Goal: Task Accomplishment & Management: Complete application form

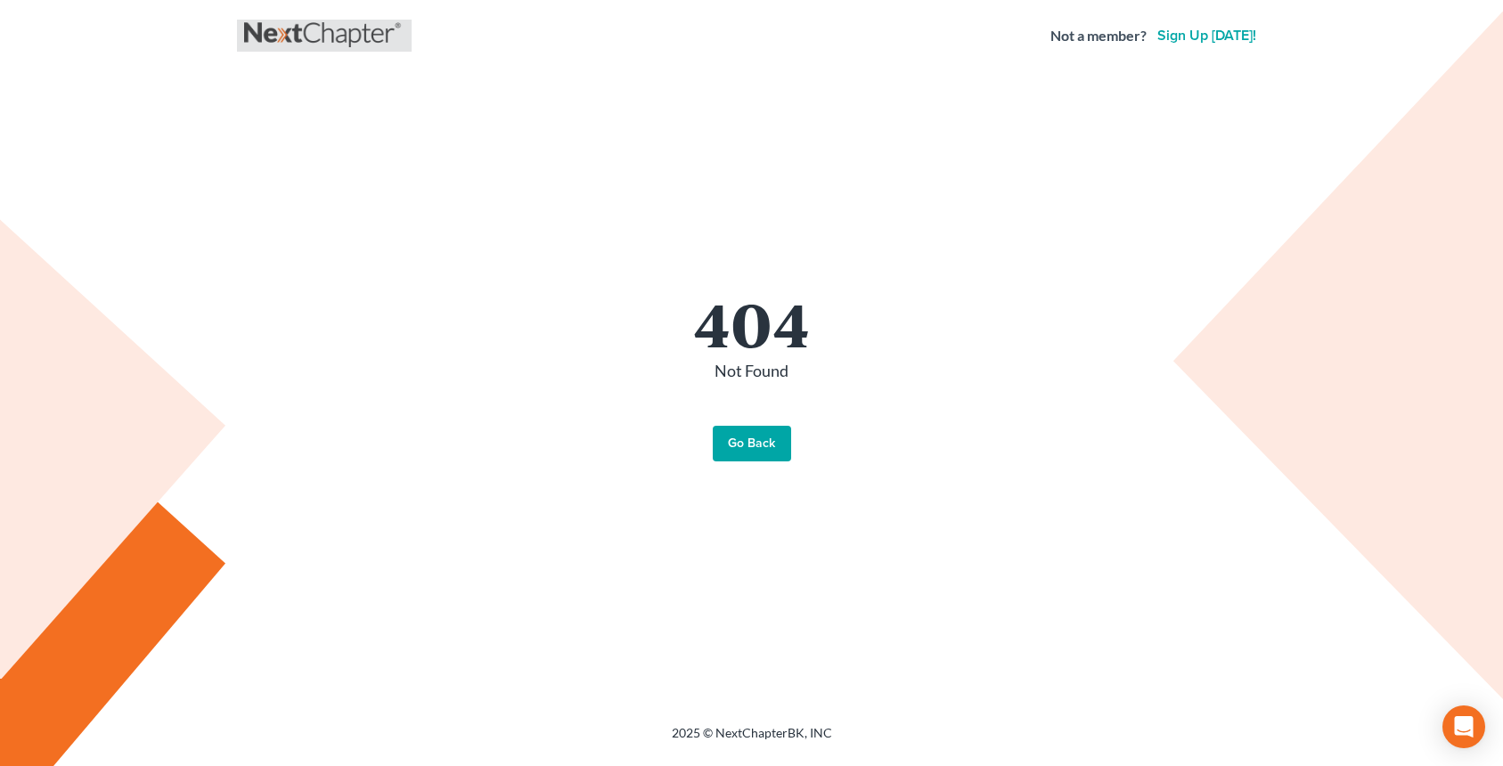
click at [272, 45] on link at bounding box center [324, 36] width 160 height 32
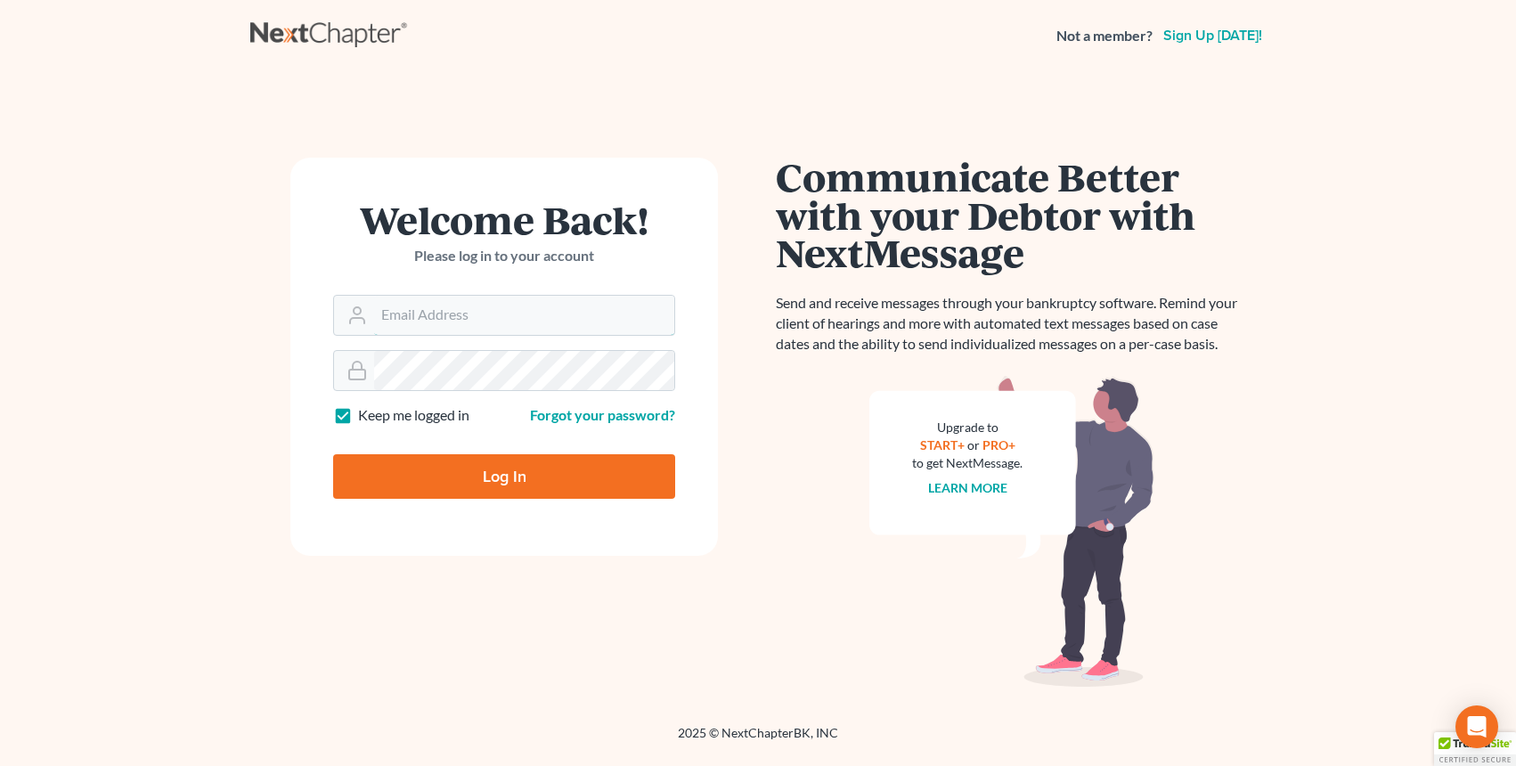
type input "[EMAIL_ADDRESS][DOMAIN_NAME]"
click at [406, 469] on input "Log In" at bounding box center [504, 476] width 342 height 45
type input "Thinking..."
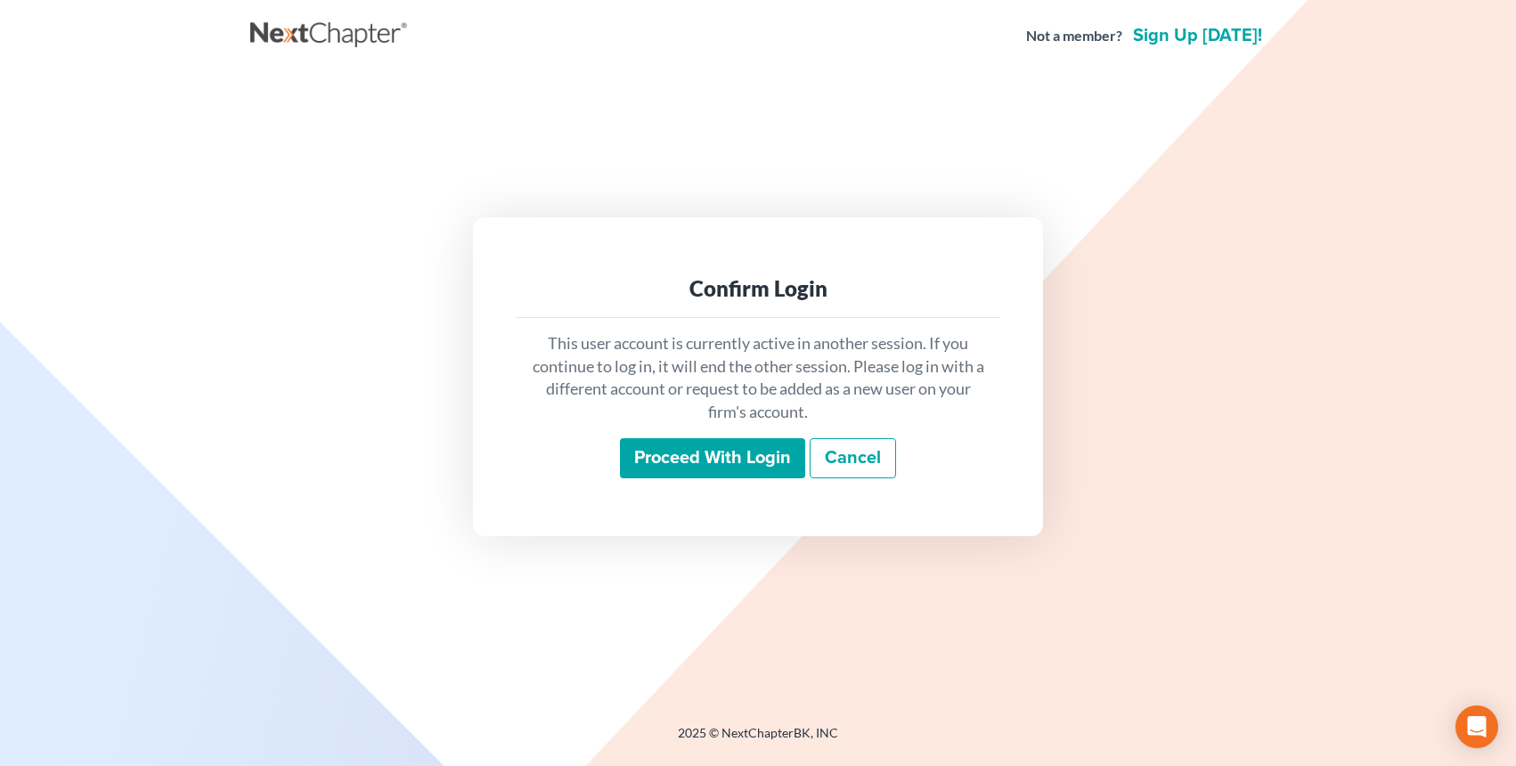
click at [696, 465] on input "Proceed with login" at bounding box center [712, 458] width 185 height 41
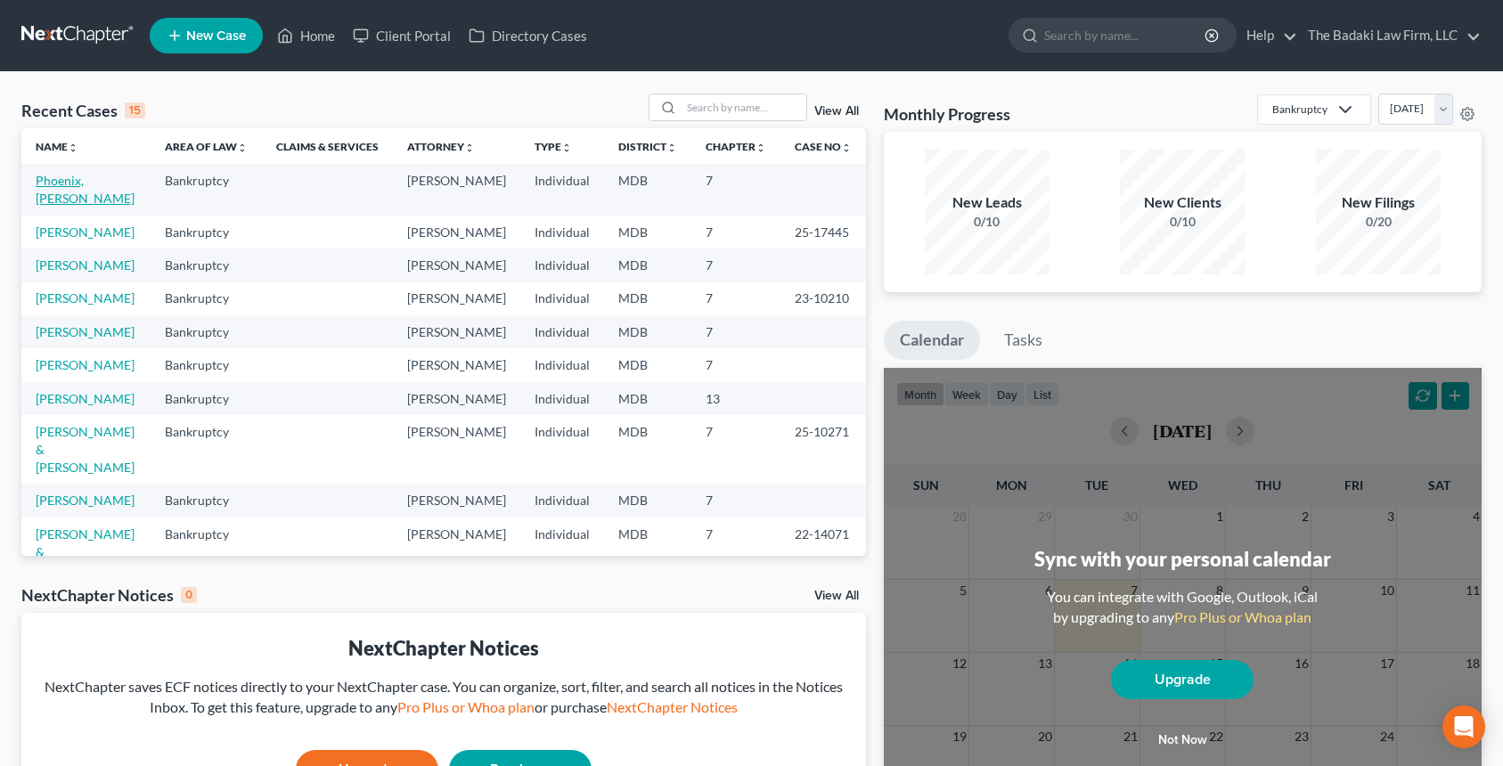
click at [104, 180] on link "Phoenix, Colette" at bounding box center [85, 189] width 99 height 33
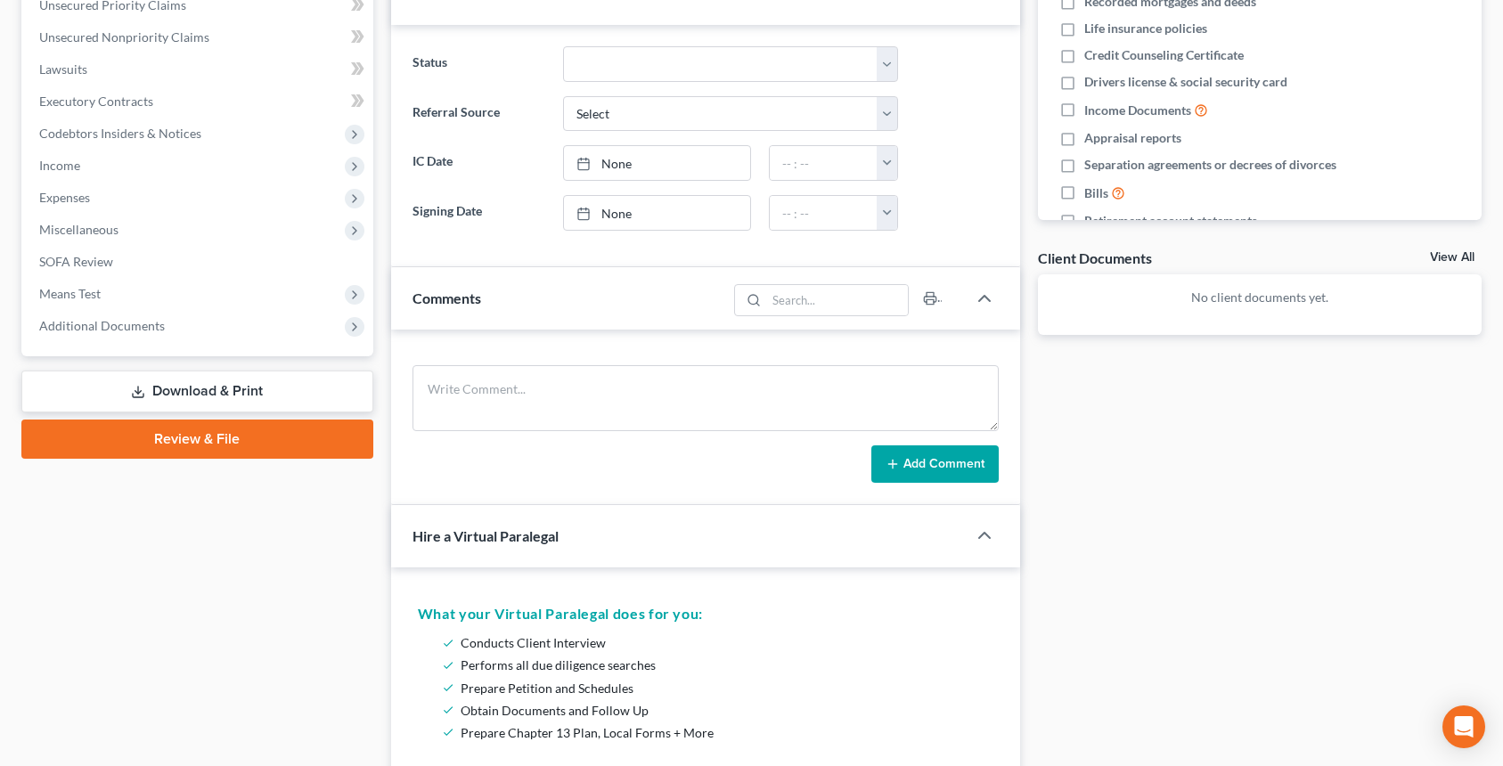
scroll to position [178, 0]
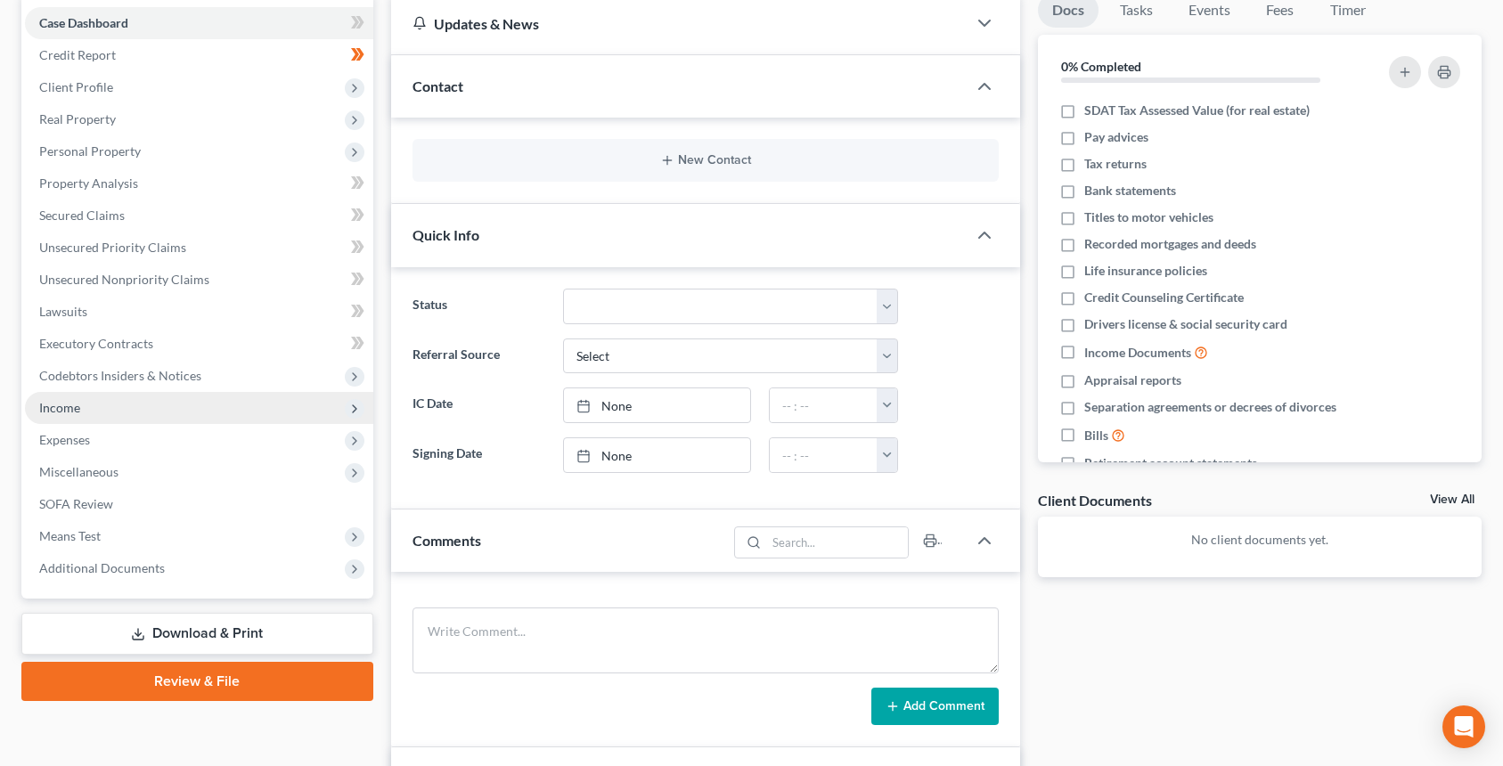
click at [50, 421] on ul "Case Dashboard Payments Invoices Payments Payments Credit Report Client Profile" at bounding box center [199, 295] width 348 height 577
click at [101, 398] on span "Income" at bounding box center [199, 408] width 348 height 32
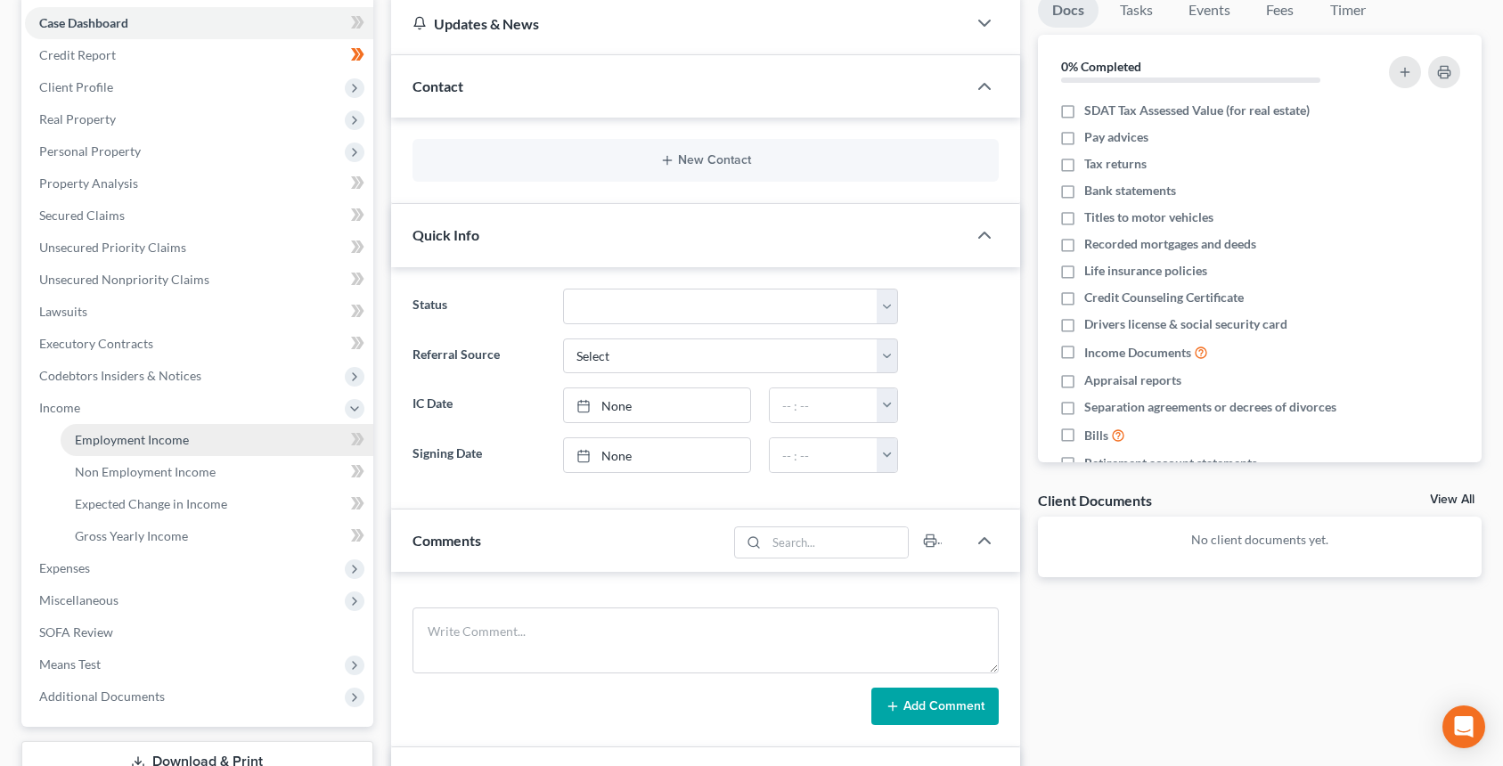
click at [117, 445] on span "Employment Income" at bounding box center [132, 439] width 114 height 15
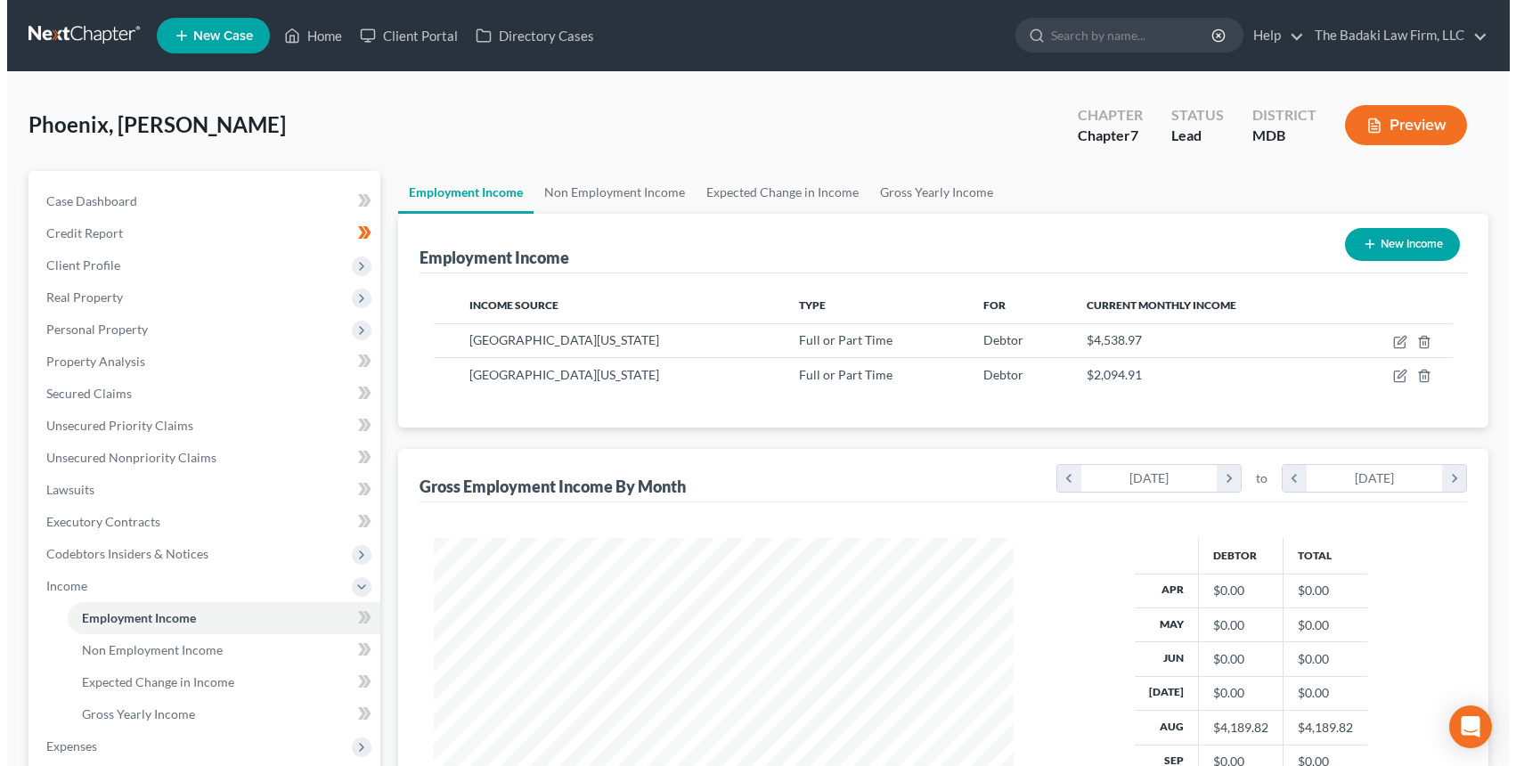
scroll to position [320, 616]
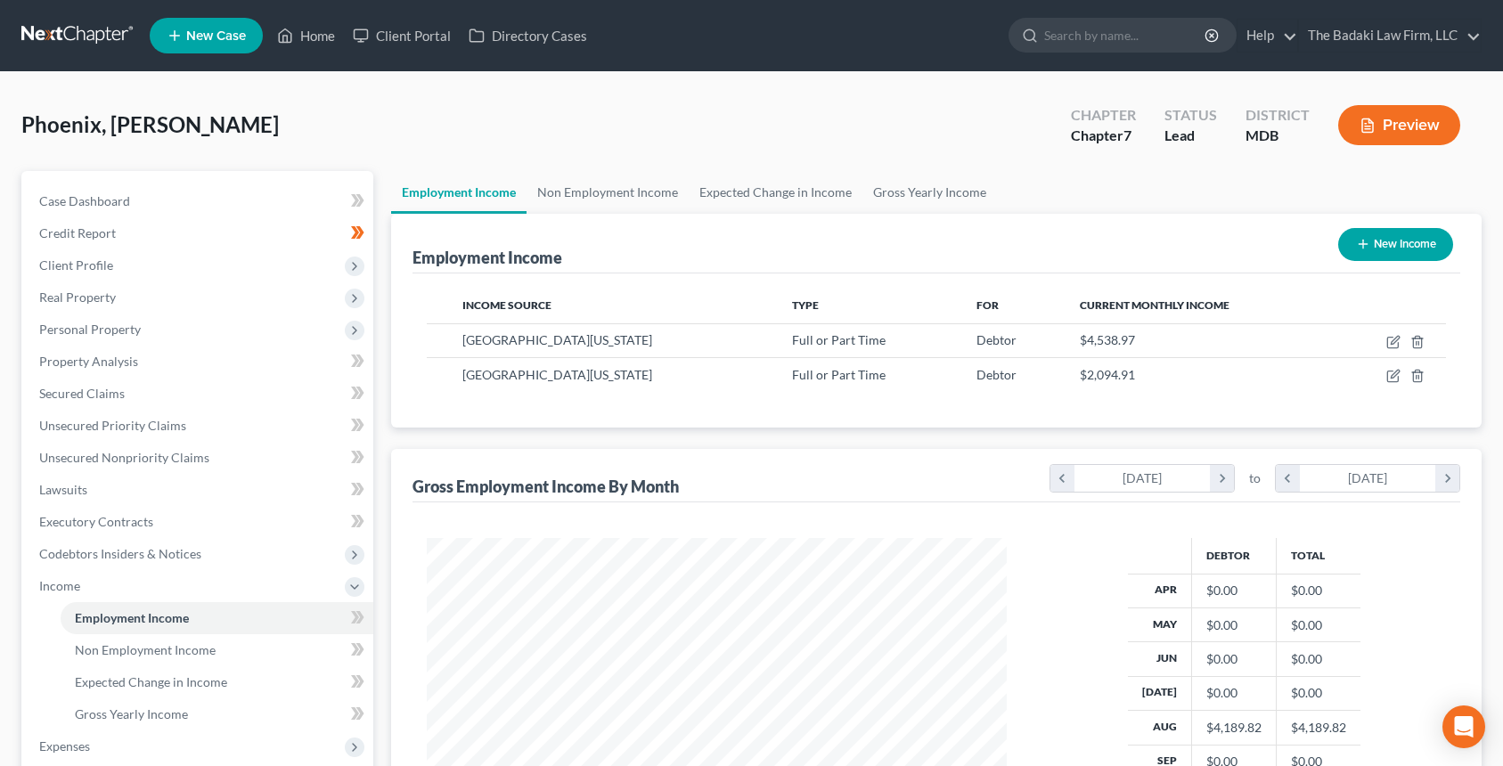
click at [1431, 244] on button "New Income" at bounding box center [1395, 244] width 115 height 33
select select "0"
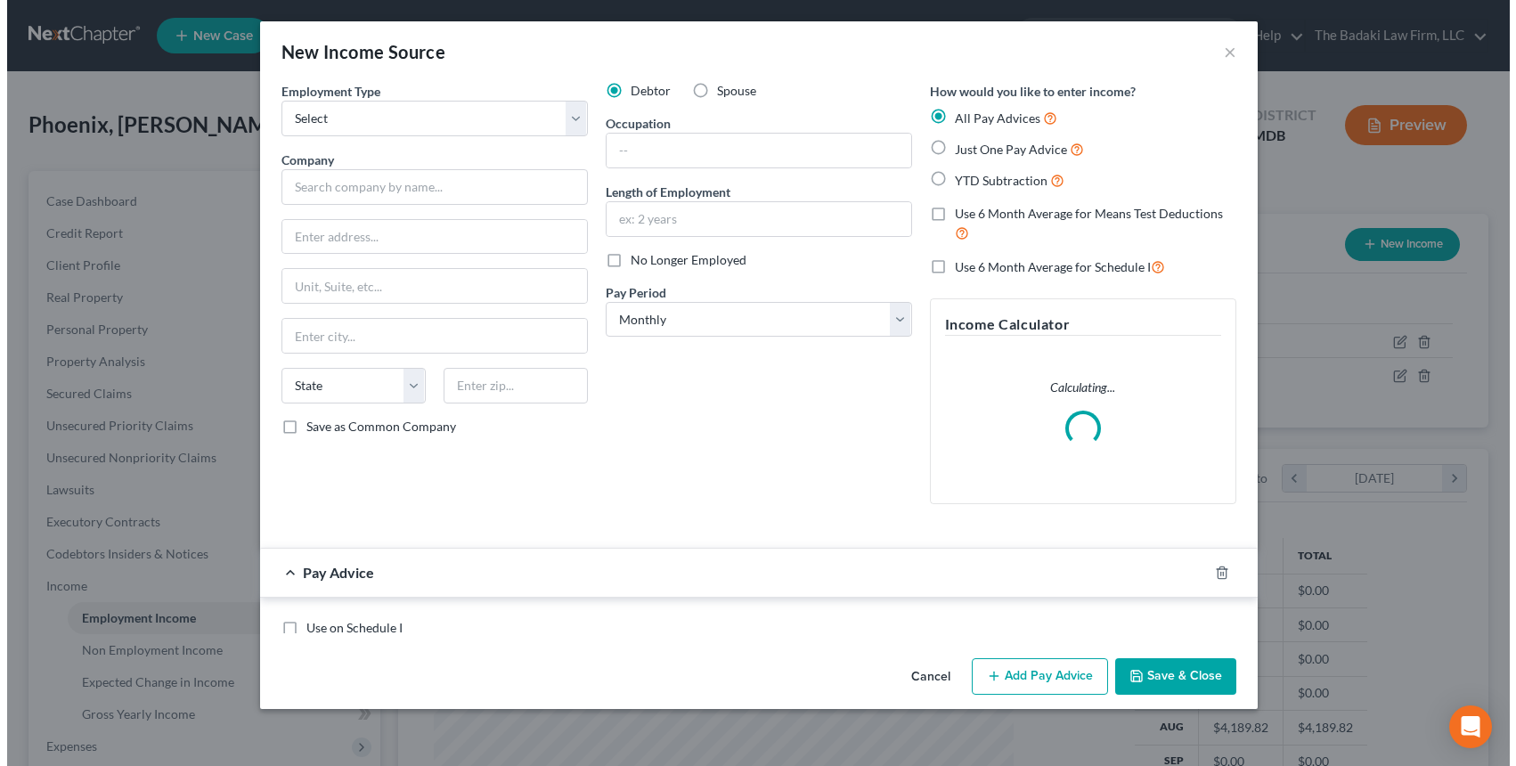
scroll to position [320, 622]
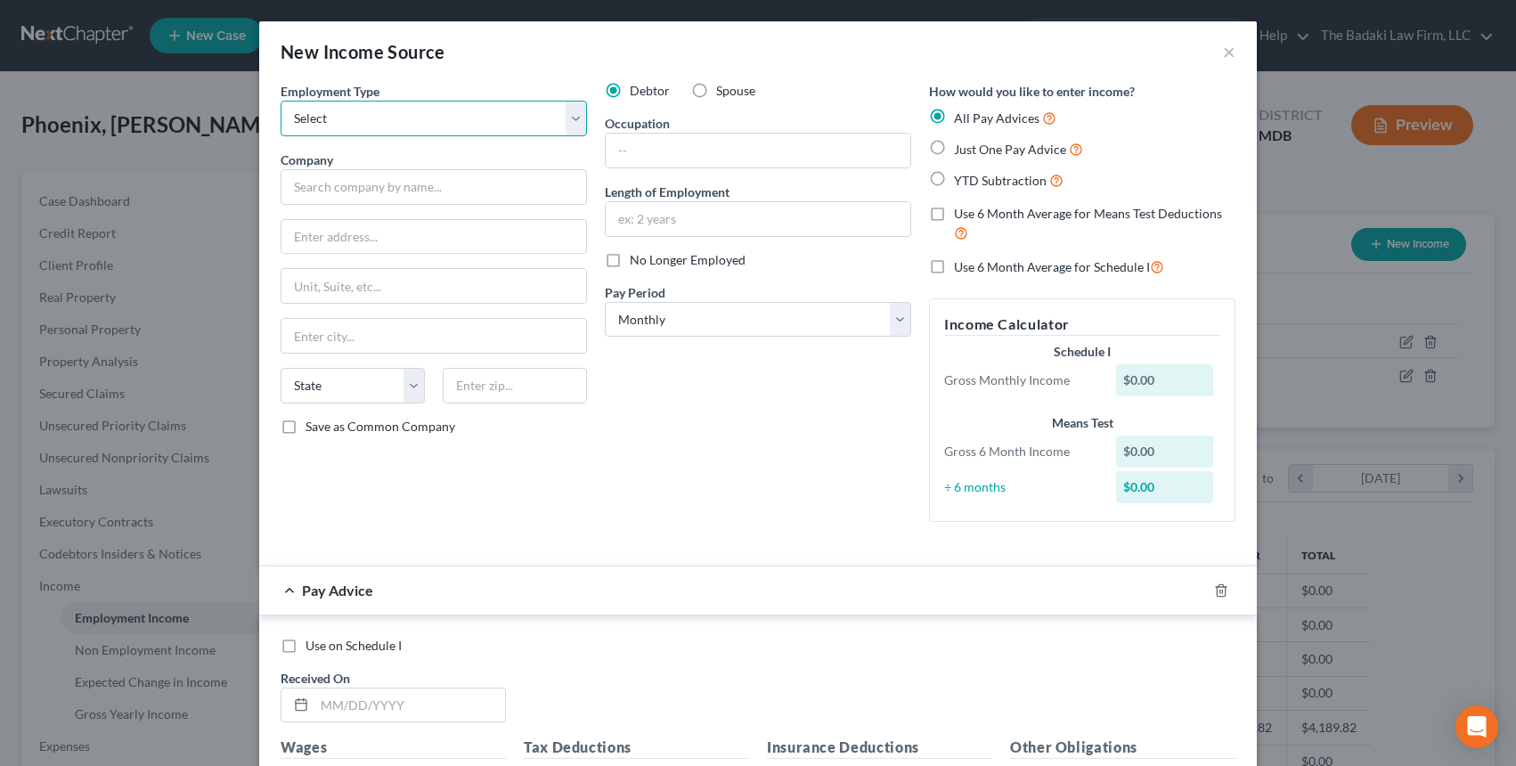
click at [311, 118] on select "Select Full or Part Time Employment Self Employment" at bounding box center [434, 119] width 306 height 36
select select "0"
click at [281, 101] on select "Select Full or Part Time Employment Self Employment" at bounding box center [434, 119] width 306 height 36
click at [350, 214] on div "Employment Type * Select Full or Part Time Employment Self Employment Company *…" at bounding box center [434, 309] width 324 height 454
click at [351, 190] on input "text" at bounding box center [434, 187] width 306 height 36
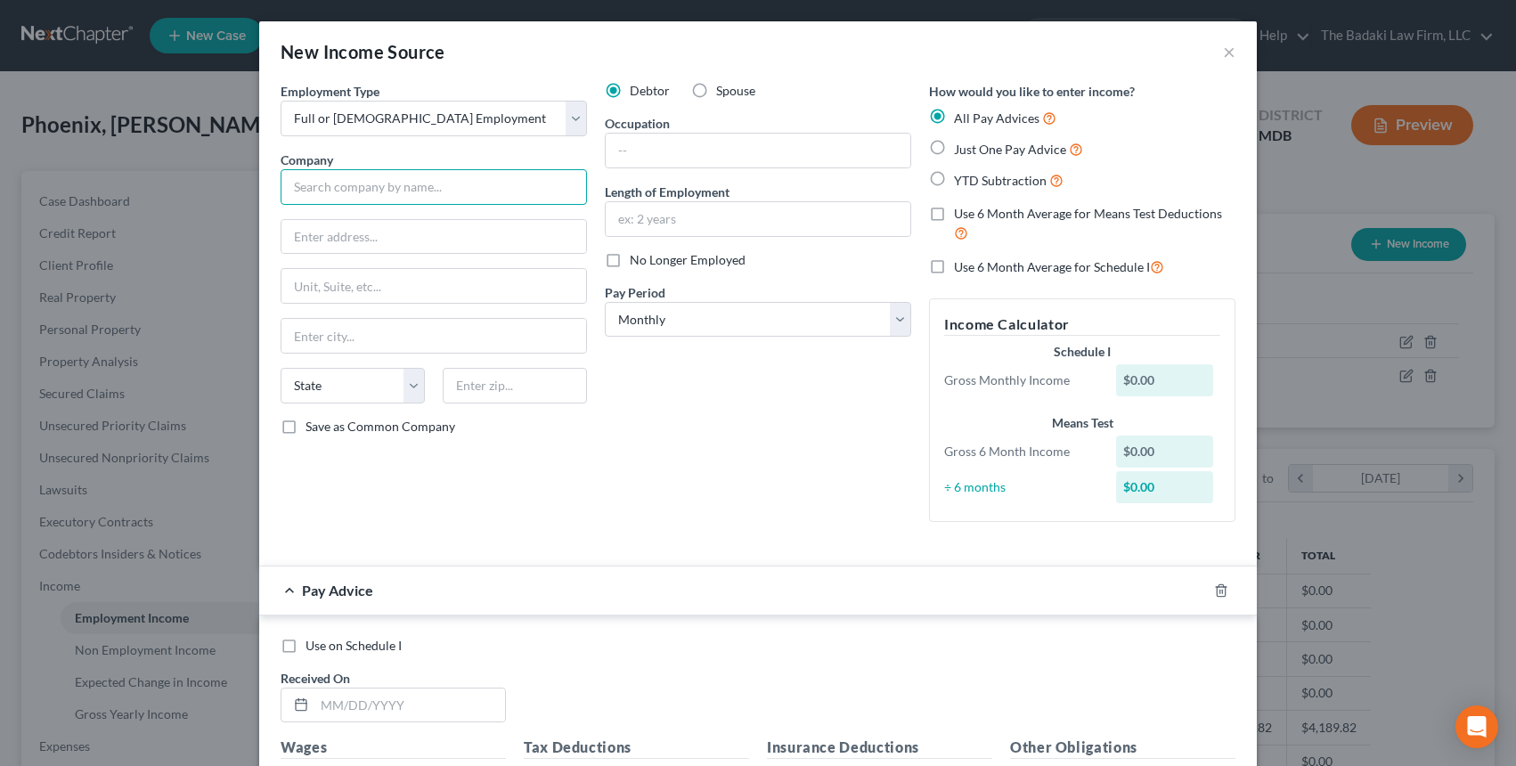
type input "University of Maryland Global Campus"
type input "3501 Univ. Blvd. East"
type input "310"
type input "Hagerstown"
select select "21"
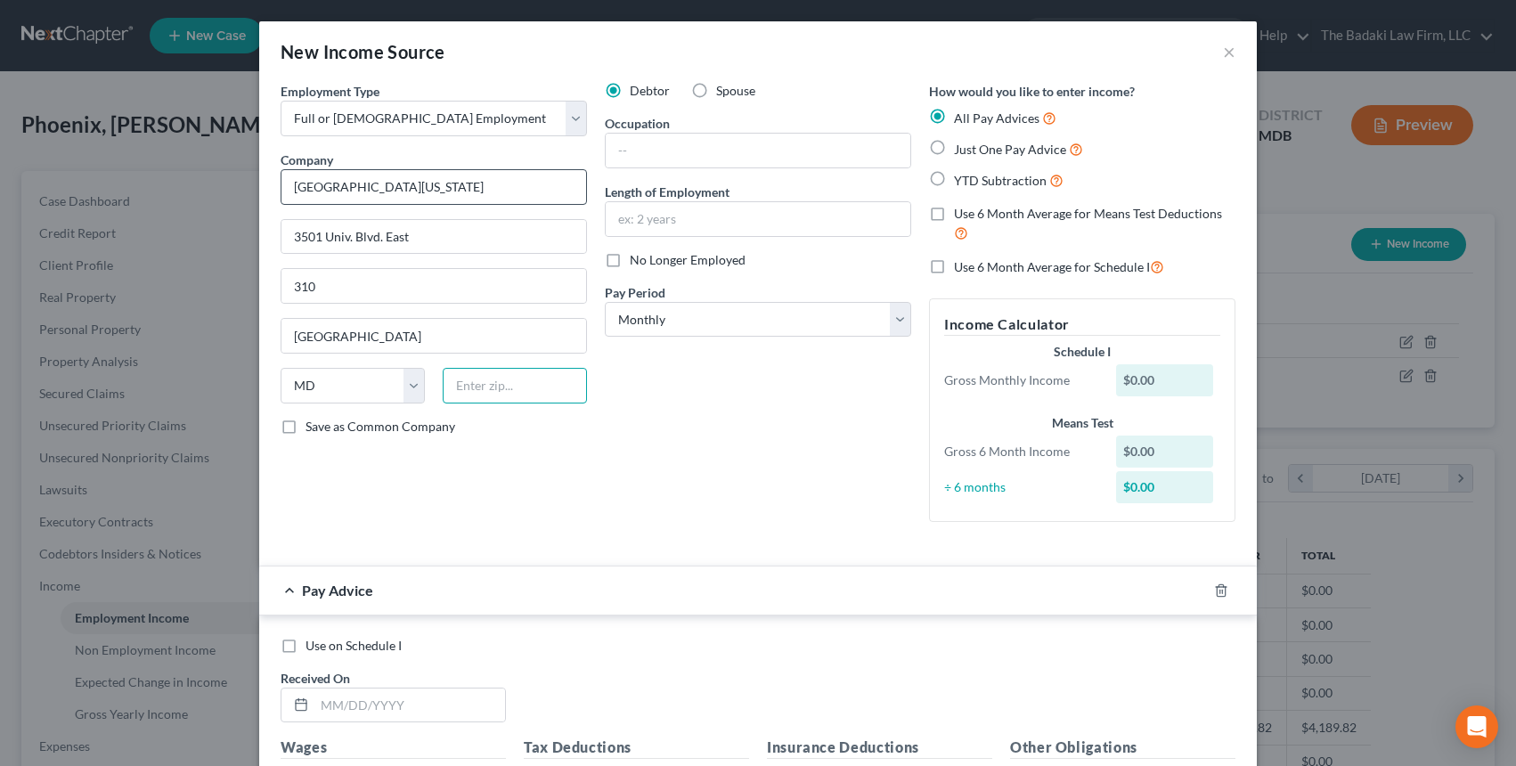
type input "21740"
click at [646, 155] on input "text" at bounding box center [758, 151] width 305 height 34
click at [681, 206] on input "text" at bounding box center [758, 219] width 305 height 34
type input "5 years"
click at [639, 158] on input "text" at bounding box center [758, 151] width 305 height 34
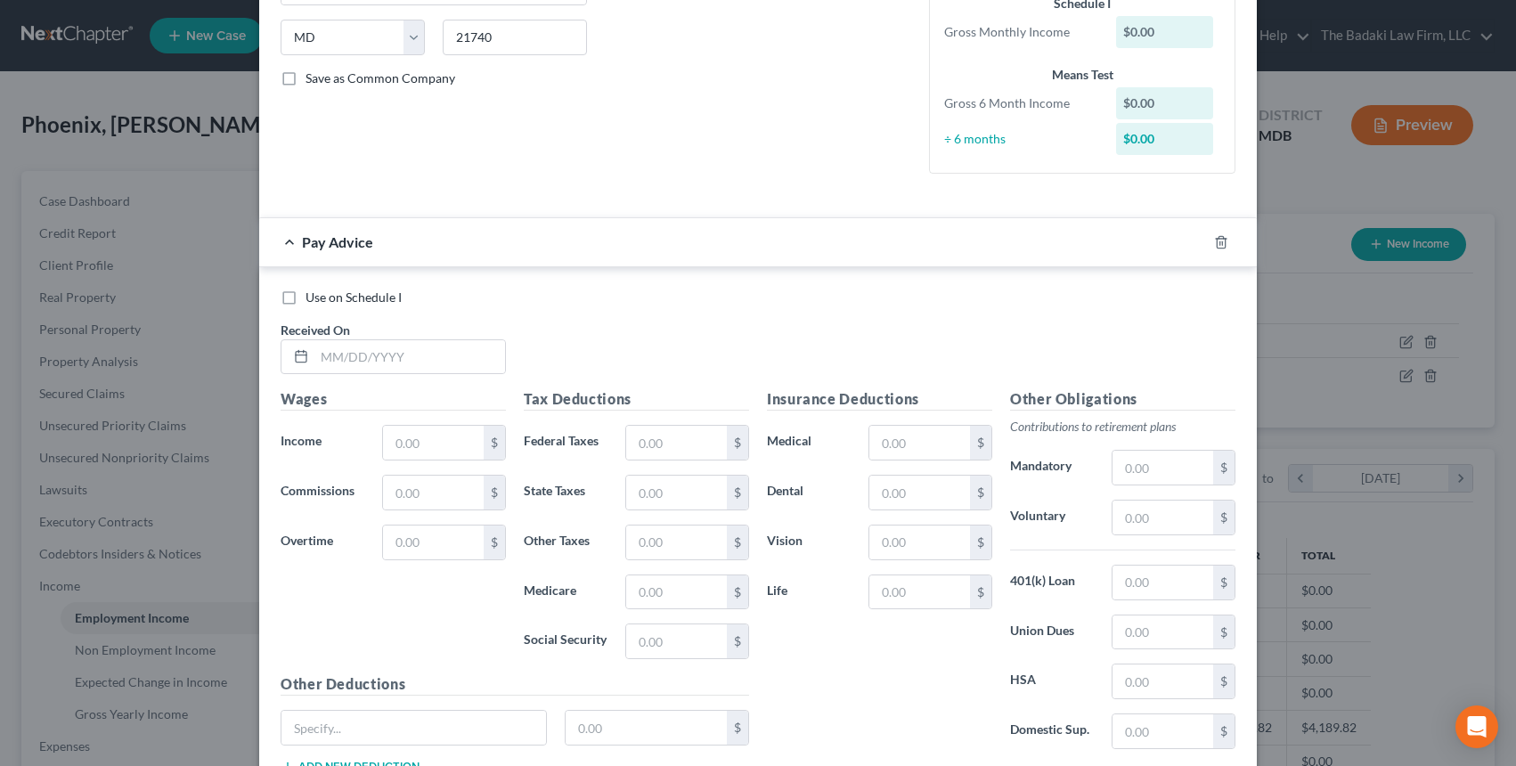
scroll to position [356, 0]
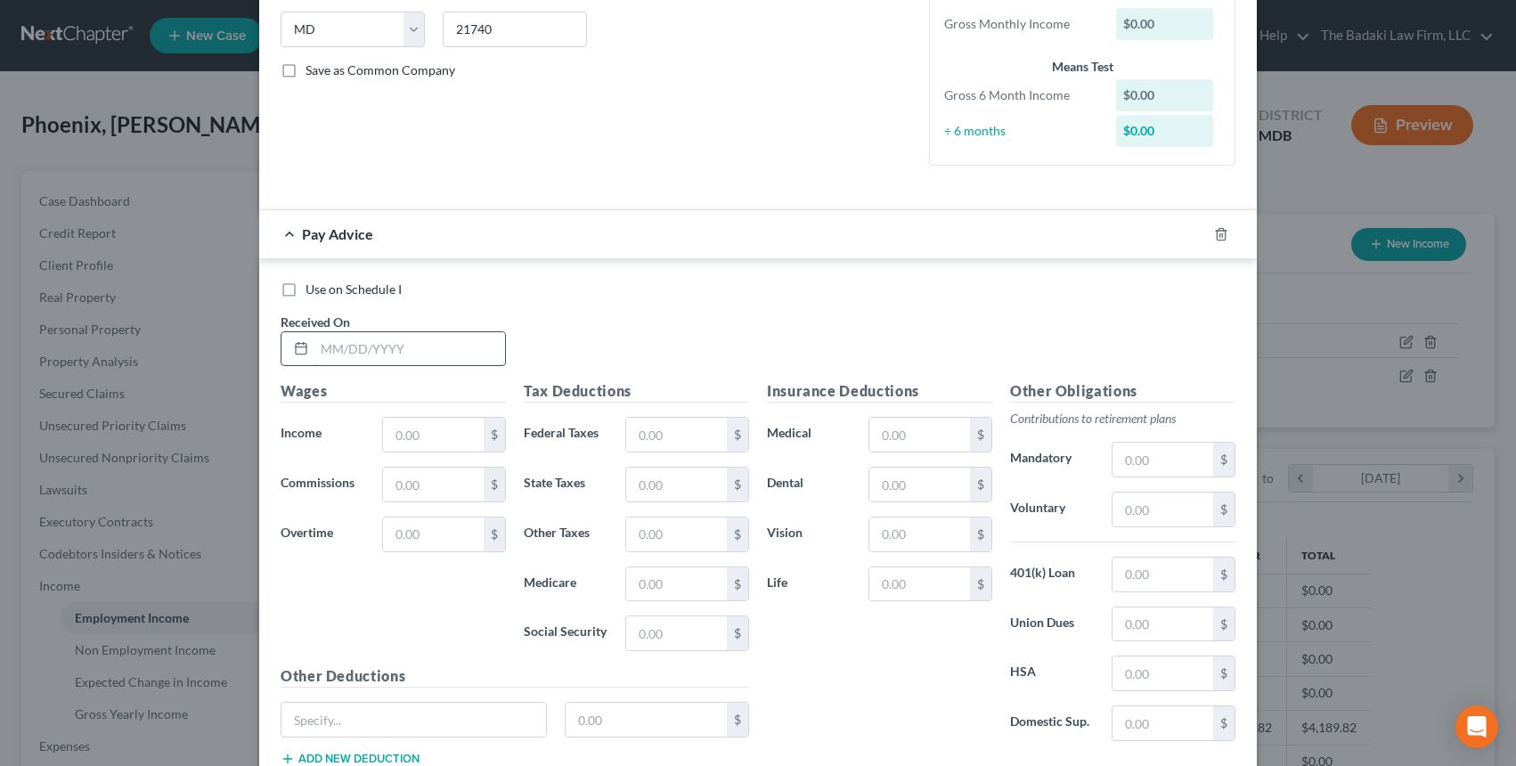
click at [417, 365] on input "text" at bounding box center [409, 349] width 191 height 34
type input "07/18/2025"
drag, startPoint x: 435, startPoint y: 430, endPoint x: 430, endPoint y: 452, distance: 21.8
click at [437, 431] on input "text" at bounding box center [433, 435] width 101 height 34
click at [605, 344] on div "Use on Schedule I Received On * 07/18/2025" at bounding box center [758, 331] width 973 height 101
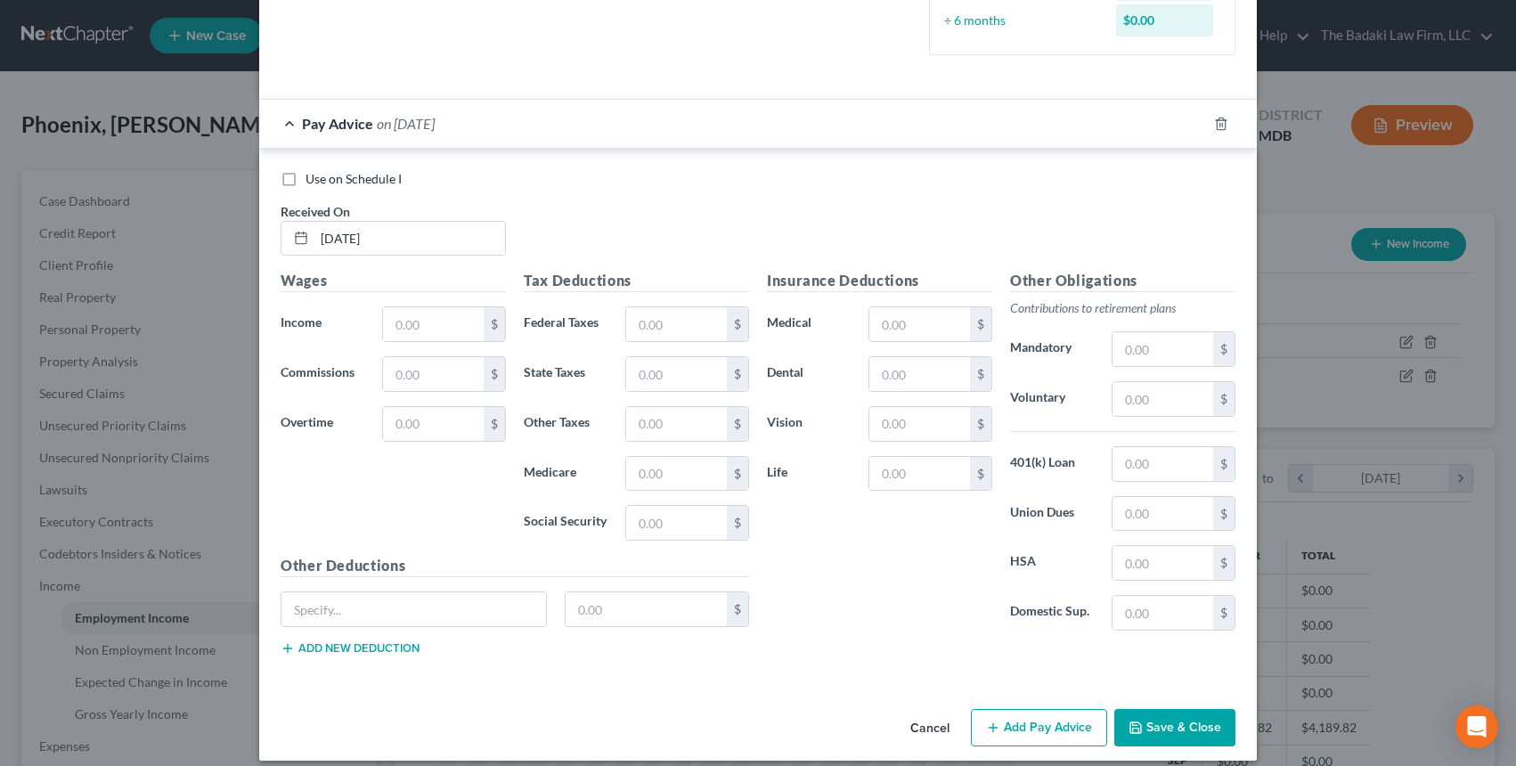
scroll to position [483, 0]
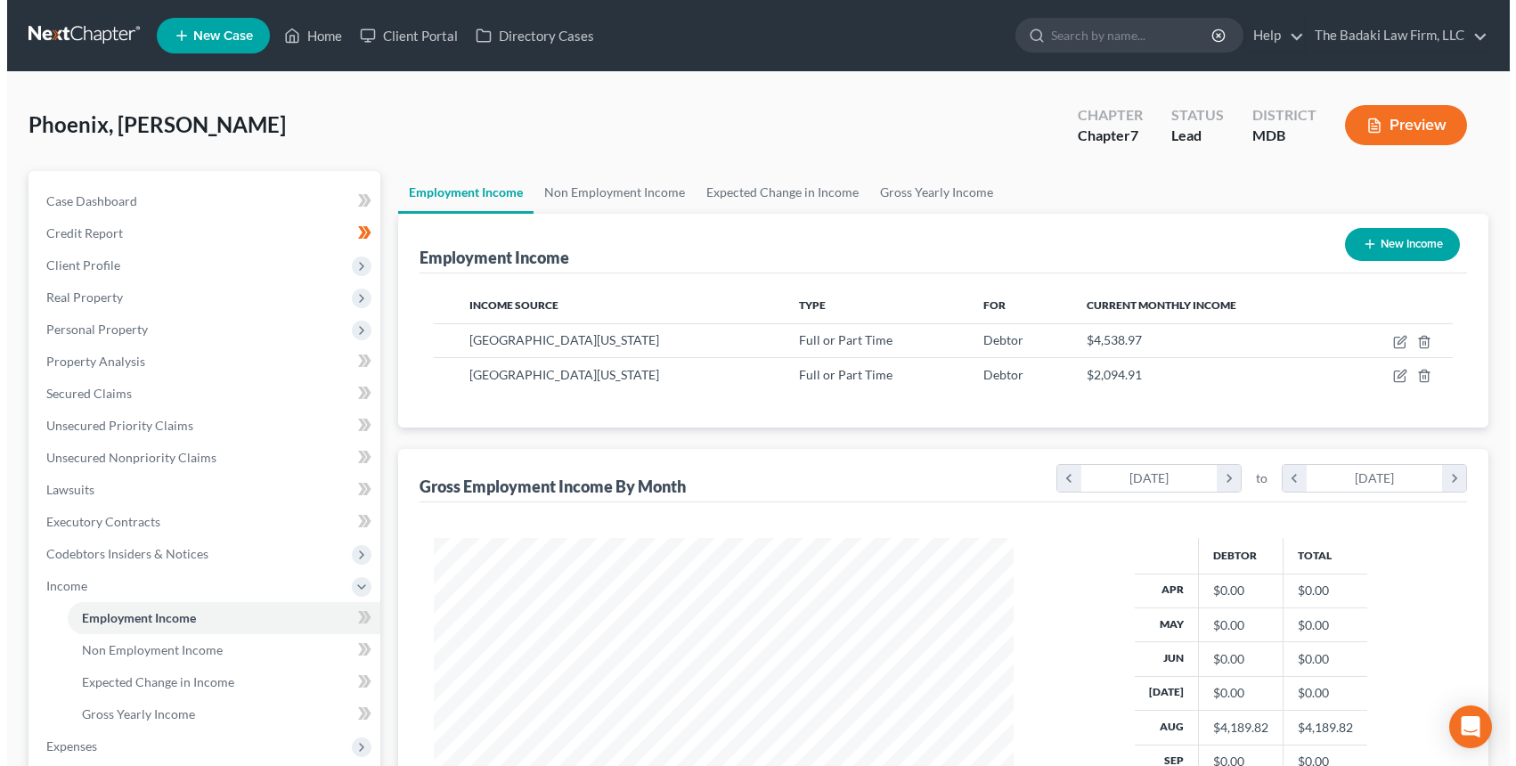
scroll to position [320, 616]
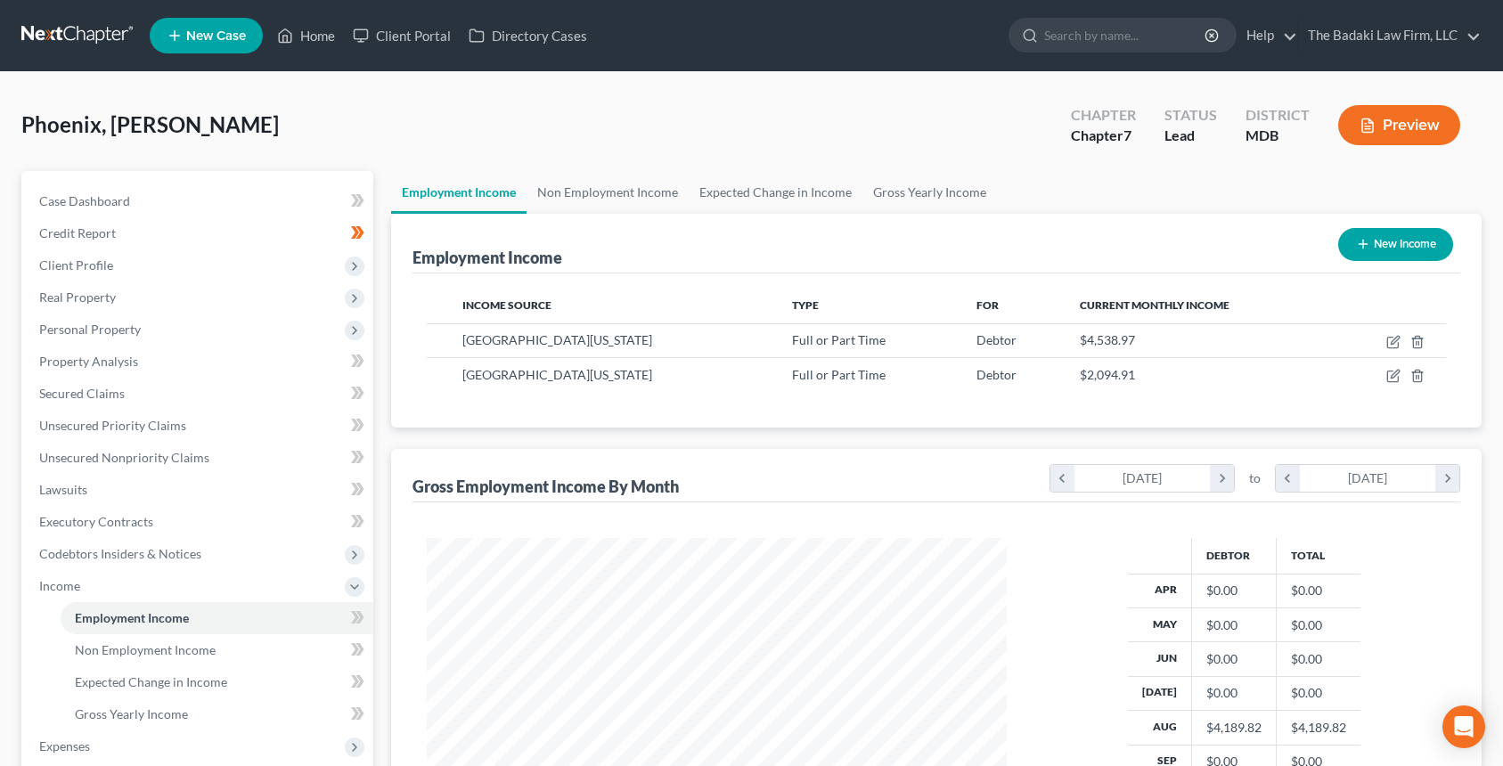
click at [1375, 210] on ul "Employment Income Non Employment Income Expected Change in Income Gross Yearly …" at bounding box center [936, 192] width 1090 height 43
click at [1379, 242] on button "New Income" at bounding box center [1395, 244] width 115 height 33
select select "0"
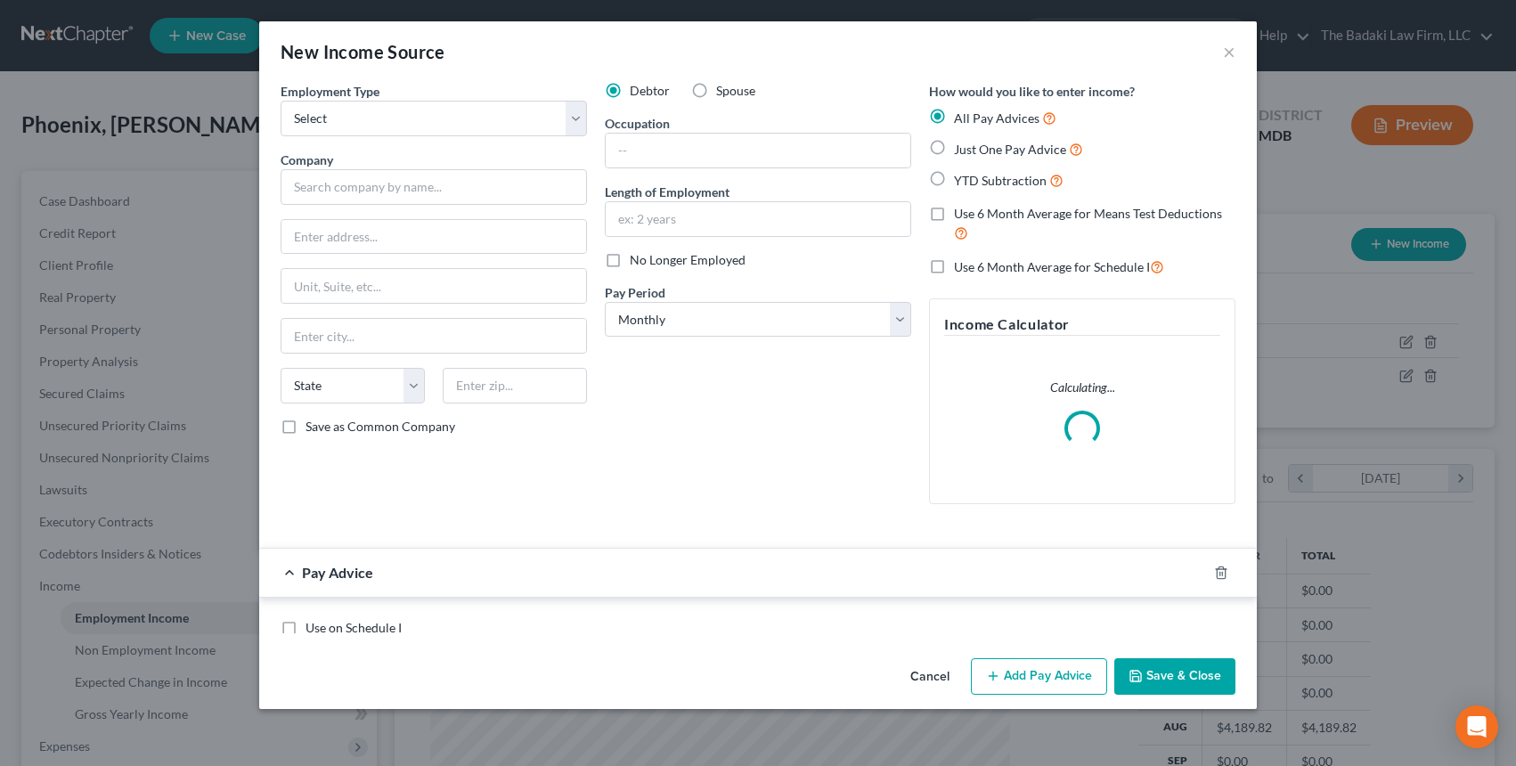
scroll to position [320, 622]
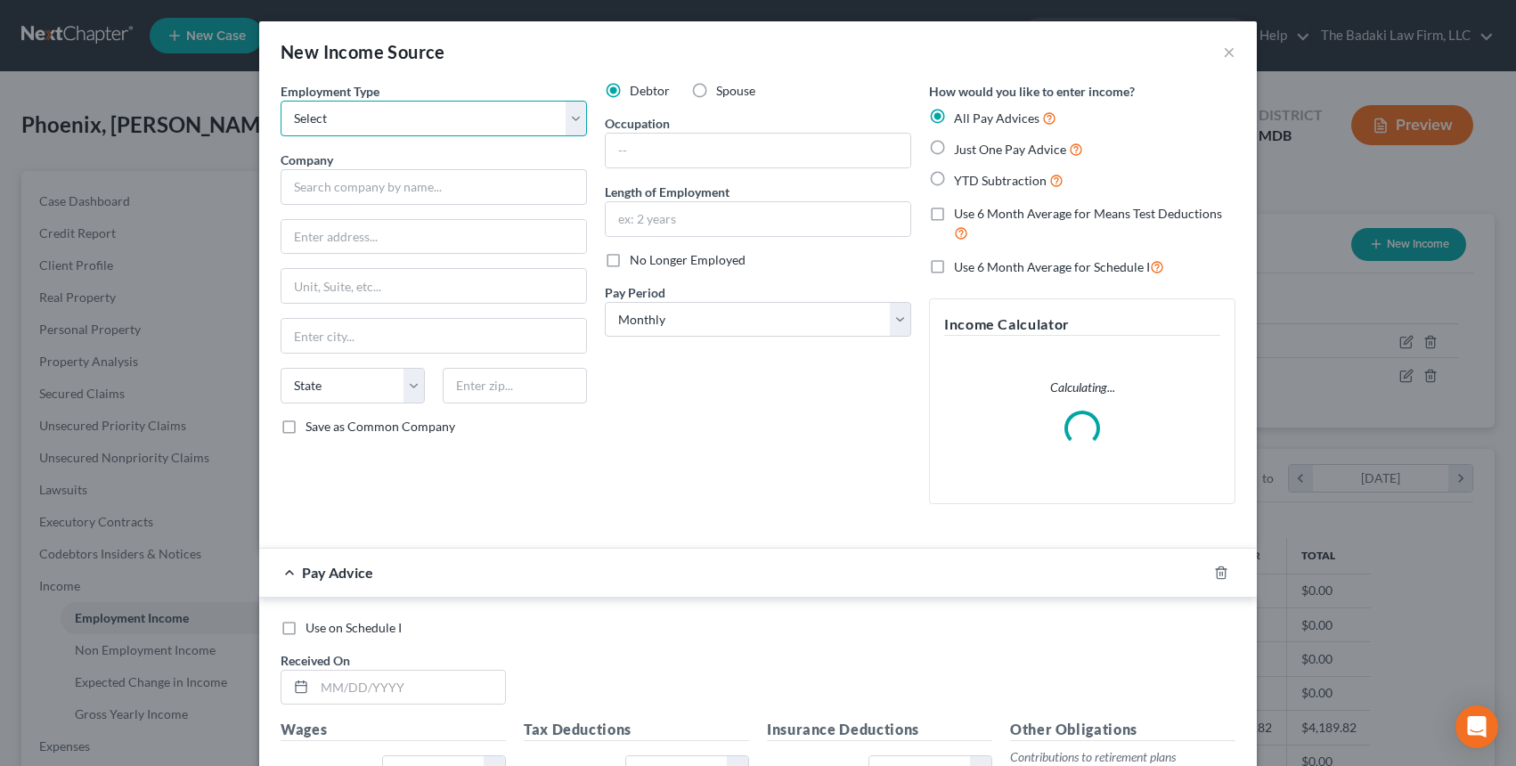
click at [316, 113] on select "Select Full or Part Time Employment Self Employment" at bounding box center [434, 119] width 306 height 36
select select "0"
click at [281, 101] on select "Select Full or Part Time Employment Self Employment" at bounding box center [434, 119] width 306 height 36
click at [359, 180] on input "text" at bounding box center [434, 187] width 306 height 36
type input "University of Maryland Global Campus"
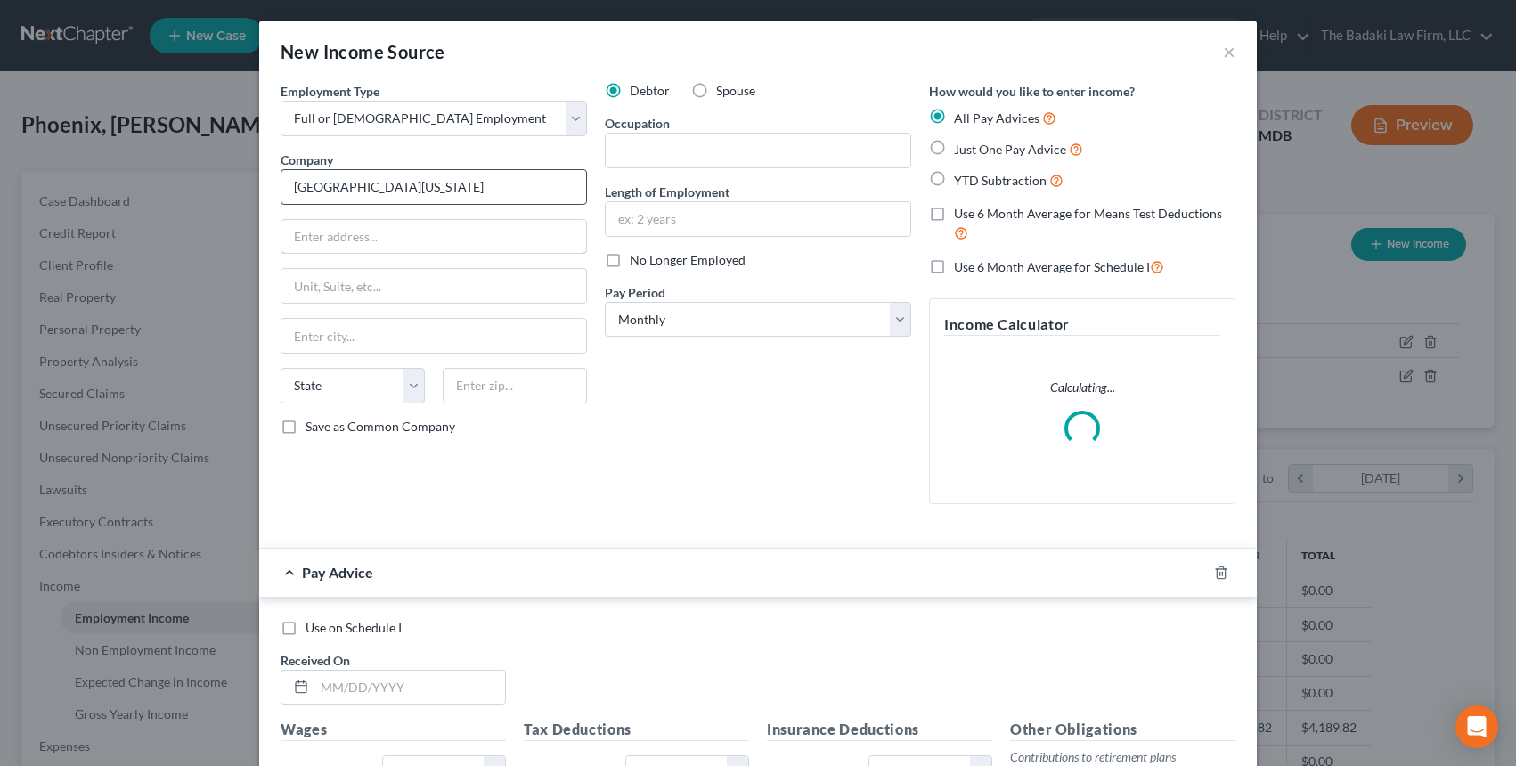
type input "3501 Univ. Blvd. East"
type input "310"
type input "Hagerstown"
select select "21"
type input "21740"
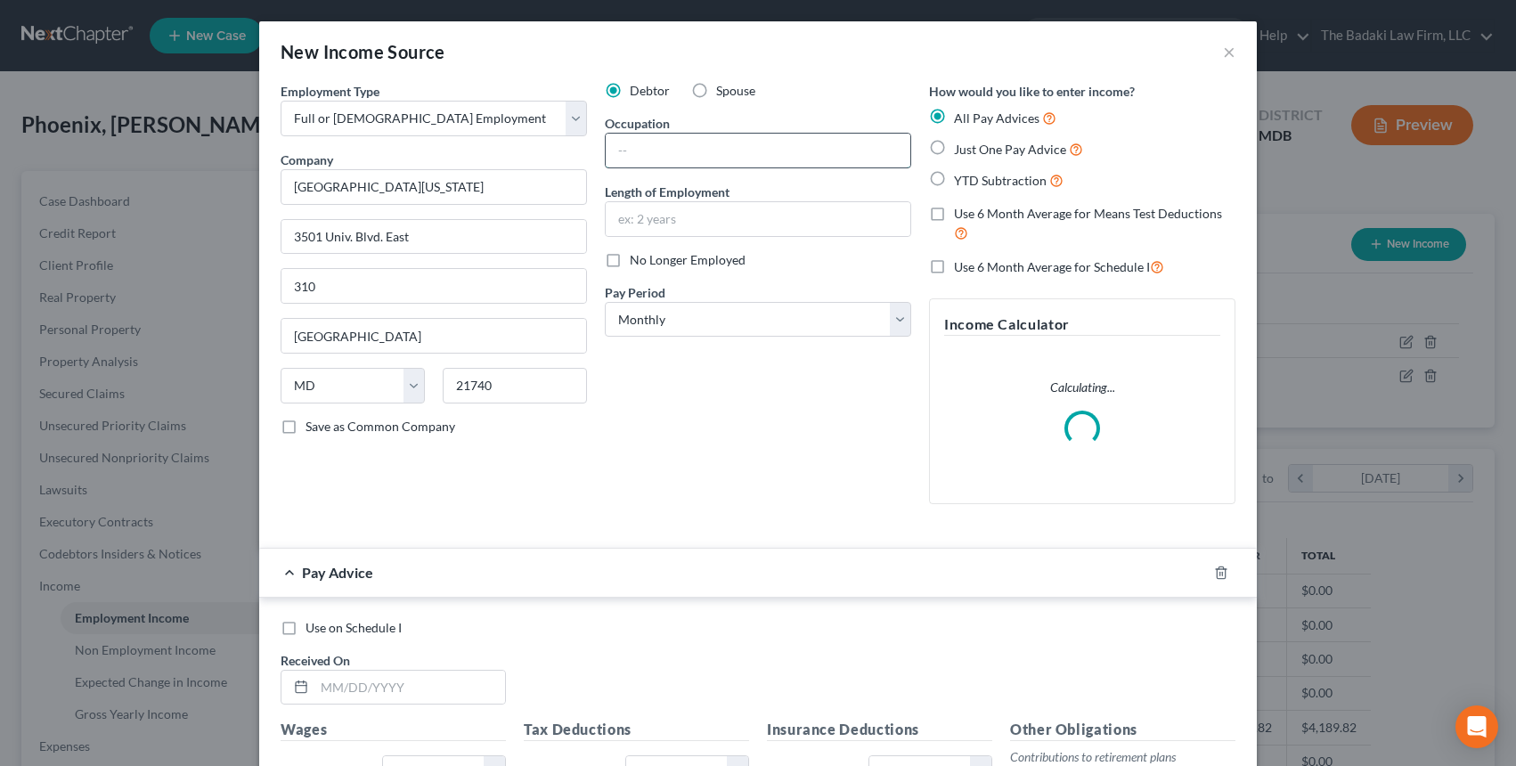
click at [656, 163] on input "text" at bounding box center [758, 151] width 305 height 34
click at [672, 218] on input "text" at bounding box center [758, 219] width 305 height 34
type input "5 years"
drag, startPoint x: 668, startPoint y: 275, endPoint x: 659, endPoint y: 270, distance: 10.4
click at [667, 275] on div "Debtor Spouse Occupation Length of Employment 5 years No Longer Employed Pay Pe…" at bounding box center [758, 300] width 324 height 437
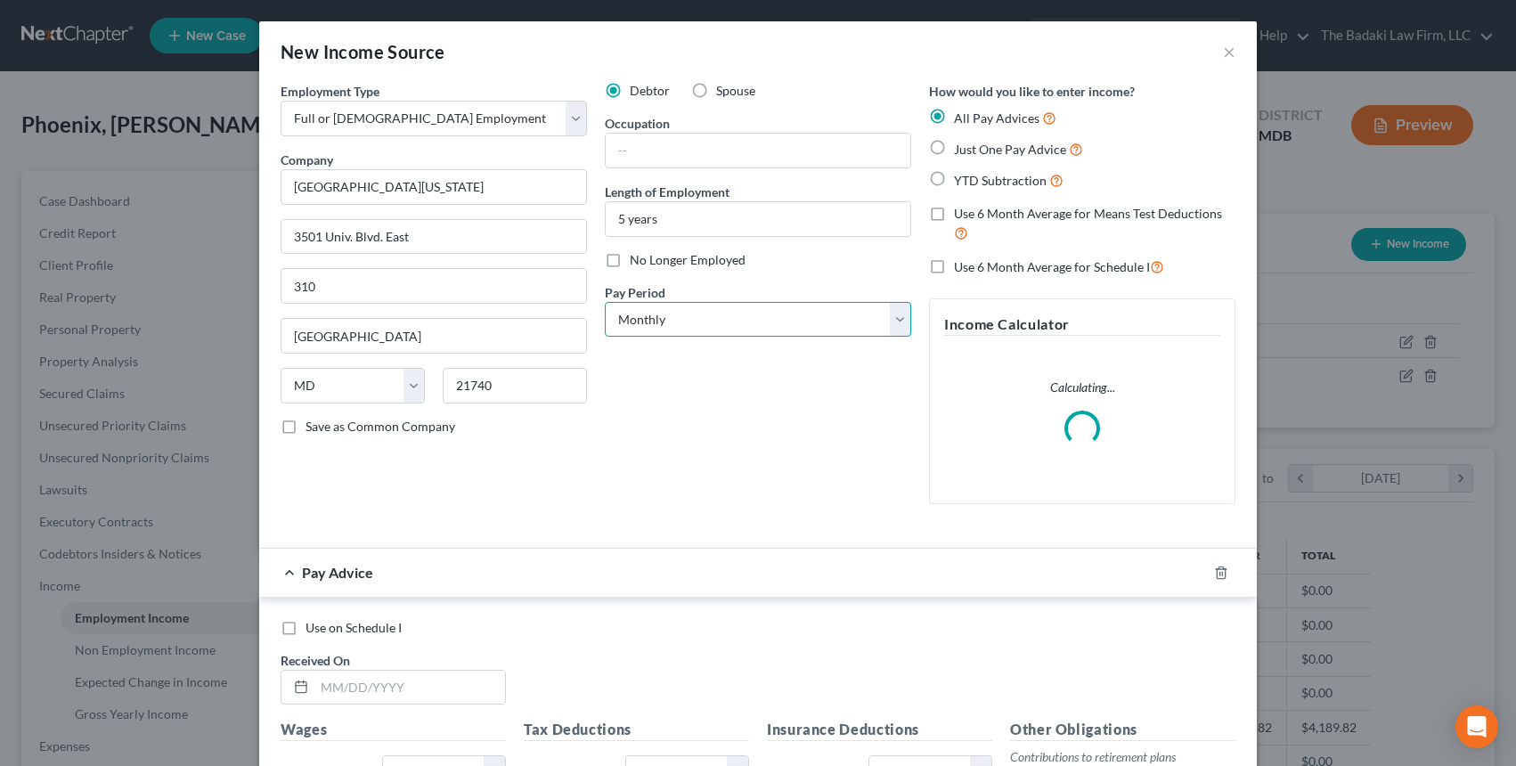
click at [689, 323] on select "Select Monthly Twice Monthly Every Other Week Weekly" at bounding box center [758, 320] width 306 height 36
select select "2"
click at [605, 302] on select "Select Monthly Twice Monthly Every Other Week Weekly" at bounding box center [758, 320] width 306 height 36
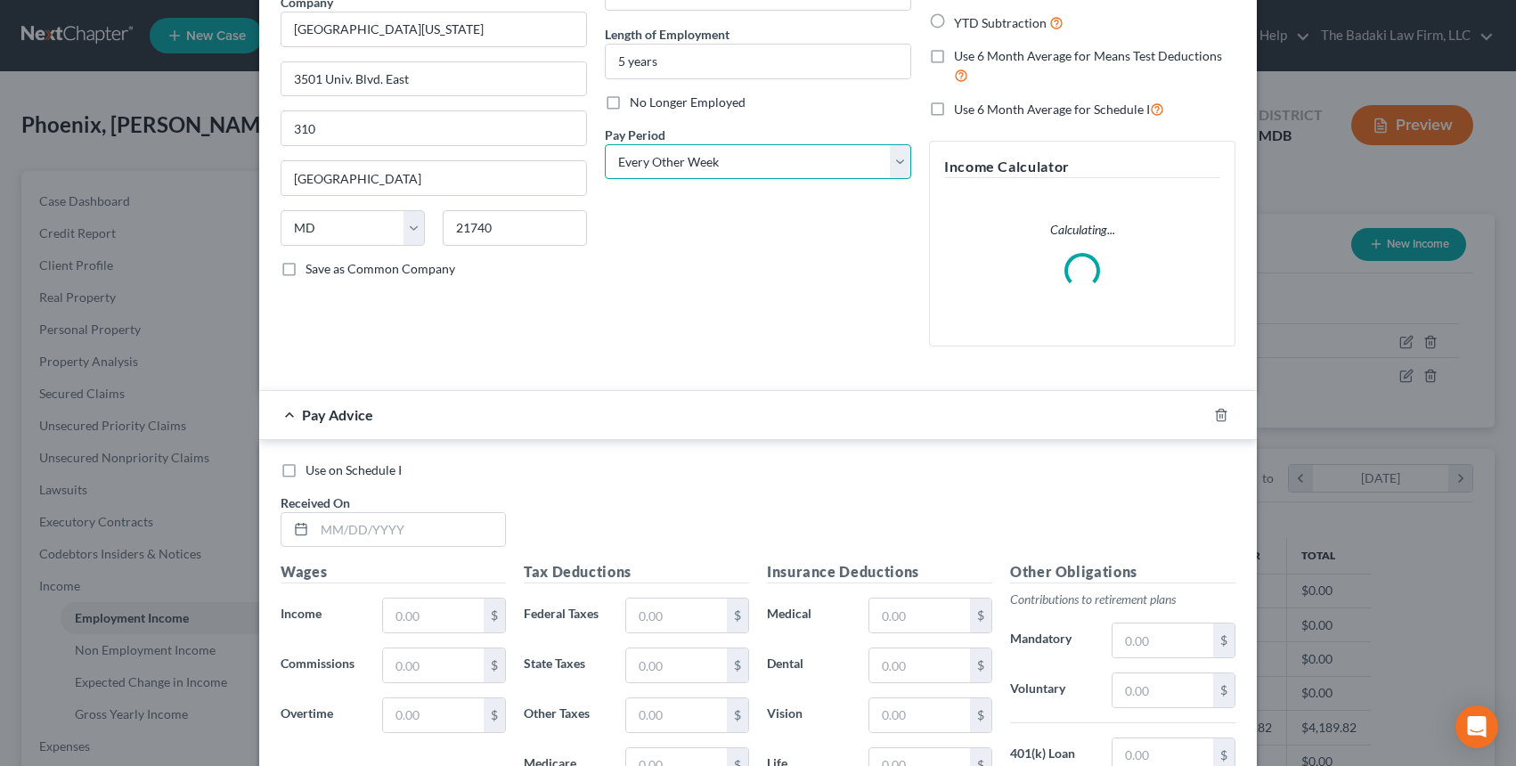
scroll to position [445, 0]
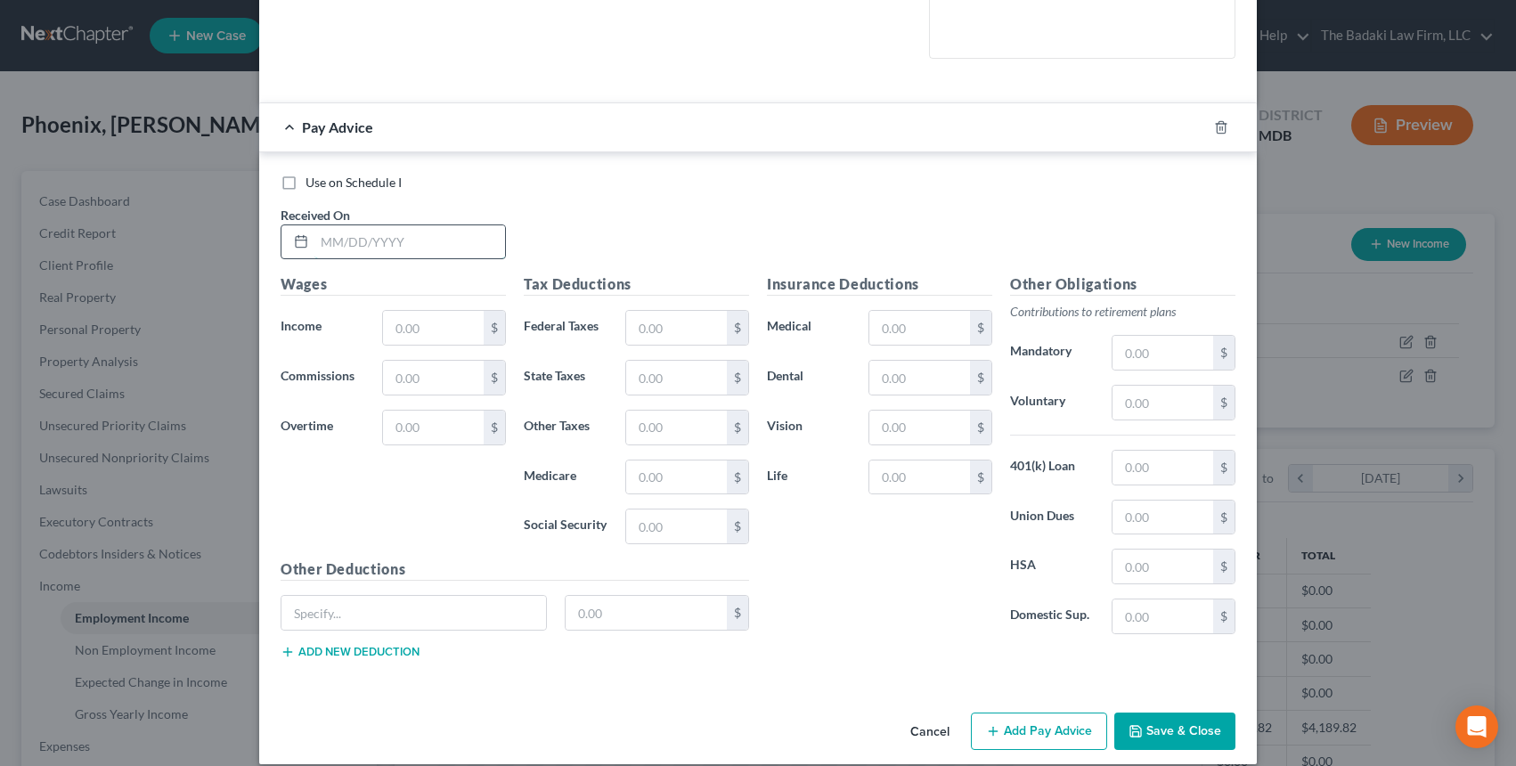
click at [453, 249] on input "text" at bounding box center [409, 242] width 191 height 34
type input "07/18/2025"
click at [440, 348] on div "Wages Income * $ Commissions $ Overtime $" at bounding box center [393, 416] width 243 height 285
click at [440, 333] on input "text" at bounding box center [433, 328] width 101 height 34
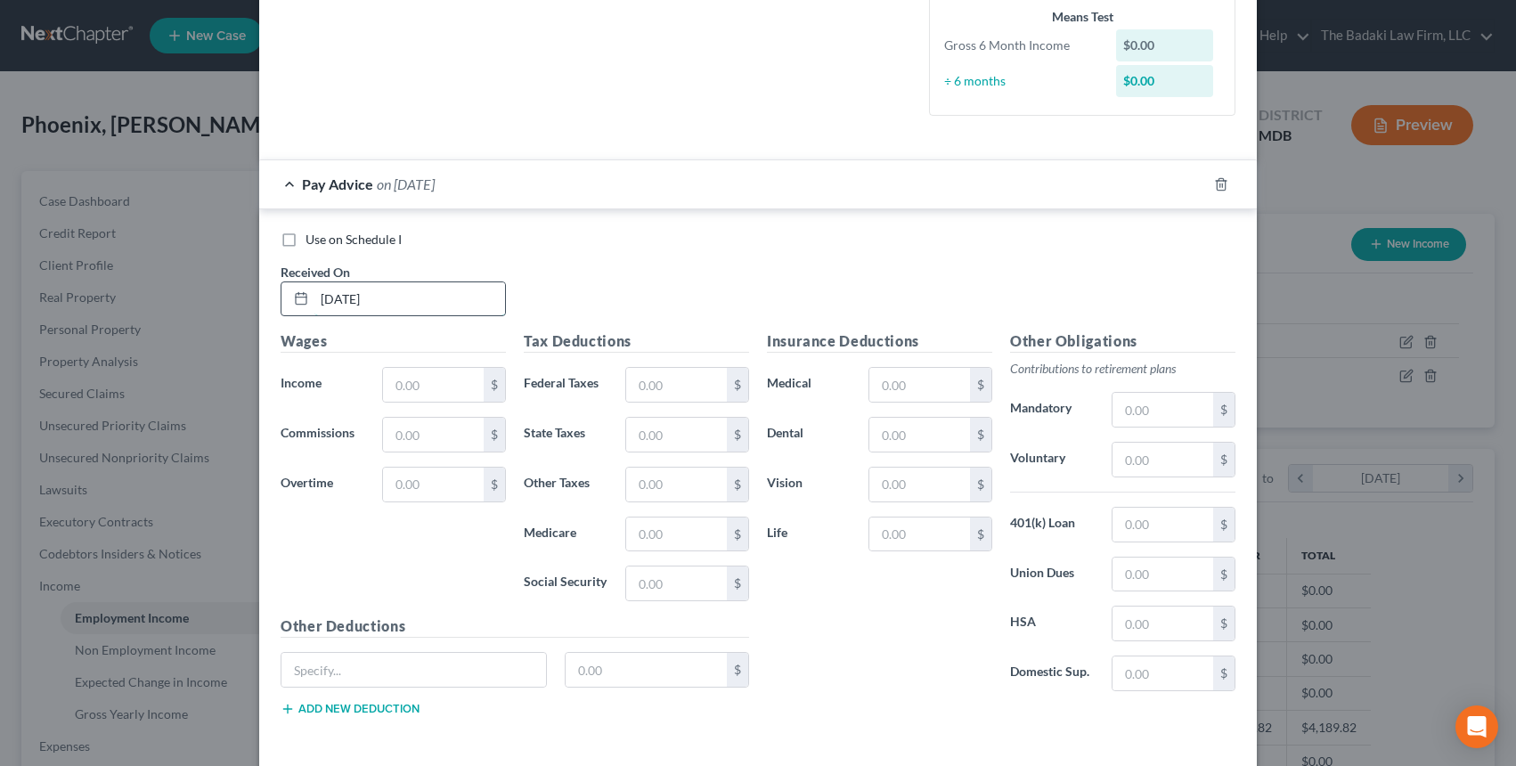
click at [396, 306] on input "07/18/2025" at bounding box center [409, 299] width 191 height 34
click at [438, 399] on input "text" at bounding box center [433, 385] width 101 height 34
type input "1,431.17"
click at [417, 423] on input "text" at bounding box center [433, 435] width 101 height 34
click at [668, 378] on input "text" at bounding box center [676, 385] width 101 height 34
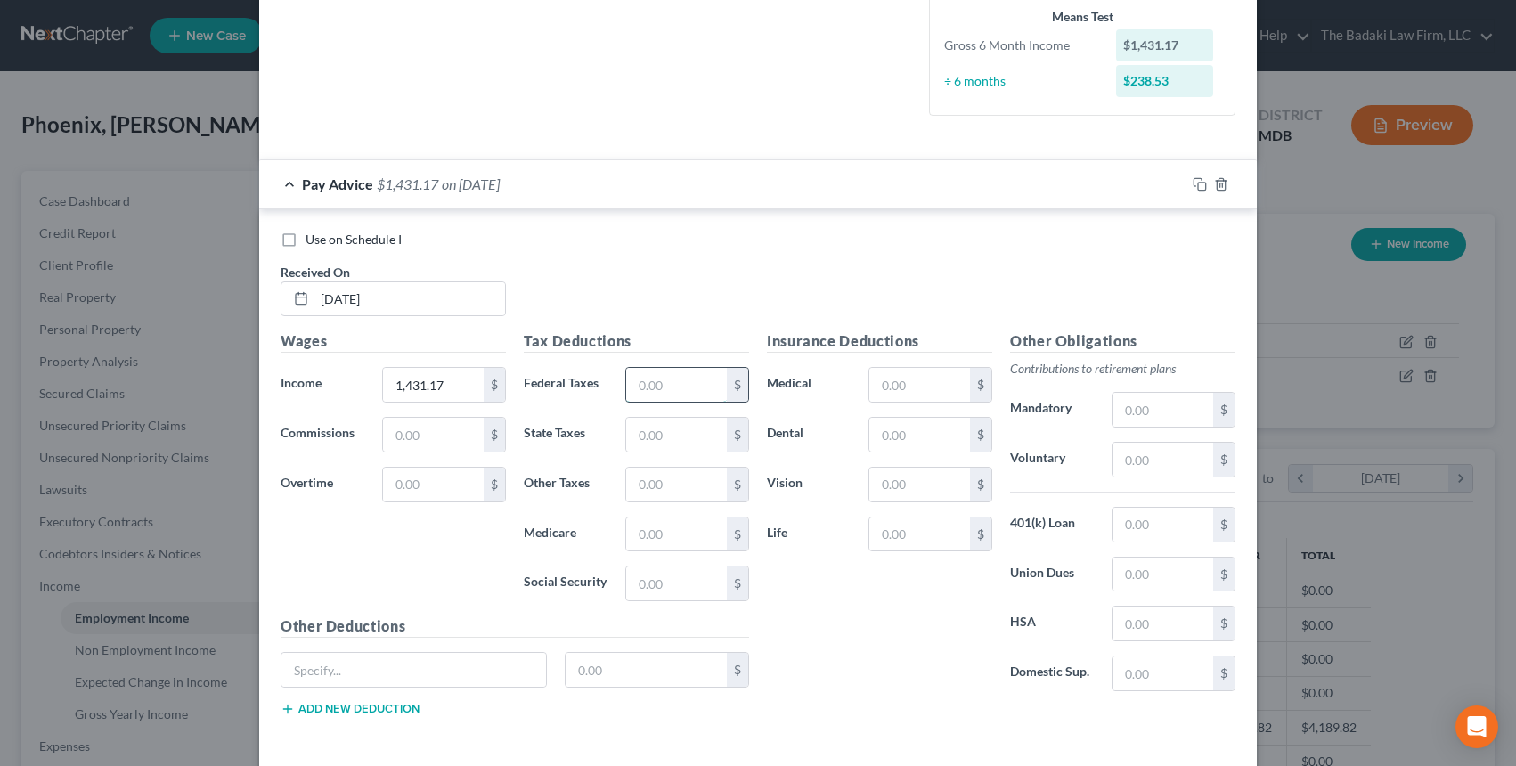
click at [658, 378] on input "text" at bounding box center [676, 385] width 101 height 34
type input "10.33"
click at [672, 447] on input "text" at bounding box center [676, 435] width 101 height 34
type input "29.02"
click at [645, 508] on div "Tax Deductions Federal Taxes 10.33 $ State Taxes 29.02 $ Other Taxes $ Medicare…" at bounding box center [636, 473] width 243 height 285
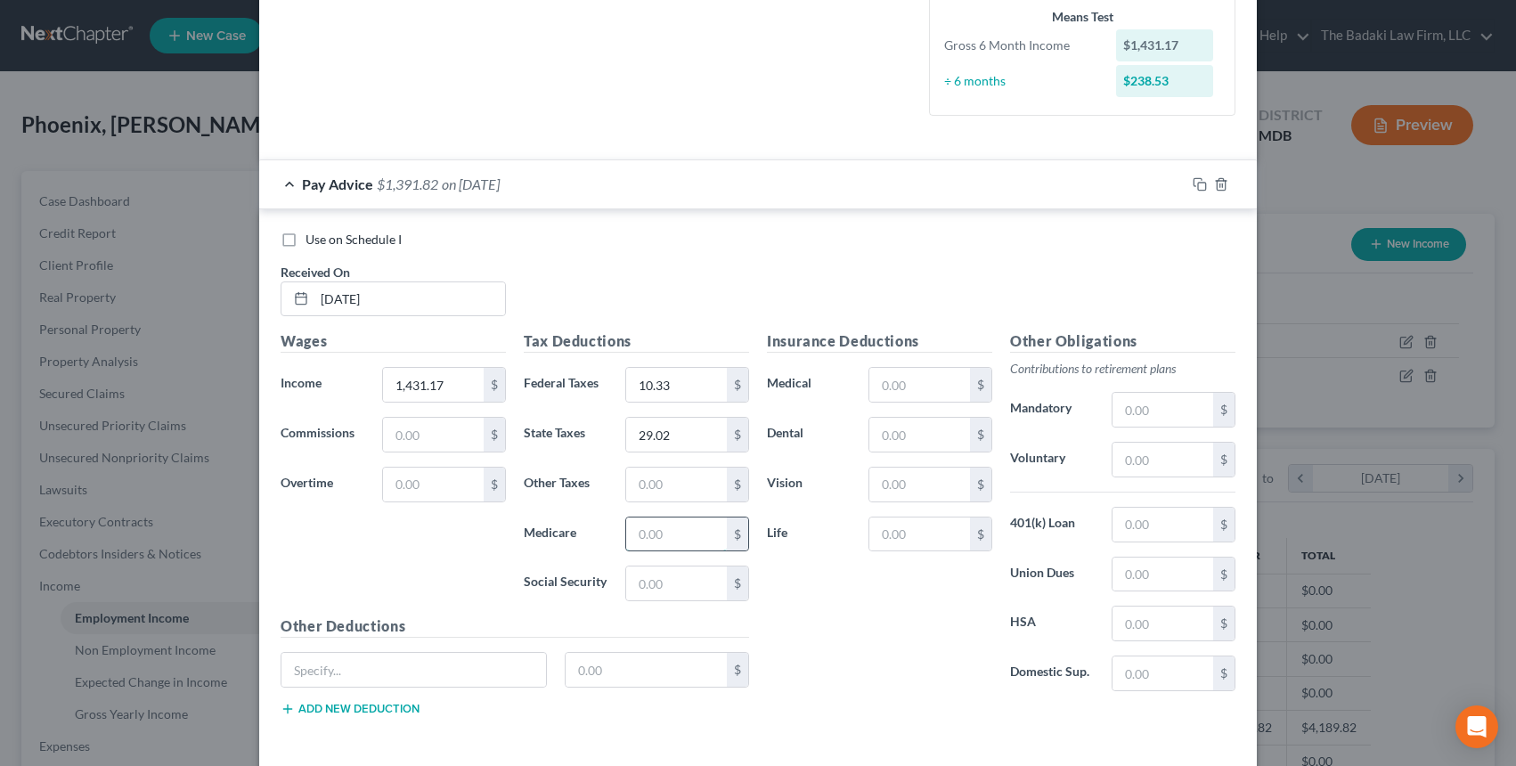
click at [657, 545] on input "text" at bounding box center [676, 535] width 101 height 34
type input "26.56"
click at [679, 573] on input "text" at bounding box center [676, 584] width 101 height 34
click at [656, 501] on input "text" at bounding box center [676, 485] width 101 height 34
click at [652, 588] on input "text" at bounding box center [676, 584] width 101 height 34
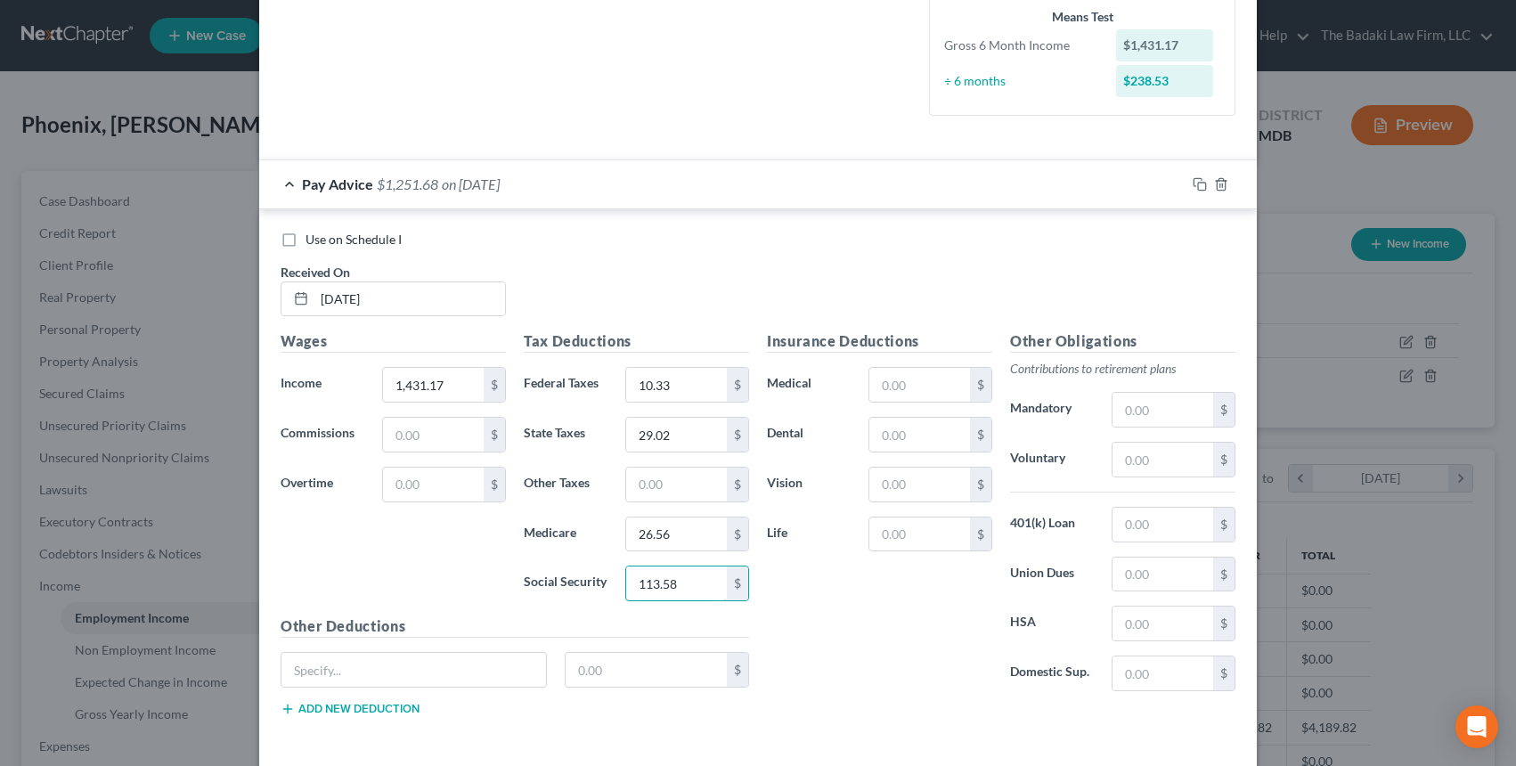
type input "113.58"
click at [914, 412] on div "Insurance Deductions Medical $ Dental $ Vision $ Life $" at bounding box center [879, 518] width 243 height 375
drag, startPoint x: 878, startPoint y: 380, endPoint x: 902, endPoint y: 389, distance: 25.7
click at [878, 380] on input "text" at bounding box center [920, 385] width 101 height 34
click at [816, 404] on div "Insurance Deductions Medical $ Dental $ Vision $ Life $" at bounding box center [879, 518] width 243 height 375
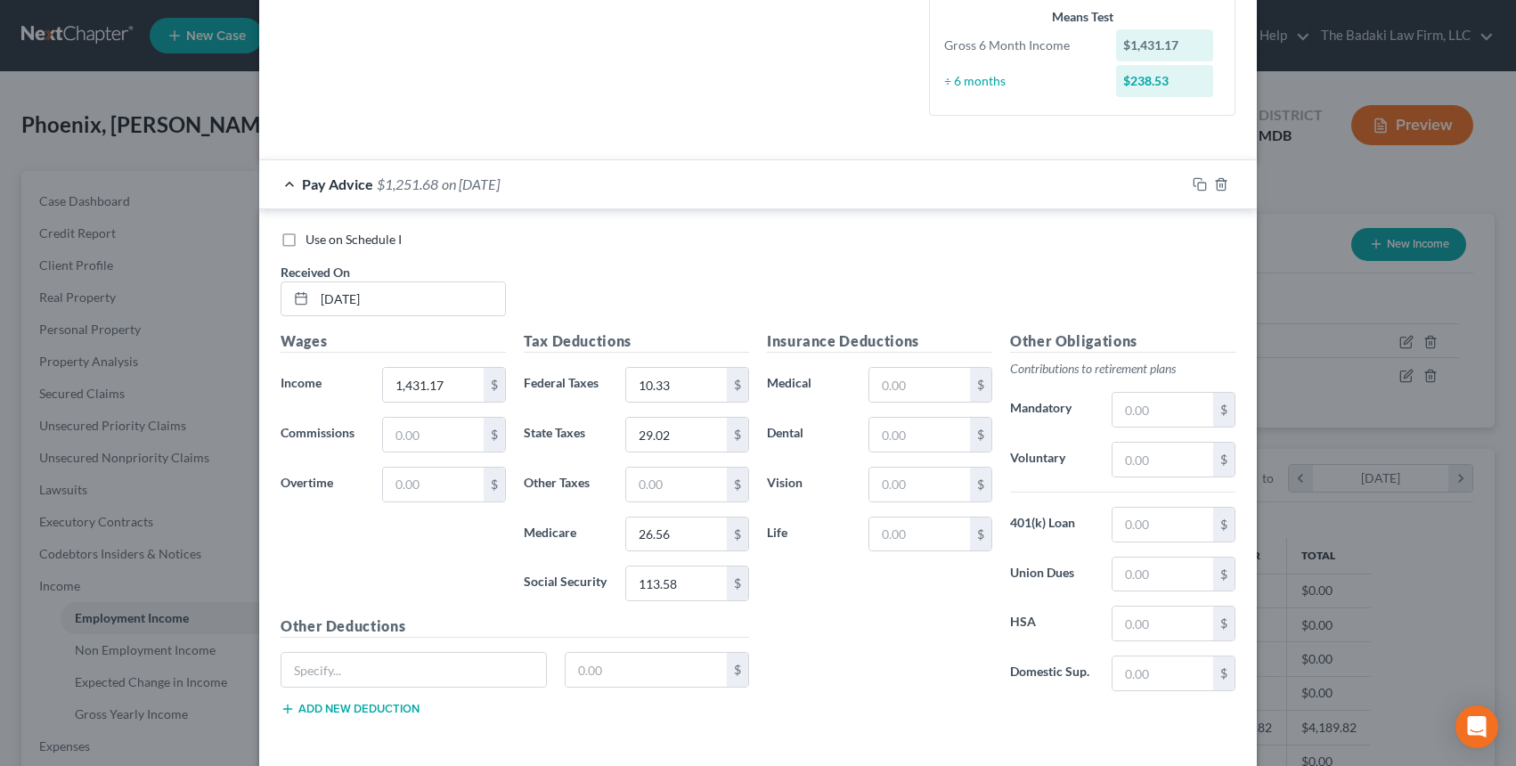
scroll to position [522, 0]
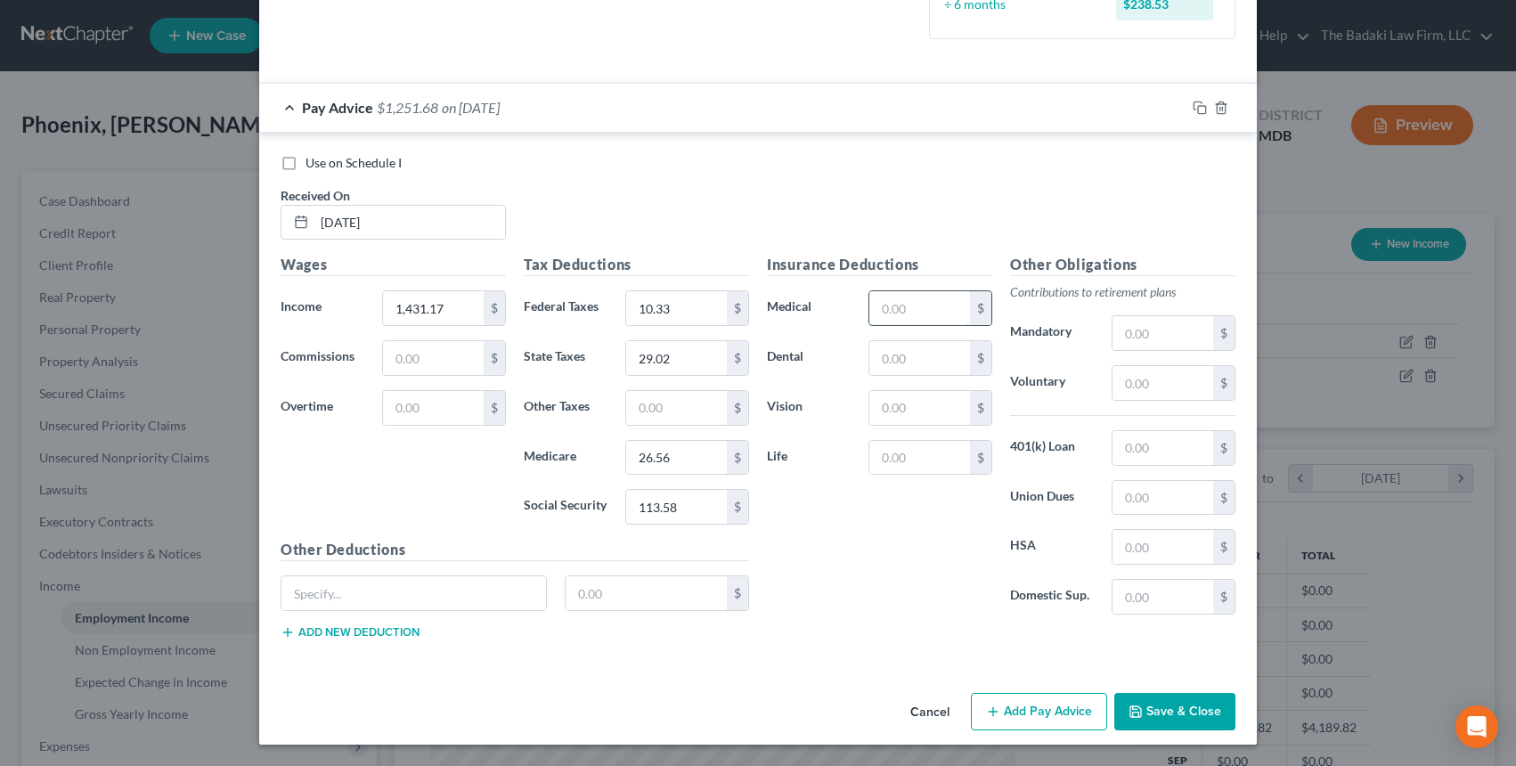
click at [872, 298] on input "text" at bounding box center [920, 308] width 101 height 34
click at [877, 300] on input "text" at bounding box center [920, 308] width 101 height 34
click at [797, 421] on label "Vision" at bounding box center [809, 408] width 102 height 36
click at [1130, 336] on input "text" at bounding box center [1163, 333] width 101 height 34
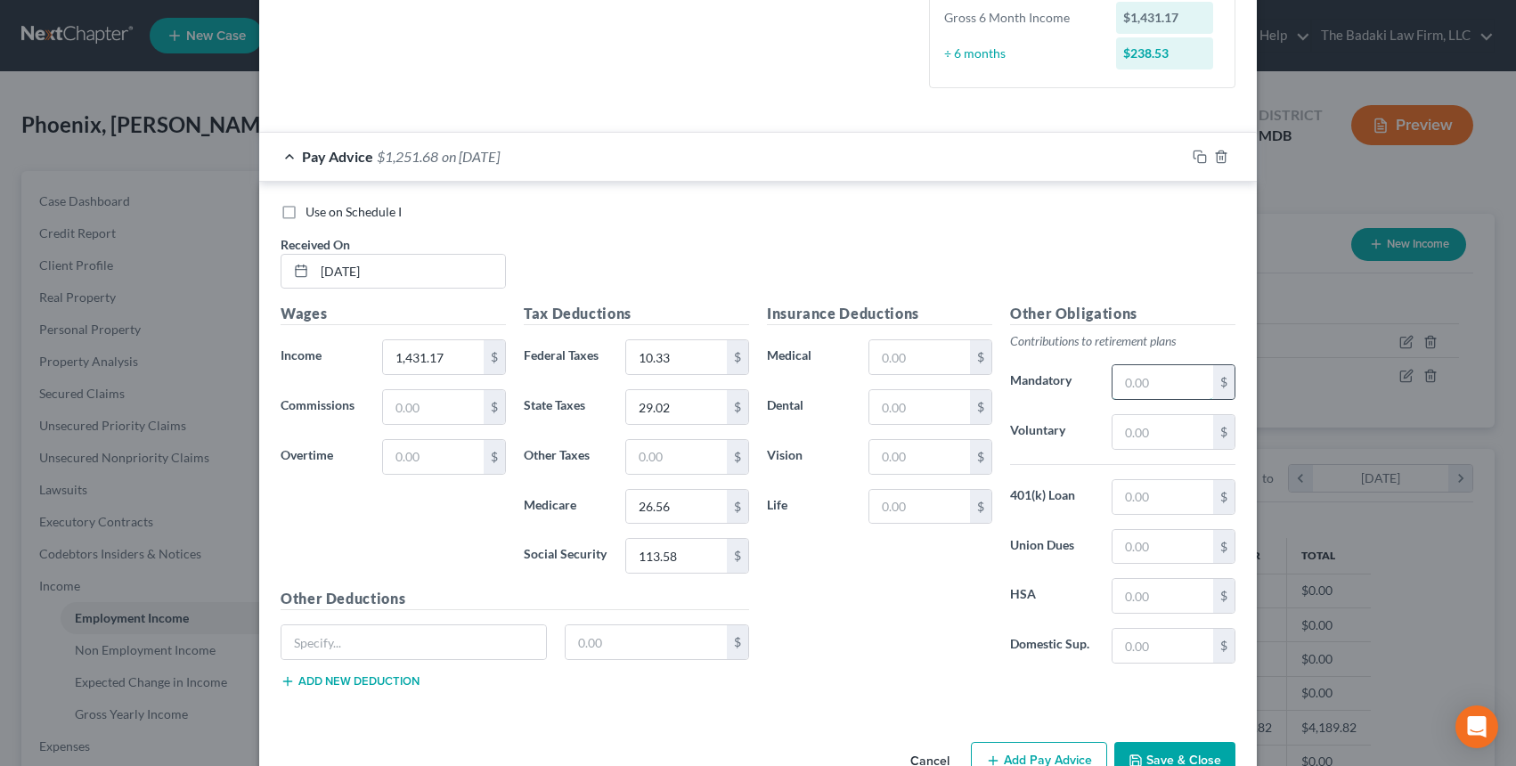
scroll to position [433, 0]
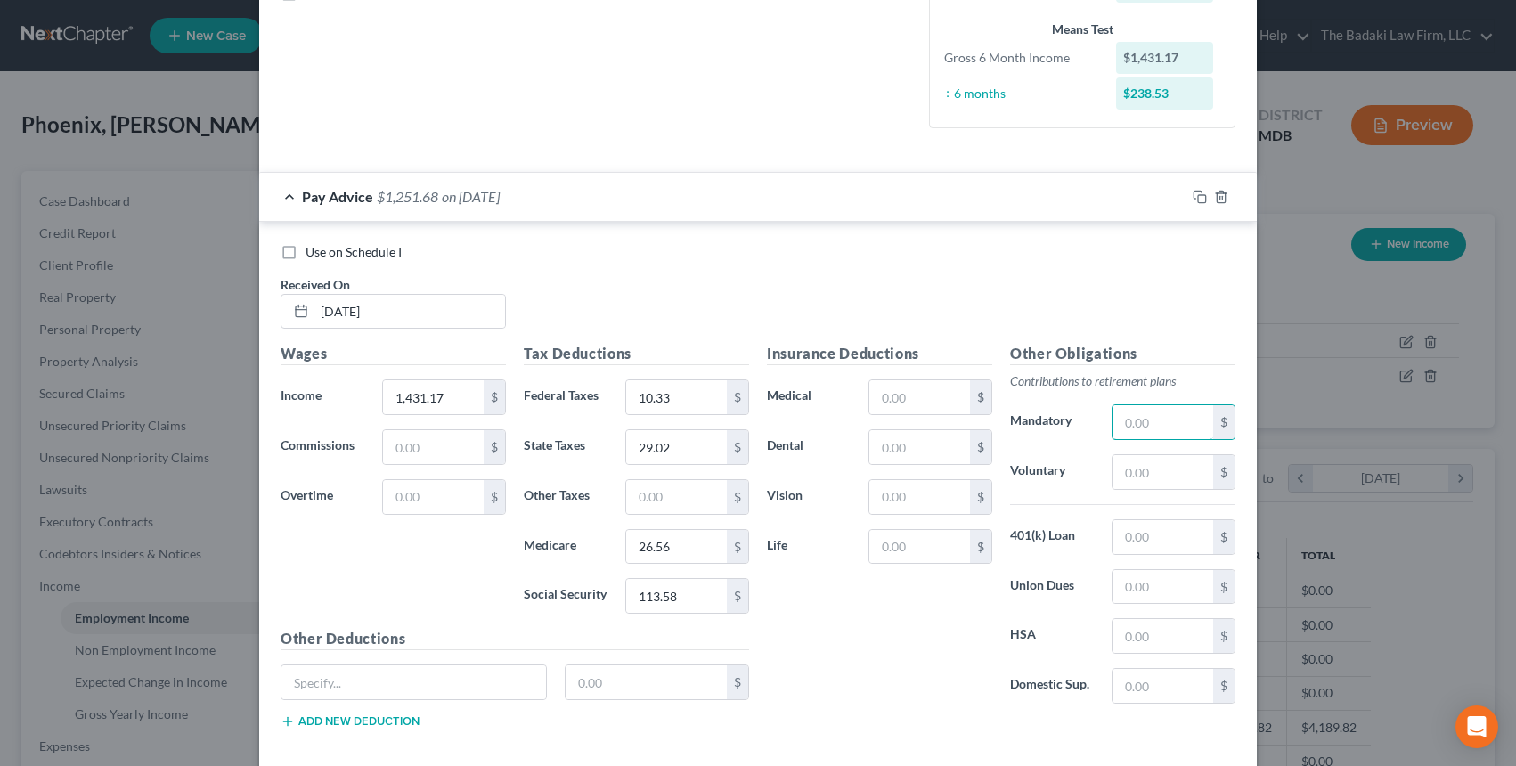
type input "147.05"
click at [1078, 488] on div "Other Obligations Contributions to retirement plans Mandatory 147.05 $ Voluntar…" at bounding box center [1122, 530] width 243 height 375
click at [875, 400] on input "text" at bounding box center [920, 397] width 101 height 34
click at [1097, 450] on div "Other Obligations Contributions to retirement plans Mandatory 147.05 $ Voluntar…" at bounding box center [1122, 530] width 243 height 375
click at [910, 401] on input "text" at bounding box center [920, 397] width 101 height 34
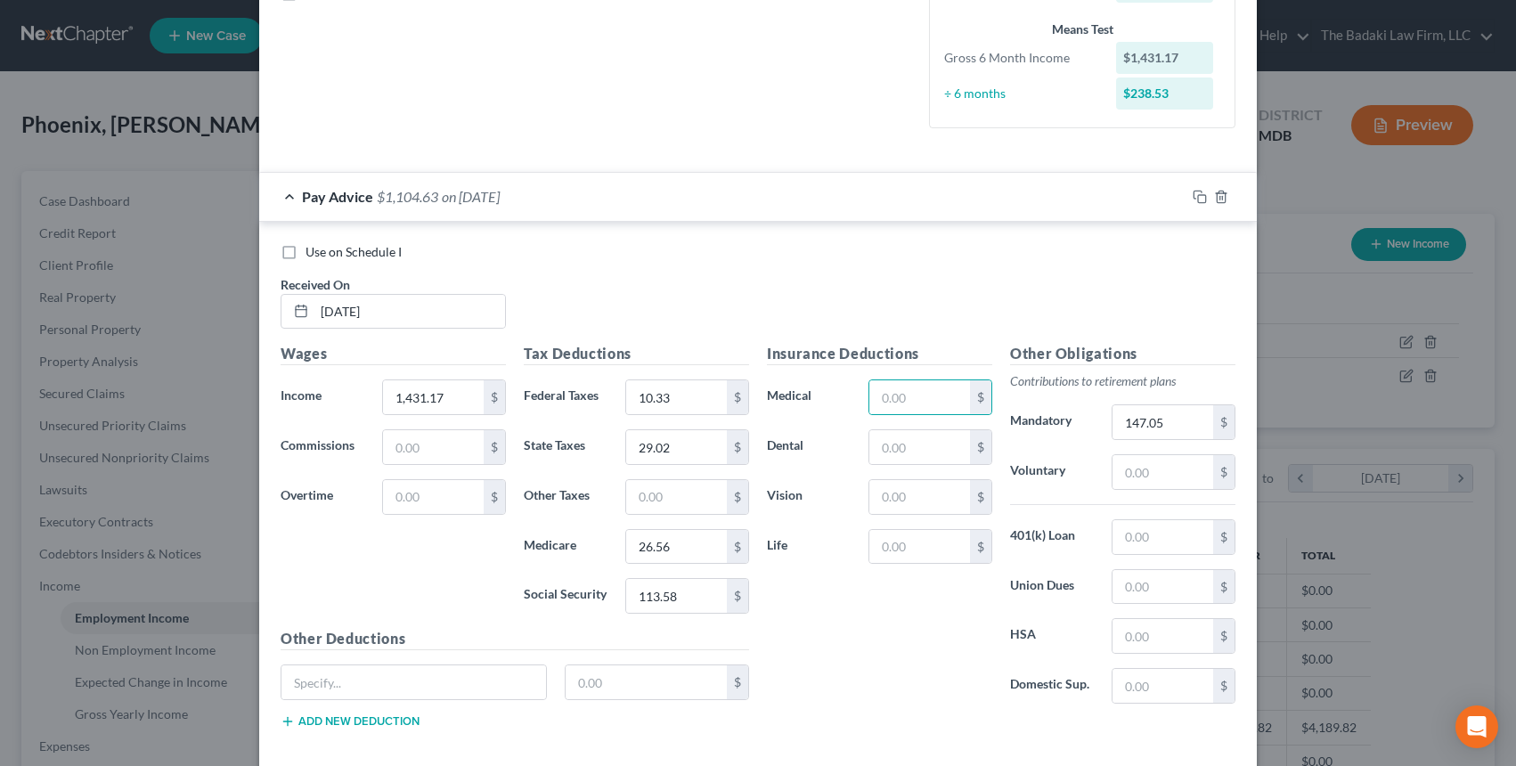
click at [927, 568] on div "Insurance Deductions Medical $ Dental $ Vision $ Life $" at bounding box center [879, 530] width 243 height 375
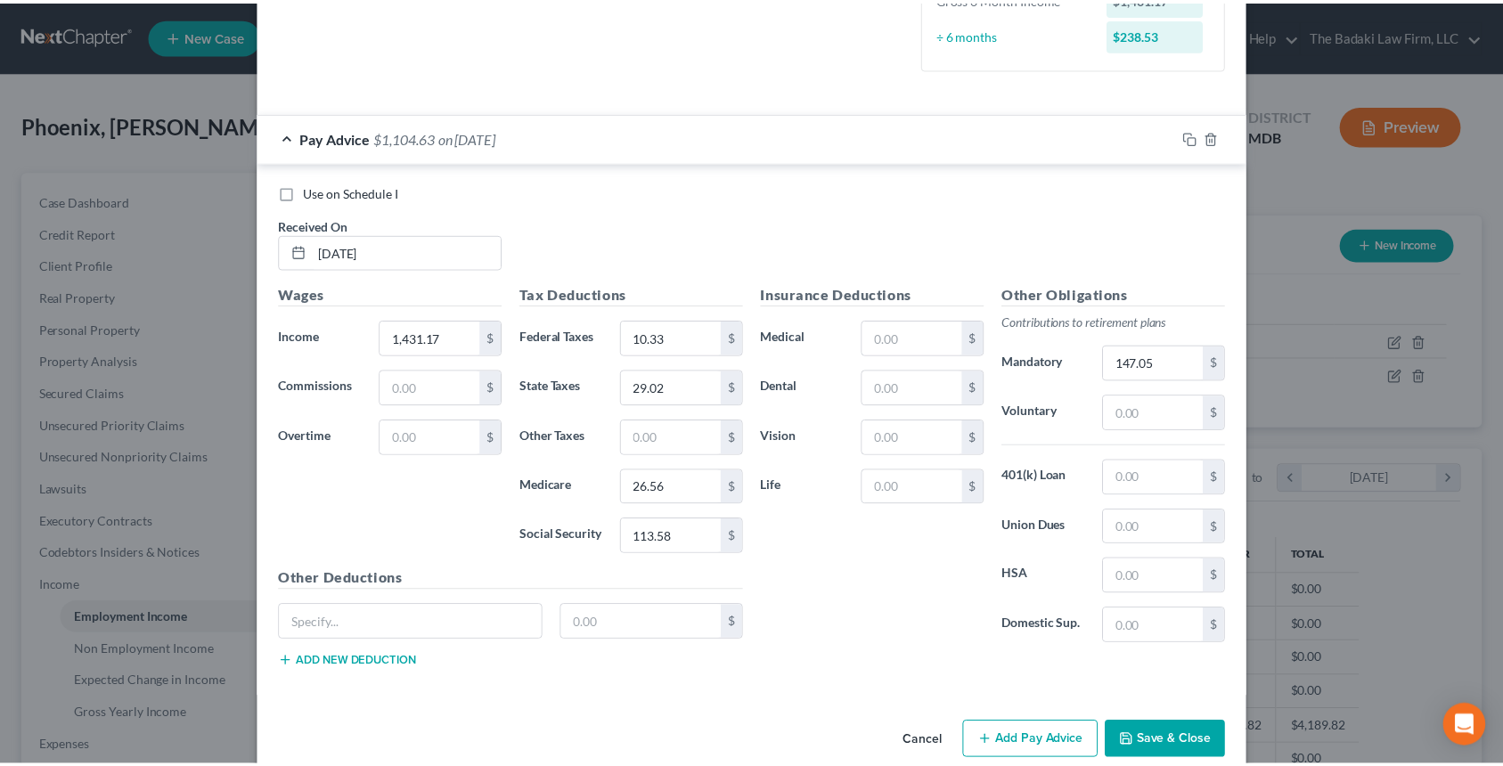
scroll to position [522, 0]
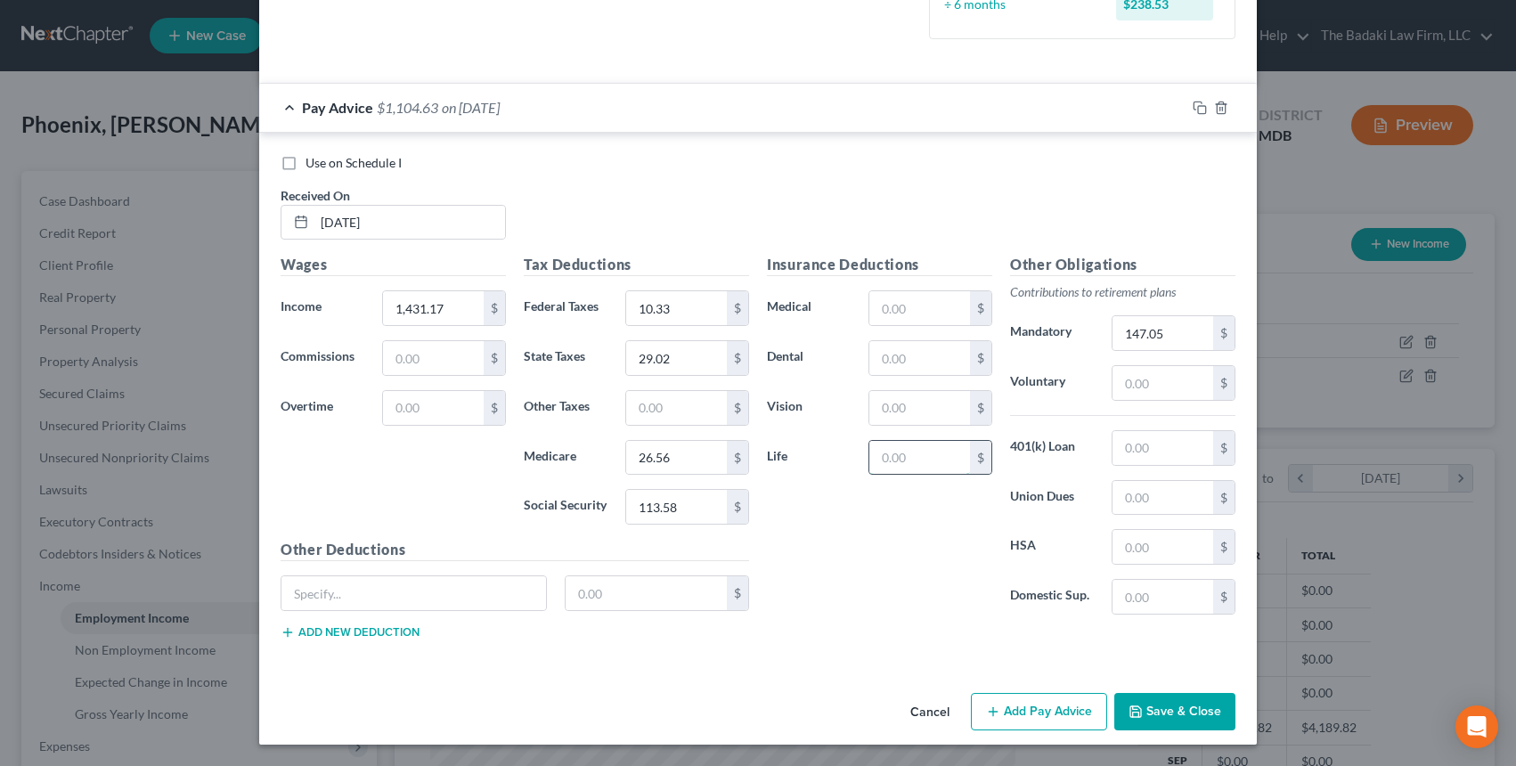
drag, startPoint x: 880, startPoint y: 444, endPoint x: 889, endPoint y: 447, distance: 9.6
click at [880, 444] on input "text" at bounding box center [920, 458] width 101 height 34
type input "18.00"
type input "2,152.84"
click at [503, 166] on div "Use on Schedule I" at bounding box center [758, 163] width 955 height 18
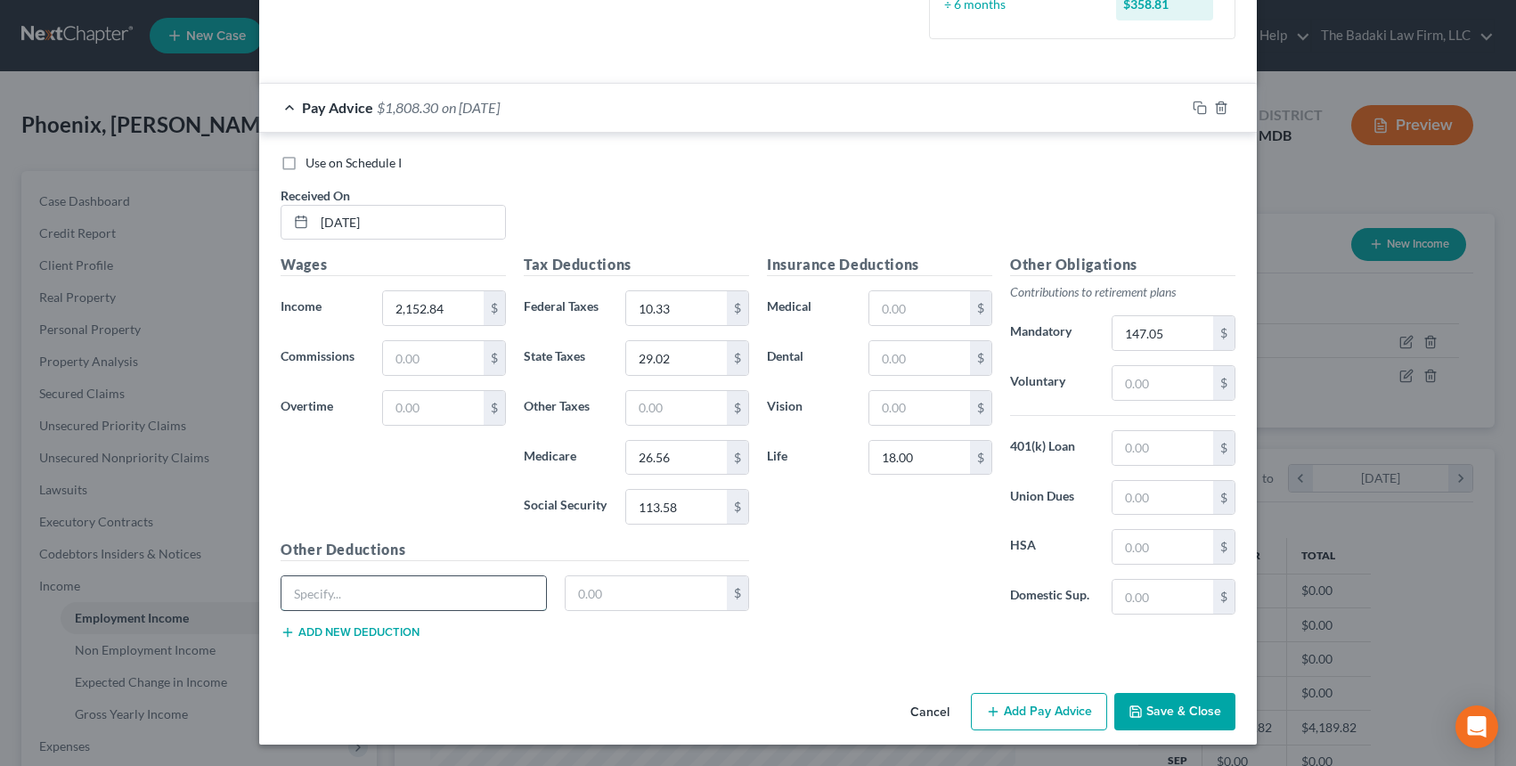
click at [434, 610] on input "text" at bounding box center [414, 593] width 265 height 34
click at [524, 600] on input "text" at bounding box center [414, 593] width 265 height 34
click at [576, 587] on input "text" at bounding box center [647, 593] width 162 height 34
type input "60.00"
click at [469, 607] on input "text" at bounding box center [414, 593] width 265 height 34
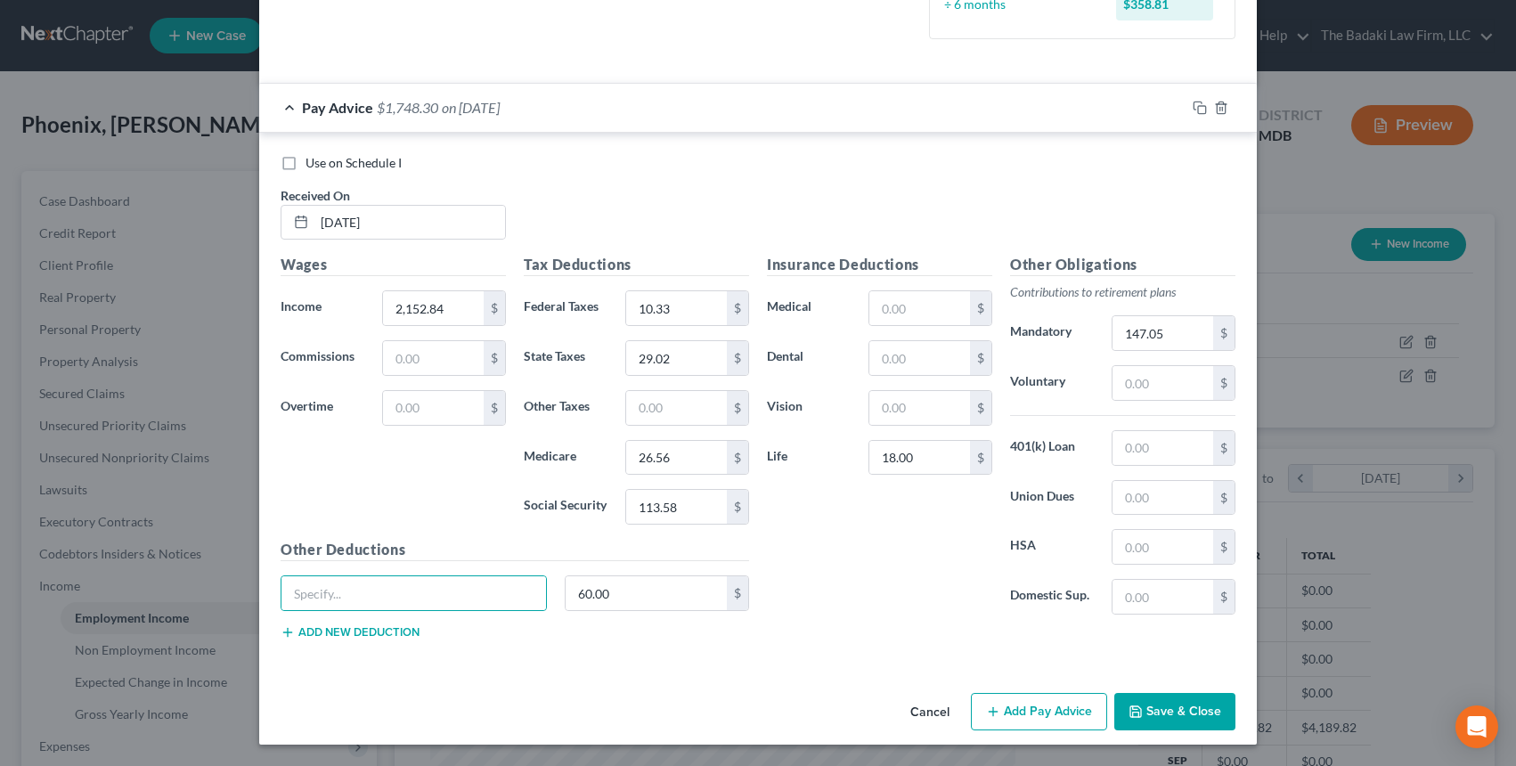
click at [794, 595] on div "Insurance Deductions Medical $ Dental $ Vision $ Life 18.00 $" at bounding box center [879, 441] width 243 height 375
click at [488, 588] on input "text" at bounding box center [414, 593] width 265 height 34
click at [358, 629] on button "Add new deduction" at bounding box center [350, 632] width 139 height 14
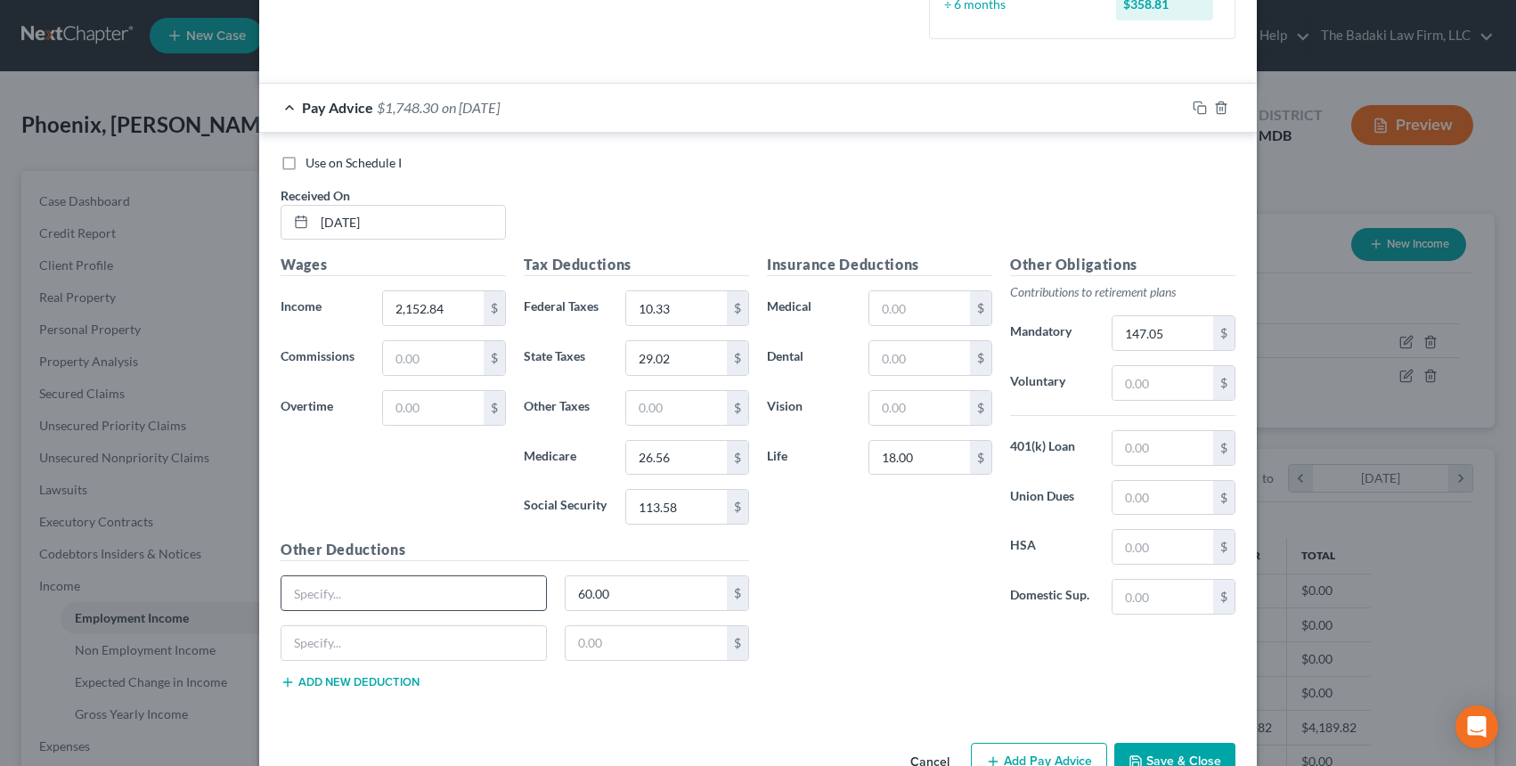
click at [406, 599] on input "text" at bounding box center [414, 593] width 265 height 34
click at [915, 367] on input "text" at bounding box center [920, 358] width 101 height 34
type input "28.05"
click at [905, 294] on input "text" at bounding box center [920, 308] width 101 height 34
type input "289.08"
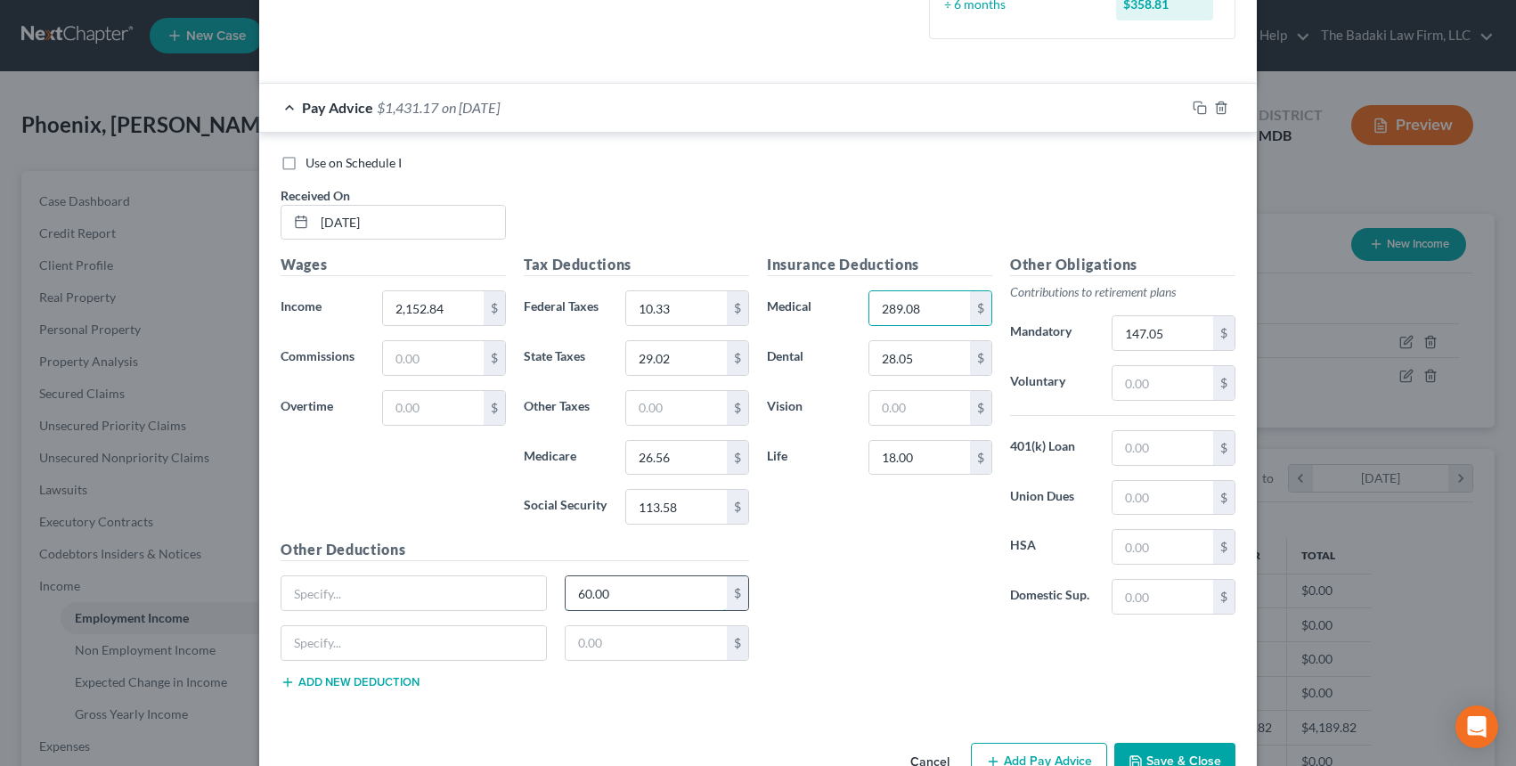
click at [680, 592] on input "60.00" at bounding box center [647, 593] width 162 height 34
click at [481, 591] on input "text" at bounding box center [414, 593] width 265 height 34
type input "Taxable Fringe"
click at [861, 541] on div "Insurance Deductions Medical 289.08 $ Dental 28.05 $ Vision $ Life 18.00 $" at bounding box center [879, 441] width 243 height 375
click at [1165, 755] on button "Save & Close" at bounding box center [1174, 761] width 121 height 37
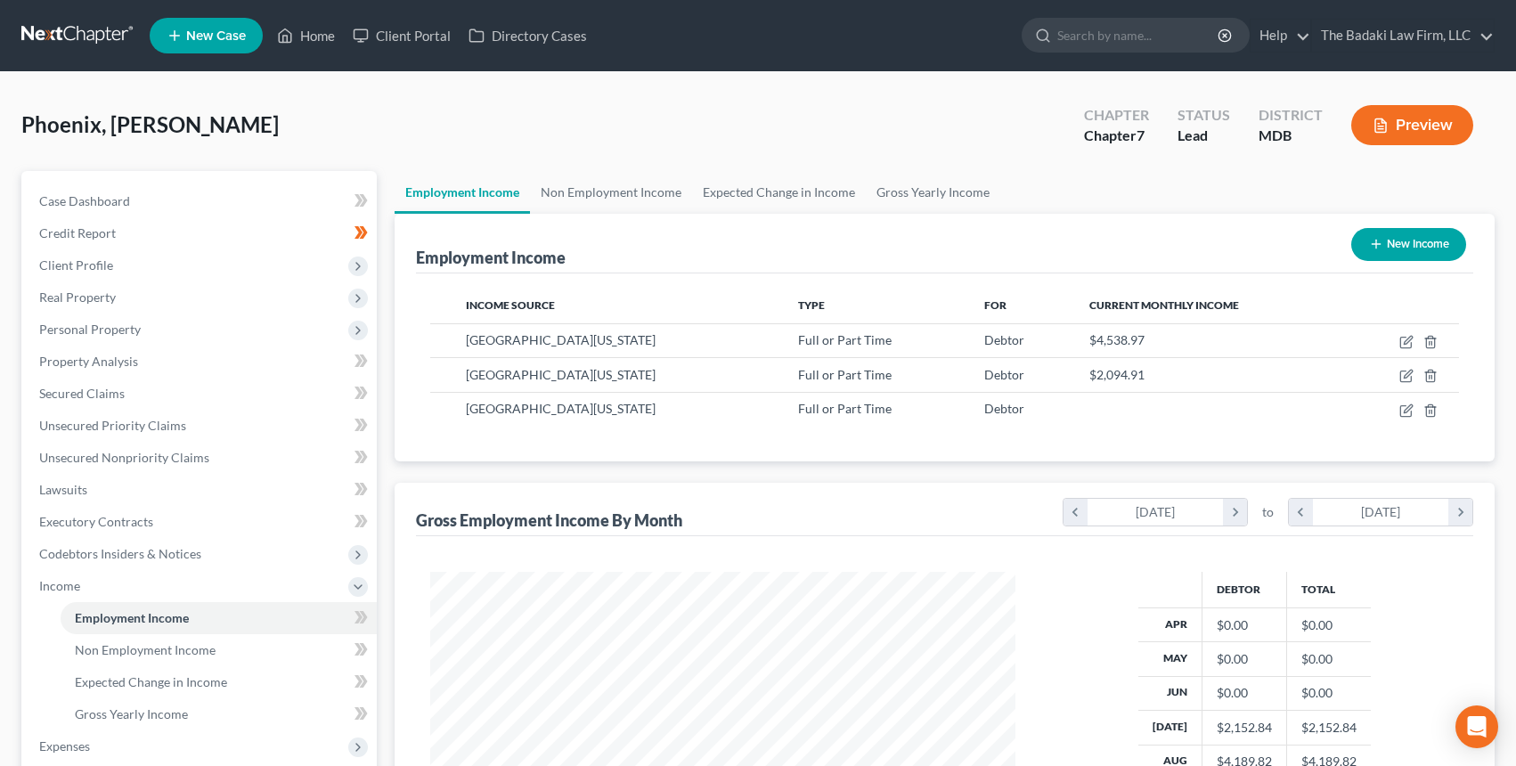
scroll to position [890563, 890266]
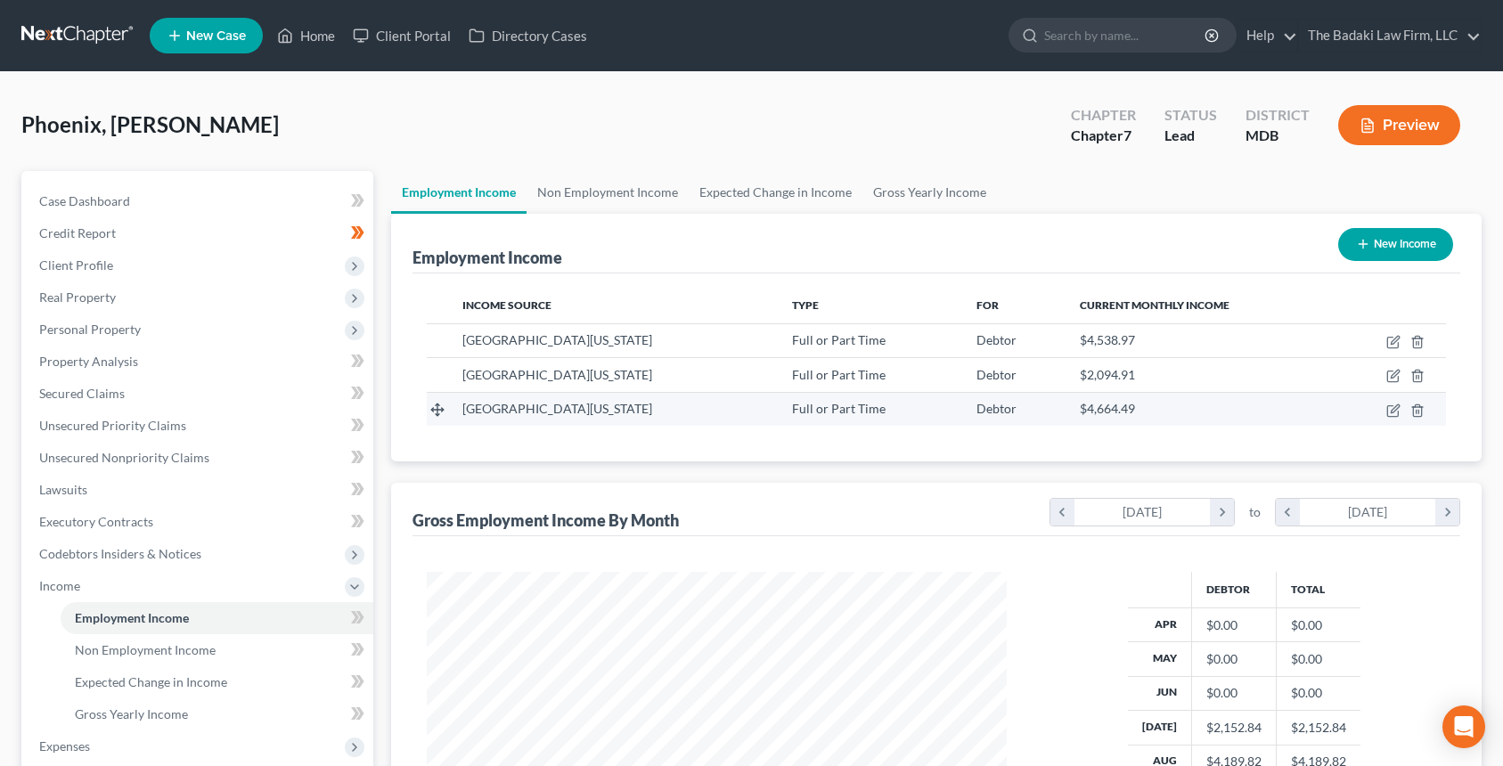
click at [778, 405] on td "[GEOGRAPHIC_DATA][US_STATE]" at bounding box center [613, 409] width 330 height 34
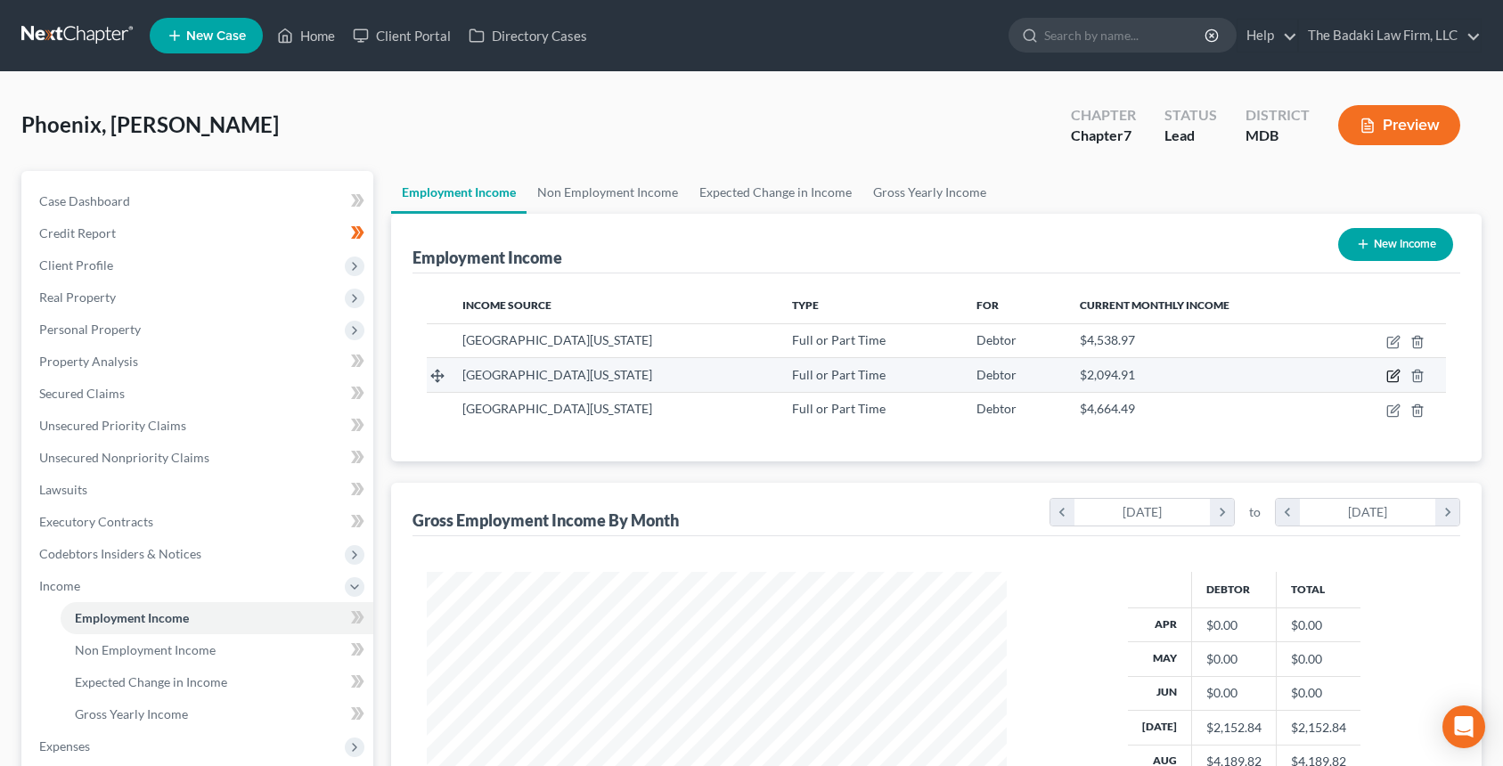
click at [1389, 382] on icon "button" at bounding box center [1392, 376] width 11 height 11
select select "0"
select select "21"
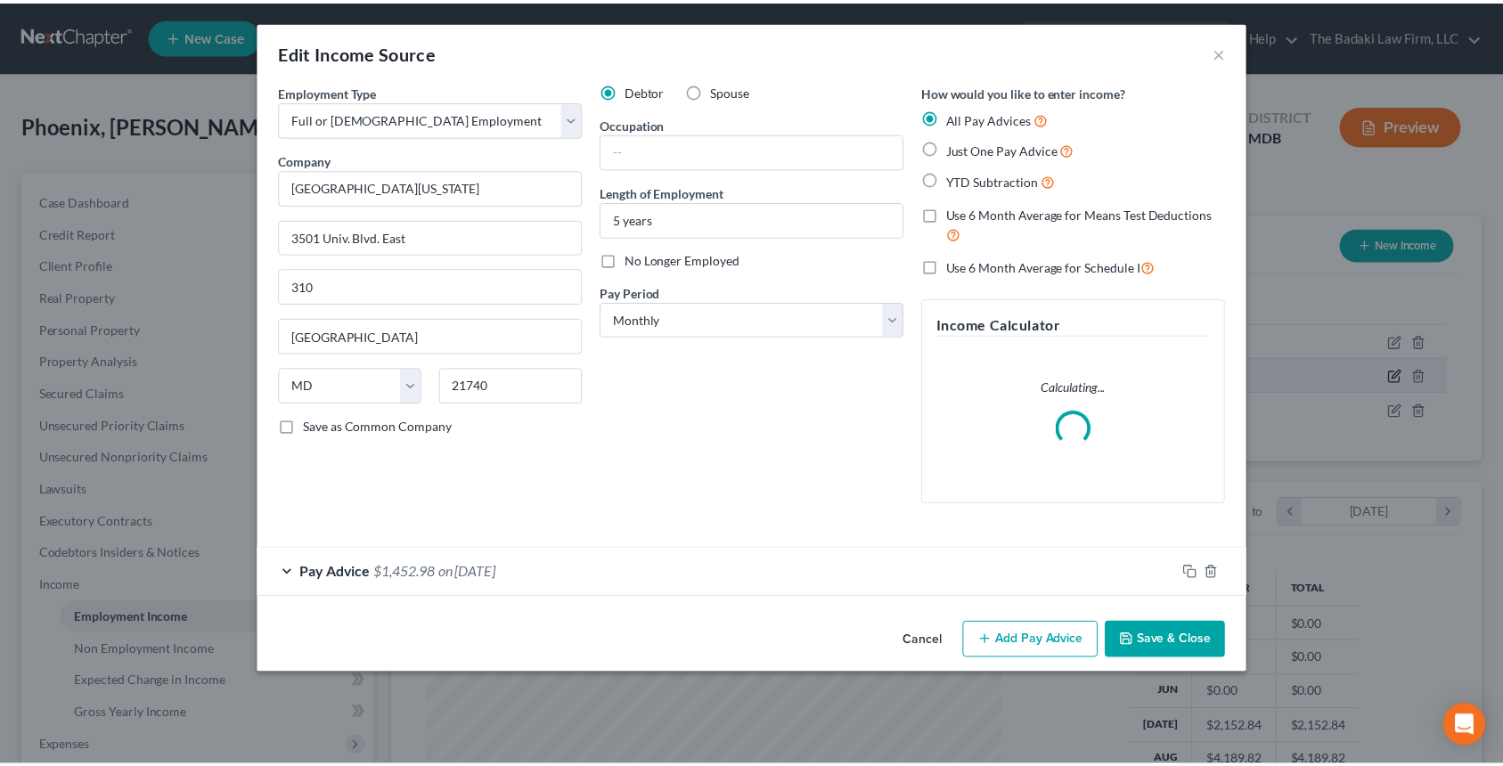
scroll to position [320, 622]
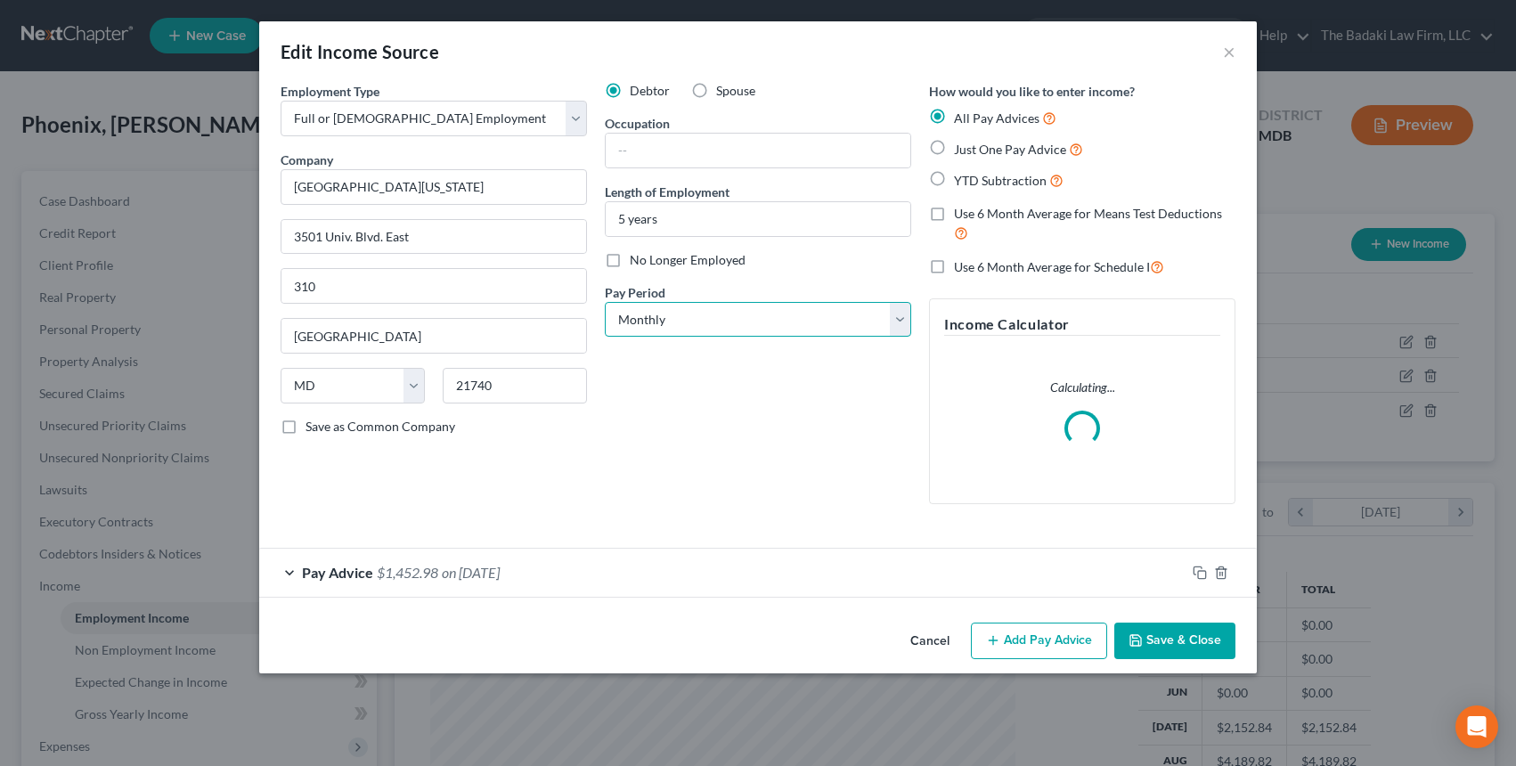
click at [684, 315] on select "Select Monthly Twice Monthly Every Other Week Weekly" at bounding box center [758, 320] width 306 height 36
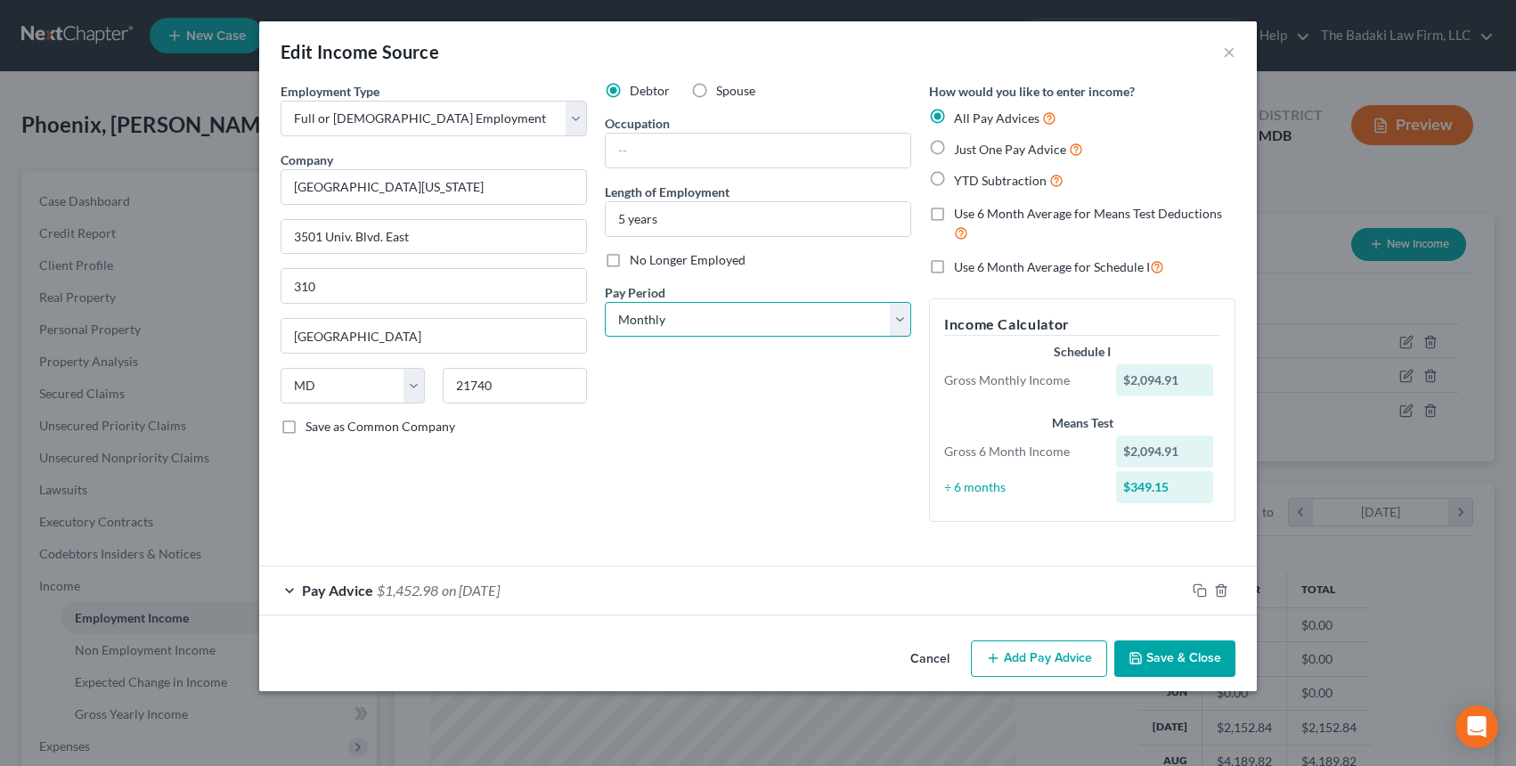
select select "2"
click at [605, 302] on select "Select Monthly Twice Monthly Every Other Week Weekly" at bounding box center [758, 320] width 306 height 36
click at [1172, 662] on button "Save & Close" at bounding box center [1174, 659] width 121 height 37
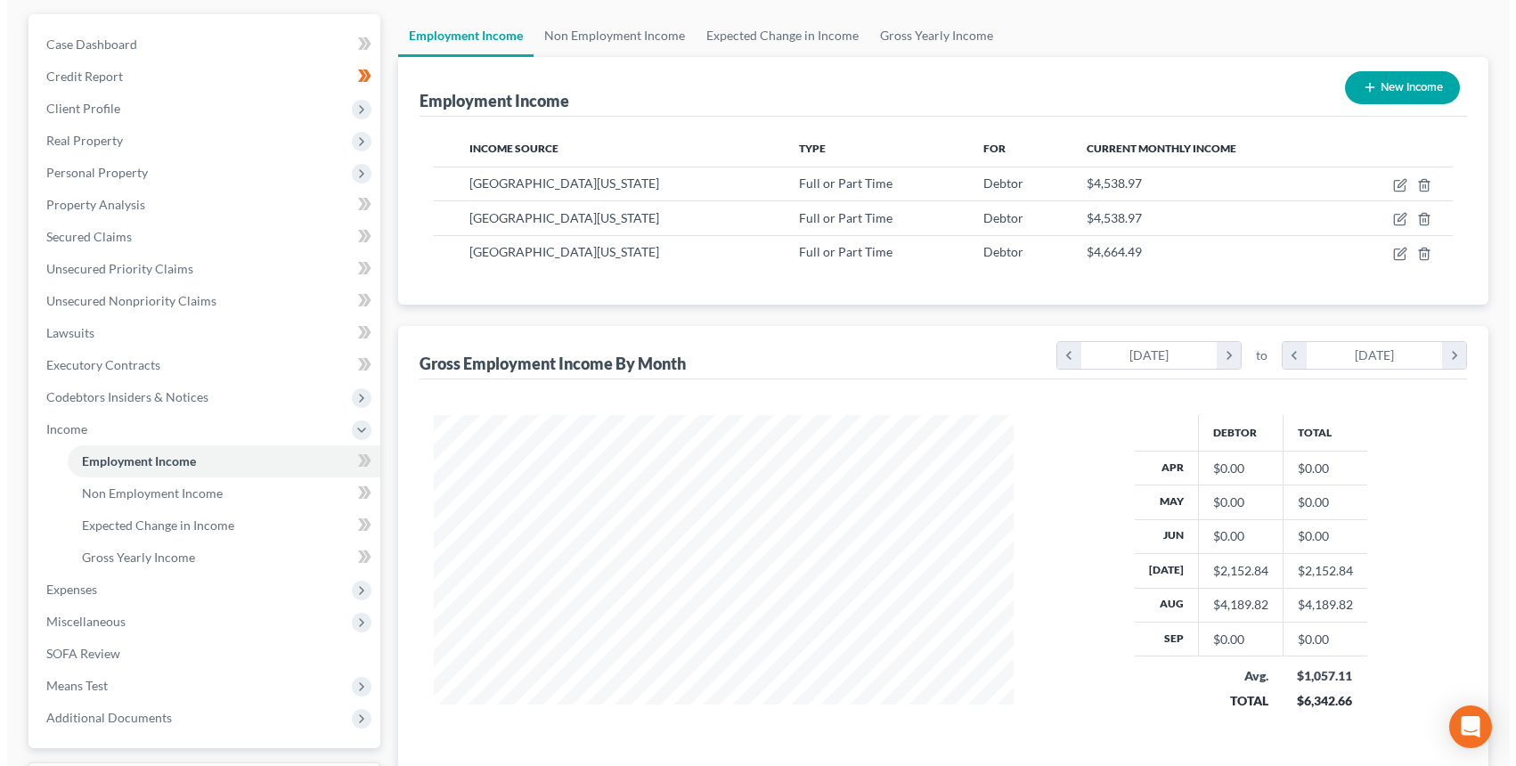
scroll to position [0, 0]
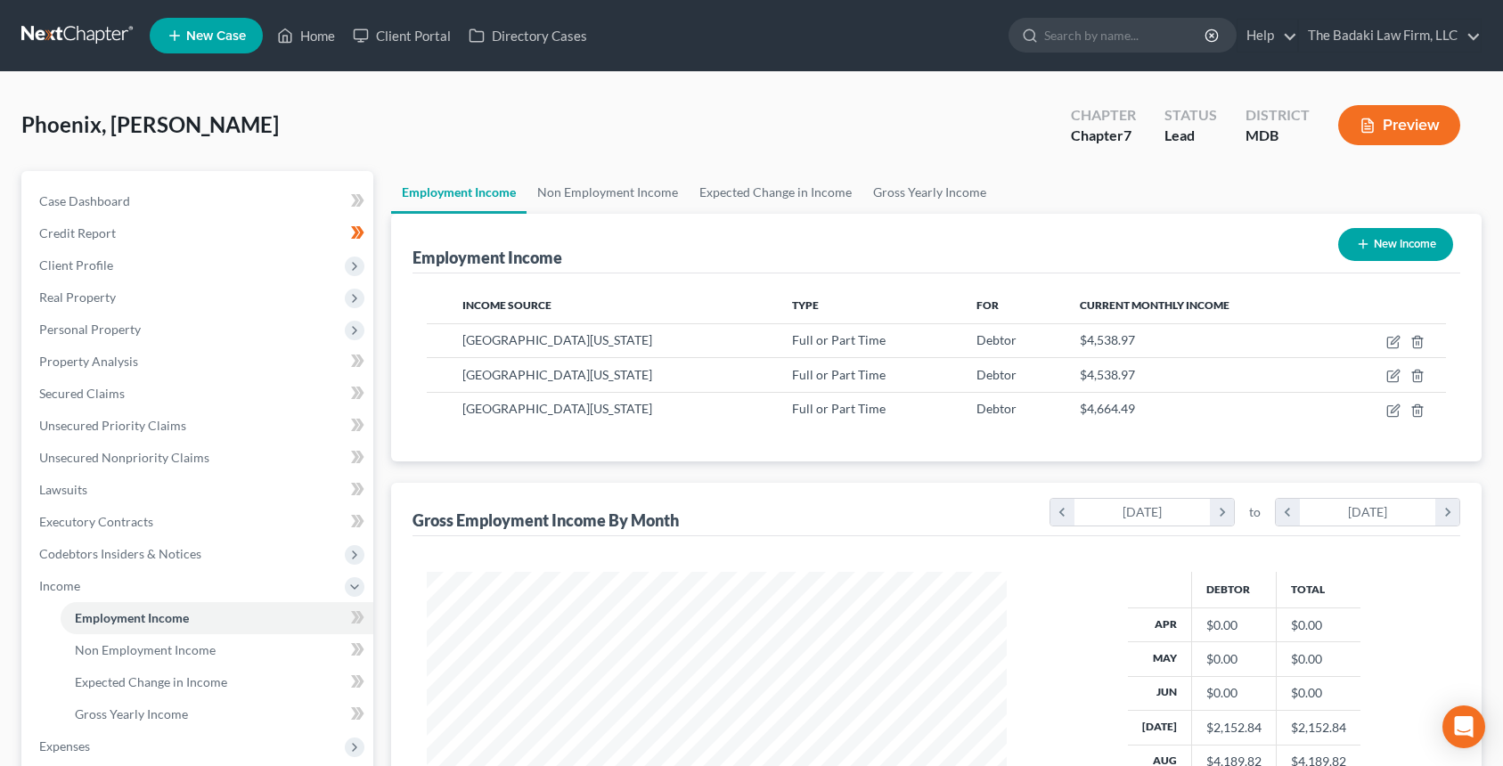
click at [1341, 240] on button "New Income" at bounding box center [1395, 244] width 115 height 33
select select "0"
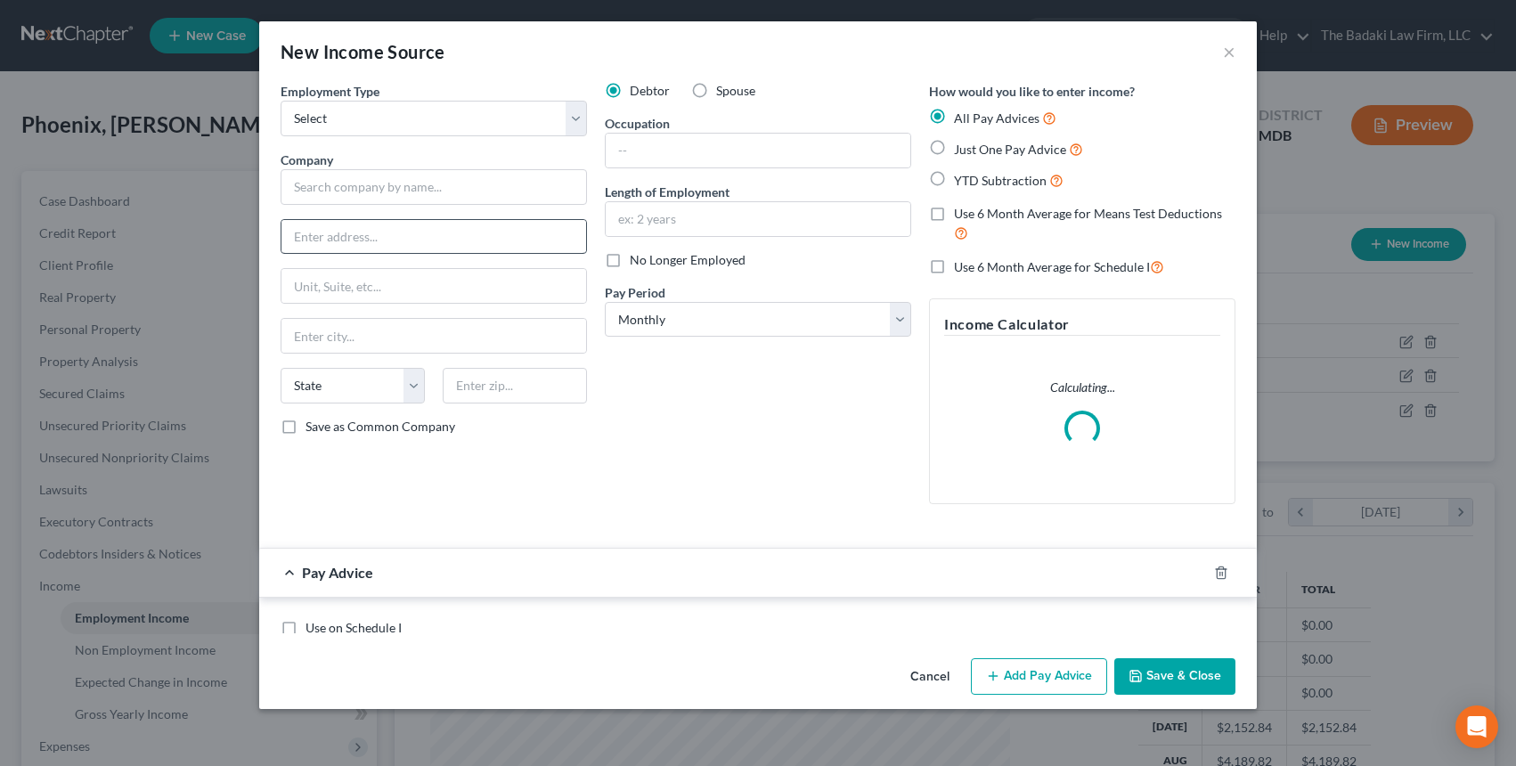
scroll to position [320, 622]
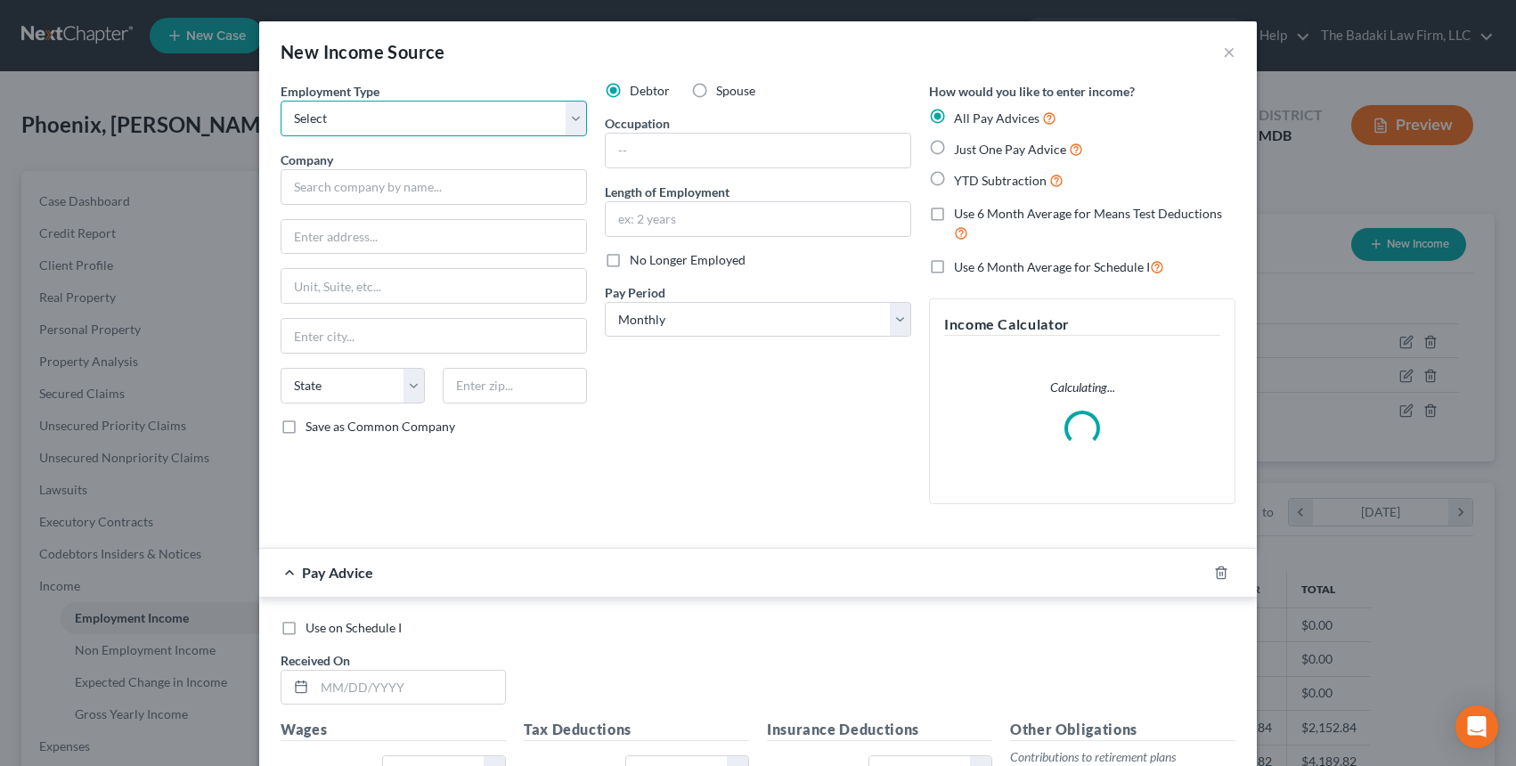
click at [330, 133] on select "Select Full or Part Time Employment Self Employment" at bounding box center [434, 119] width 306 height 36
select select "0"
click at [281, 101] on select "Select Full or Part Time Employment Self Employment" at bounding box center [434, 119] width 306 height 36
drag, startPoint x: 360, startPoint y: 214, endPoint x: 350, endPoint y: 206, distance: 12.7
click at [358, 214] on div "Employment Type * Select Full or Part Time Employment Self Employment Company *…" at bounding box center [434, 300] width 324 height 437
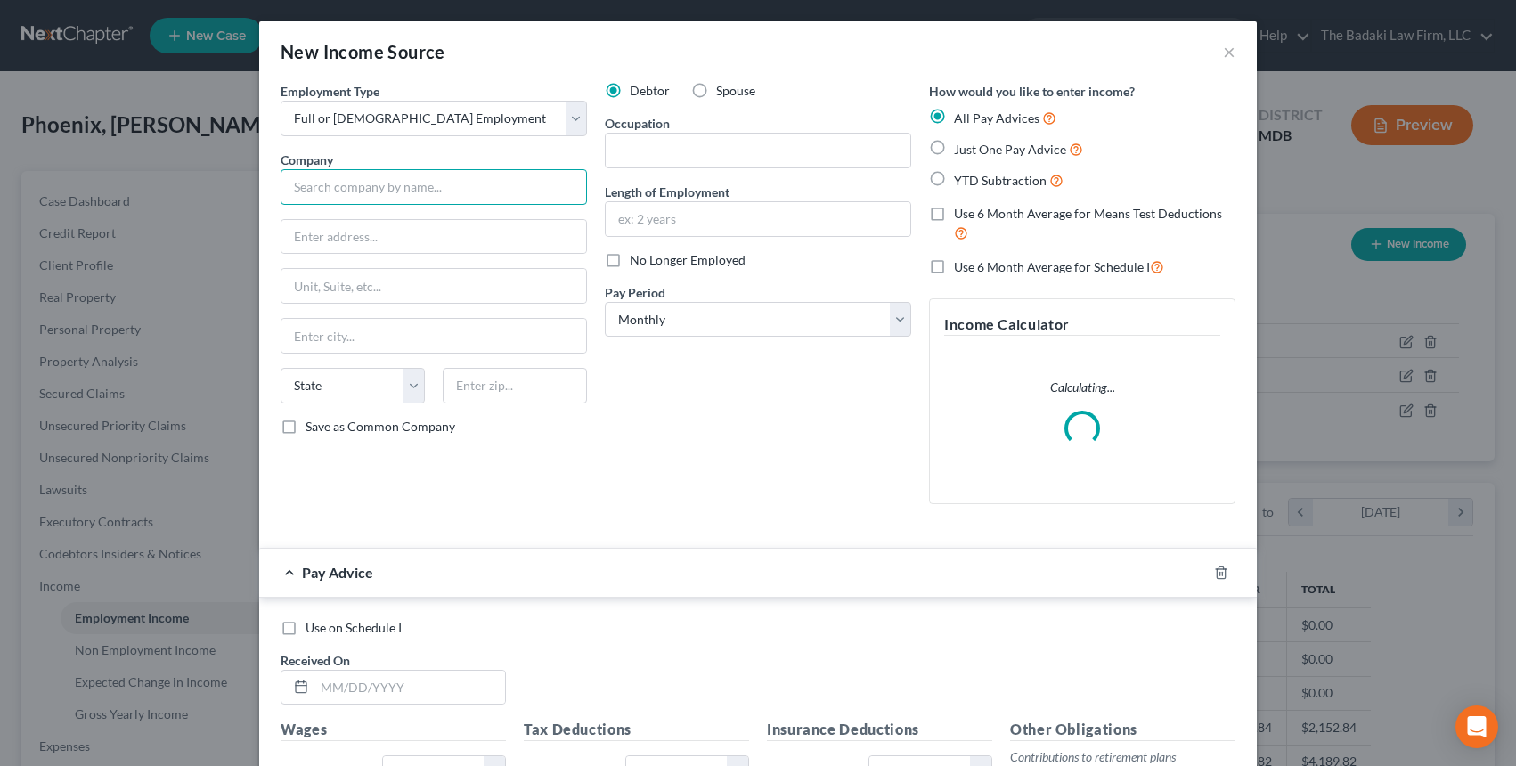
drag, startPoint x: 347, startPoint y: 196, endPoint x: 356, endPoint y: 216, distance: 21.9
click at [347, 196] on input "text" at bounding box center [434, 187] width 306 height 36
type input "[GEOGRAPHIC_DATA][US_STATE]"
type input "3501 Univ. Blvd. East"
type input "310"
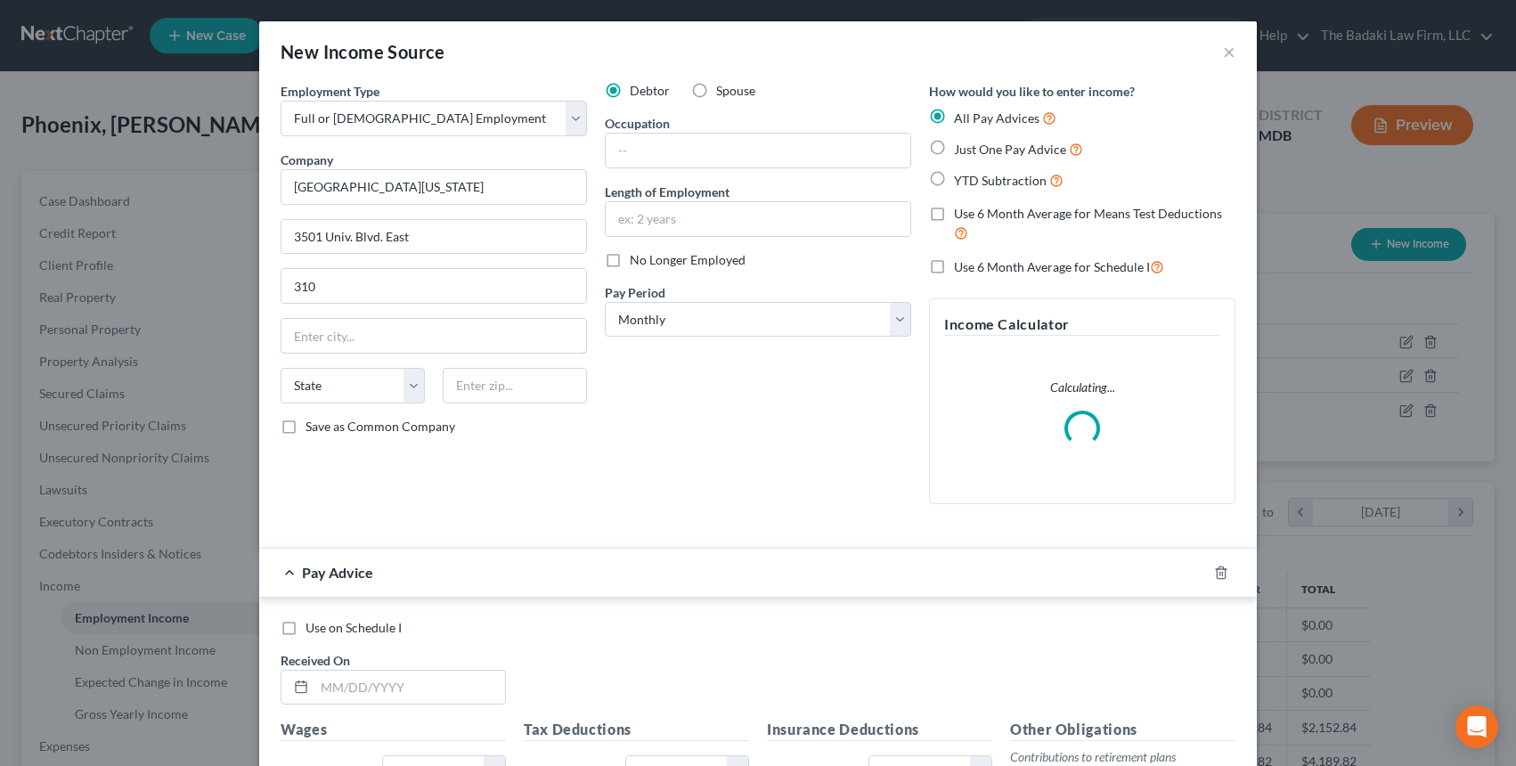
type input "Hagerstown"
select select "21"
type input "21740"
click at [655, 219] on input "text" at bounding box center [758, 219] width 305 height 34
type input "5 years"
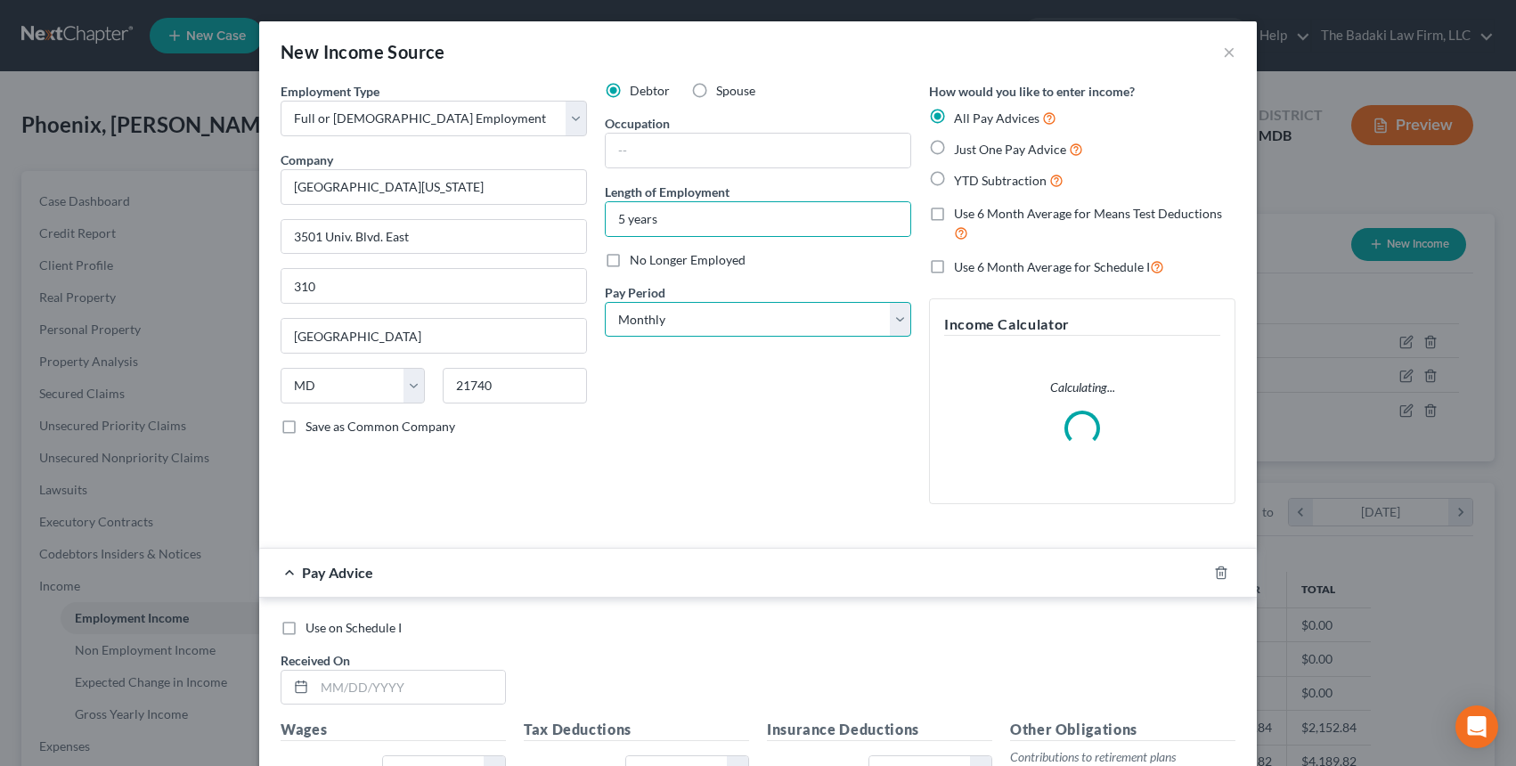
click at [703, 320] on select "Select Monthly Twice Monthly Every Other Week Weekly" at bounding box center [758, 320] width 306 height 36
click at [605, 302] on select "Select Monthly Twice Monthly Every Other Week Weekly" at bounding box center [758, 320] width 306 height 36
drag, startPoint x: 682, startPoint y: 317, endPoint x: 680, endPoint y: 332, distance: 15.2
click at [682, 317] on select "Select Monthly Twice Monthly Every Other Week Weekly" at bounding box center [758, 320] width 306 height 36
select select "2"
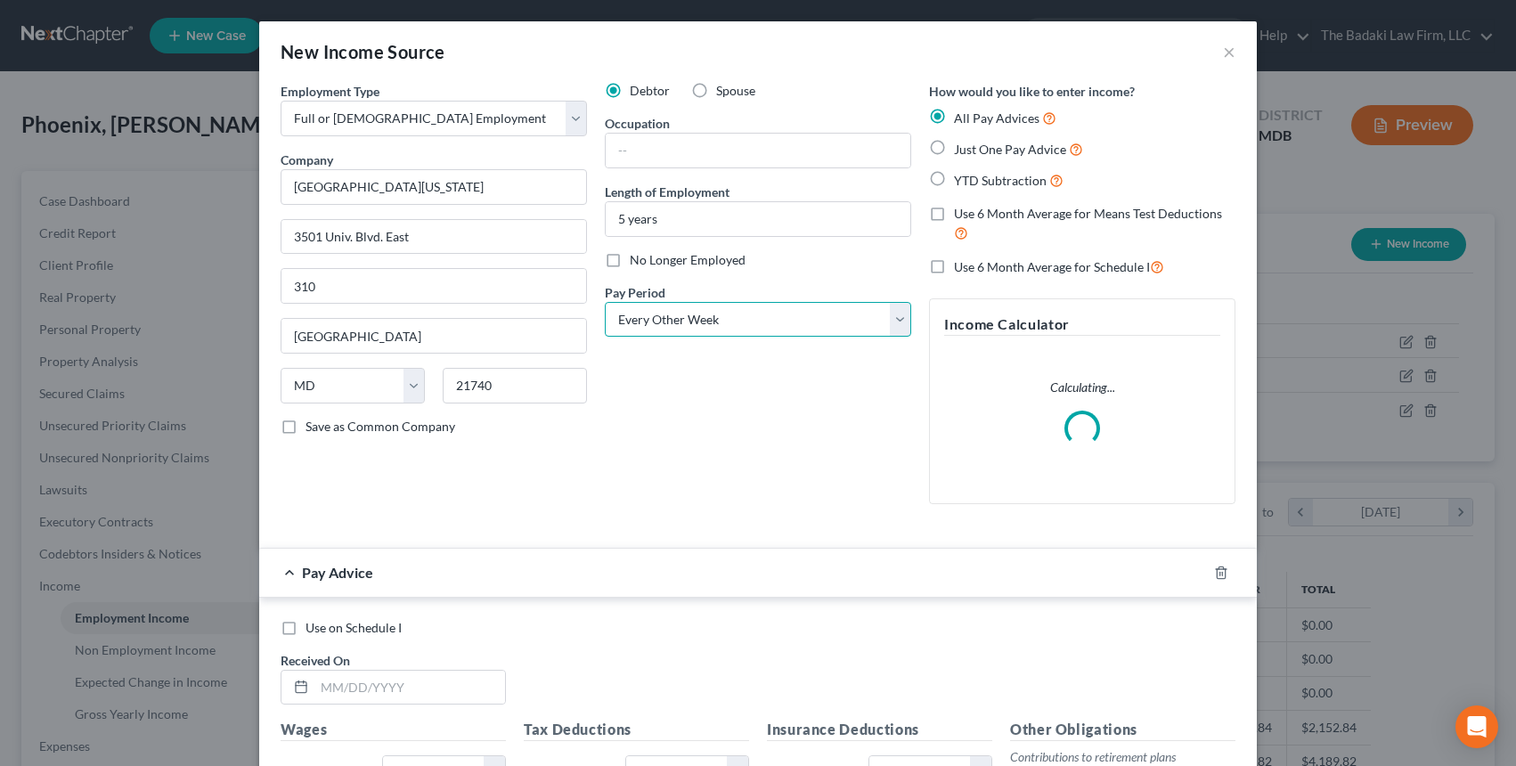
click at [605, 302] on select "Select Monthly Twice Monthly Every Other Week Weekly" at bounding box center [758, 320] width 306 height 36
click at [718, 311] on select "Select Monthly Twice Monthly Every Other Week Weekly" at bounding box center [758, 320] width 306 height 36
click at [605, 302] on select "Select Monthly Twice Monthly Every Other Week Weekly" at bounding box center [758, 320] width 306 height 36
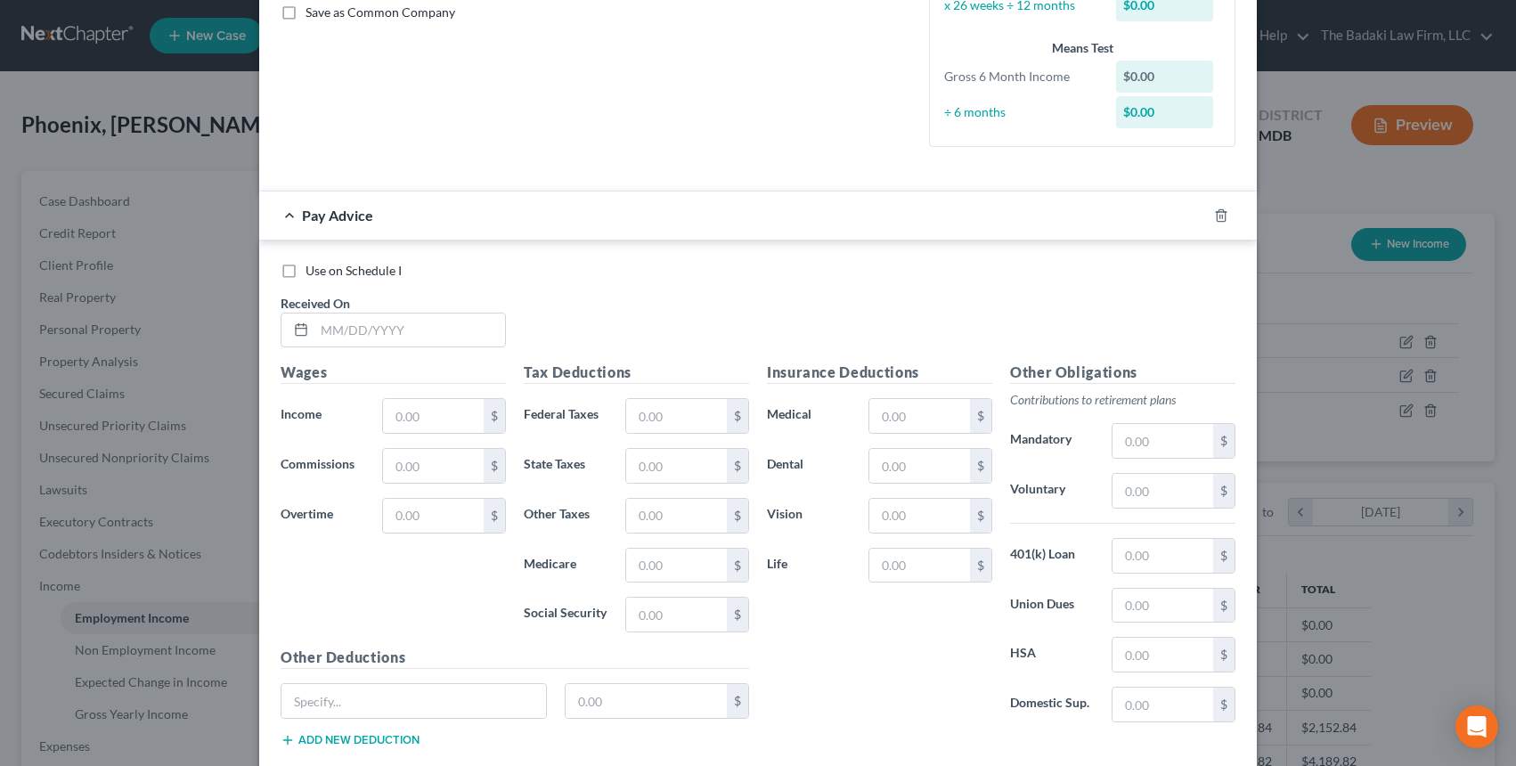
scroll to position [445, 0]
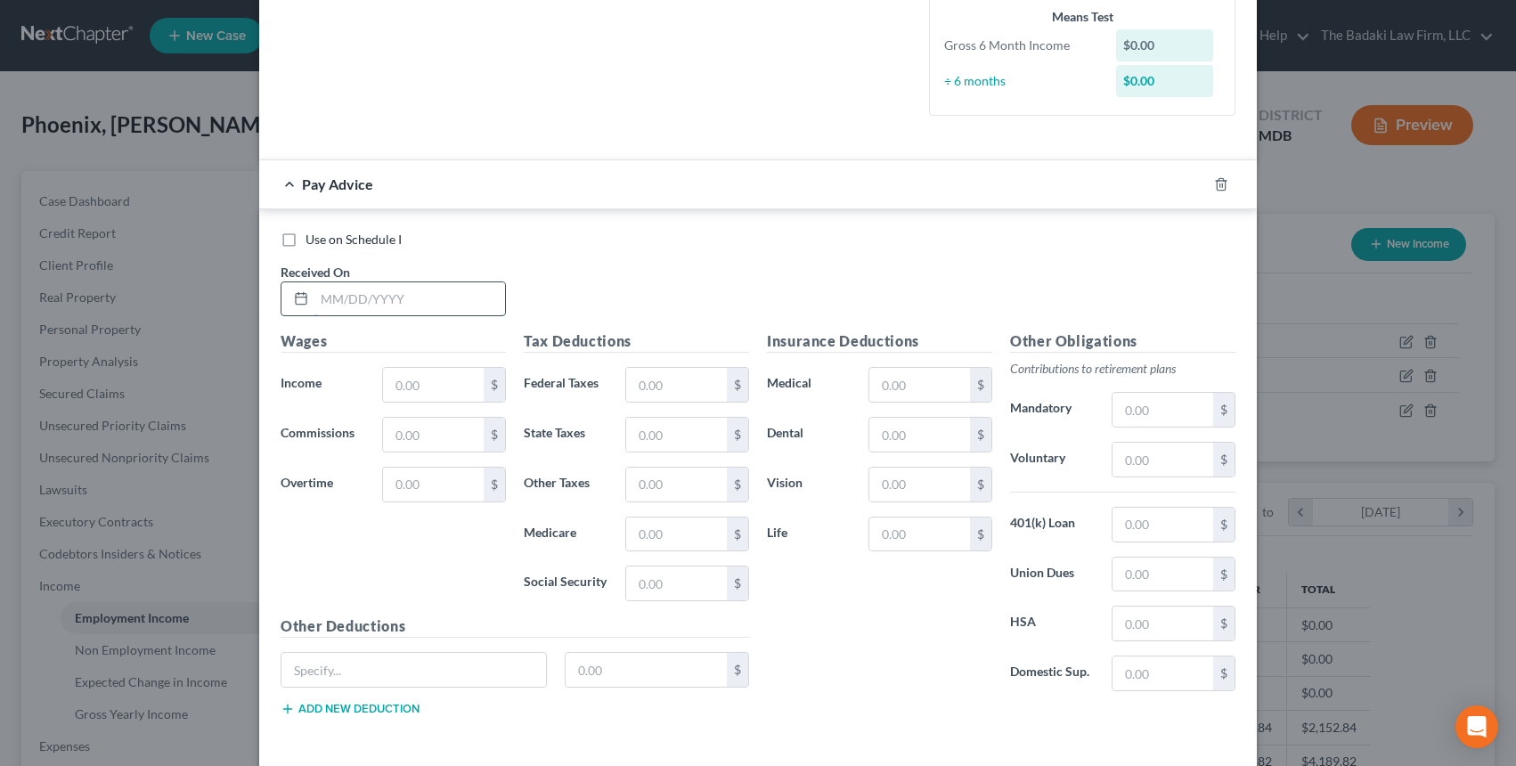
click at [384, 303] on input "text" at bounding box center [409, 299] width 191 height 34
type input "07/03/2025"
click at [705, 295] on div "Use on Schedule I Received On * 07/03/2025" at bounding box center [758, 281] width 973 height 101
click at [939, 551] on div "$" at bounding box center [931, 535] width 124 height 36
click at [936, 543] on input "text" at bounding box center [920, 535] width 101 height 34
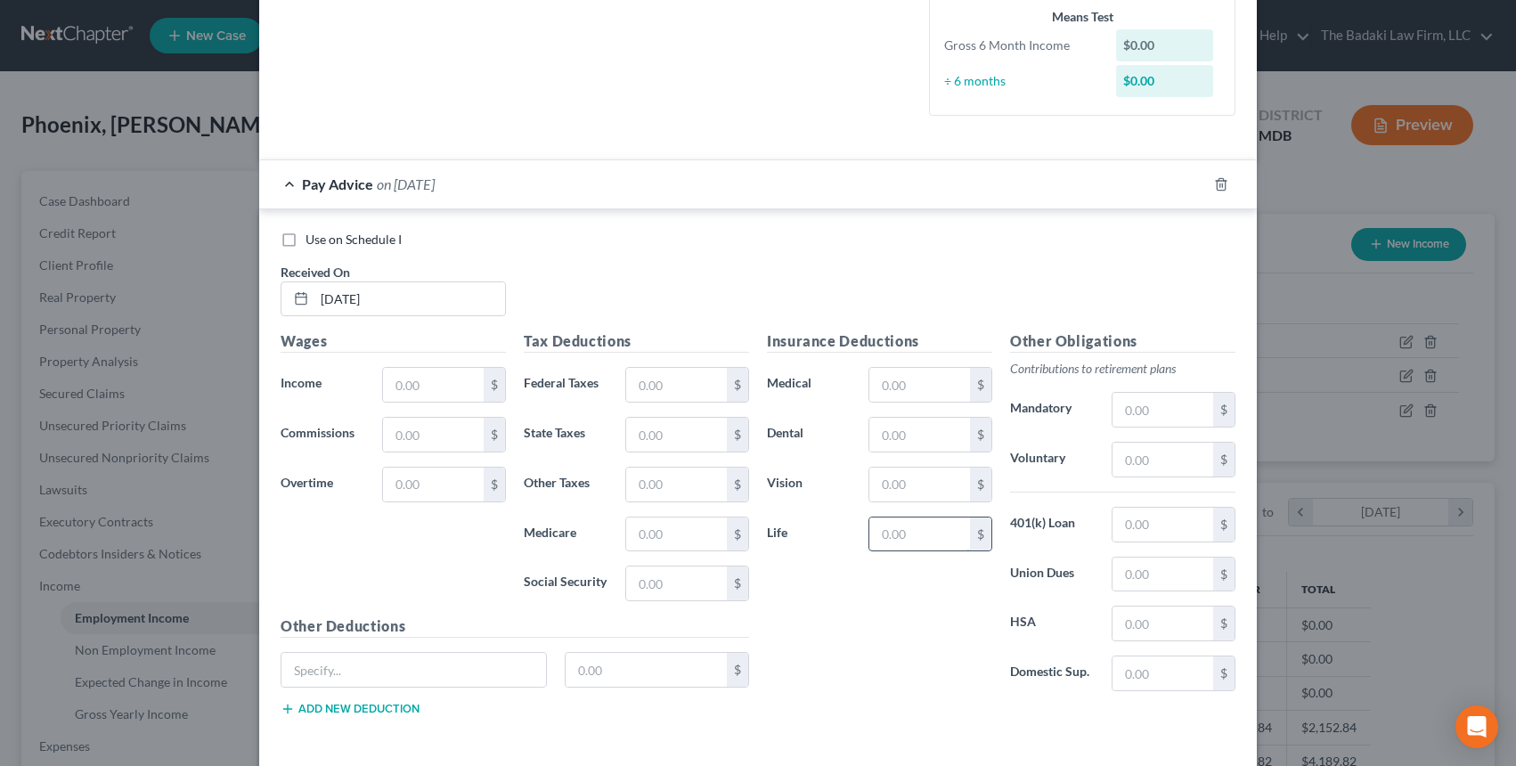
type input "18.00"
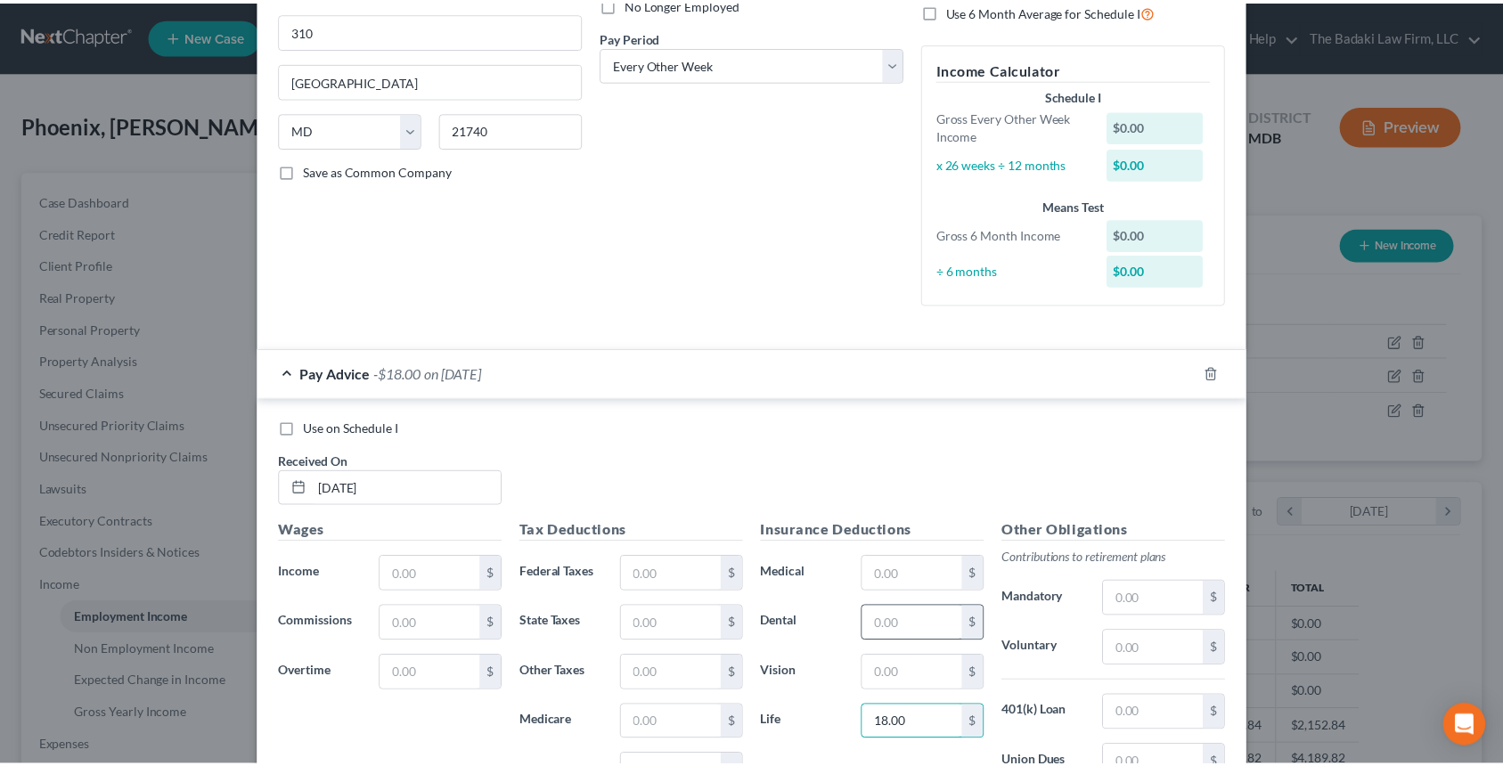
scroll to position [0, 0]
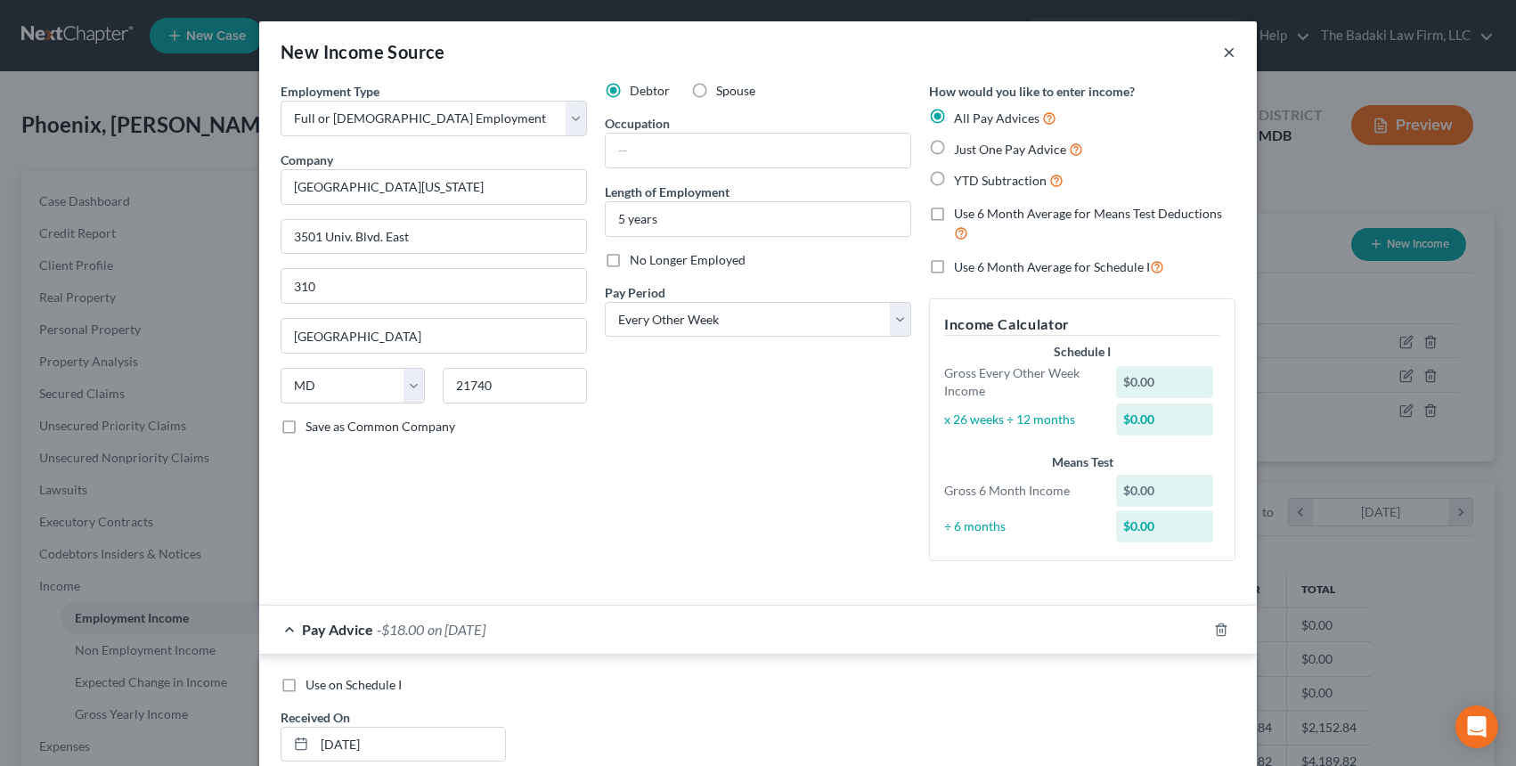
click at [1223, 59] on button "×" at bounding box center [1229, 51] width 12 height 21
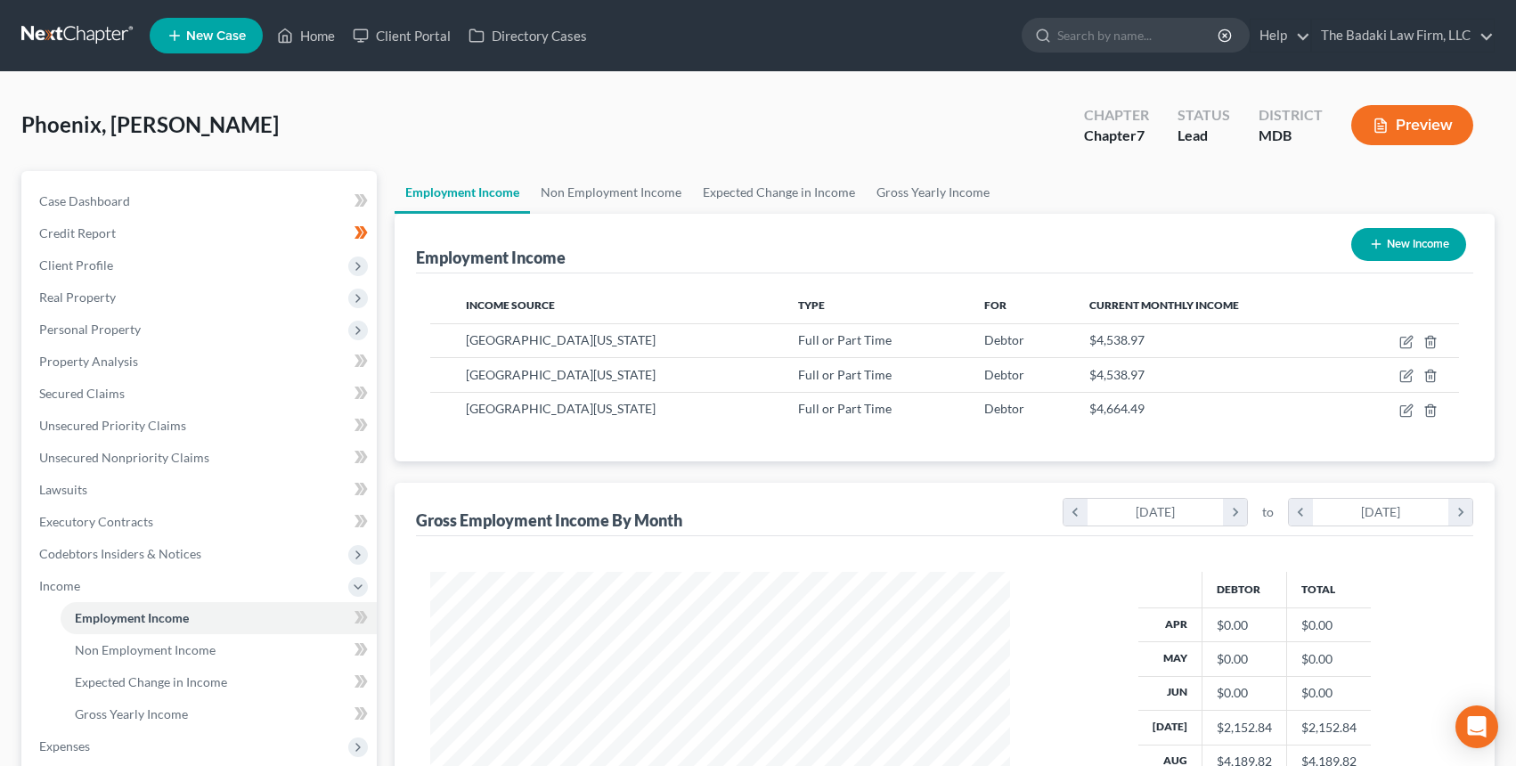
scroll to position [890563, 890266]
click at [1203, 415] on div "$4,664.49" at bounding box center [1200, 409] width 241 height 18
click at [1387, 410] on td at bounding box center [1390, 409] width 111 height 34
click at [1388, 410] on icon "button" at bounding box center [1392, 410] width 11 height 11
select select "0"
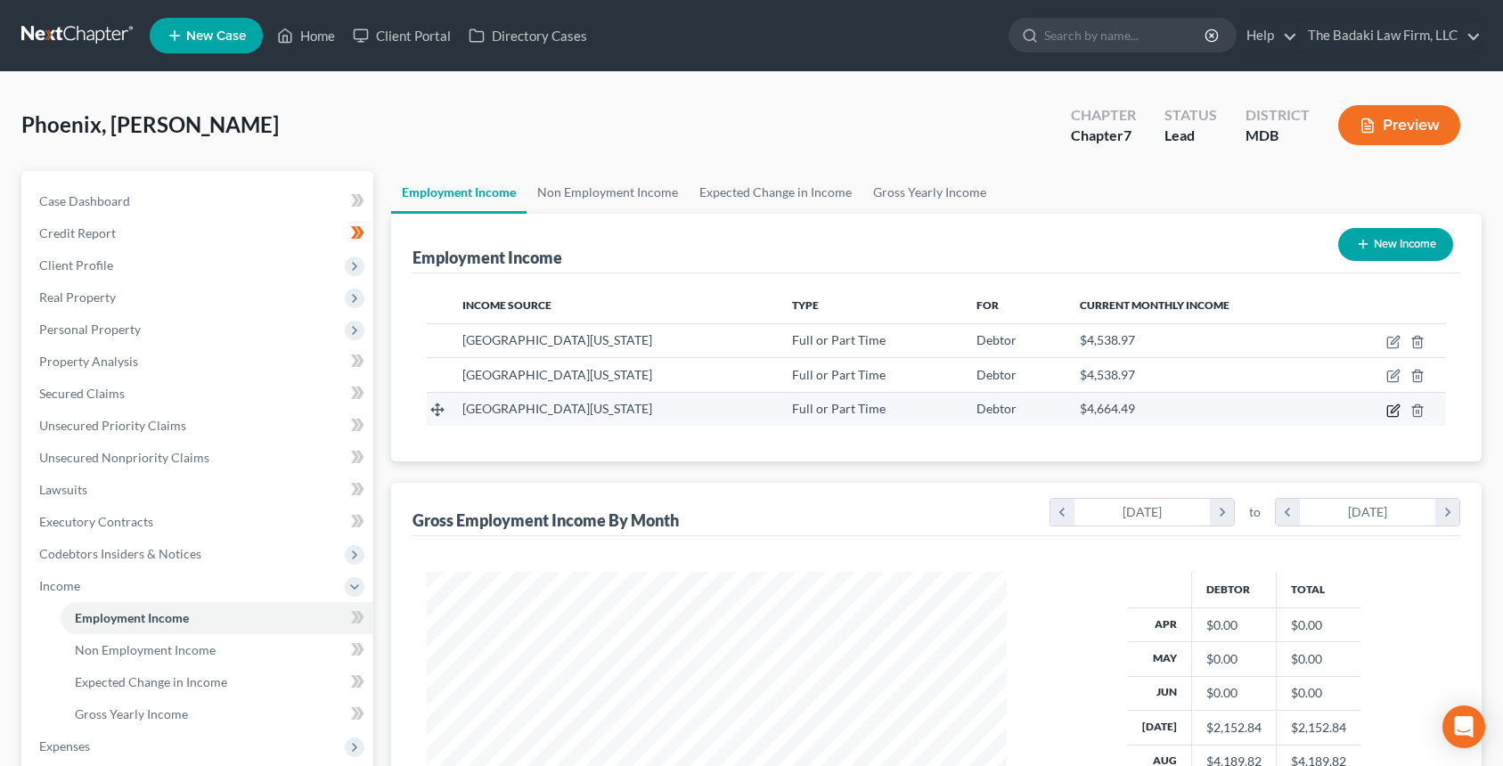
select select "21"
select select "2"
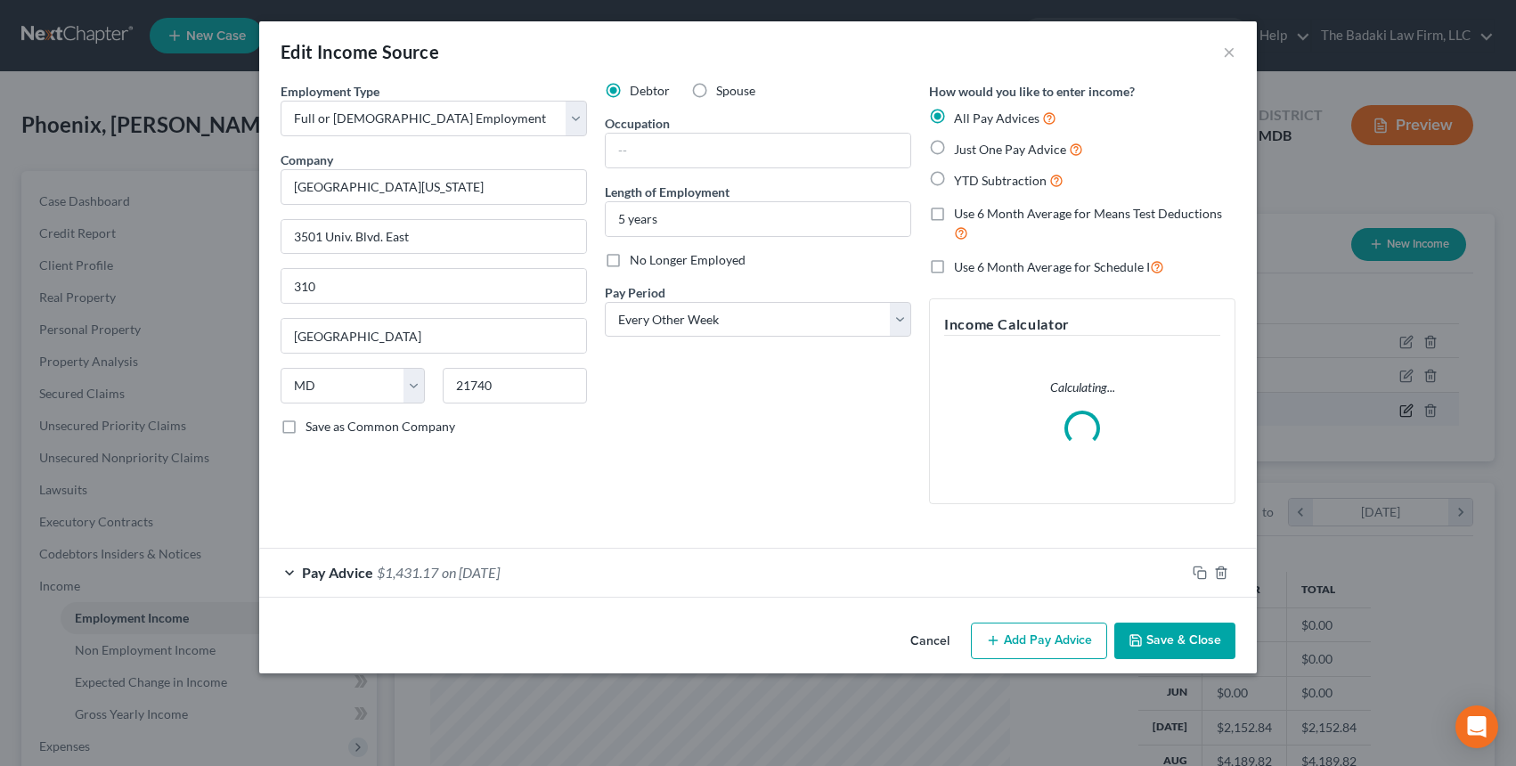
scroll to position [320, 622]
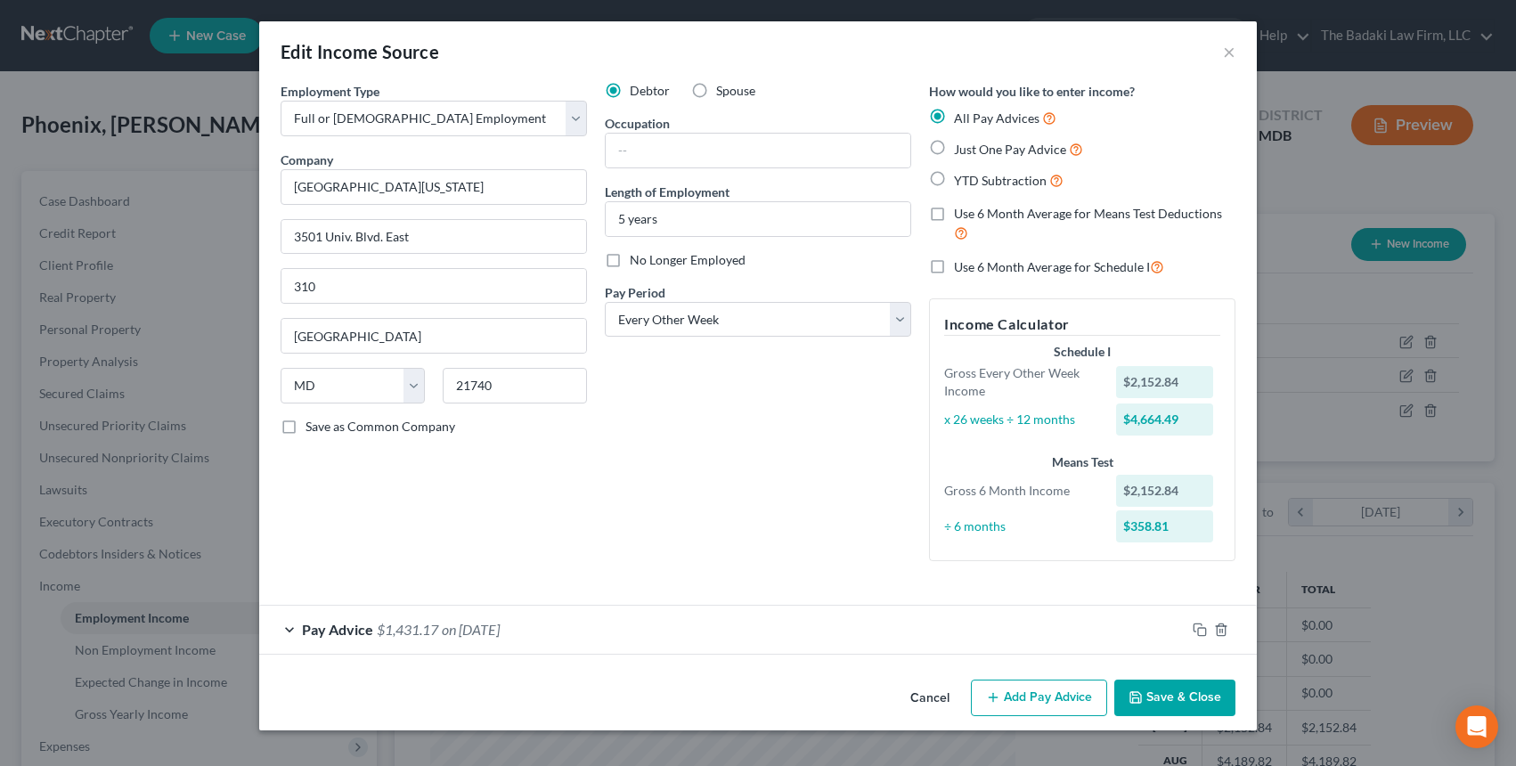
click at [411, 631] on span "$1,431.17" at bounding box center [407, 629] width 61 height 17
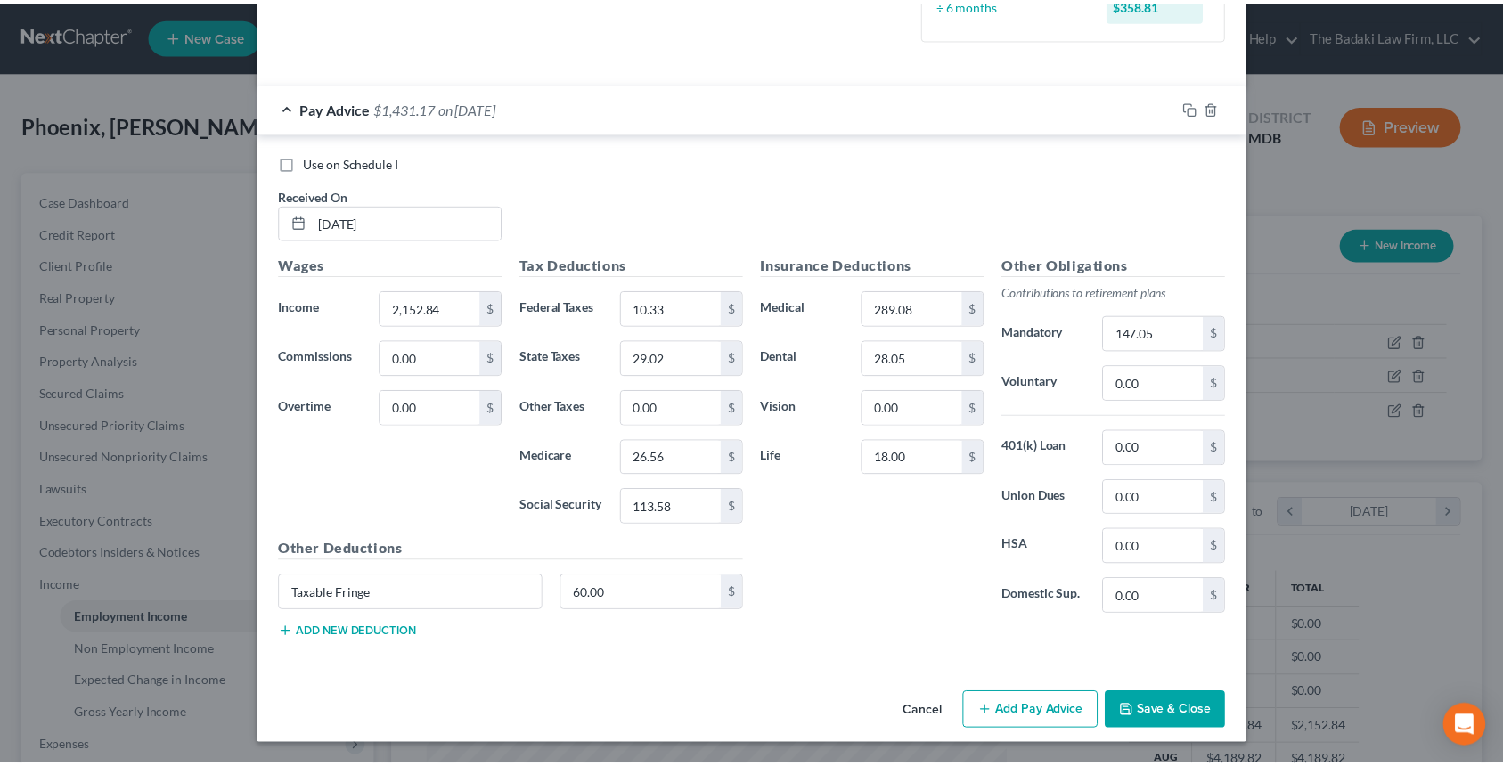
scroll to position [0, 0]
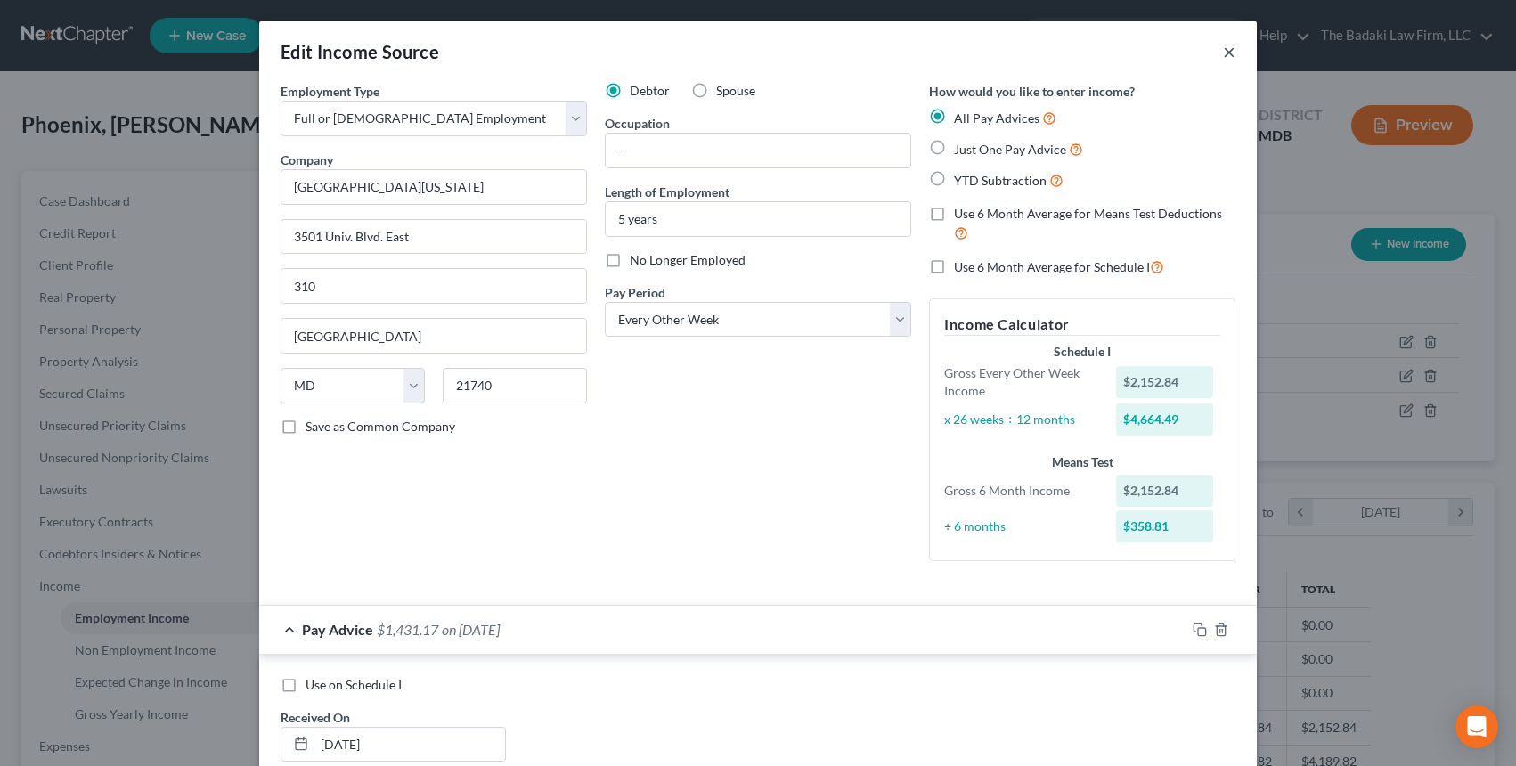
click at [1223, 55] on button "×" at bounding box center [1229, 51] width 12 height 21
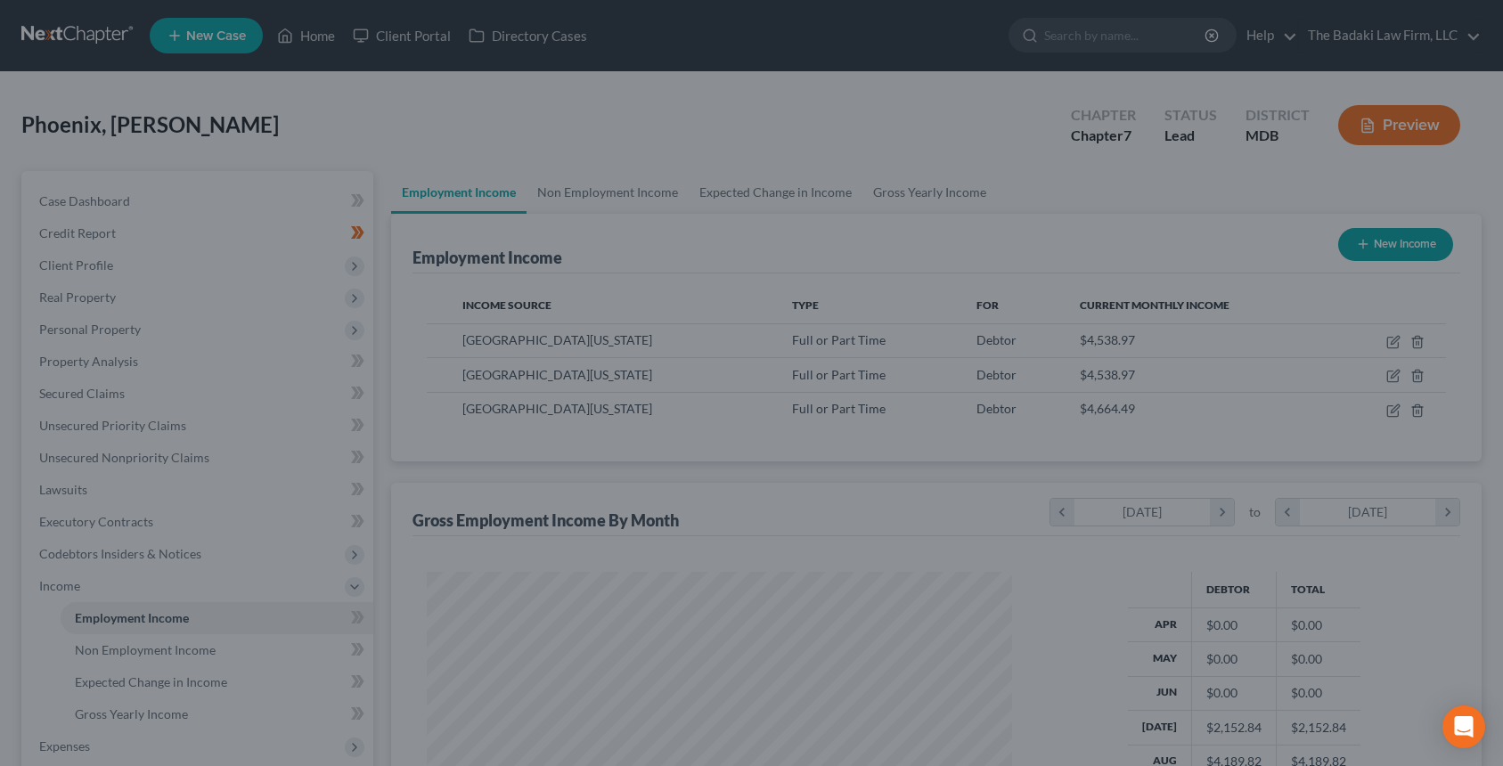
scroll to position [320, 616]
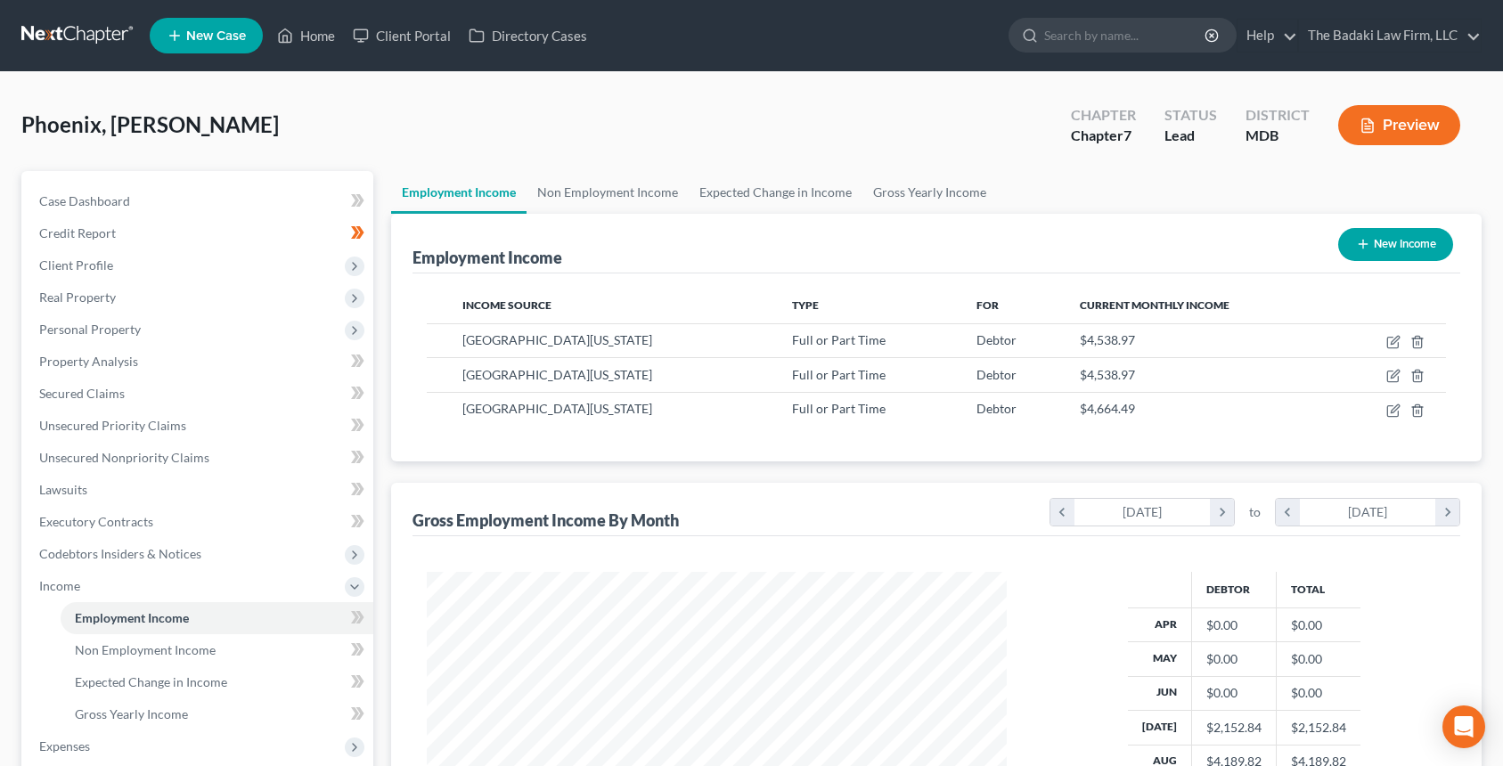
click at [1400, 241] on button "New Income" at bounding box center [1395, 244] width 115 height 33
select select "0"
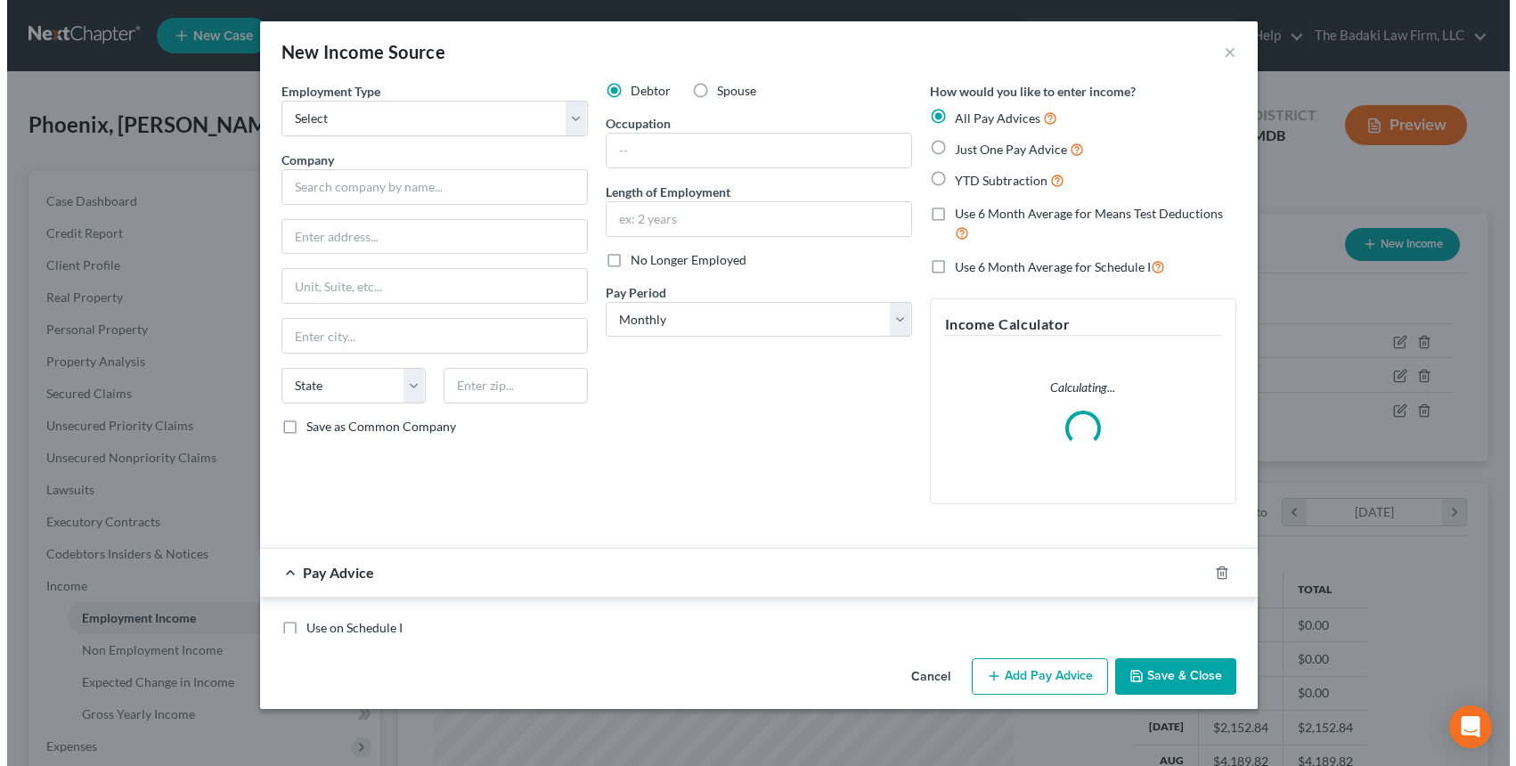
scroll to position [320, 622]
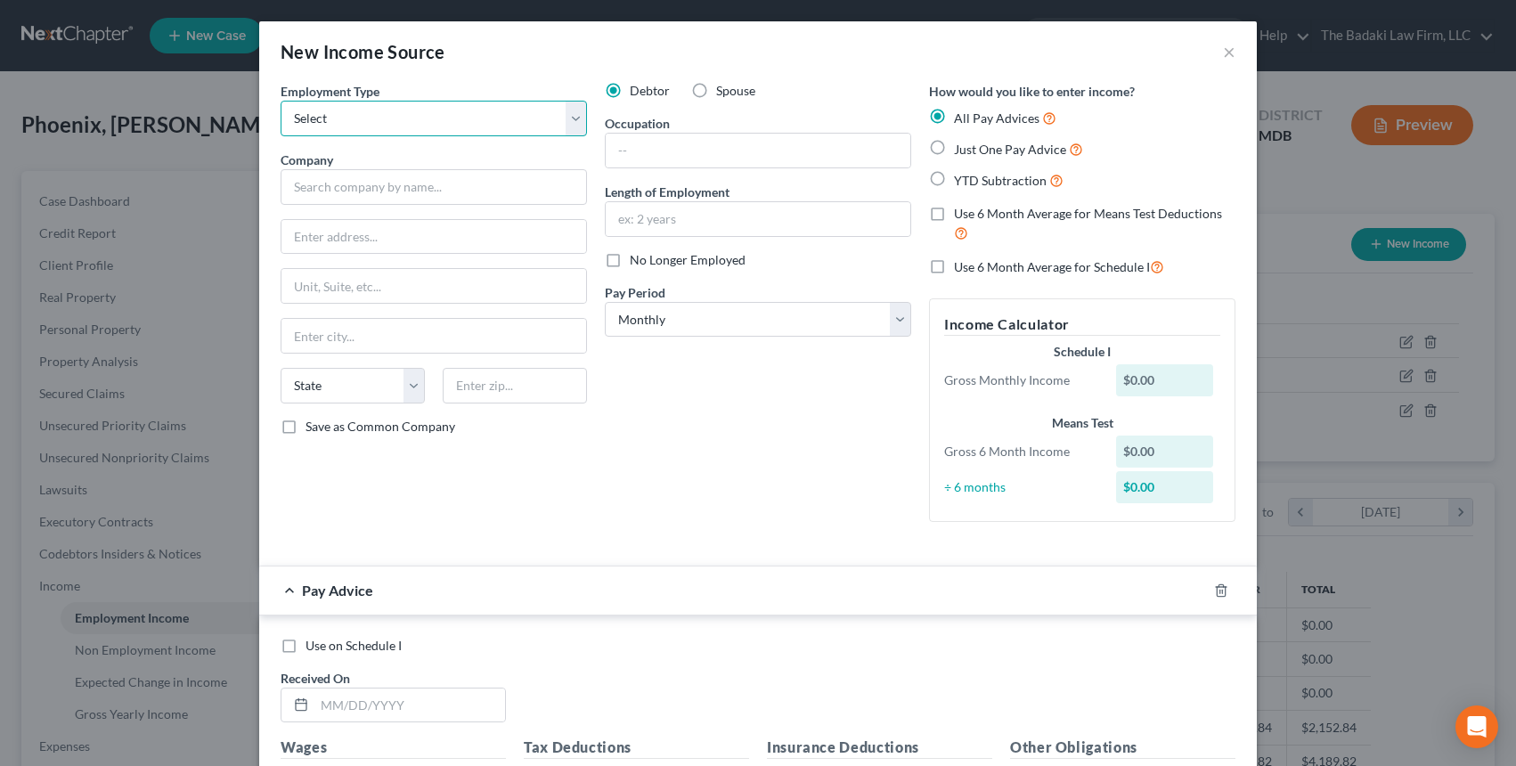
click at [442, 115] on select "Select Full or Part Time Employment Self Employment" at bounding box center [434, 119] width 306 height 36
select select "0"
click at [281, 101] on select "Select Full or Part Time Employment Self Employment" at bounding box center [434, 119] width 306 height 36
click at [398, 214] on div "Employment Type * Select Full or Part Time Employment Self Employment Company *…" at bounding box center [434, 309] width 324 height 454
click at [384, 169] on input "text" at bounding box center [434, 187] width 306 height 36
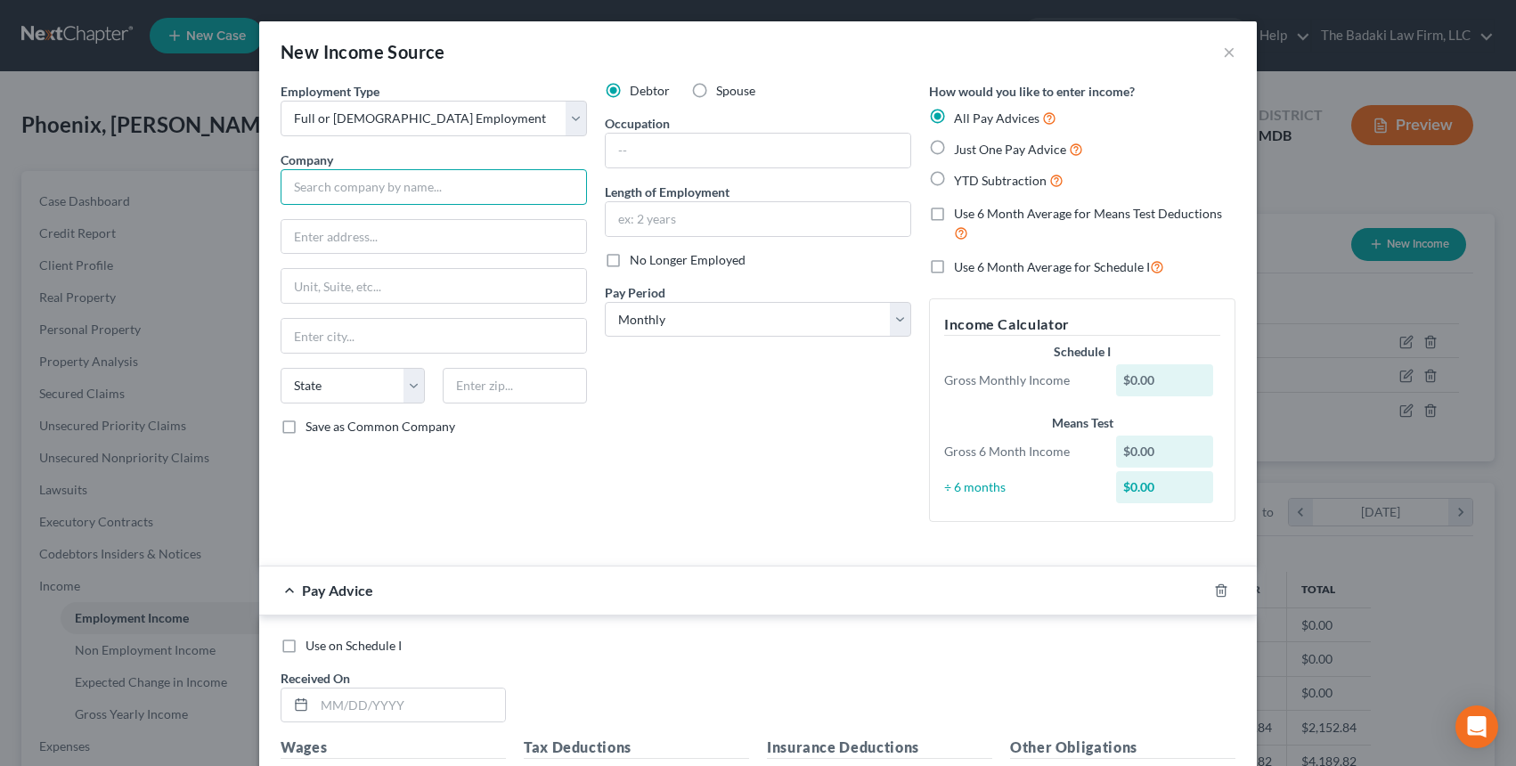
type input "[GEOGRAPHIC_DATA][US_STATE]"
type input "3501 Univ. Blvd. East"
type input "310"
type input "Hagerstown"
select select "21"
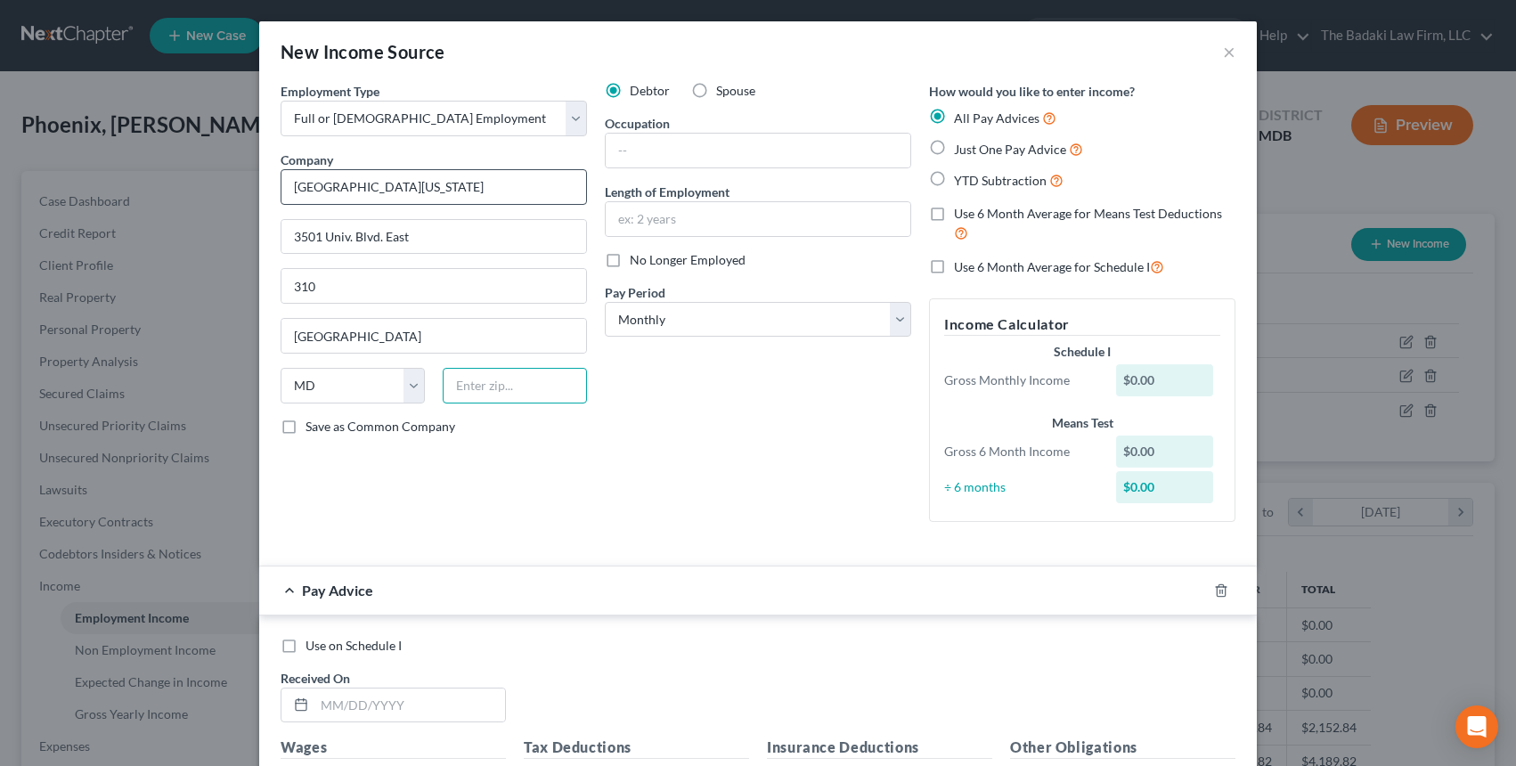
type input "21740"
click at [633, 155] on input "text" at bounding box center [758, 151] width 305 height 34
click at [674, 224] on input "text" at bounding box center [758, 219] width 305 height 34
type input "5 years"
click at [665, 280] on div "Debtor Spouse Occupation Length of Employment 5 years No Longer Employed Pay Pe…" at bounding box center [758, 309] width 324 height 454
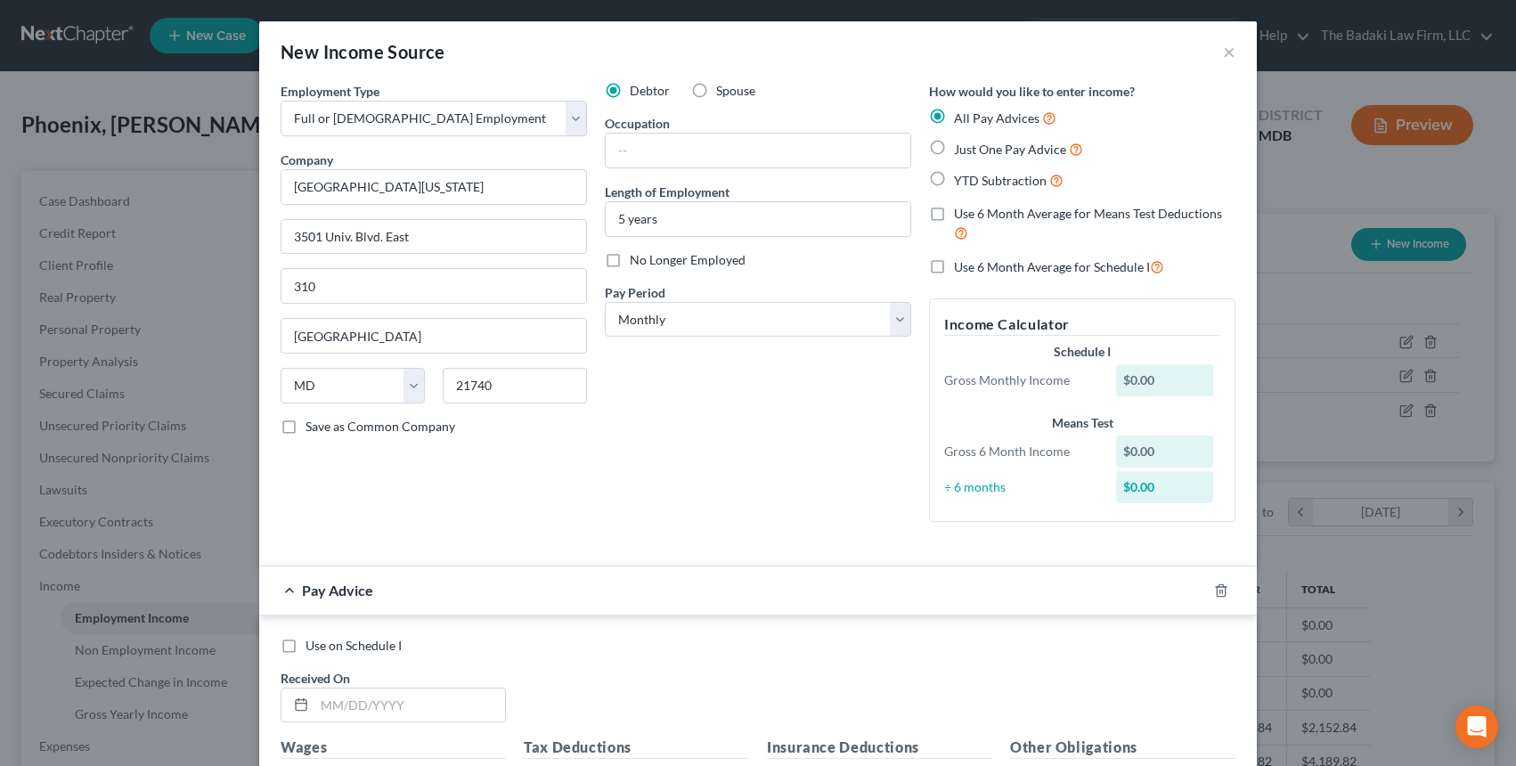
drag, startPoint x: 658, startPoint y: 261, endPoint x: 661, endPoint y: 282, distance: 20.7
click at [657, 261] on span "No Longer Employed" at bounding box center [688, 259] width 116 height 15
click at [649, 261] on input "No Longer Employed" at bounding box center [643, 257] width 12 height 12
checkbox input "true"
click at [682, 334] on select "Select Monthly Twice Monthly Every Other Week Weekly" at bounding box center [758, 320] width 306 height 36
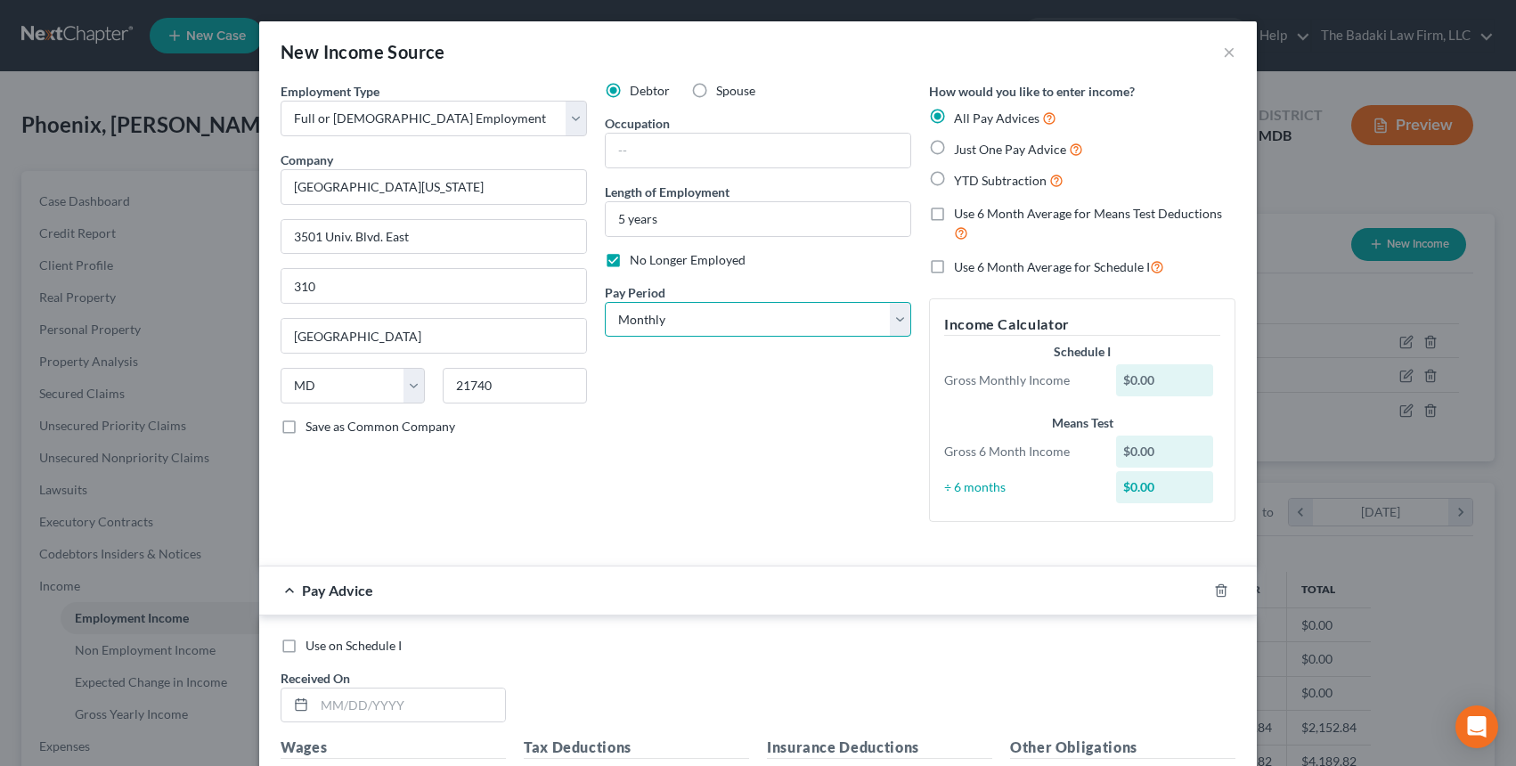
select select "2"
click at [605, 302] on select "Select Monthly Twice Monthly Every Other Week Weekly" at bounding box center [758, 320] width 306 height 36
click at [659, 263] on span "No Longer Employed" at bounding box center [688, 259] width 116 height 15
click at [649, 263] on input "No Longer Employed" at bounding box center [643, 257] width 12 height 12
checkbox input "false"
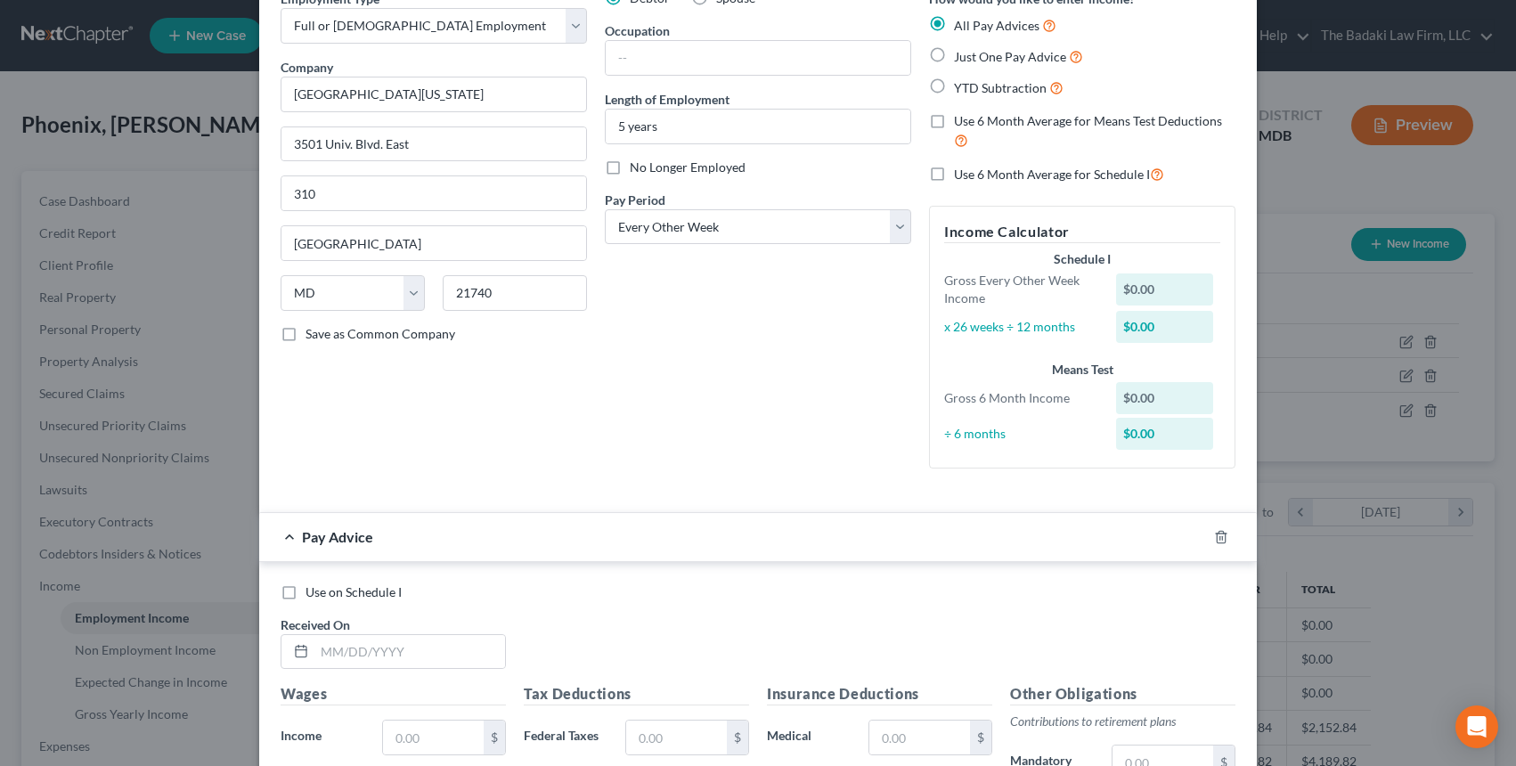
scroll to position [522, 0]
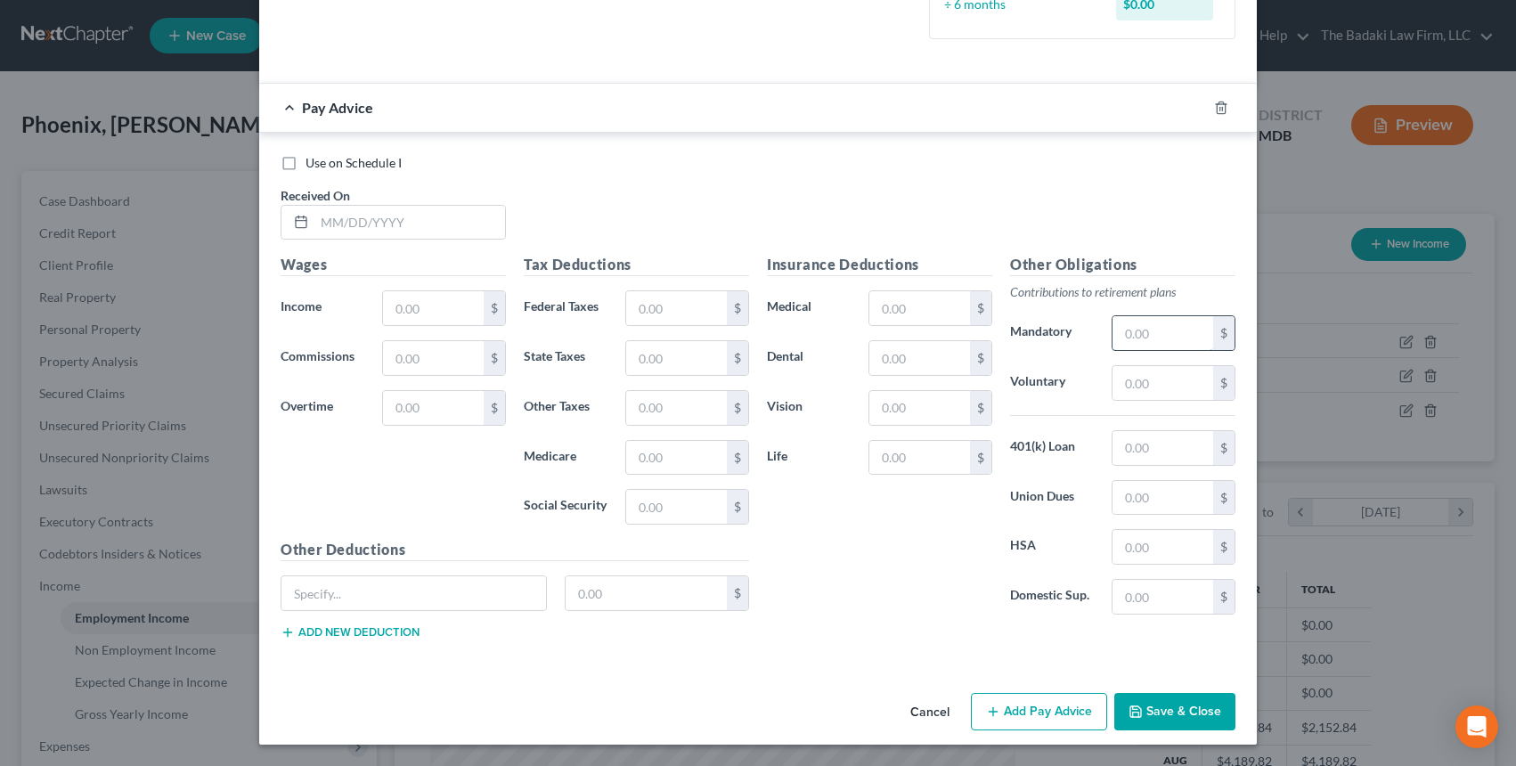
click at [1148, 345] on input "text" at bounding box center [1163, 333] width 101 height 34
type input "145.59"
click at [1072, 427] on div "Other Obligations Contributions to retirement plans Mandatory 145.59 $ Voluntar…" at bounding box center [1122, 441] width 243 height 375
click at [385, 222] on input "text" at bounding box center [409, 223] width 191 height 34
type input "07/03/2025"
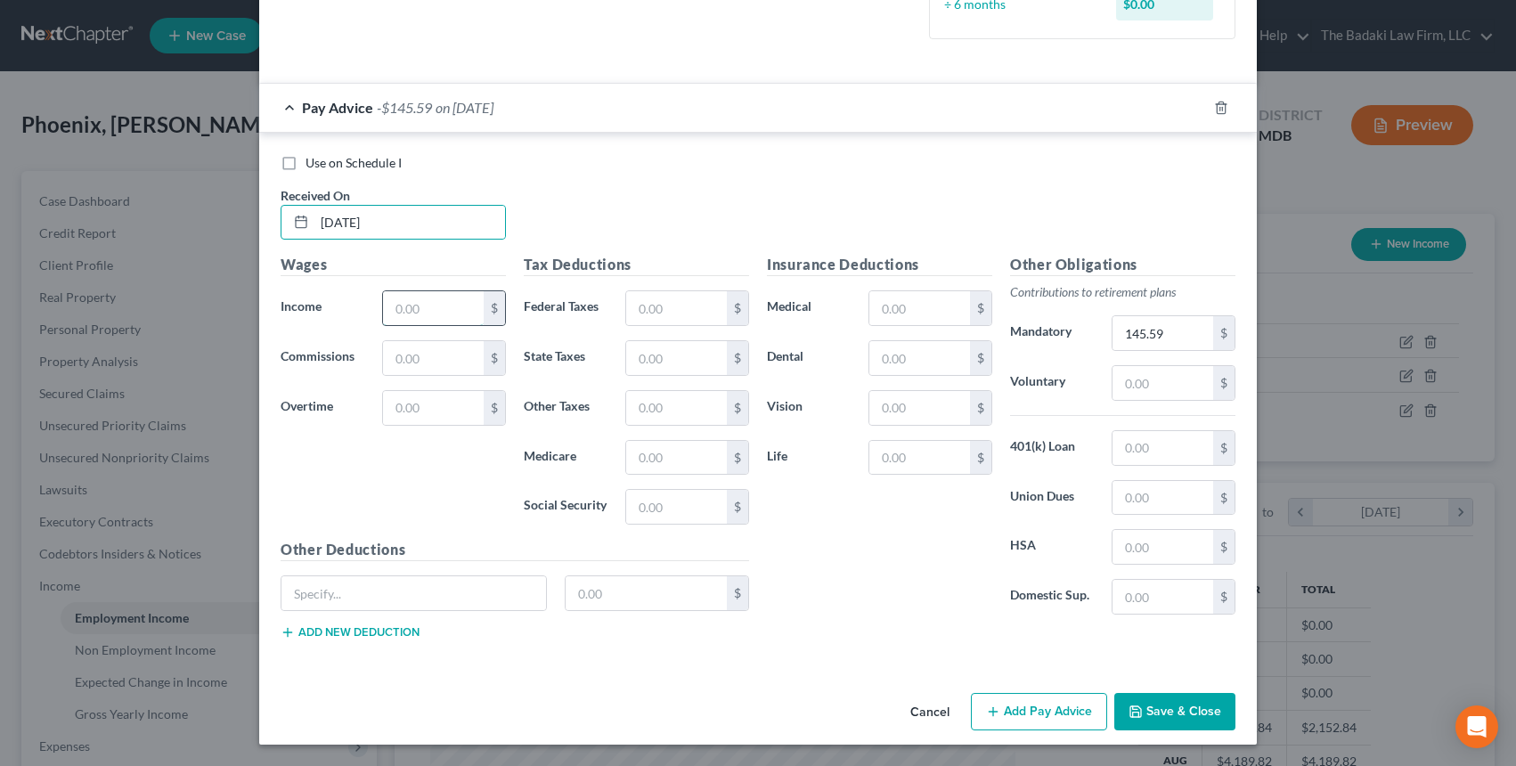
drag, startPoint x: 410, startPoint y: 297, endPoint x: 427, endPoint y: 326, distance: 33.9
click at [410, 295] on input "text" at bounding box center [433, 308] width 101 height 34
type input "2,074.17"
click at [723, 77] on form "Employment Type * Select Full or Part Time Employment Self Employment Company *…" at bounding box center [758, 114] width 955 height 1108
click at [682, 314] on input "text" at bounding box center [676, 308] width 101 height 34
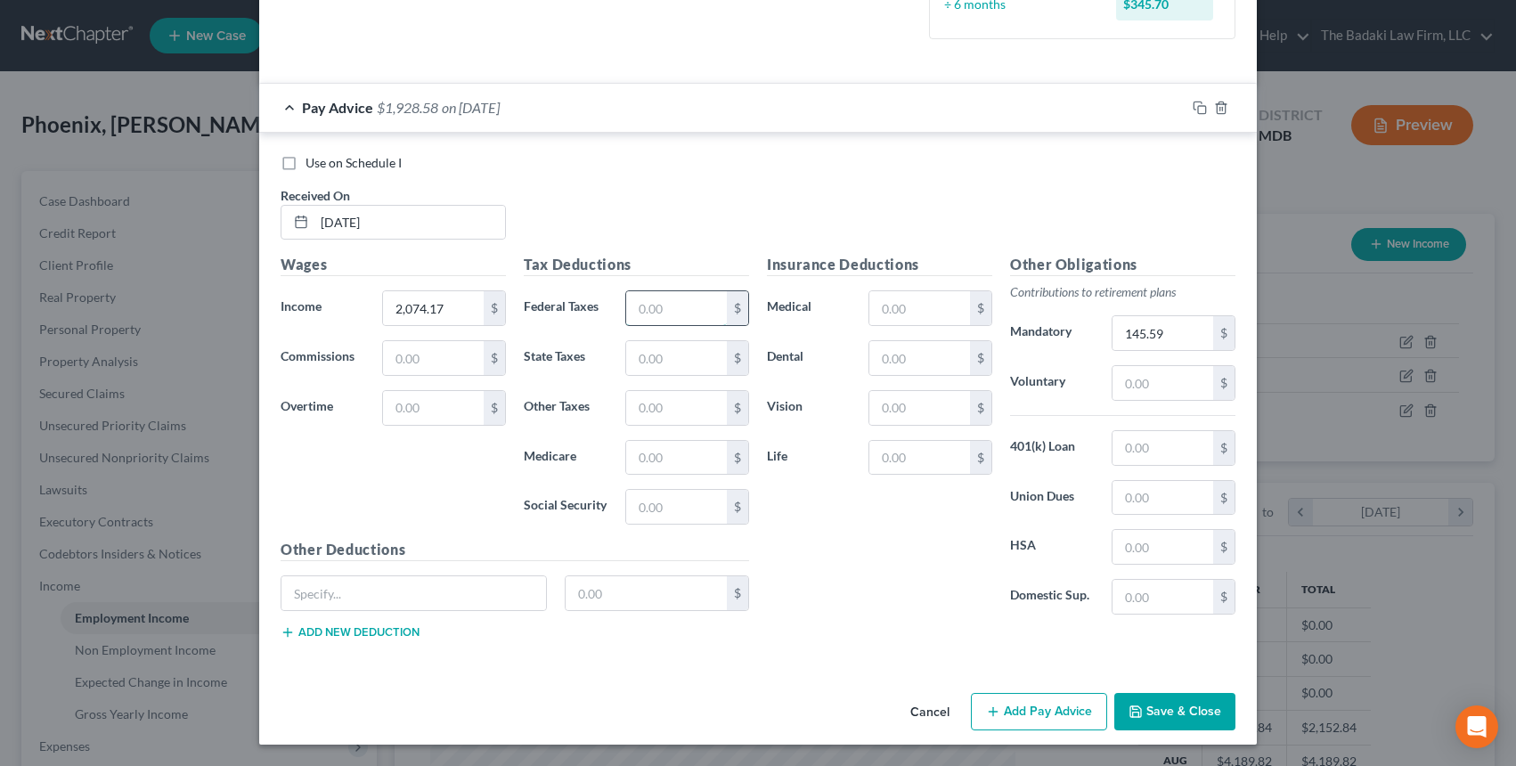
type input "0.00"
click at [657, 362] on input "text" at bounding box center [676, 358] width 101 height 34
type input "22.45"
click at [837, 560] on div "Insurance Deductions Medical $ Dental $ Vision $ Life $" at bounding box center [879, 441] width 243 height 375
click at [657, 469] on input "text" at bounding box center [676, 458] width 101 height 34
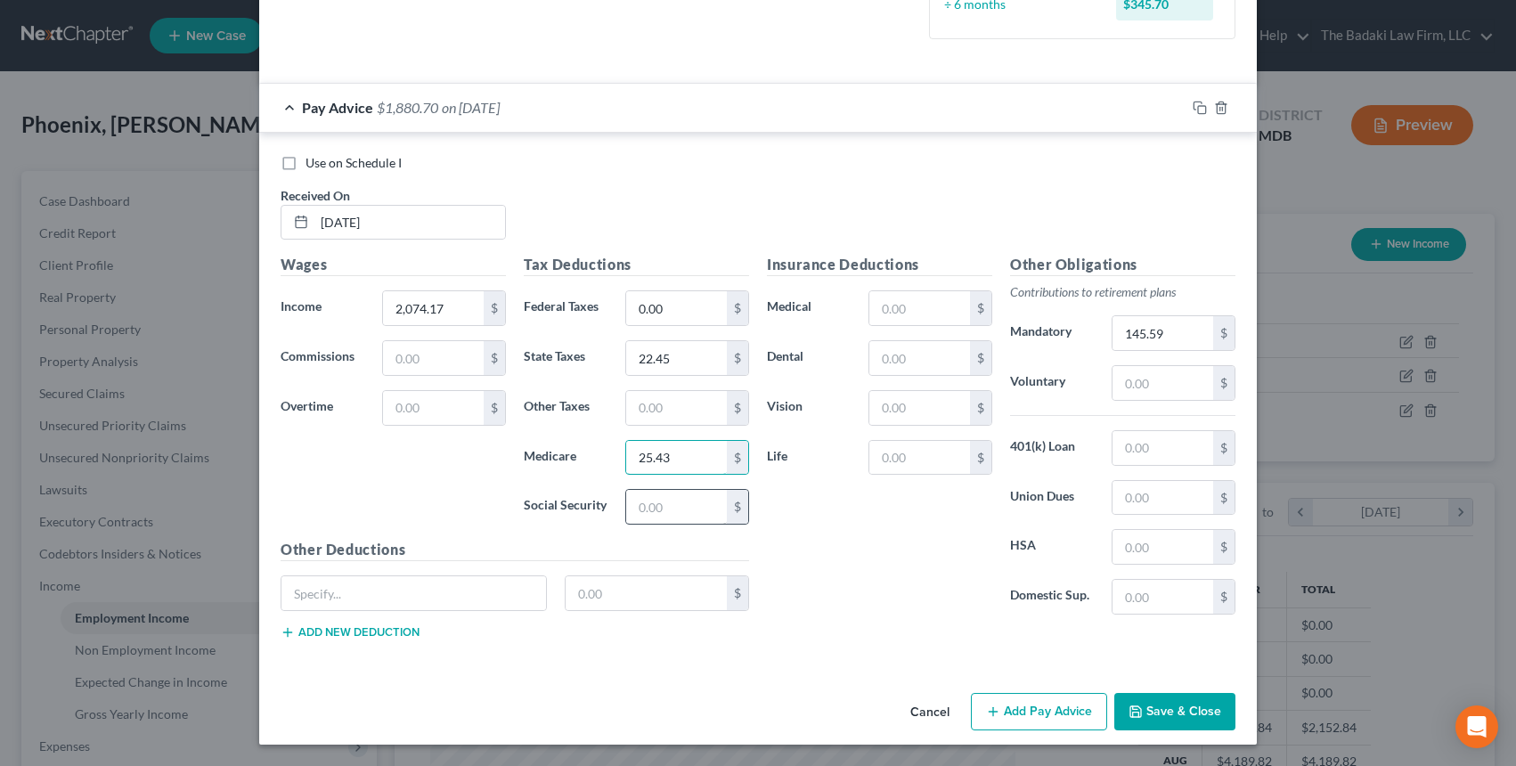
type input "25.43"
click at [672, 495] on input "text" at bounding box center [676, 507] width 101 height 34
type input "108.70"
click at [727, 489] on div "Tax Deductions Federal Taxes 0.00 $ State Taxes 22.45 $ Other Taxes $ Medicare …" at bounding box center [636, 396] width 243 height 285
click at [900, 312] on input "text" at bounding box center [920, 308] width 101 height 34
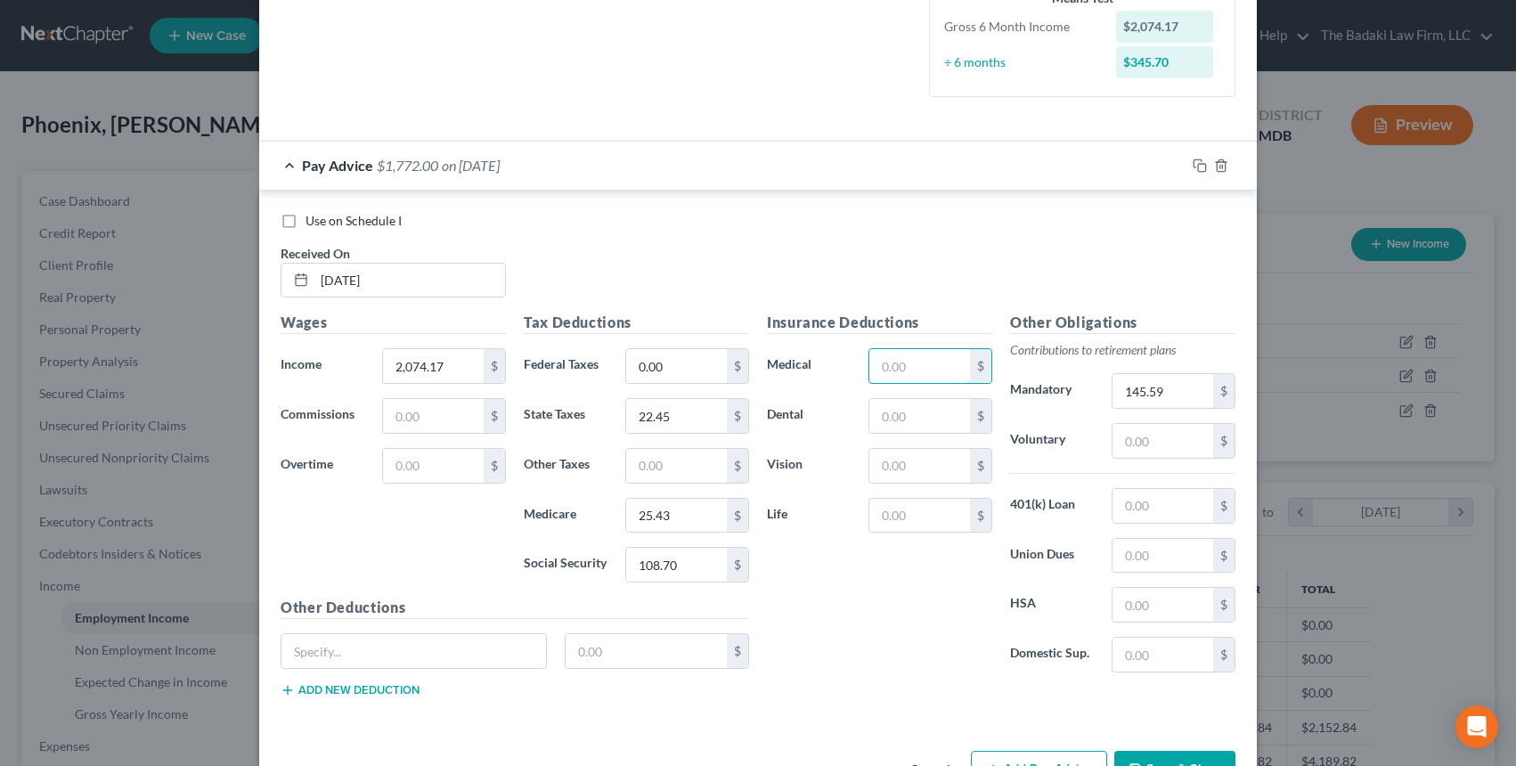
scroll to position [433, 0]
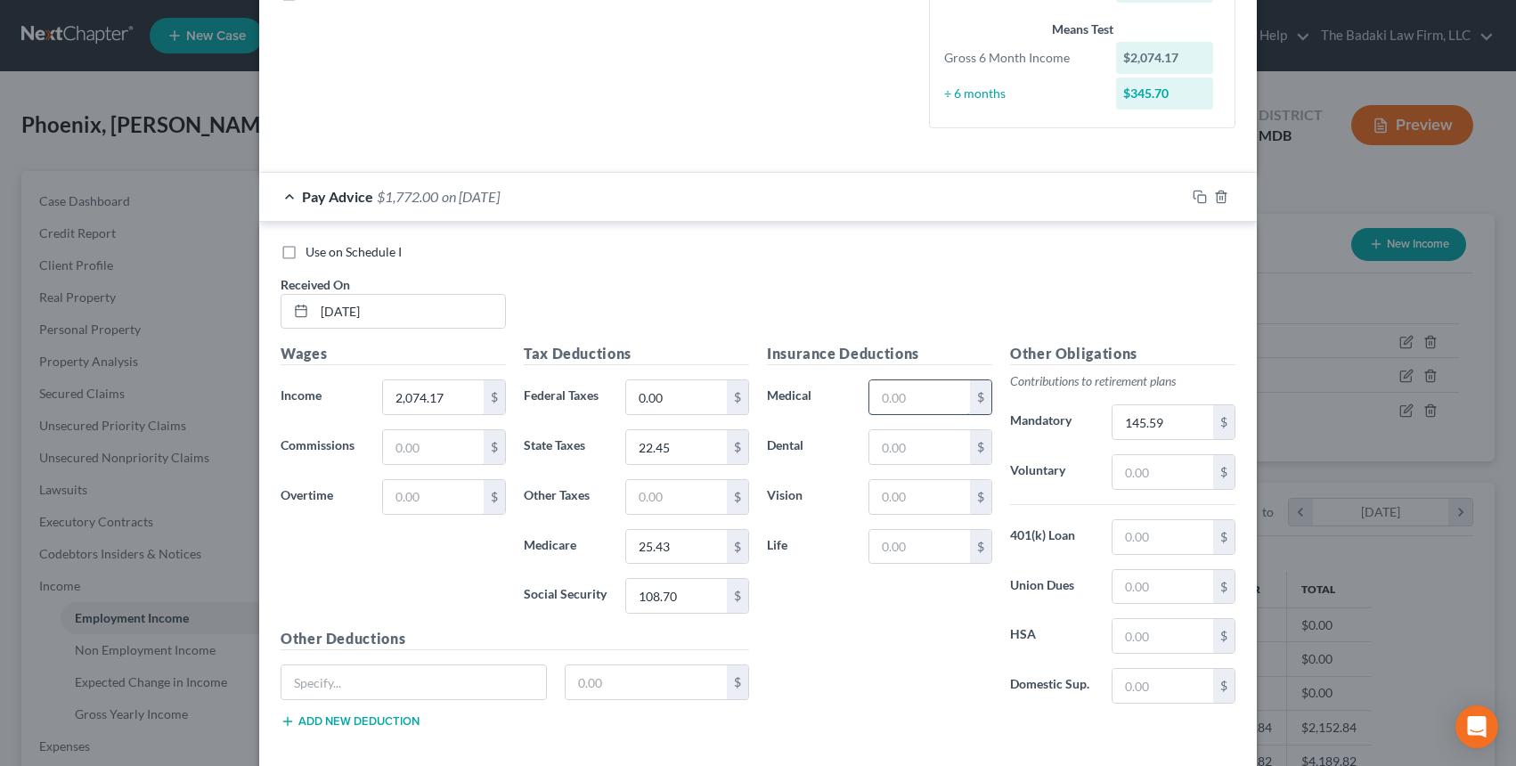
click at [912, 388] on input "text" at bounding box center [920, 397] width 101 height 34
type input "289.08"
click at [916, 455] on input "text" at bounding box center [920, 447] width 101 height 34
click at [905, 550] on input "text" at bounding box center [920, 547] width 101 height 34
type input "18.00"
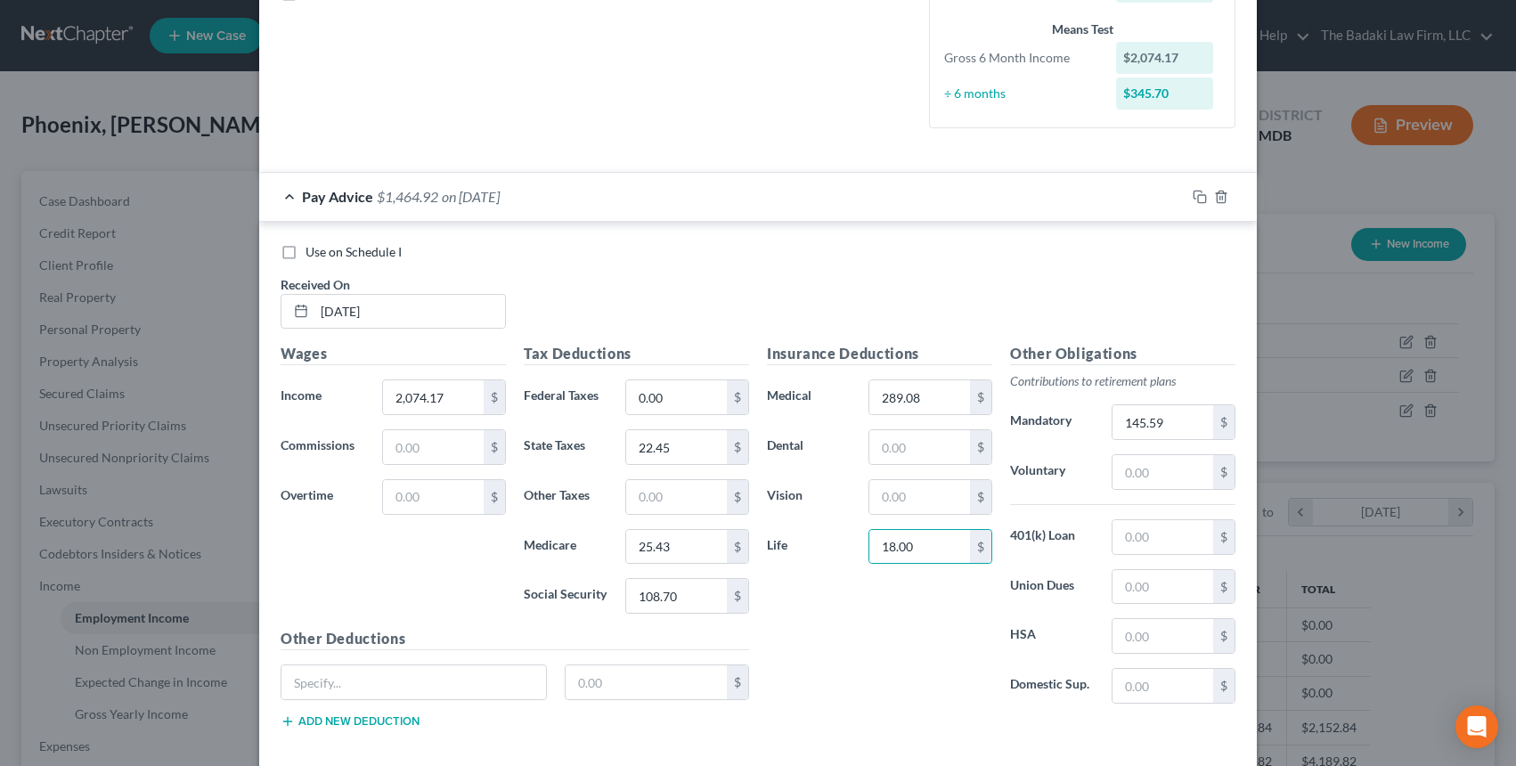
click at [932, 419] on div "Insurance Deductions Medical 289.08 $ Dental $ Vision $ Life 18.00 $" at bounding box center [879, 530] width 243 height 375
drag, startPoint x: 905, startPoint y: 501, endPoint x: 905, endPoint y: 470, distance: 30.3
click at [905, 501] on input "text" at bounding box center [920, 497] width 101 height 34
click at [901, 451] on input "text" at bounding box center [920, 447] width 101 height 34
type input "28.05"
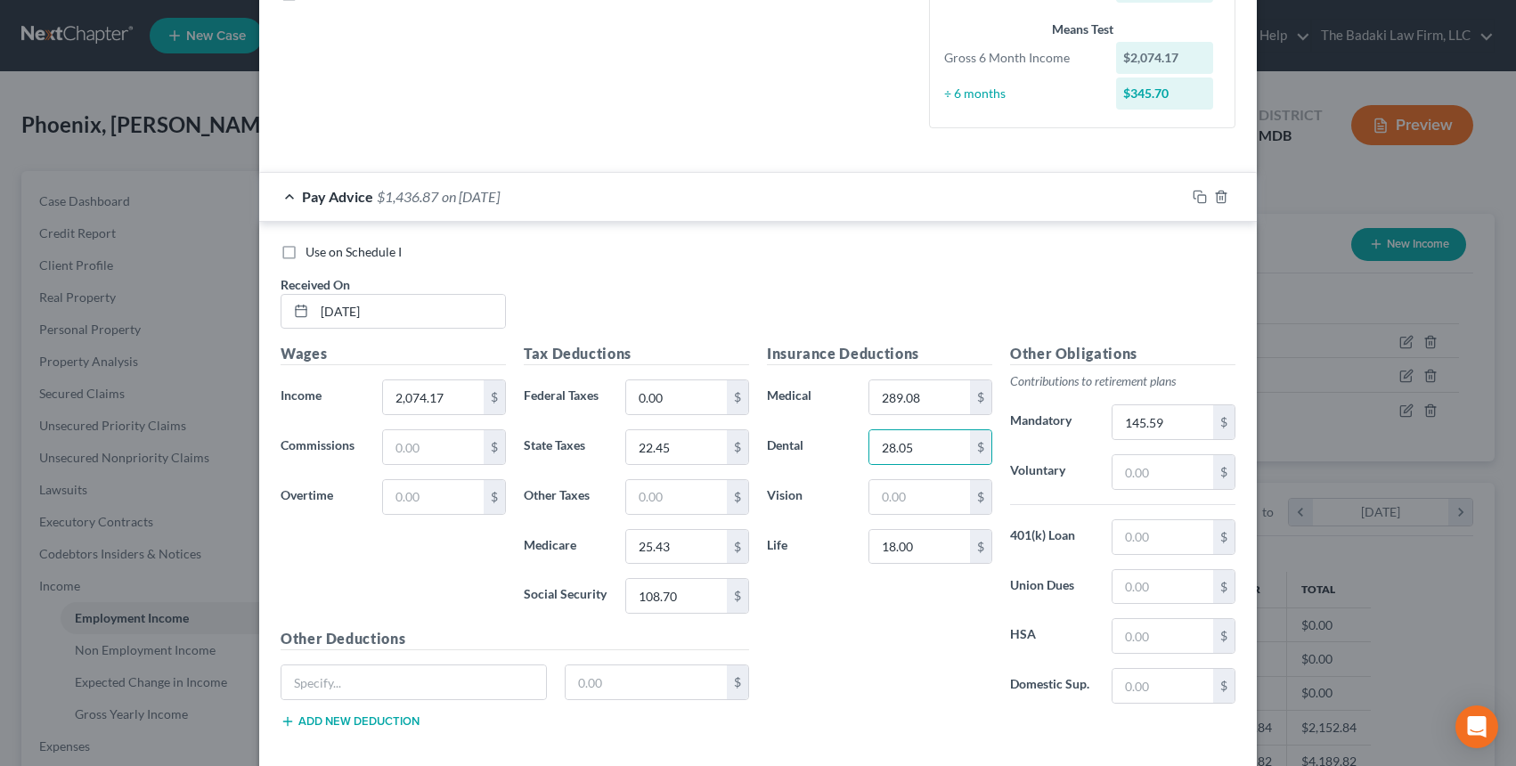
click at [875, 610] on div "Insurance Deductions Medical 289.08 $ Dental 28.05 $ Vision $ Life 18.00 $" at bounding box center [879, 530] width 243 height 375
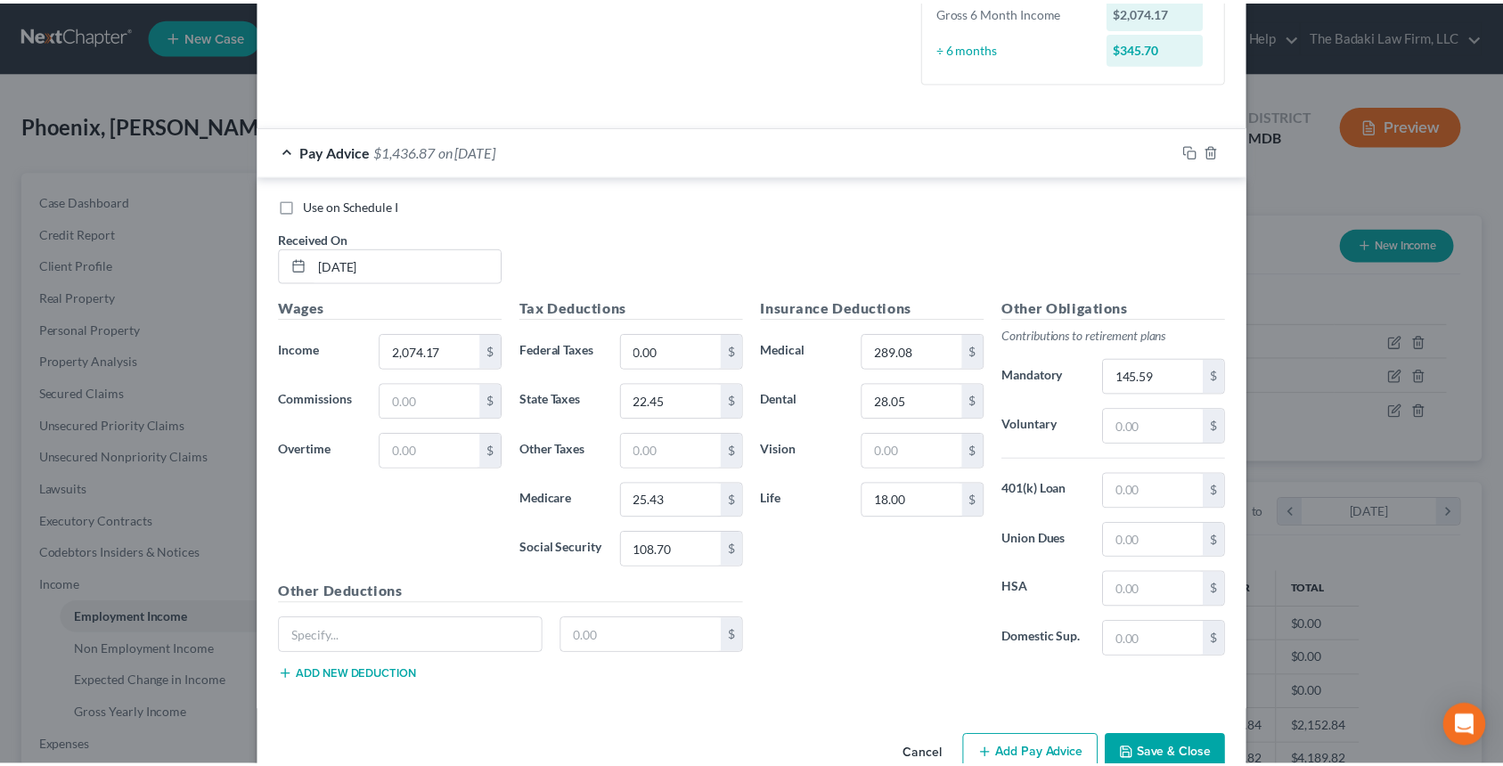
scroll to position [522, 0]
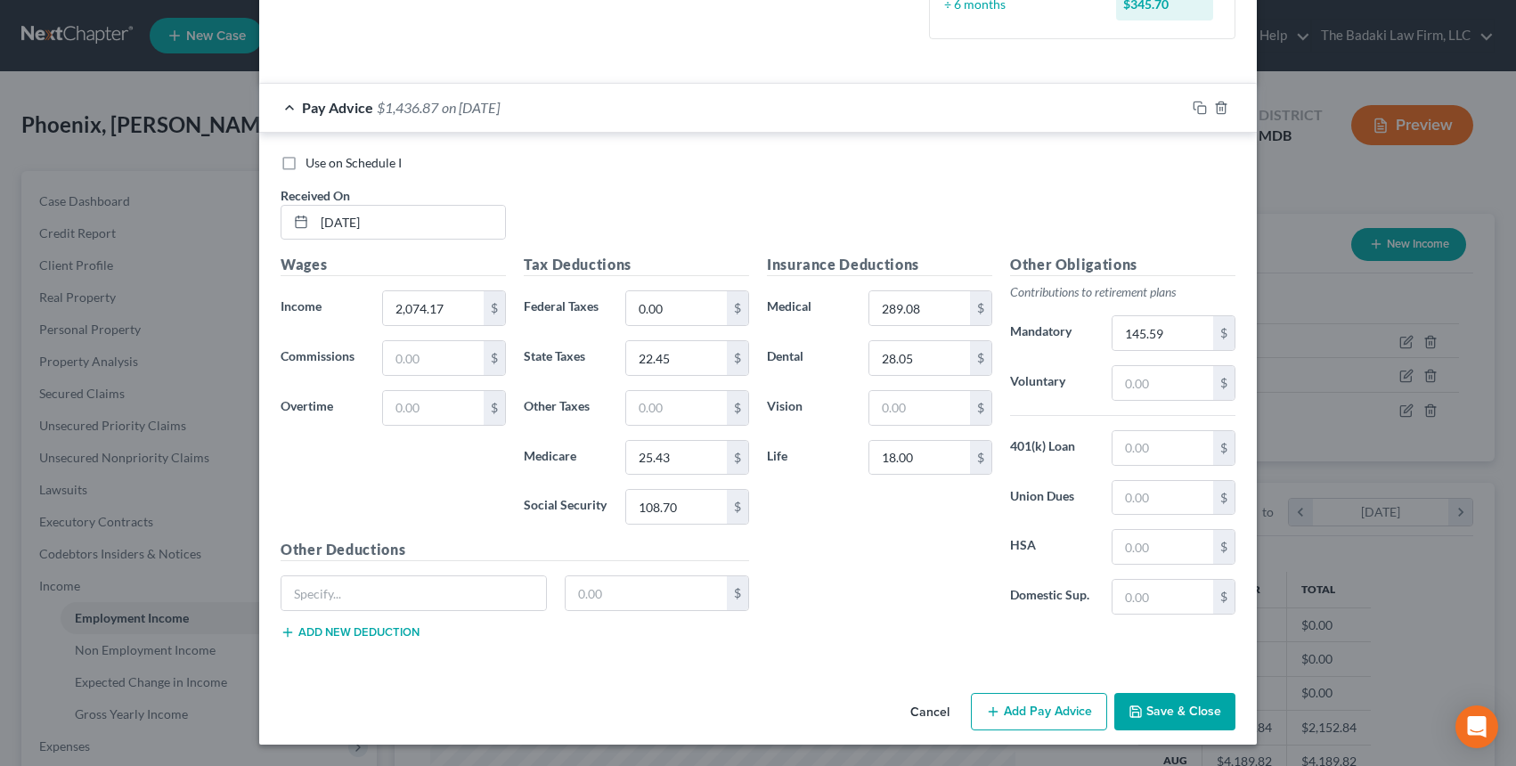
click at [1170, 718] on button "Save & Close" at bounding box center [1174, 711] width 121 height 37
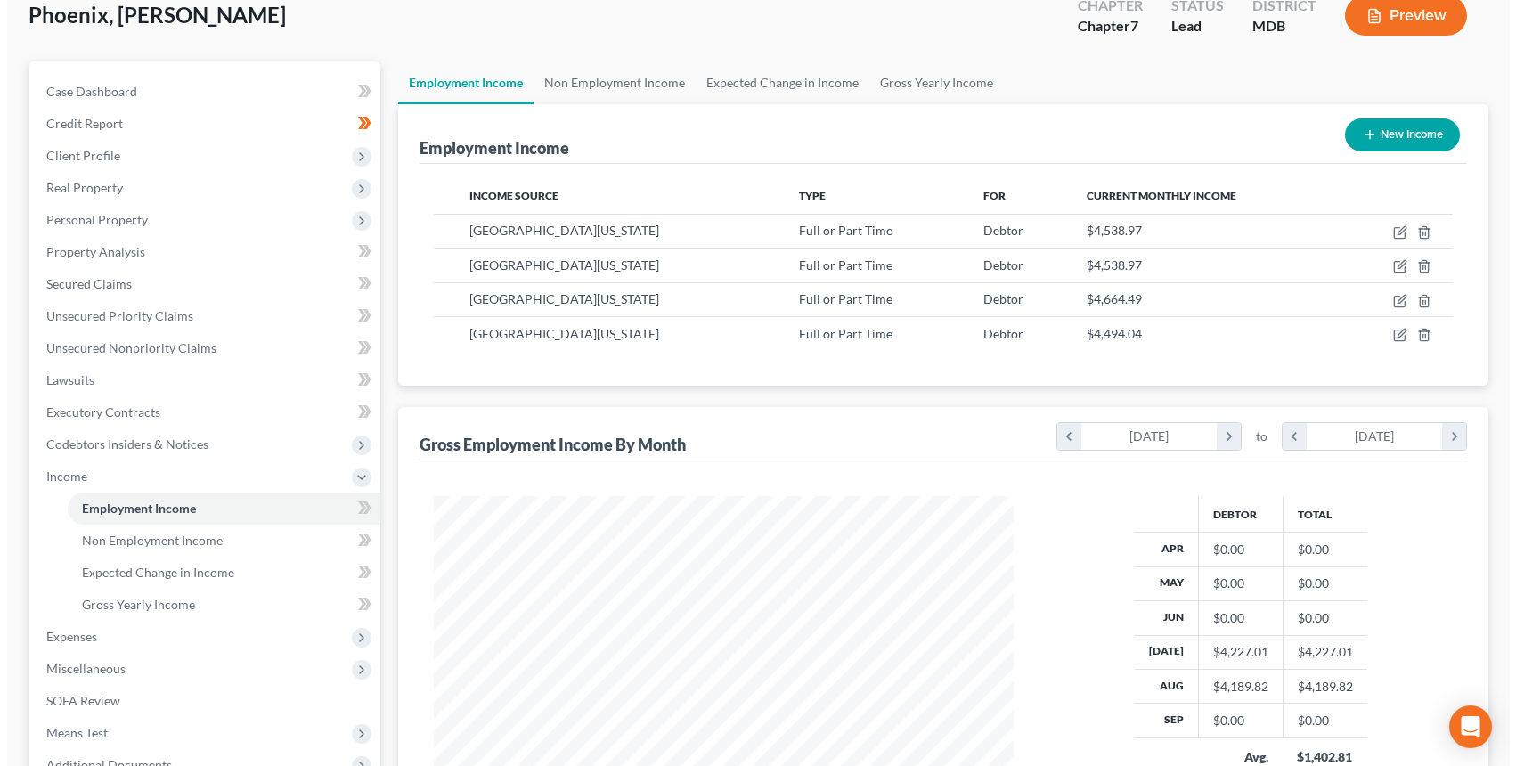
scroll to position [60, 0]
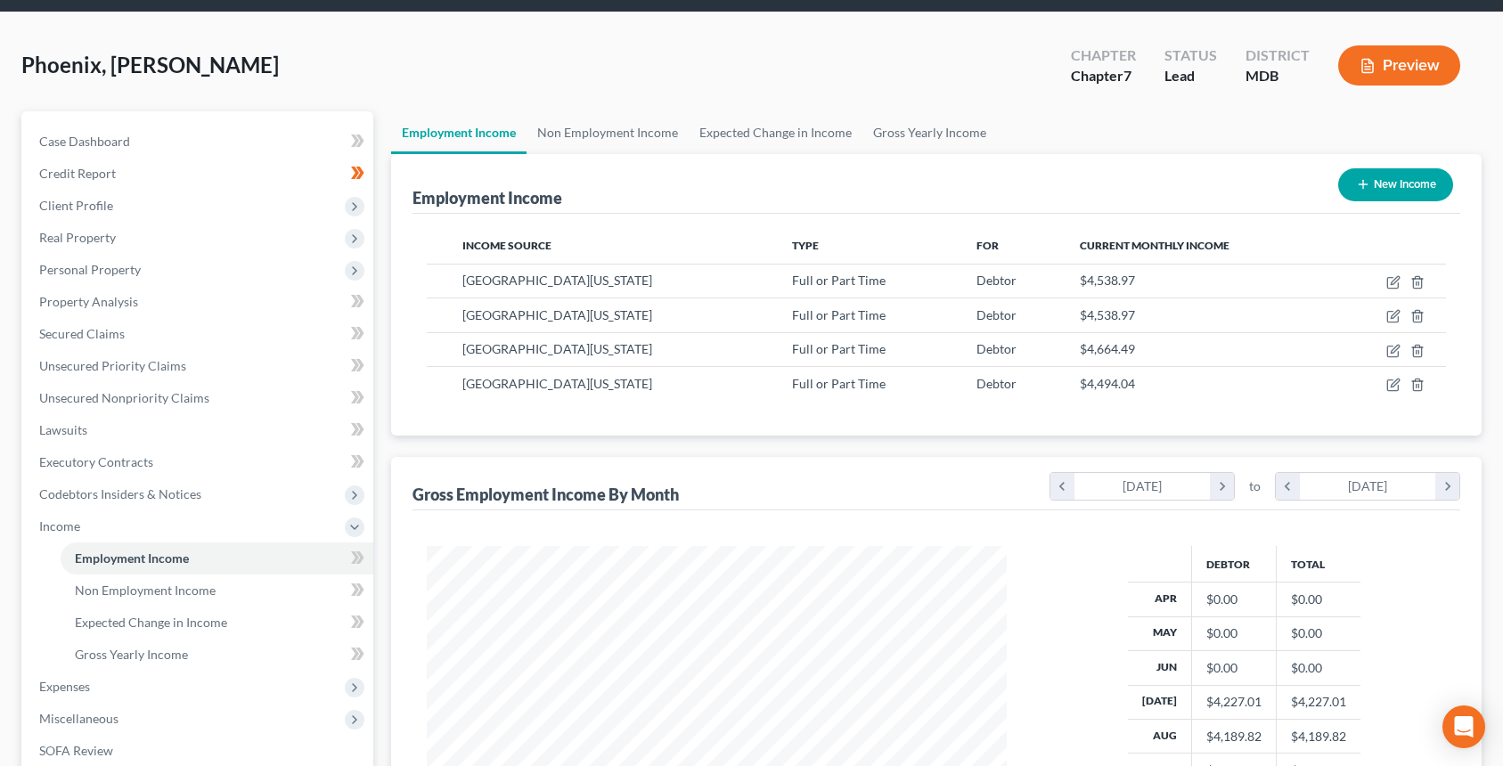
click at [1420, 184] on button "New Income" at bounding box center [1395, 184] width 115 height 33
select select "0"
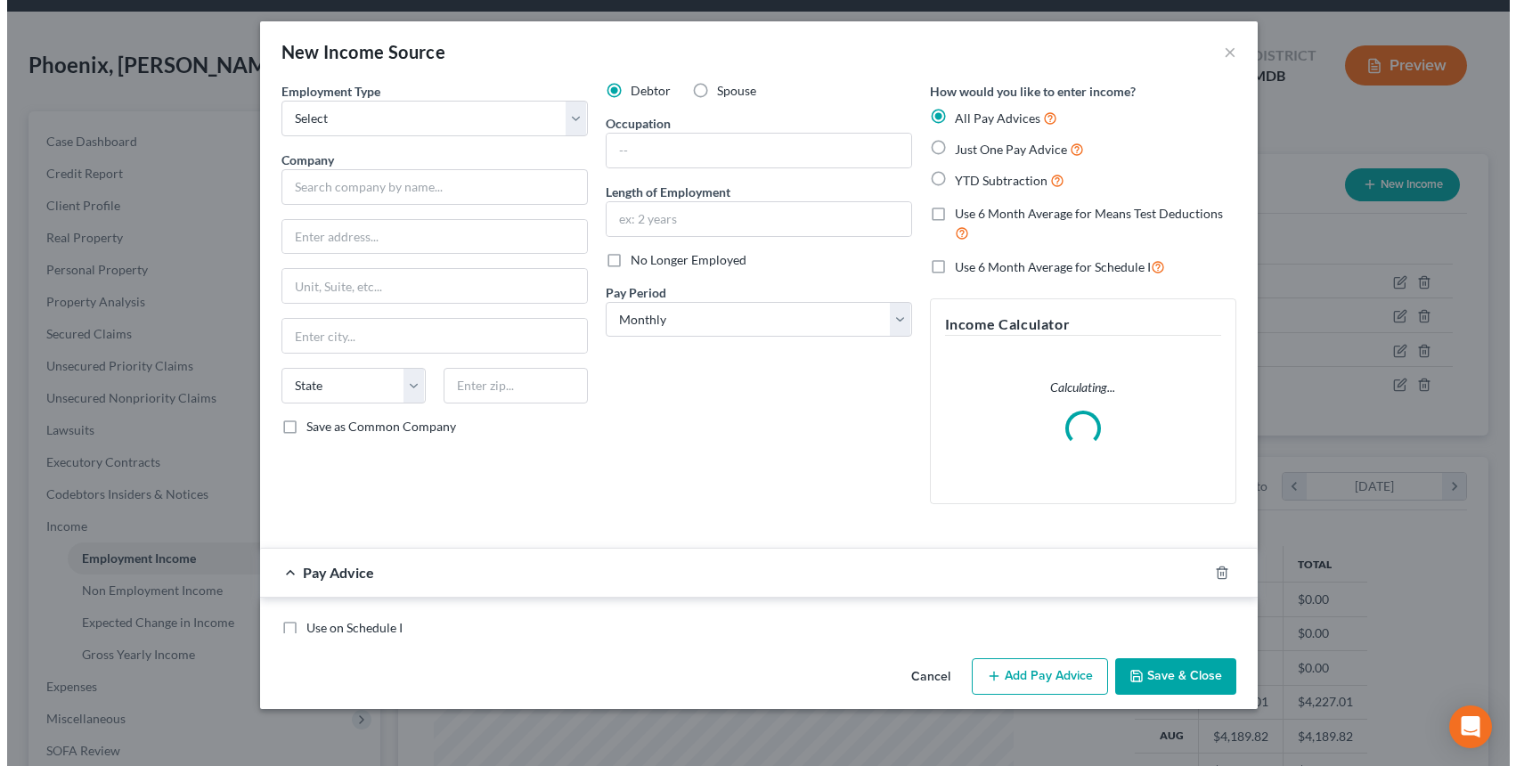
scroll to position [320, 622]
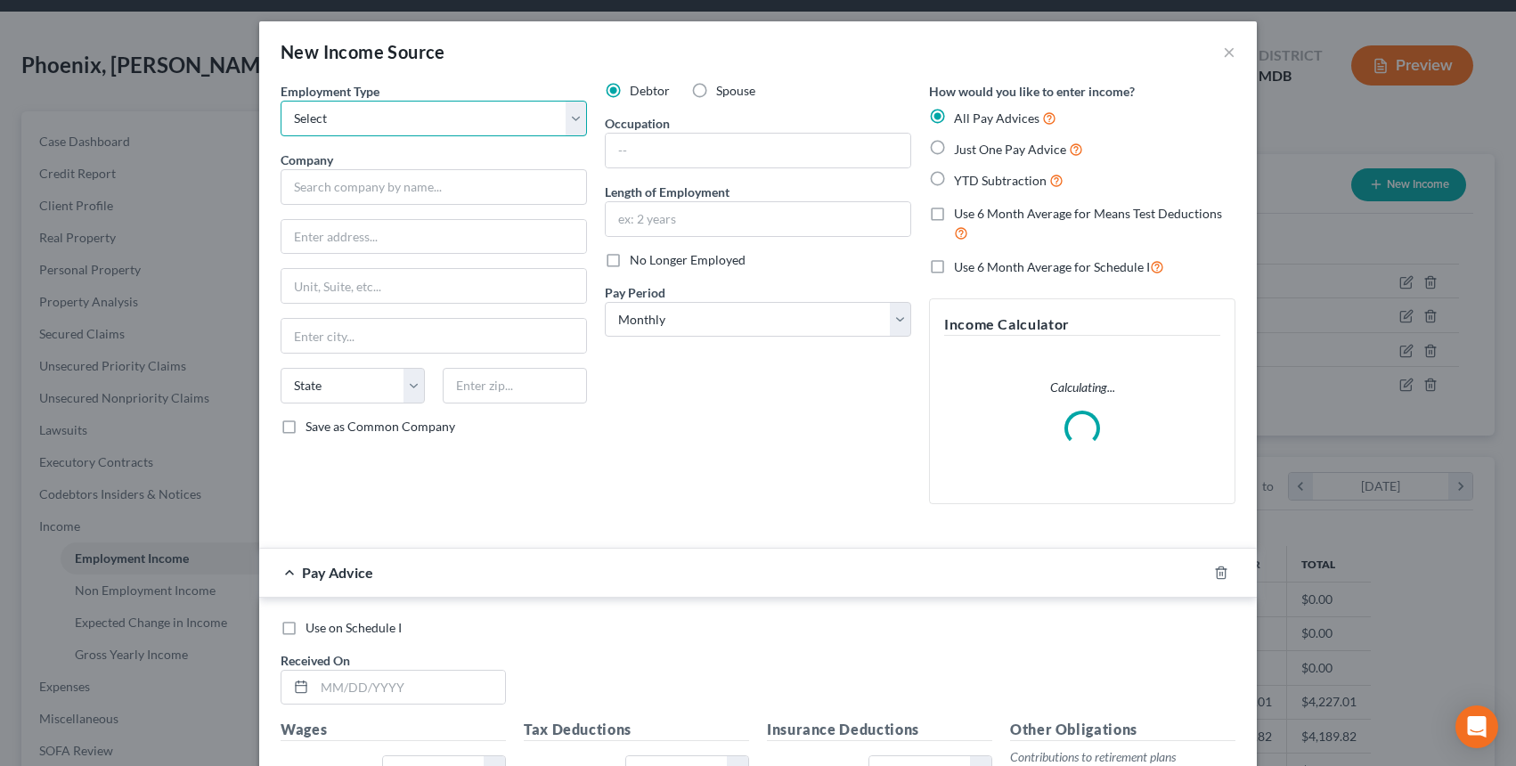
click at [392, 126] on select "Select Full or Part Time Employment Self Employment" at bounding box center [434, 119] width 306 height 36
select select "0"
click at [281, 101] on select "Select Full or Part Time Employment Self Employment" at bounding box center [434, 119] width 306 height 36
click at [542, 186] on input "text" at bounding box center [434, 187] width 306 height 36
type input "[GEOGRAPHIC_DATA][US_STATE]"
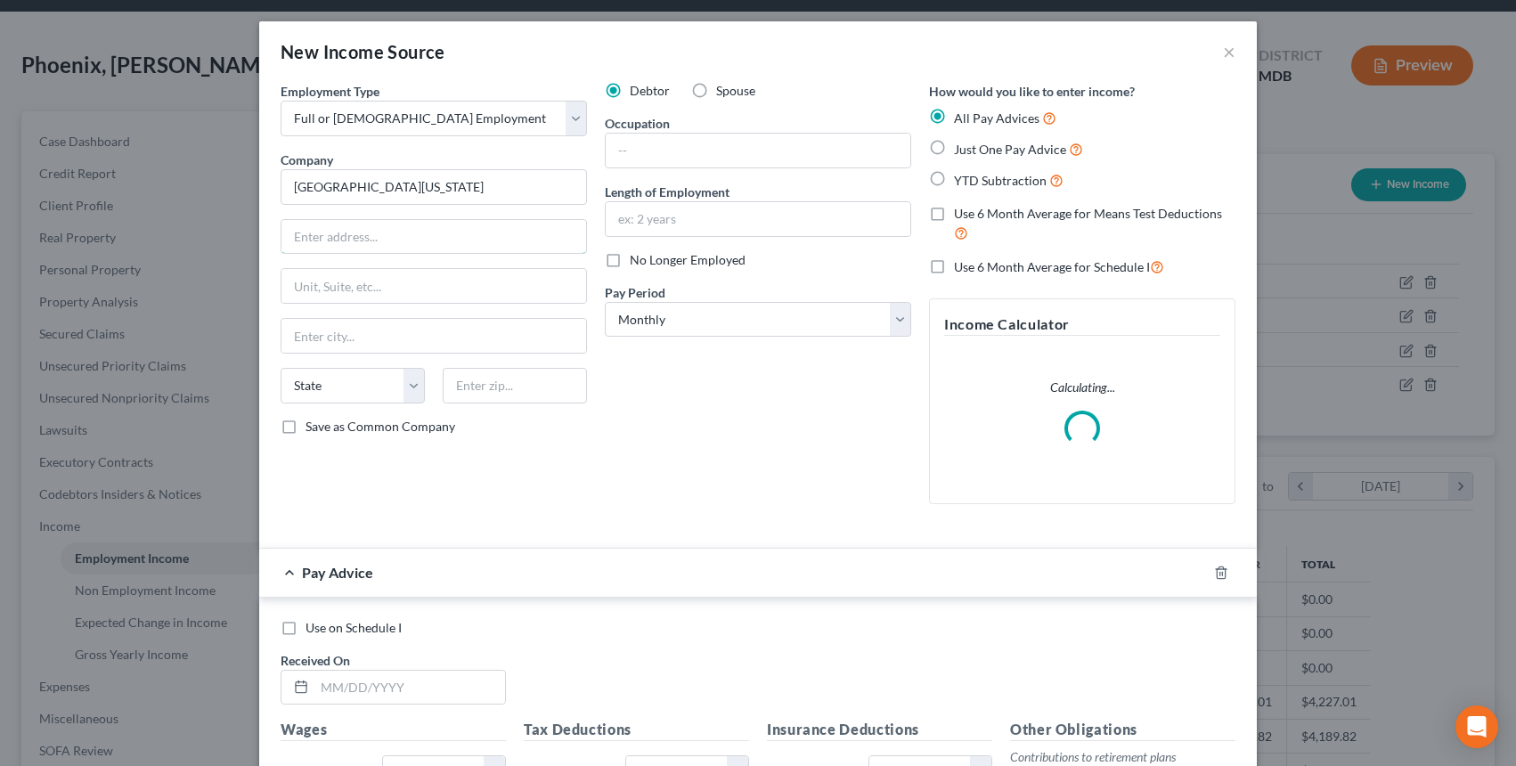
type input "3501 Univ. Blvd. East"
type input "310"
type input "Hagerstown"
select select "21"
type input "21740"
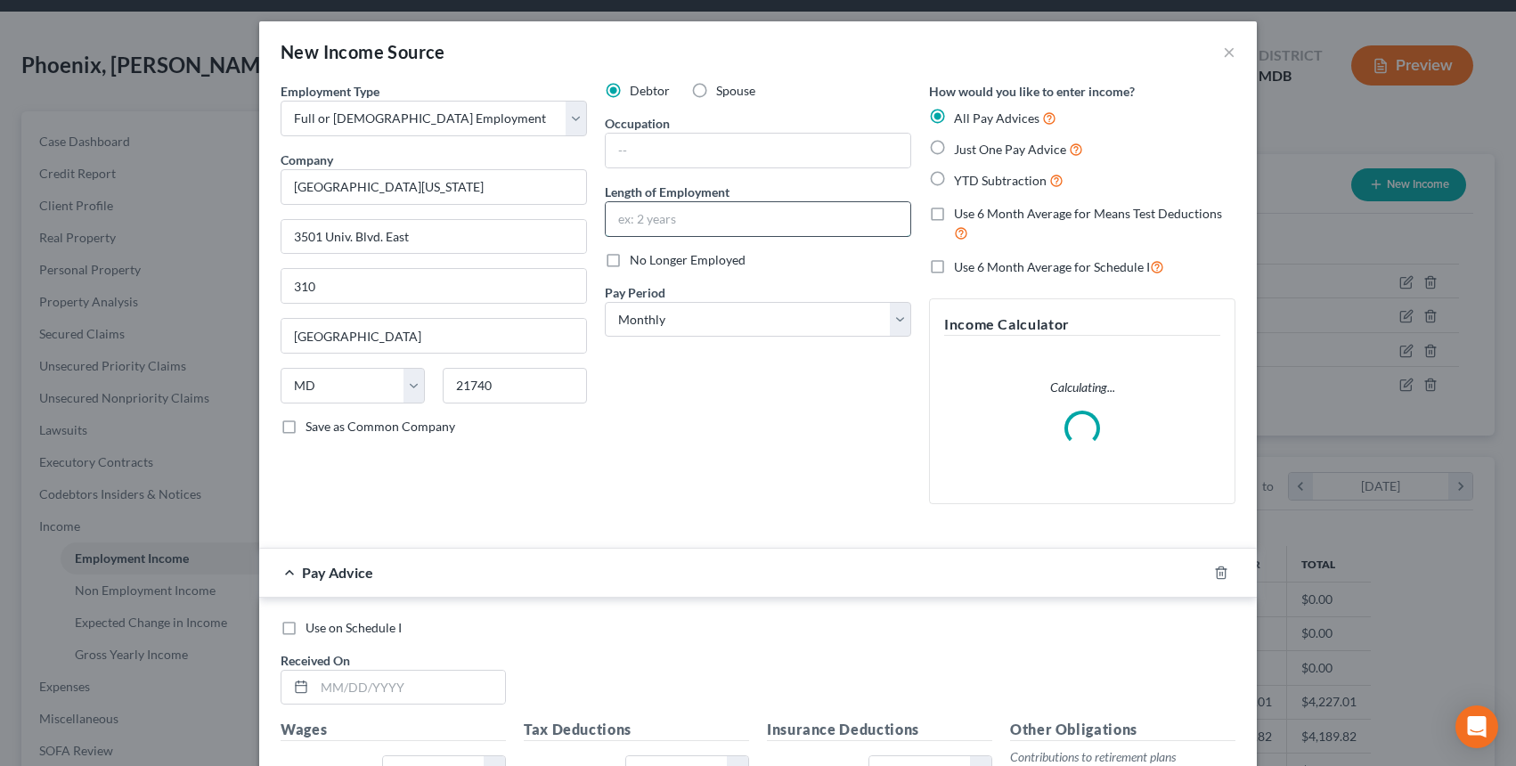
click at [732, 213] on input "text" at bounding box center [758, 219] width 305 height 34
type input "5 years"
click at [653, 329] on select "Select Monthly Twice Monthly Every Other Week Weekly" at bounding box center [758, 320] width 306 height 36
select select "2"
click at [605, 302] on select "Select Monthly Twice Monthly Every Other Week Weekly" at bounding box center [758, 320] width 306 height 36
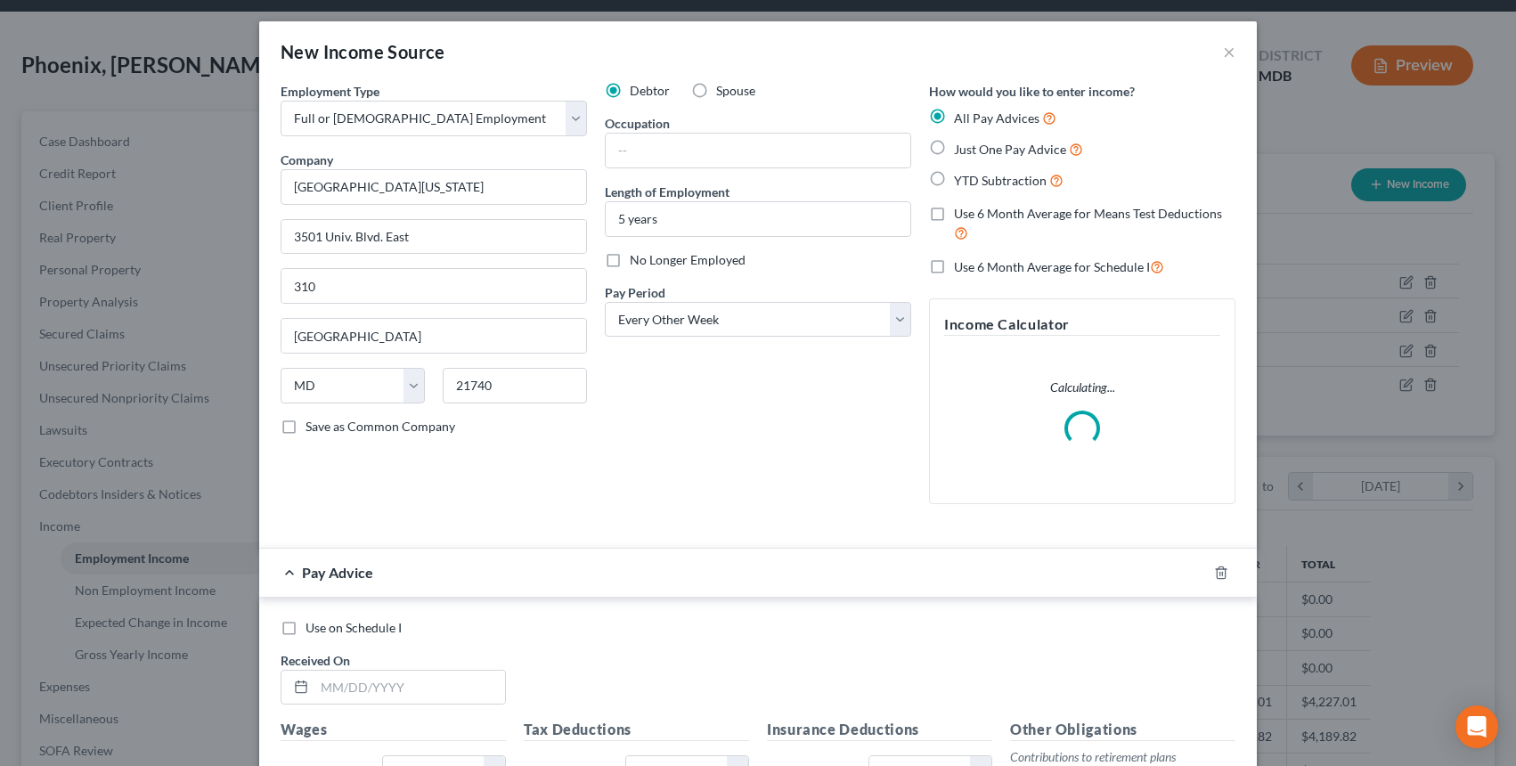
click at [666, 420] on div "Debtor Spouse Occupation Length of Employment 5 years No Longer Employed Pay Pe…" at bounding box center [758, 300] width 324 height 437
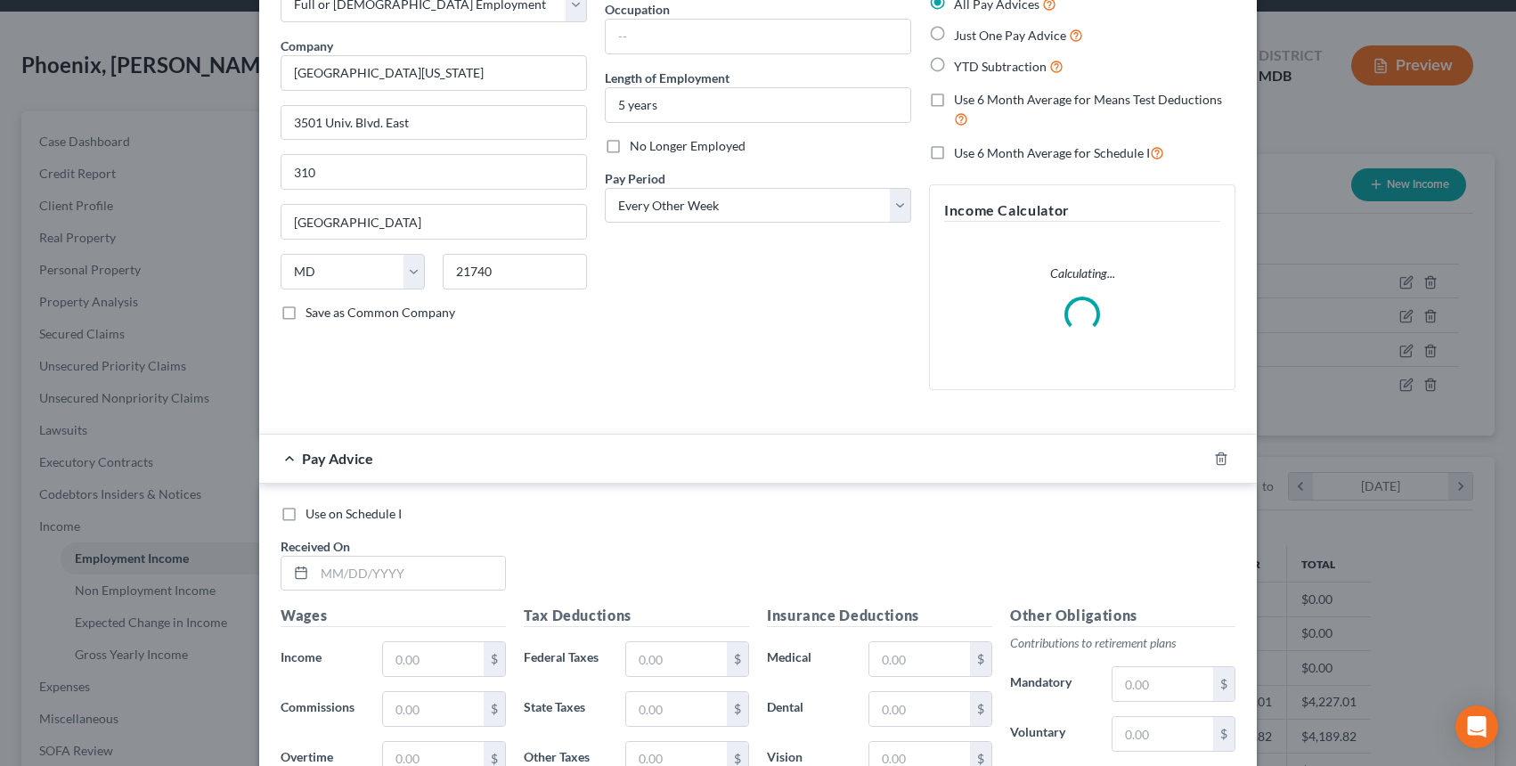
scroll to position [178, 0]
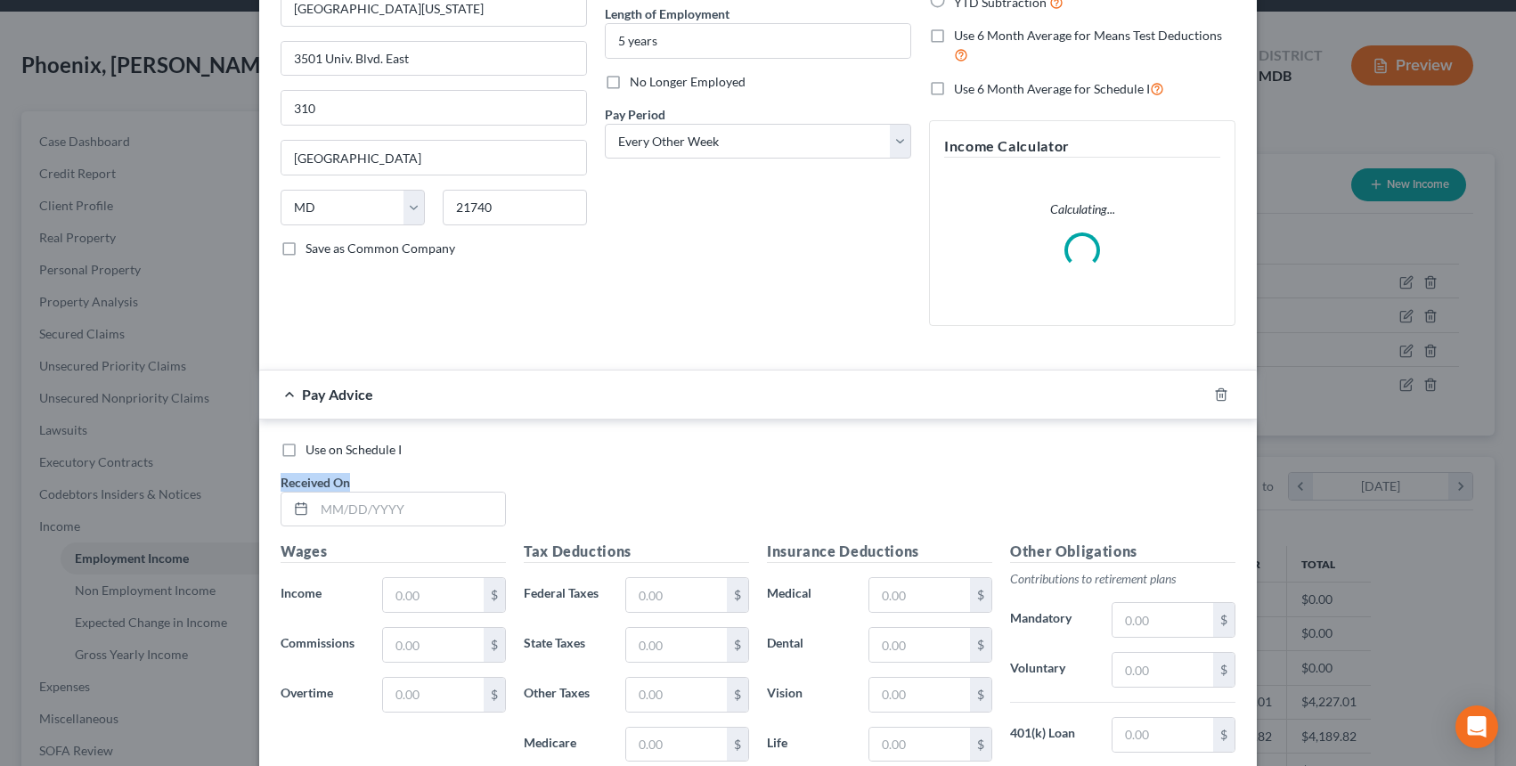
click at [361, 471] on div "Use on Schedule I Received On *" at bounding box center [758, 491] width 973 height 101
click at [358, 490] on div "Use on Schedule I Received On * Wages Income * $ Commissions $ Overtime $ Tax D…" at bounding box center [758, 687] width 998 height 535
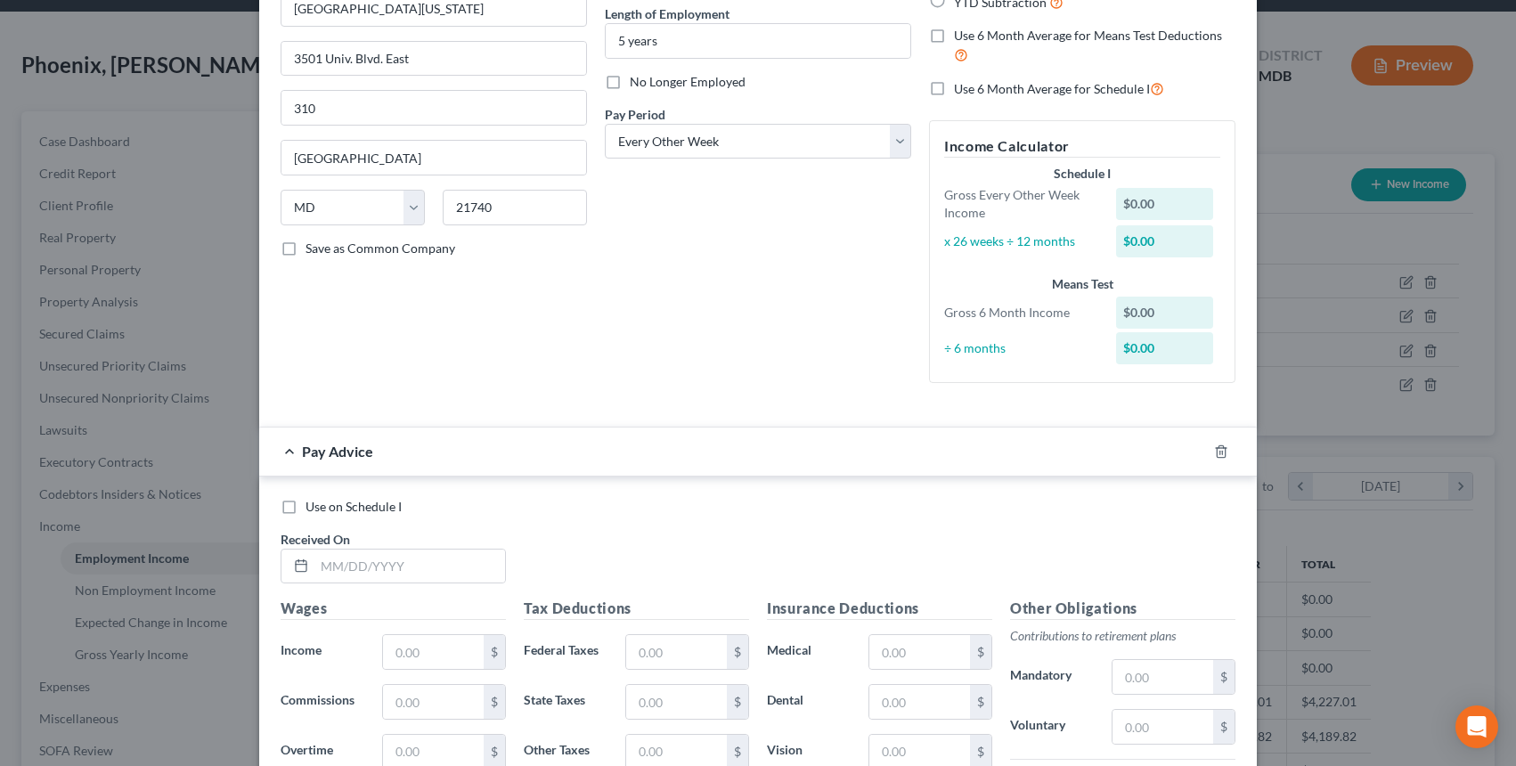
click at [360, 509] on span "Use on Schedule I" at bounding box center [354, 506] width 96 height 15
click at [324, 509] on input "Use on Schedule I" at bounding box center [319, 504] width 12 height 12
click at [378, 564] on input "text" at bounding box center [409, 567] width 191 height 34
click at [306, 500] on label "Use on Schedule I" at bounding box center [354, 507] width 96 height 18
click at [313, 500] on input "Use on Schedule I" at bounding box center [319, 504] width 12 height 12
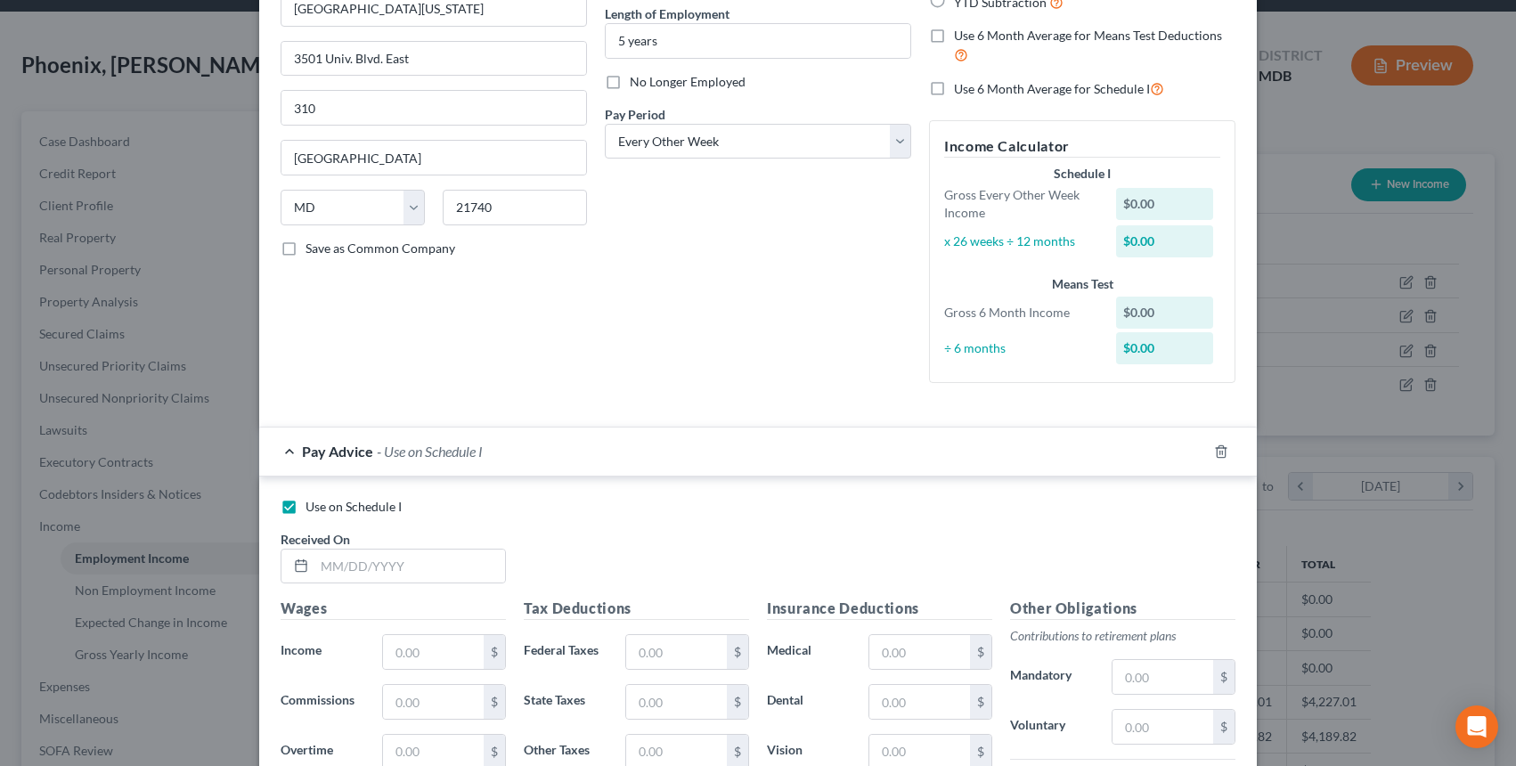
checkbox input "false"
click at [331, 543] on span "Received On" at bounding box center [315, 539] width 69 height 15
click at [331, 560] on input "text" at bounding box center [409, 567] width 191 height 34
type input "06/20/2025"
click at [602, 494] on div "Use on Schedule I Received On * 06/20/2025 Wages Income * $ Commissions $ Overt…" at bounding box center [758, 744] width 998 height 535
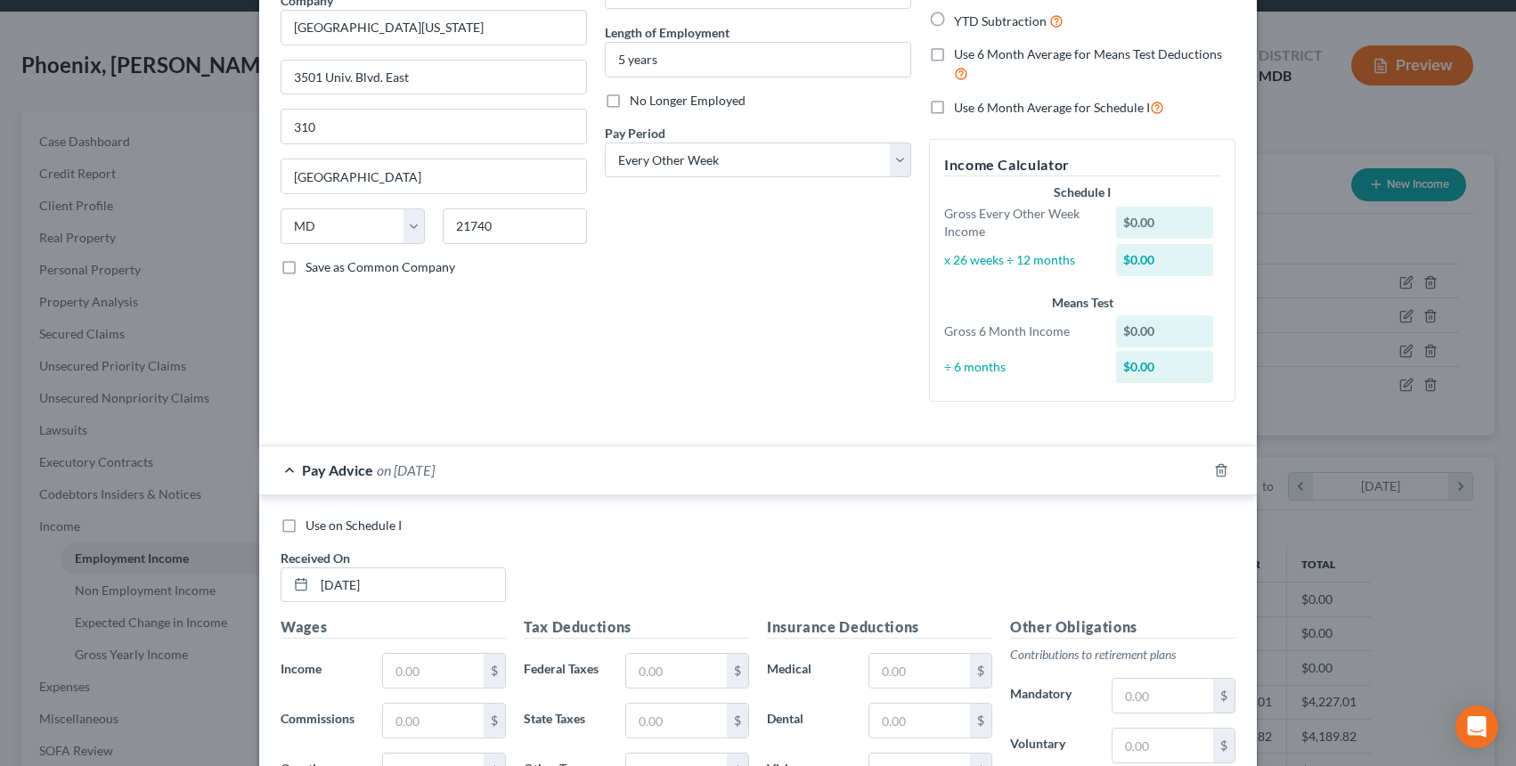
scroll to position [445, 0]
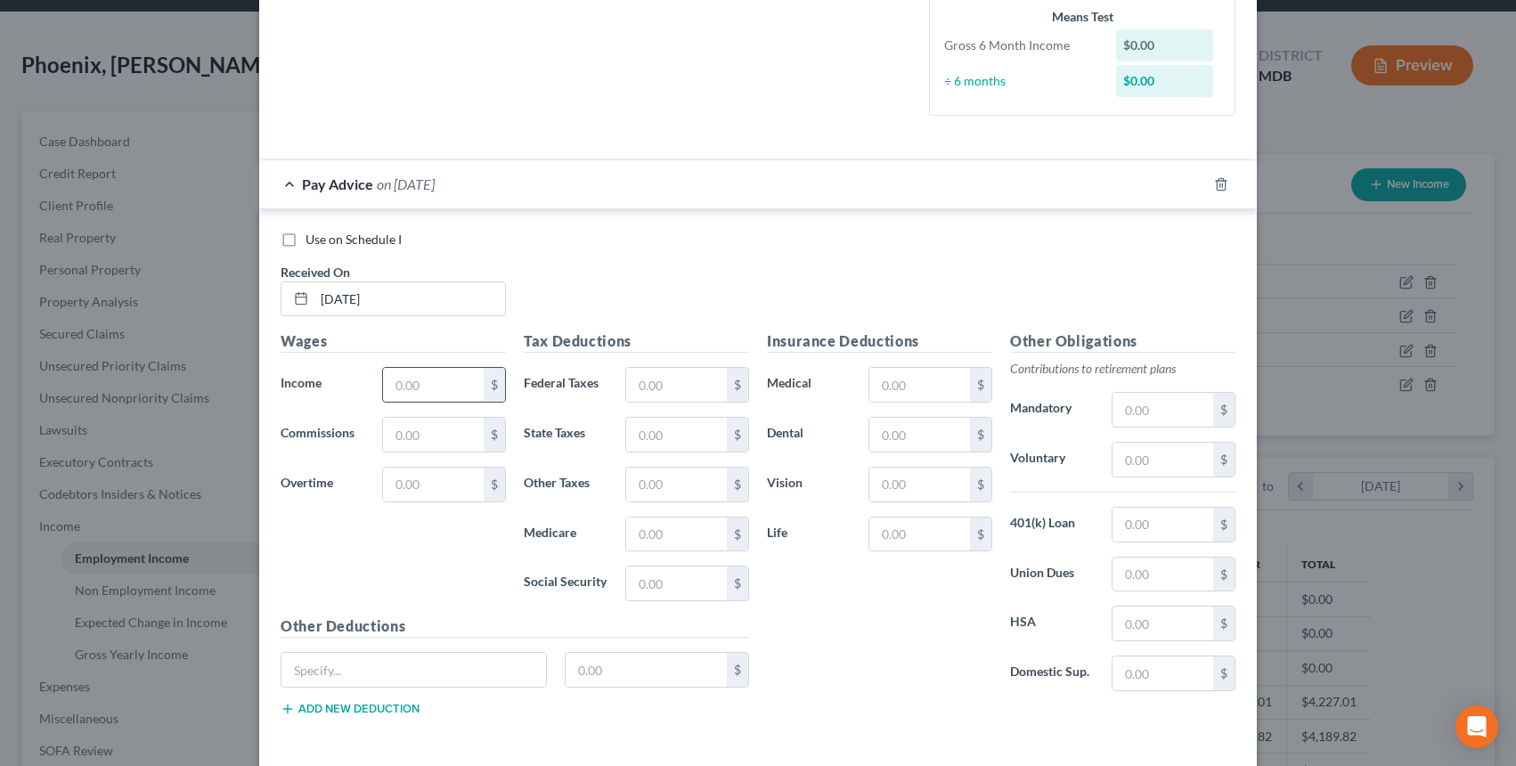
click at [414, 391] on input "text" at bounding box center [433, 385] width 101 height 34
type input "2,074.17"
click at [666, 377] on input "text" at bounding box center [676, 385] width 101 height 34
click at [617, 427] on div "$" at bounding box center [687, 435] width 142 height 36
click at [638, 433] on input "text" at bounding box center [676, 435] width 101 height 34
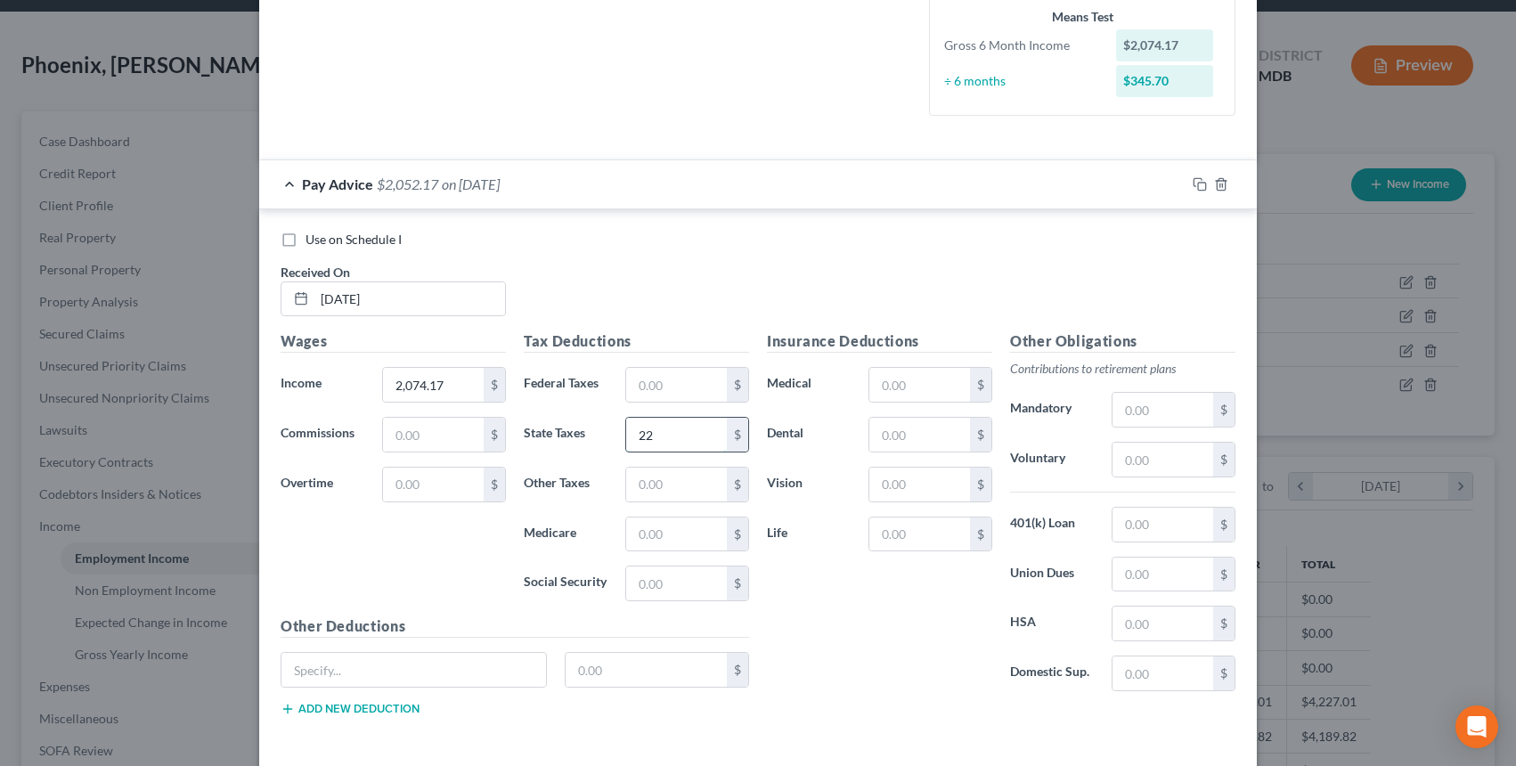
type input "22.45"
click at [644, 540] on input "text" at bounding box center [676, 535] width 101 height 34
click at [671, 537] on input "text" at bounding box center [676, 535] width 101 height 34
type input "25.42"
click at [659, 398] on input "text" at bounding box center [676, 385] width 101 height 34
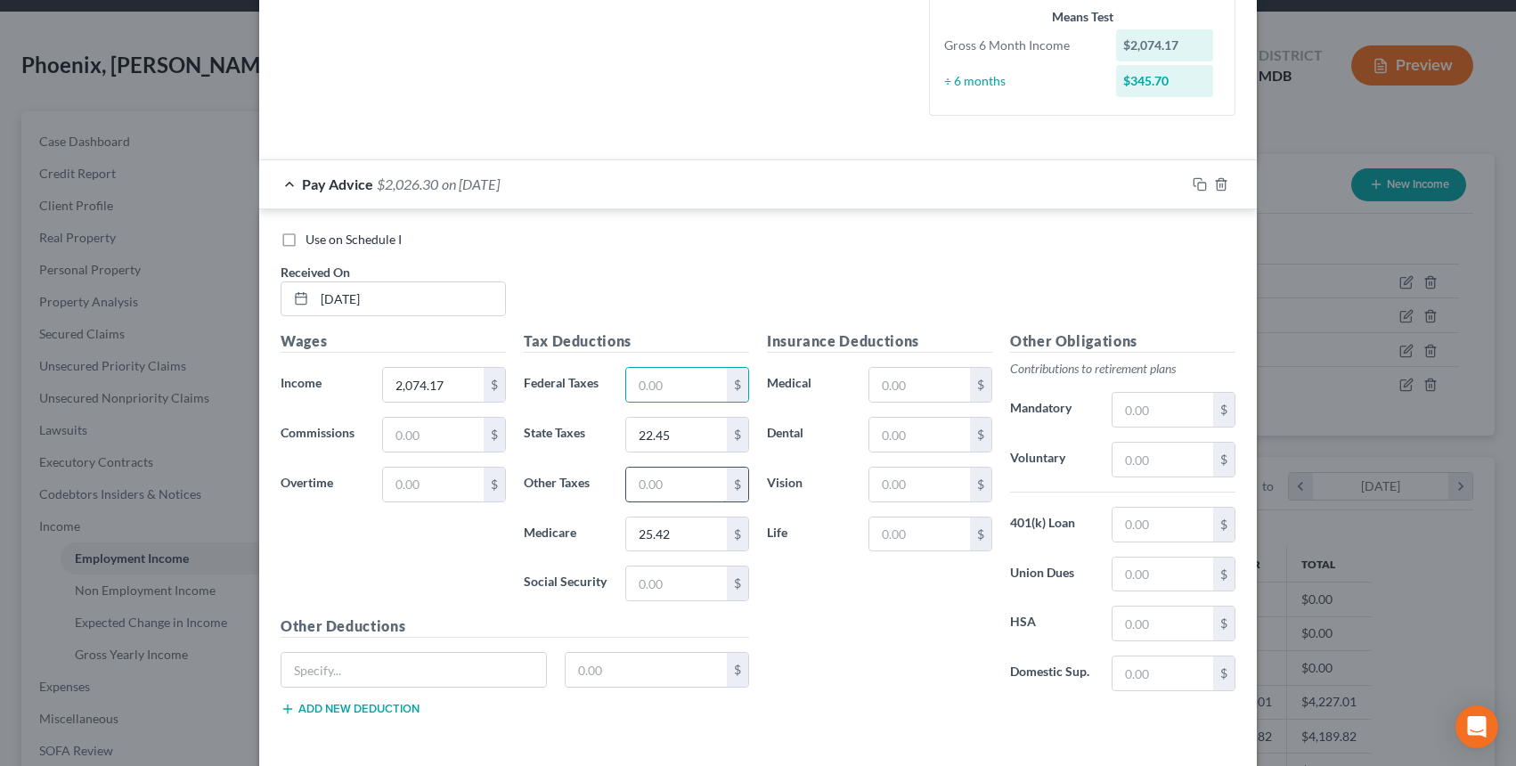
click at [652, 496] on input "text" at bounding box center [676, 485] width 101 height 34
click at [666, 565] on div "Tax Deductions Federal Taxes $ State Taxes 22.45 $ Other Taxes $ Medicare 25.42…" at bounding box center [636, 473] width 243 height 285
click at [665, 576] on input "text" at bounding box center [676, 584] width 101 height 34
type input "108.70"
click at [927, 377] on input "text" at bounding box center [920, 385] width 101 height 34
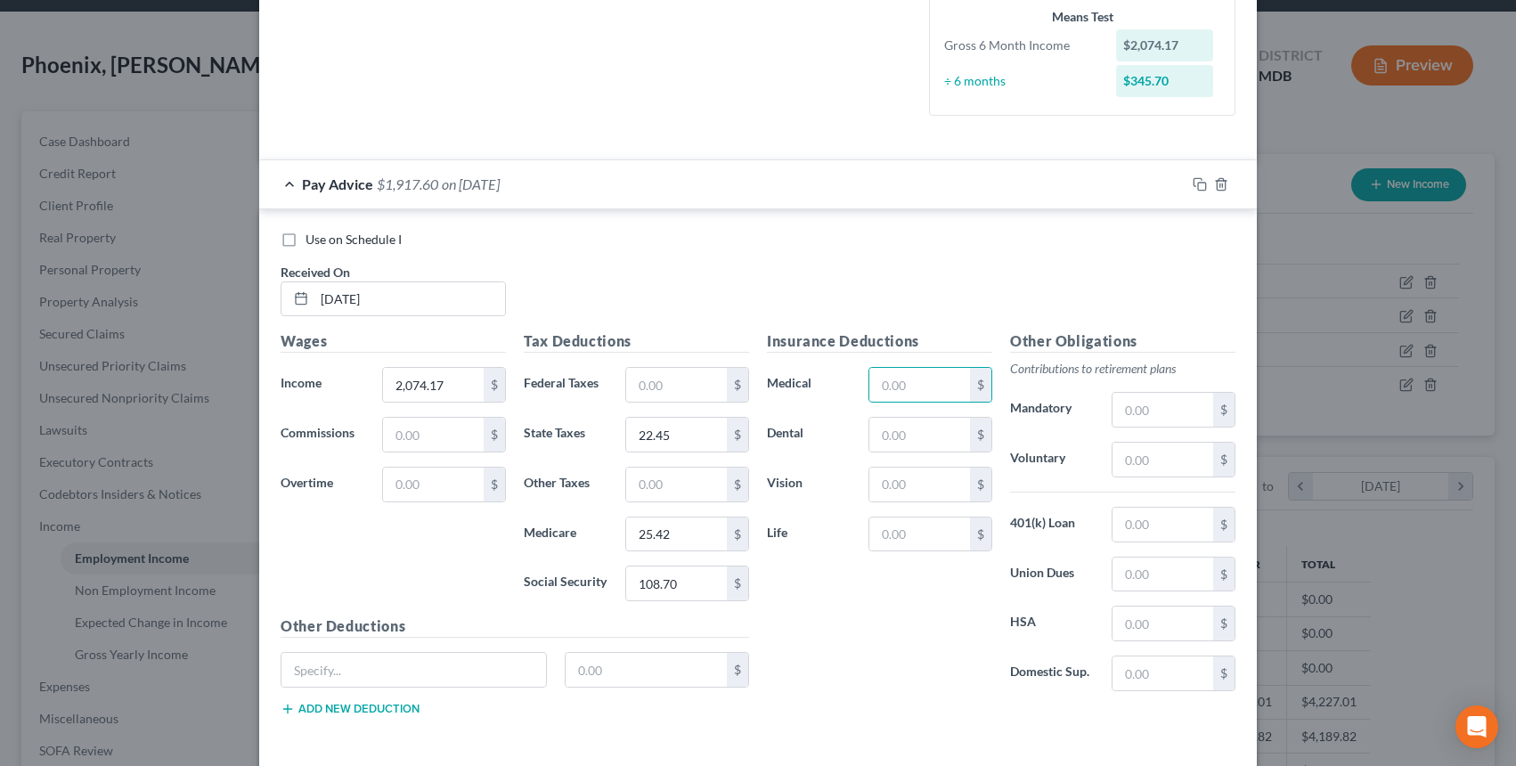
click at [861, 438] on div "$" at bounding box center [931, 435] width 142 height 36
drag, startPoint x: 887, startPoint y: 494, endPoint x: 889, endPoint y: 508, distance: 13.5
click at [887, 494] on input "text" at bounding box center [920, 485] width 101 height 34
click at [878, 522] on input "text" at bounding box center [920, 535] width 101 height 34
type input "18.00"
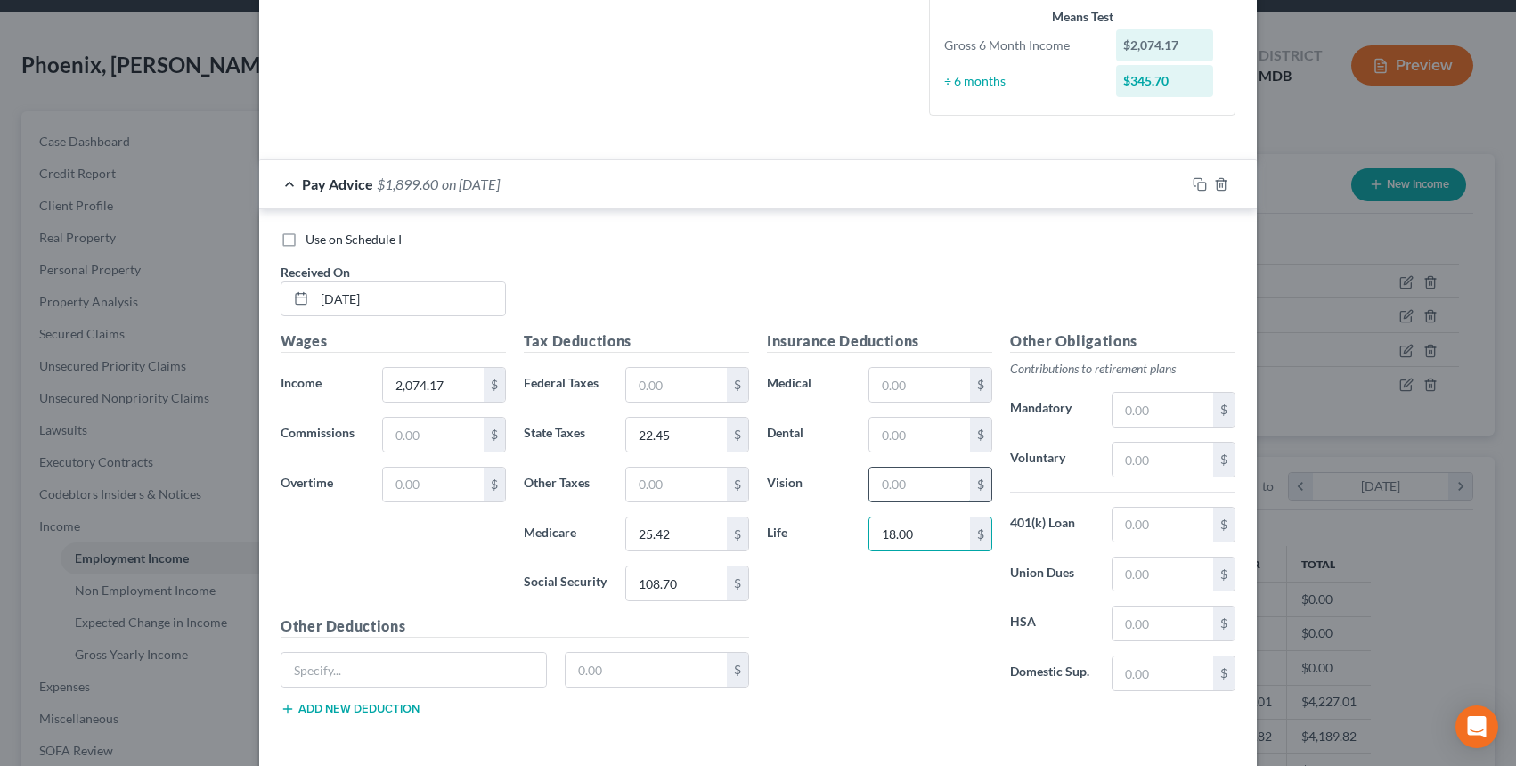
click at [888, 478] on input "text" at bounding box center [920, 485] width 101 height 34
click at [880, 427] on input "text" at bounding box center [920, 435] width 101 height 34
type input "28.05"
click at [883, 372] on input "text" at bounding box center [920, 385] width 101 height 34
type input "289.08"
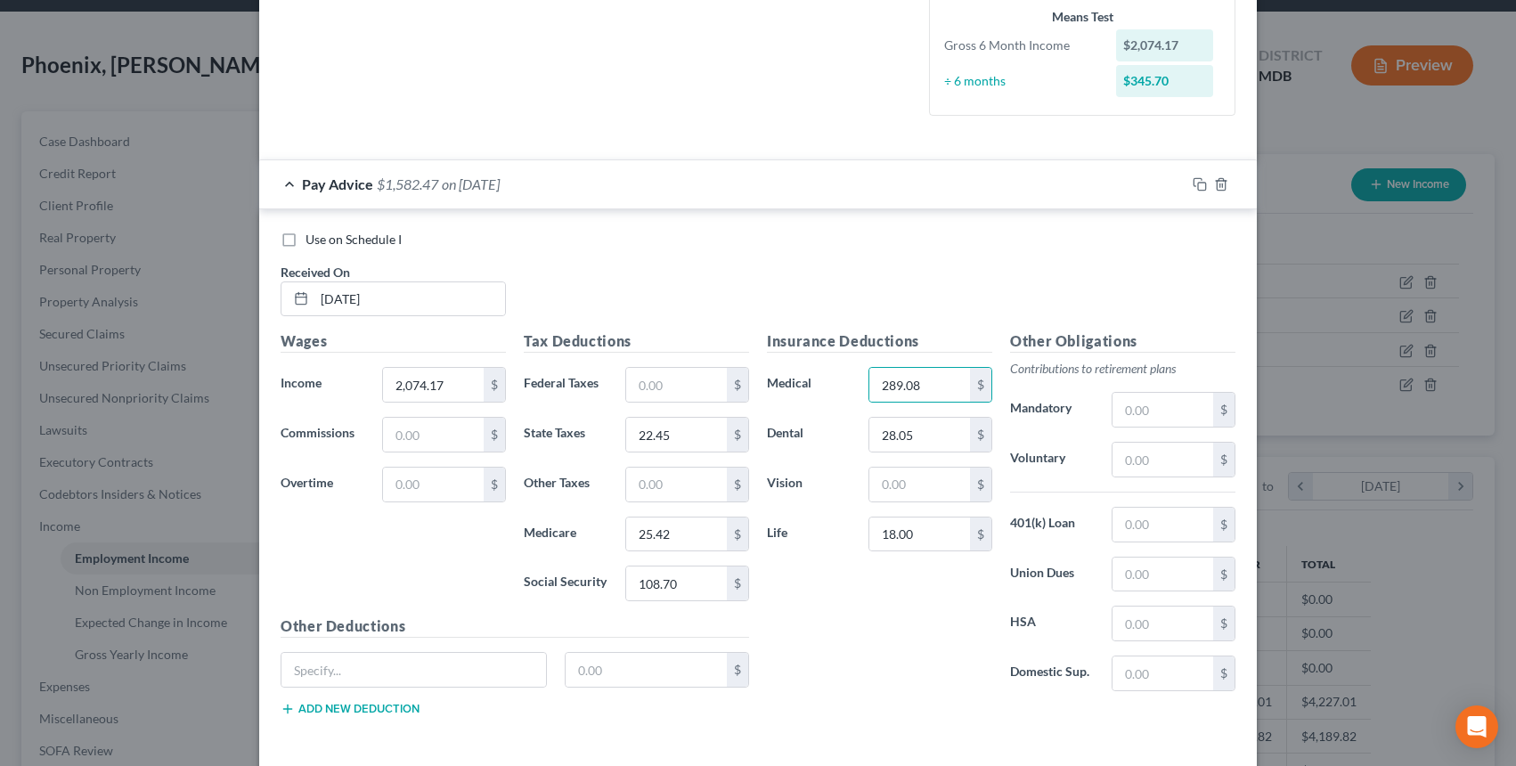
click at [870, 656] on div "Insurance Deductions Medical 289.08 $ Dental 28.05 $ Vision $ Life 18.00 $" at bounding box center [879, 518] width 243 height 375
click at [1142, 416] on input "text" at bounding box center [1163, 410] width 101 height 34
type input "145.59"
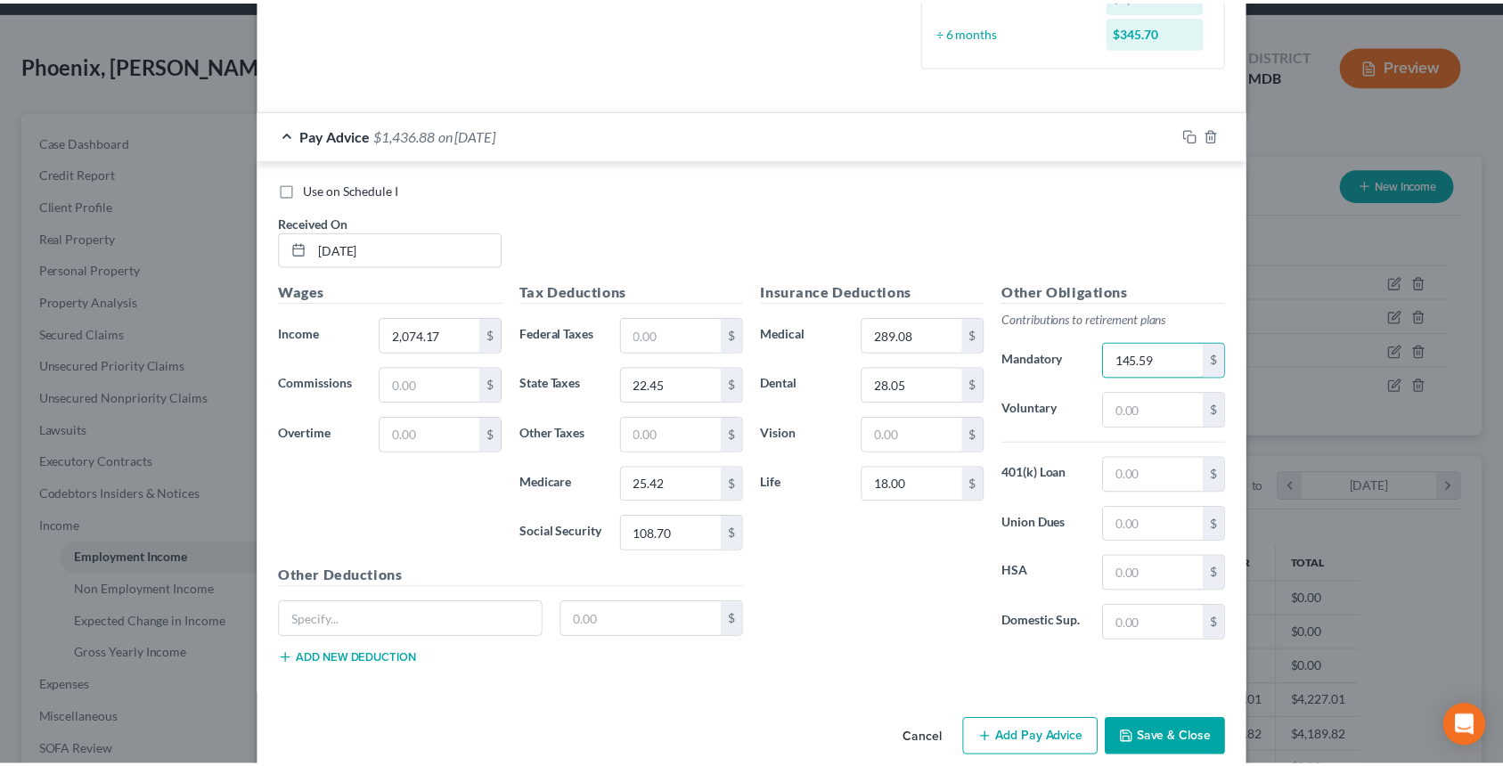
scroll to position [522, 0]
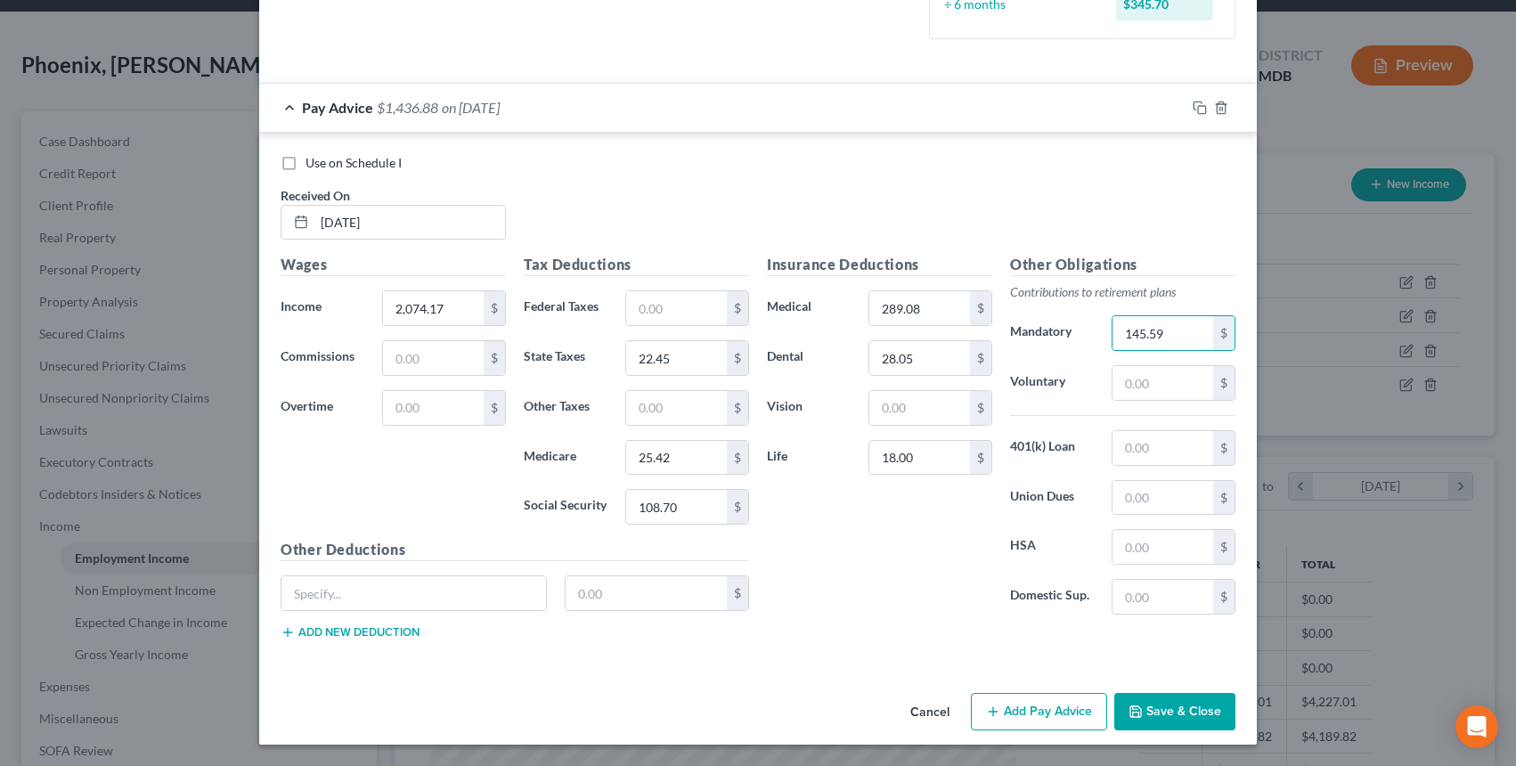
click at [1163, 721] on button "Save & Close" at bounding box center [1174, 711] width 121 height 37
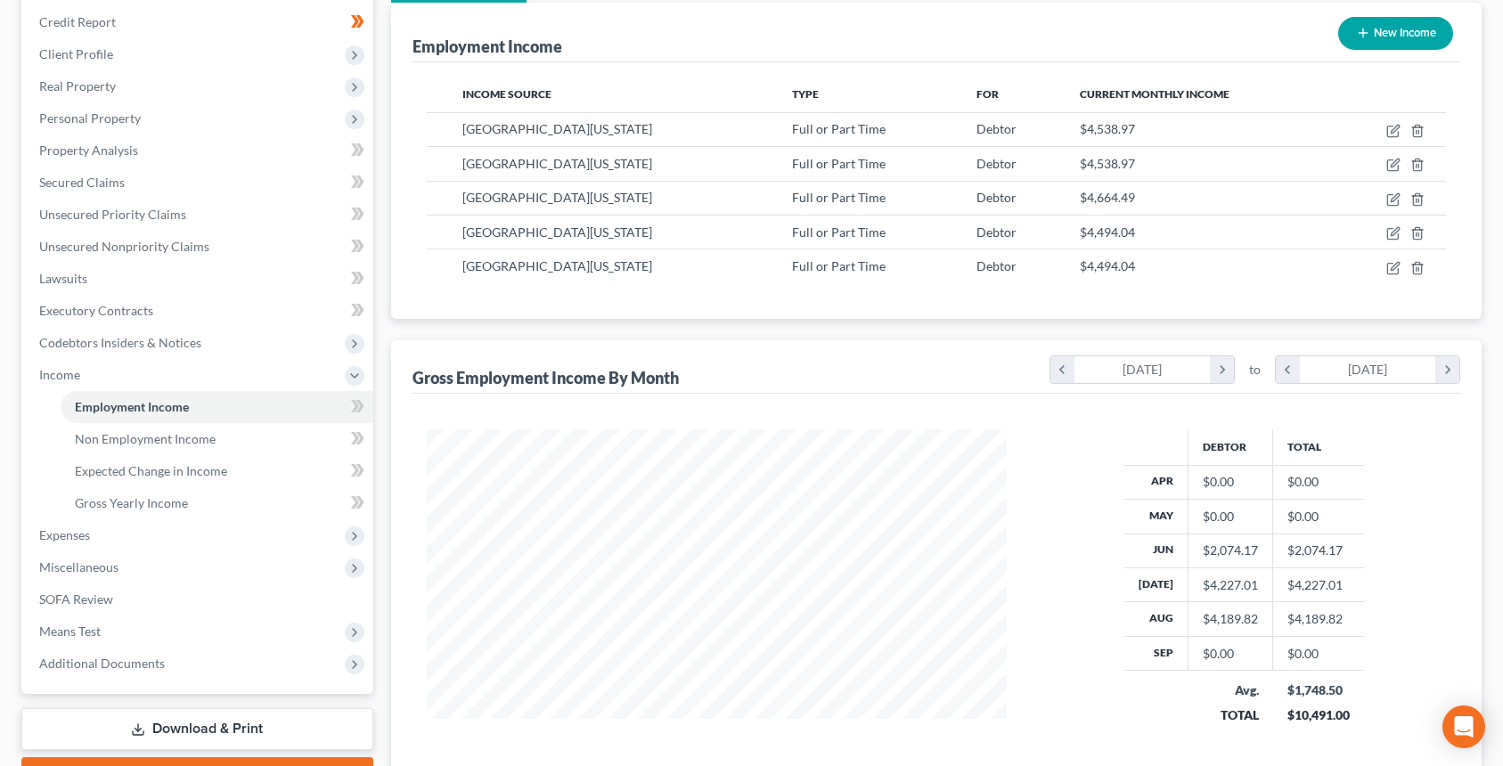
scroll to position [361, 0]
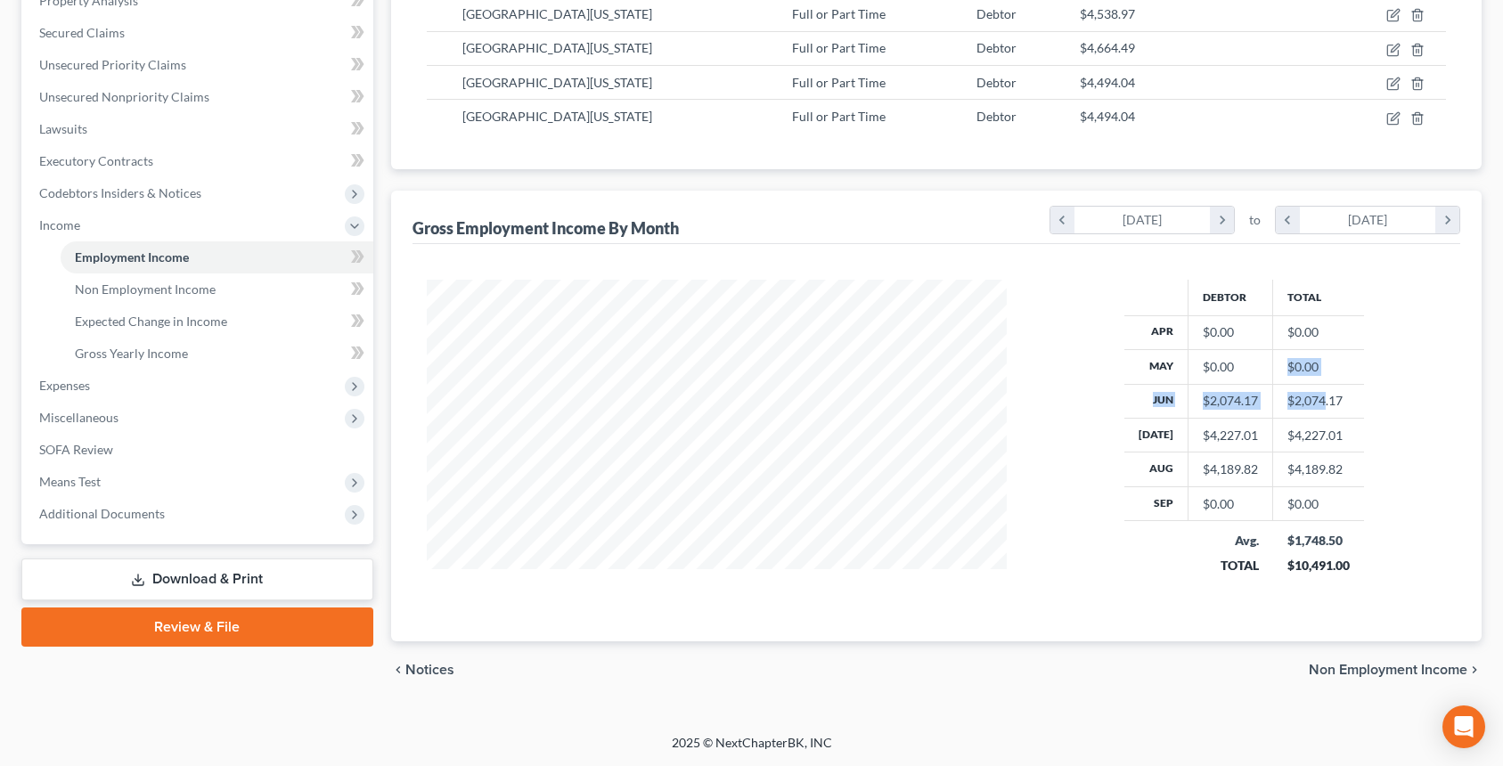
drag, startPoint x: 1318, startPoint y: 388, endPoint x: 1261, endPoint y: 363, distance: 62.2
click at [1261, 363] on tbody "Apr $0.00 $0.00 May $0.00 $0.00 Jun $2,074.17 $2,074.17 Jul $4,227.01 $4,227.01…" at bounding box center [1244, 417] width 240 height 205
click at [1259, 363] on td "$0.00" at bounding box center [1230, 367] width 85 height 34
click at [1097, 323] on div "Debtor Total Apr $0.00 $0.00 May $0.00 $0.00 Jun $2,074.17 $2,074.17 Jul $4,227…" at bounding box center [1244, 439] width 439 height 319
click at [1167, 331] on th "Apr" at bounding box center [1156, 332] width 64 height 34
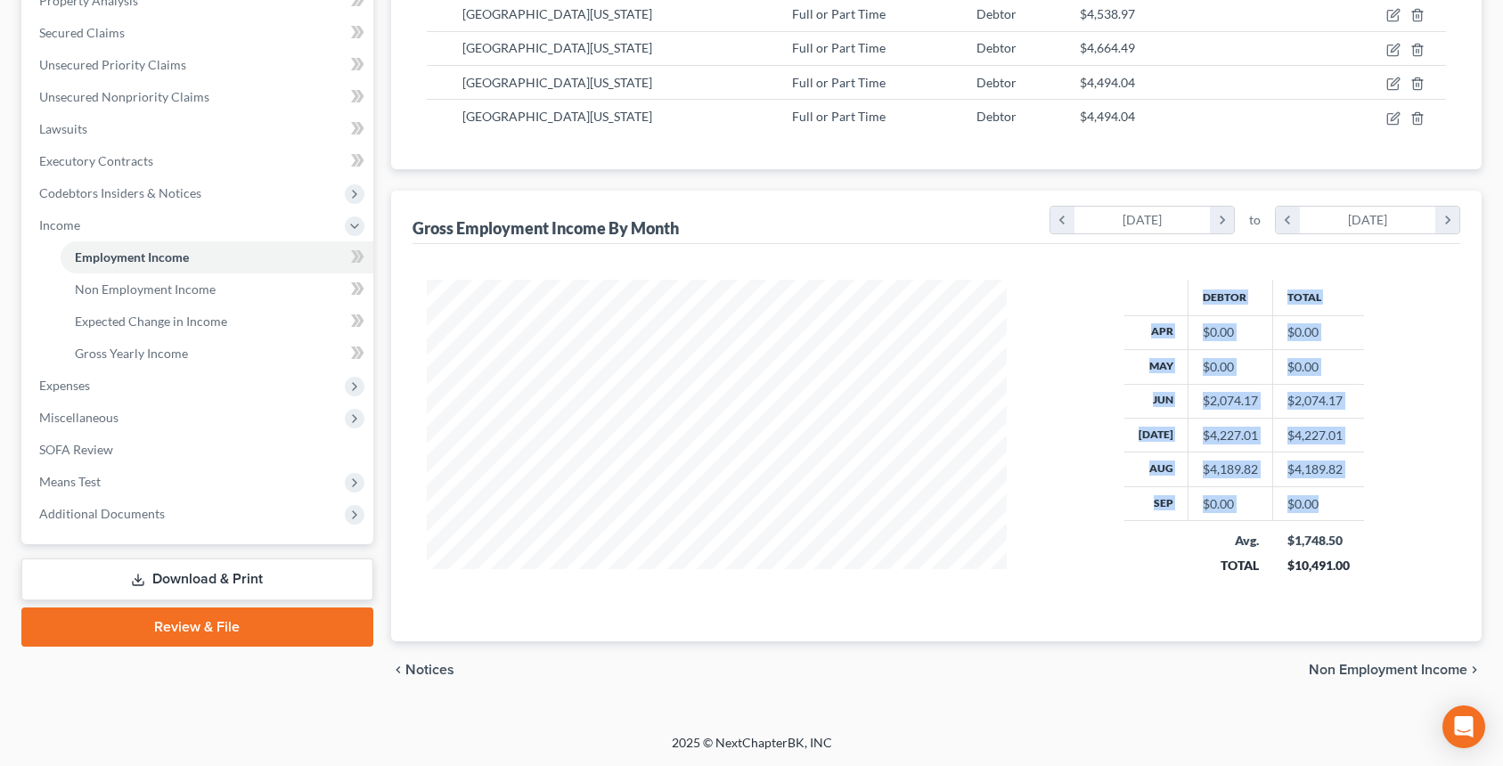
drag, startPoint x: 1381, startPoint y: 493, endPoint x: 1081, endPoint y: 307, distance: 352.8
click at [1081, 307] on div "Debtor Total Apr $0.00 $0.00 May $0.00 $0.00 Jun $2,074.17 $2,074.17 Jul $4,227…" at bounding box center [1244, 439] width 439 height 319
click at [1112, 417] on div "Debtor Total Apr $0.00 $0.00 May $0.00 $0.00 Jun $2,074.17 $2,074.17 Jul $4,227…" at bounding box center [1244, 439] width 439 height 319
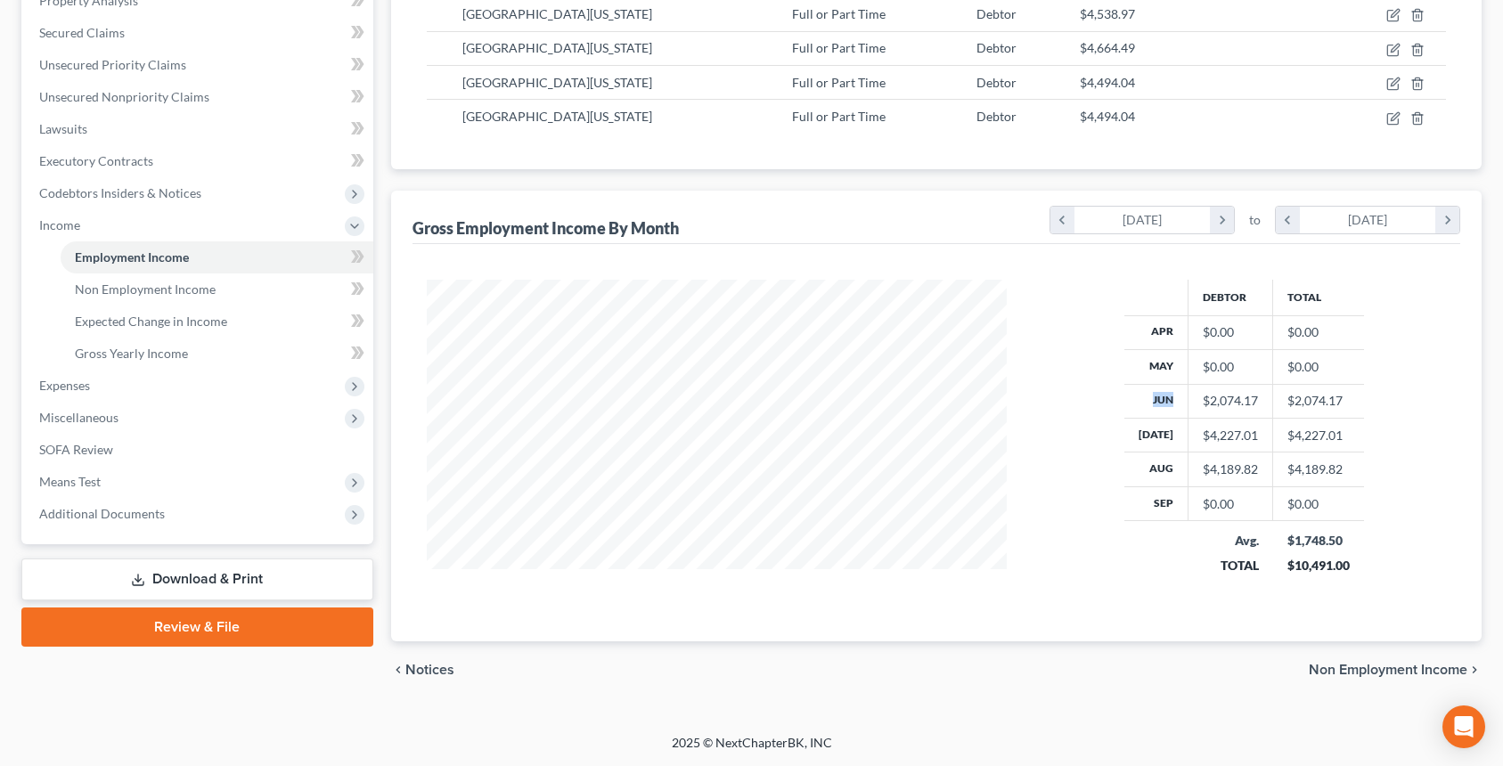
click at [1112, 417] on div "Debtor Total Apr $0.00 $0.00 May $0.00 $0.00 Jun $2,074.17 $2,074.17 Jul $4,227…" at bounding box center [1244, 439] width 439 height 319
click at [1018, 379] on div at bounding box center [717, 439] width 616 height 319
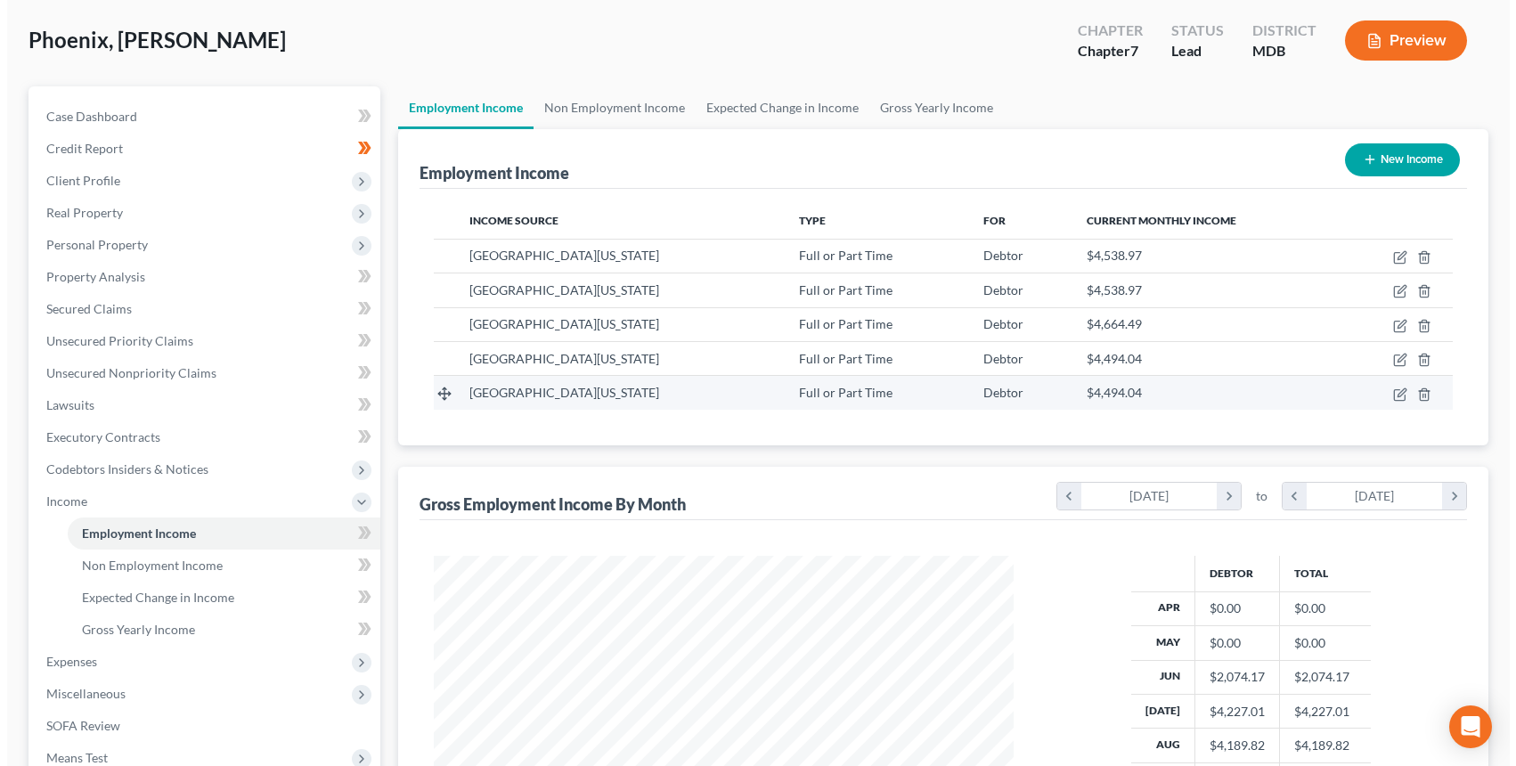
scroll to position [4, 0]
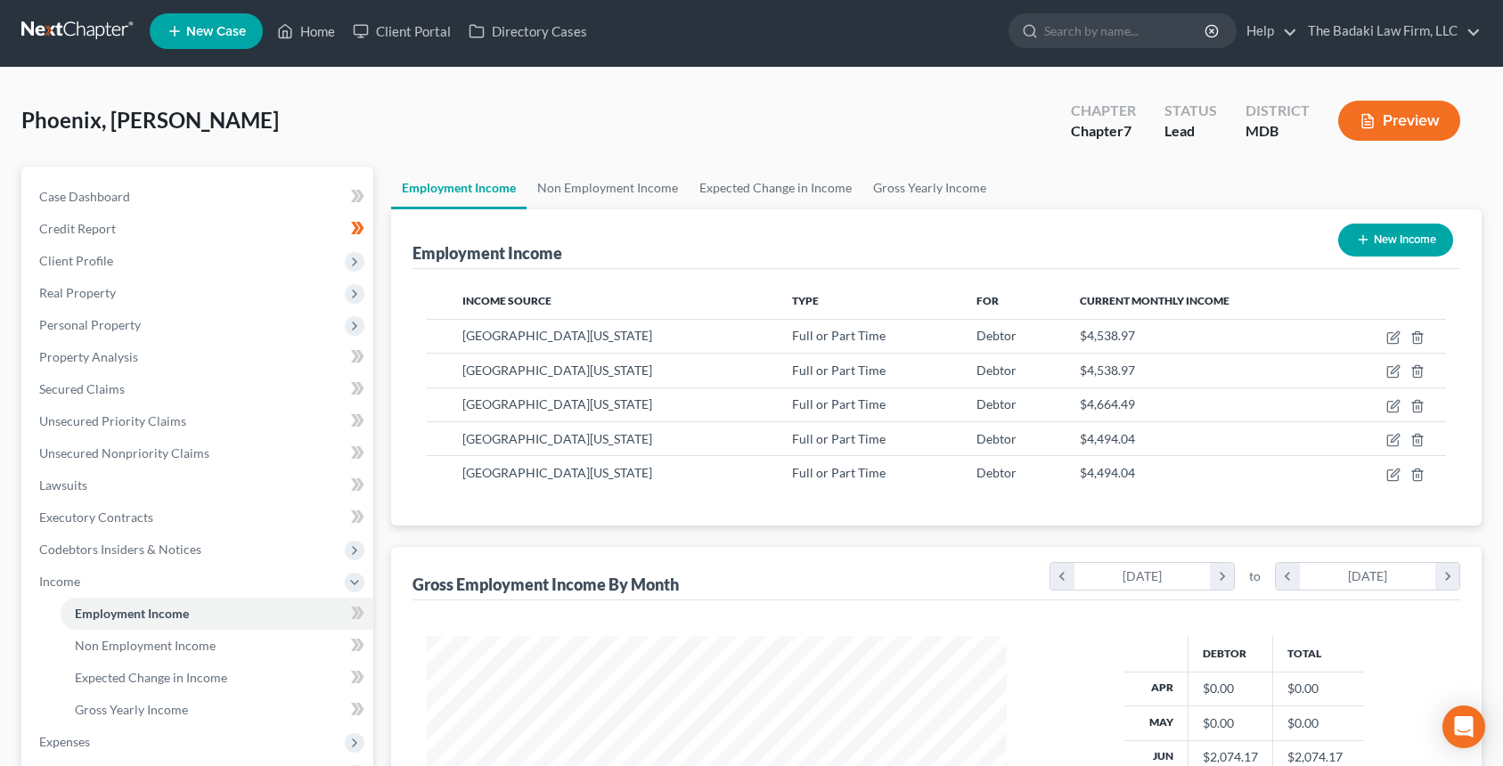
click at [1363, 255] on button "New Income" at bounding box center [1395, 240] width 115 height 33
select select "0"
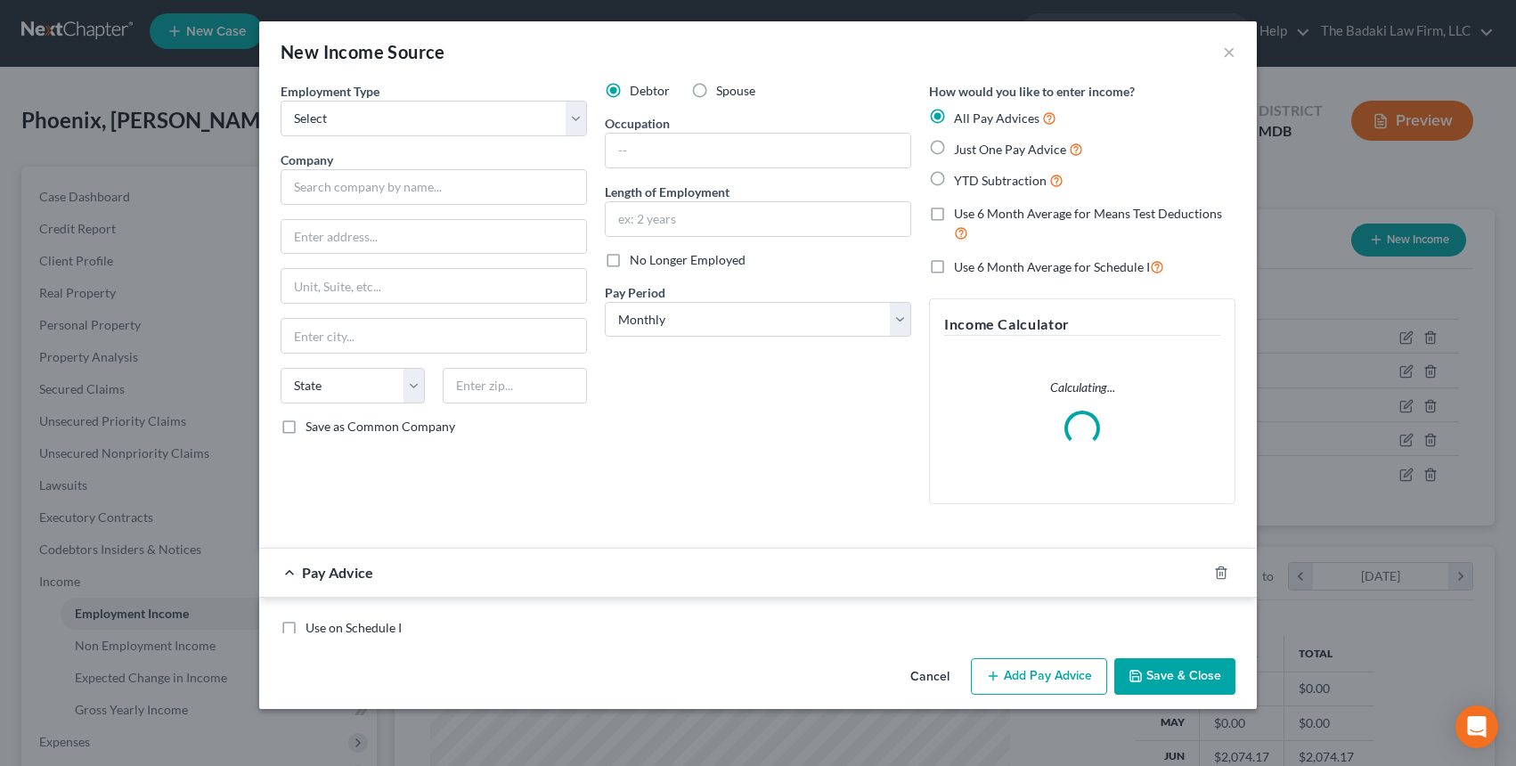
scroll to position [320, 622]
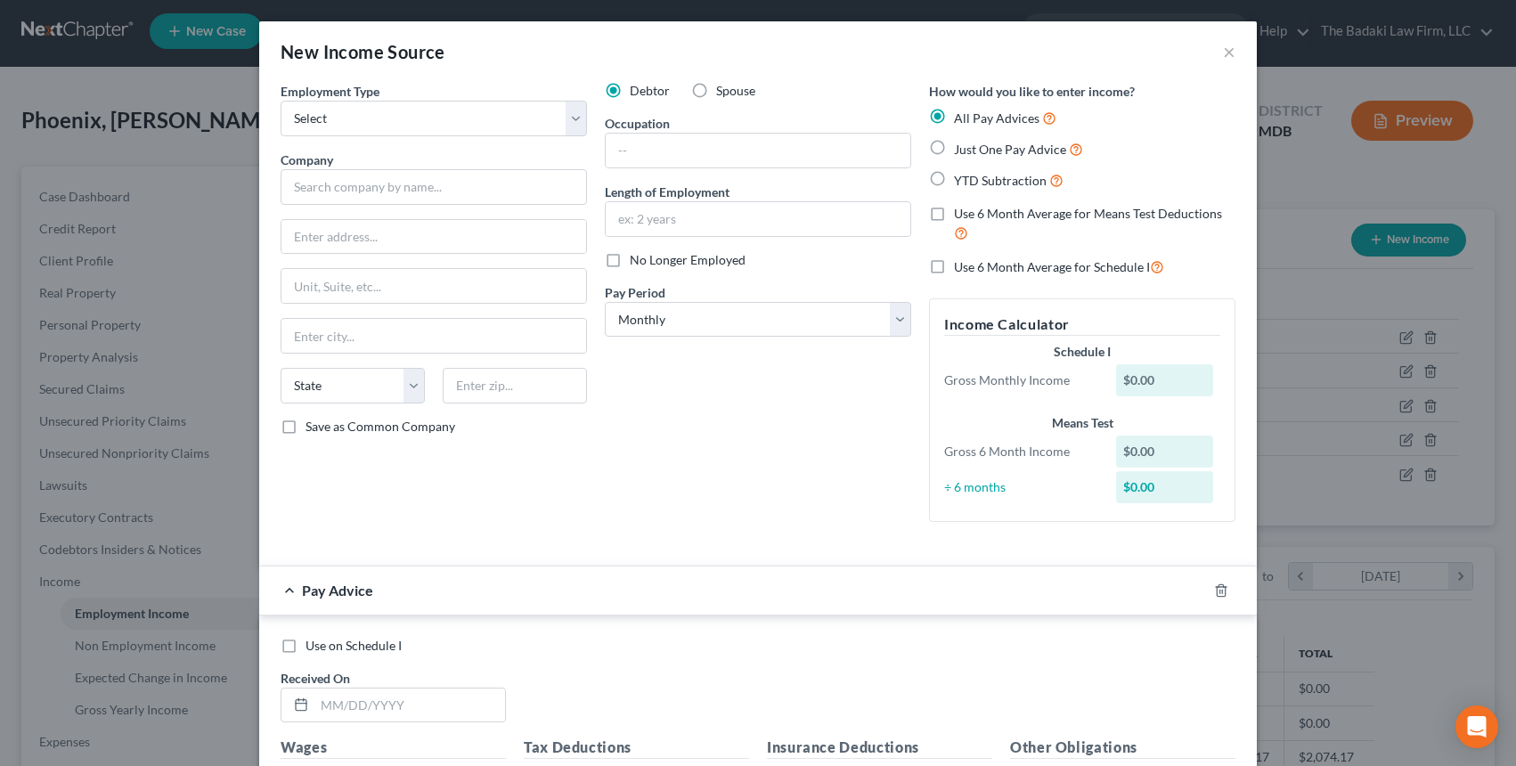
click at [409, 139] on div "Employment Type * Select Full or Part Time Employment Self Employment Company *…" at bounding box center [434, 309] width 324 height 454
click at [400, 129] on select "Select Full or Part Time Employment Self Employment" at bounding box center [434, 119] width 306 height 36
select select "0"
click at [281, 101] on select "Select Full or Part Time Employment Self Employment" at bounding box center [434, 119] width 306 height 36
click at [371, 202] on input "text" at bounding box center [434, 187] width 306 height 36
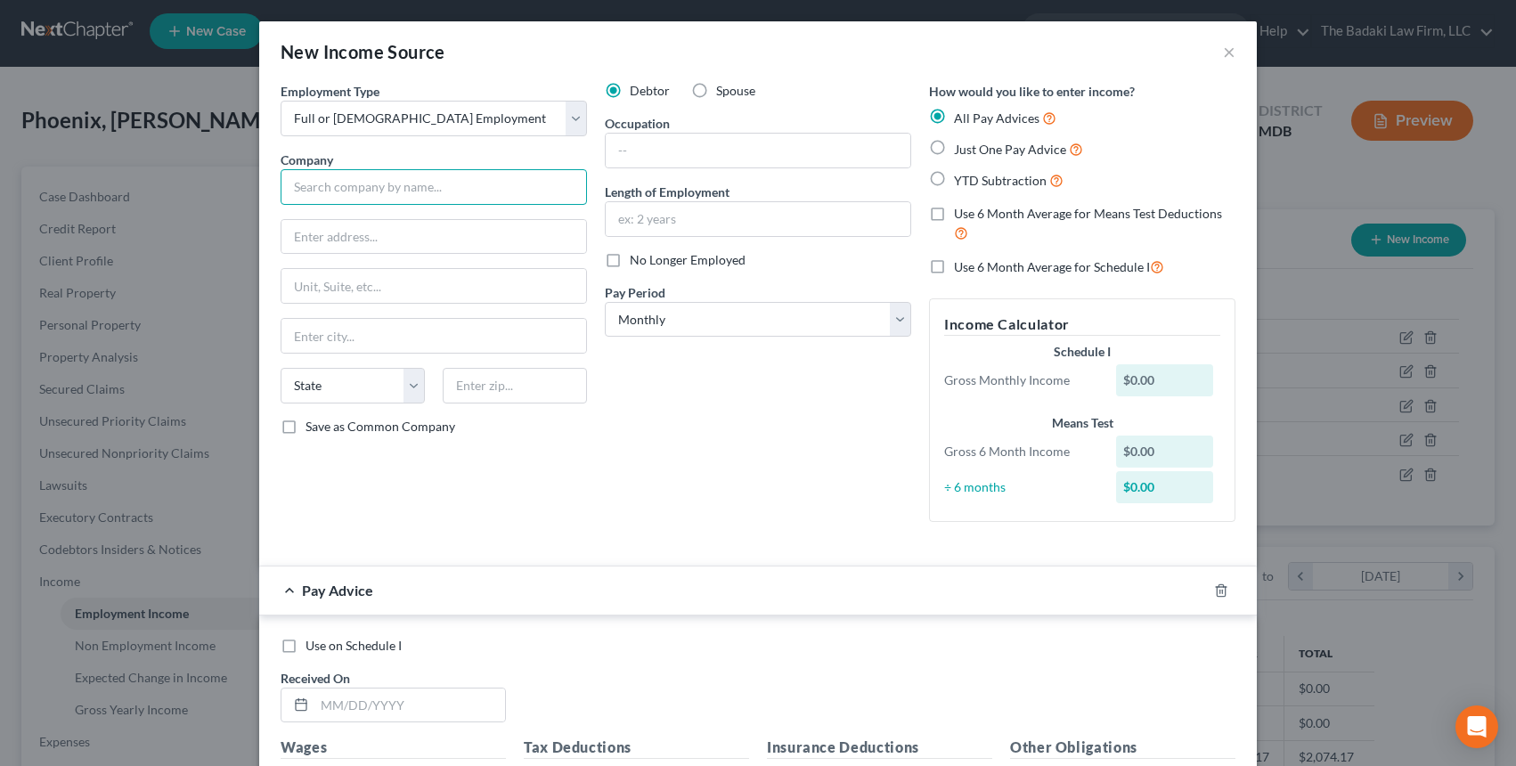
type input "[GEOGRAPHIC_DATA][US_STATE]"
type input "3501 Univ. Blvd. East"
type input "310"
type input "Hagerstown"
select select "21"
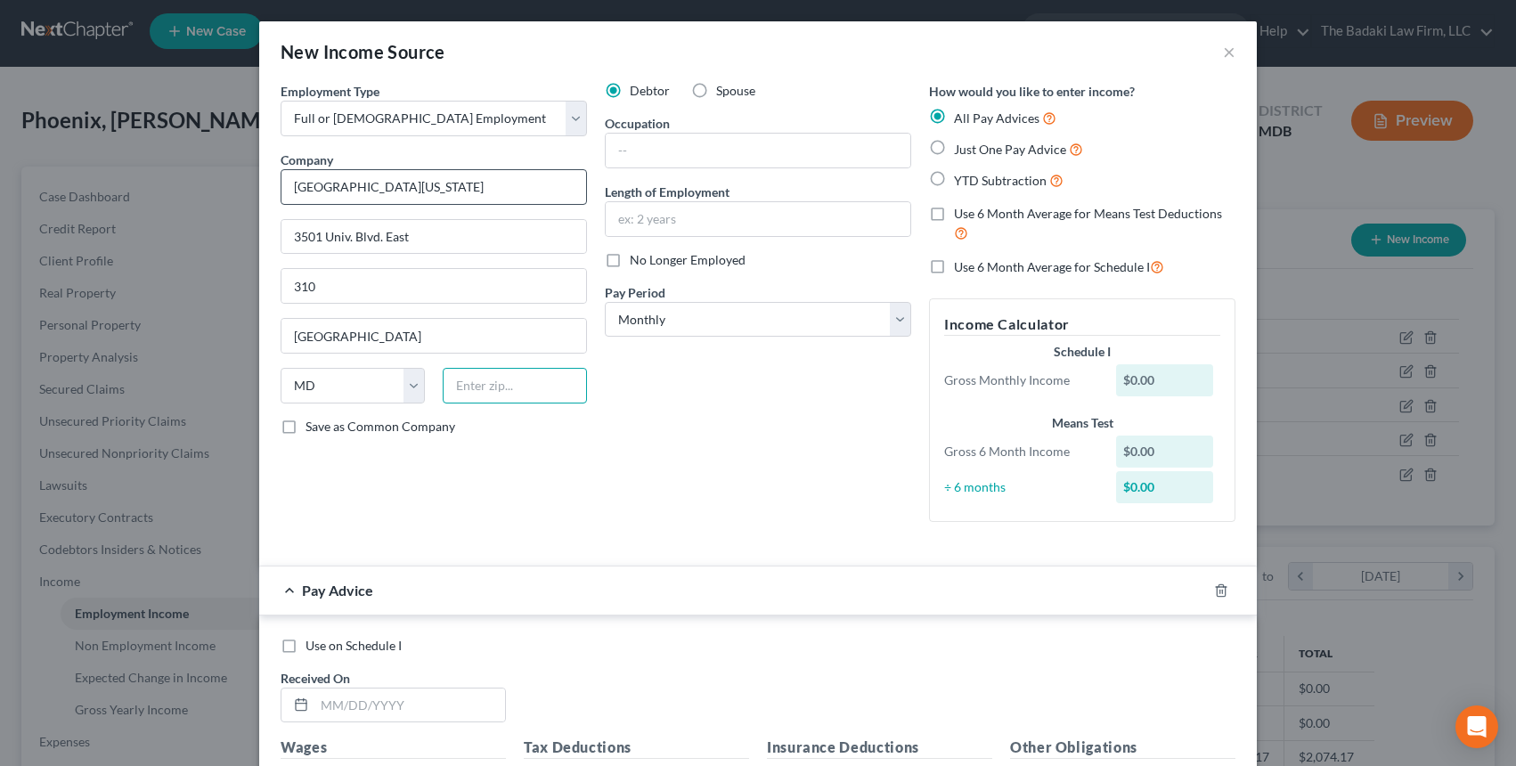
type input "21740"
click at [661, 228] on input "text" at bounding box center [758, 219] width 305 height 34
type input "5 years"
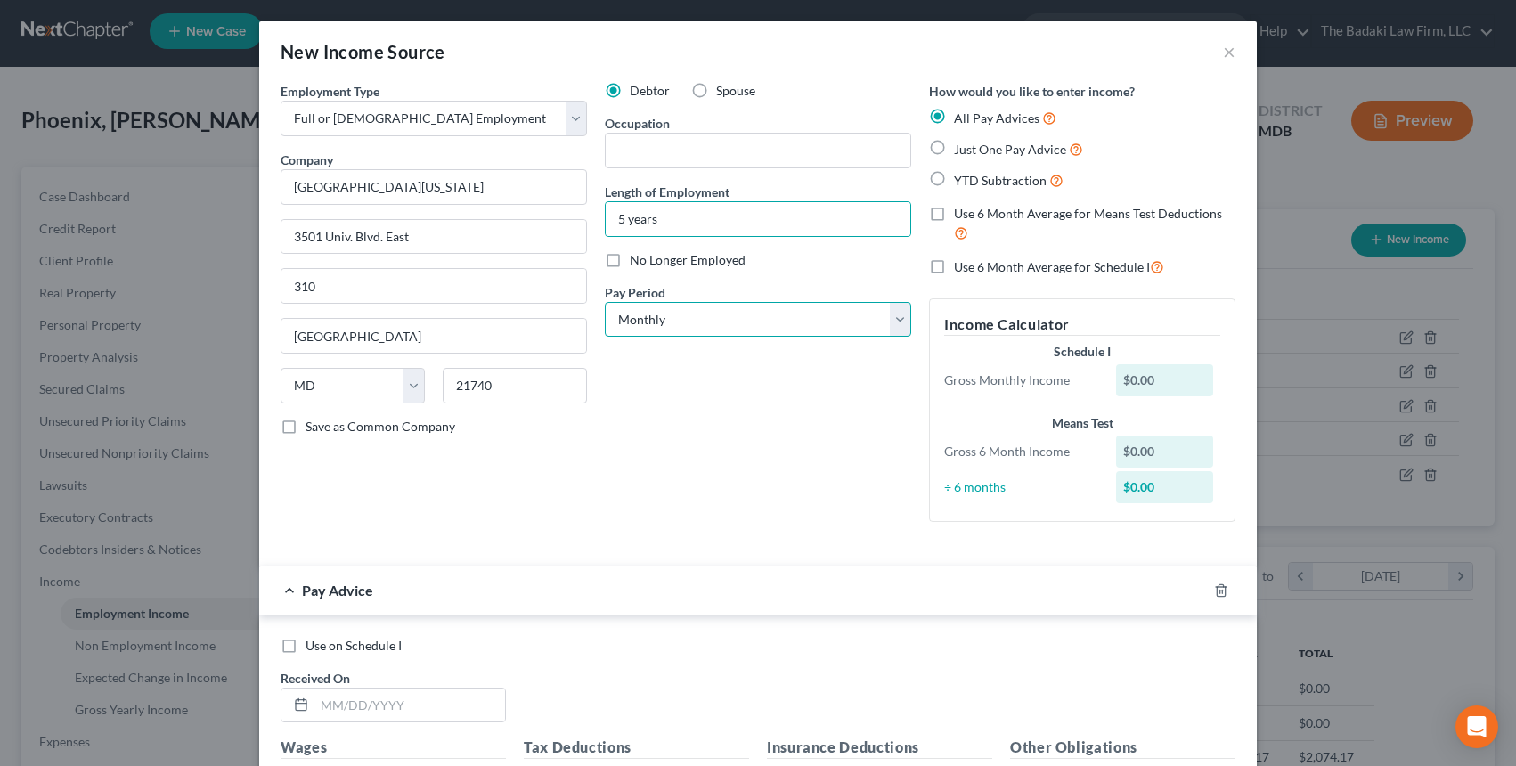
drag, startPoint x: 656, startPoint y: 322, endPoint x: 661, endPoint y: 336, distance: 15.2
click at [656, 327] on select "Select Monthly Twice Monthly Every Other Week Weekly" at bounding box center [758, 320] width 306 height 36
select select "2"
click at [605, 302] on select "Select Monthly Twice Monthly Every Other Week Weekly" at bounding box center [758, 320] width 306 height 36
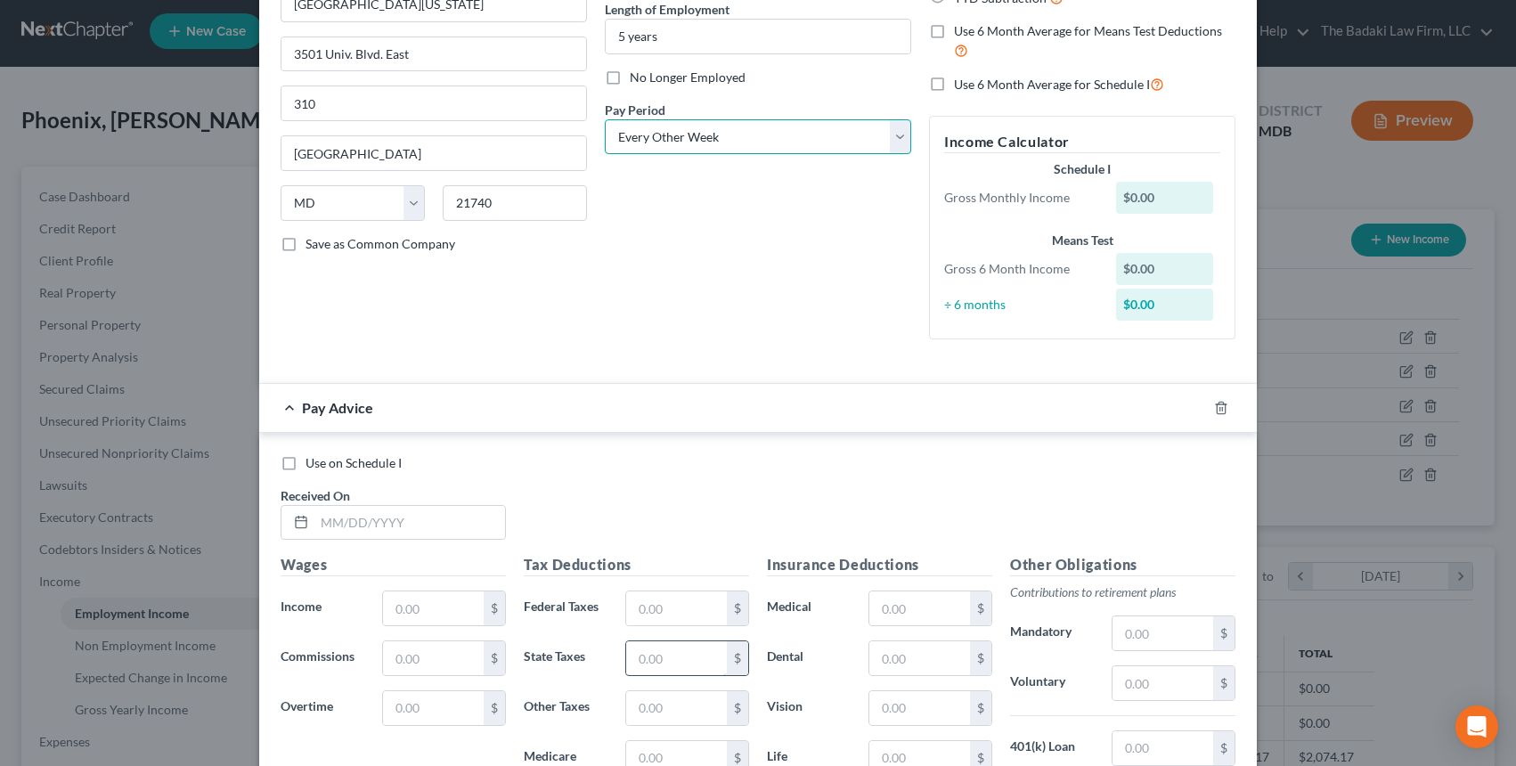
scroll to position [356, 0]
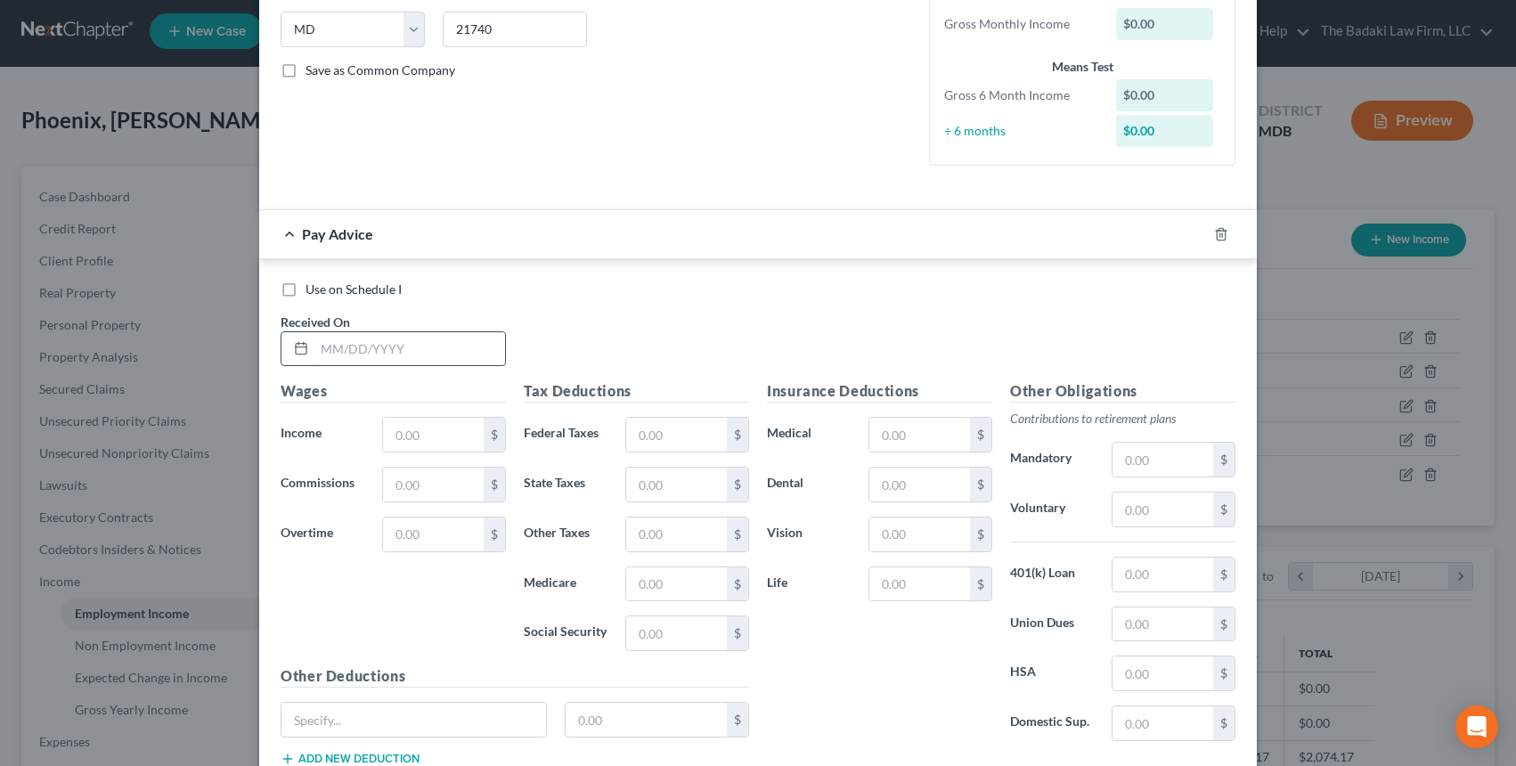
click at [379, 354] on input "text" at bounding box center [409, 349] width 191 height 34
click at [391, 349] on input "text" at bounding box center [409, 349] width 191 height 34
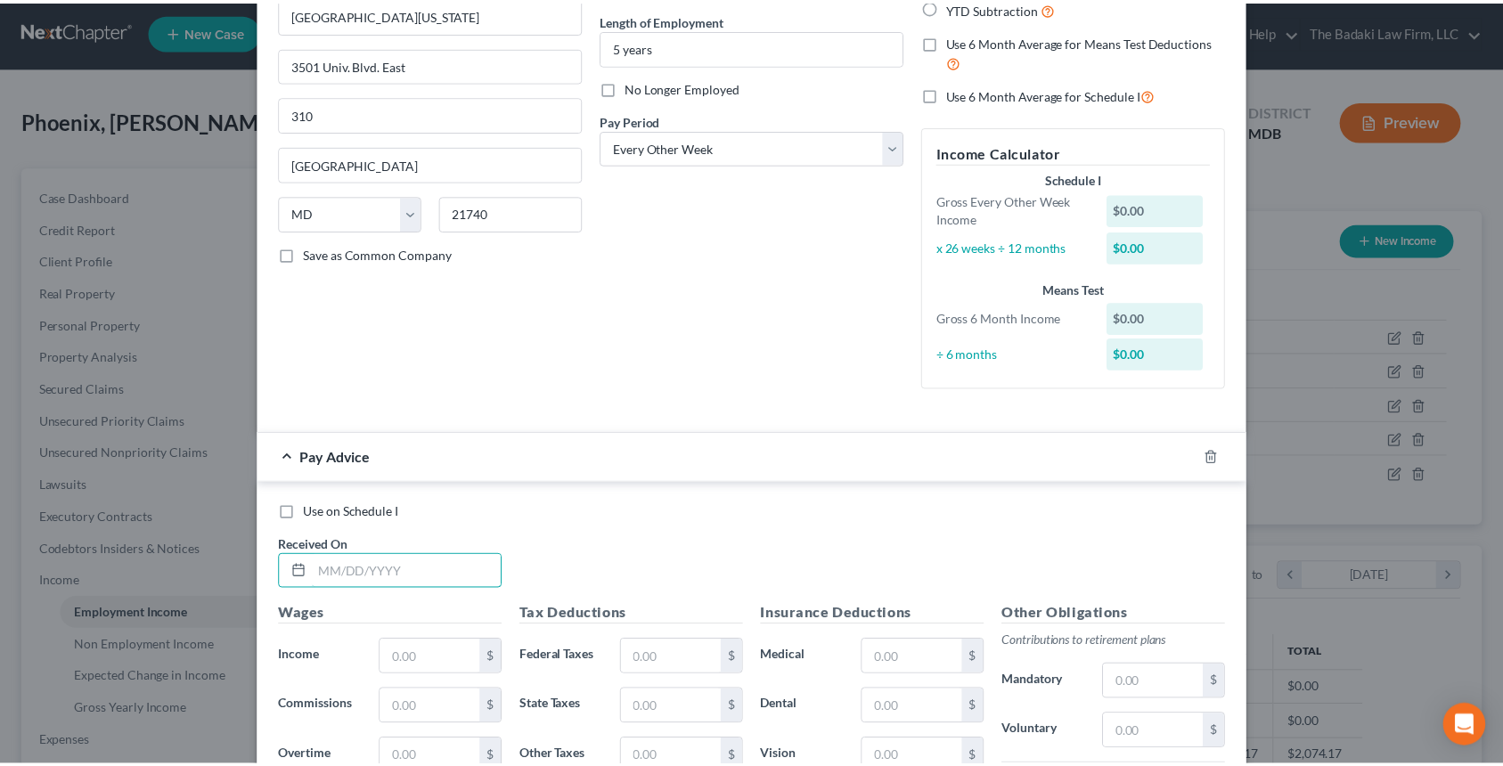
scroll to position [0, 0]
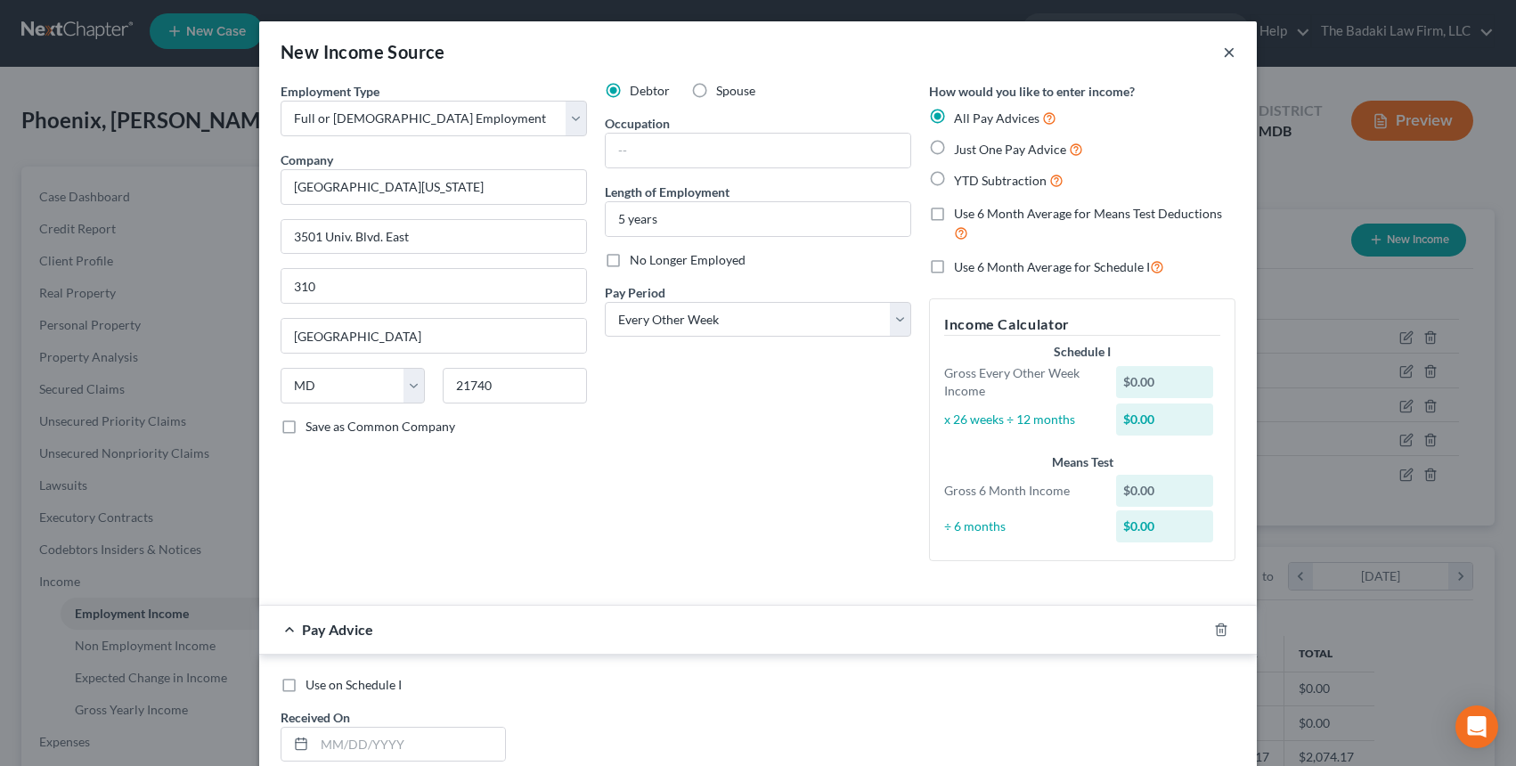
click at [1223, 55] on button "×" at bounding box center [1229, 51] width 12 height 21
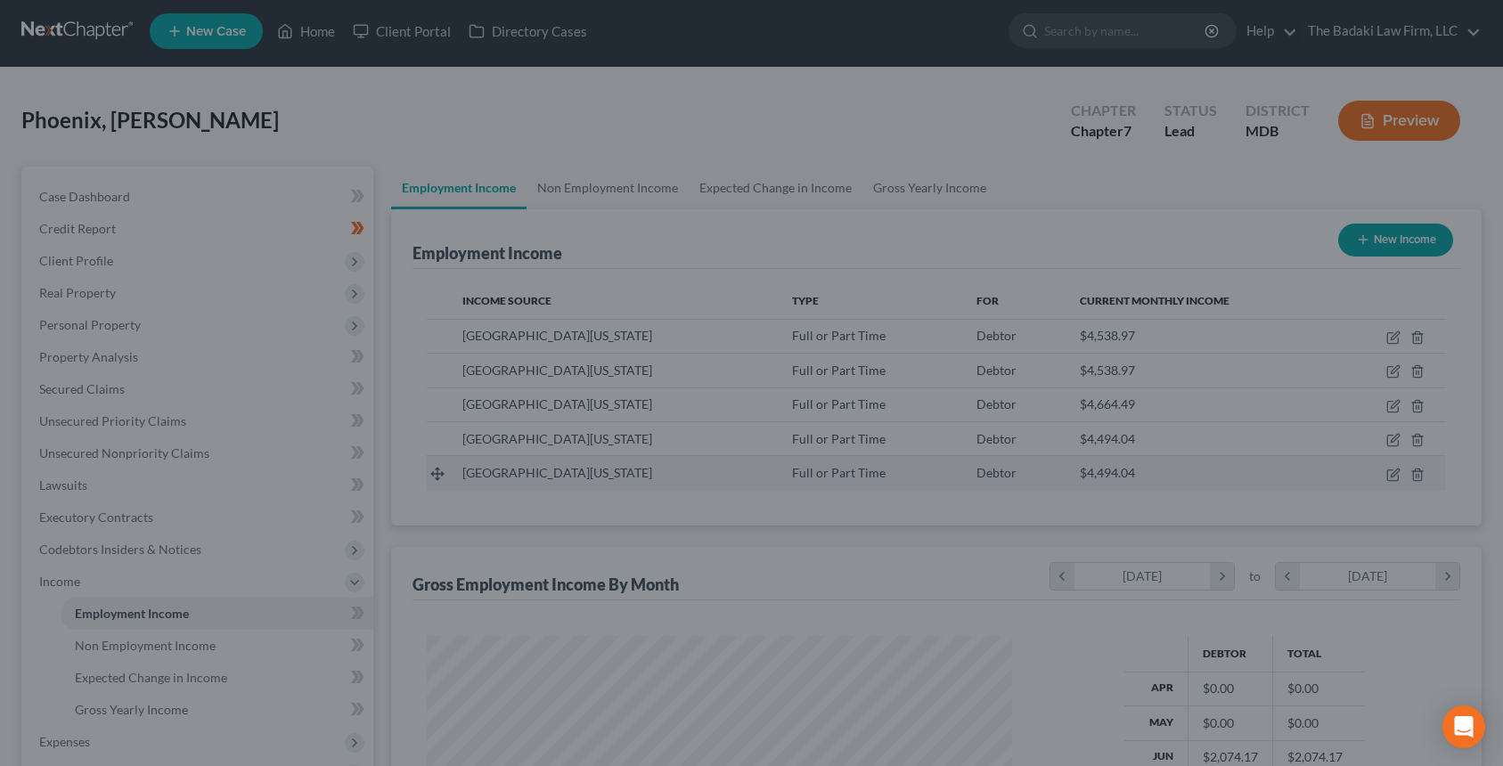
scroll to position [320, 616]
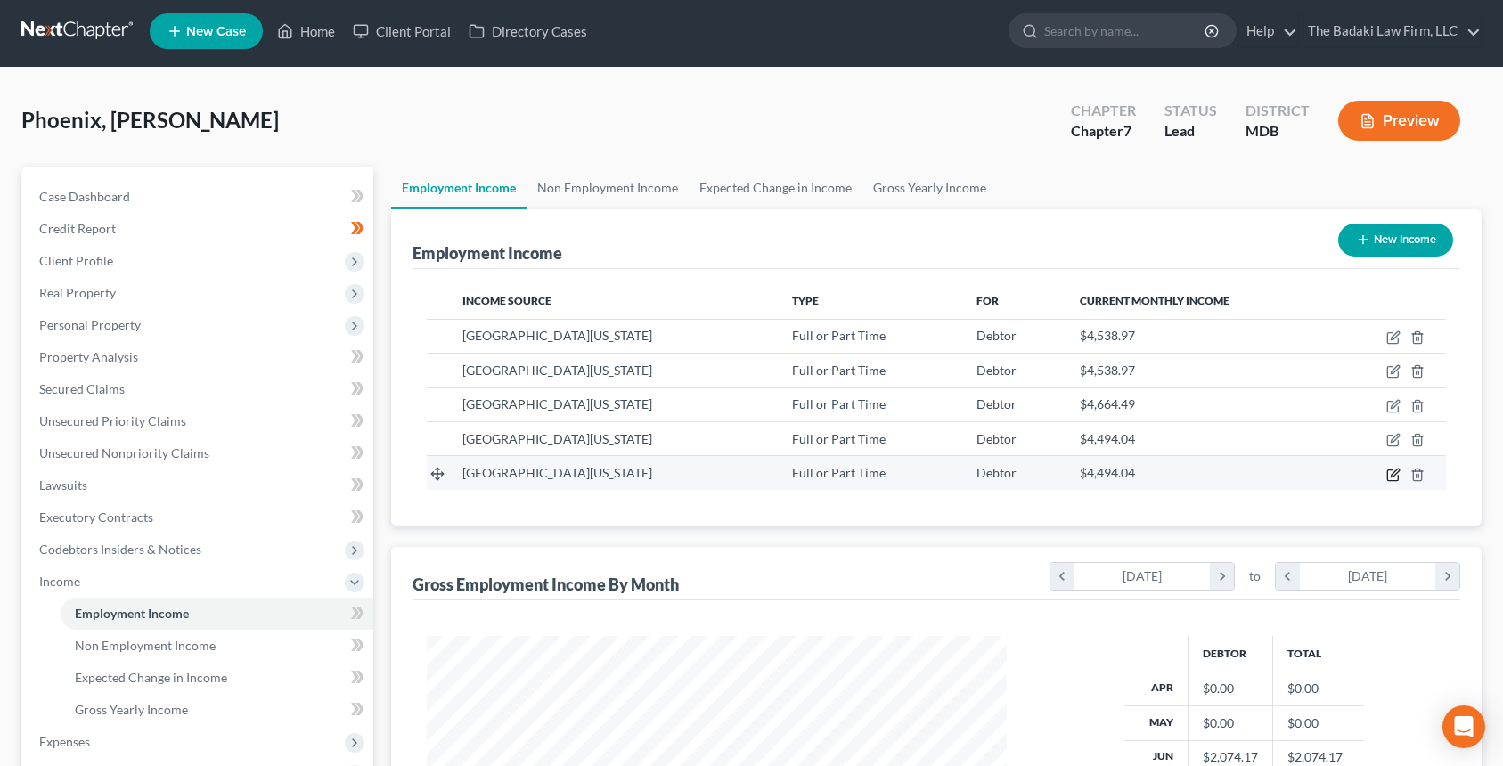
click at [1397, 478] on icon "button" at bounding box center [1393, 475] width 14 height 14
select select "0"
select select "21"
select select "2"
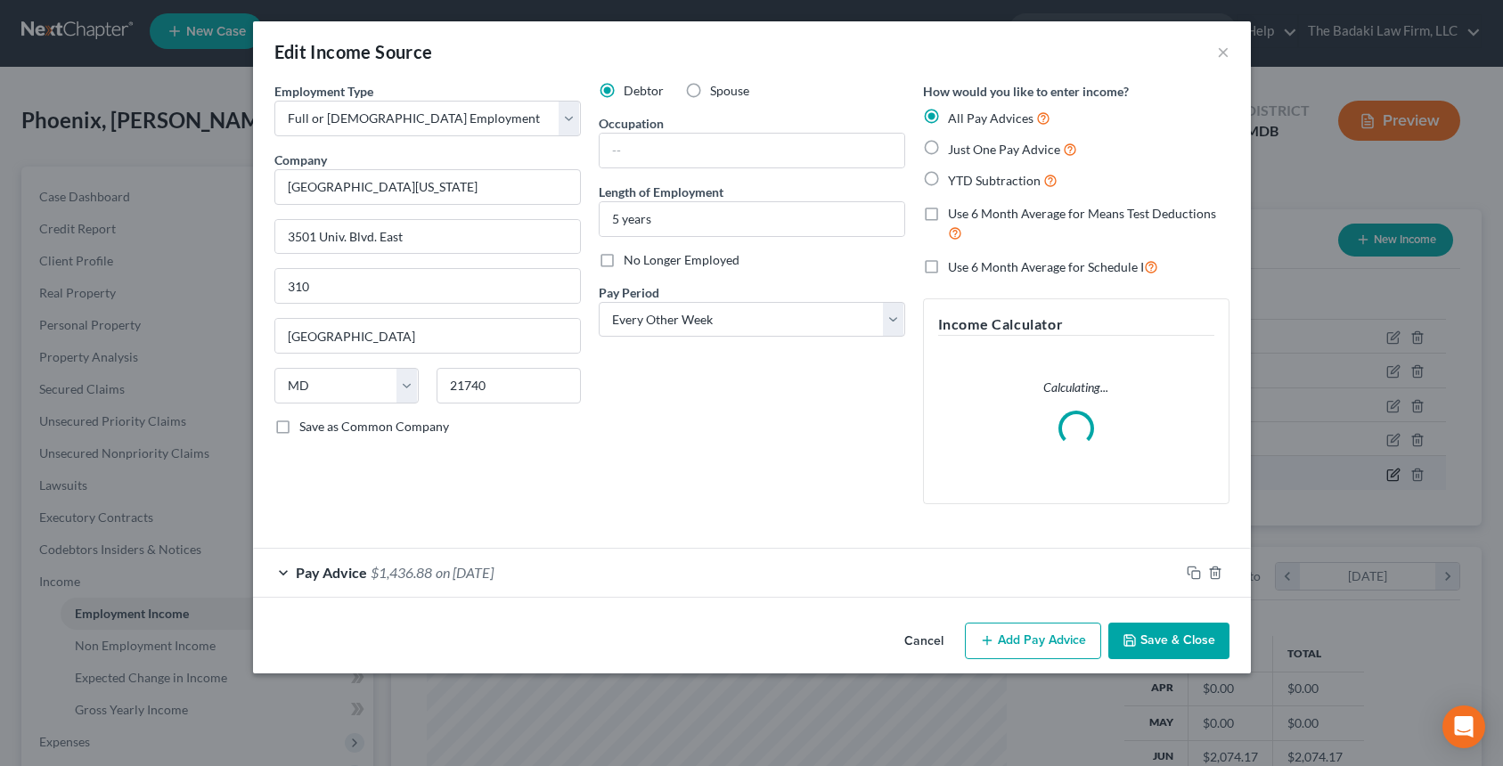
scroll to position [320, 622]
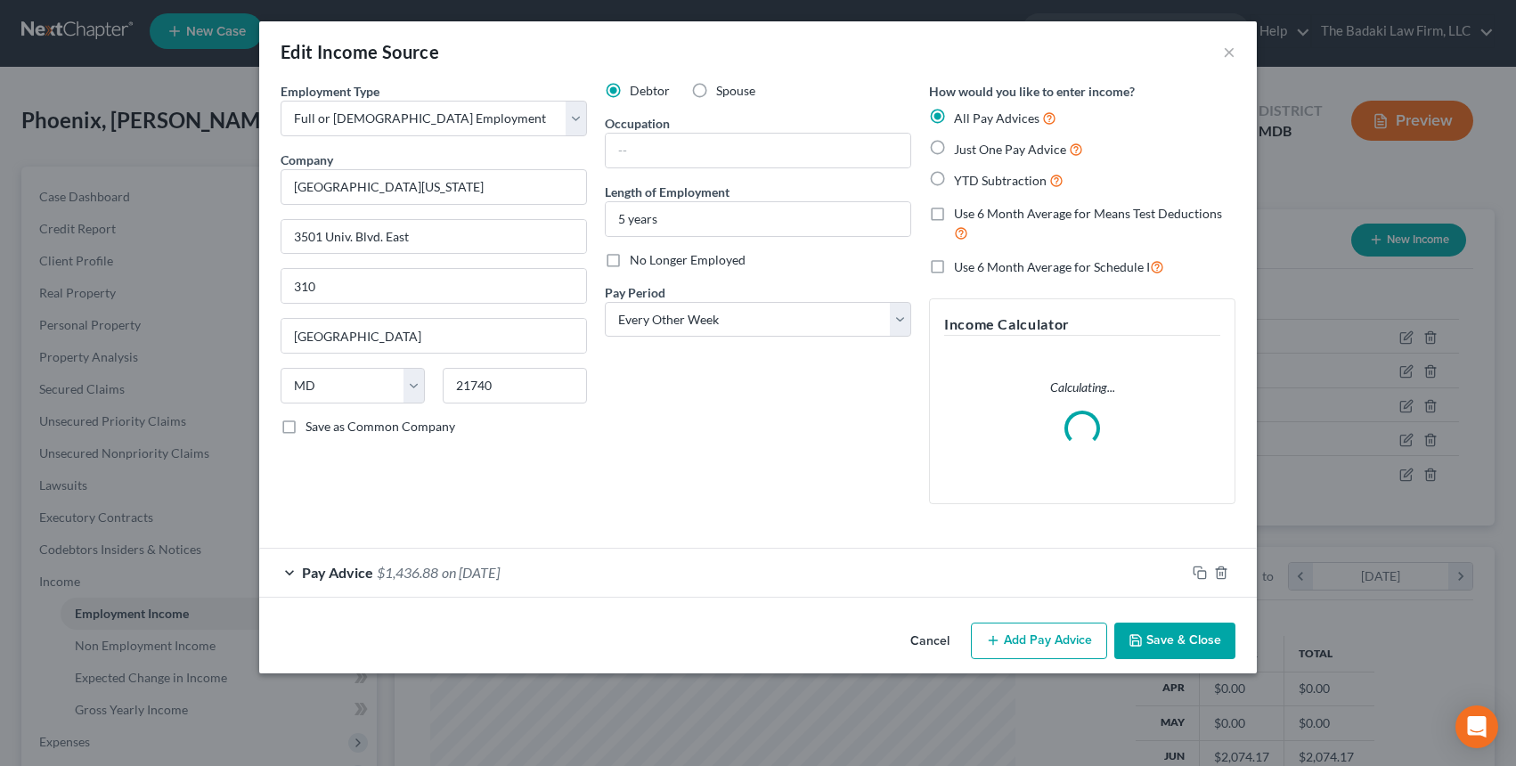
click at [461, 578] on span "on 06/20/2025" at bounding box center [471, 572] width 58 height 17
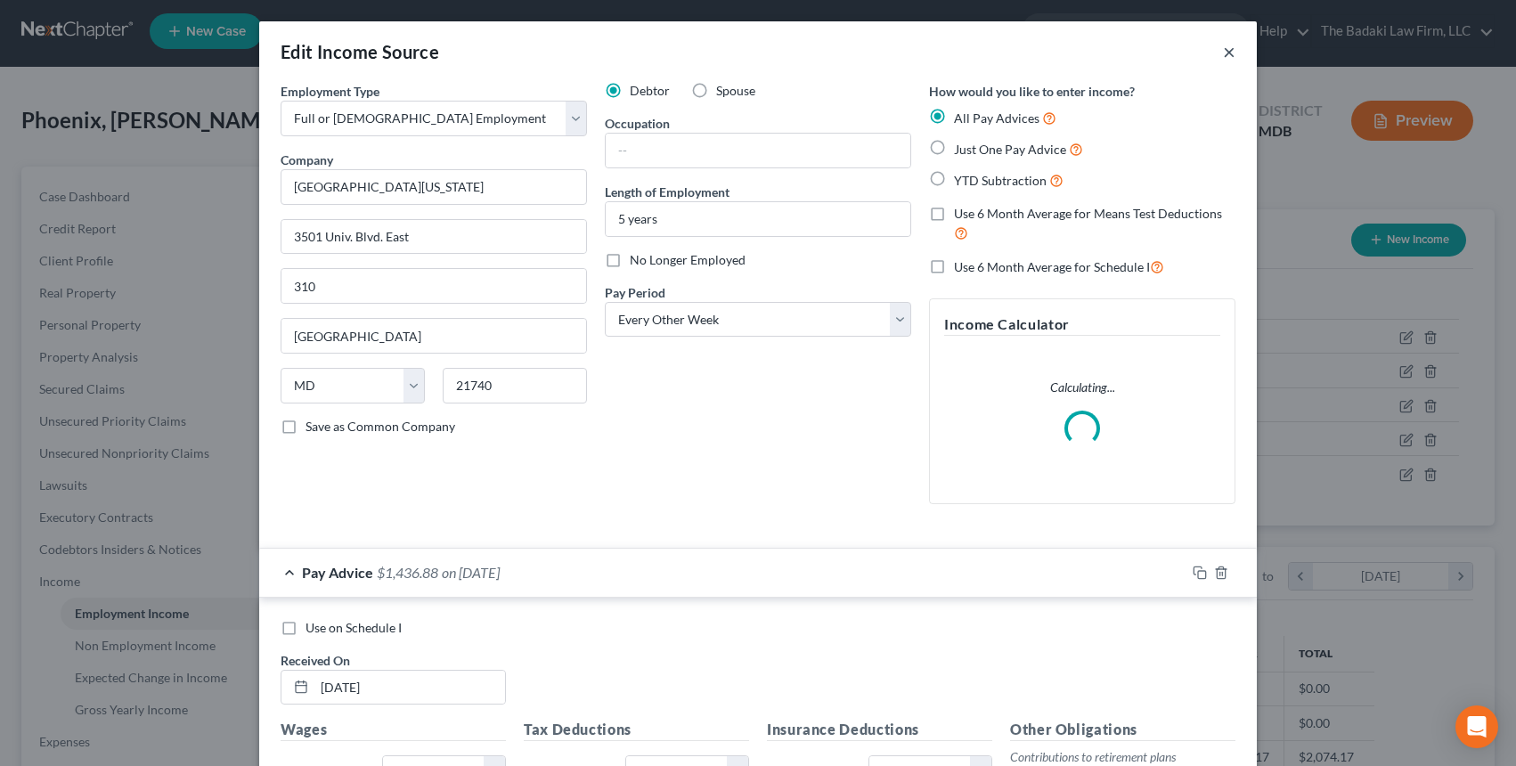
click at [1223, 55] on button "×" at bounding box center [1229, 51] width 12 height 21
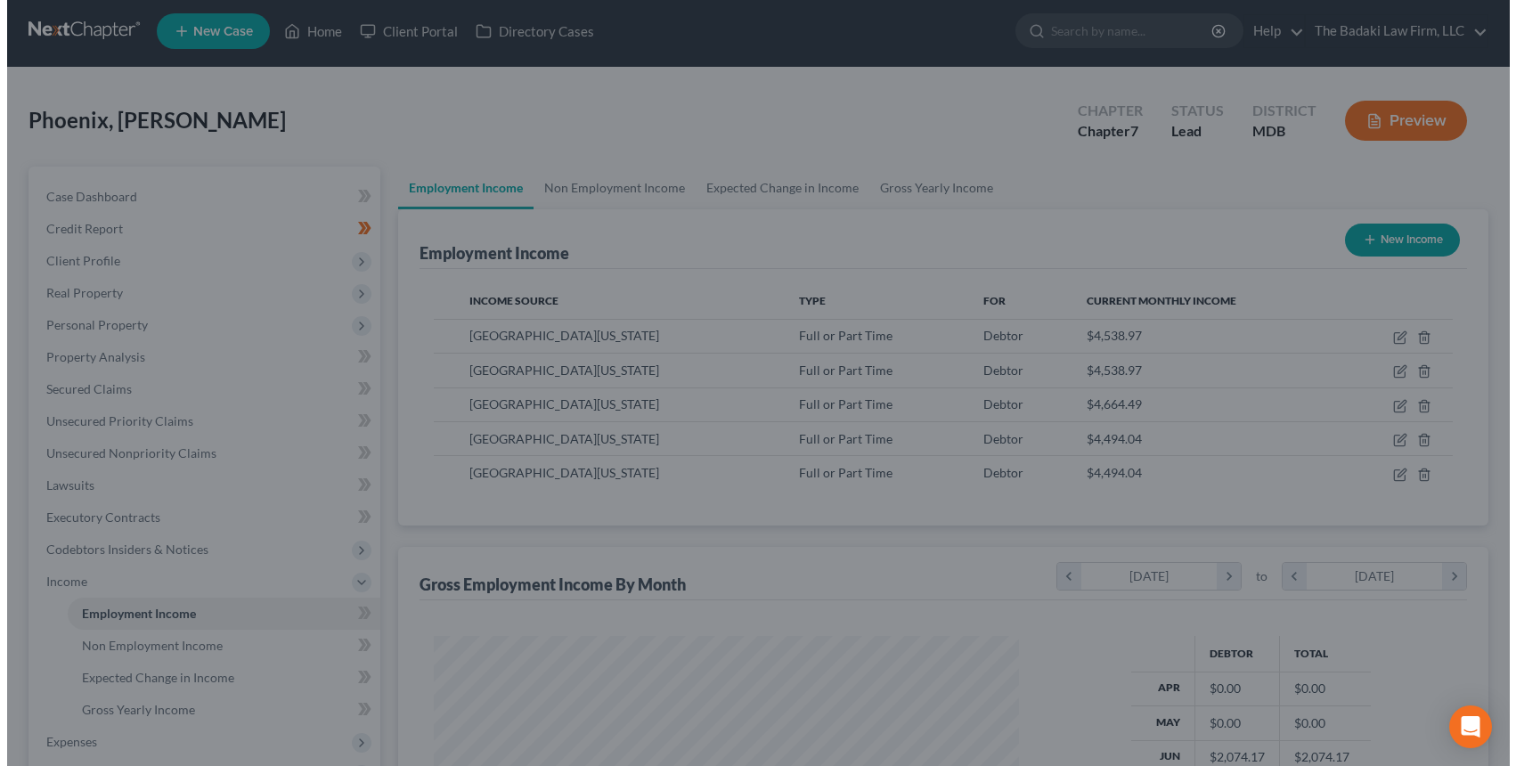
scroll to position [890563, 890266]
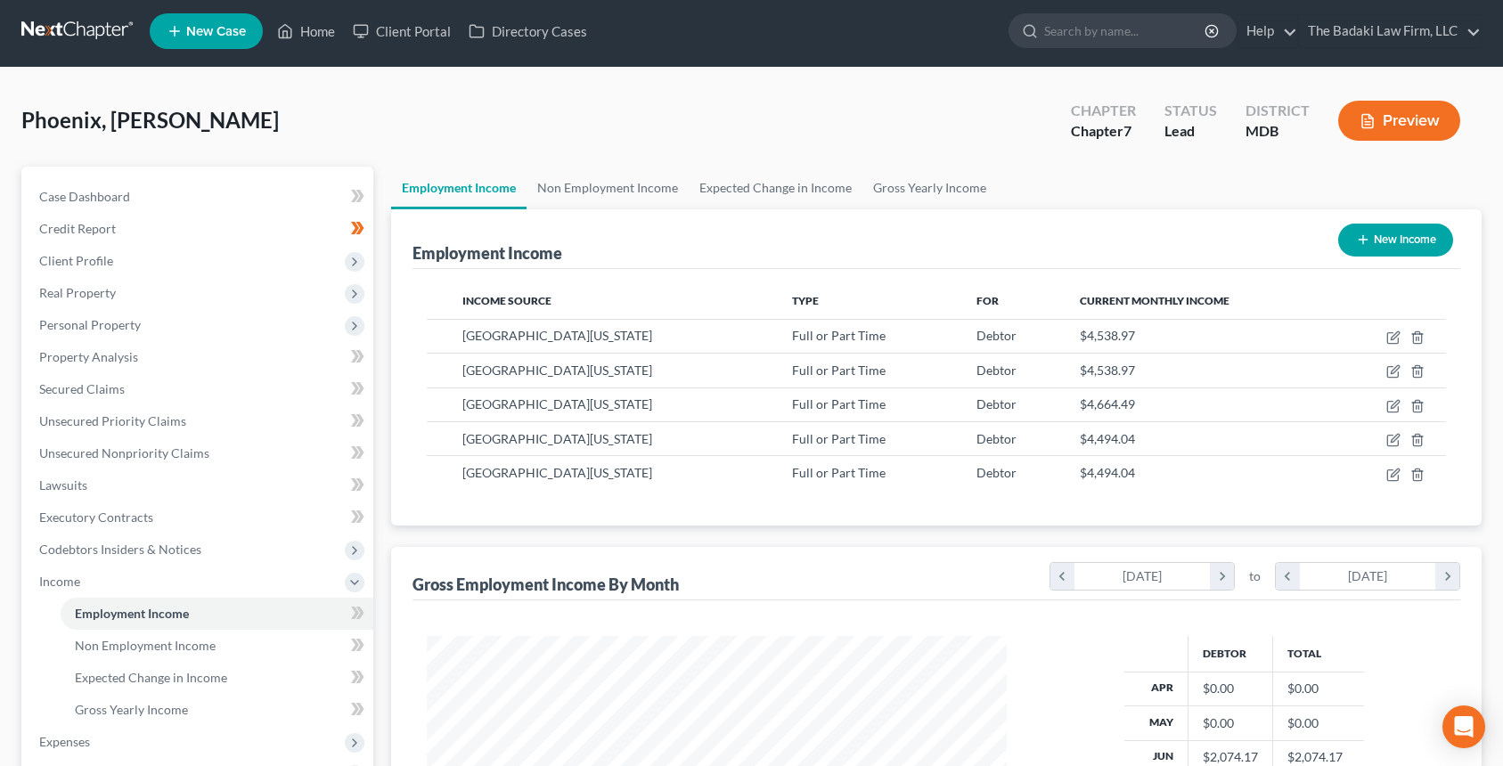
click at [1384, 234] on button "New Income" at bounding box center [1395, 240] width 115 height 33
select select "0"
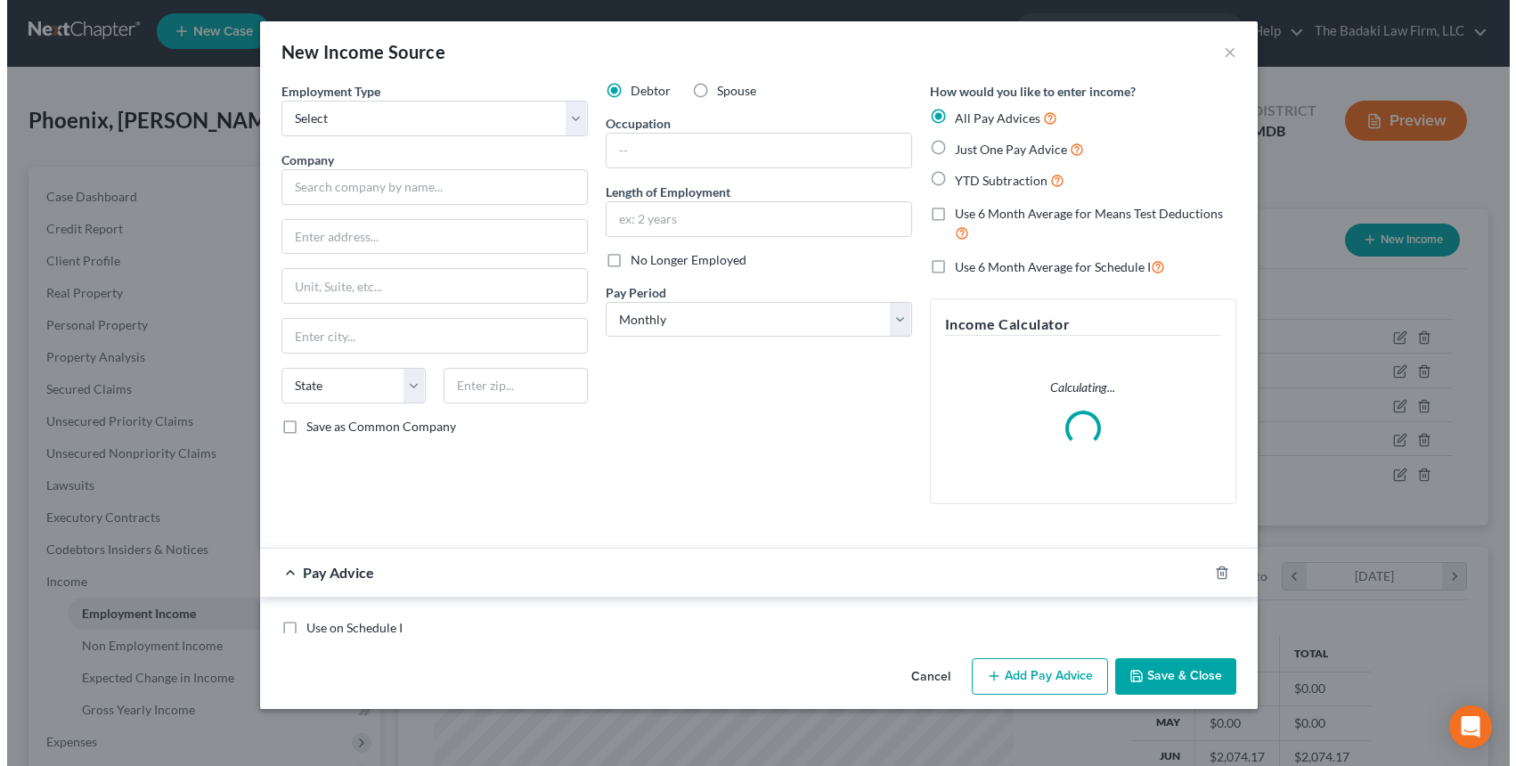
scroll to position [320, 622]
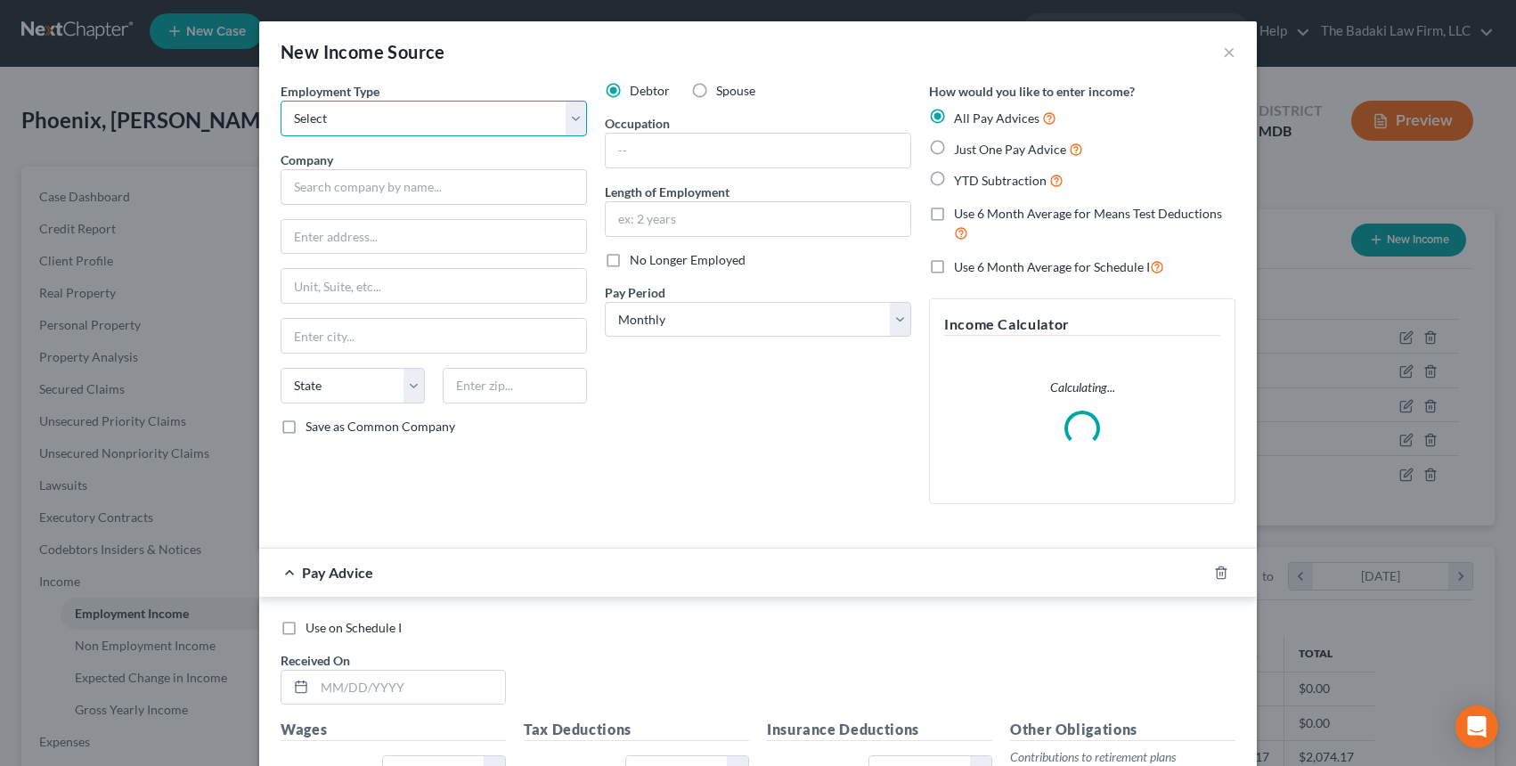
click at [338, 134] on select "Select Full or Part Time Employment Self Employment" at bounding box center [434, 119] width 306 height 36
select select "0"
click at [281, 101] on select "Select Full or Part Time Employment Self Employment" at bounding box center [434, 119] width 306 height 36
click at [378, 197] on input "text" at bounding box center [434, 187] width 306 height 36
type input "[GEOGRAPHIC_DATA][US_STATE]"
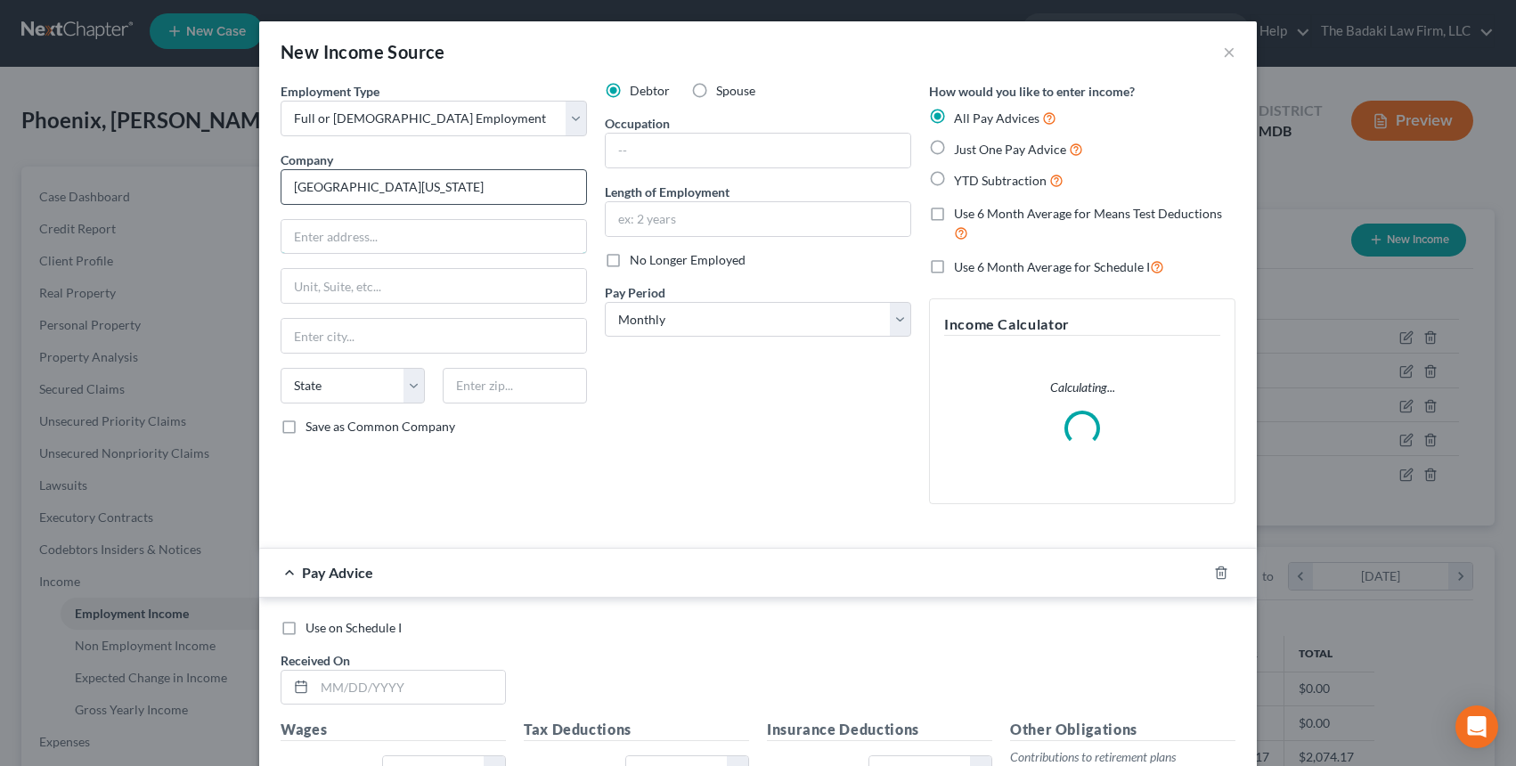
type input "3501 Univ. Blvd. East"
type input "310"
type input "Hagerstown"
select select "21"
type input "21740"
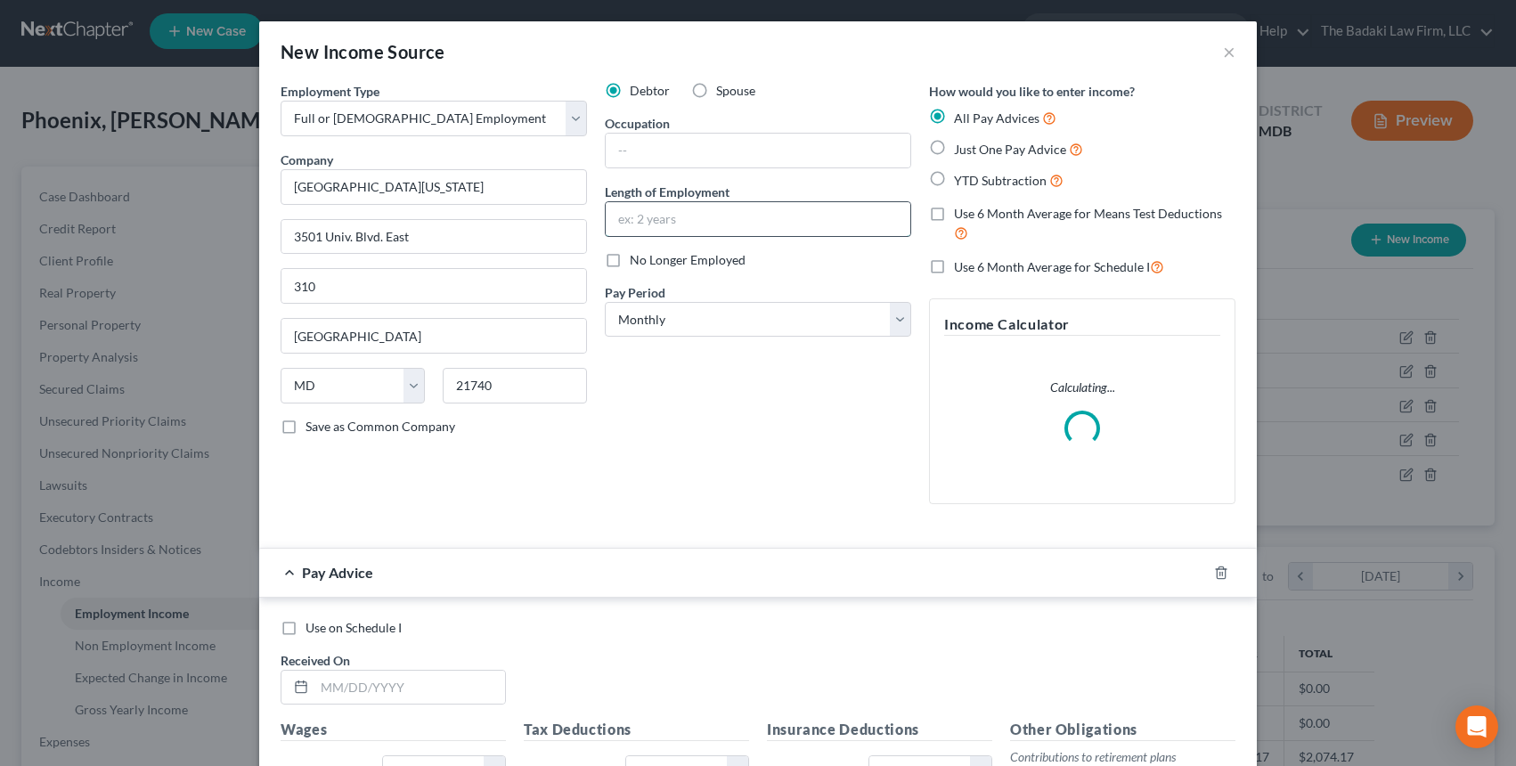
click at [666, 212] on input "text" at bounding box center [758, 219] width 305 height 34
type input "5 years"
click at [690, 322] on select "Select Monthly Twice Monthly Every Other Week Weekly" at bounding box center [758, 320] width 306 height 36
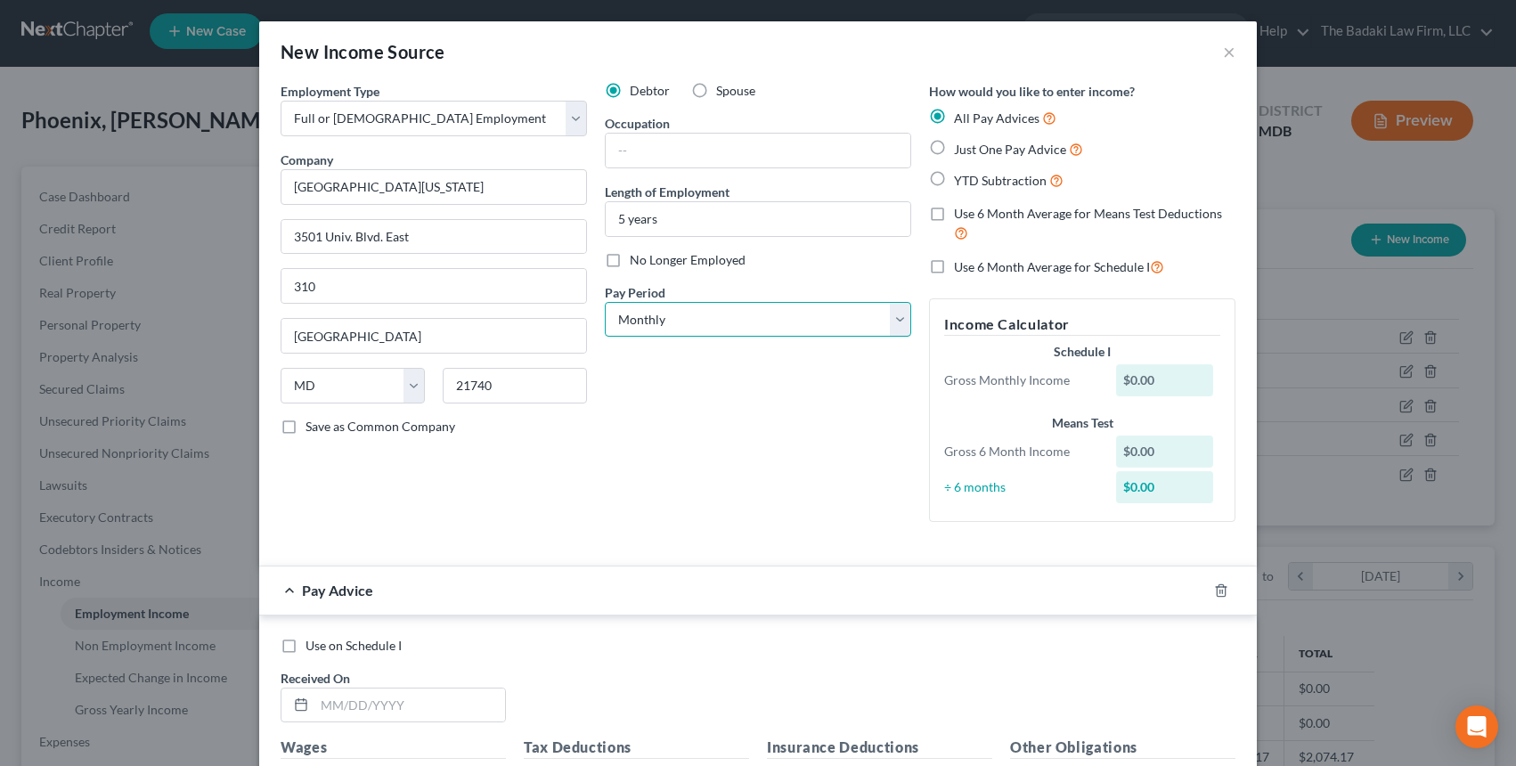
select select "2"
click at [605, 302] on select "Select Monthly Twice Monthly Every Other Week Weekly" at bounding box center [758, 320] width 306 height 36
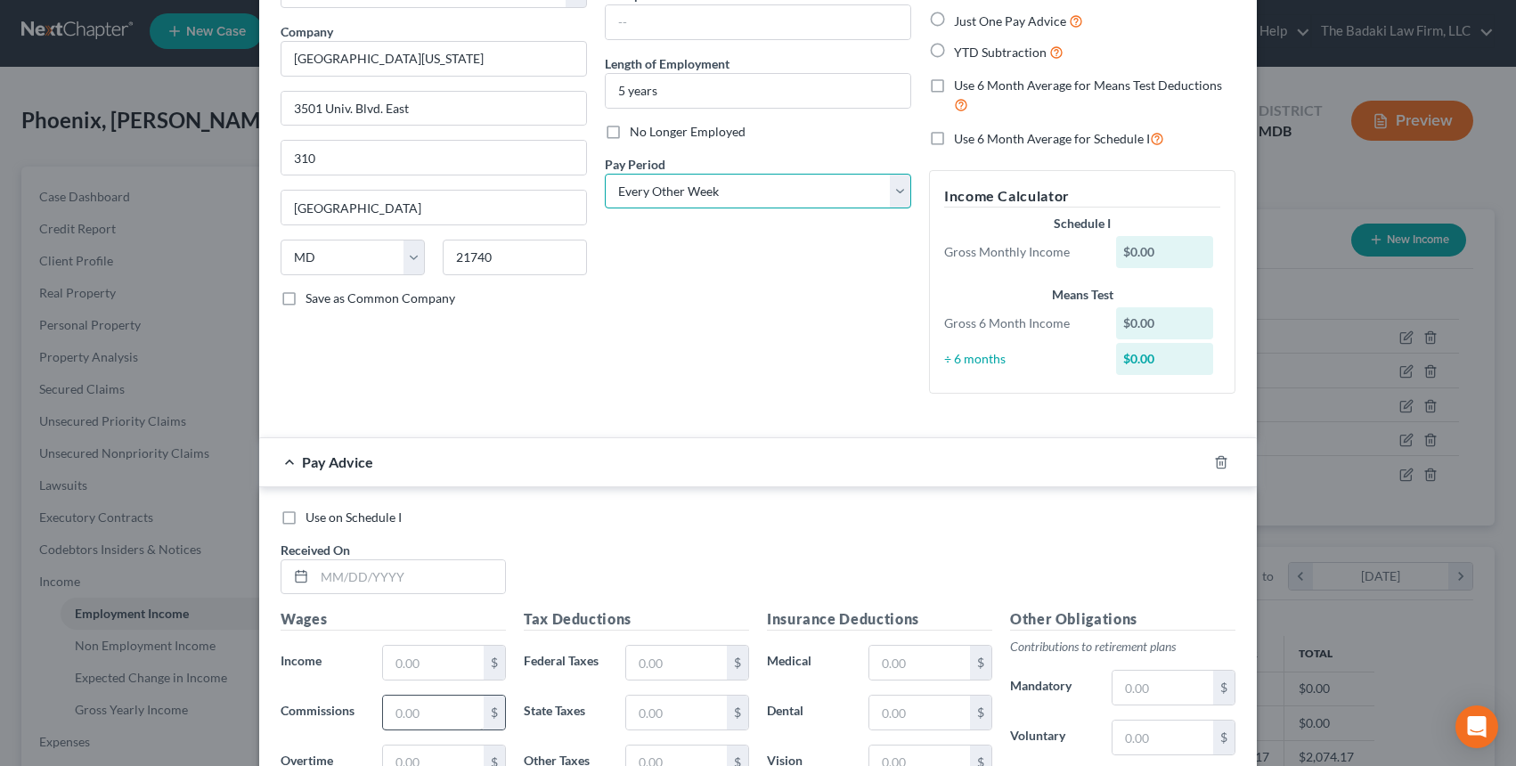
scroll to position [356, 0]
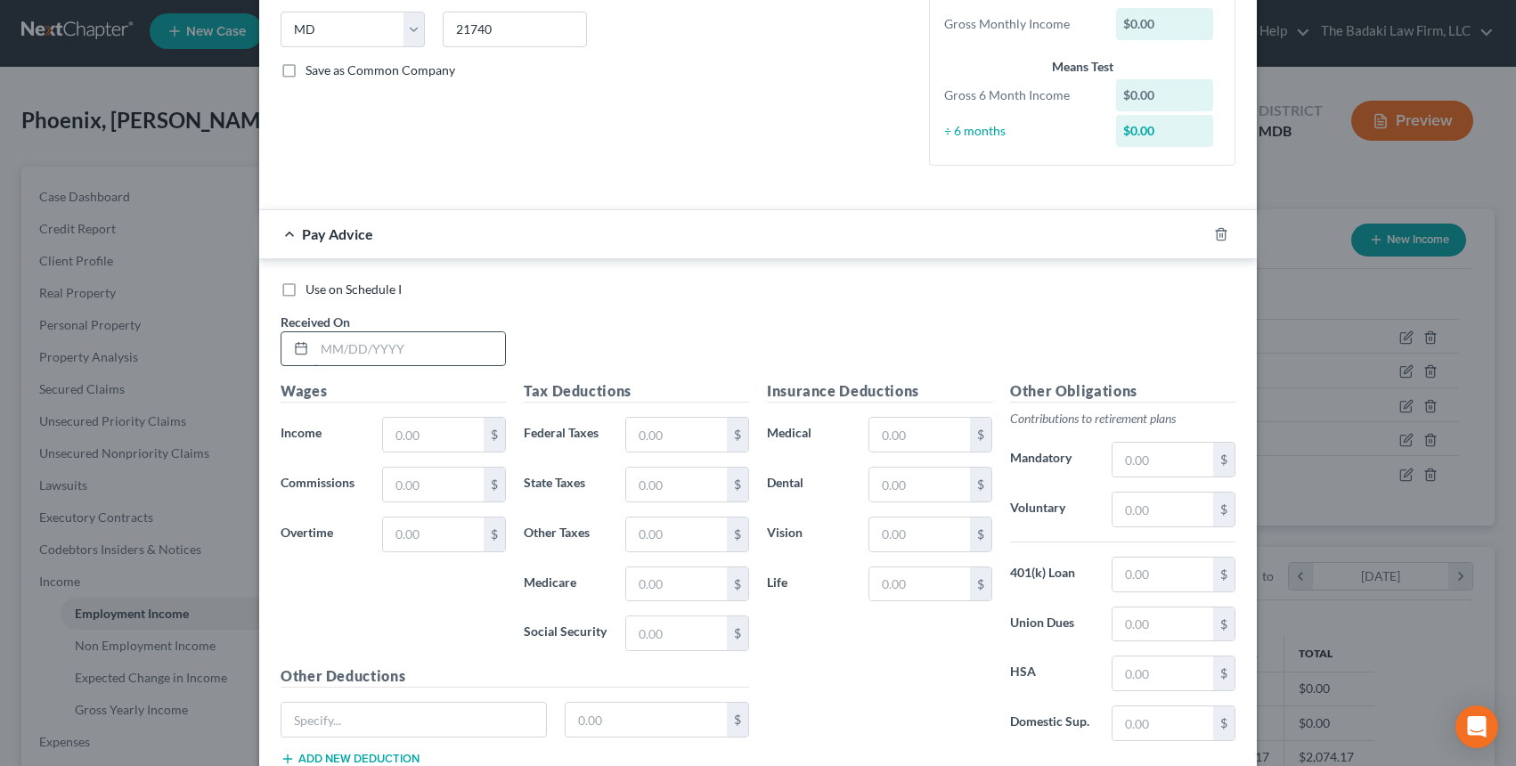
click at [355, 347] on input "text" at bounding box center [409, 349] width 191 height 34
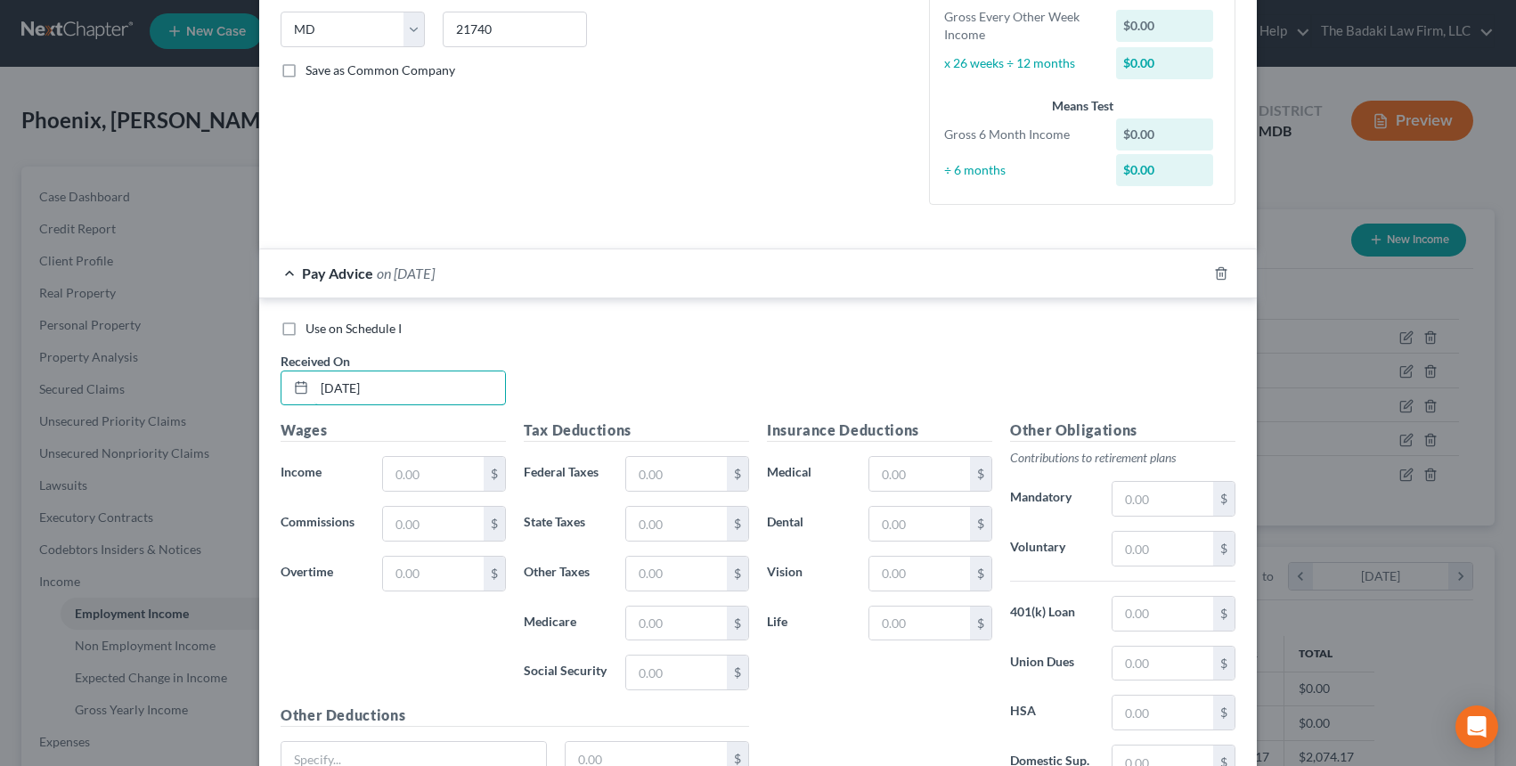
type input "06/06/2025"
click at [563, 360] on div "Use on Schedule I Received On * 06/06/2025" at bounding box center [758, 370] width 973 height 101
click at [413, 485] on input "text" at bounding box center [433, 474] width 101 height 34
type input "2,074.17"
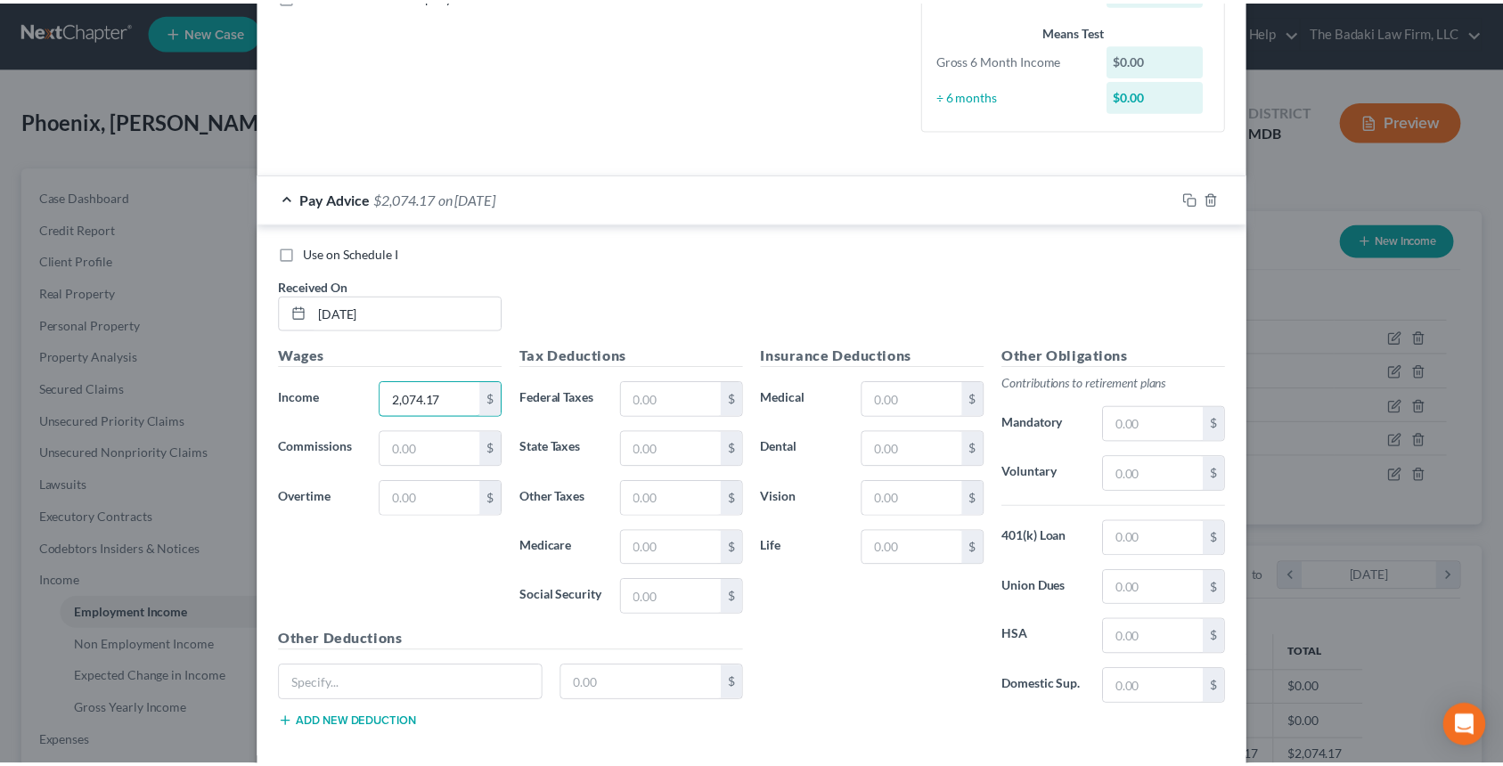
scroll to position [522, 0]
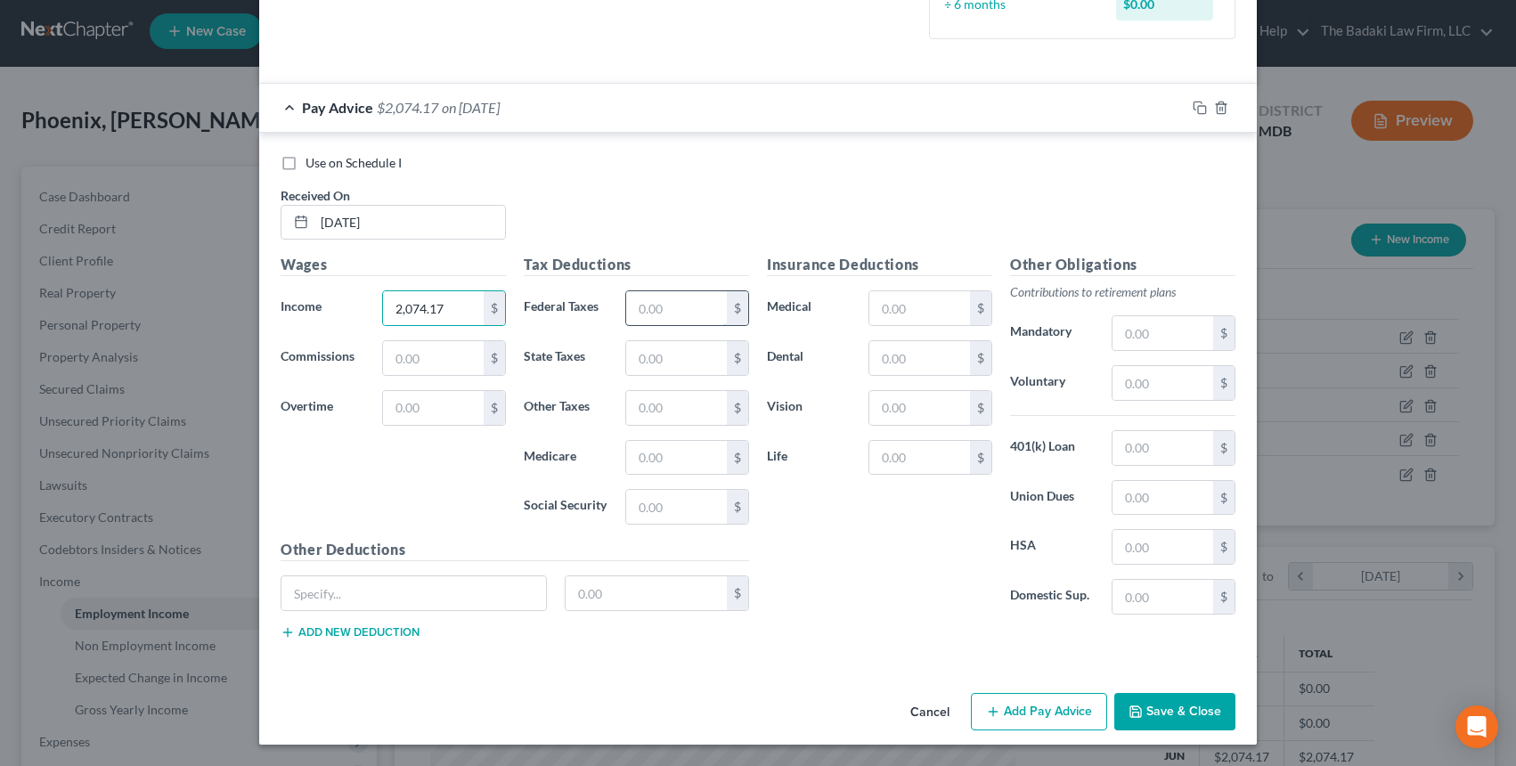
click at [698, 309] on input "text" at bounding box center [676, 308] width 101 height 34
type input "0.00"
click at [651, 368] on input "text" at bounding box center [676, 358] width 101 height 34
click at [665, 344] on input "text" at bounding box center [676, 358] width 101 height 34
click at [676, 358] on input "text" at bounding box center [676, 358] width 101 height 34
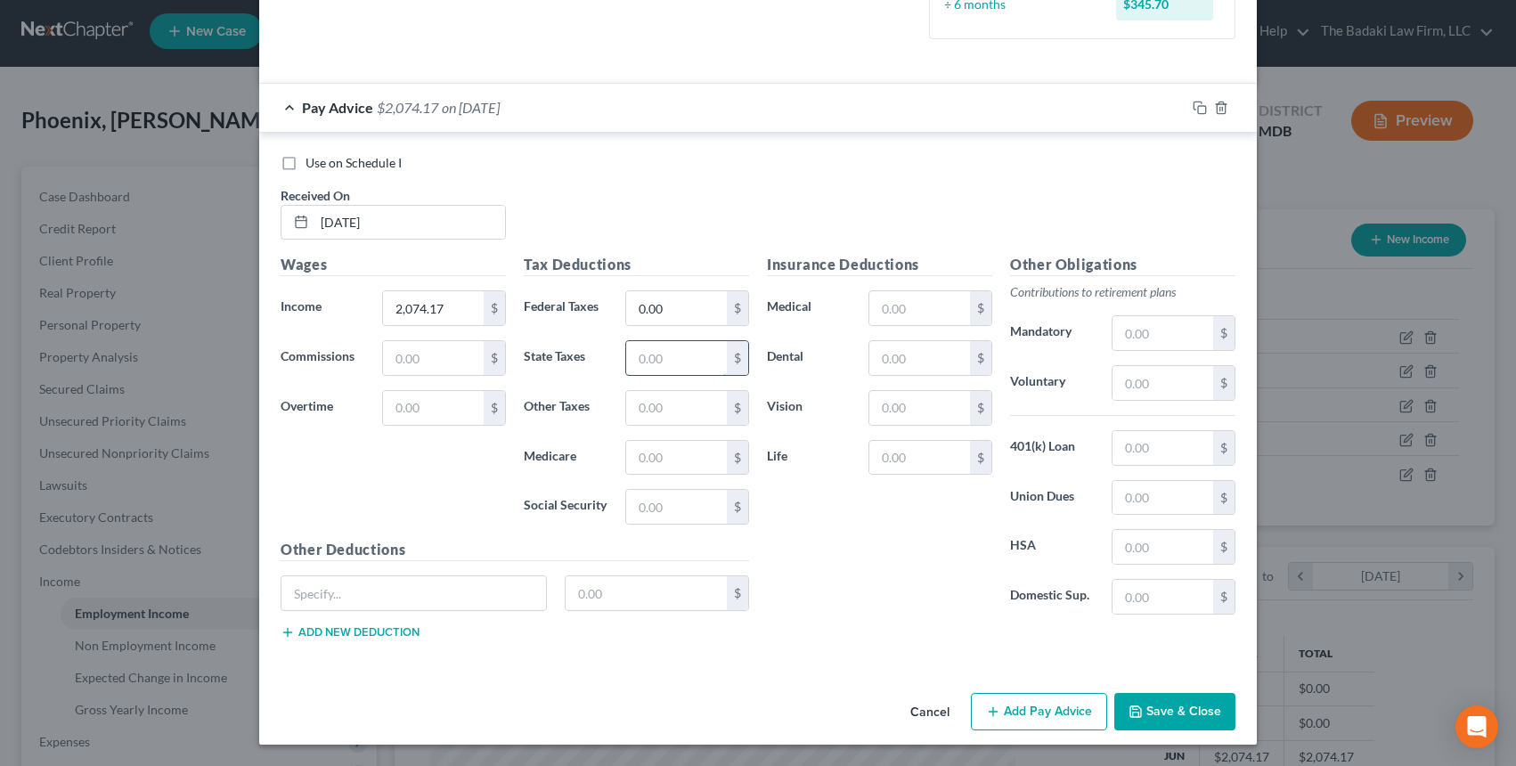
click at [676, 358] on input "text" at bounding box center [676, 358] width 101 height 34
type input "47.16"
click at [692, 423] on input "text" at bounding box center [676, 408] width 101 height 34
click at [672, 410] on input "text" at bounding box center [676, 408] width 101 height 34
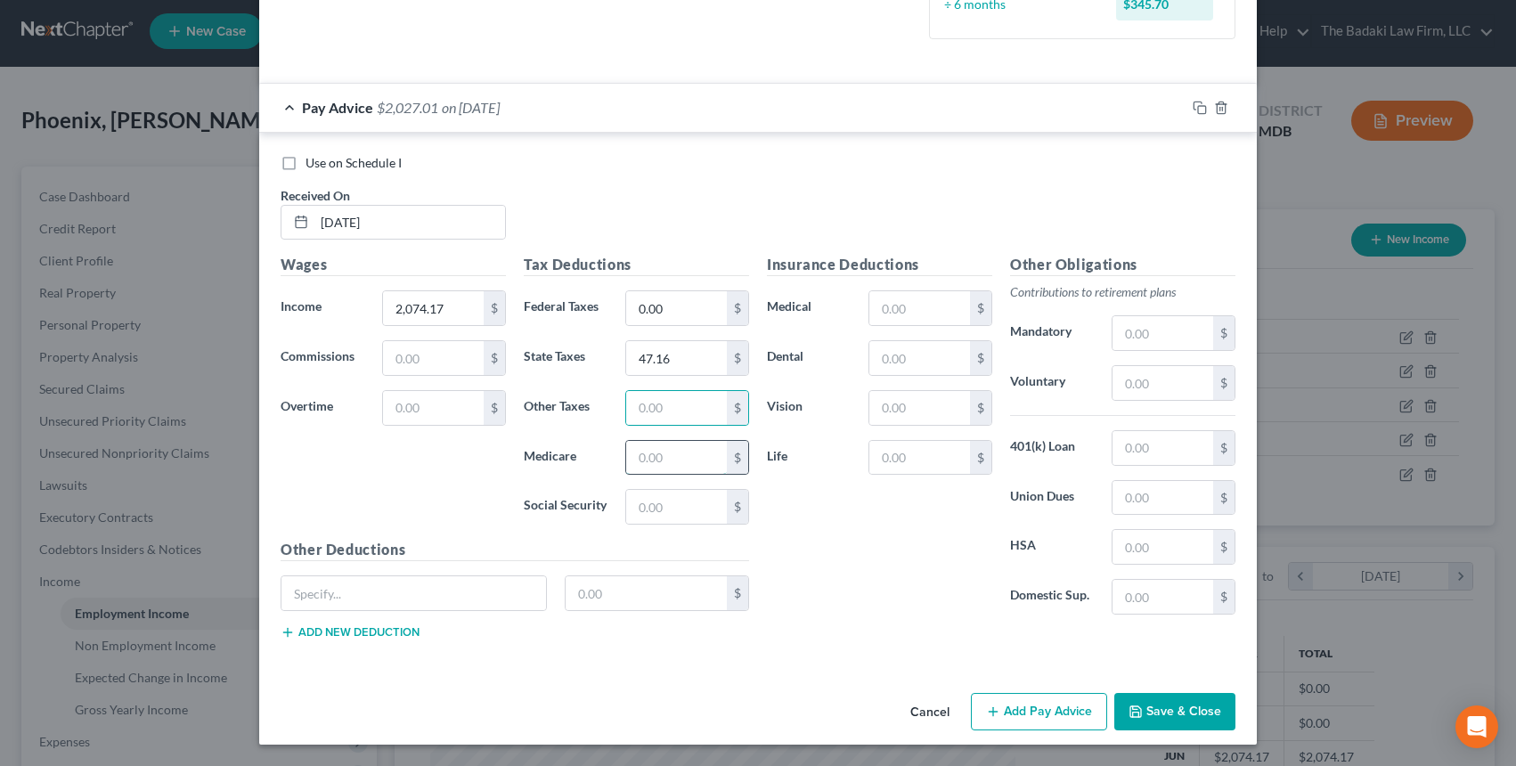
click at [637, 457] on input "text" at bounding box center [676, 458] width 101 height 34
click at [641, 523] on input "text" at bounding box center [676, 507] width 101 height 34
type input "128.59"
click at [651, 412] on input "text" at bounding box center [676, 408] width 101 height 34
click at [652, 405] on input "text" at bounding box center [676, 408] width 101 height 34
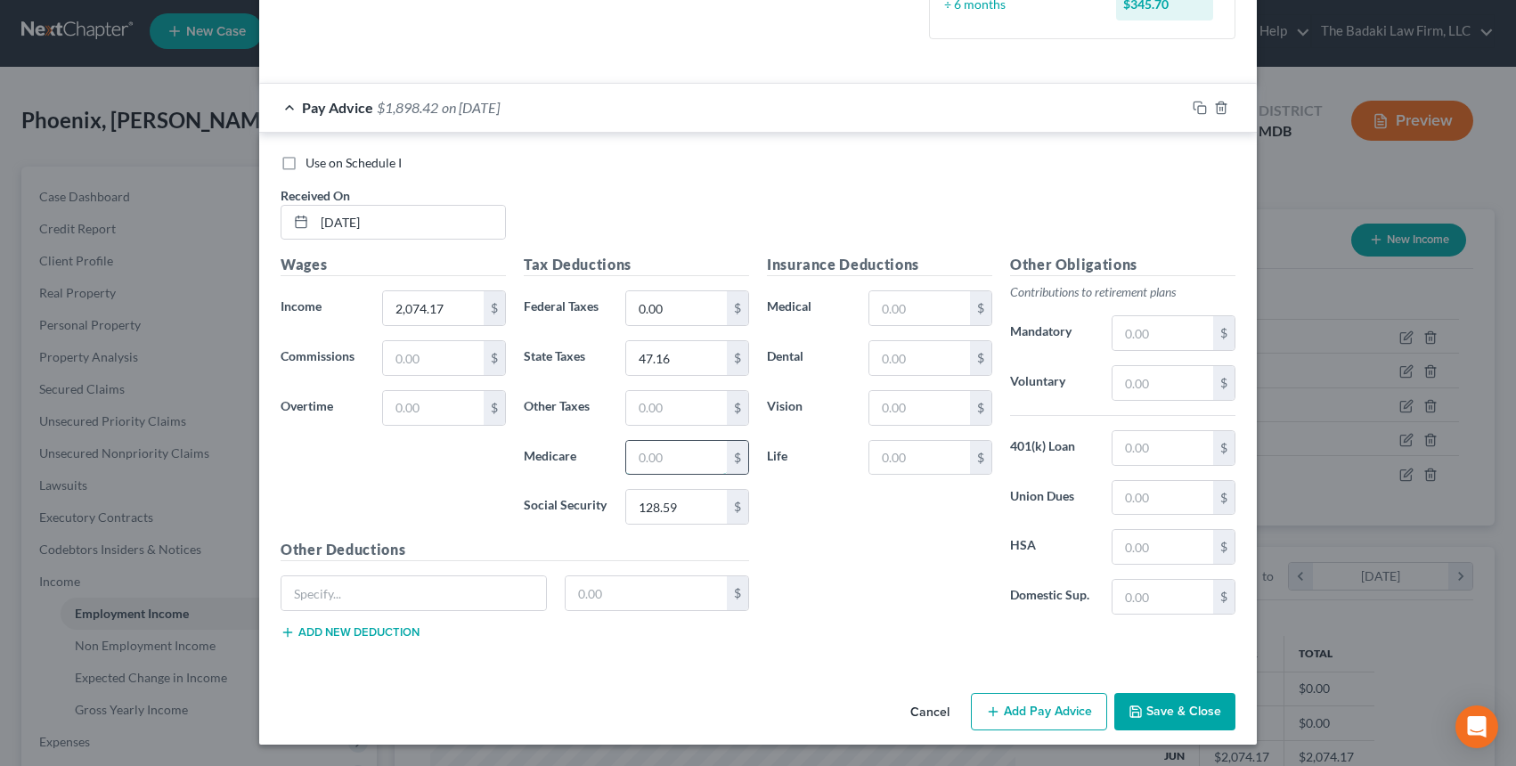
click at [646, 457] on input "text" at bounding box center [676, 458] width 101 height 34
type input "30.07"
drag, startPoint x: 835, startPoint y: 550, endPoint x: 878, endPoint y: 497, distance: 68.3
click at [838, 551] on div "Insurance Deductions Medical $ Dental $ Vision $ Life $" at bounding box center [879, 441] width 243 height 375
click at [879, 314] on input "text" at bounding box center [920, 308] width 101 height 34
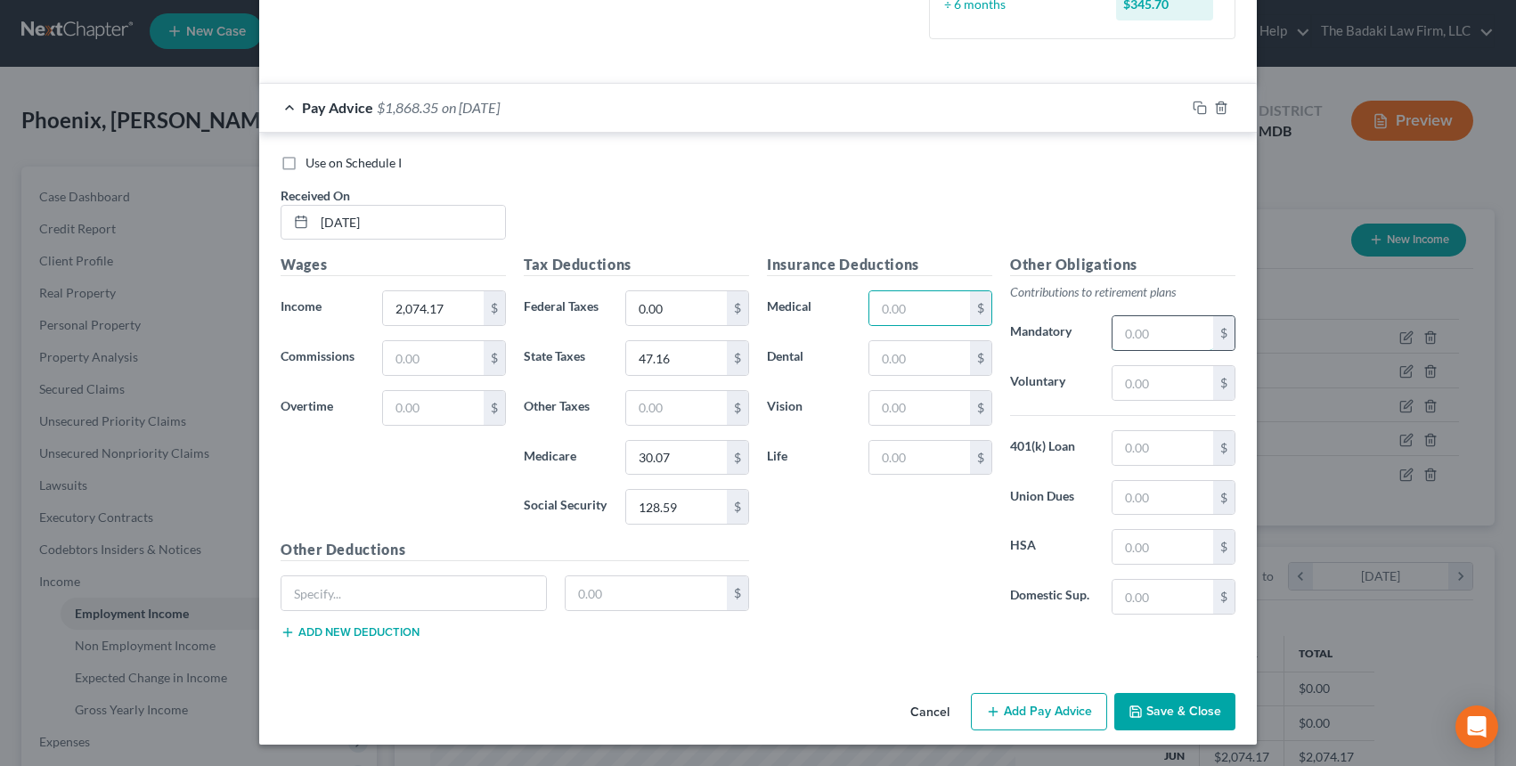
click at [1160, 327] on input "text" at bounding box center [1163, 333] width 101 height 34
type input "145.59"
click at [890, 539] on div "Insurance Deductions Medical $ Dental $ Vision $ Life $" at bounding box center [879, 441] width 243 height 375
click at [878, 481] on div "Insurance Deductions Medical $ Dental $ Vision $ Life $" at bounding box center [879, 441] width 243 height 375
click at [893, 448] on input "text" at bounding box center [920, 458] width 101 height 34
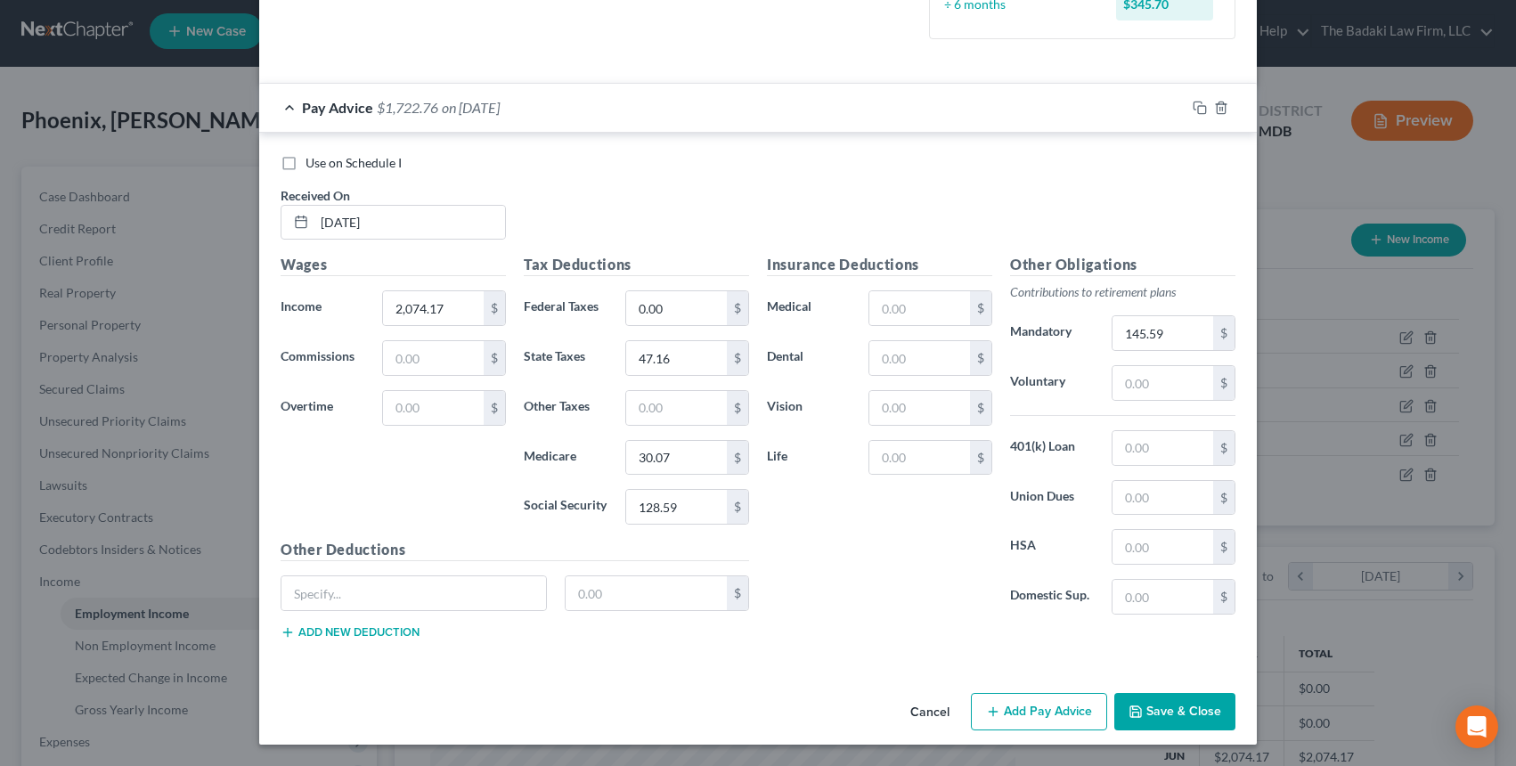
click at [498, 436] on div "Wages Income * 2,074.17 $ Commissions $ Overtime $" at bounding box center [393, 396] width 243 height 285
drag, startPoint x: 394, startPoint y: 111, endPoint x: 467, endPoint y: 155, distance: 85.1
click at [469, 147] on div "Pay Advice $1,722.76 on 06/06/2025 Use on Schedule I Received On * 06/06/2025 W…" at bounding box center [758, 375] width 998 height 585
click at [469, 448] on div "Wages Income * 2,074.17 $ Commissions $ Overtime $" at bounding box center [393, 396] width 243 height 285
click at [598, 604] on input "text" at bounding box center [647, 593] width 162 height 34
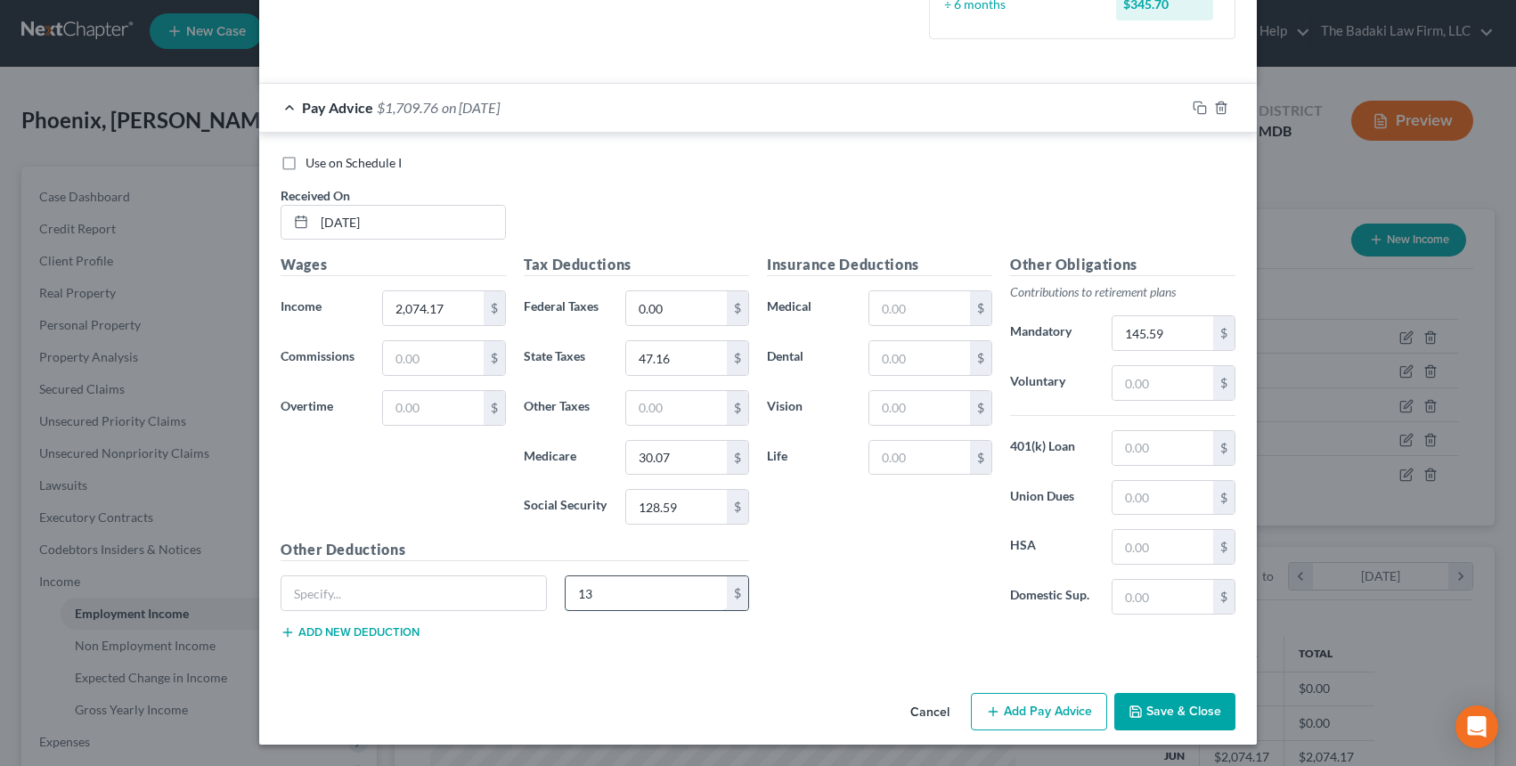
type input "1"
click at [904, 631] on div "Insurance Deductions Medical $ Dental $ Vision $ Life $ Other Obligations Contr…" at bounding box center [1001, 454] width 486 height 400
click at [1178, 705] on button "Save & Close" at bounding box center [1174, 711] width 121 height 37
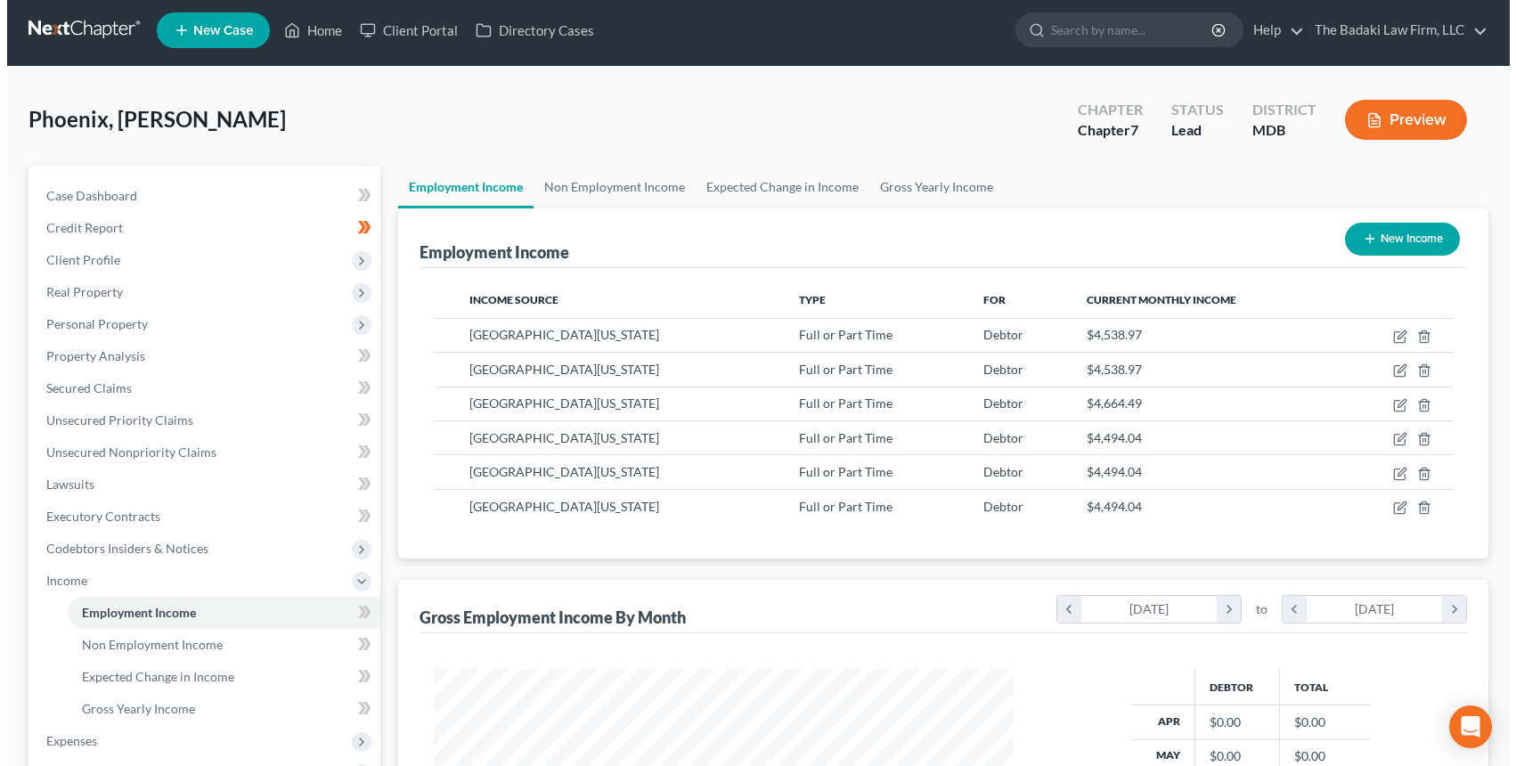
scroll to position [0, 0]
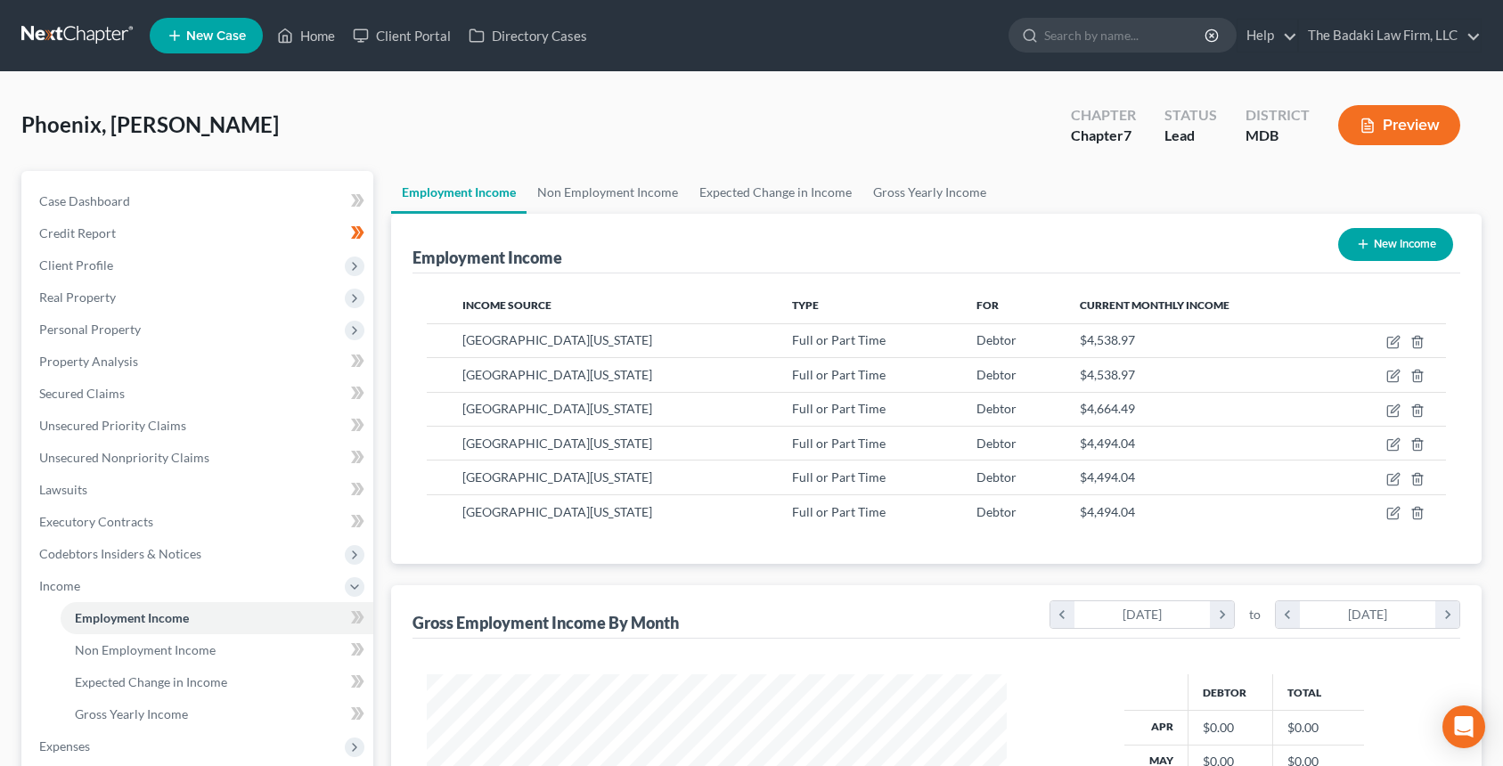
click at [1419, 257] on button "New Income" at bounding box center [1395, 244] width 115 height 33
select select "0"
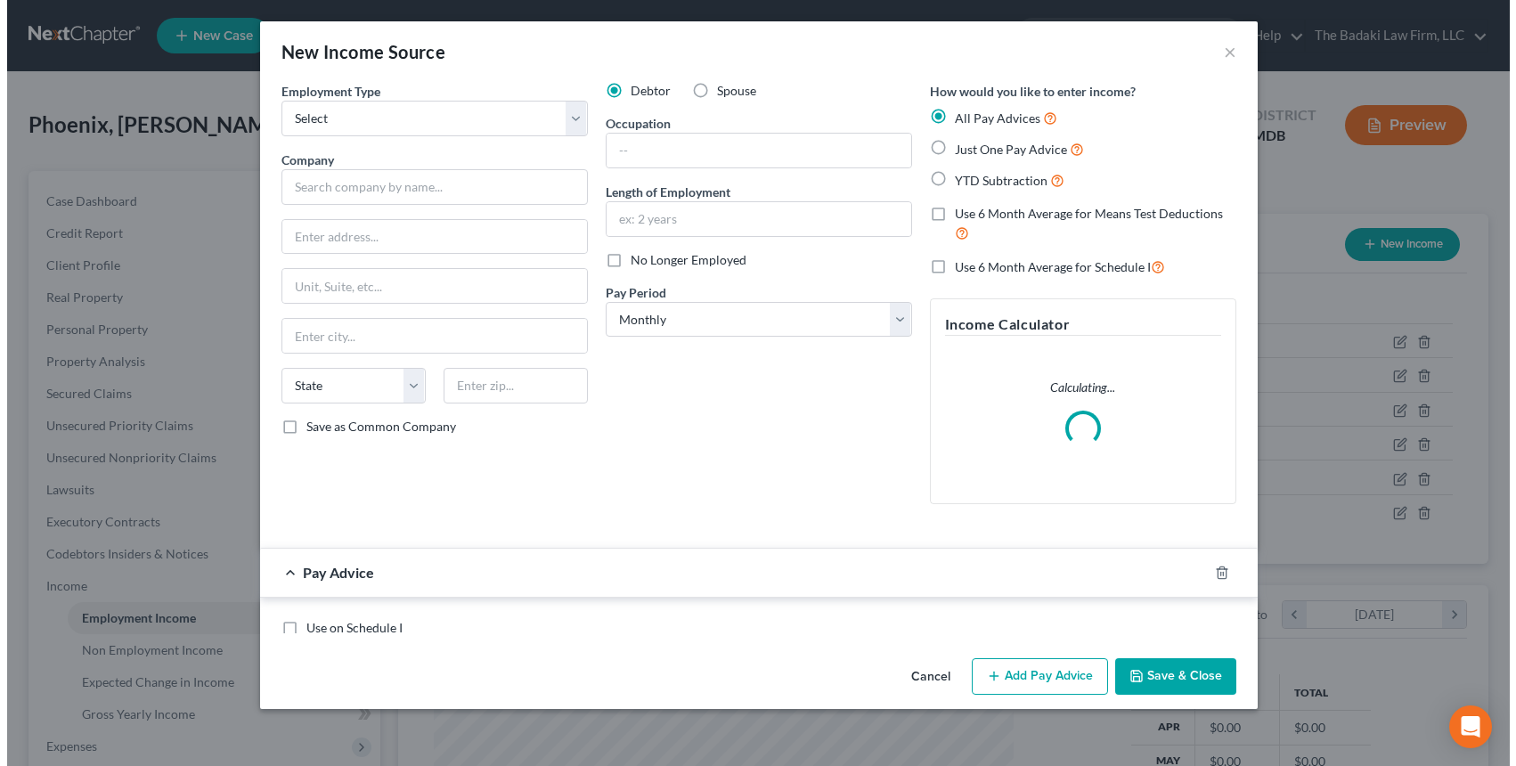
scroll to position [320, 622]
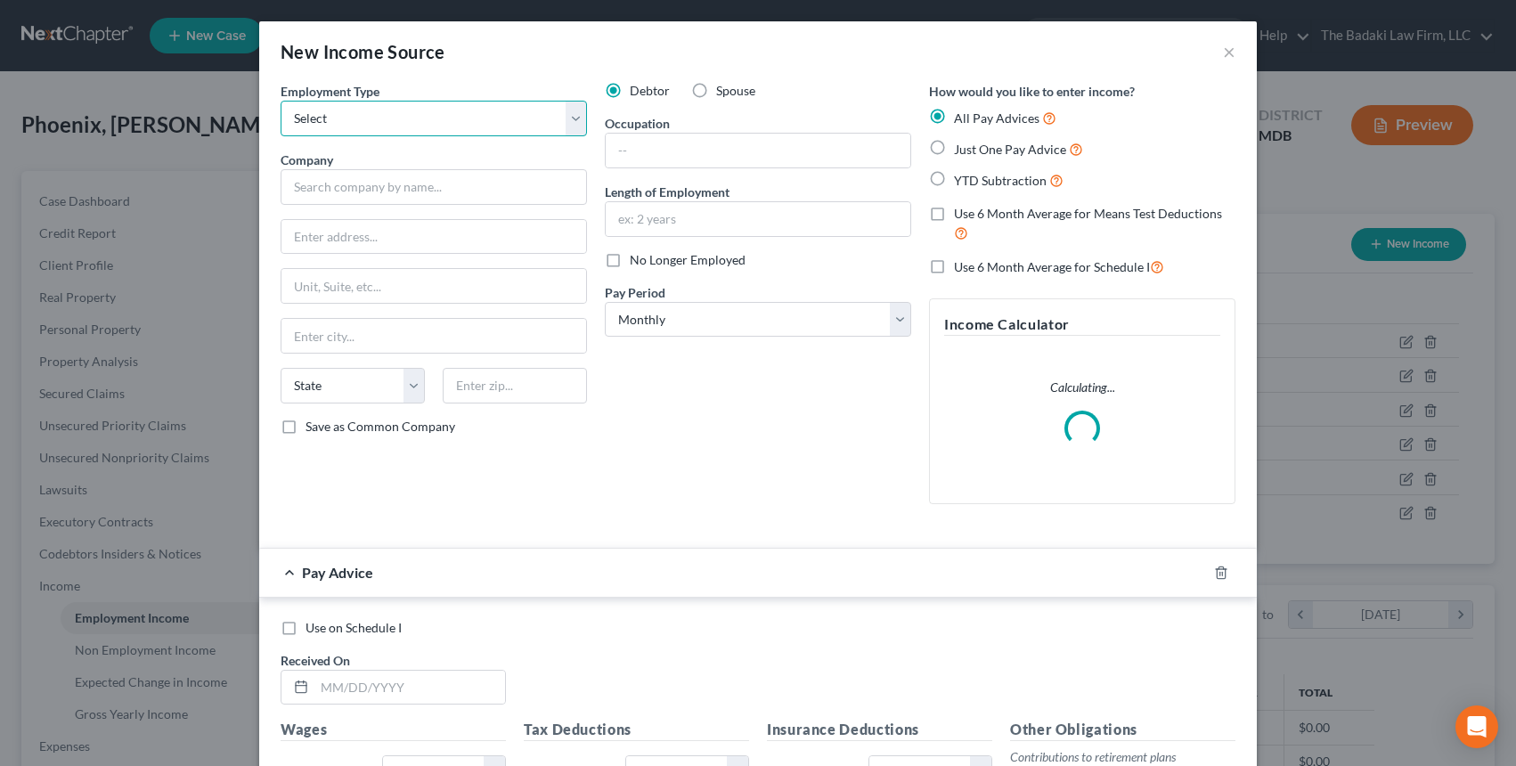
click at [333, 102] on select "Select Full or Part Time Employment Self Employment" at bounding box center [434, 119] width 306 height 36
select select "0"
click at [281, 101] on select "Select Full or Part Time Employment Self Employment" at bounding box center [434, 119] width 306 height 36
click at [352, 209] on div "Employment Type * Select Full or Part Time Employment Self Employment Company *…" at bounding box center [434, 300] width 324 height 437
click at [351, 201] on input "text" at bounding box center [434, 187] width 306 height 36
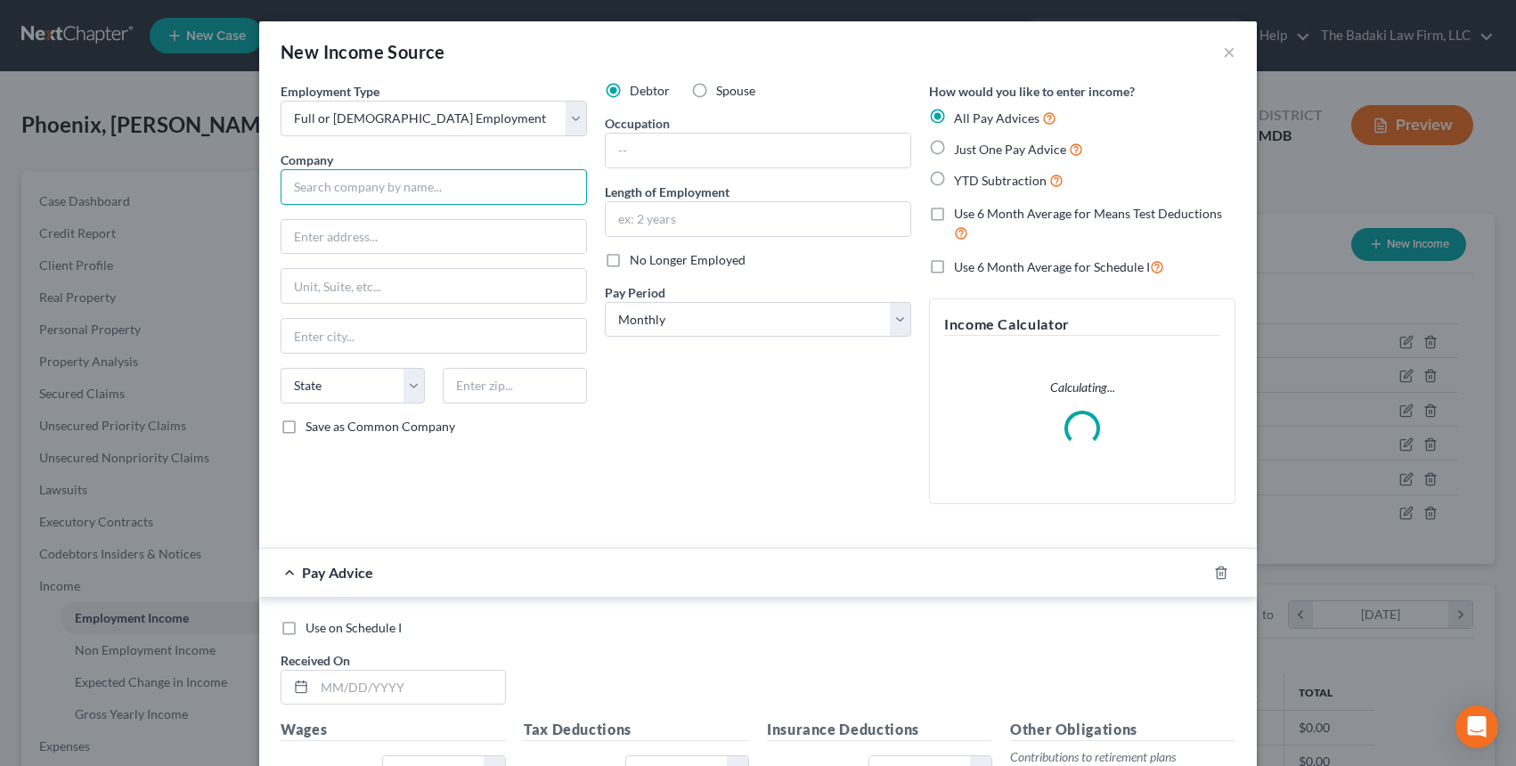
type input "[GEOGRAPHIC_DATA][US_STATE]"
type input "3501 Univ. Blvd. East"
type input "310"
type input "Hagerstown"
select select "21"
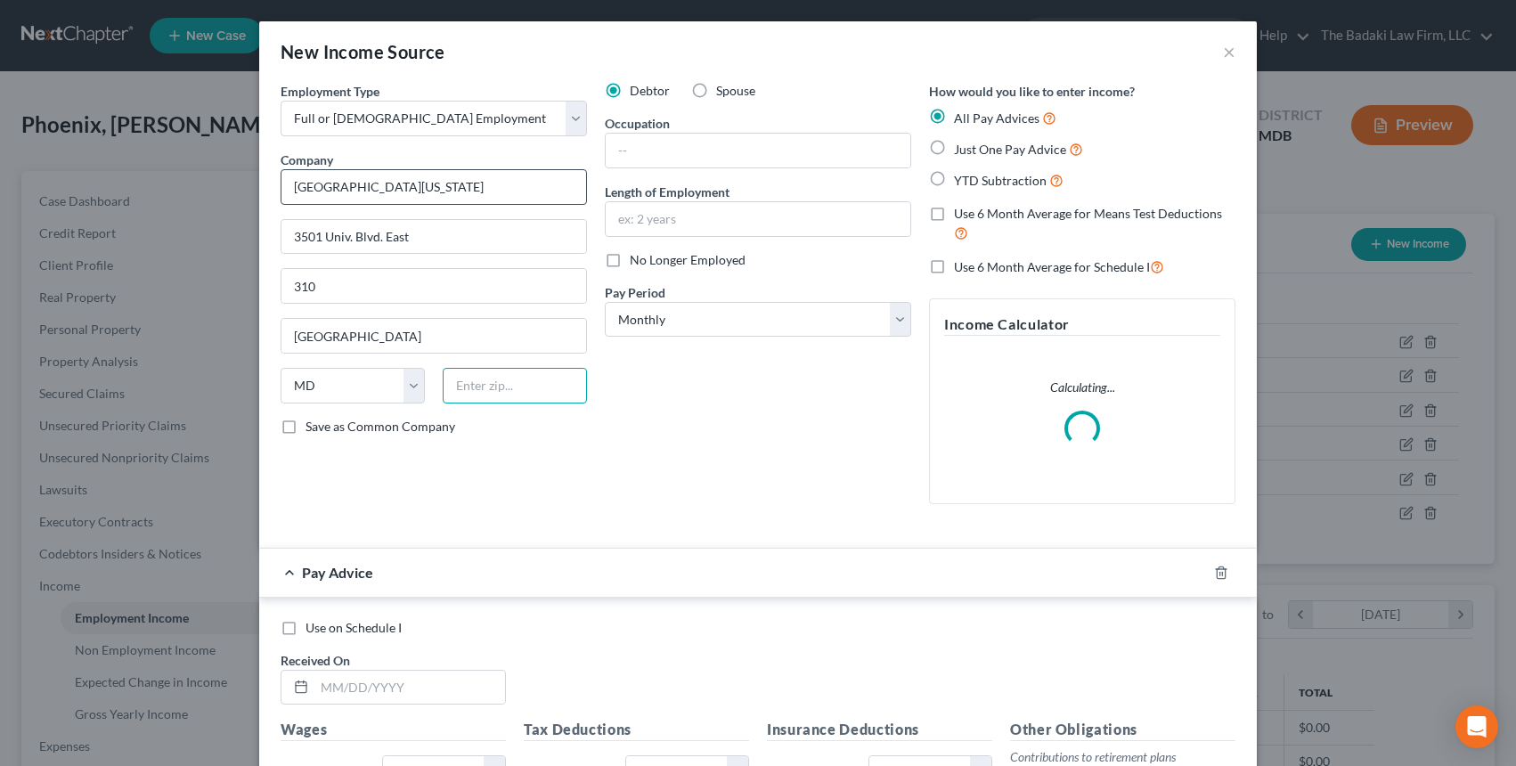
type input "21740"
click at [664, 150] on input "text" at bounding box center [758, 151] width 305 height 34
drag, startPoint x: 667, startPoint y: 229, endPoint x: 676, endPoint y: 237, distance: 12.0
click at [667, 229] on input "text" at bounding box center [758, 219] width 305 height 34
type input "5 years"
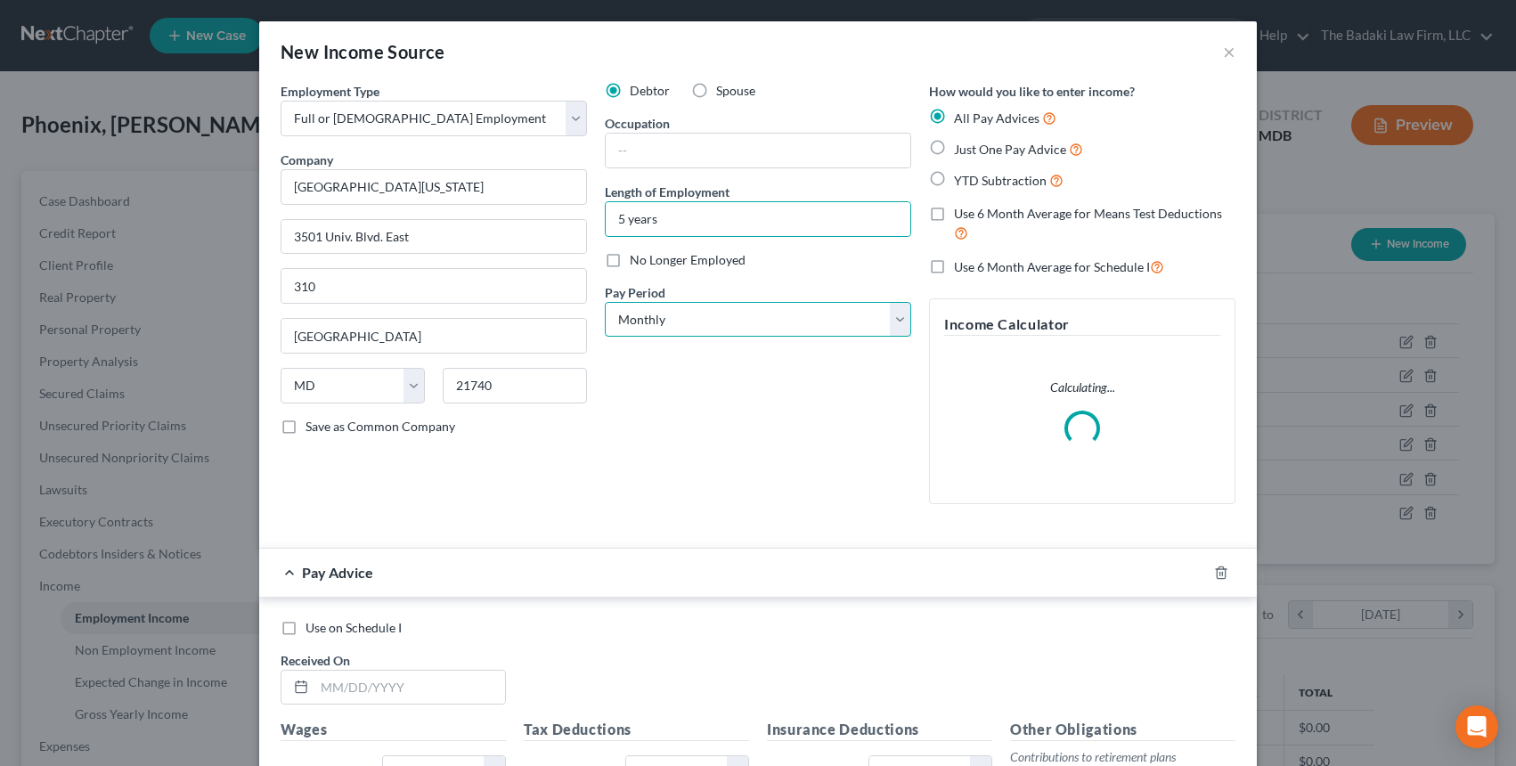
click at [658, 312] on select "Select Monthly Twice Monthly Every Other Week Weekly" at bounding box center [758, 320] width 306 height 36
select select "2"
click at [605, 302] on select "Select Monthly Twice Monthly Every Other Week Weekly" at bounding box center [758, 320] width 306 height 36
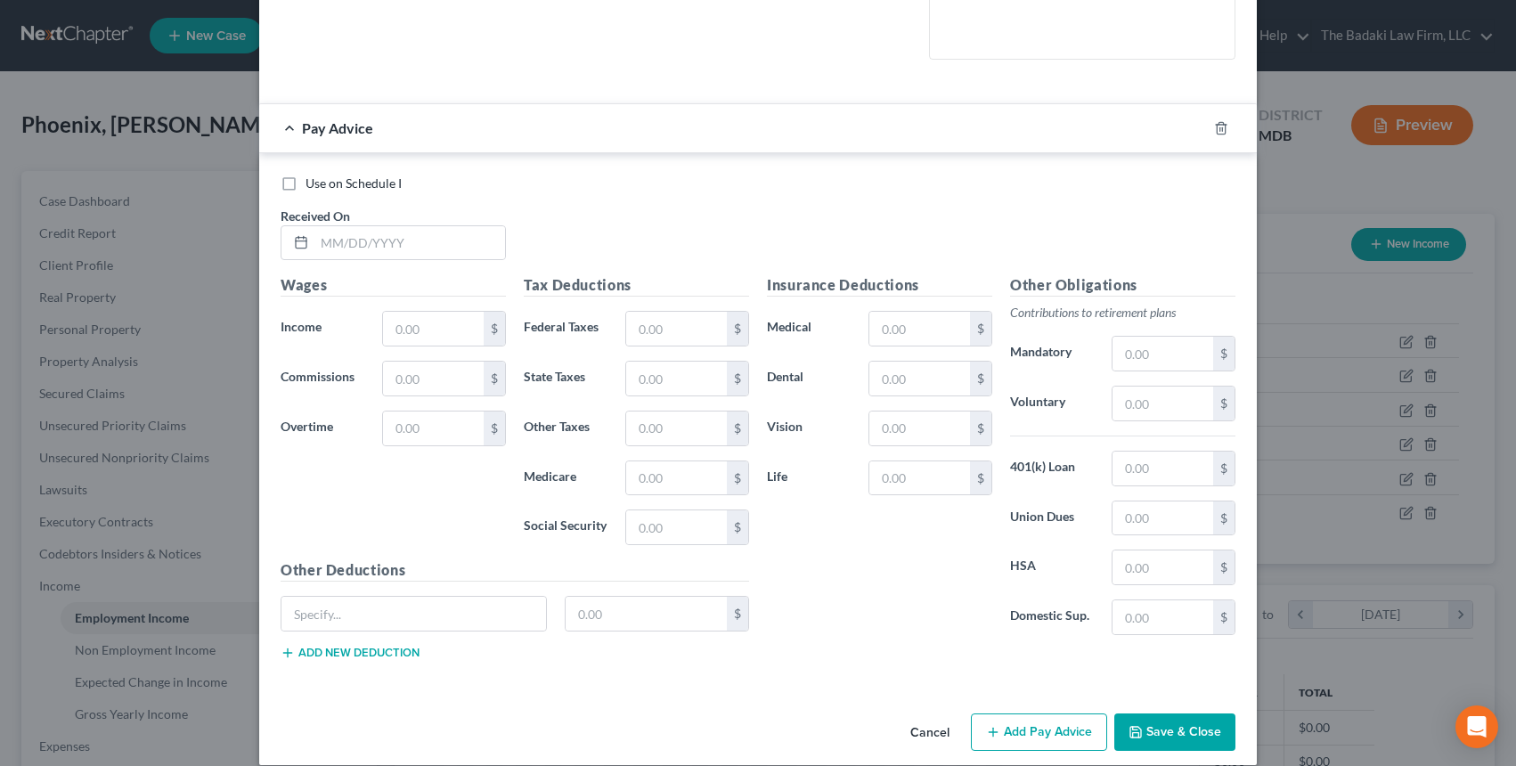
scroll to position [445, 0]
click at [431, 260] on div "Received On *" at bounding box center [393, 233] width 243 height 54
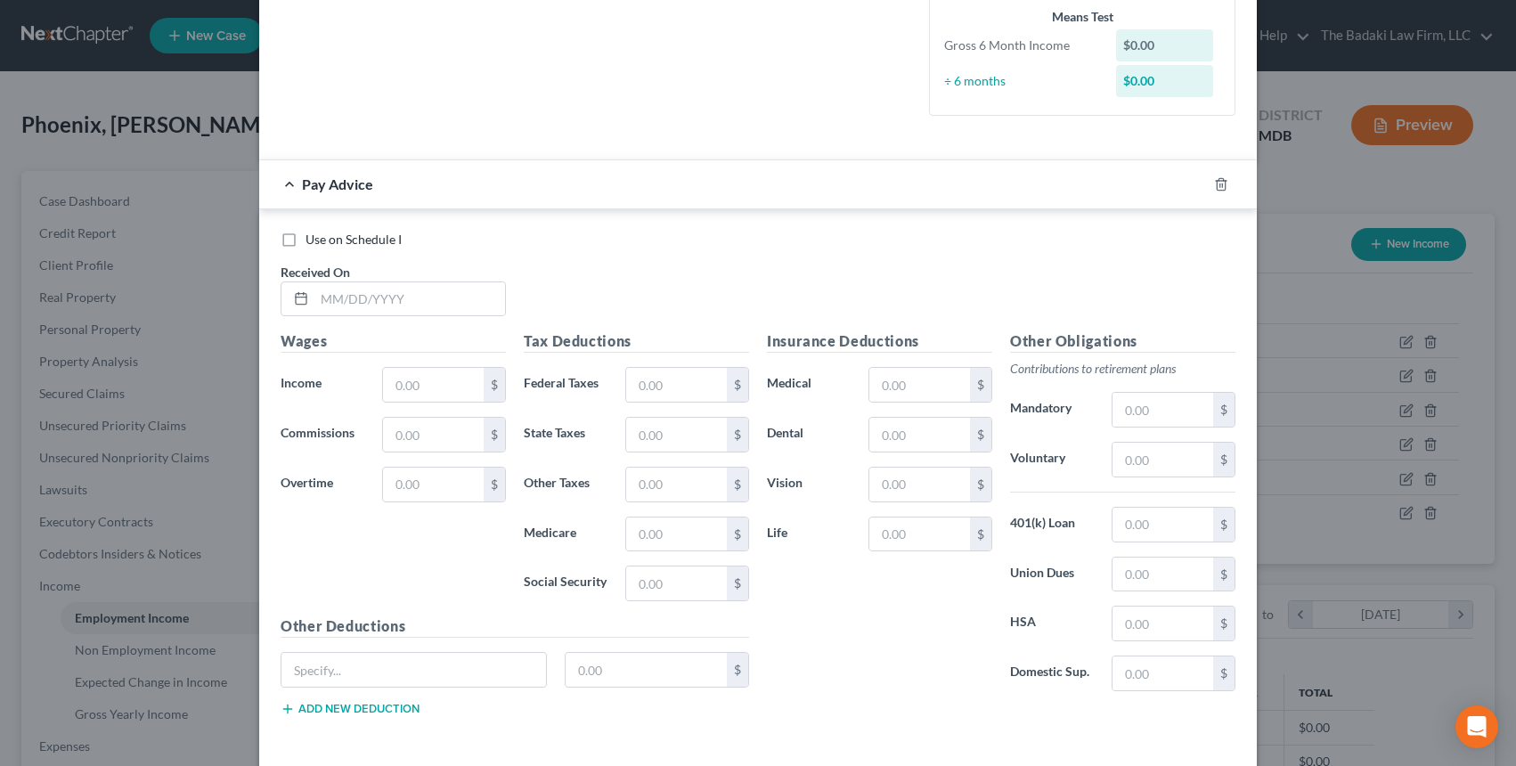
click at [429, 260] on div "Use on Schedule I Received On *" at bounding box center [758, 281] width 973 height 101
click at [370, 329] on div "Use on Schedule I Received On *" at bounding box center [758, 281] width 973 height 101
click at [365, 316] on div at bounding box center [393, 300] width 225 height 36
click at [404, 300] on input "text" at bounding box center [409, 299] width 191 height 34
type input "05/23/2025"
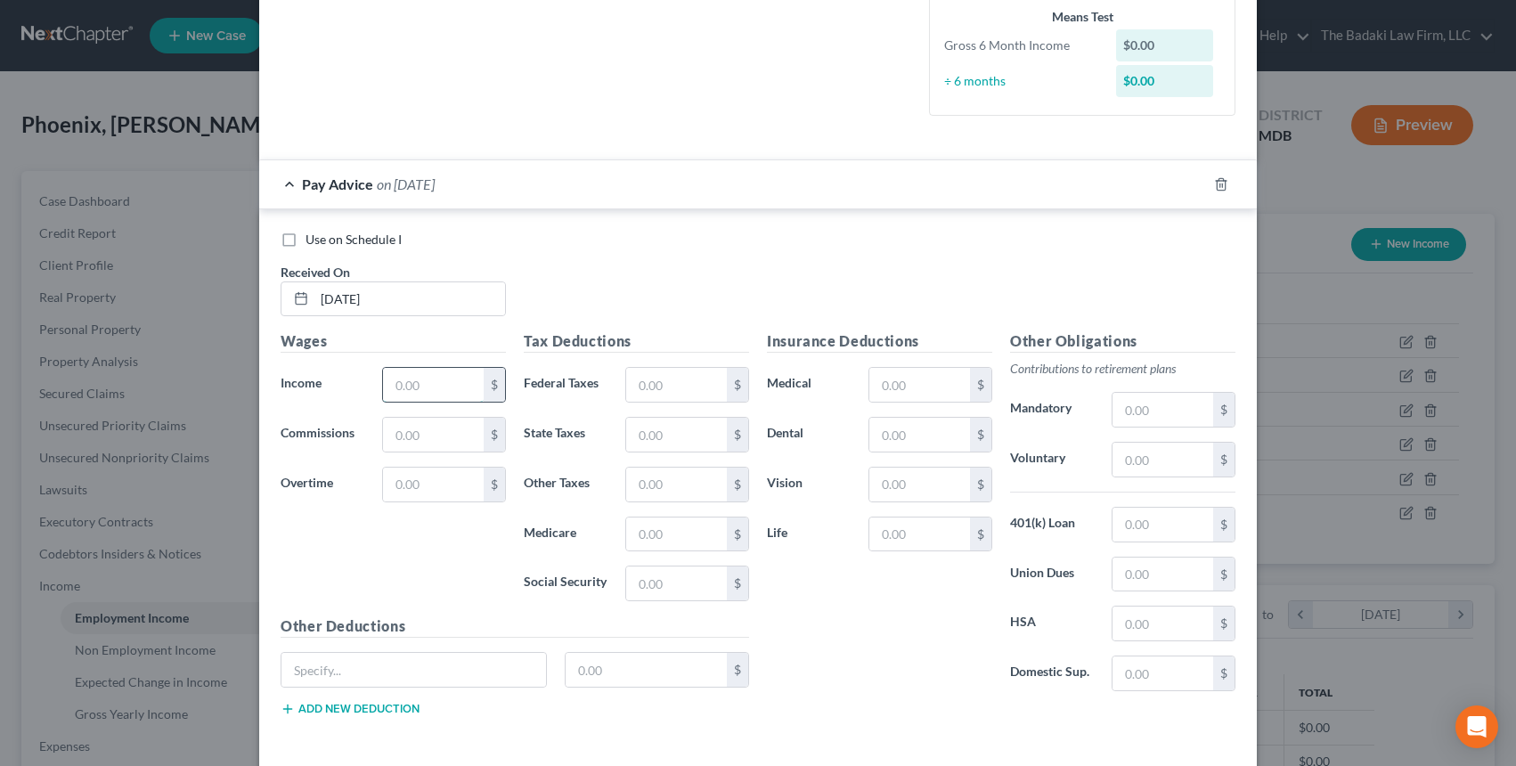
click at [444, 381] on input "text" at bounding box center [433, 385] width 101 height 34
type input "2,074.17"
click at [688, 393] on input "text" at bounding box center [676, 385] width 101 height 34
type input "0.00"
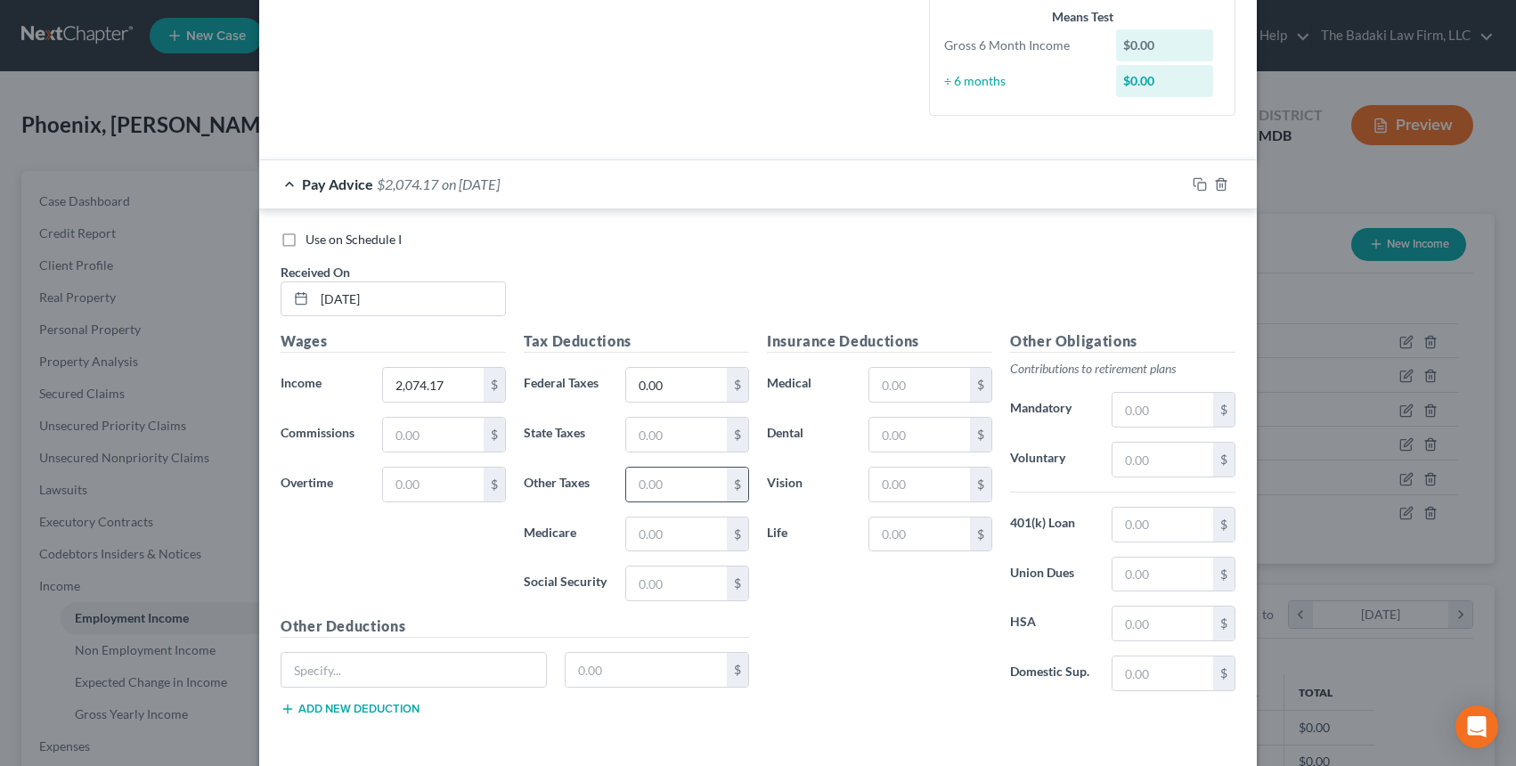
click at [679, 502] on div "$" at bounding box center [687, 485] width 124 height 36
click at [663, 442] on input "text" at bounding box center [676, 435] width 101 height 34
click at [641, 446] on input "text" at bounding box center [676, 435] width 101 height 34
click at [643, 441] on input "text" at bounding box center [676, 435] width 101 height 34
type input "22.45"
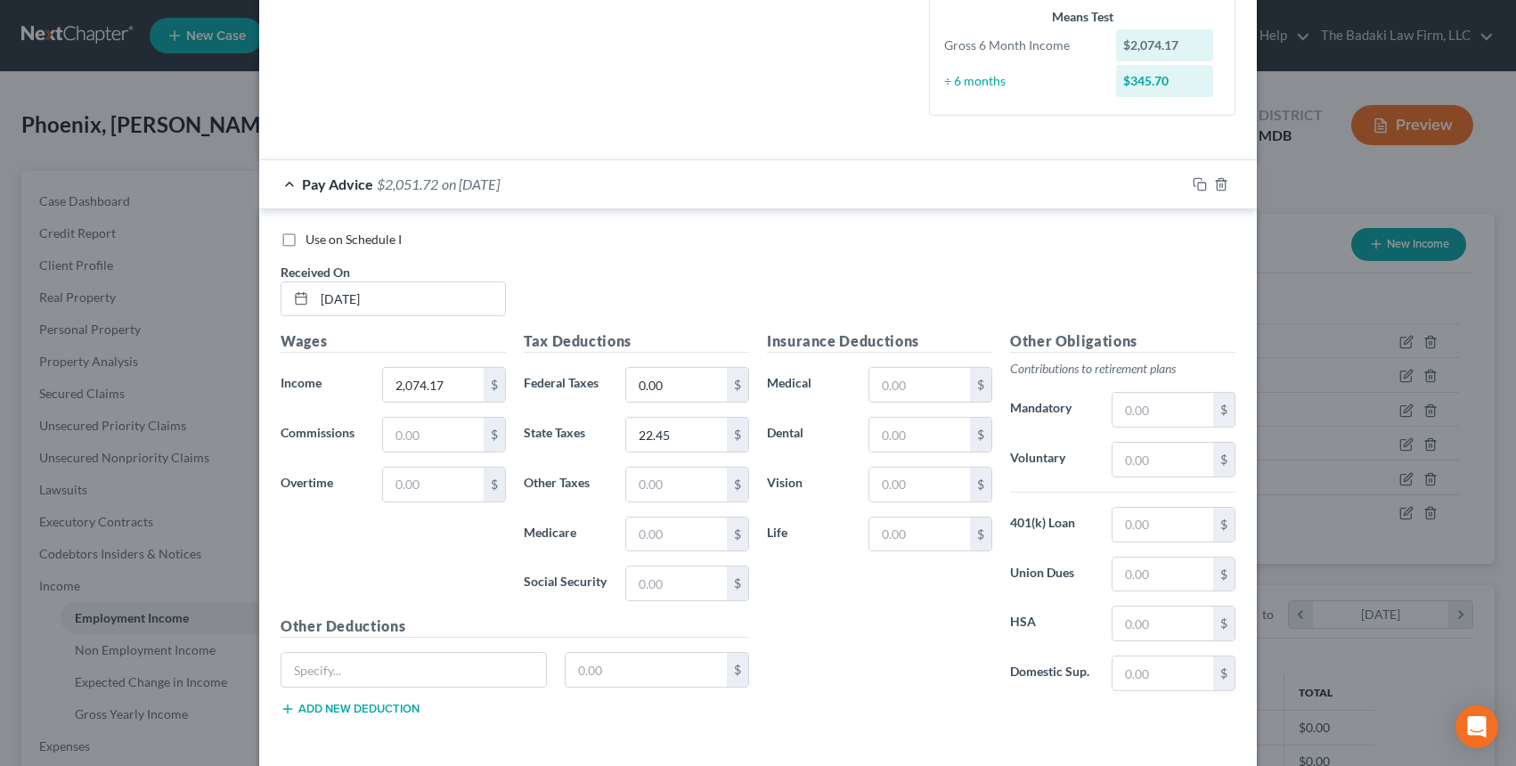
drag, startPoint x: 780, startPoint y: 553, endPoint x: 762, endPoint y: 567, distance: 22.3
click at [773, 558] on div "Insurance Deductions Medical $ Dental $ Vision $ Life $" at bounding box center [879, 518] width 243 height 375
click at [678, 519] on input "text" at bounding box center [676, 535] width 101 height 34
type input "25.42"
click at [642, 596] on input "text" at bounding box center [676, 584] width 101 height 34
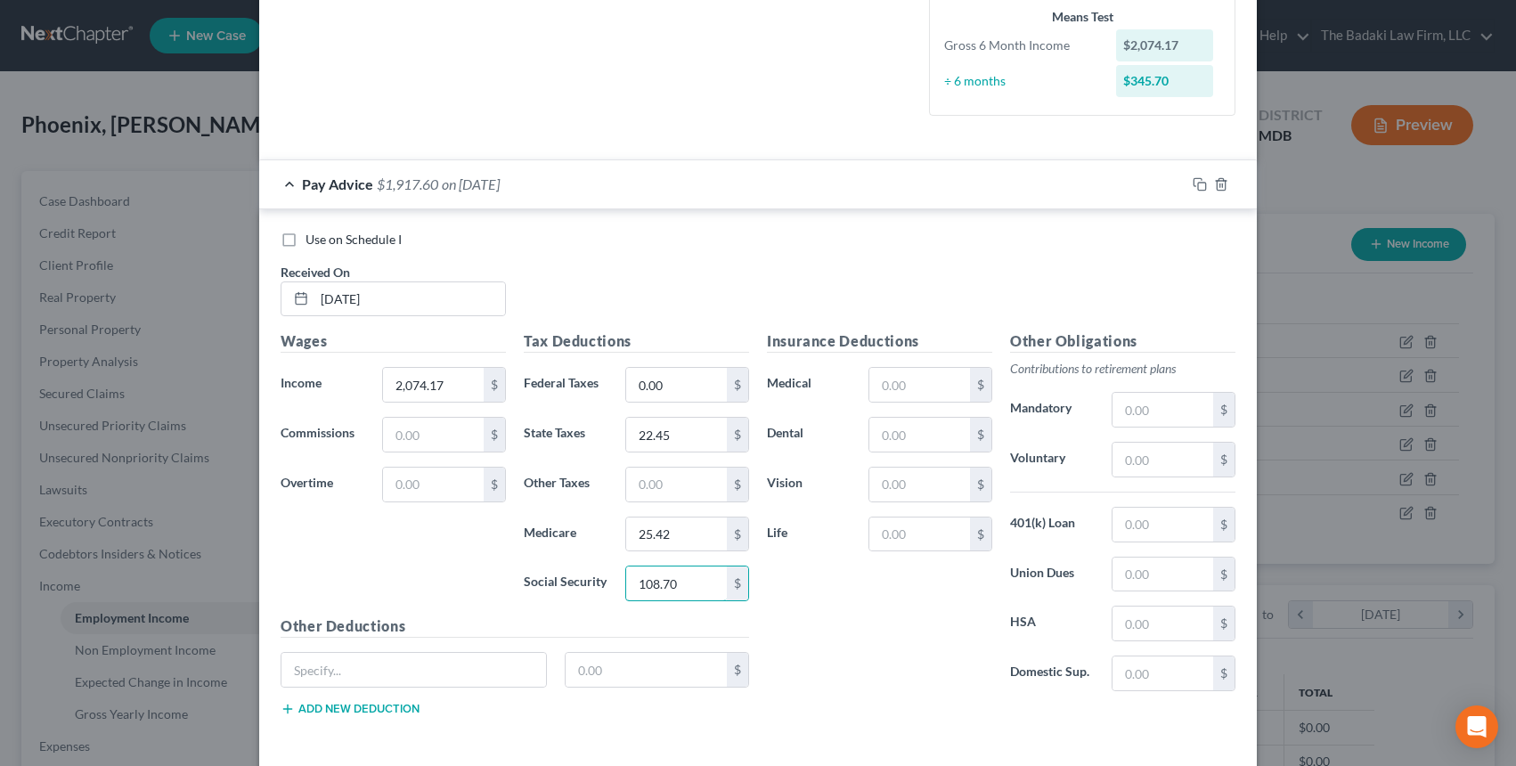
type input "108.70"
click at [838, 631] on div "Insurance Deductions Medical $ Dental $ Vision $ Life $" at bounding box center [879, 518] width 243 height 375
click at [1135, 421] on input "text" at bounding box center [1163, 410] width 101 height 34
type input "145.59"
click at [931, 540] on input "text" at bounding box center [920, 535] width 101 height 34
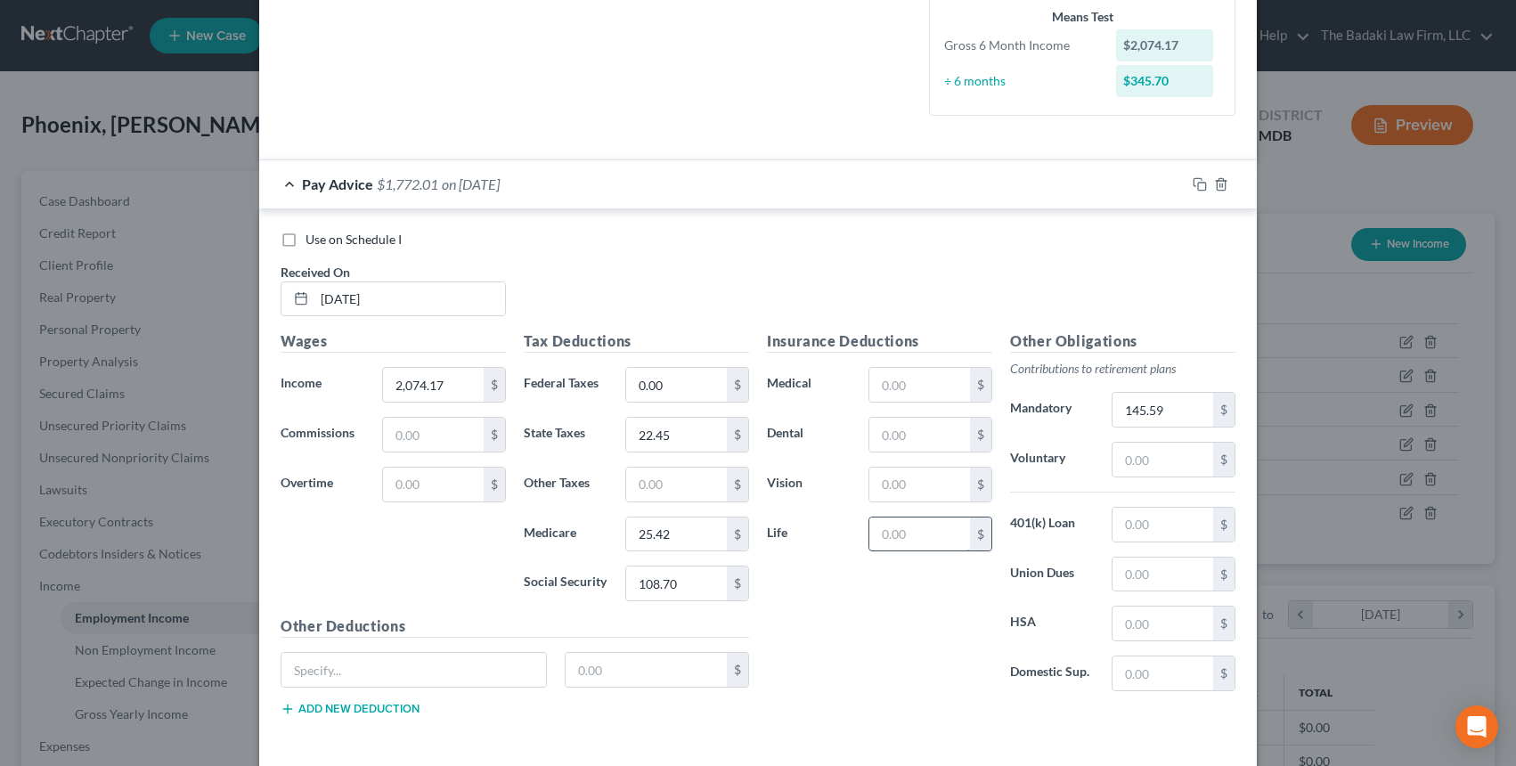
type input "18.00"
drag, startPoint x: 935, startPoint y: 425, endPoint x: 931, endPoint y: 404, distance: 21.8
click at [935, 425] on input "text" at bounding box center [920, 435] width 101 height 34
type input "28.05"
click at [895, 393] on input "text" at bounding box center [920, 385] width 101 height 34
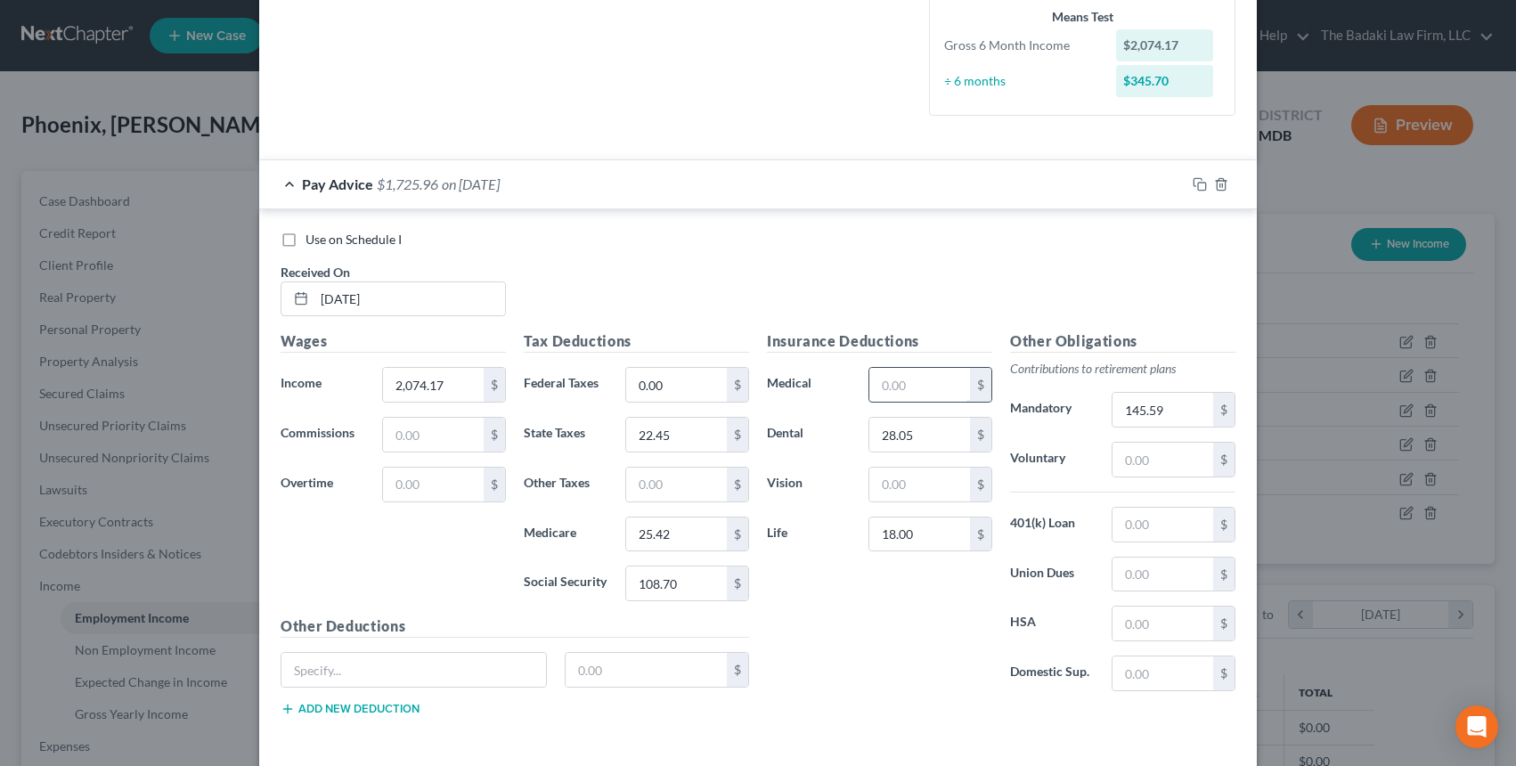
type input "289.08"
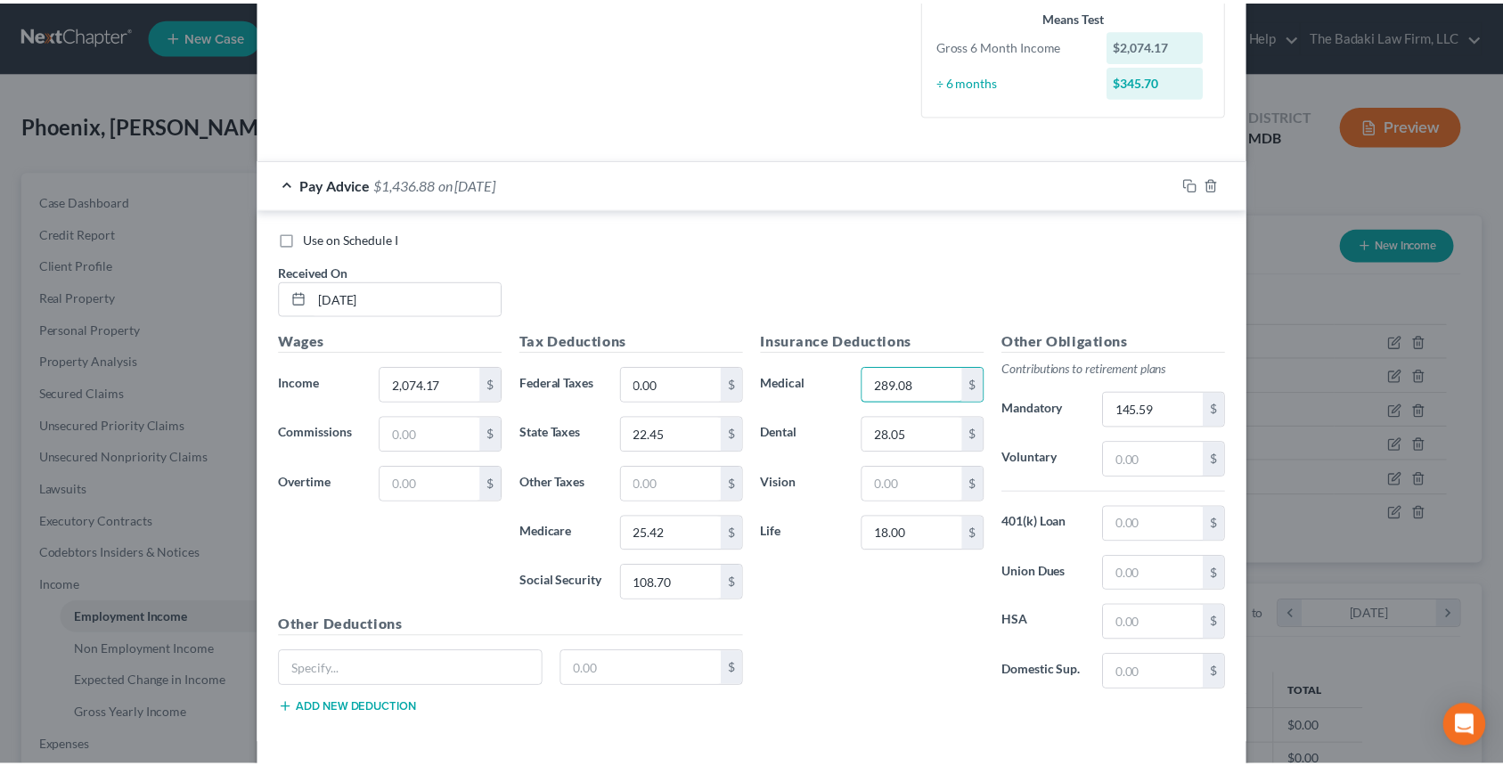
scroll to position [522, 0]
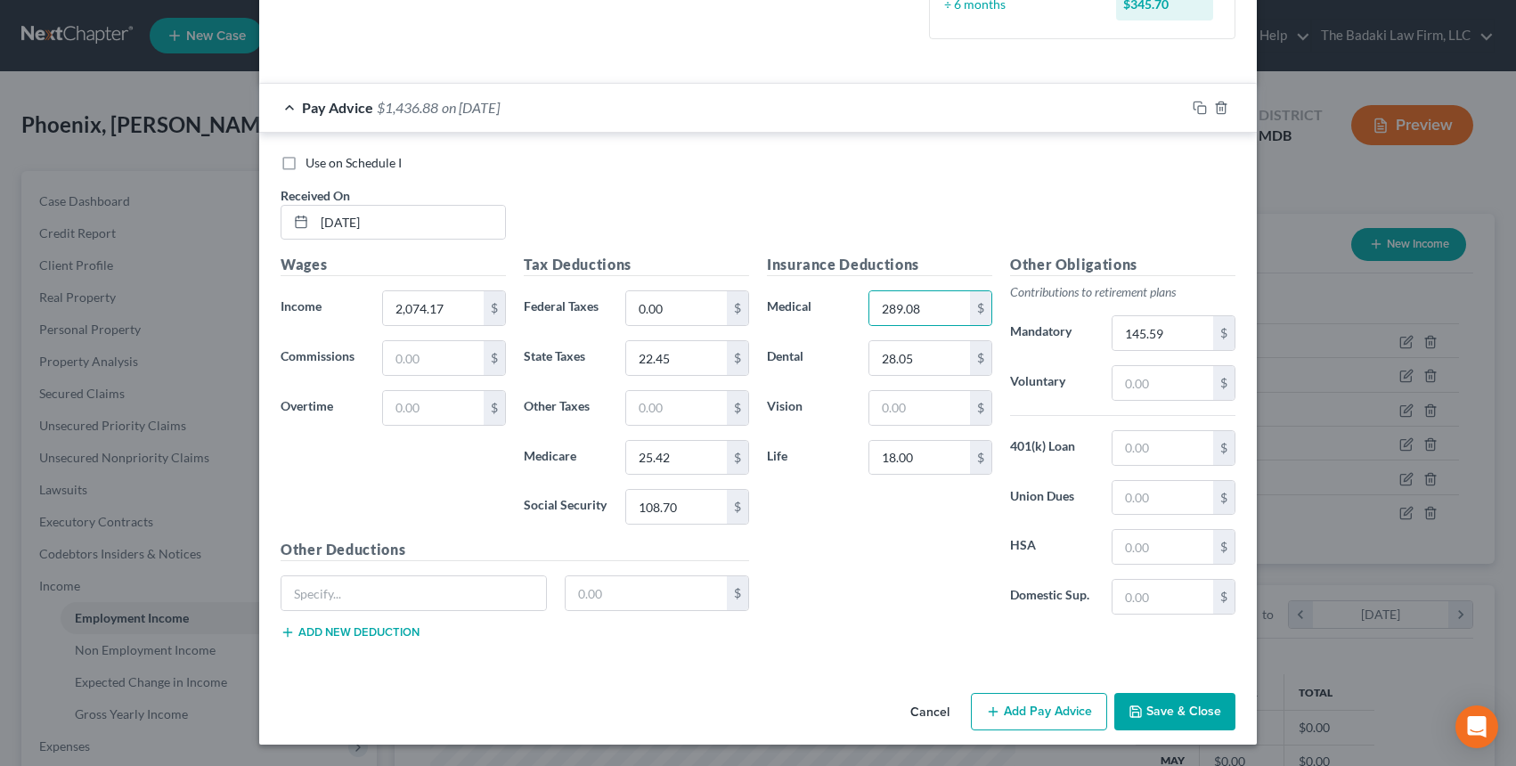
click at [1189, 707] on button "Save & Close" at bounding box center [1174, 711] width 121 height 37
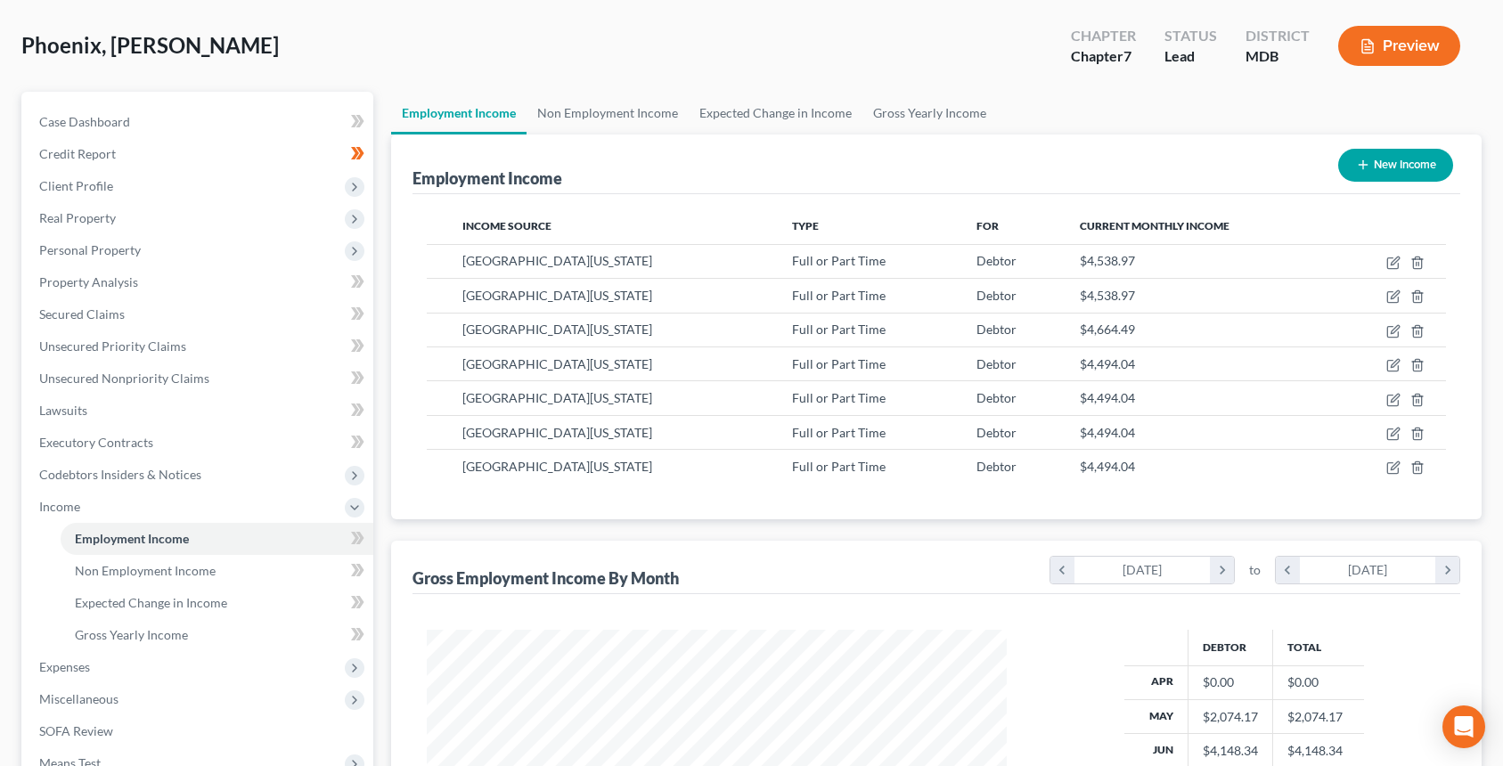
scroll to position [429, 0]
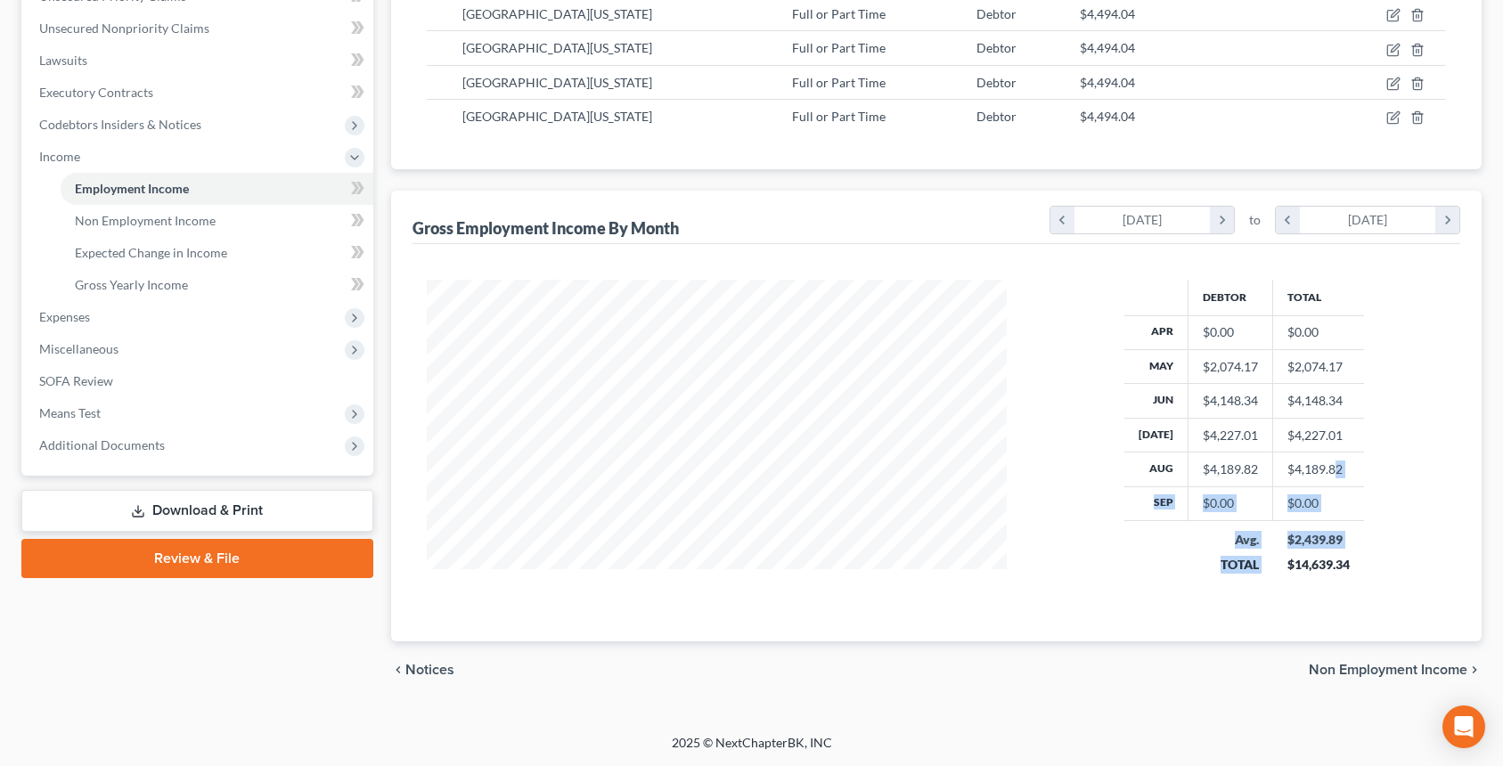
drag, startPoint x: 1286, startPoint y: 549, endPoint x: 1291, endPoint y: 407, distance: 141.7
click at [1308, 436] on table "Debtor Total Apr $0.00 $0.00 May $2,074.17 $2,074.17 Jun $4,148.34 $4,148.34 Ju…" at bounding box center [1244, 432] width 240 height 305
drag, startPoint x: 1284, startPoint y: 397, endPoint x: 1248, endPoint y: 392, distance: 36.0
click at [1283, 397] on td "$4,148.34" at bounding box center [1318, 401] width 91 height 34
drag, startPoint x: 1157, startPoint y: 404, endPoint x: 1346, endPoint y: 394, distance: 189.1
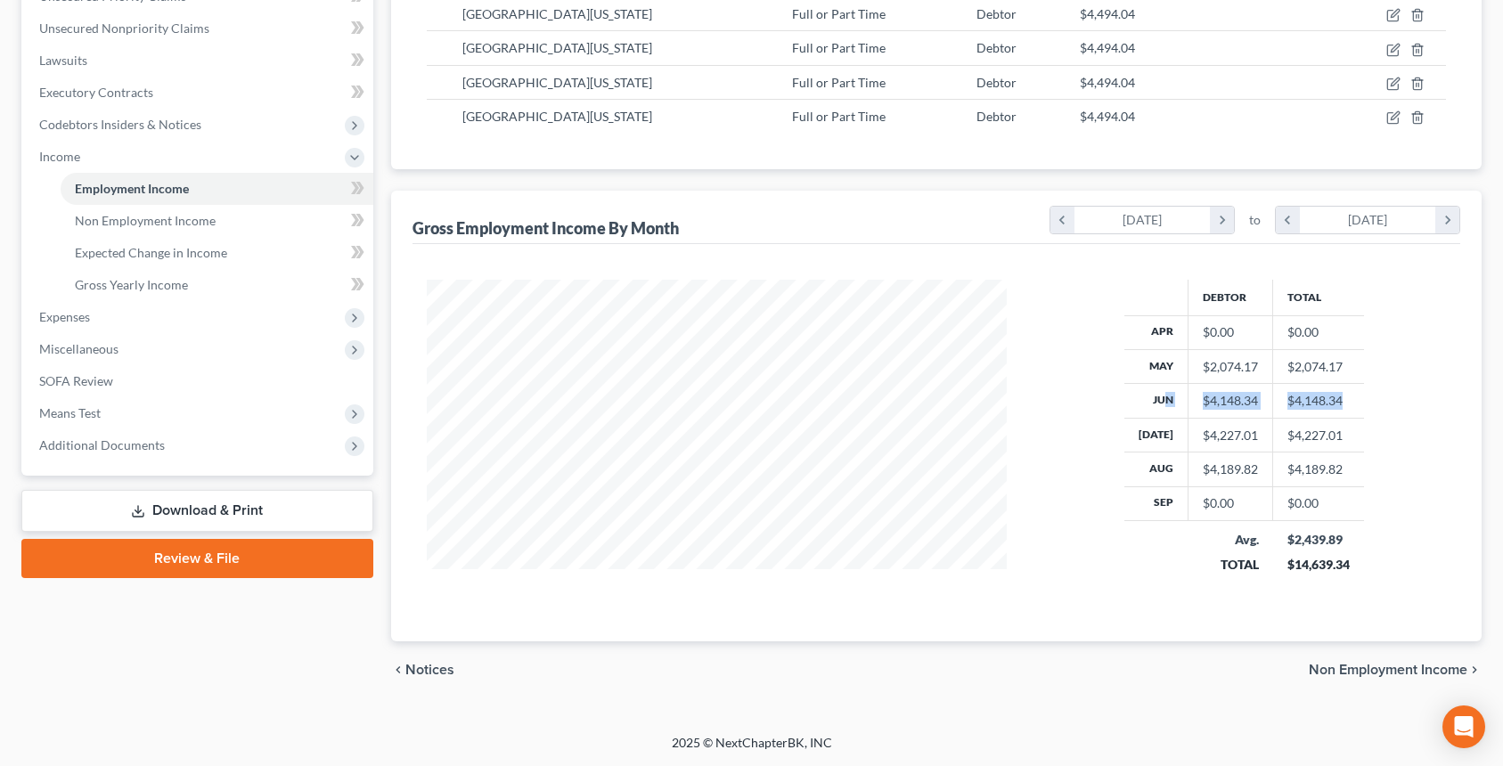
click at [1346, 394] on tr "Jun $4,148.34 $4,148.34" at bounding box center [1244, 401] width 240 height 34
click at [1346, 394] on td "$4,148.34" at bounding box center [1318, 401] width 91 height 34
click at [1393, 416] on div "Debtor Total Apr $0.00 $0.00 May $2,074.17 $2,074.17 Jun $4,148.34 $4,148.34 Ju…" at bounding box center [1244, 439] width 439 height 319
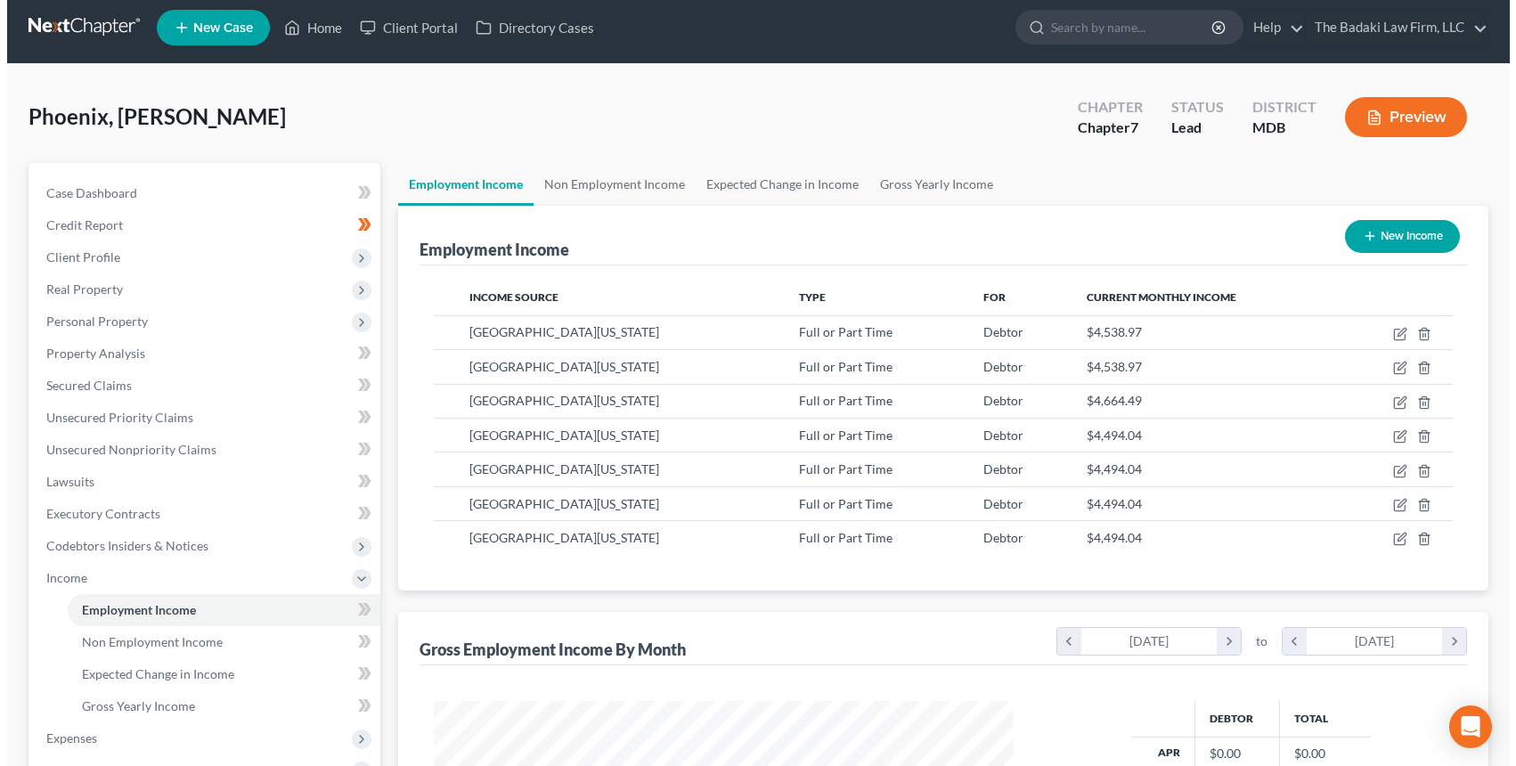
scroll to position [0, 0]
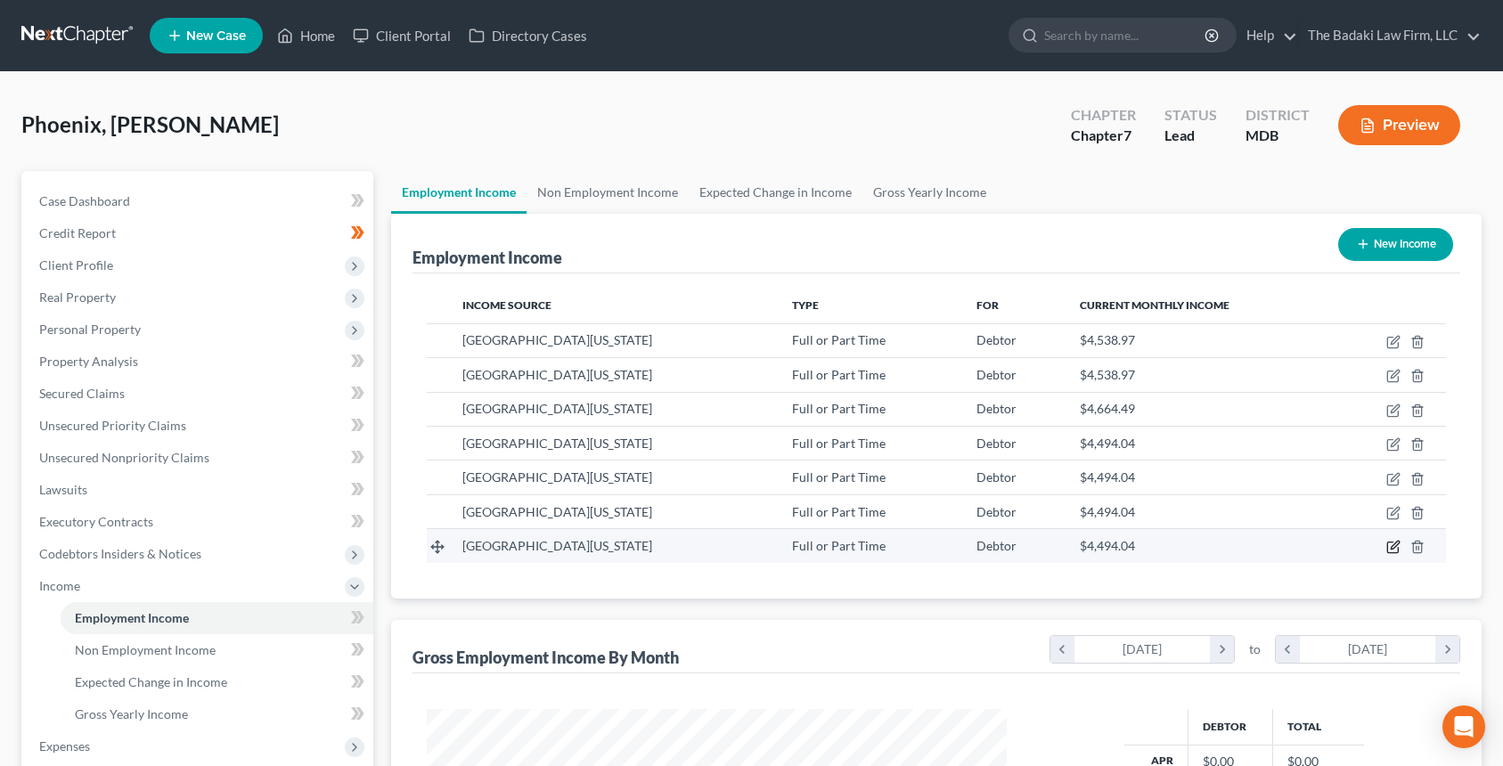
click at [1397, 547] on icon "button" at bounding box center [1393, 547] width 14 height 14
select select "0"
select select "21"
select select "2"
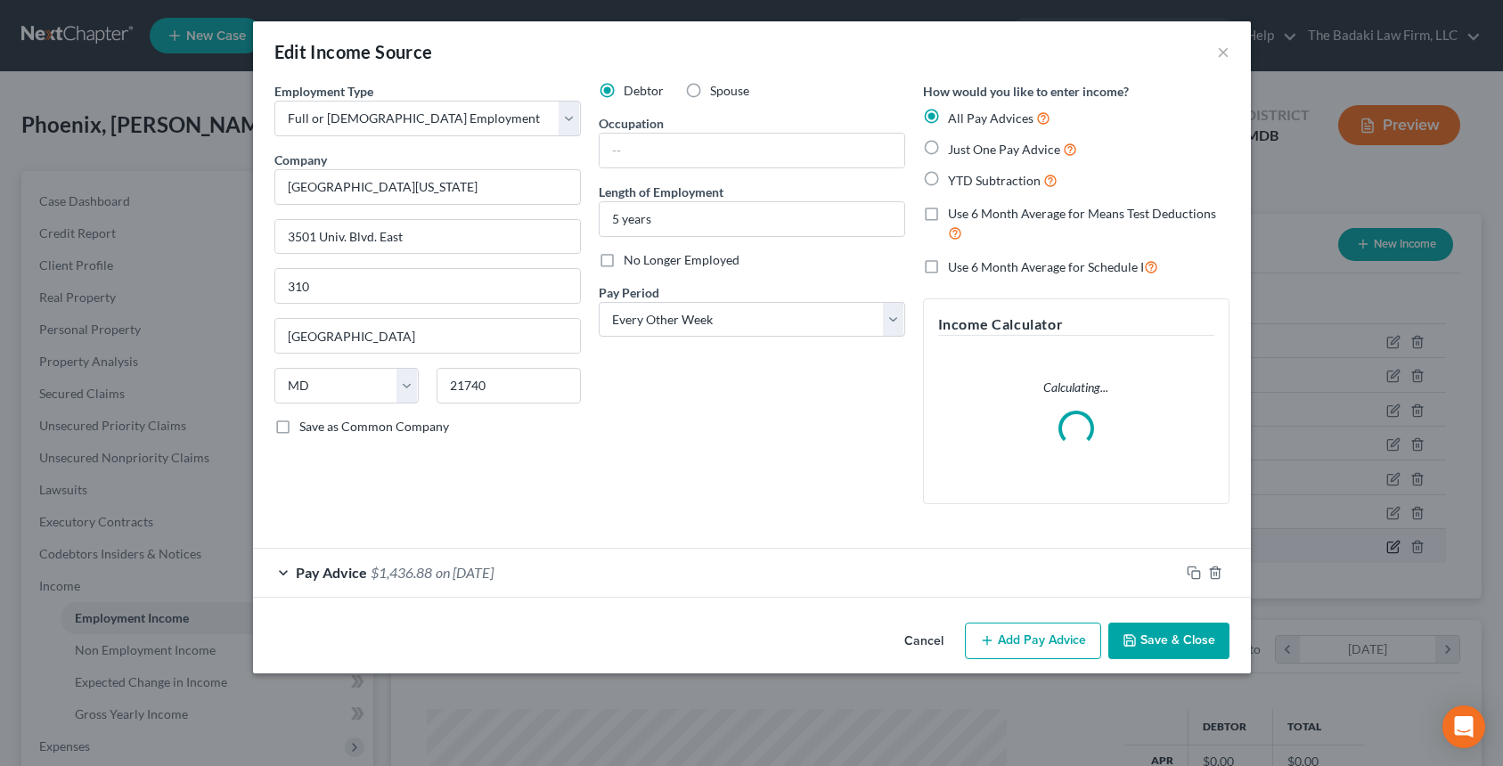
scroll to position [320, 622]
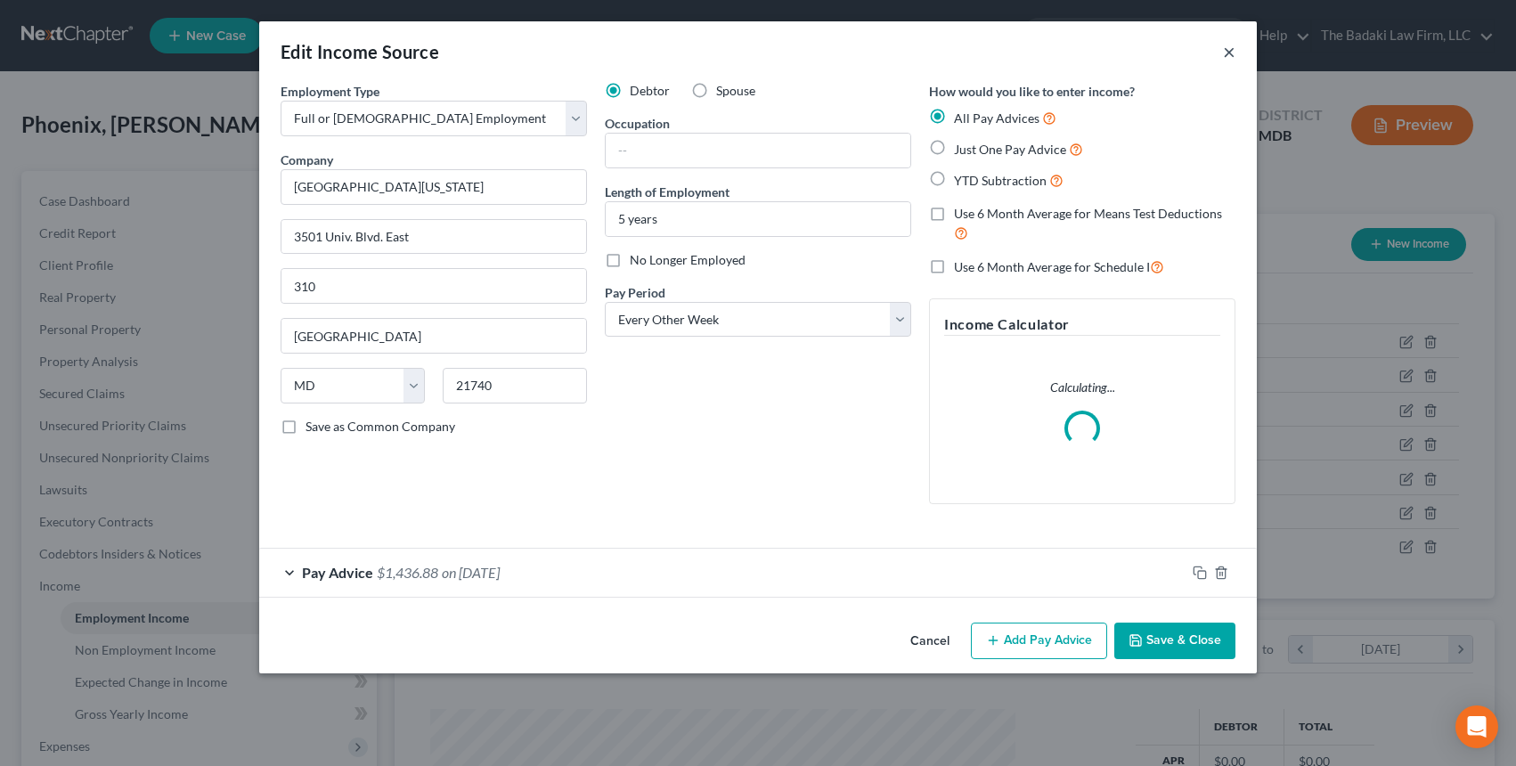
click at [1235, 57] on button "×" at bounding box center [1229, 51] width 12 height 21
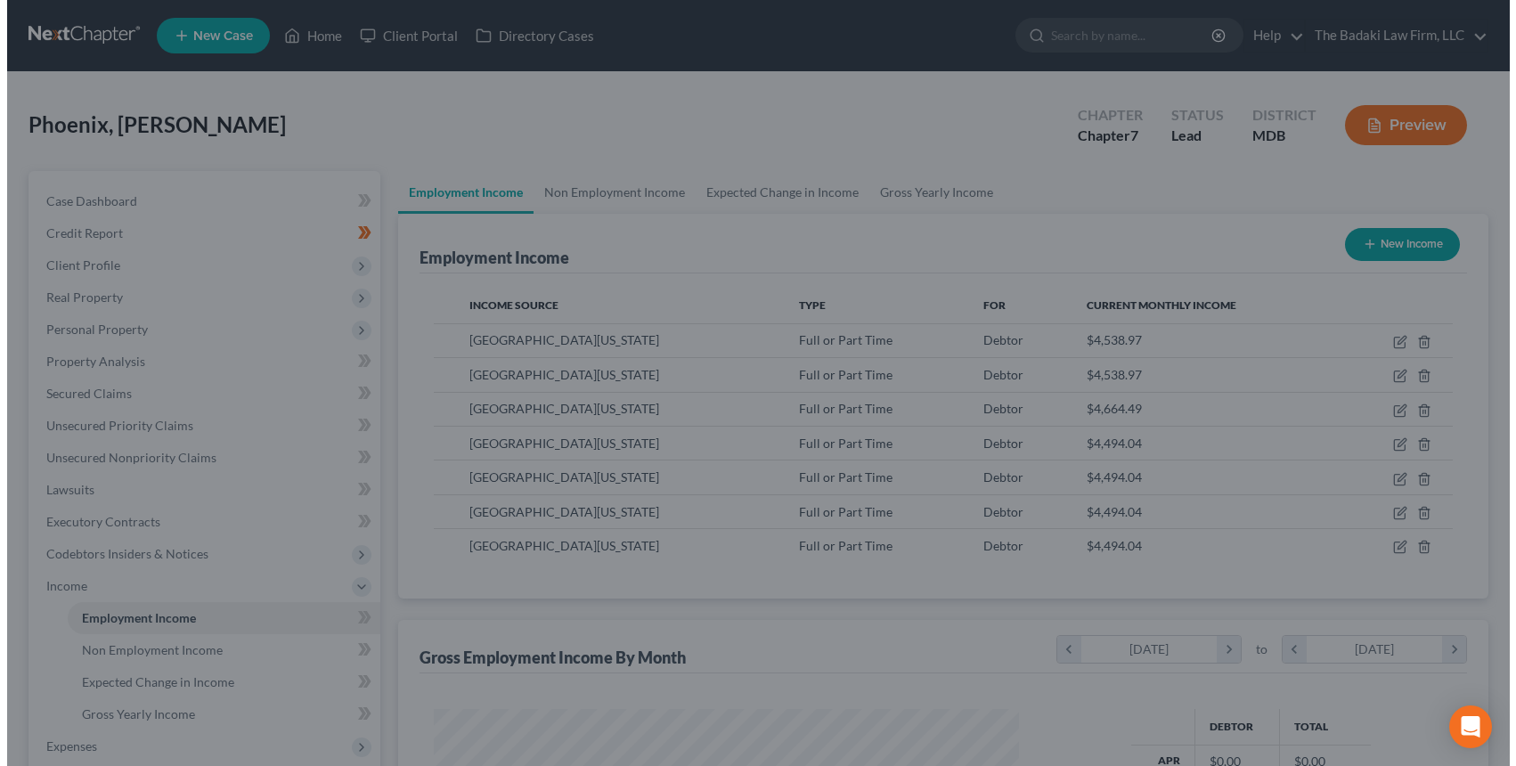
scroll to position [890563, 890266]
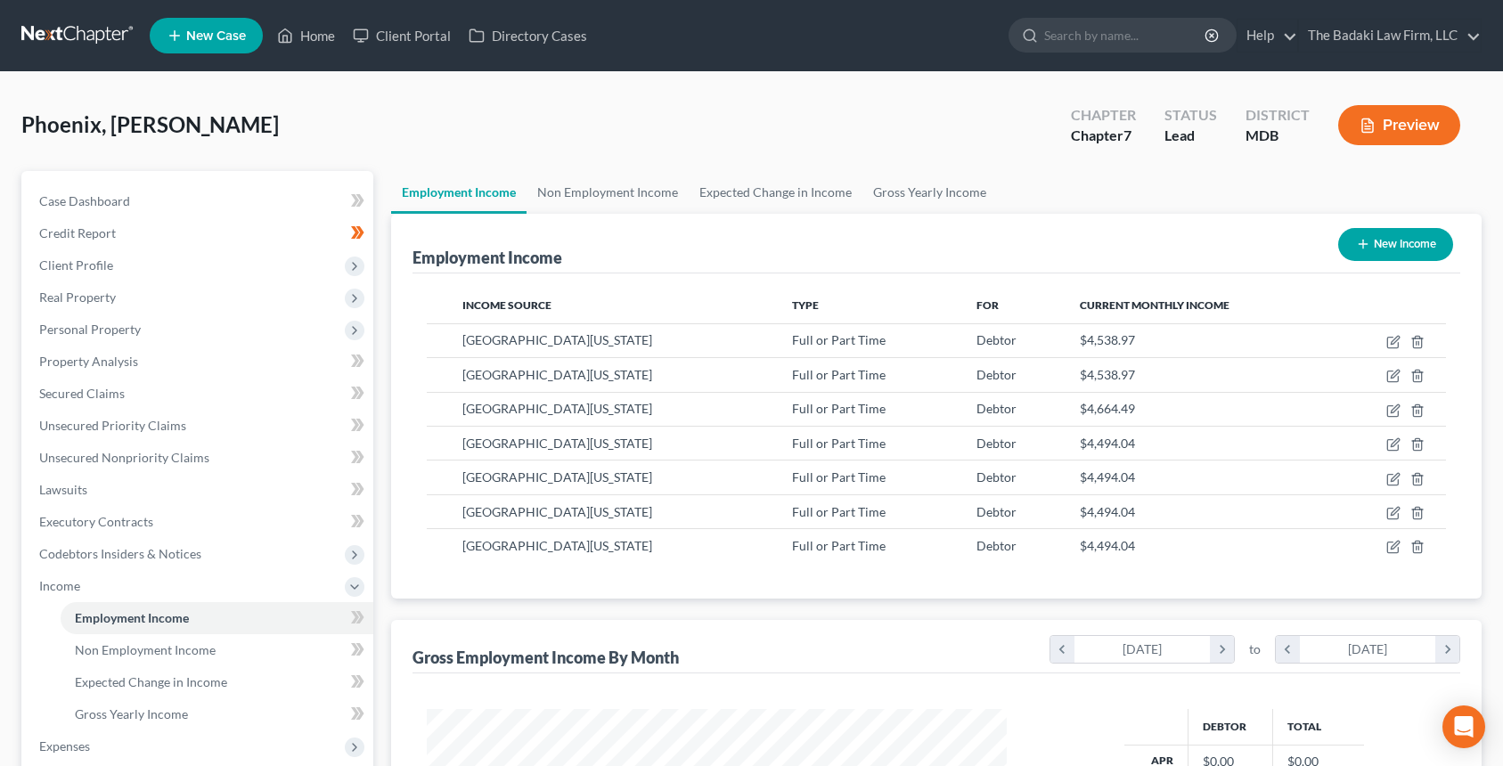
click at [1382, 256] on button "New Income" at bounding box center [1395, 244] width 115 height 33
select select "0"
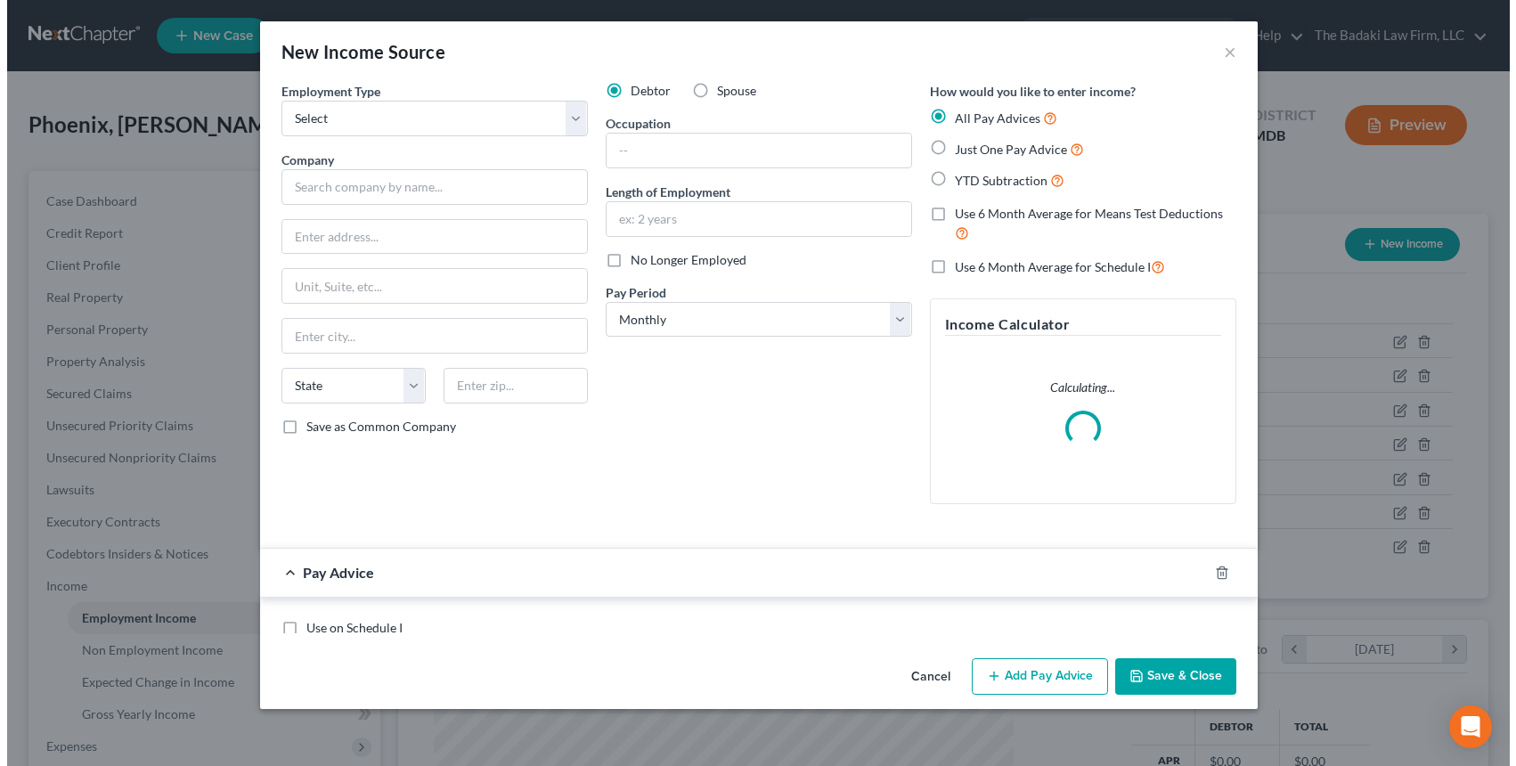
scroll to position [320, 622]
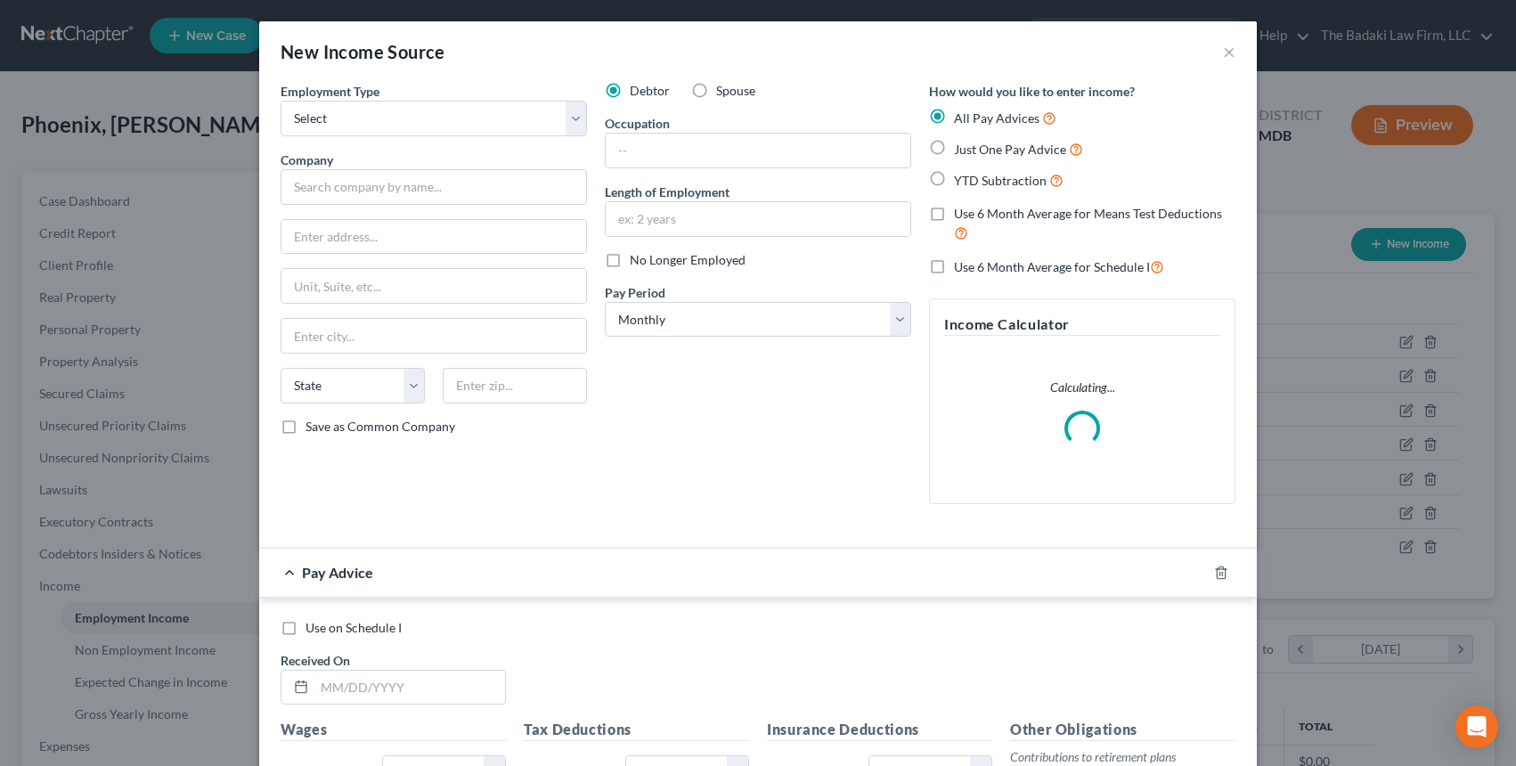
click at [369, 143] on div "Employment Type * Select Full or Part Time Employment Self Employment Company *…" at bounding box center [434, 300] width 324 height 437
click at [387, 194] on input "text" at bounding box center [434, 187] width 306 height 36
type input "[GEOGRAPHIC_DATA][US_STATE]"
type input "3501 Univ. Blvd. East"
type input "310"
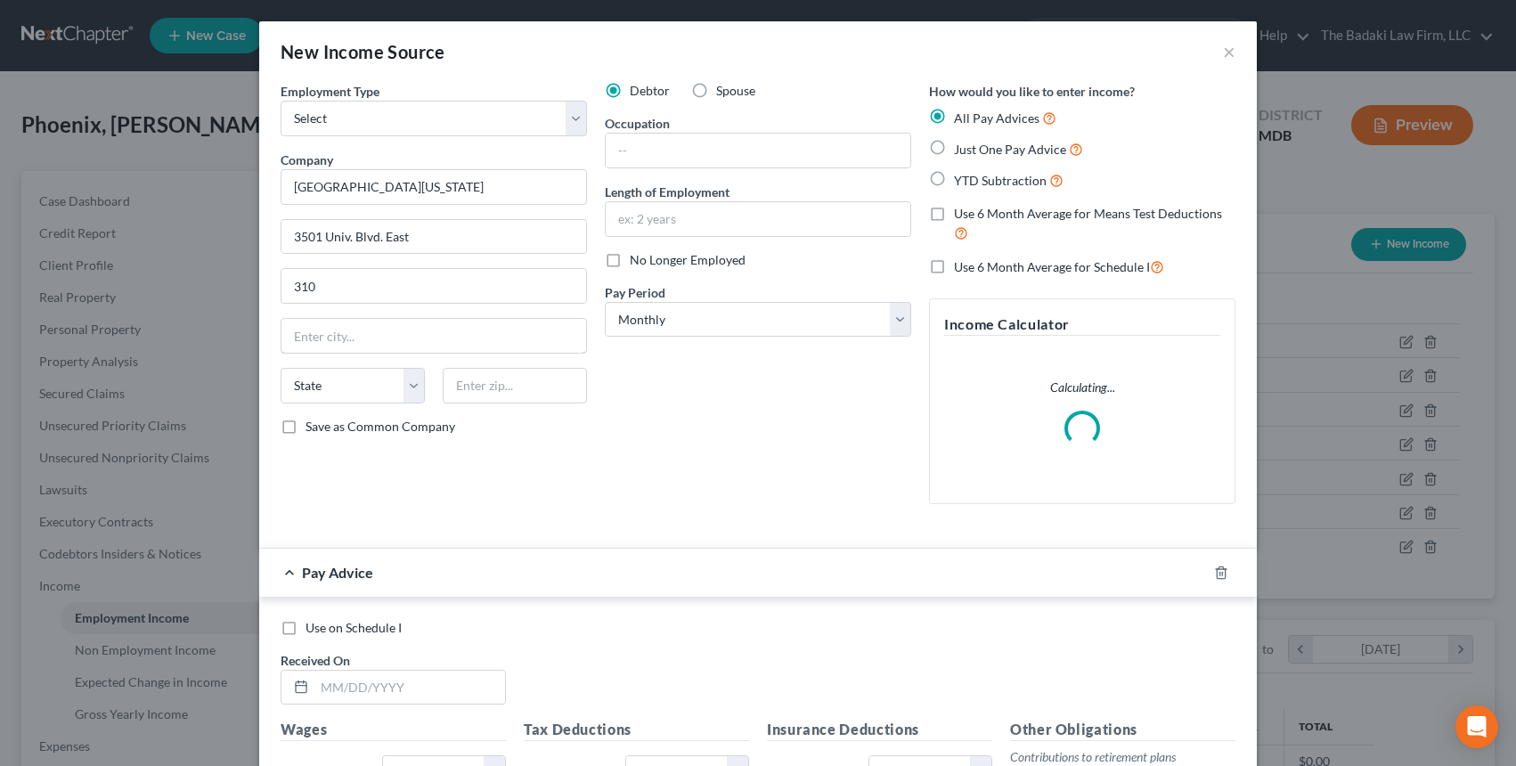
type input "Hagerstown"
select select "21"
type input "21740"
click at [415, 114] on select "Select Full or Part Time Employment Self Employment" at bounding box center [434, 119] width 306 height 36
select select "0"
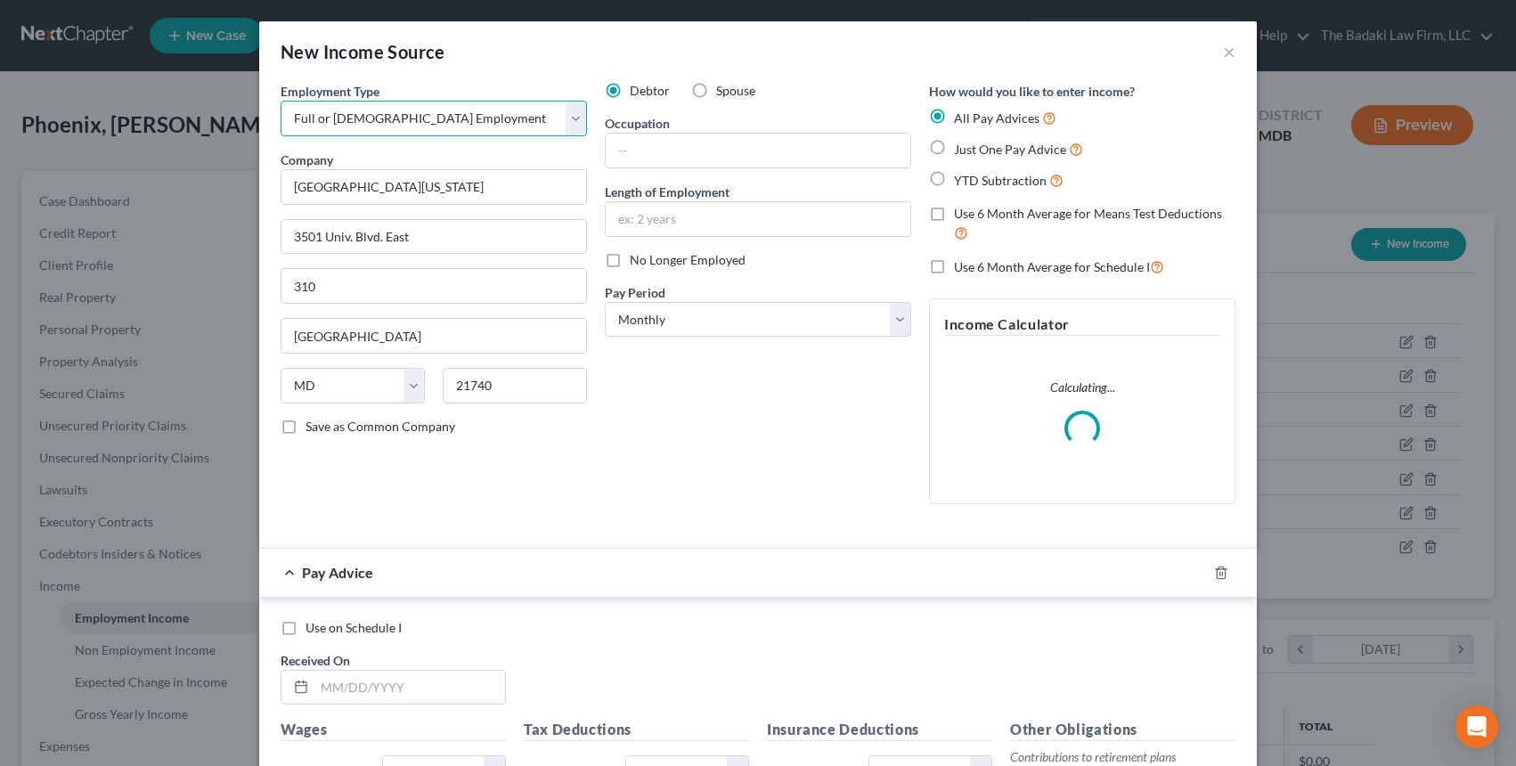
click at [281, 101] on select "Select Full or Part Time Employment Self Employment" at bounding box center [434, 119] width 306 height 36
drag, startPoint x: 632, startPoint y: 122, endPoint x: 658, endPoint y: 178, distance: 62.2
click at [636, 130] on label "Occupation" at bounding box center [637, 123] width 65 height 19
click at [658, 178] on div "Debtor Spouse Occupation Length of Employment No Longer Employed Pay Period * S…" at bounding box center [758, 300] width 324 height 437
click at [686, 223] on input "text" at bounding box center [758, 219] width 305 height 34
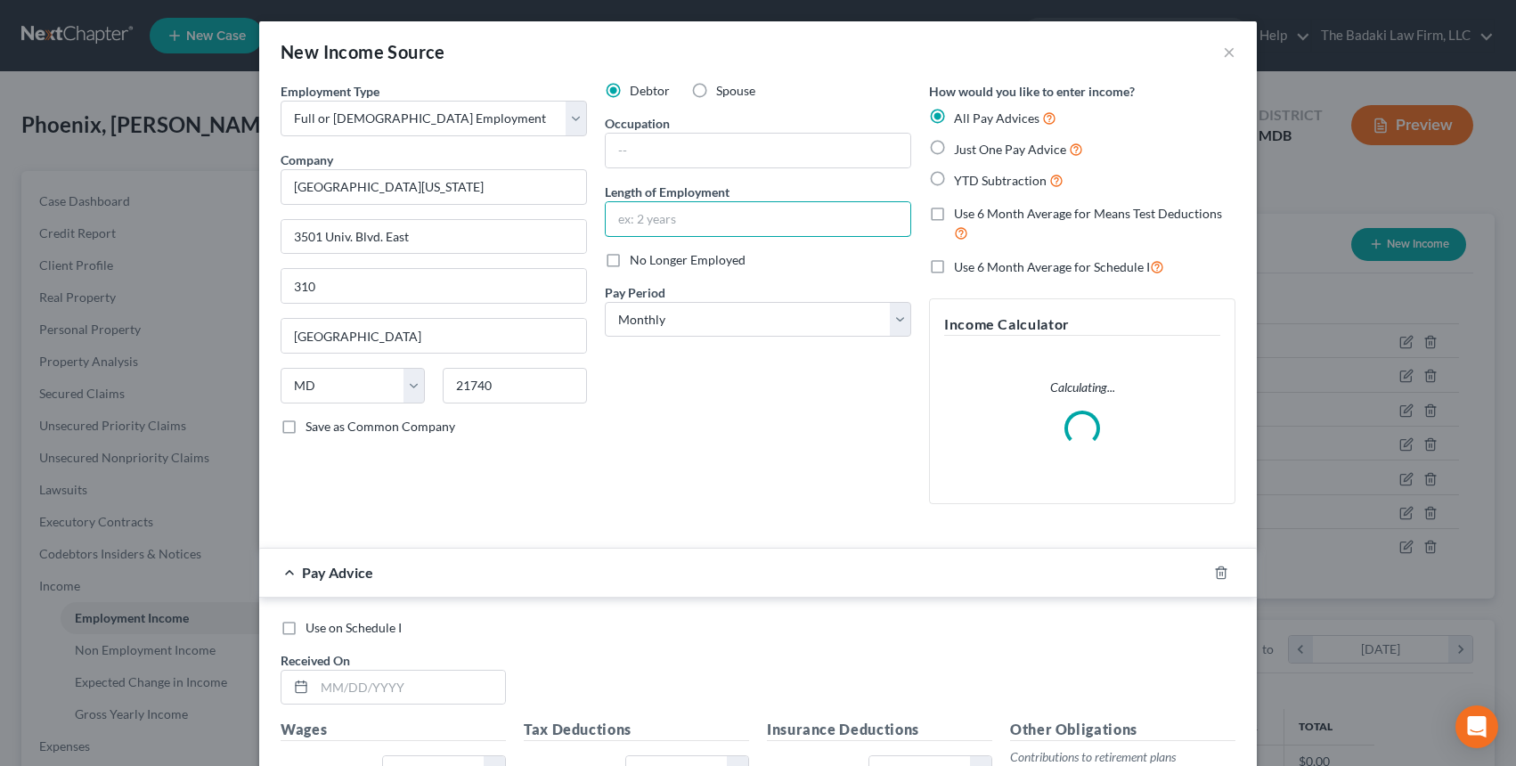
type input "5 years"
drag, startPoint x: 714, startPoint y: 294, endPoint x: 708, endPoint y: 330, distance: 36.0
click at [708, 298] on div "Pay Period * Select Monthly Twice Monthly Every Other Week Weekly" at bounding box center [758, 310] width 306 height 54
click at [708, 333] on select "Select Monthly Twice Monthly Every Other Week Weekly" at bounding box center [758, 320] width 306 height 36
select select "2"
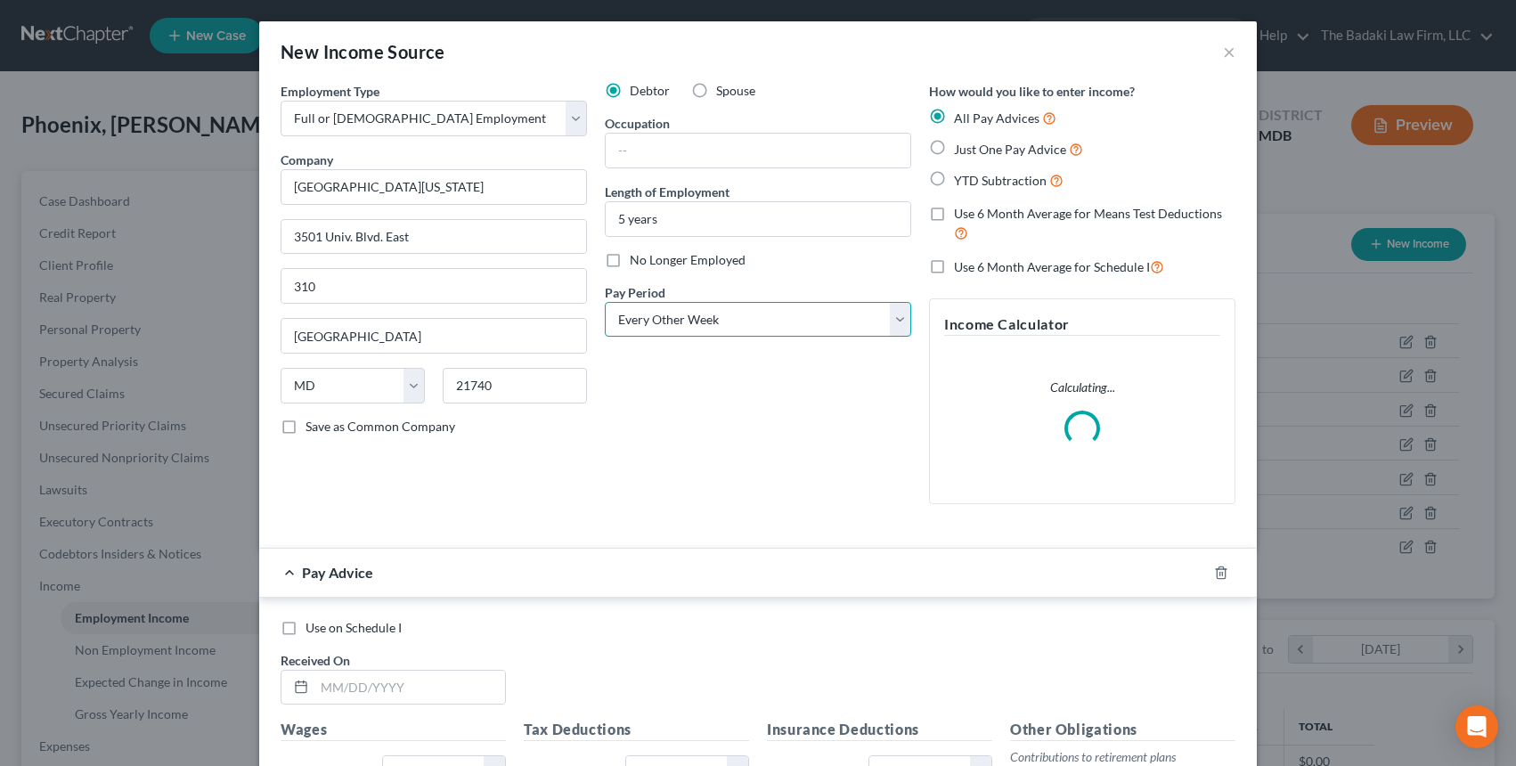
click at [605, 302] on select "Select Monthly Twice Monthly Every Other Week Weekly" at bounding box center [758, 320] width 306 height 36
click at [652, 269] on div "Debtor Spouse Occupation Length of Employment 5 years No Longer Employed Pay Pe…" at bounding box center [758, 300] width 324 height 437
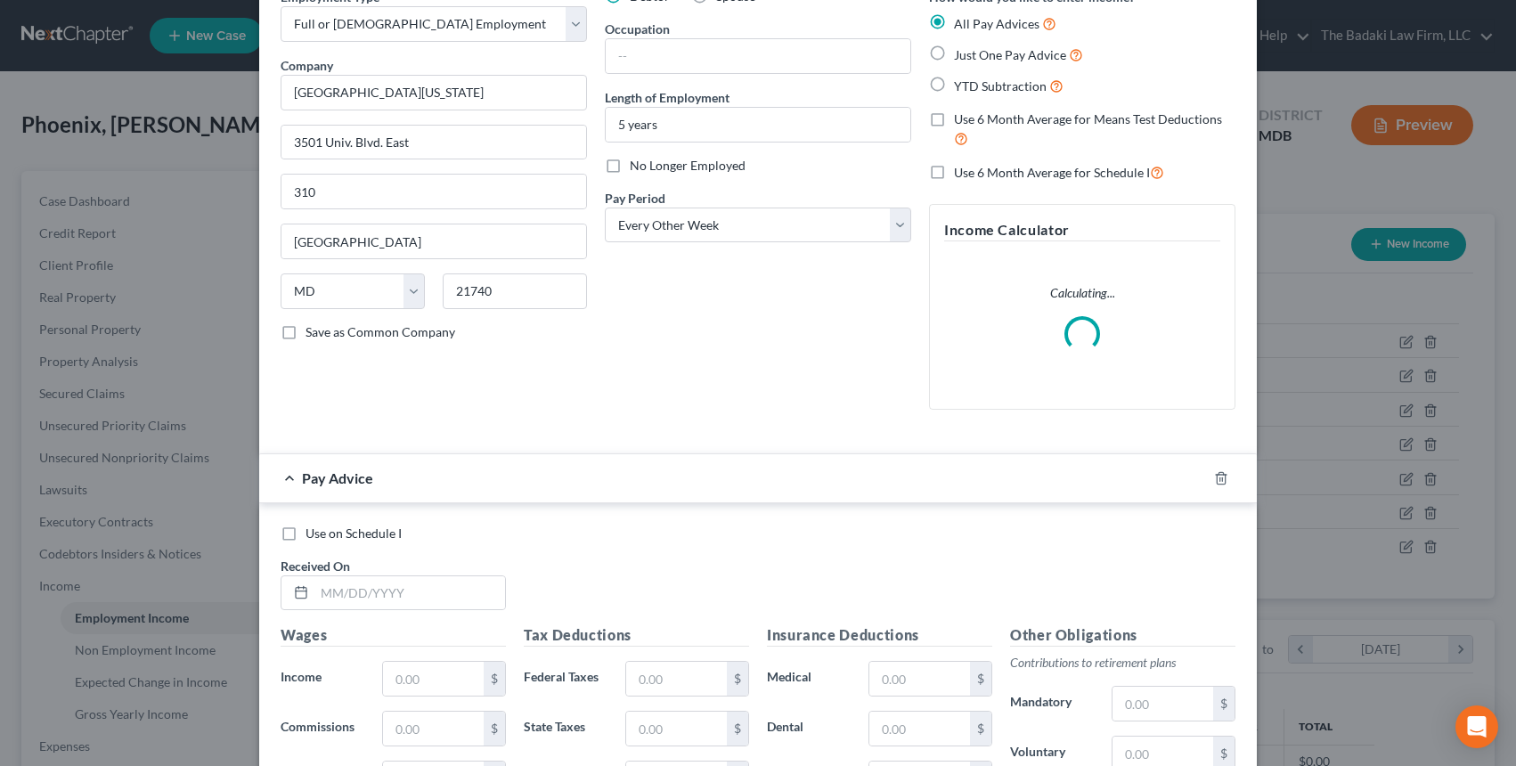
scroll to position [178, 0]
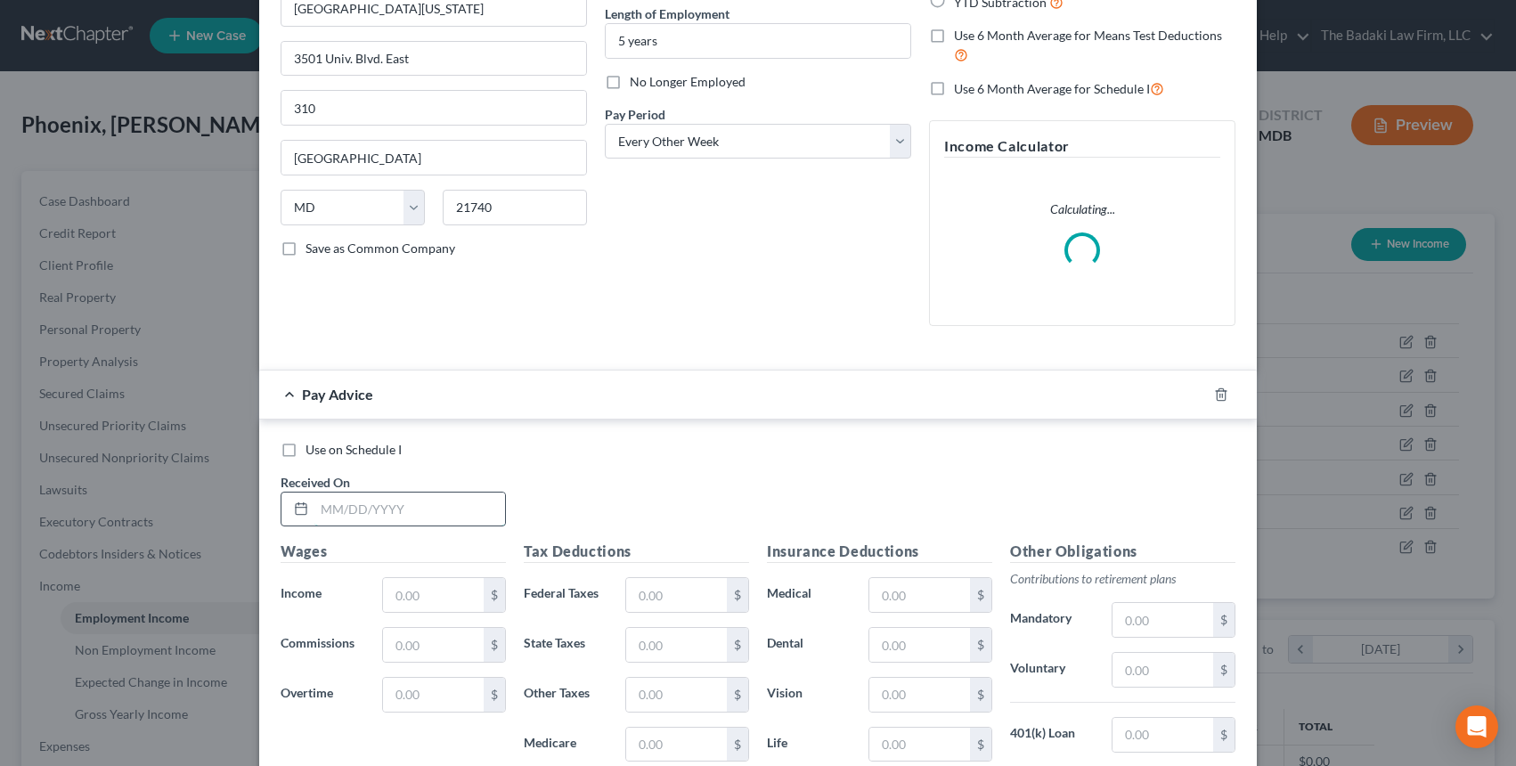
click at [390, 518] on input "text" at bounding box center [409, 510] width 191 height 34
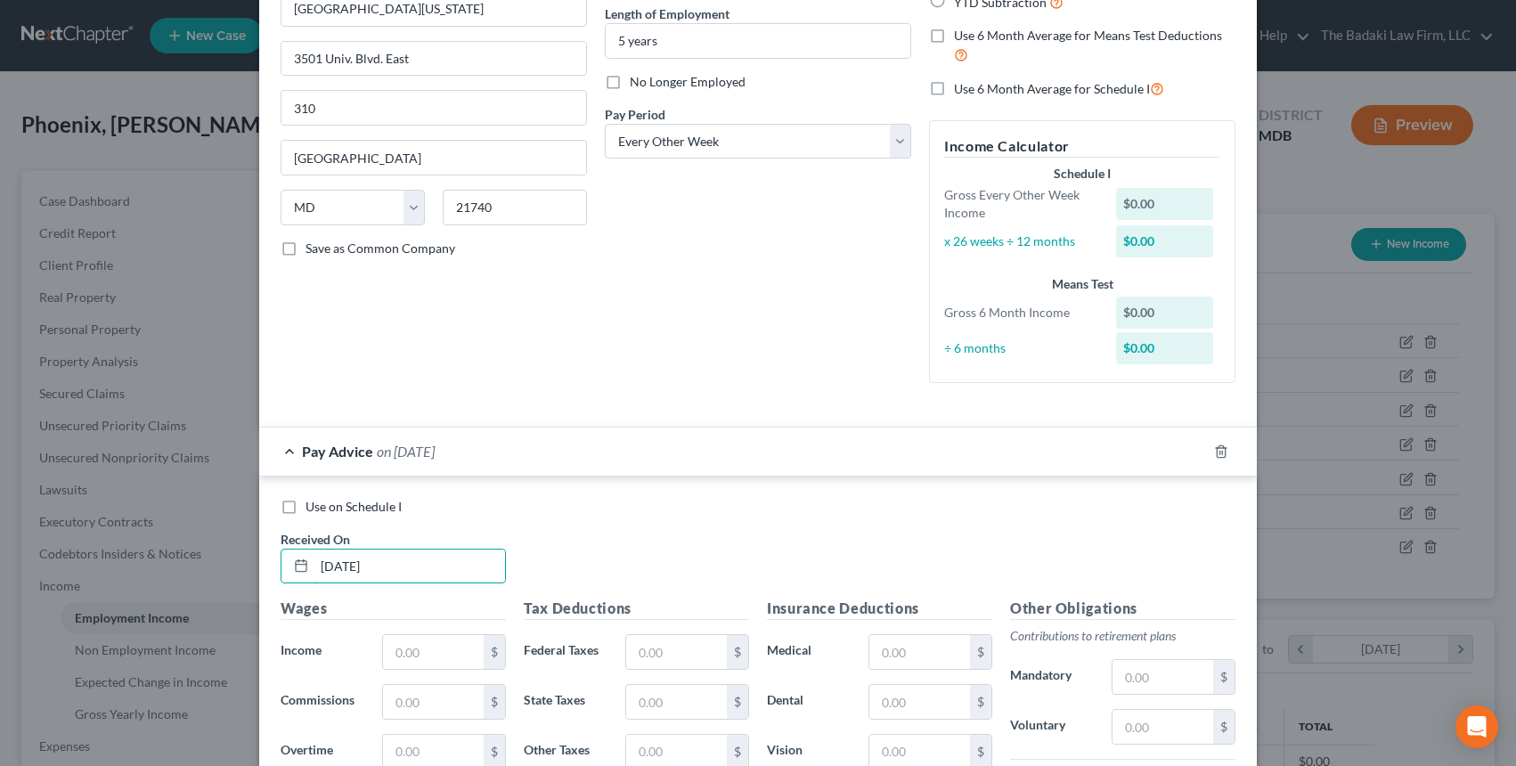
type input "05/09/2025"
click at [577, 488] on div "Use on Schedule I Received On * 05/09/2025 Wages Income * $ Commissions $ Overt…" at bounding box center [758, 744] width 998 height 535
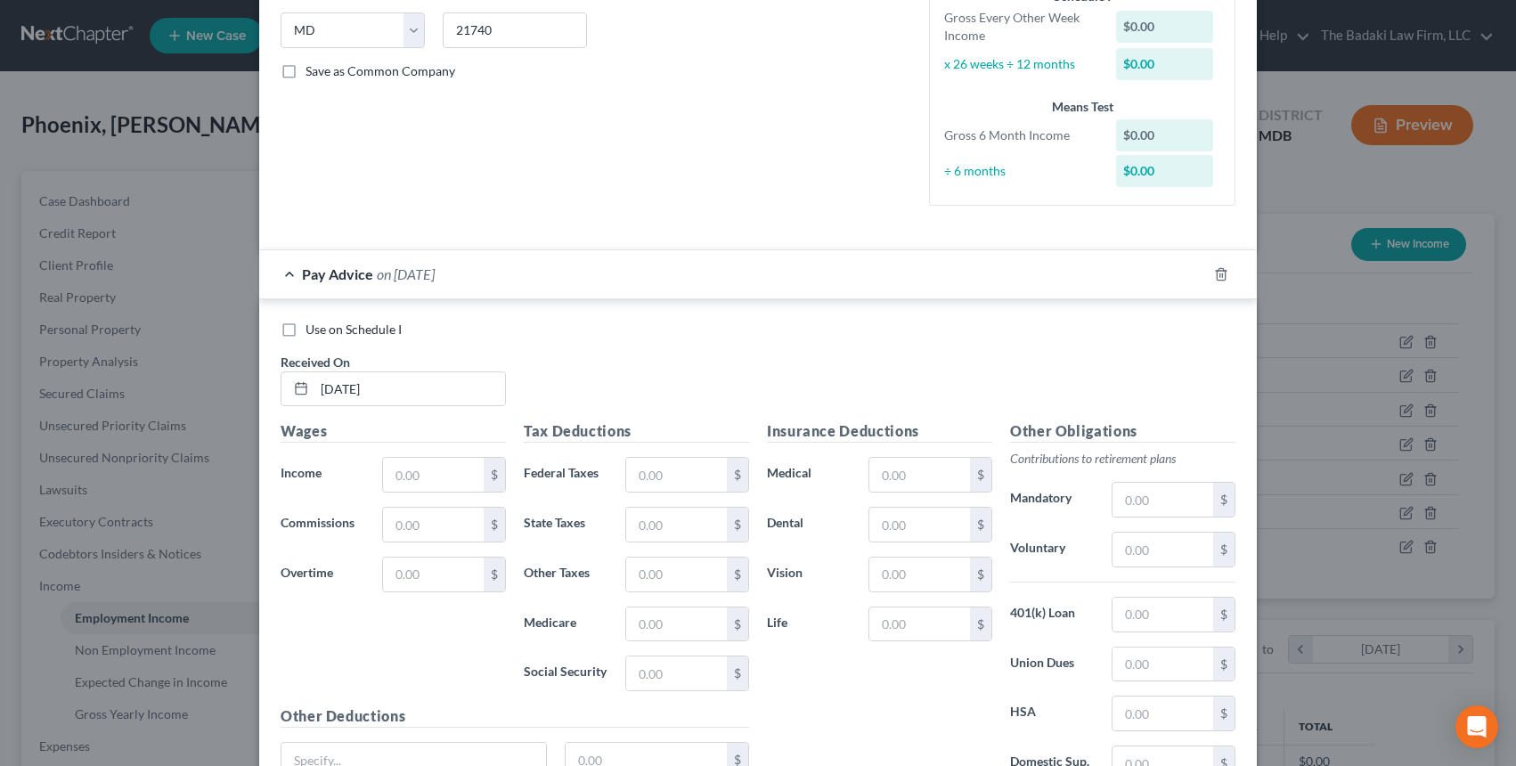
scroll to position [356, 0]
click at [423, 472] on input "text" at bounding box center [433, 474] width 101 height 34
type input "2,074.17"
click at [632, 469] on input "text" at bounding box center [676, 474] width 101 height 34
type input "0.00"
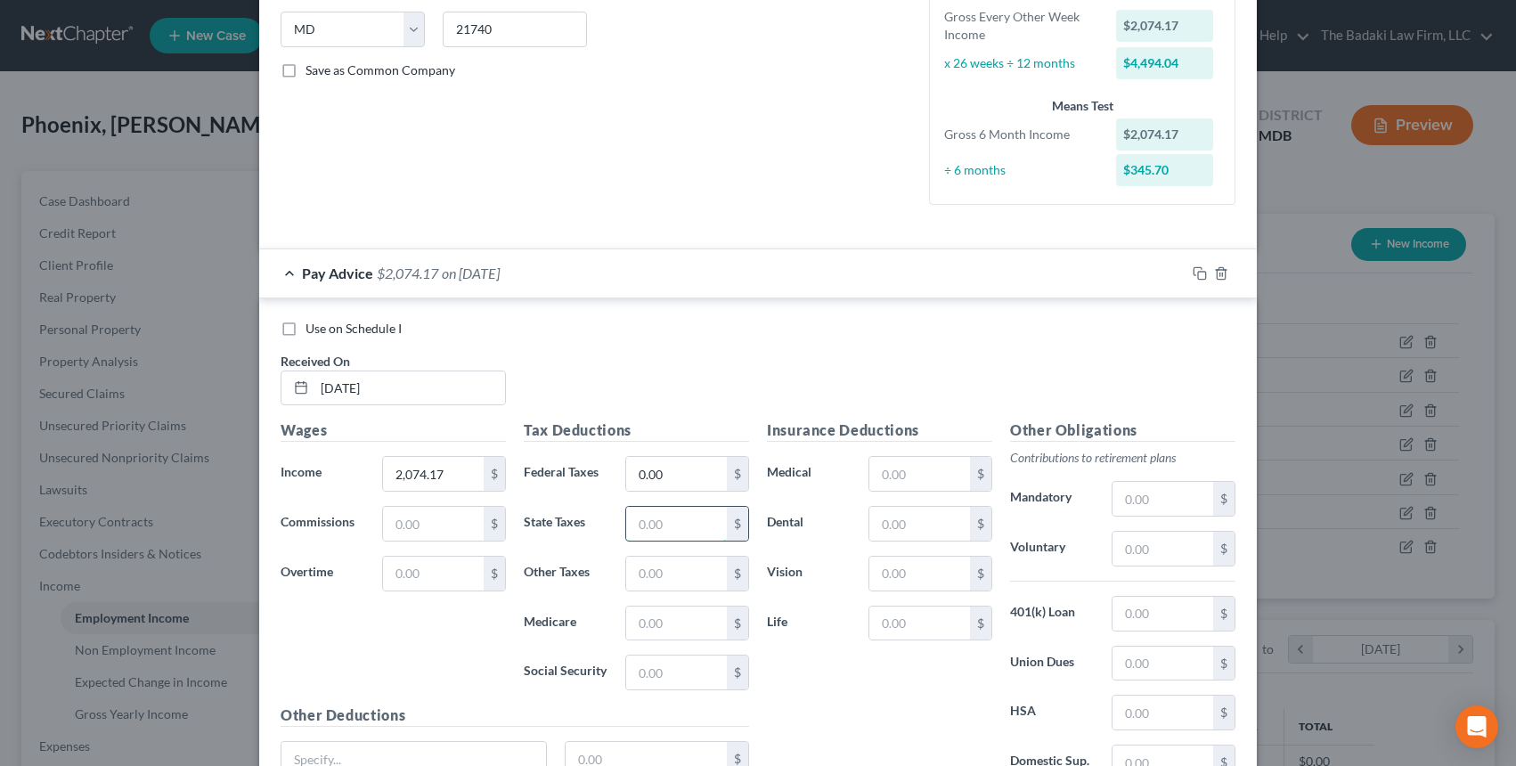
click at [682, 539] on input "text" at bounding box center [676, 524] width 101 height 34
type input "22"
click at [649, 633] on input "text" at bounding box center [676, 624] width 101 height 34
type input "25.42"
click at [683, 651] on div "Tax Deductions Federal Taxes 0.00 $ State Taxes 22 $ Other Taxes $ Medicare 25.…" at bounding box center [636, 562] width 243 height 285
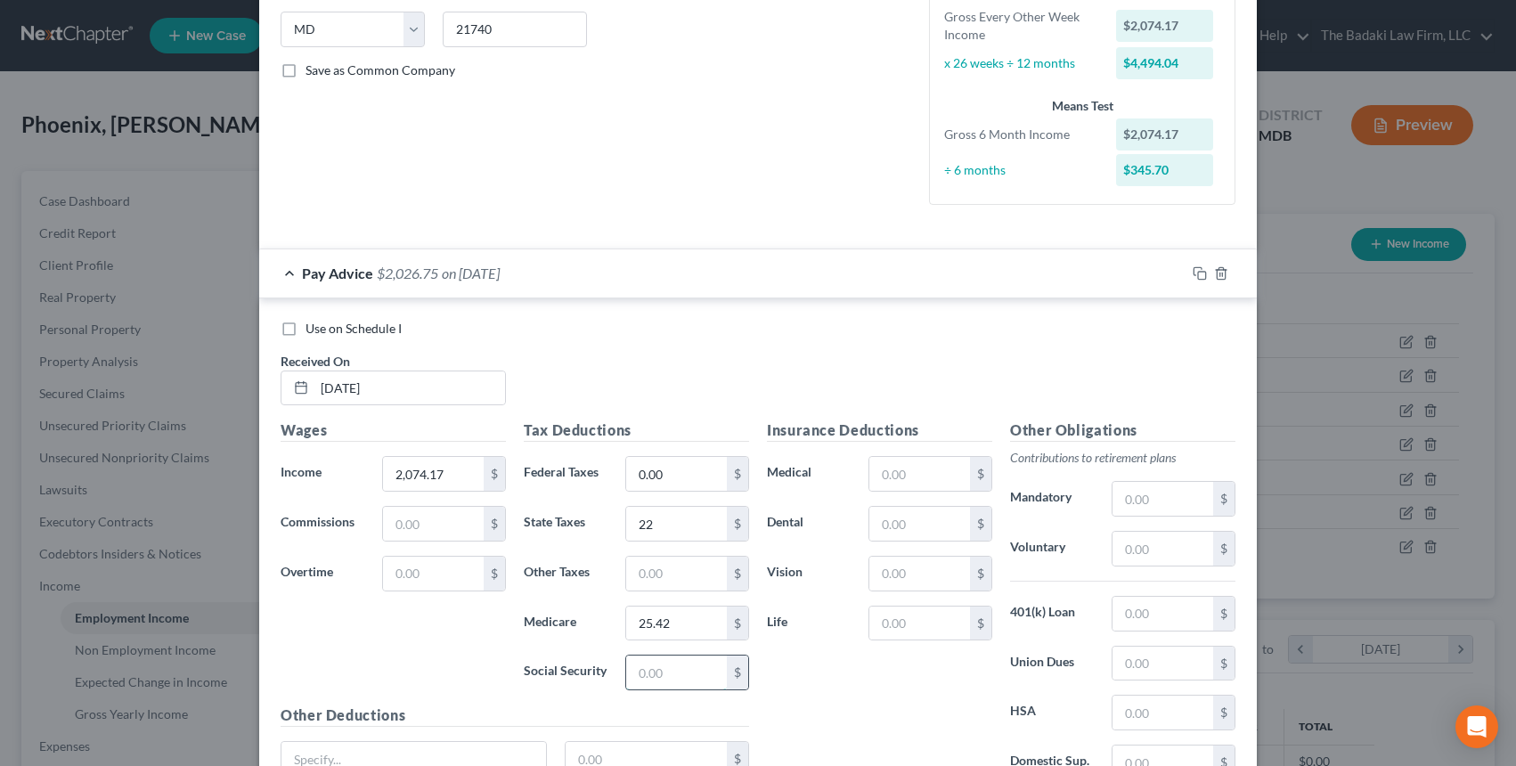
click at [687, 657] on input "text" at bounding box center [676, 673] width 101 height 34
type input "108.70"
click at [882, 478] on input "text" at bounding box center [920, 474] width 101 height 34
click at [894, 636] on input "text" at bounding box center [920, 624] width 101 height 34
type input "18.00"
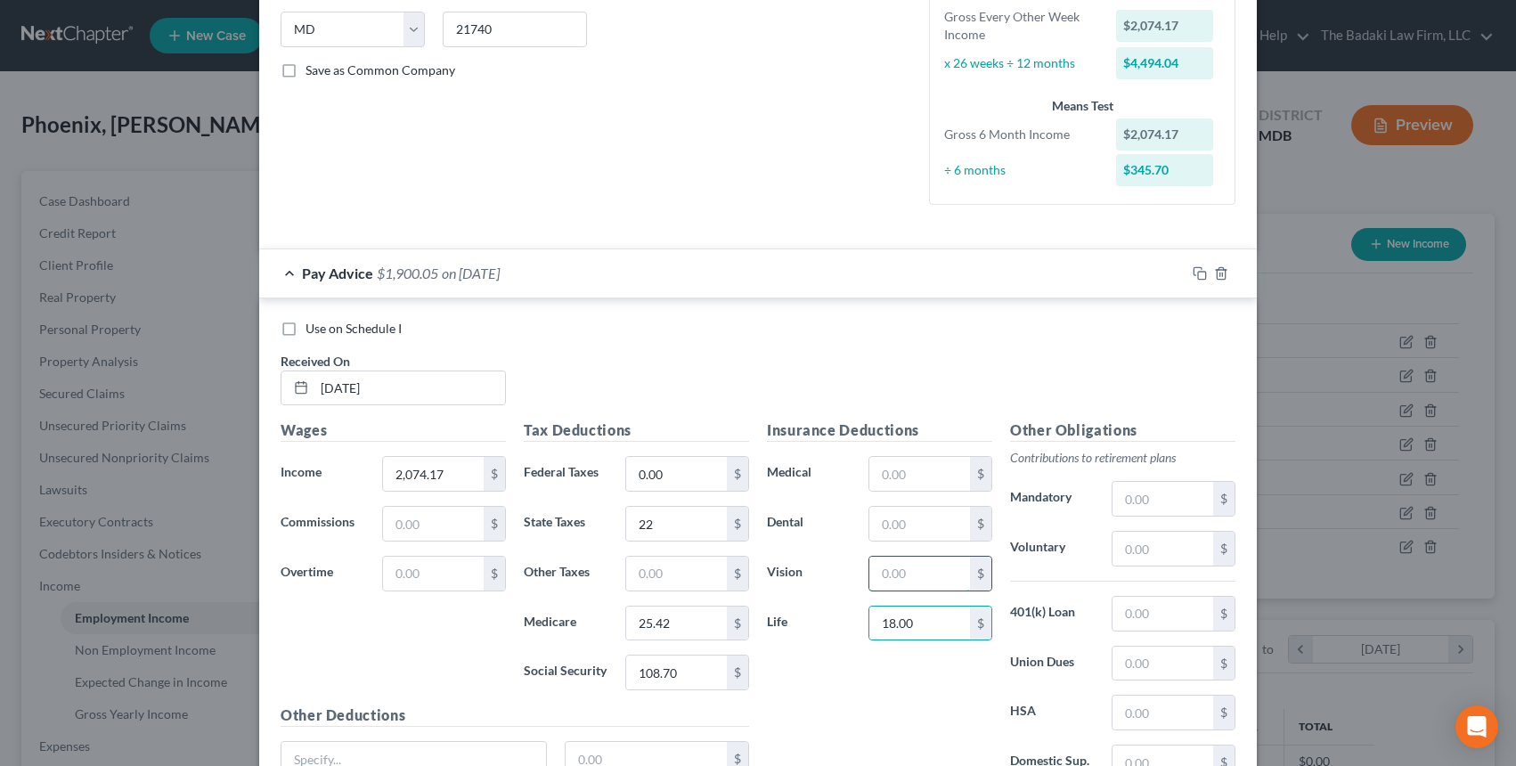
click at [893, 568] on input "text" at bounding box center [920, 574] width 101 height 34
click at [931, 540] on input "text" at bounding box center [920, 524] width 101 height 34
type input "28.05"
click at [904, 462] on input "text" at bounding box center [920, 474] width 101 height 34
type input "289.08"
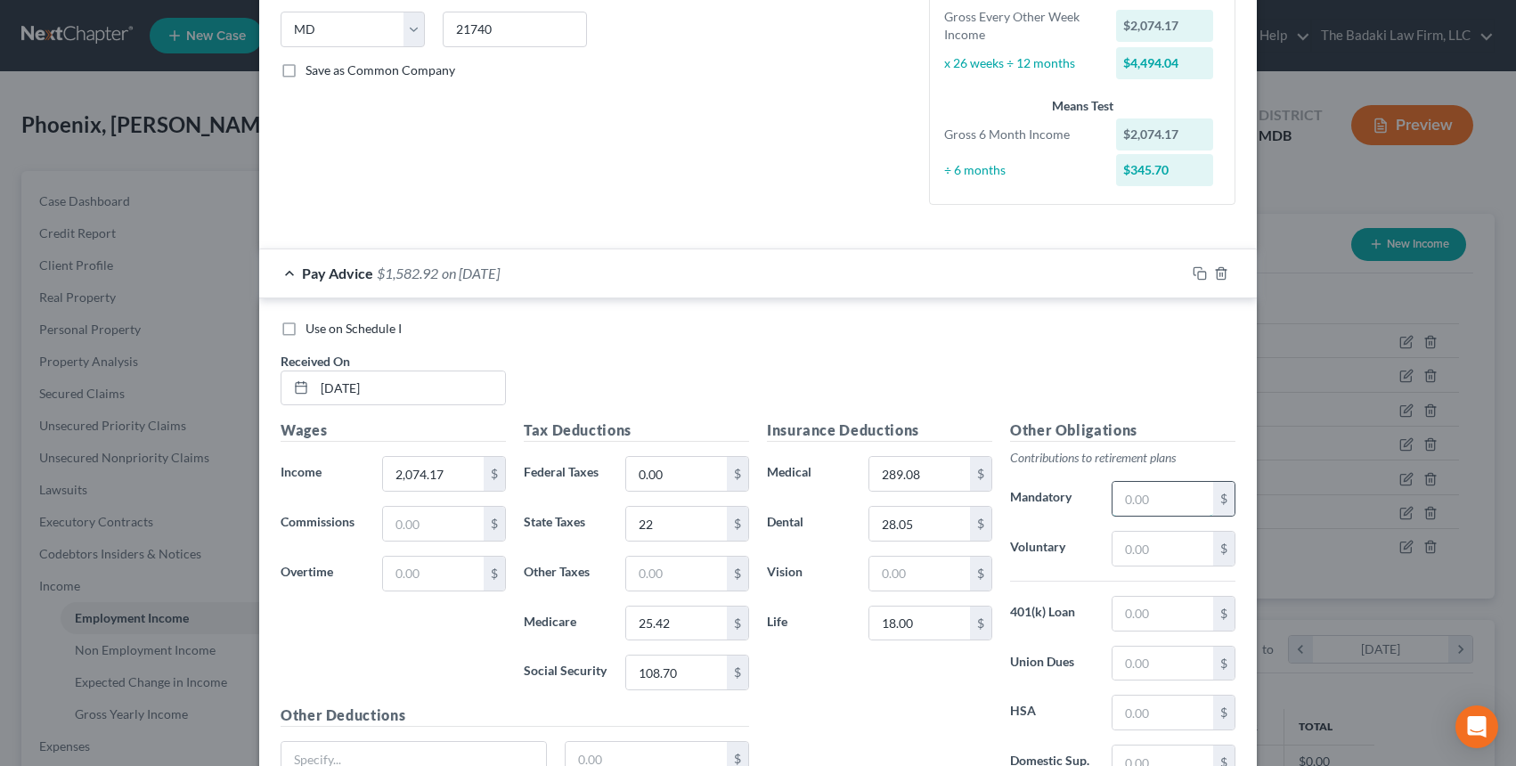
click at [1127, 494] on input "text" at bounding box center [1163, 499] width 101 height 34
type input "145.59"
click at [670, 537] on input "22" at bounding box center [676, 524] width 101 height 34
click at [670, 535] on input "22" at bounding box center [676, 524] width 101 height 34
type input "22.45"
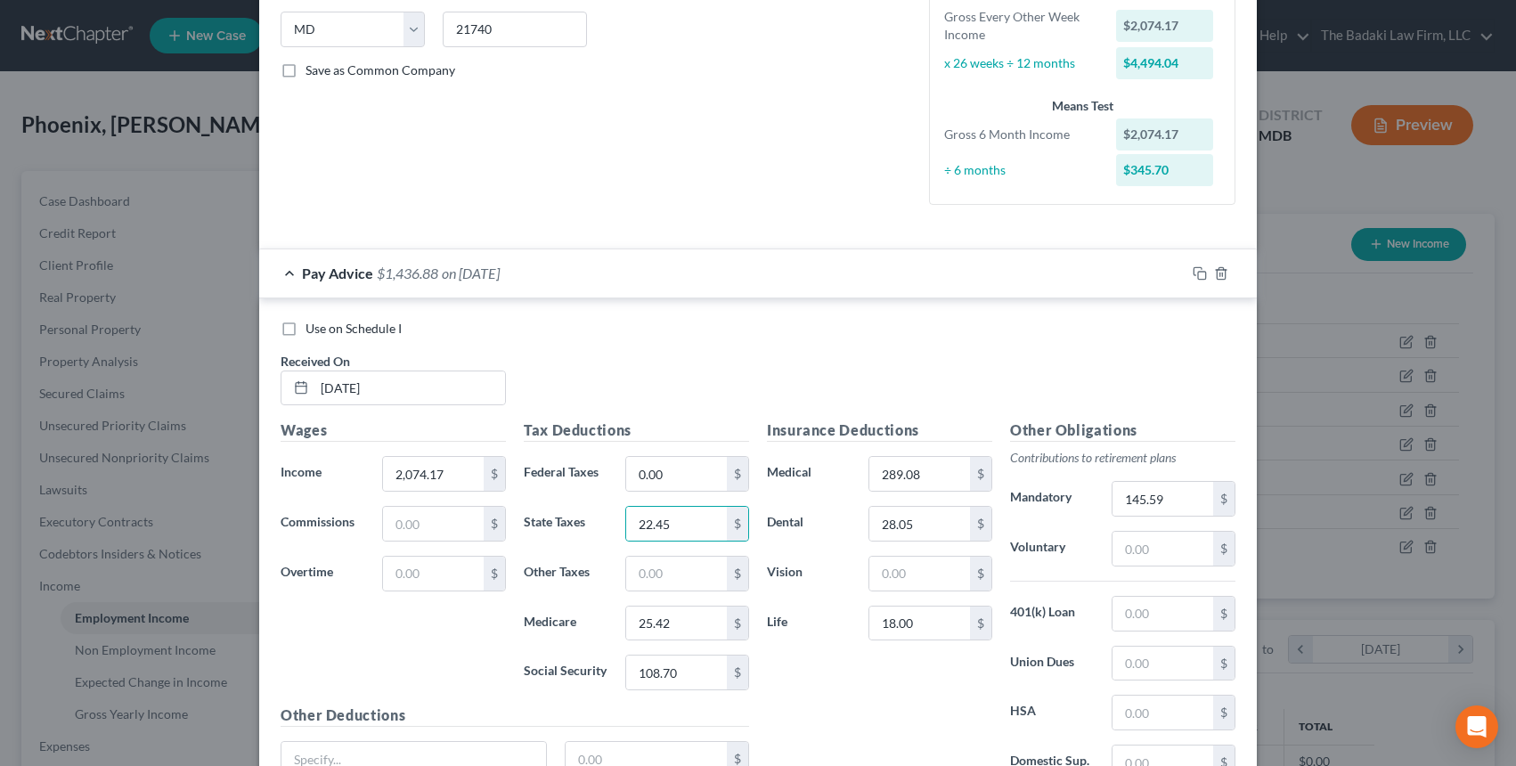
drag, startPoint x: 718, startPoint y: 271, endPoint x: 721, endPoint y: 280, distance: 9.3
click at [721, 280] on div "Pay Advice $1,436.88 on 05/09/2025" at bounding box center [722, 272] width 927 height 47
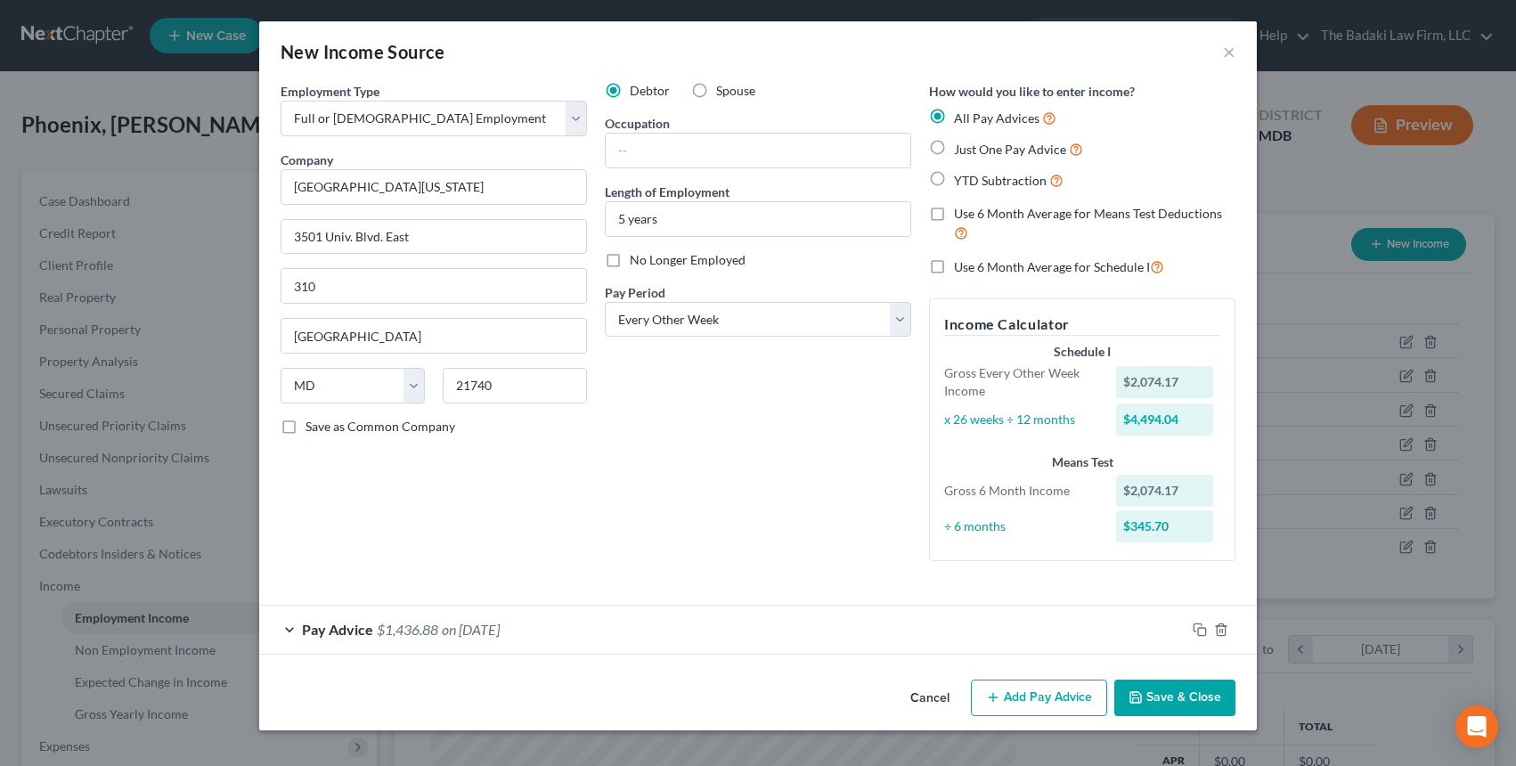
scroll to position [0, 0]
click at [674, 612] on div "Pay Advice $1,436.88 on 05/09/2025" at bounding box center [722, 629] width 927 height 47
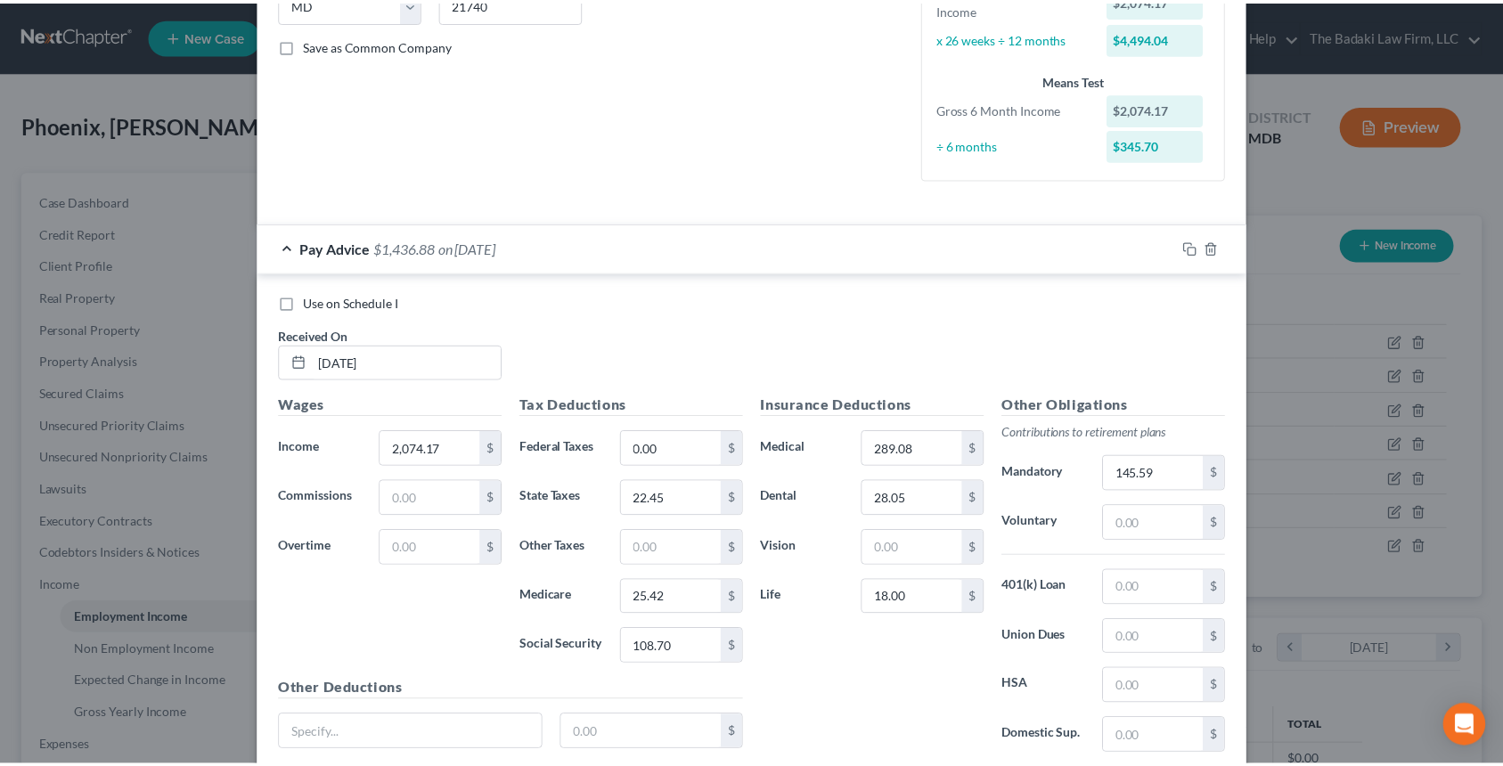
scroll to position [522, 0]
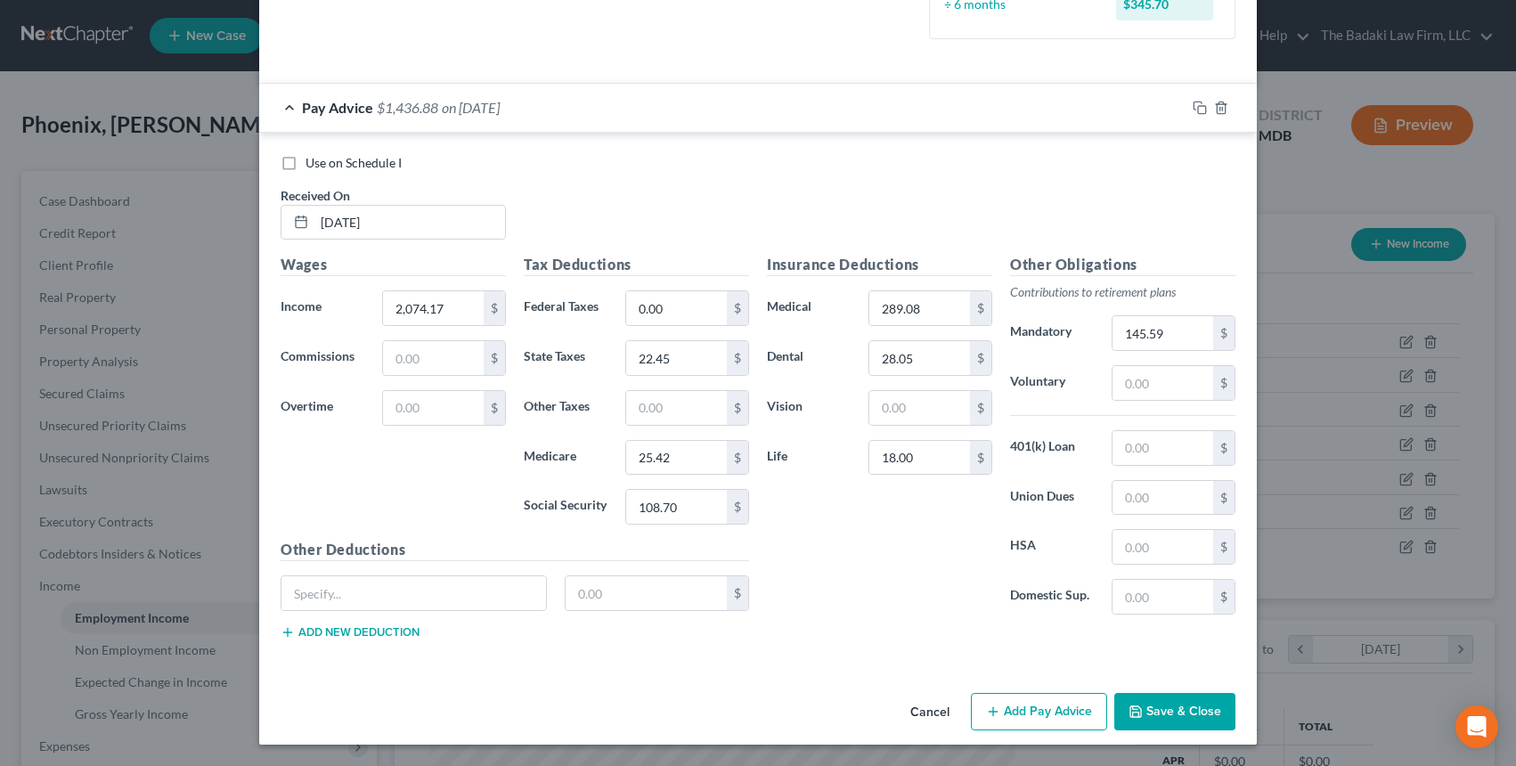
click at [1163, 703] on button "Save & Close" at bounding box center [1174, 711] width 121 height 37
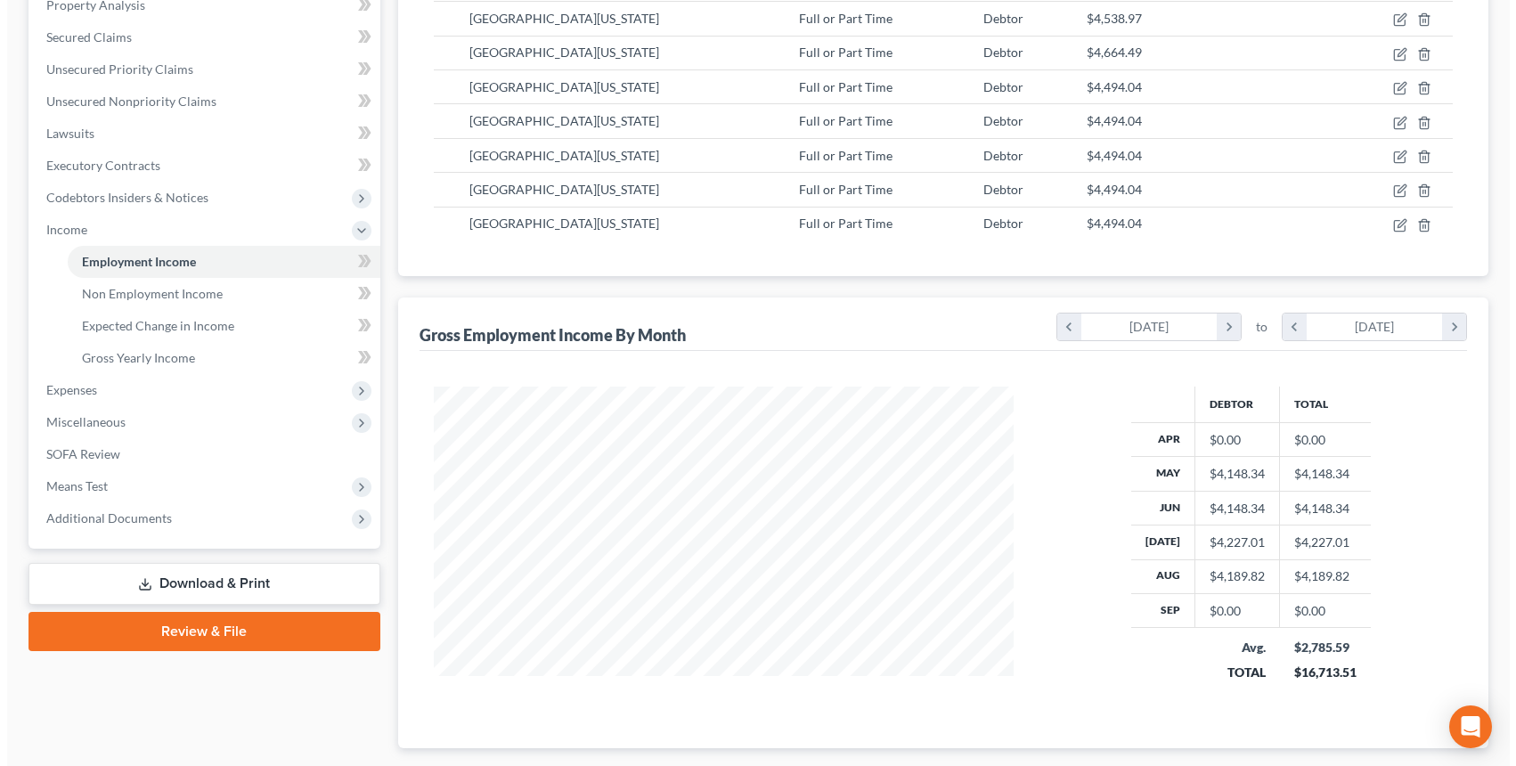
scroll to position [0, 0]
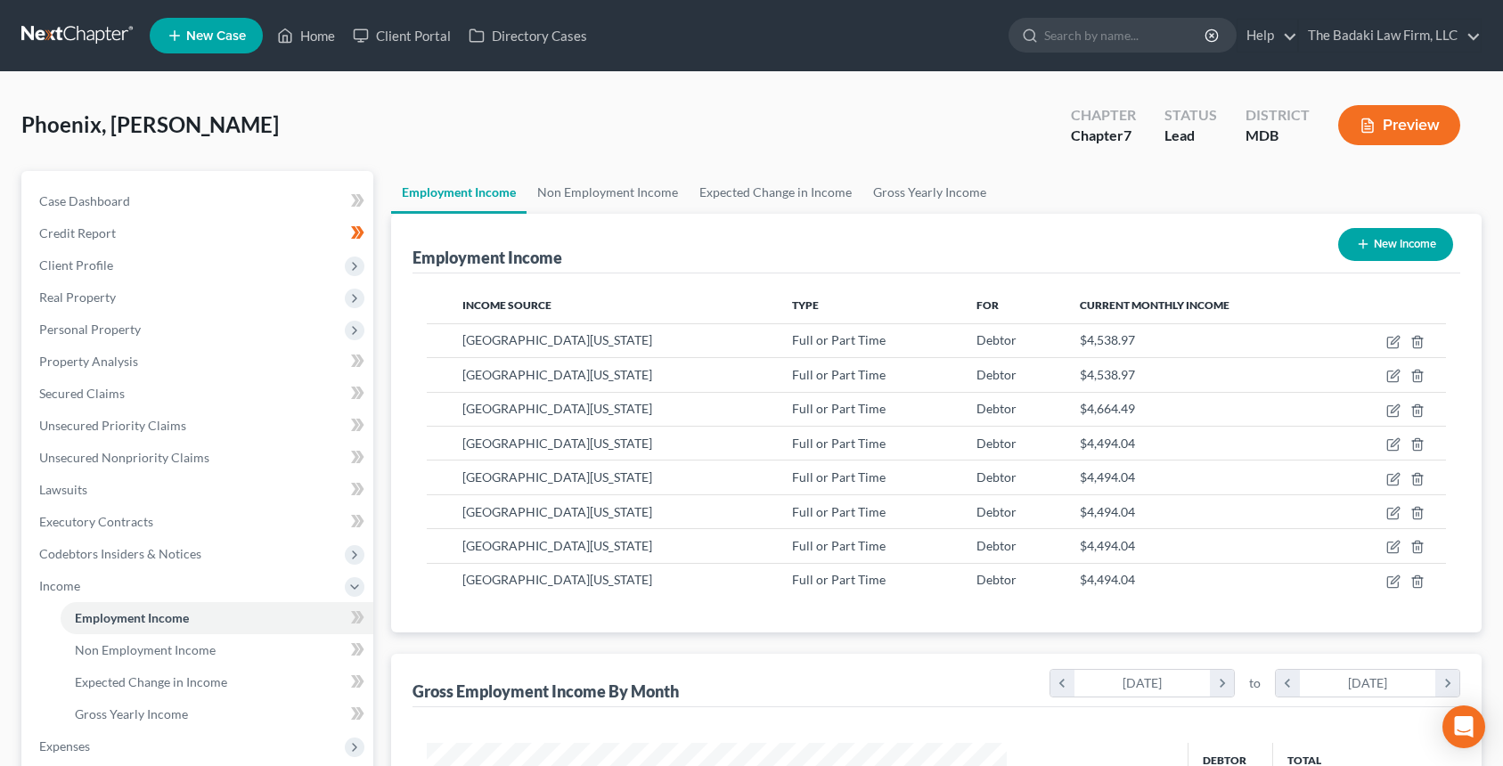
click at [1436, 240] on button "New Income" at bounding box center [1395, 244] width 115 height 33
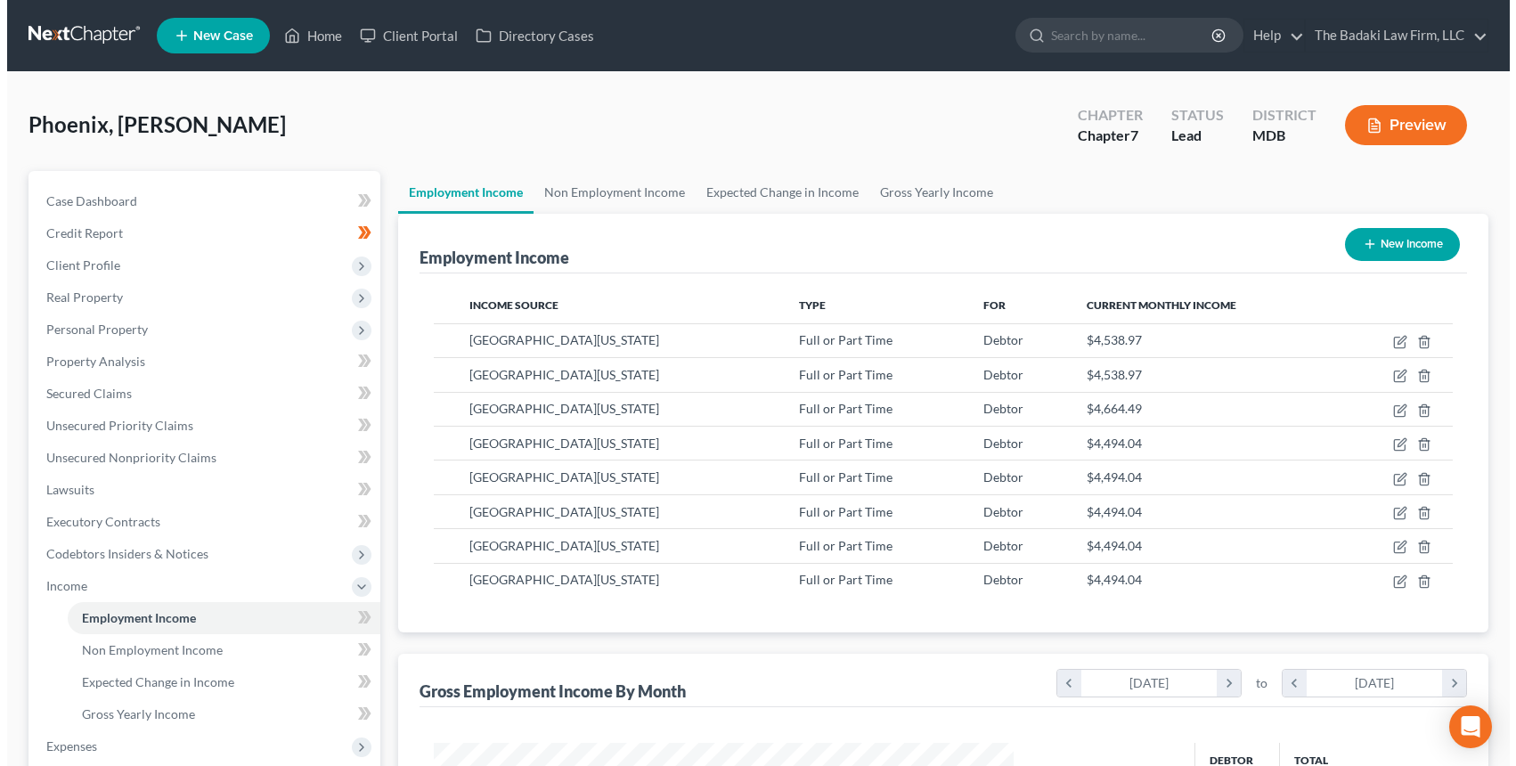
select select "0"
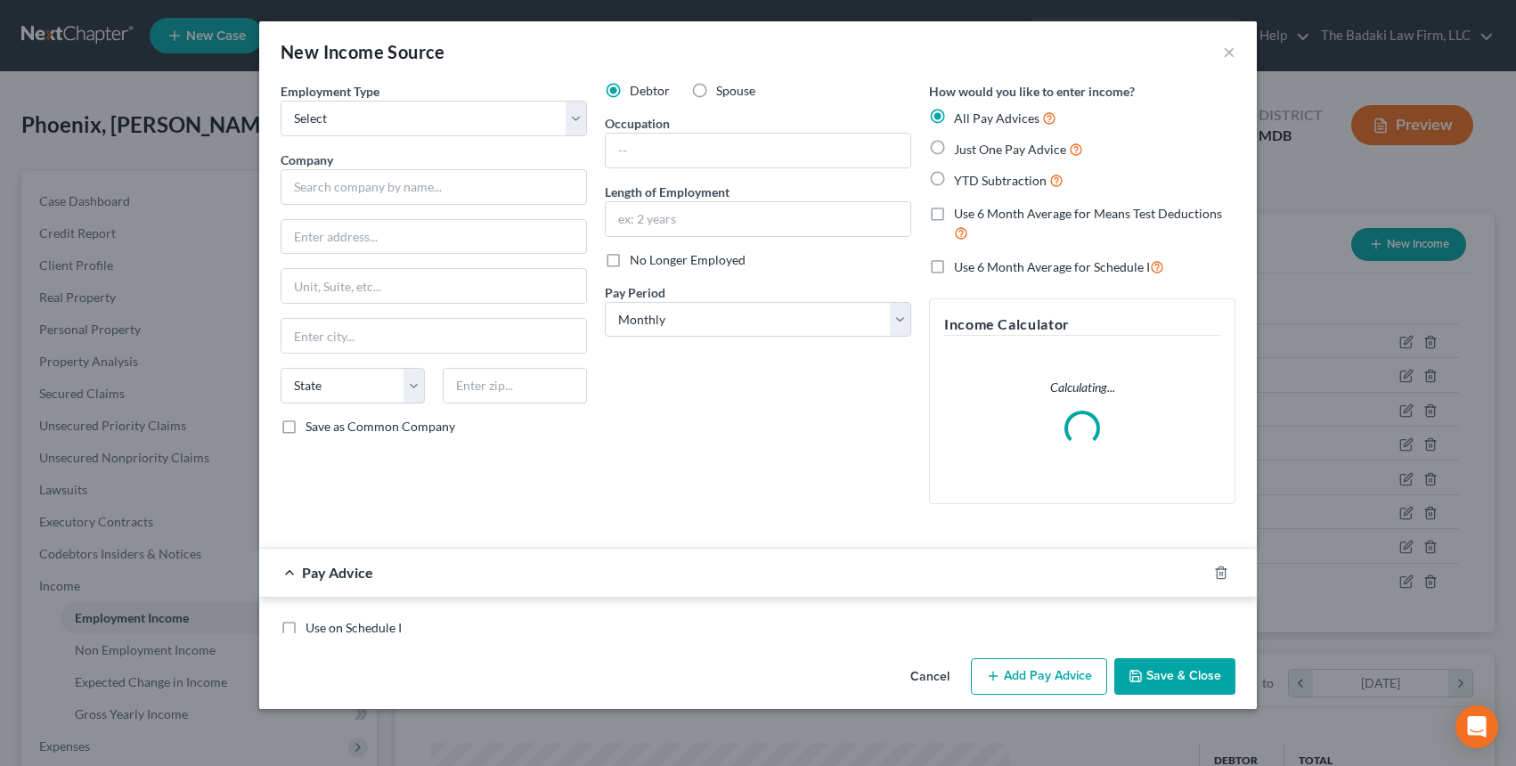
scroll to position [320, 622]
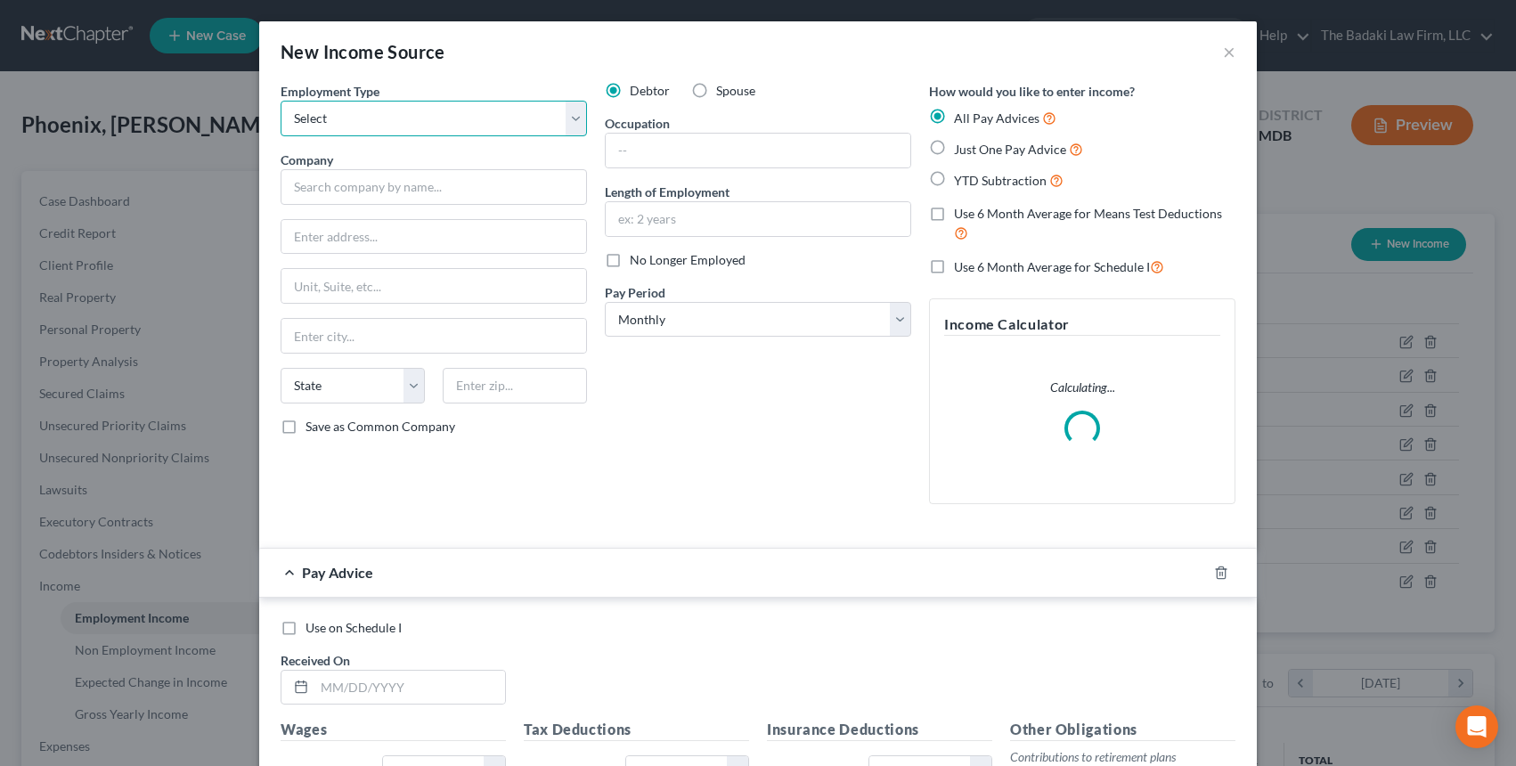
click at [356, 121] on select "Select Full or Part Time Employment Self Employment" at bounding box center [434, 119] width 306 height 36
select select "0"
click at [281, 101] on select "Select Full or Part Time Employment Self Employment" at bounding box center [434, 119] width 306 height 36
drag, startPoint x: 367, startPoint y: 180, endPoint x: 367, endPoint y: 204, distance: 24.1
click at [367, 180] on input "text" at bounding box center [434, 187] width 306 height 36
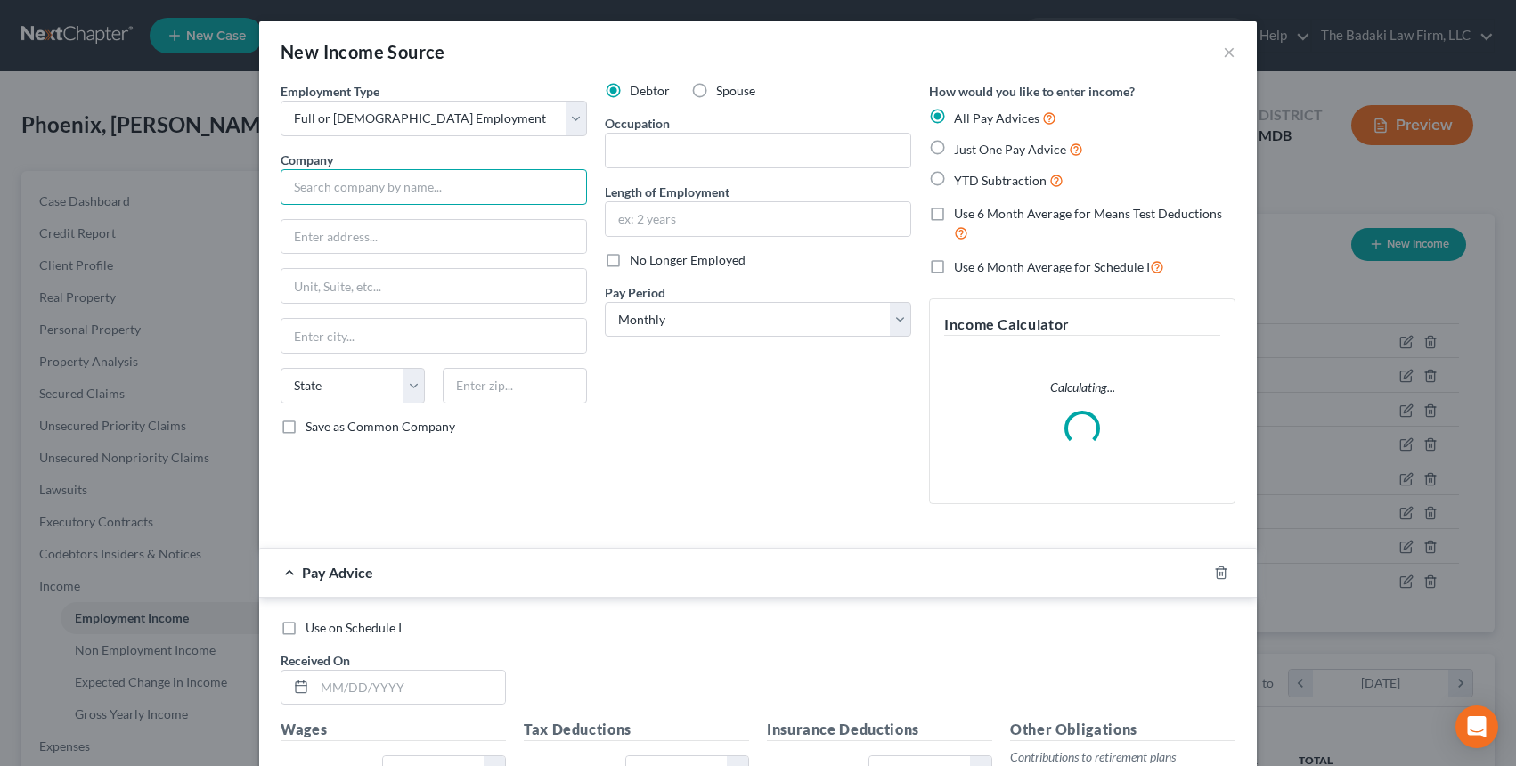
type input "[GEOGRAPHIC_DATA][US_STATE]"
type input "3501 Univ. Blvd. East"
type input "310"
type input "Hagerstown"
select select "21"
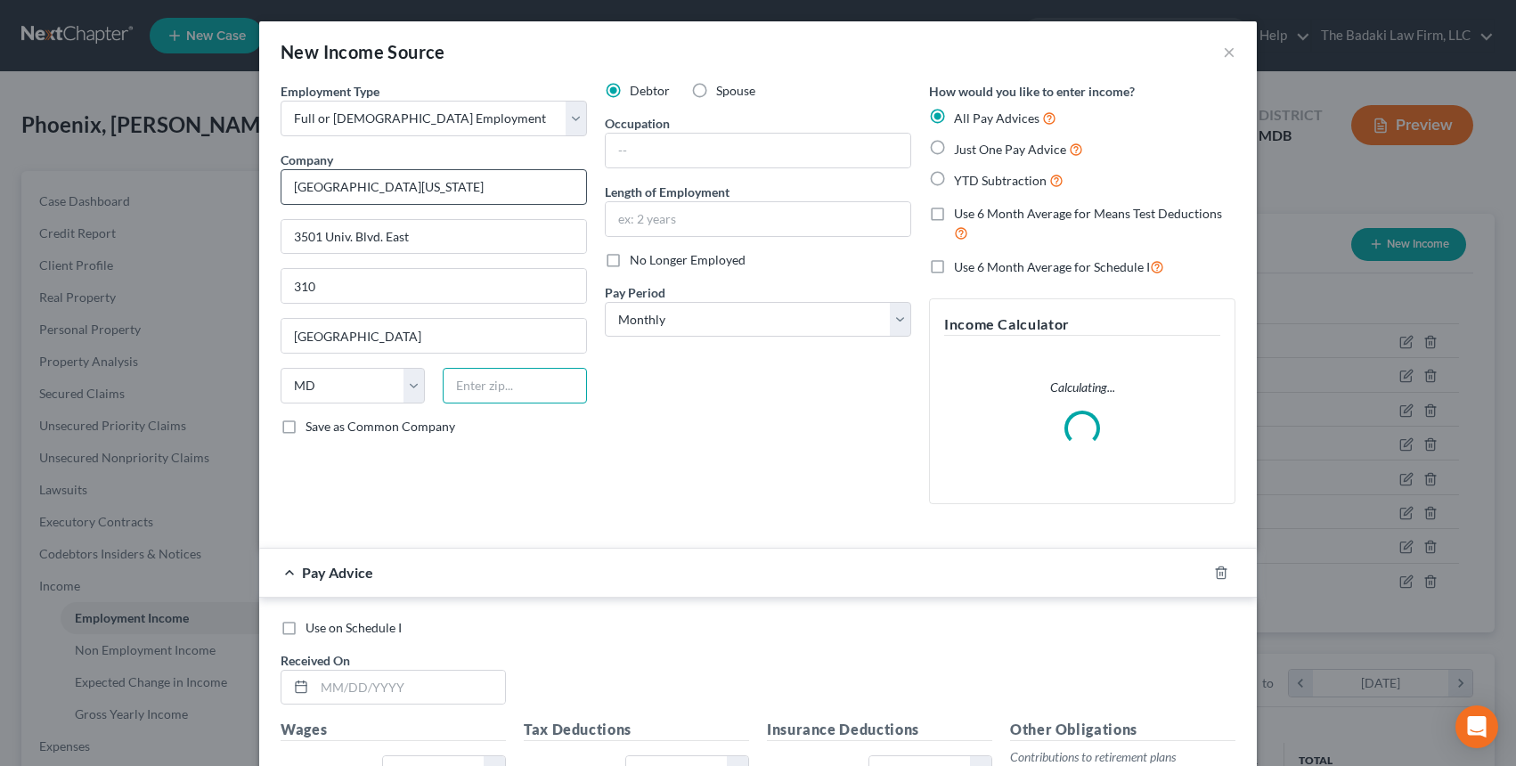
type input "21740"
click at [629, 165] on input "text" at bounding box center [758, 151] width 305 height 34
click at [638, 191] on label "Length of Employment" at bounding box center [667, 192] width 125 height 19
click at [646, 214] on input "text" at bounding box center [758, 219] width 305 height 34
type input "5 years"
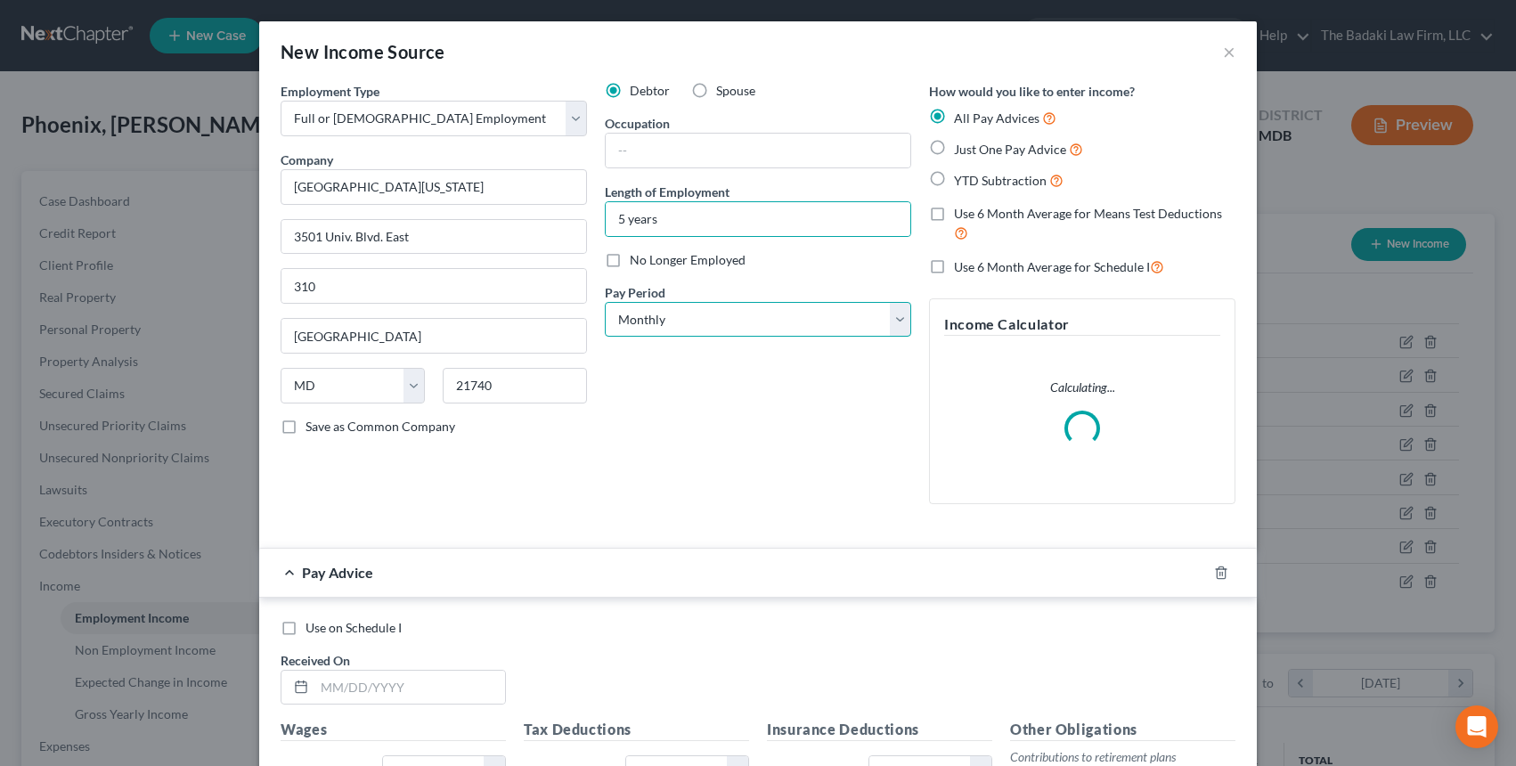
click at [700, 326] on select "Select Monthly Twice Monthly Every Other Week Weekly" at bounding box center [758, 320] width 306 height 36
select select "2"
click at [605, 302] on select "Select Monthly Twice Monthly Every Other Week Weekly" at bounding box center [758, 320] width 306 height 36
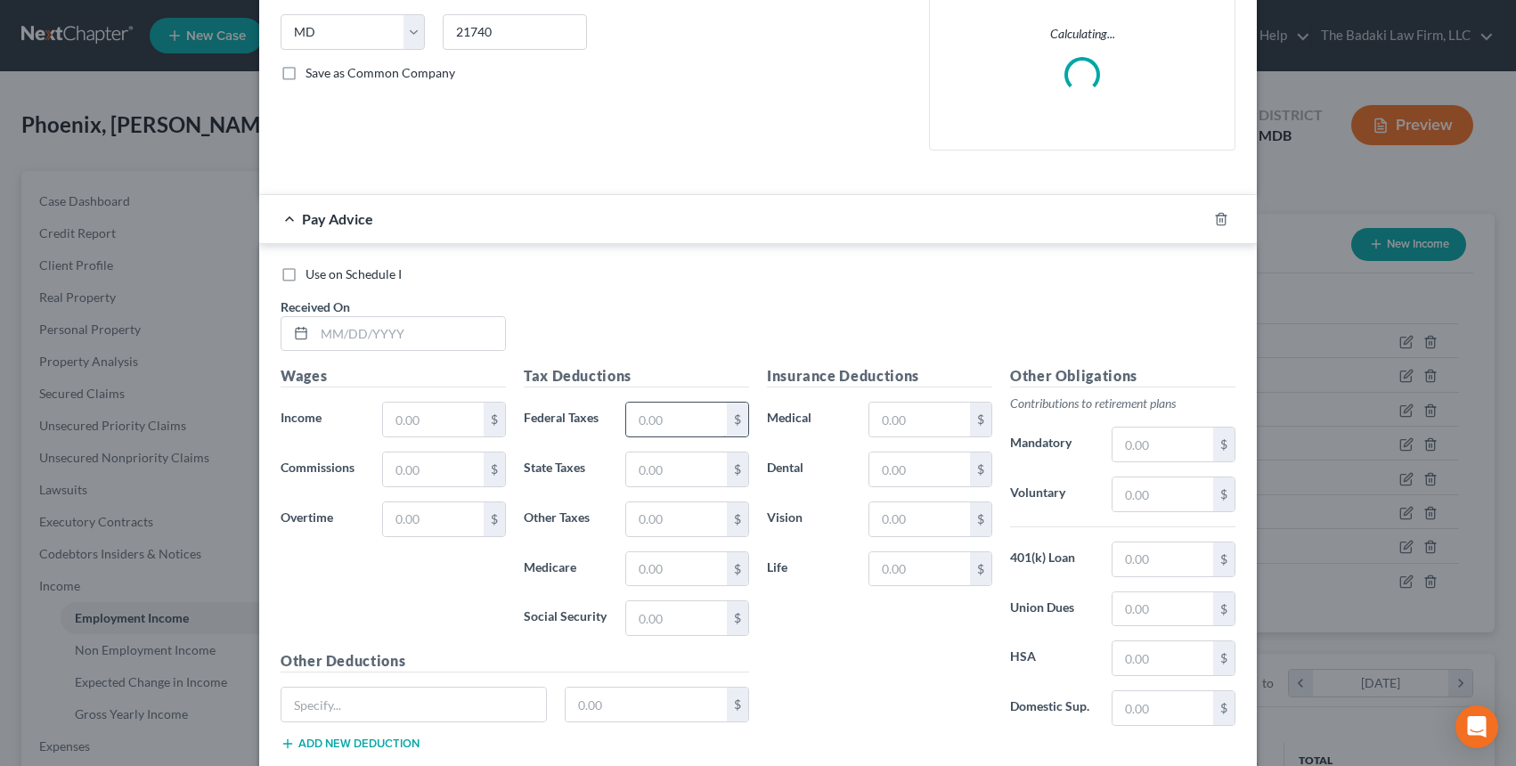
scroll to position [356, 0]
click at [358, 326] on input "text" at bounding box center [409, 331] width 191 height 34
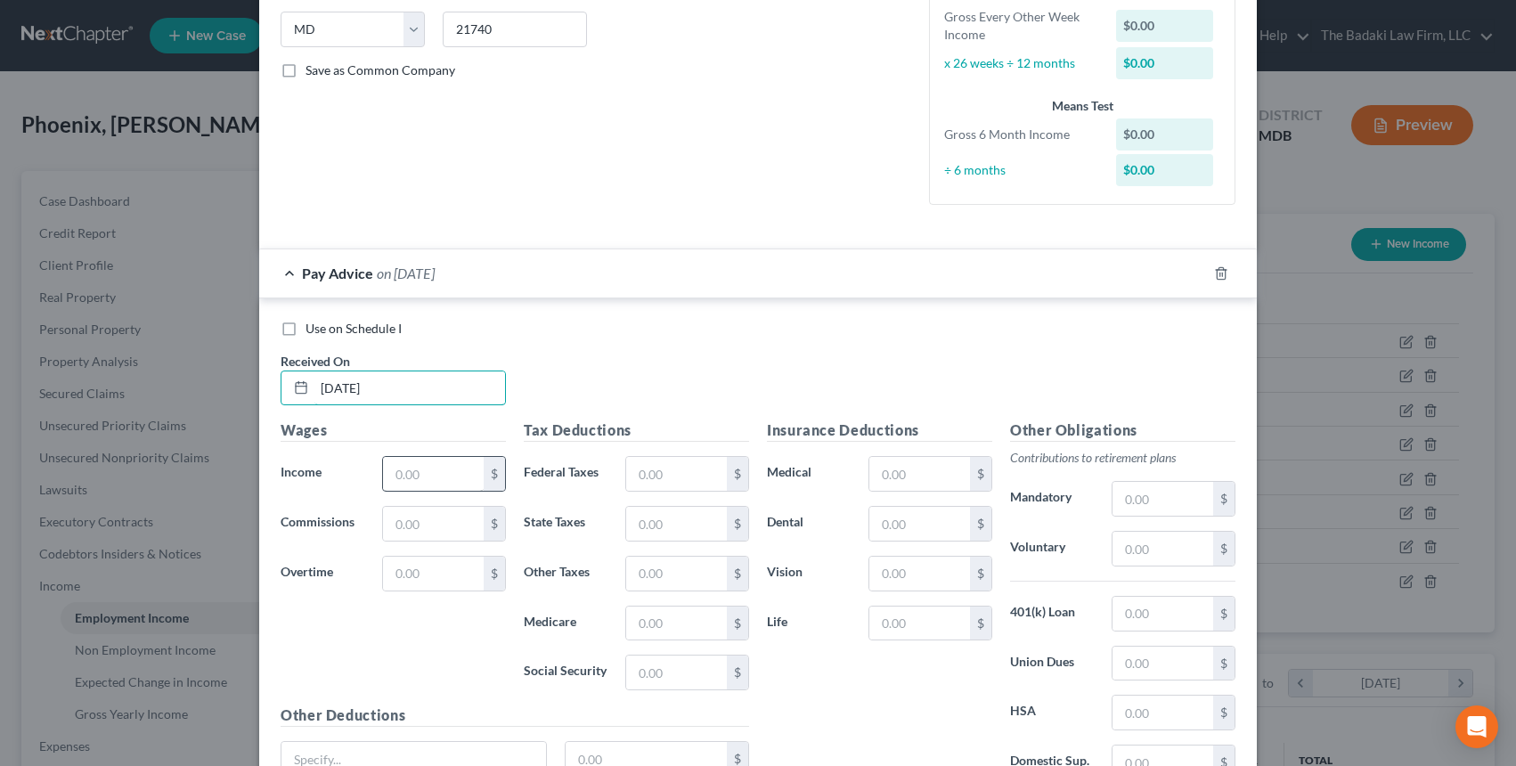
type input "04/25/2025"
click at [430, 478] on input "text" at bounding box center [433, 474] width 101 height 34
type input "2,074.17"
click at [669, 664] on input "text" at bounding box center [676, 673] width 101 height 34
type input "108.70"
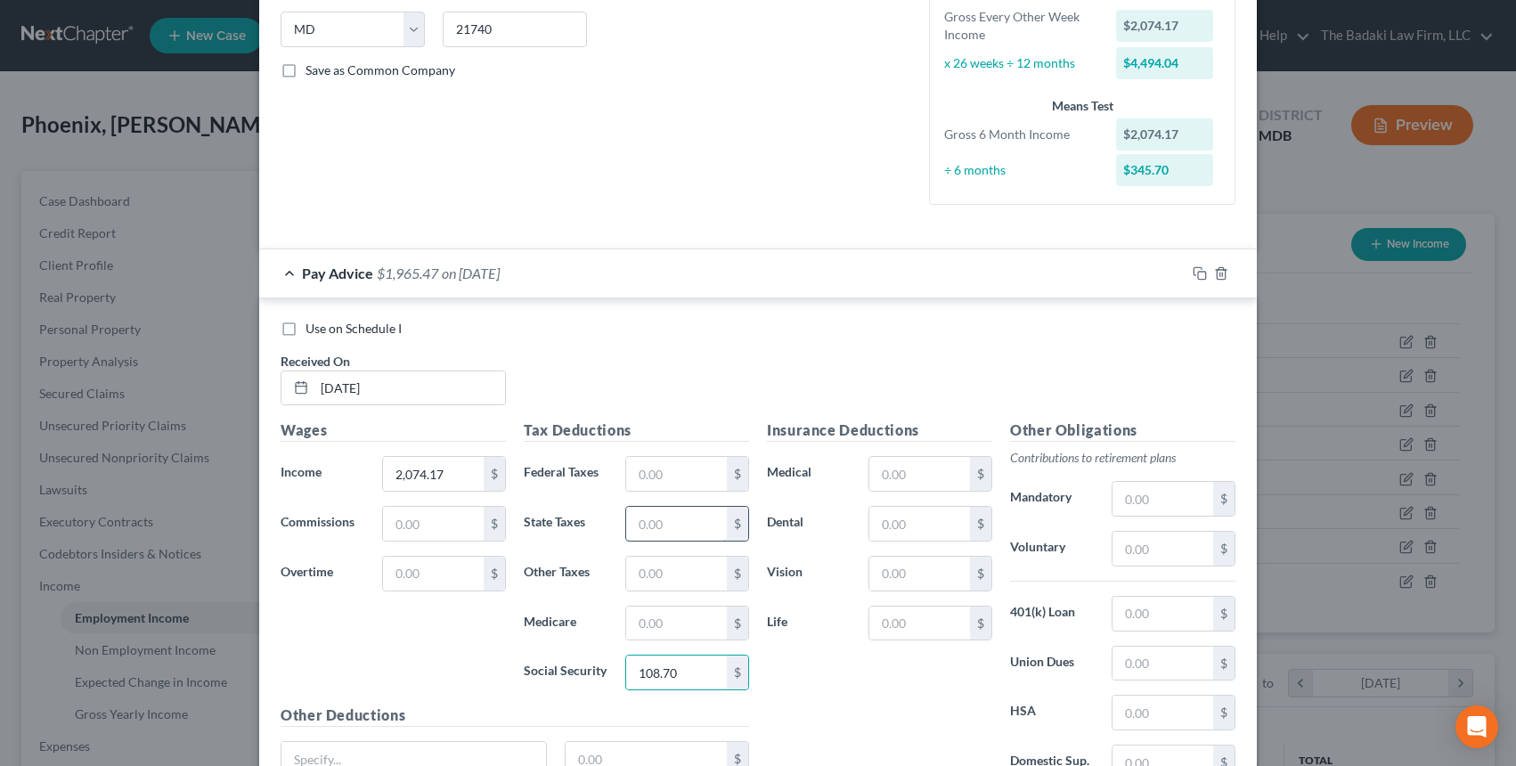
click at [650, 538] on input "text" at bounding box center [676, 524] width 101 height 34
click at [642, 533] on input "text" at bounding box center [676, 524] width 101 height 34
type input "22.45"
click at [653, 484] on input "text" at bounding box center [676, 474] width 101 height 34
click at [649, 623] on input "text" at bounding box center [676, 624] width 101 height 34
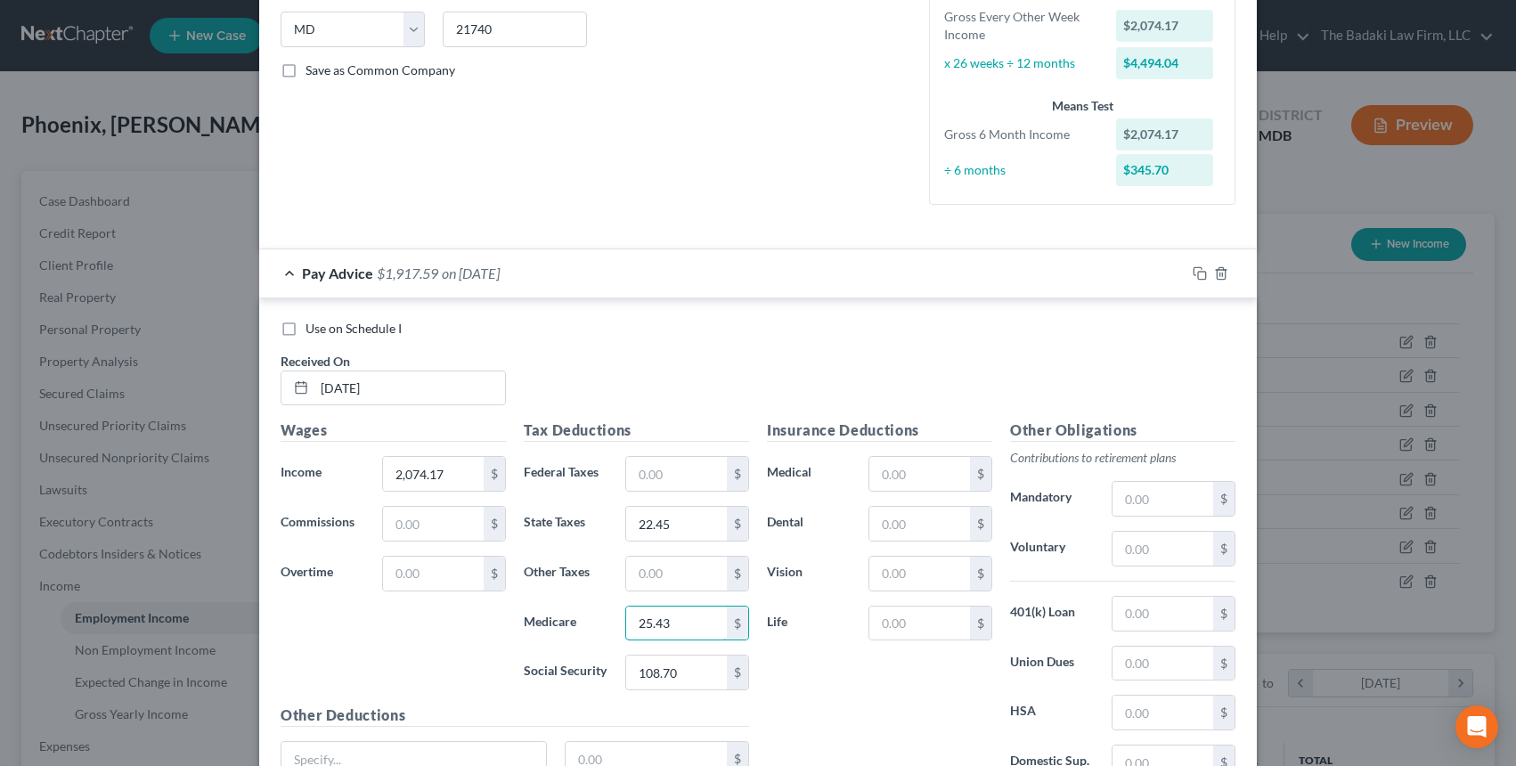
type input "25.43"
click at [744, 402] on div "Use on Schedule I Received On * 04/25/2025" at bounding box center [758, 370] width 973 height 101
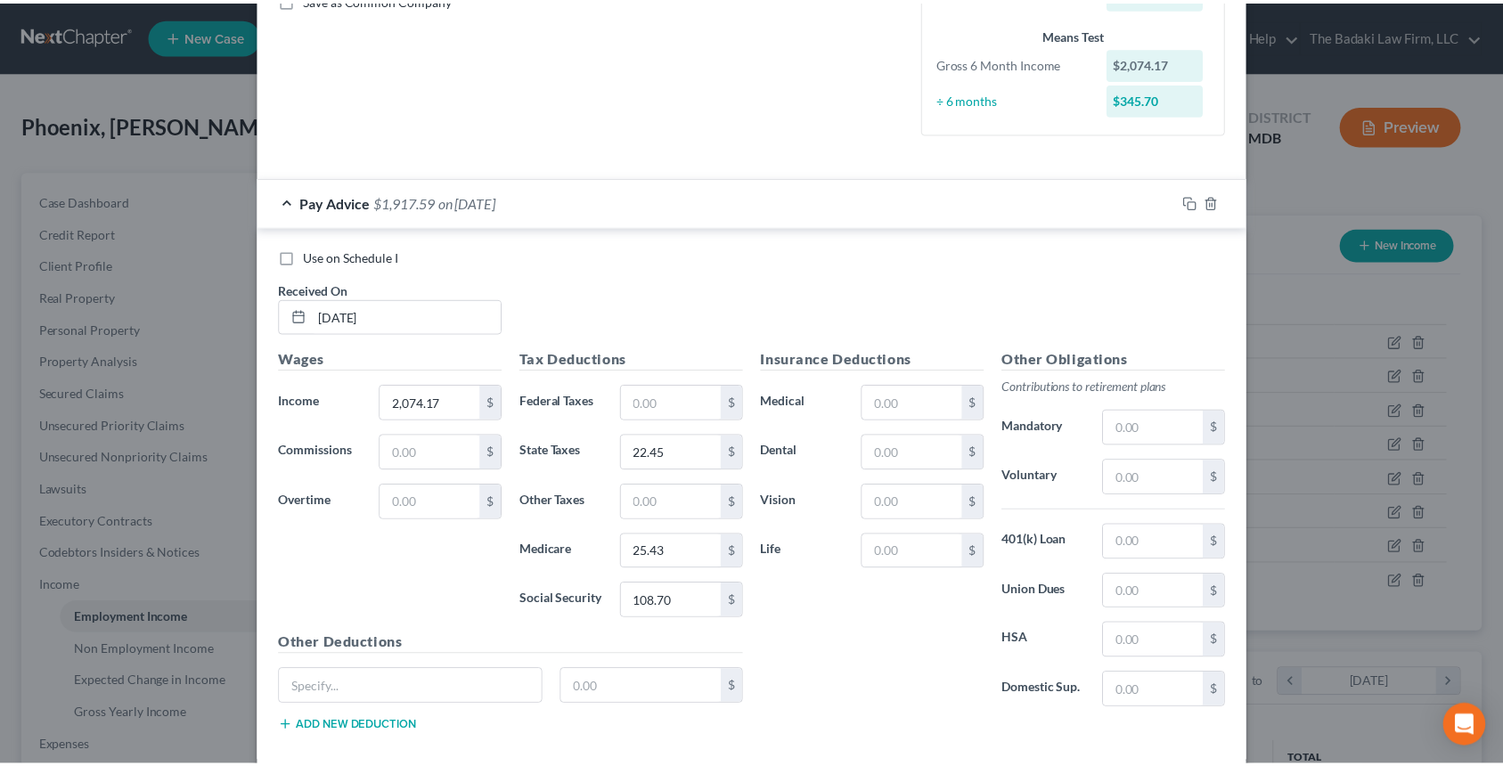
scroll to position [522, 0]
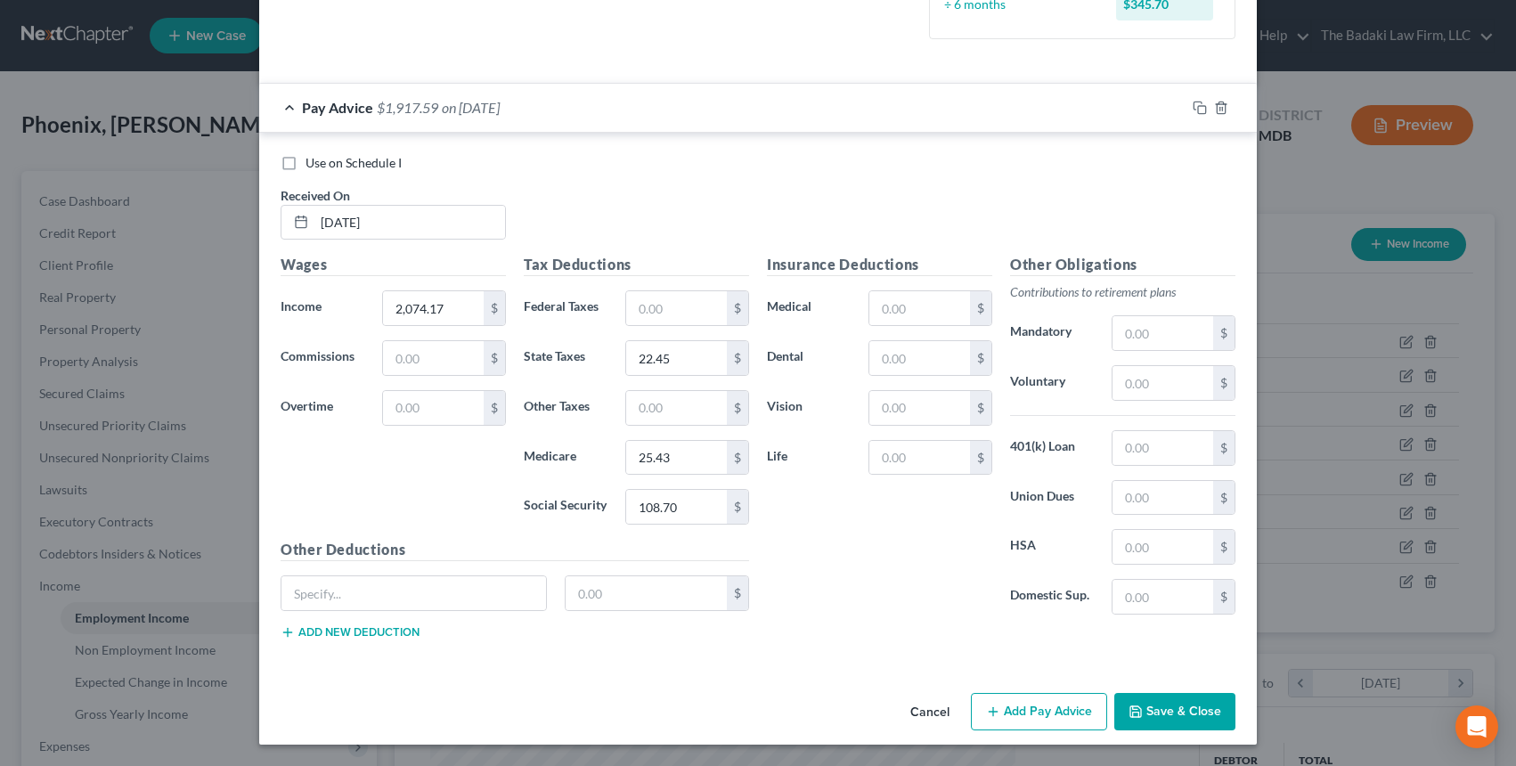
click at [663, 278] on div "Tax Deductions Federal Taxes $ State Taxes 22.45 $ Other Taxes $ Medicare 25.43…" at bounding box center [636, 396] width 243 height 285
click at [658, 301] on input "text" at bounding box center [676, 308] width 101 height 34
drag, startPoint x: 430, startPoint y: 428, endPoint x: 451, endPoint y: 450, distance: 30.3
click at [430, 428] on div "Wages Income * 2,074.17 $ Commissions $ Overtime $" at bounding box center [393, 396] width 243 height 285
drag, startPoint x: 1076, startPoint y: 355, endPoint x: 1101, endPoint y: 344, distance: 27.5
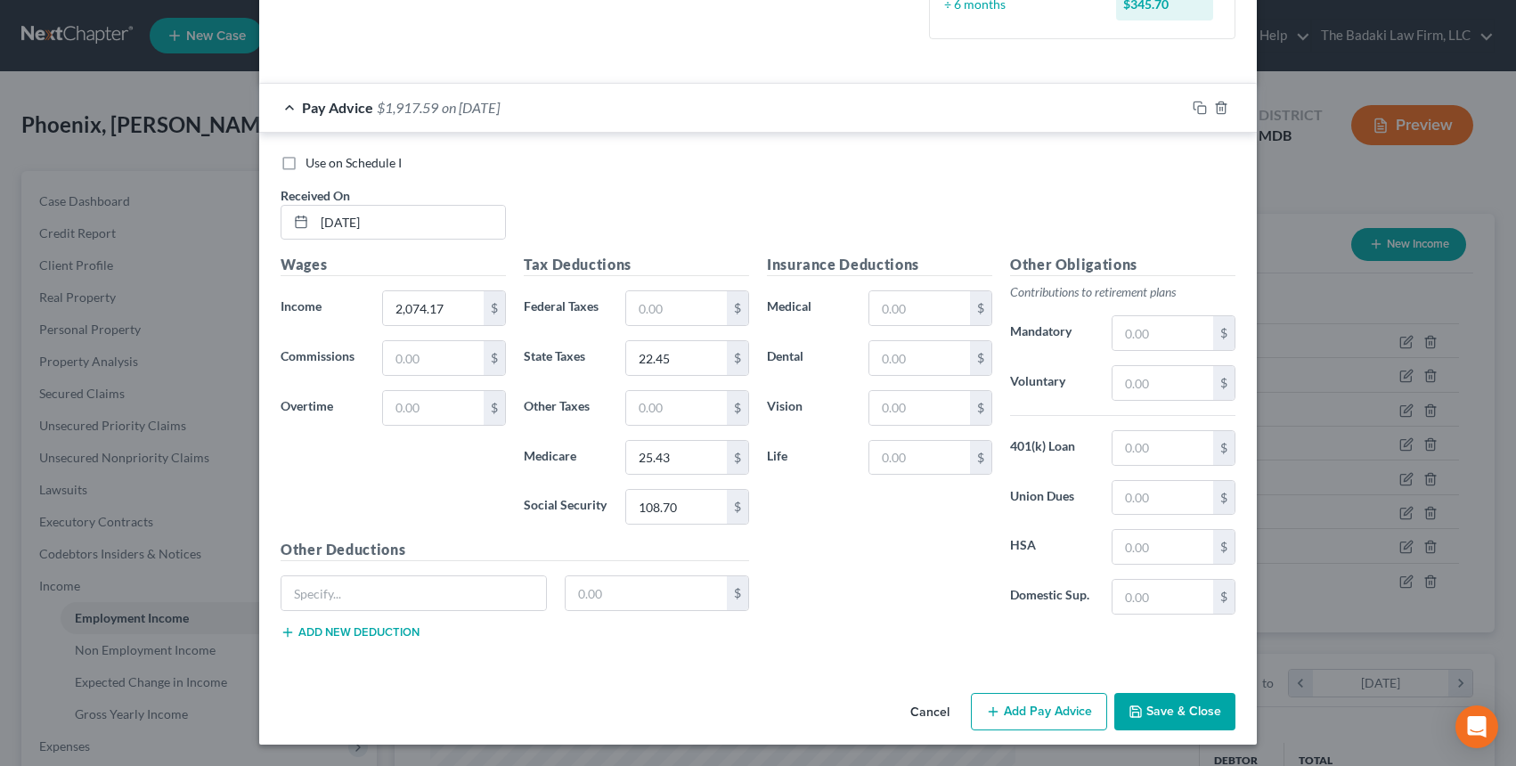
click at [1082, 355] on div "Other Obligations Contributions to retirement plans Mandatory $ Voluntary $ 401…" at bounding box center [1122, 441] width 243 height 375
click at [1103, 344] on div "$" at bounding box center [1174, 333] width 142 height 36
click at [1113, 337] on input "text" at bounding box center [1163, 333] width 101 height 34
type input "145.59"
click at [888, 472] on input "text" at bounding box center [920, 458] width 101 height 34
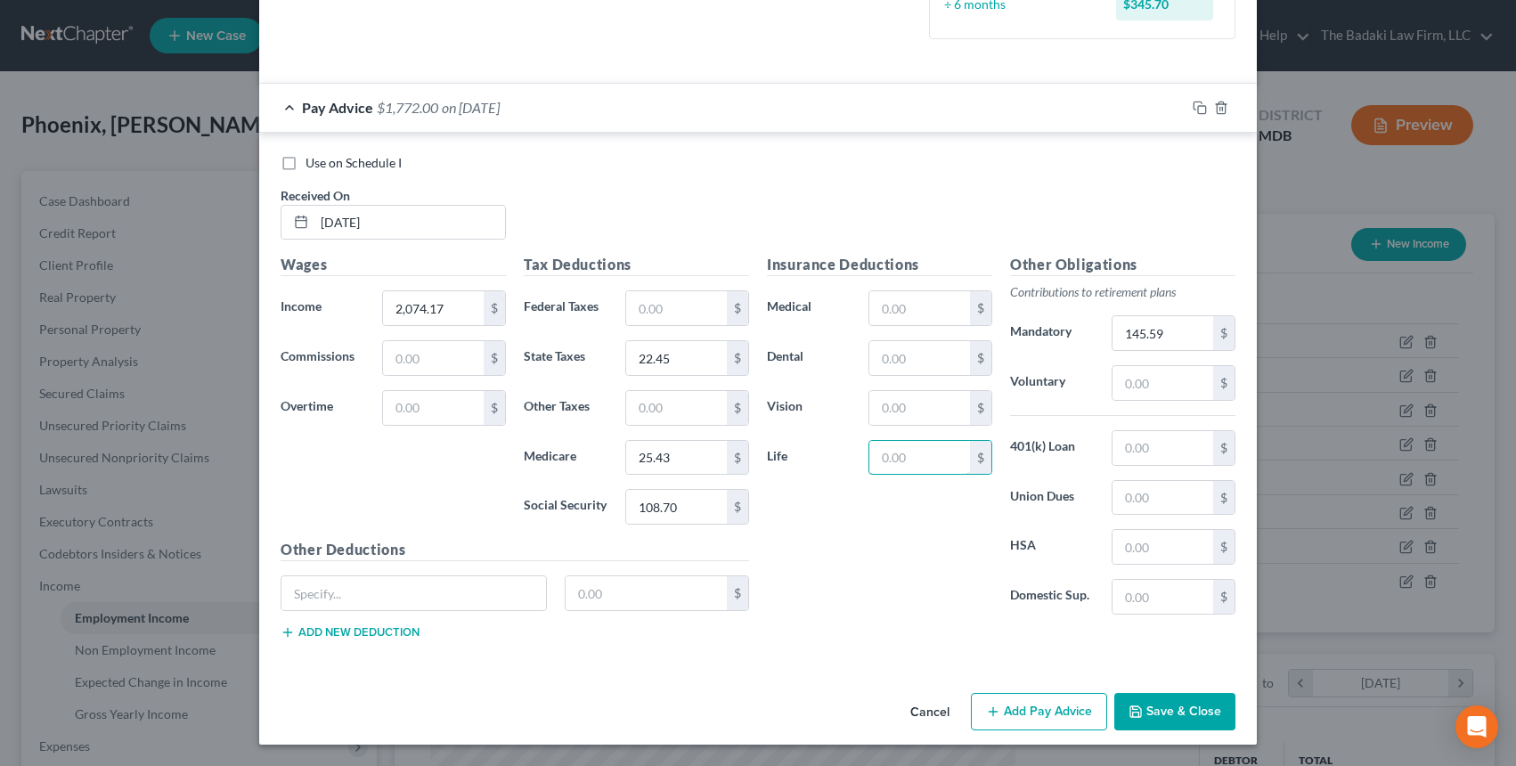
type input "18.00"
drag, startPoint x: 927, startPoint y: 283, endPoint x: 910, endPoint y: 322, distance: 42.4
click at [913, 315] on div "Insurance Deductions Medical $ Dental $ Vision $ Life 18.00 $" at bounding box center [879, 441] width 243 height 375
click at [910, 322] on input "text" at bounding box center [920, 308] width 101 height 34
type input "289.08"
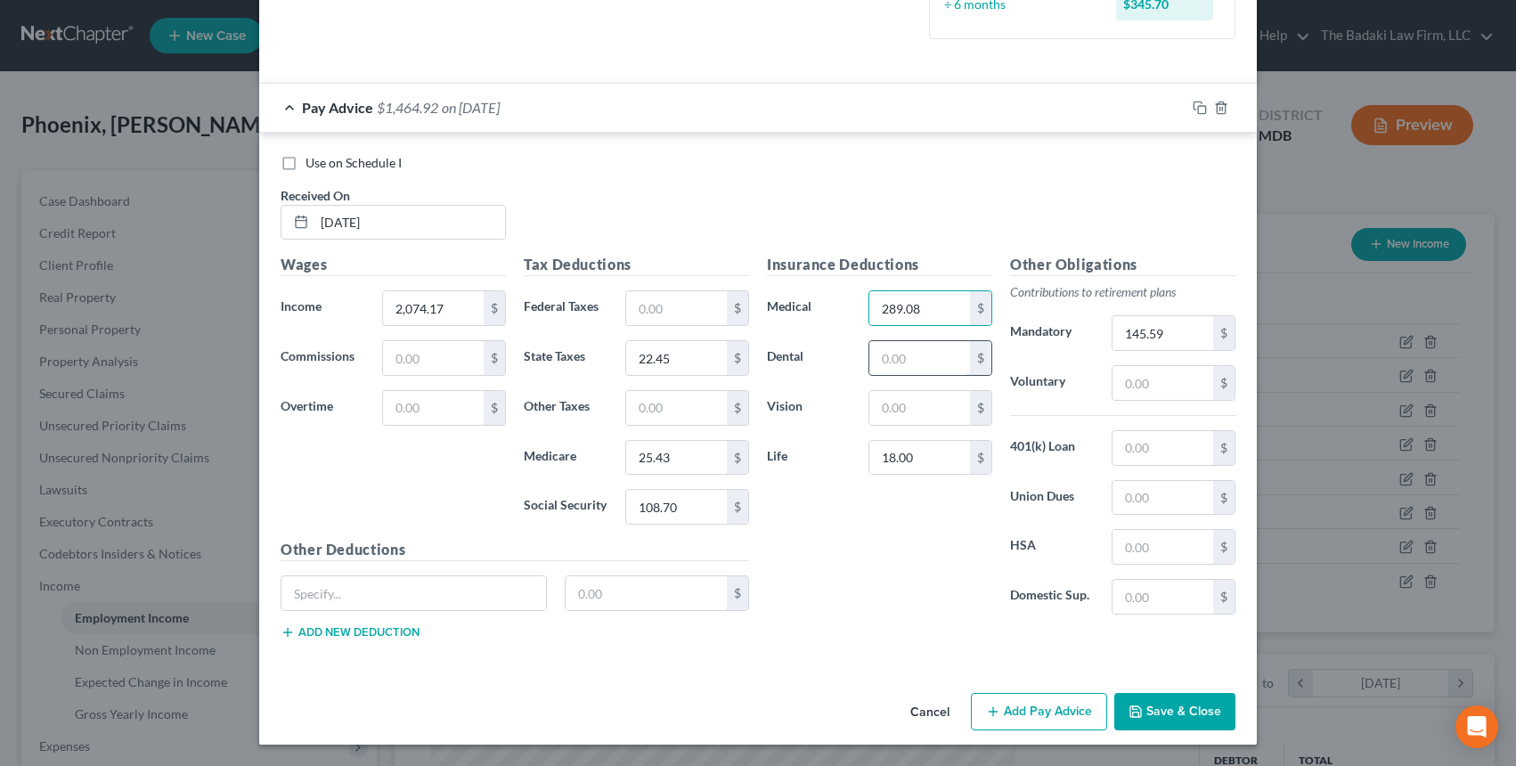
click at [920, 371] on input "text" at bounding box center [920, 358] width 101 height 34
type input "28.05"
drag, startPoint x: 777, startPoint y: 499, endPoint x: 768, endPoint y: 504, distance: 10.4
click at [769, 504] on div "Insurance Deductions Medical 289.08 $ Dental 28.05 $ Vision $ Life 18.00 $" at bounding box center [879, 441] width 243 height 375
click at [1180, 704] on button "Save & Close" at bounding box center [1174, 711] width 121 height 37
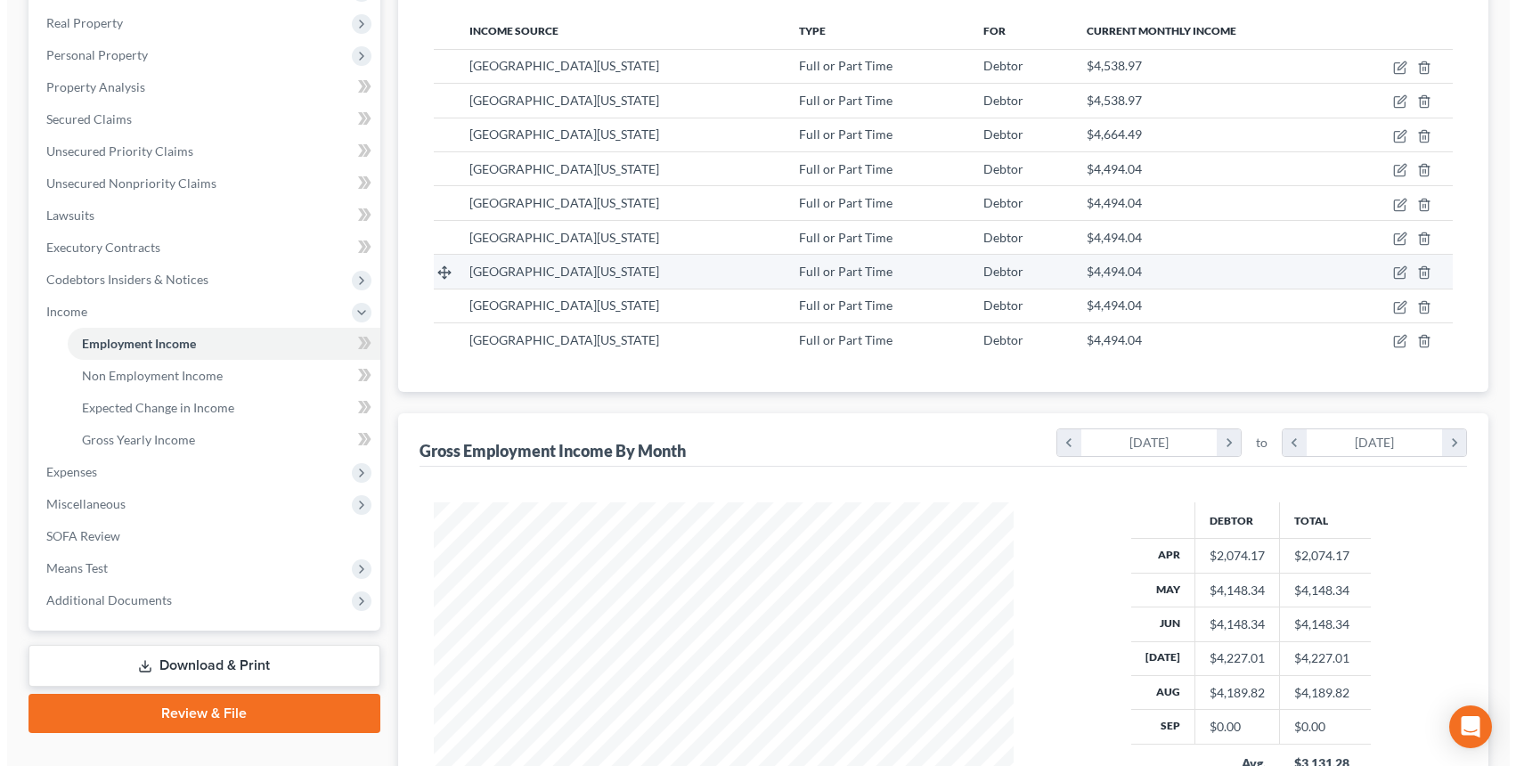
scroll to position [231, 0]
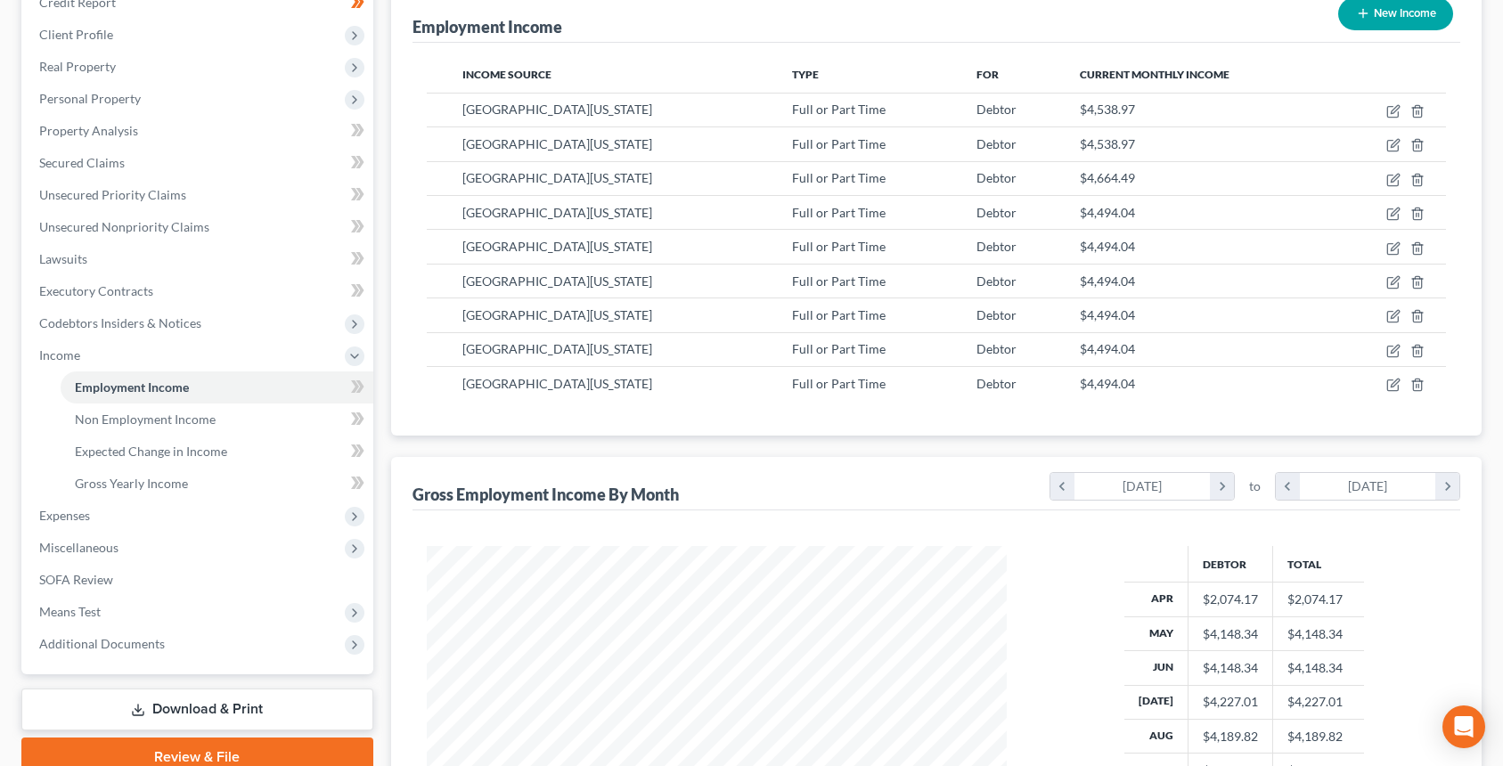
click at [1393, 8] on button "New Income" at bounding box center [1395, 13] width 115 height 33
select select "0"
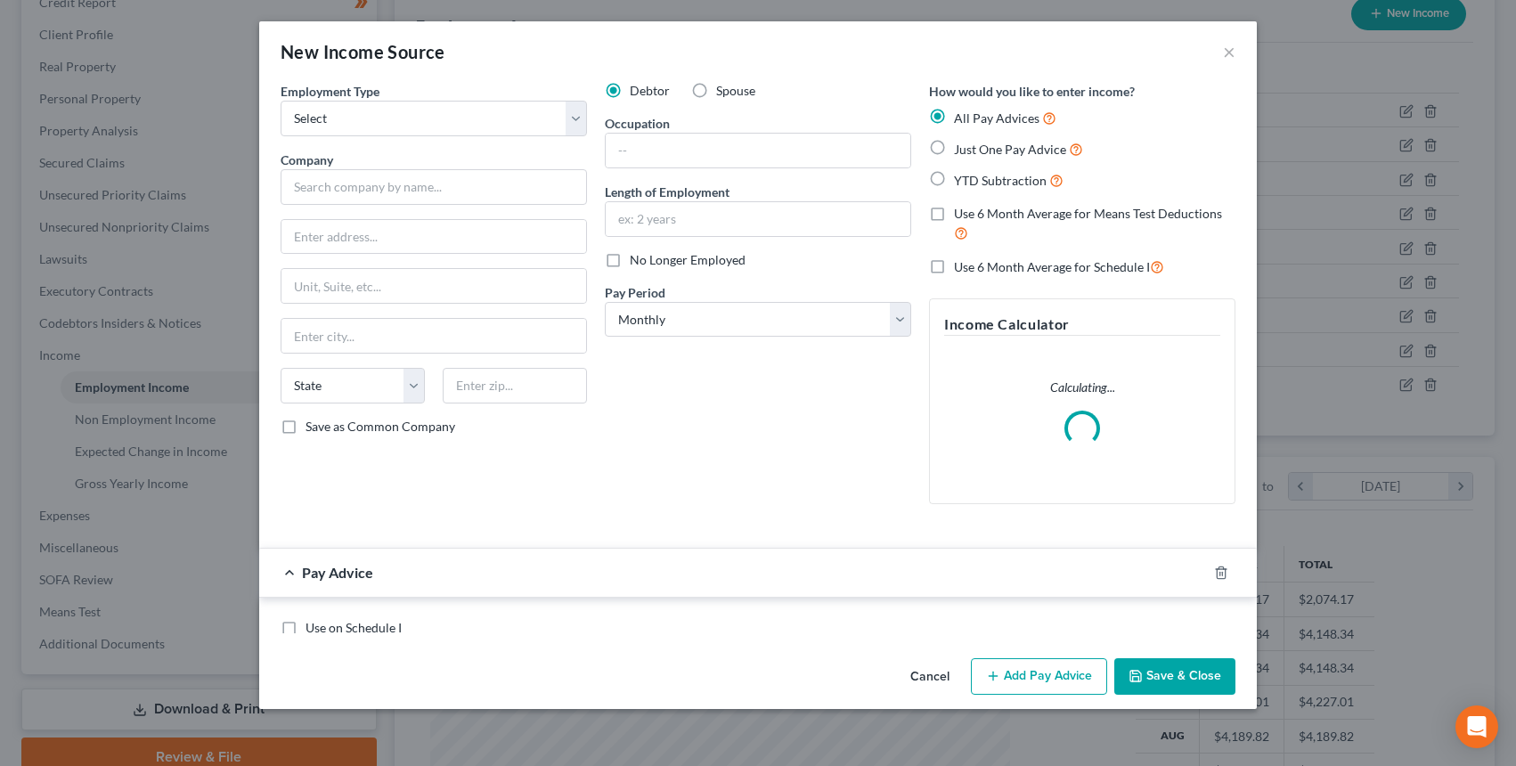
scroll to position [320, 622]
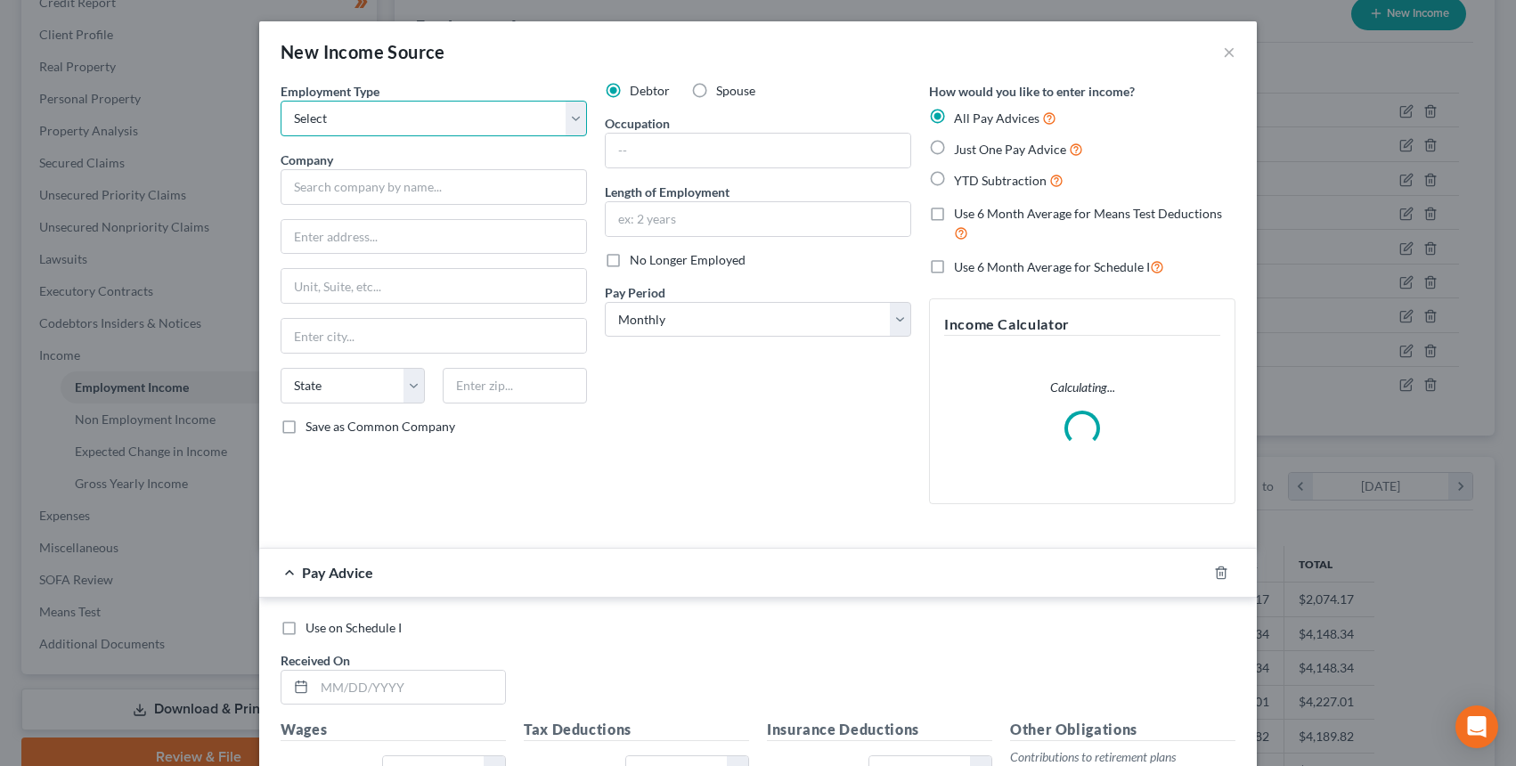
drag, startPoint x: 373, startPoint y: 102, endPoint x: 379, endPoint y: 124, distance: 22.0
click at [373, 104] on select "Select Full or Part Time Employment Self Employment" at bounding box center [434, 119] width 306 height 36
select select "0"
click at [281, 101] on select "Select Full or Part Time Employment Self Employment" at bounding box center [434, 119] width 306 height 36
click at [388, 192] on input "text" at bounding box center [434, 187] width 306 height 36
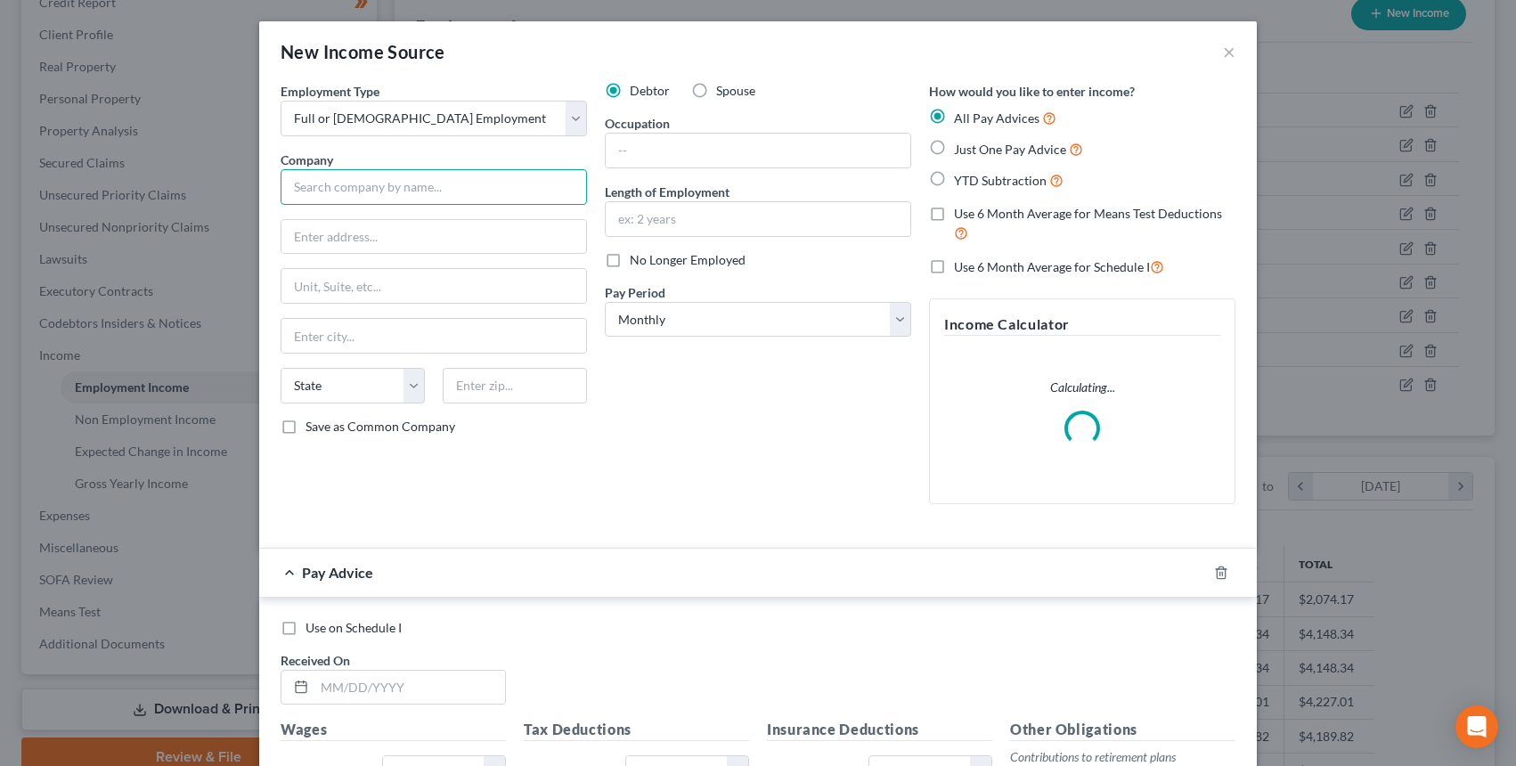
type input "[GEOGRAPHIC_DATA][US_STATE]"
type input "3501 Univ. Blvd. East"
type input "310"
type input "Hagerstown"
select select "21"
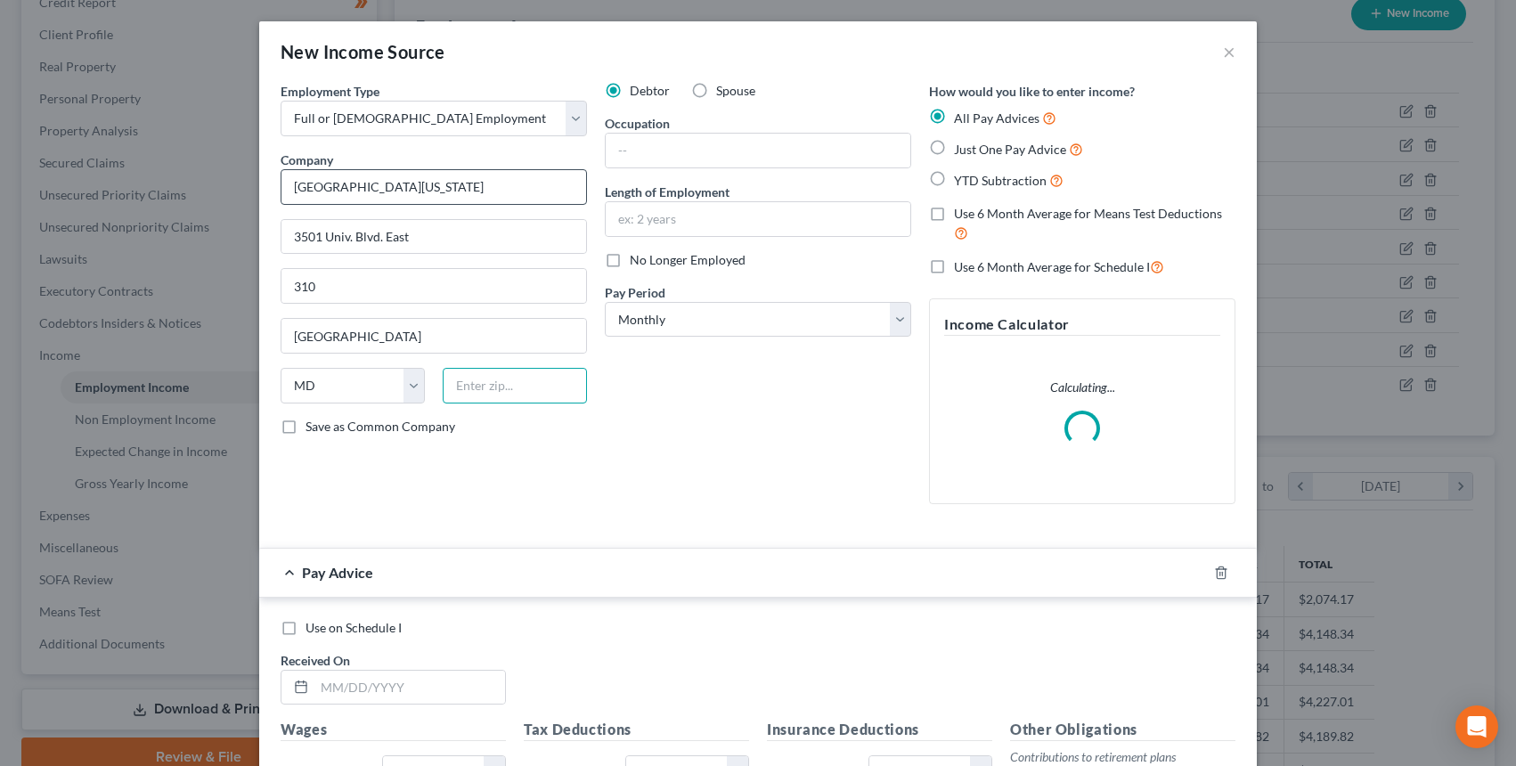
type input "21740"
click at [656, 208] on div "Length of Employment" at bounding box center [758, 210] width 306 height 54
drag, startPoint x: 657, startPoint y: 220, endPoint x: 670, endPoint y: 247, distance: 29.9
click at [659, 227] on input "text" at bounding box center [758, 219] width 305 height 34
type input "5 years"
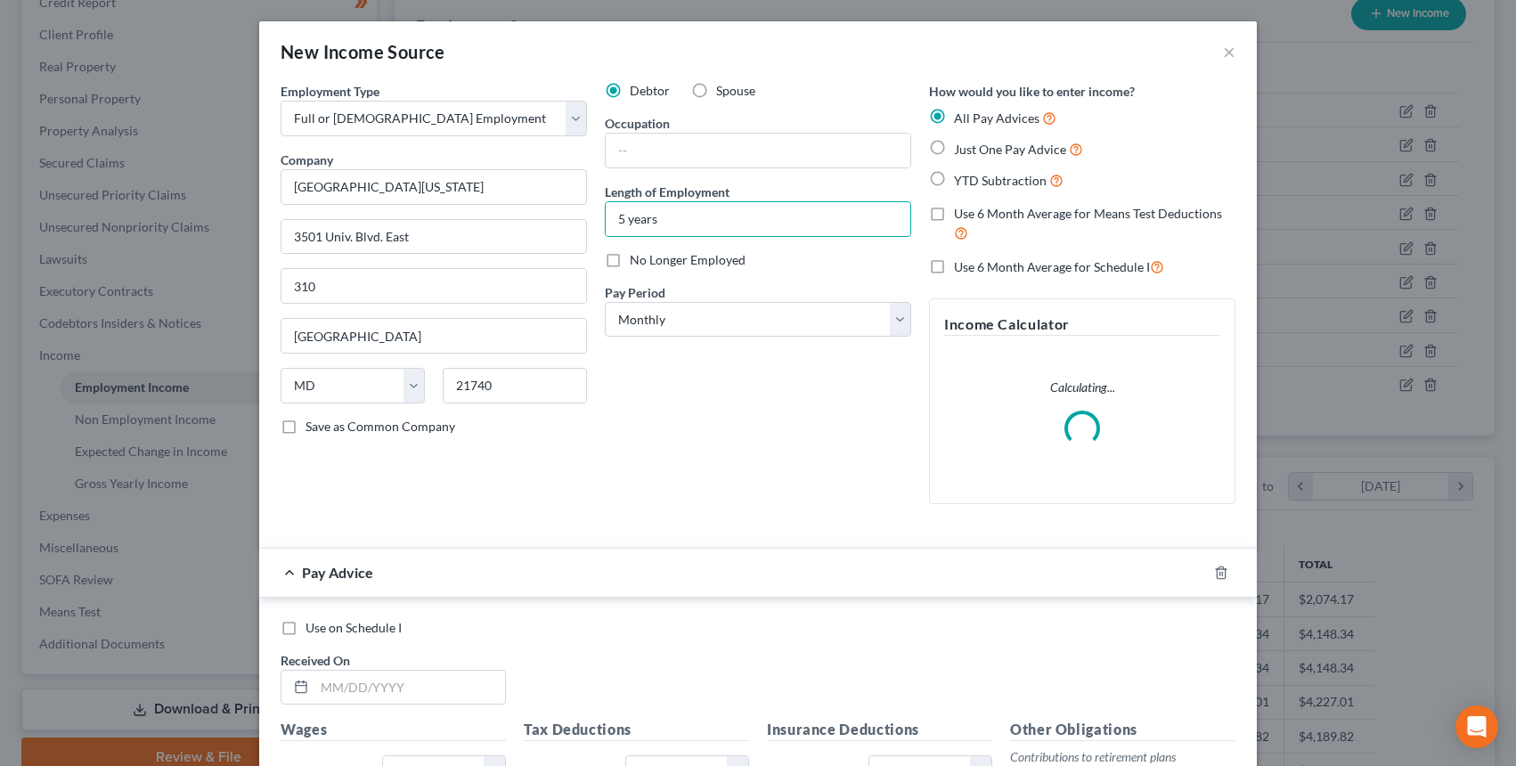
drag, startPoint x: 705, startPoint y: 339, endPoint x: 708, endPoint y: 351, distance: 13.0
click at [708, 338] on div "Debtor Spouse Occupation Length of Employment 5 years No Longer Employed Pay Pe…" at bounding box center [758, 300] width 324 height 437
drag, startPoint x: 698, startPoint y: 316, endPoint x: 714, endPoint y: 336, distance: 25.9
click at [697, 315] on select "Select Monthly Twice Monthly Every Other Week Weekly" at bounding box center [758, 320] width 306 height 36
select select "2"
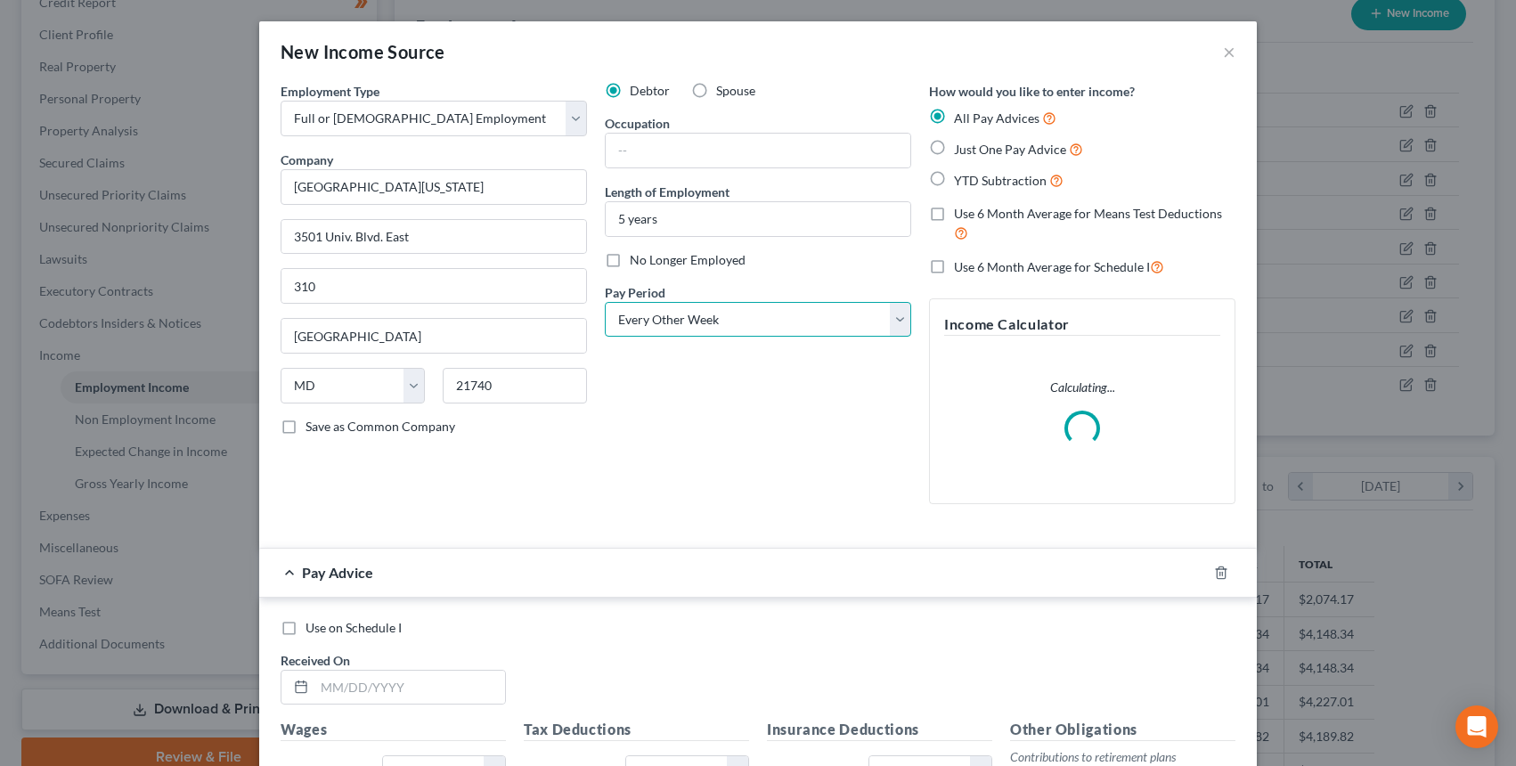
click at [605, 302] on select "Select Monthly Twice Monthly Every Other Week Weekly" at bounding box center [758, 320] width 306 height 36
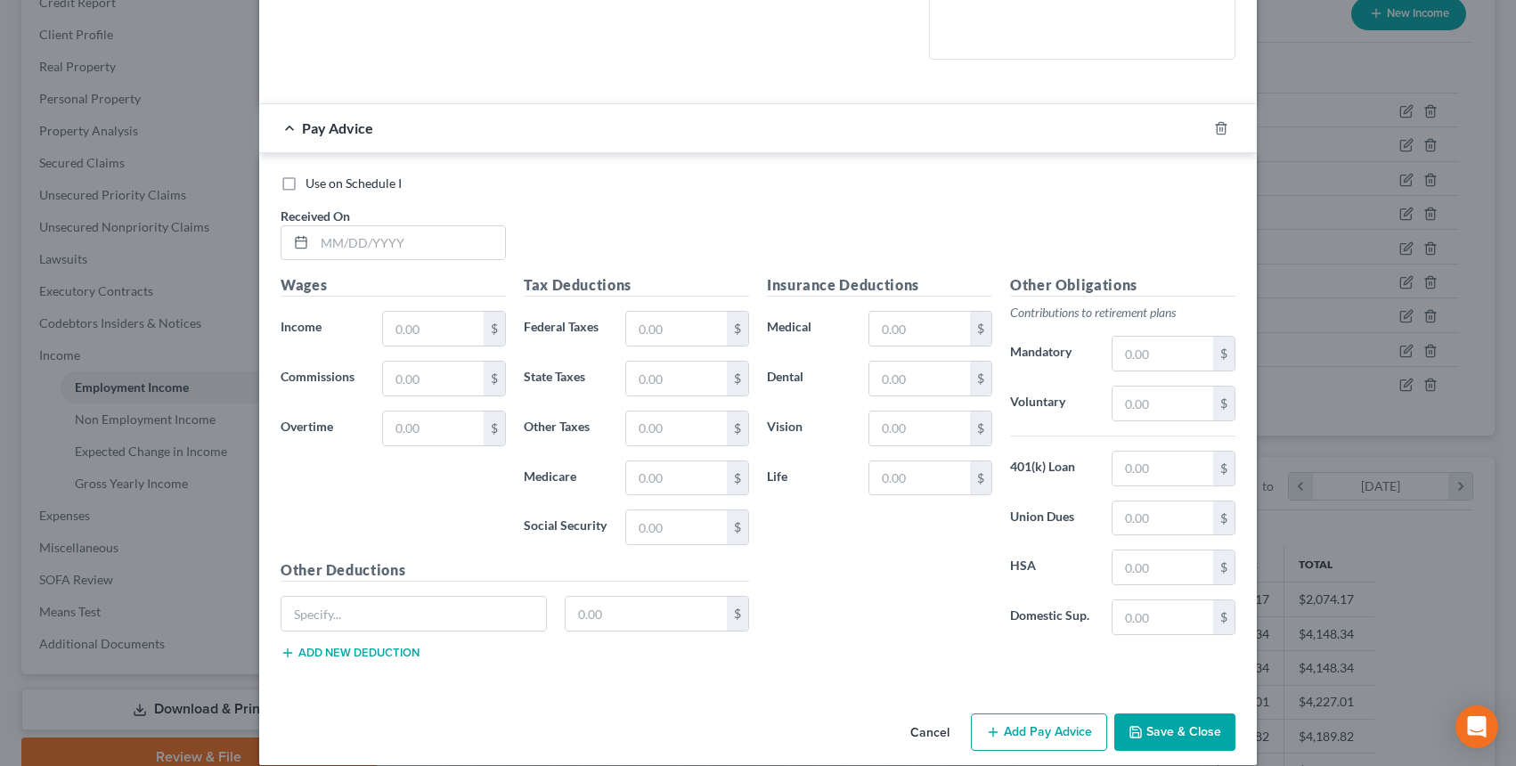
scroll to position [445, 0]
click at [406, 239] on input "text" at bounding box center [409, 242] width 191 height 34
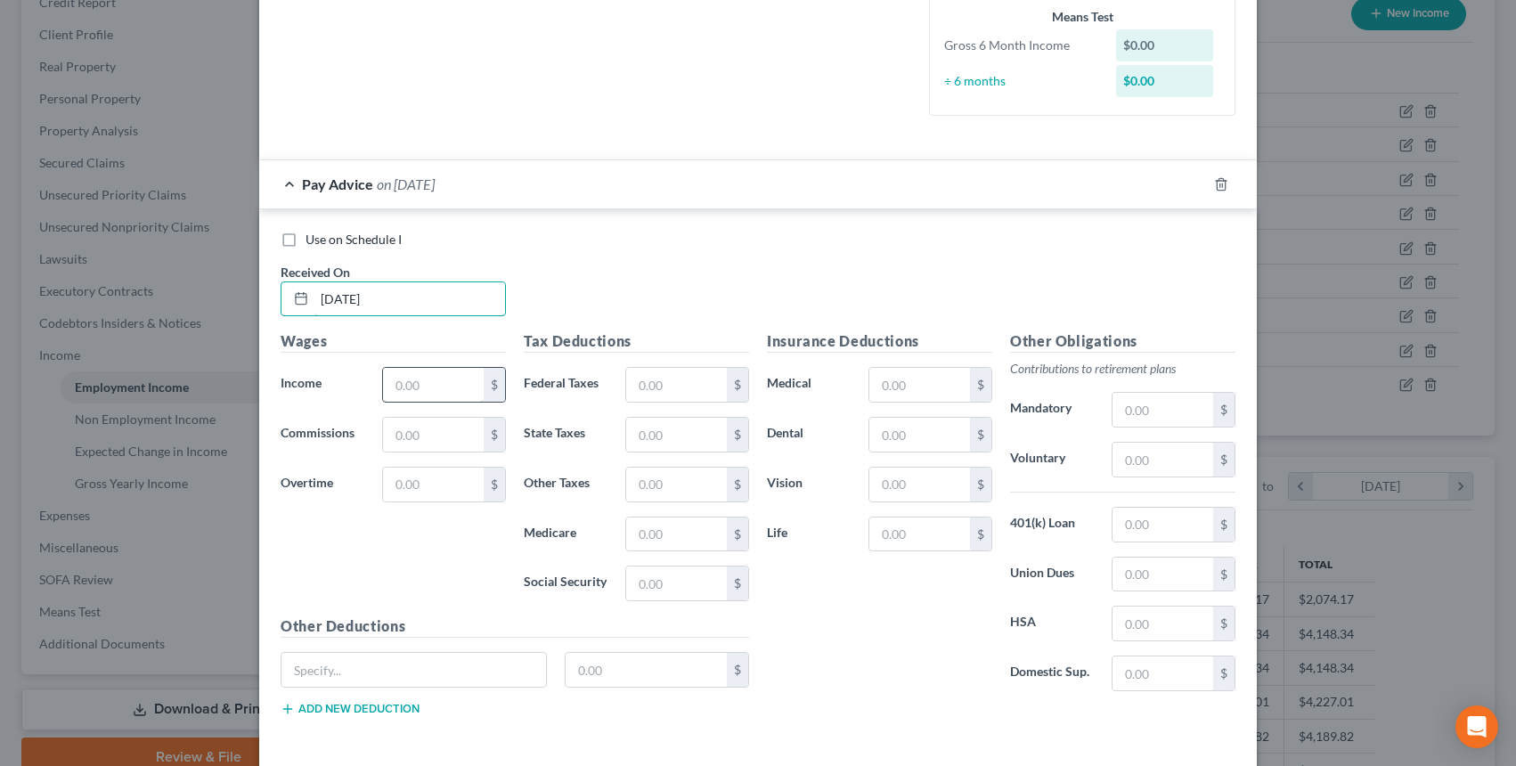
type input "04/11/2025"
click at [434, 377] on input "text" at bounding box center [433, 385] width 101 height 34
type input "2,074.17"
click at [1129, 423] on input "text" at bounding box center [1163, 410] width 101 height 34
type input "145.59"
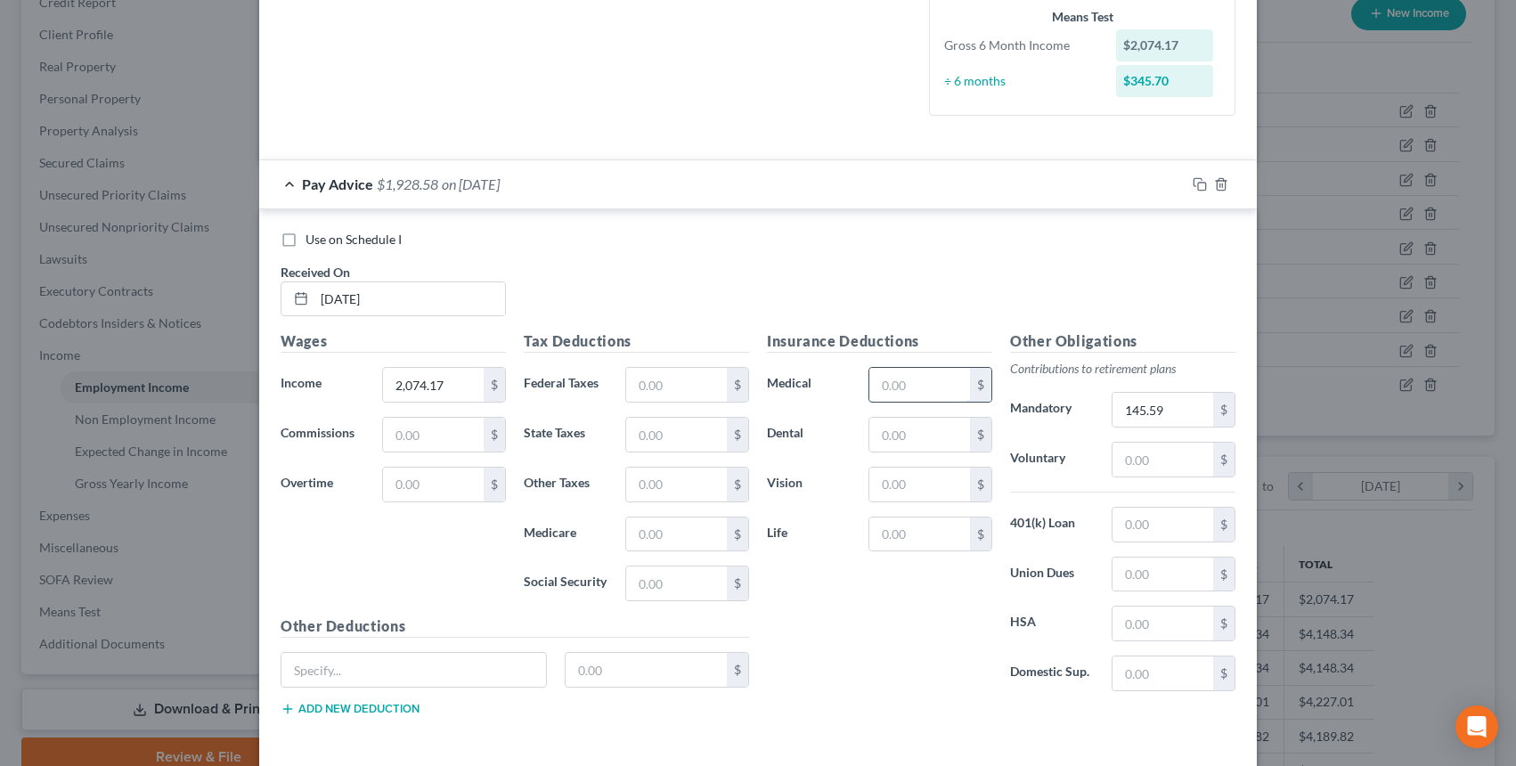
click at [886, 377] on input "text" at bounding box center [920, 385] width 101 height 34
type input "289.08"
click at [917, 439] on input "text" at bounding box center [920, 435] width 101 height 34
click at [902, 538] on input "text" at bounding box center [920, 535] width 101 height 34
type input "18.00"
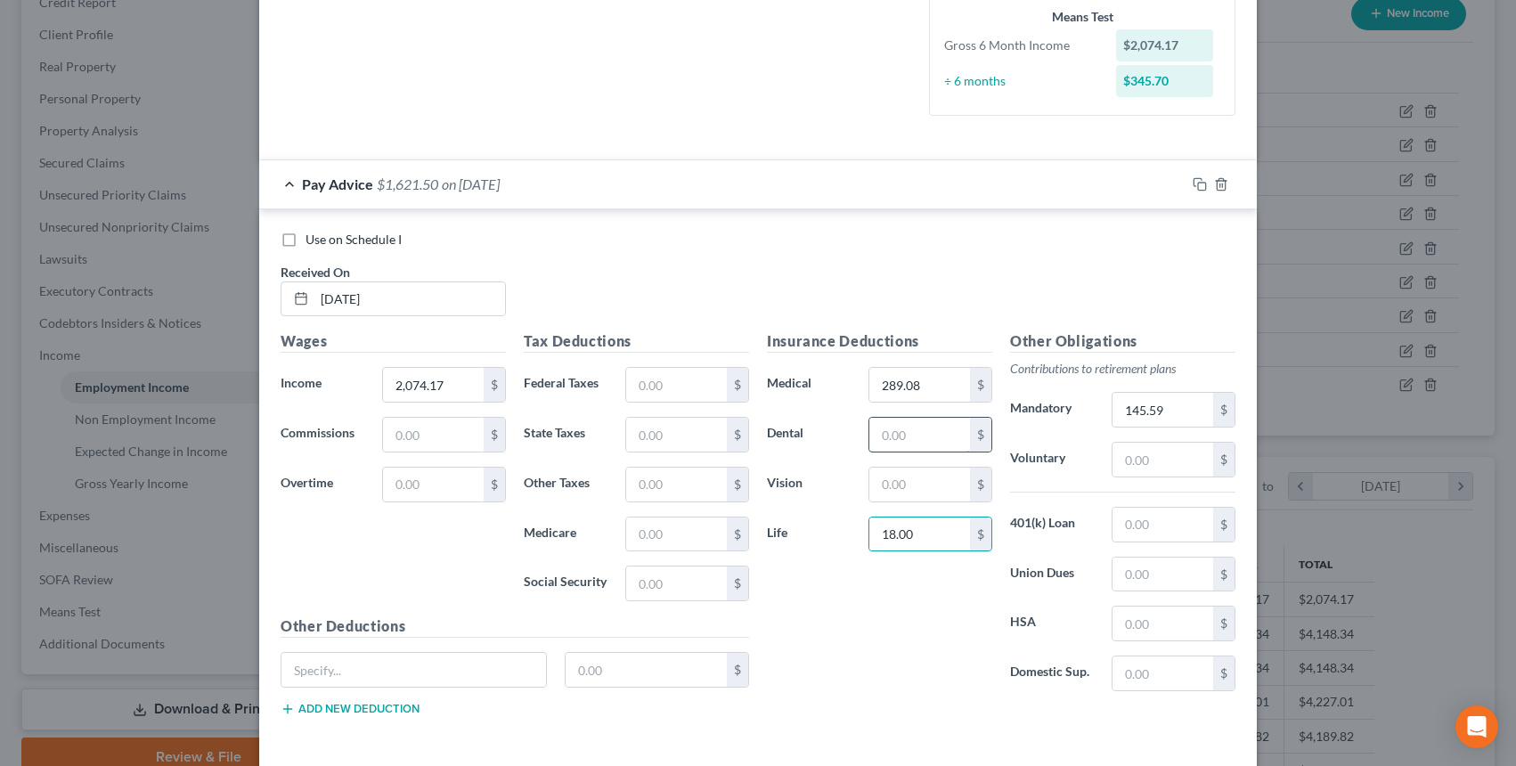
click at [889, 435] on input "text" at bounding box center [920, 435] width 101 height 34
type input "28.05"
click at [1053, 667] on label "Domestic Sup." at bounding box center [1052, 674] width 102 height 36
click at [692, 373] on input "text" at bounding box center [676, 385] width 101 height 34
type input "0.00"
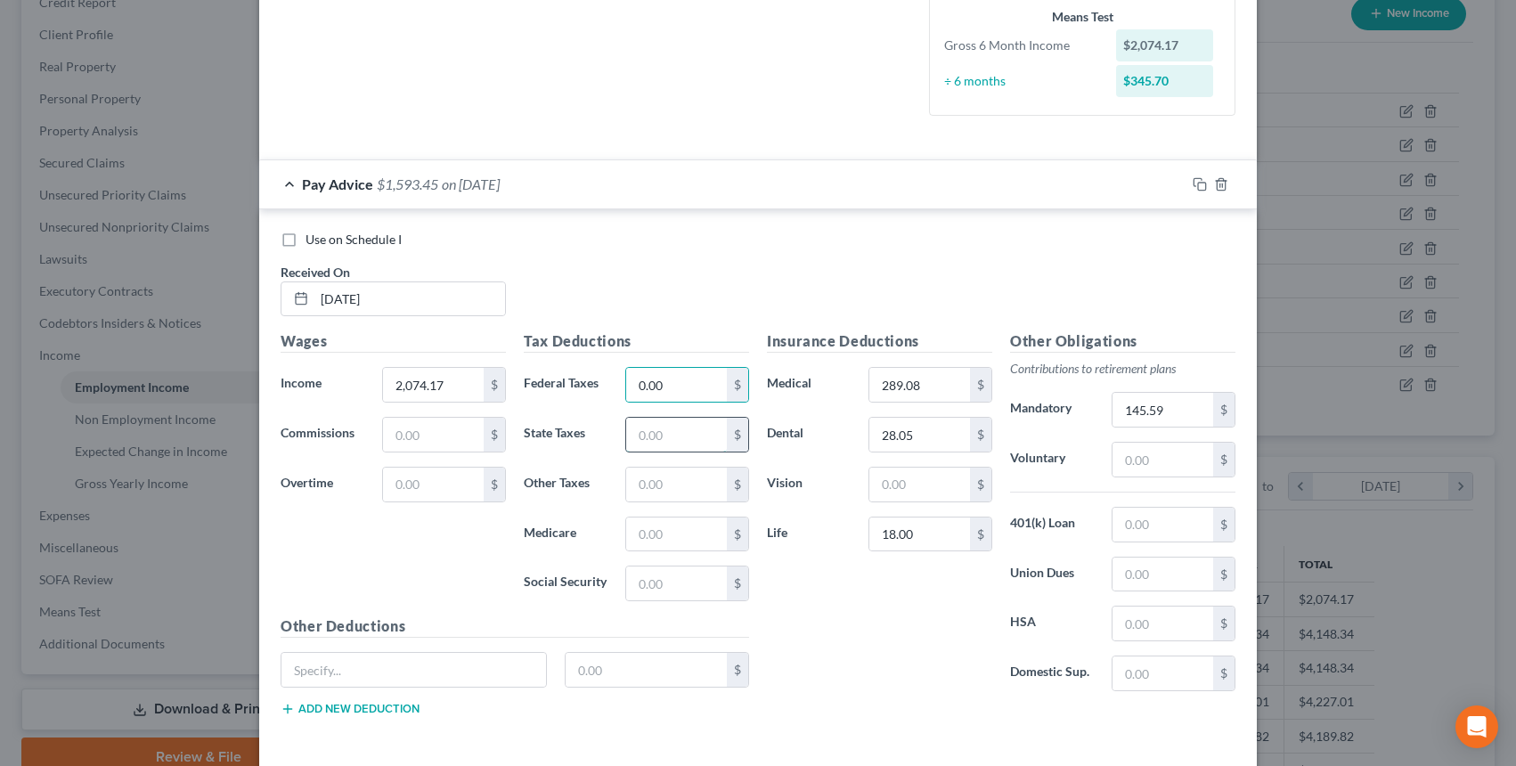
click at [643, 439] on input "text" at bounding box center [676, 435] width 101 height 34
click at [656, 581] on input "text" at bounding box center [676, 584] width 101 height 34
type input "108.69"
click at [653, 445] on input "text" at bounding box center [676, 435] width 101 height 34
click at [675, 428] on input "text" at bounding box center [676, 435] width 101 height 34
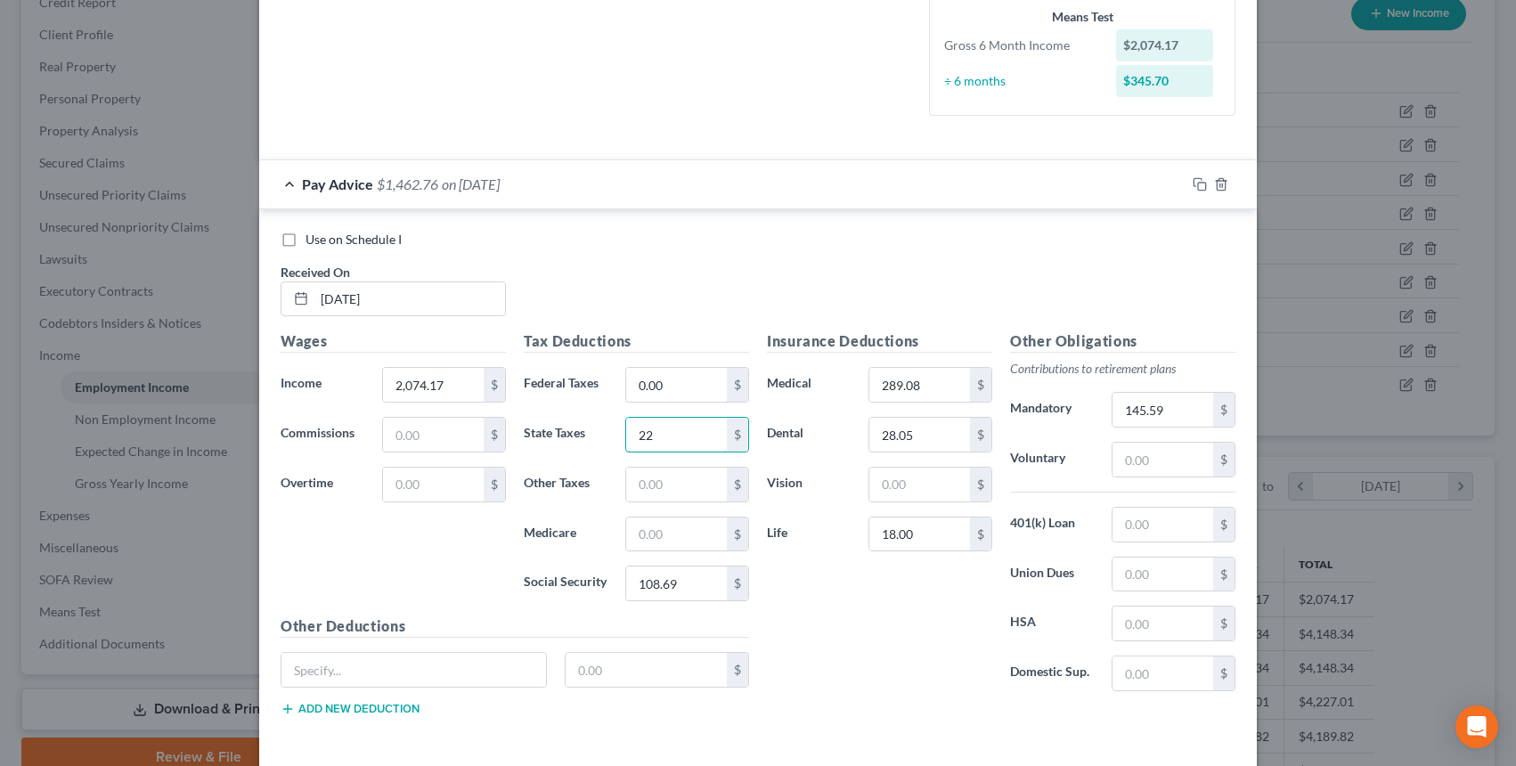
type input "22.45"
click at [656, 560] on div "Tax Deductions Federal Taxes 0.00 $ State Taxes 22.45 $ Other Taxes $ Medicare …" at bounding box center [636, 473] width 243 height 285
click at [641, 533] on input "text" at bounding box center [676, 535] width 101 height 34
type input "25.42"
click at [970, 687] on div "Insurance Deductions Medical 289.08 $ Dental 28.05 $ Vision $ Life 18.00 $" at bounding box center [879, 518] width 243 height 375
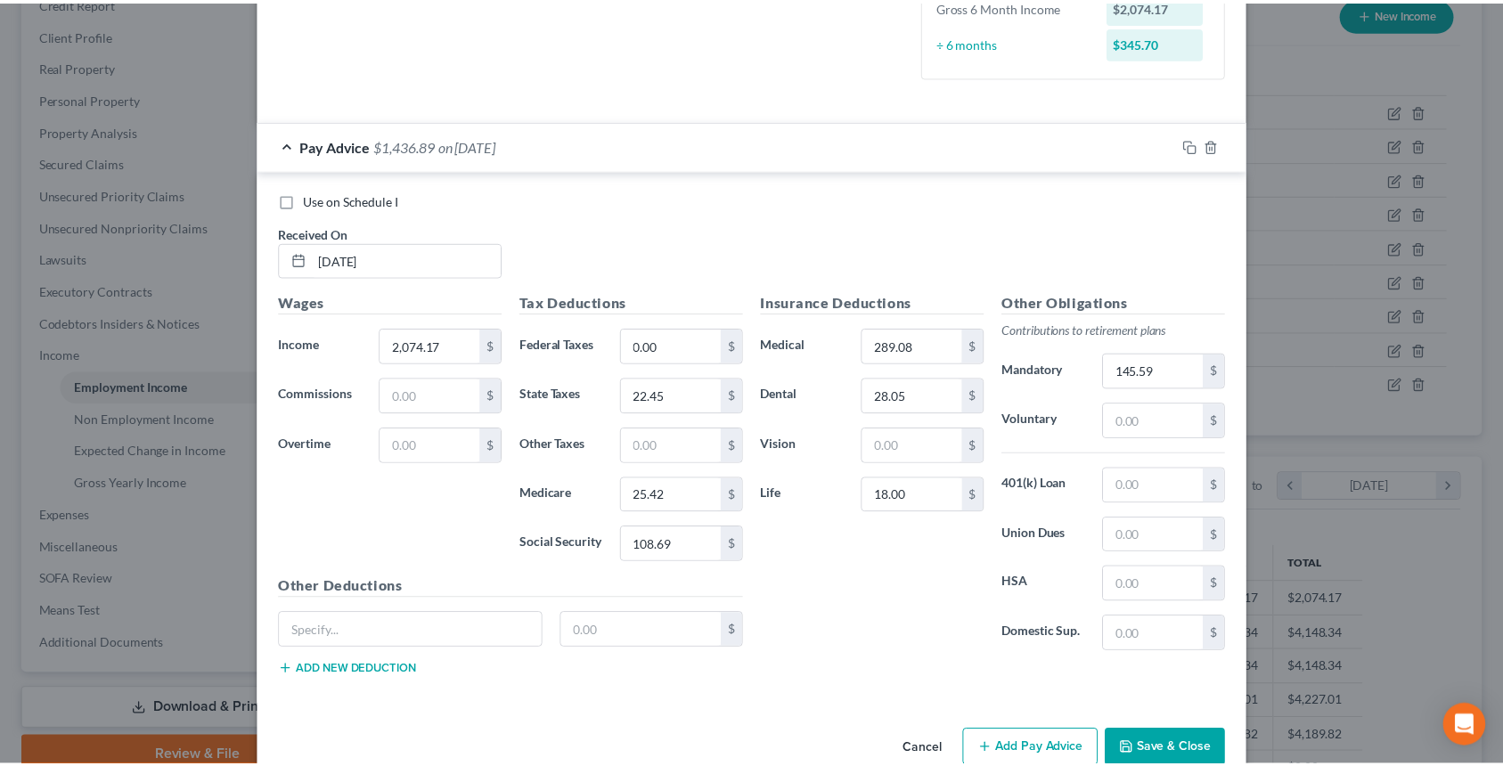
scroll to position [522, 0]
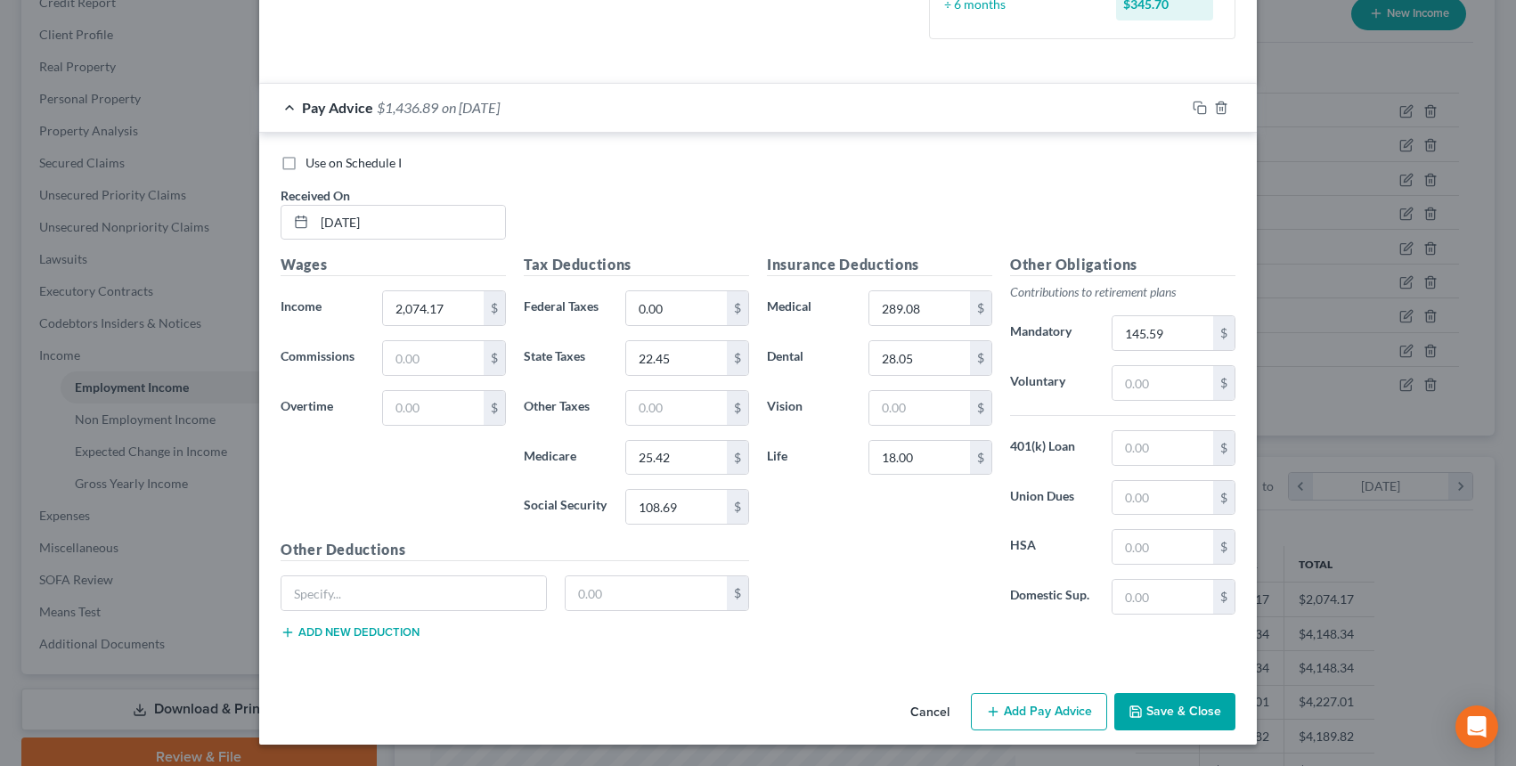
click at [1178, 701] on button "Save & Close" at bounding box center [1174, 711] width 121 height 37
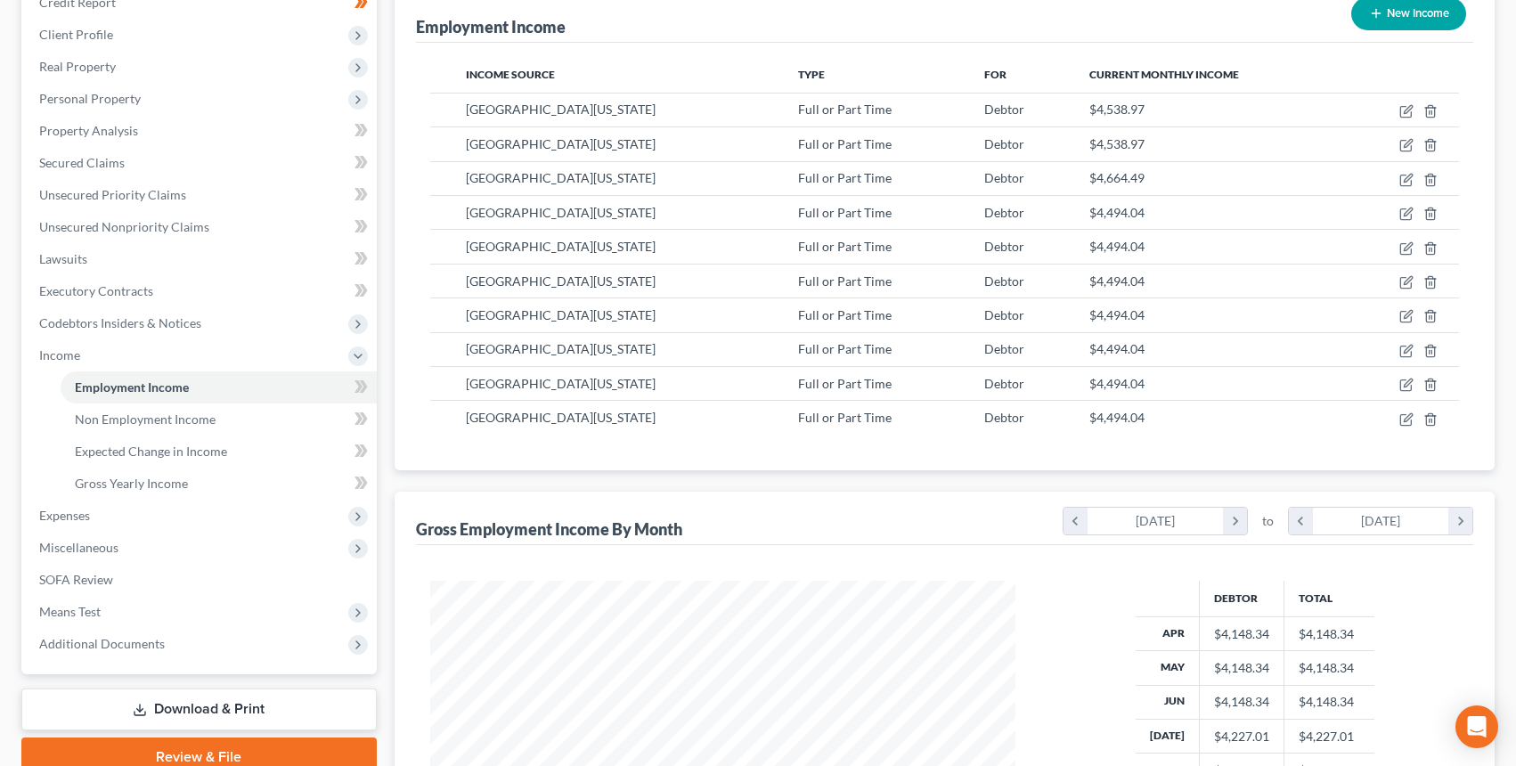
scroll to position [890563, 890266]
drag, startPoint x: 1359, startPoint y: 33, endPoint x: 1359, endPoint y: 22, distance: 10.7
click at [1358, 27] on div "New Income" at bounding box center [1395, 13] width 129 height 47
click at [1359, 18] on button "New Income" at bounding box center [1395, 13] width 115 height 33
select select "0"
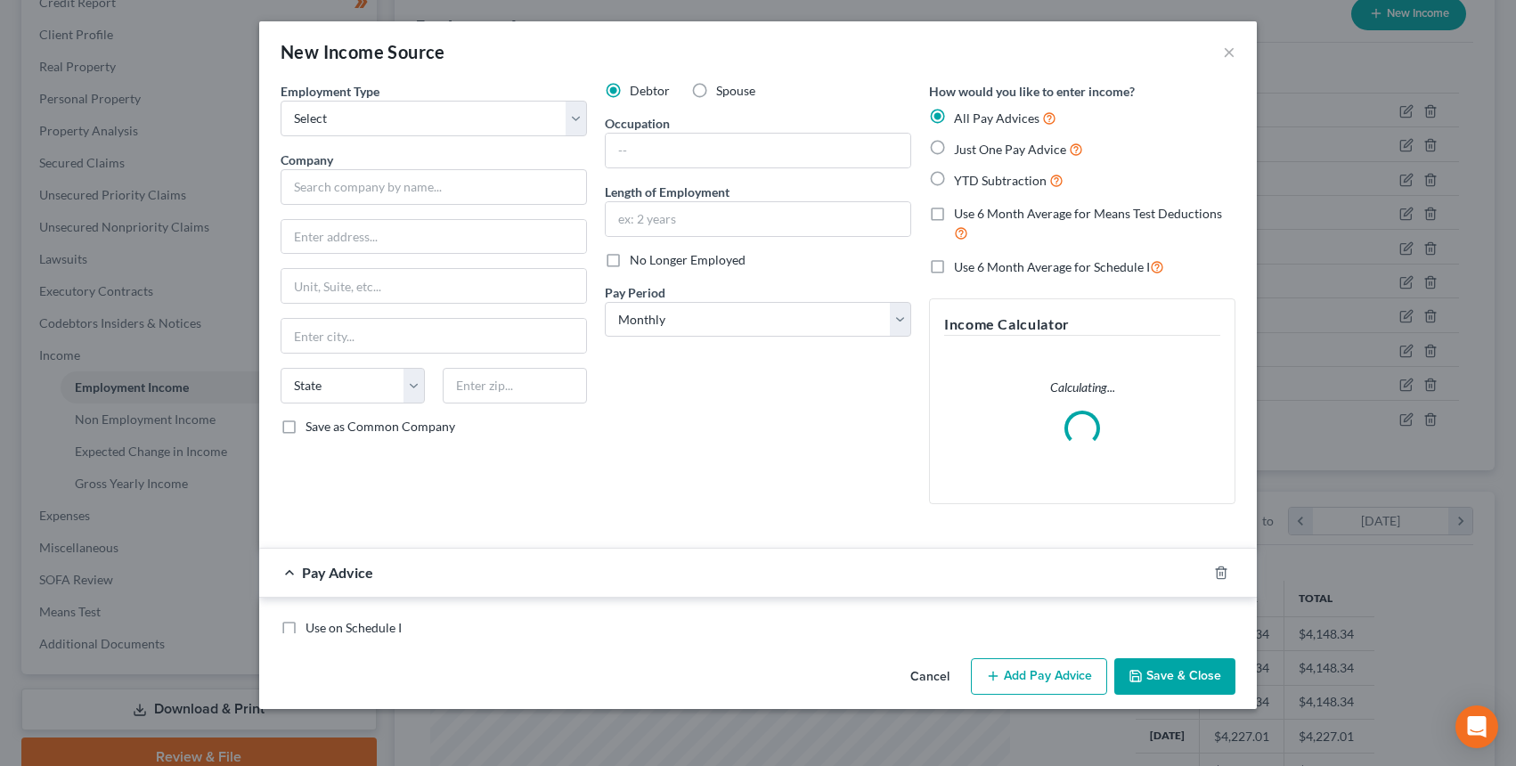
scroll to position [320, 622]
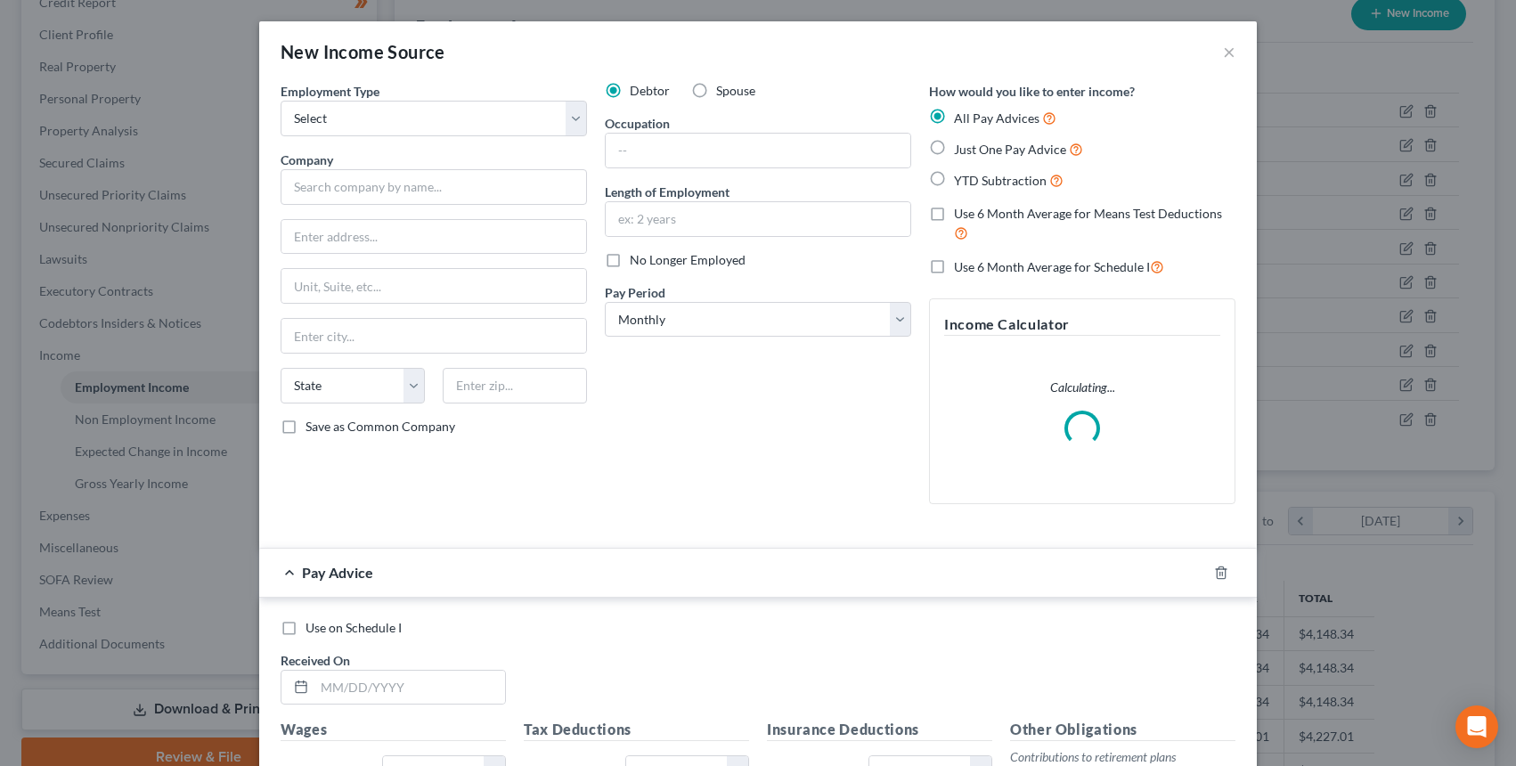
click at [328, 138] on div "Employment Type * Select Full or Part Time Employment Self Employment Company *…" at bounding box center [434, 300] width 324 height 437
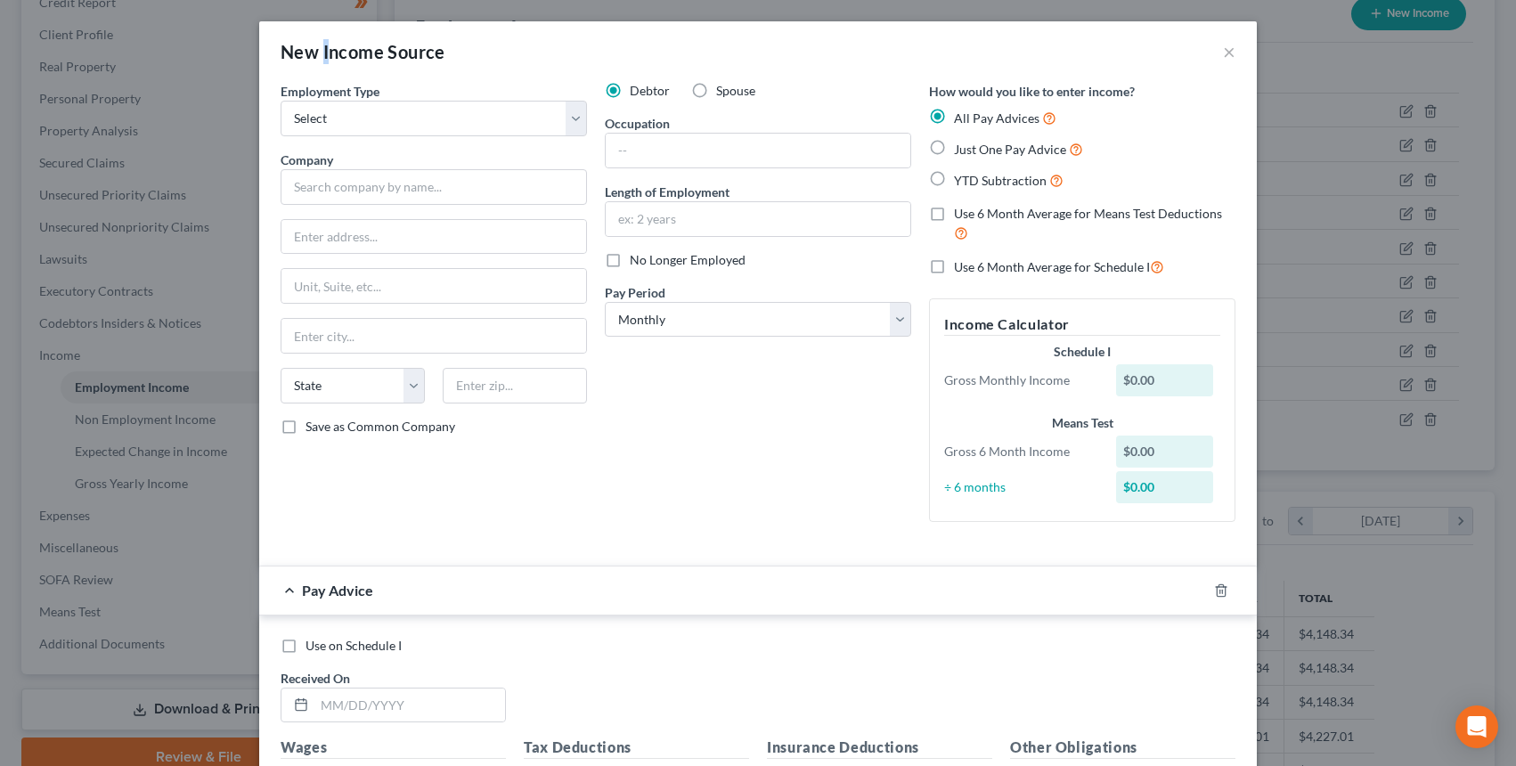
click at [315, 62] on div "New Income Source ×" at bounding box center [758, 51] width 998 height 61
click at [308, 118] on select "Select Full or Part Time Employment Self Employment" at bounding box center [434, 119] width 306 height 36
select select "0"
click at [281, 101] on select "Select Full or Part Time Employment Self Employment" at bounding box center [434, 119] width 306 height 36
click at [388, 186] on input "text" at bounding box center [434, 187] width 306 height 36
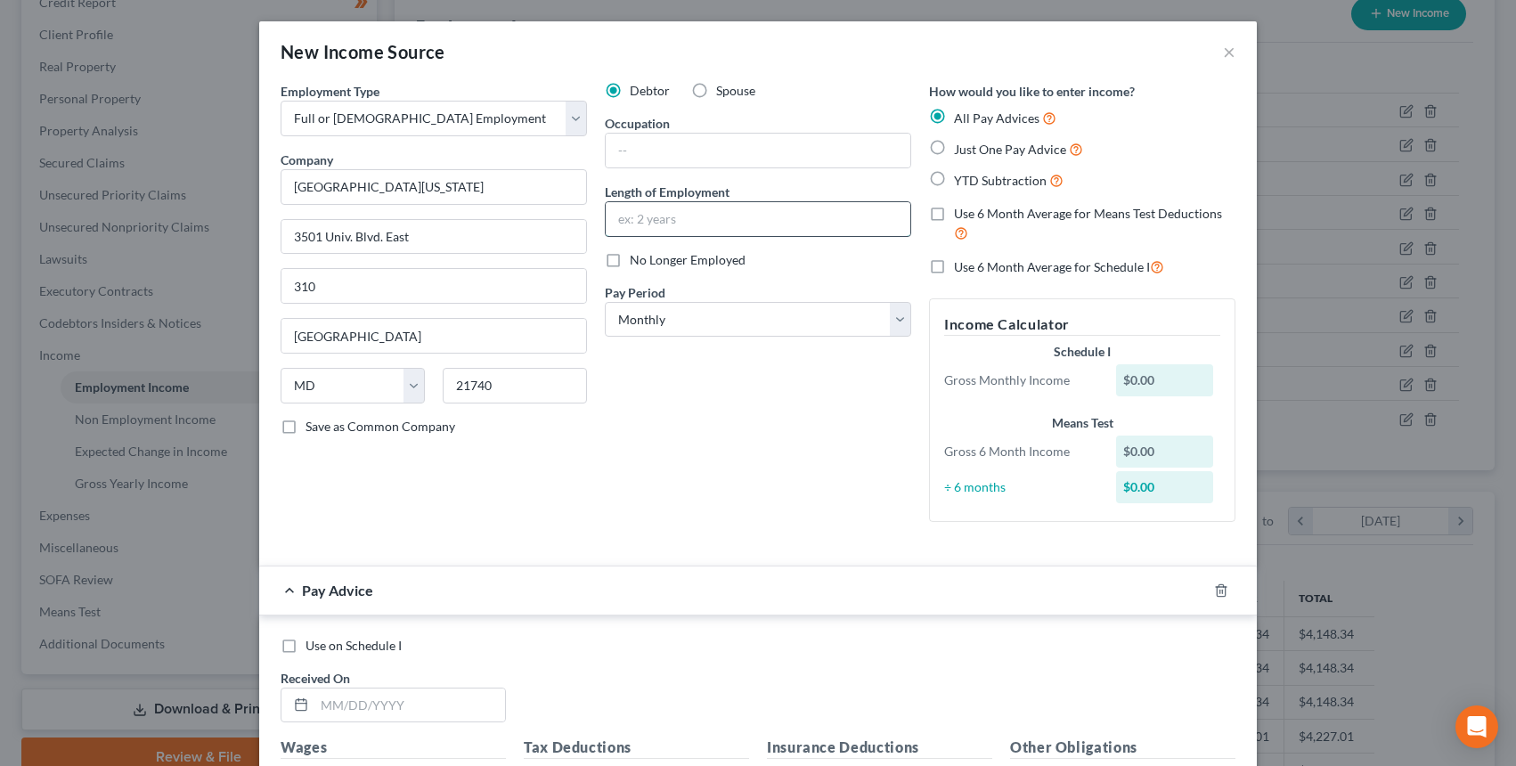
click at [689, 235] on input "text" at bounding box center [758, 219] width 305 height 34
drag, startPoint x: 698, startPoint y: 315, endPoint x: 701, endPoint y: 333, distance: 18.2
click at [698, 315] on select "Select Monthly Twice Monthly Every Other Week Weekly" at bounding box center [758, 320] width 306 height 36
click at [605, 302] on select "Select Monthly Twice Monthly Every Other Week Weekly" at bounding box center [758, 320] width 306 height 36
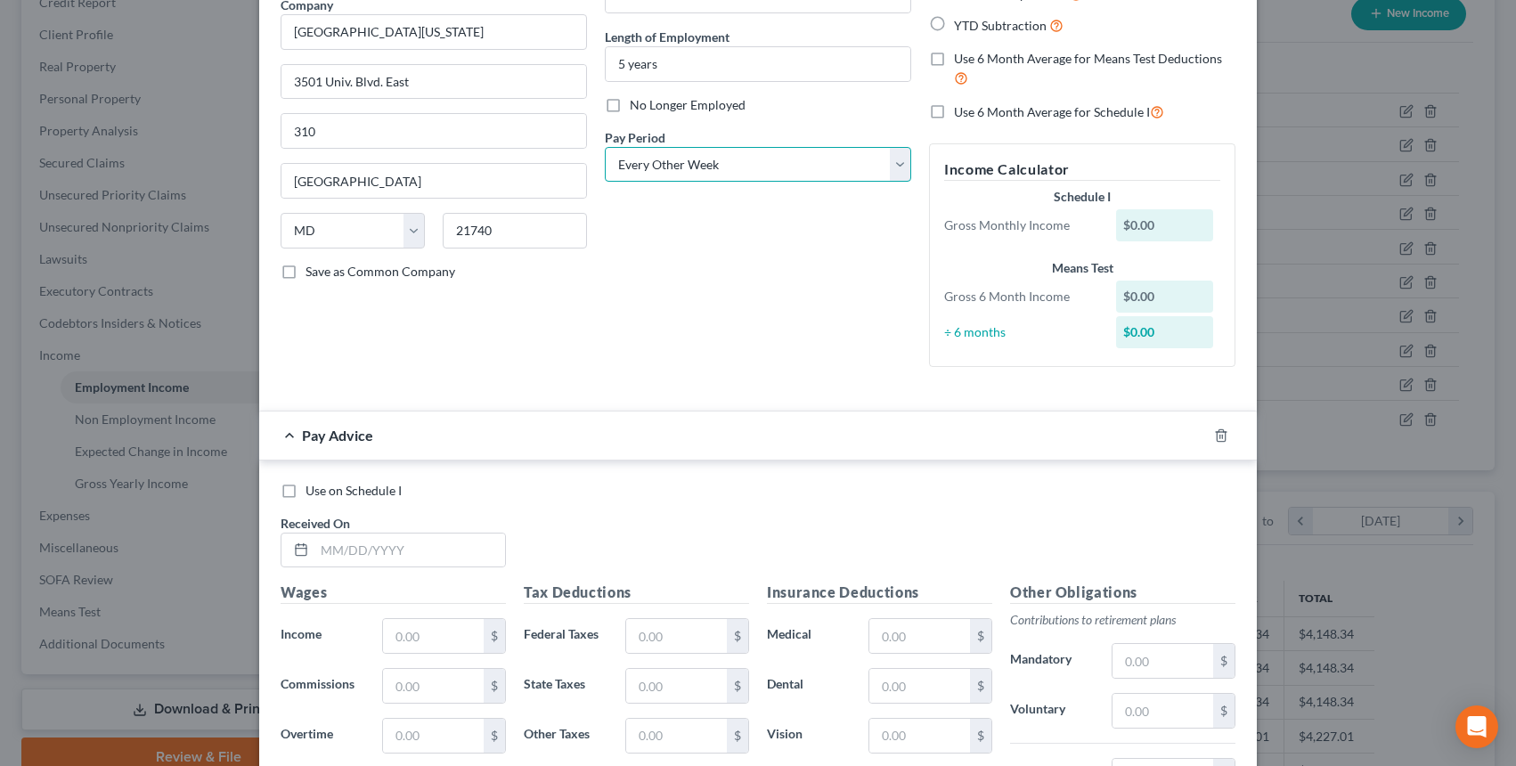
scroll to position [356, 0]
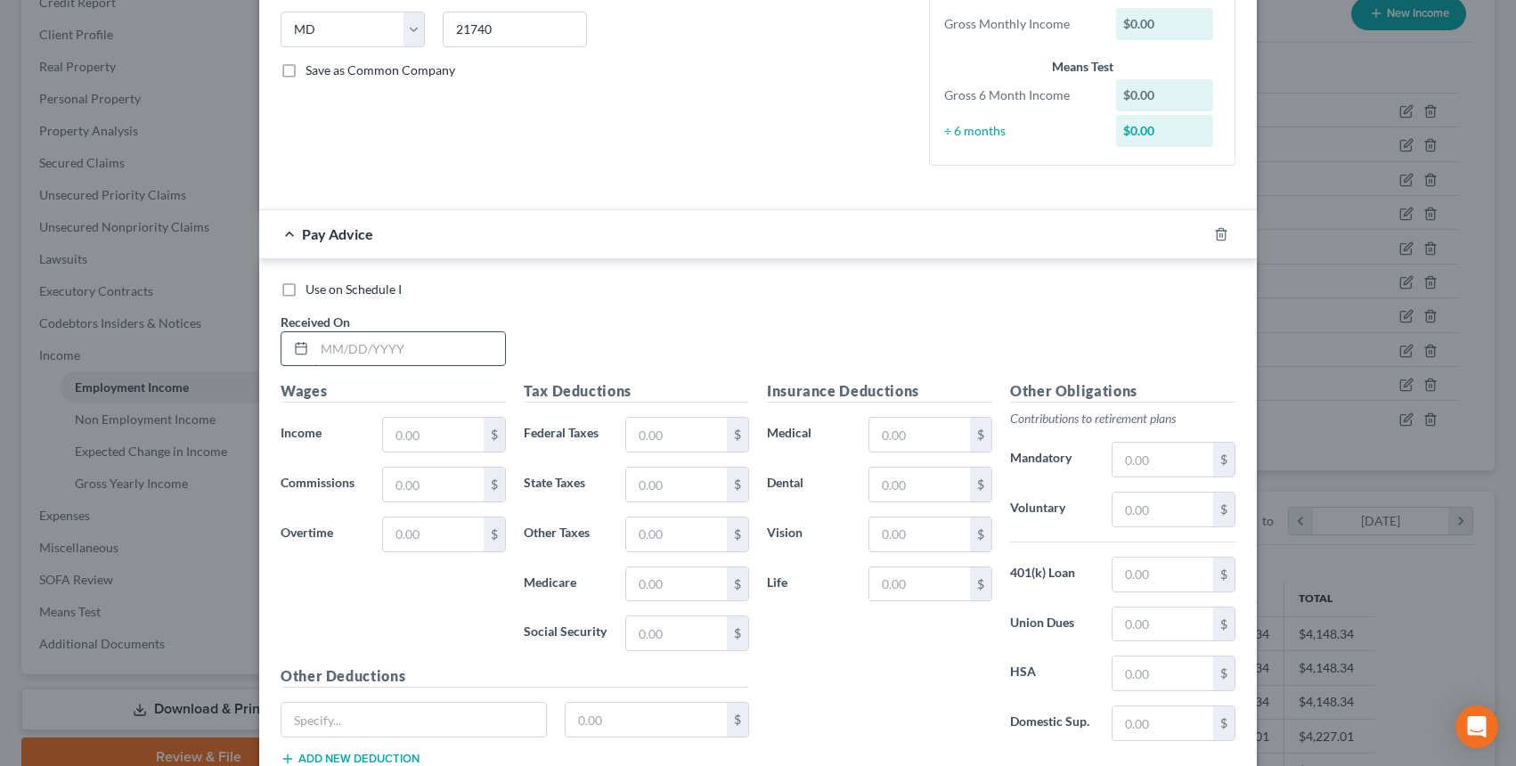
click at [388, 353] on input "text" at bounding box center [409, 349] width 191 height 34
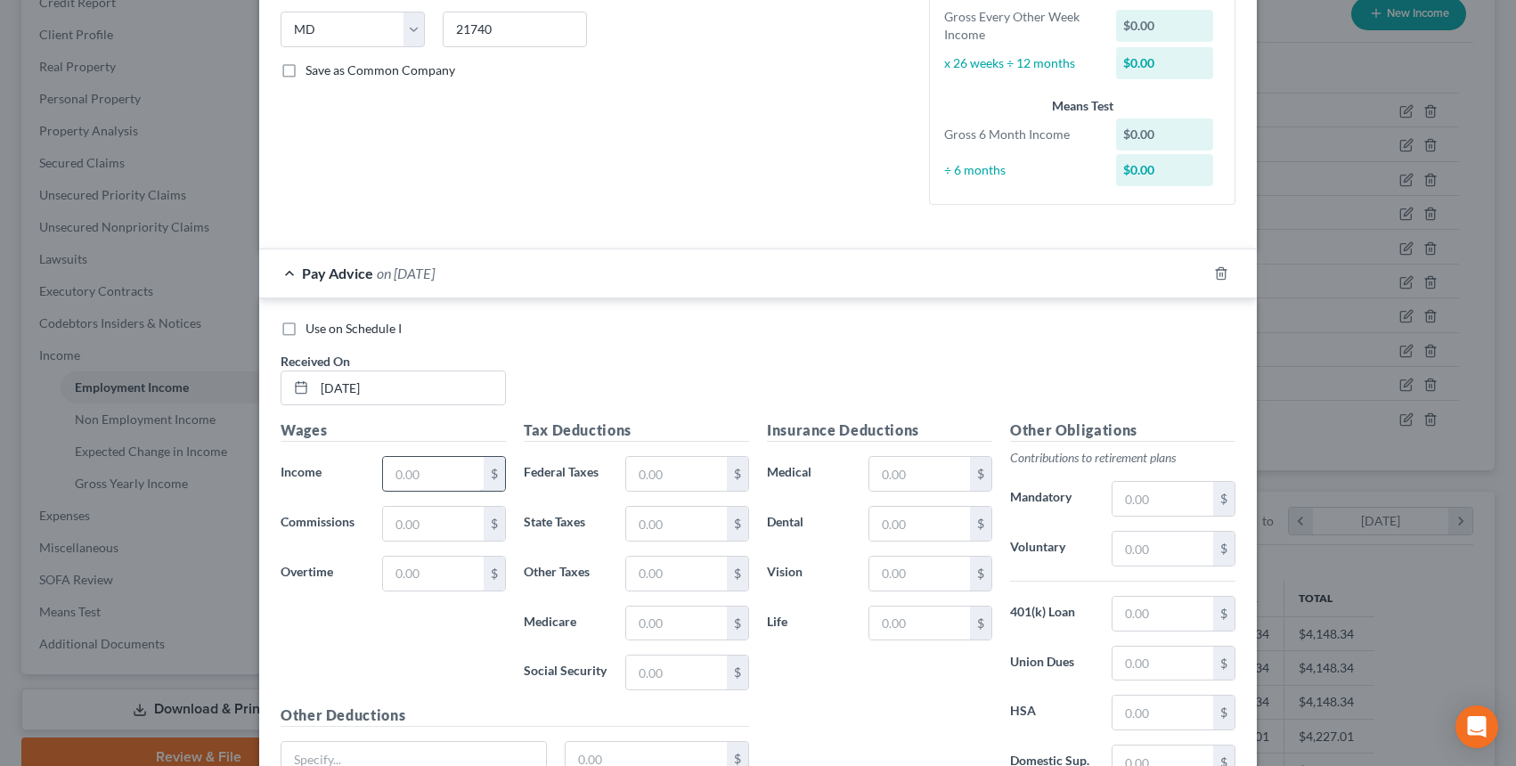
drag, startPoint x: 404, startPoint y: 456, endPoint x: 410, endPoint y: 470, distance: 15.2
click at [405, 456] on div "$" at bounding box center [444, 474] width 124 height 36
drag, startPoint x: 419, startPoint y: 478, endPoint x: 420, endPoint y: 490, distance: 11.6
click at [419, 478] on input "text" at bounding box center [433, 474] width 101 height 34
drag, startPoint x: 634, startPoint y: 484, endPoint x: 576, endPoint y: 498, distance: 60.5
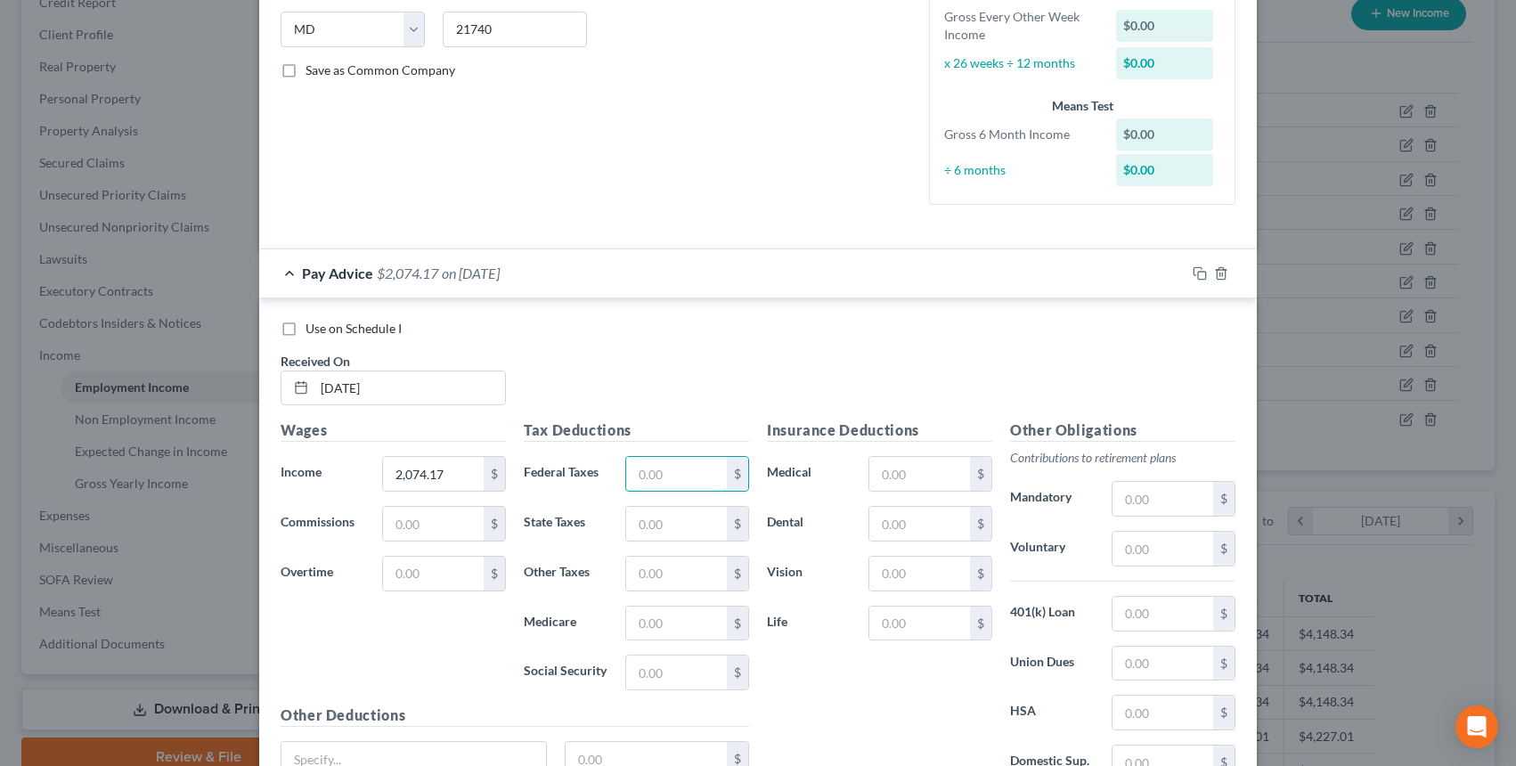
click at [634, 484] on input "text" at bounding box center [676, 474] width 101 height 34
click at [602, 501] on div "Tax Deductions Federal Taxes $ State Taxes $ Other Taxes $ Medicare $ Social Se…" at bounding box center [636, 562] width 243 height 285
click at [643, 475] on input "text" at bounding box center [676, 474] width 101 height 34
click at [662, 549] on div "Tax Deductions Federal Taxes 0.00 $ State Taxes $ Other Taxes $ Medicare $ Soci…" at bounding box center [636, 562] width 243 height 285
click at [644, 533] on input "text" at bounding box center [676, 524] width 101 height 34
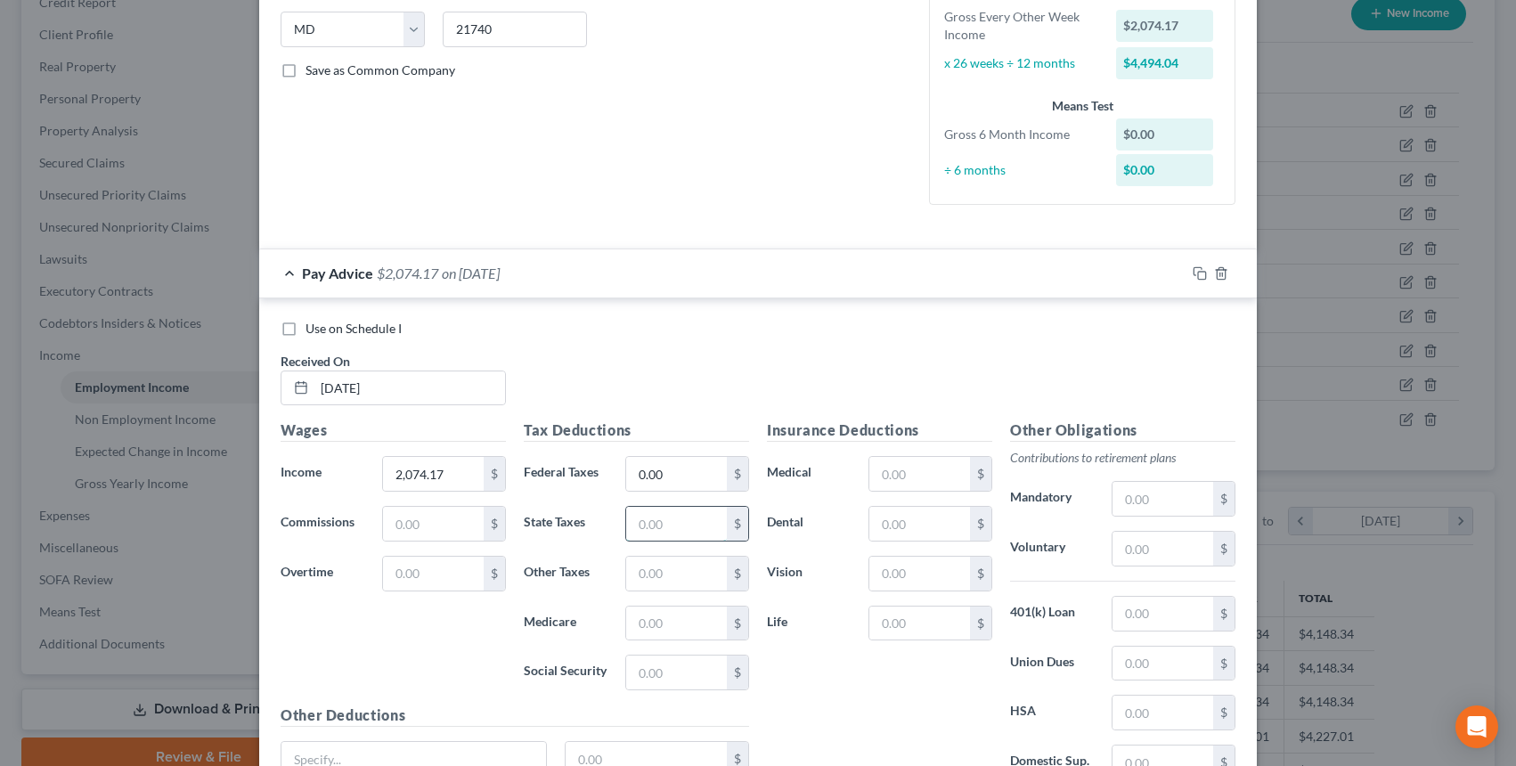
click at [639, 528] on input "text" at bounding box center [676, 524] width 101 height 34
click at [674, 625] on input "text" at bounding box center [676, 624] width 101 height 34
click at [665, 660] on input "text" at bounding box center [676, 673] width 101 height 34
click at [1119, 498] on input "text" at bounding box center [1163, 499] width 101 height 34
click at [841, 489] on div "Insurance Deductions Medical $ Dental $ Vision $ Life $" at bounding box center [879, 607] width 243 height 375
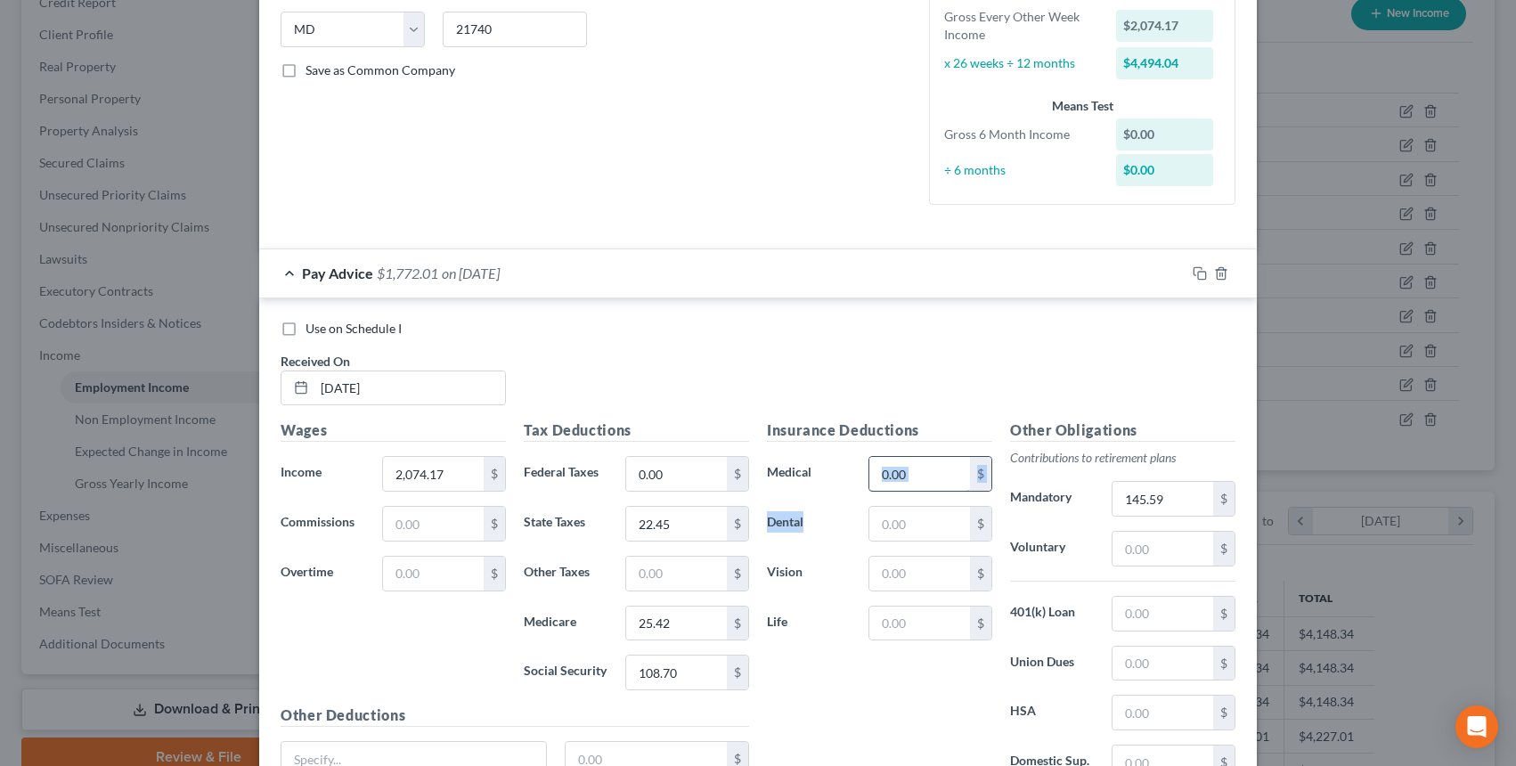
click at [896, 478] on input "text" at bounding box center [920, 474] width 101 height 34
click at [924, 477] on input "text" at bounding box center [920, 474] width 101 height 34
click at [914, 503] on div "Insurance Deductions Medical $ Dental $ Vision $ Life $" at bounding box center [879, 607] width 243 height 375
click at [905, 486] on input "text" at bounding box center [920, 474] width 101 height 34
click at [927, 559] on input "text" at bounding box center [920, 574] width 101 height 34
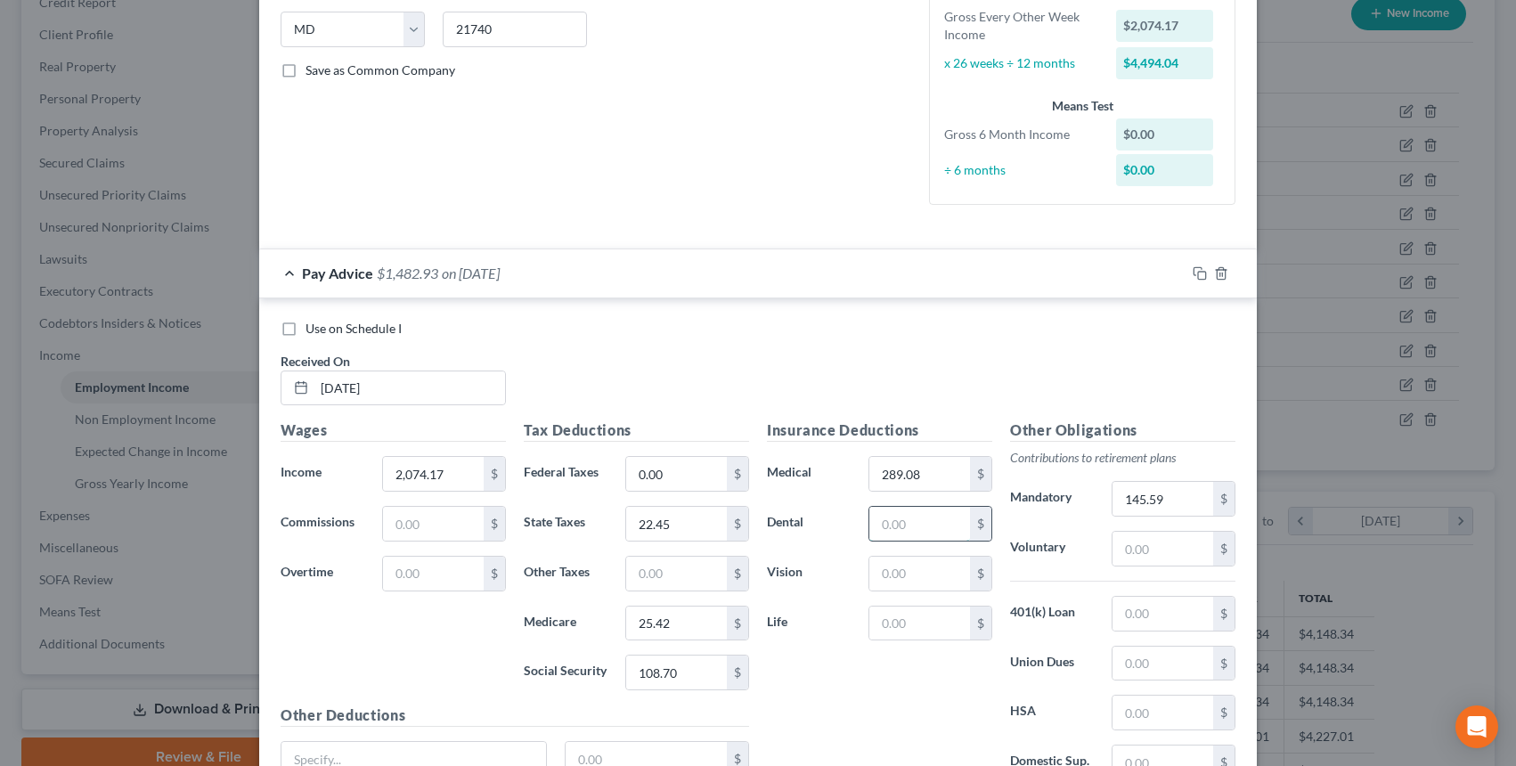
click at [915, 526] on input "text" at bounding box center [920, 524] width 101 height 34
click at [924, 623] on input "text" at bounding box center [920, 624] width 101 height 34
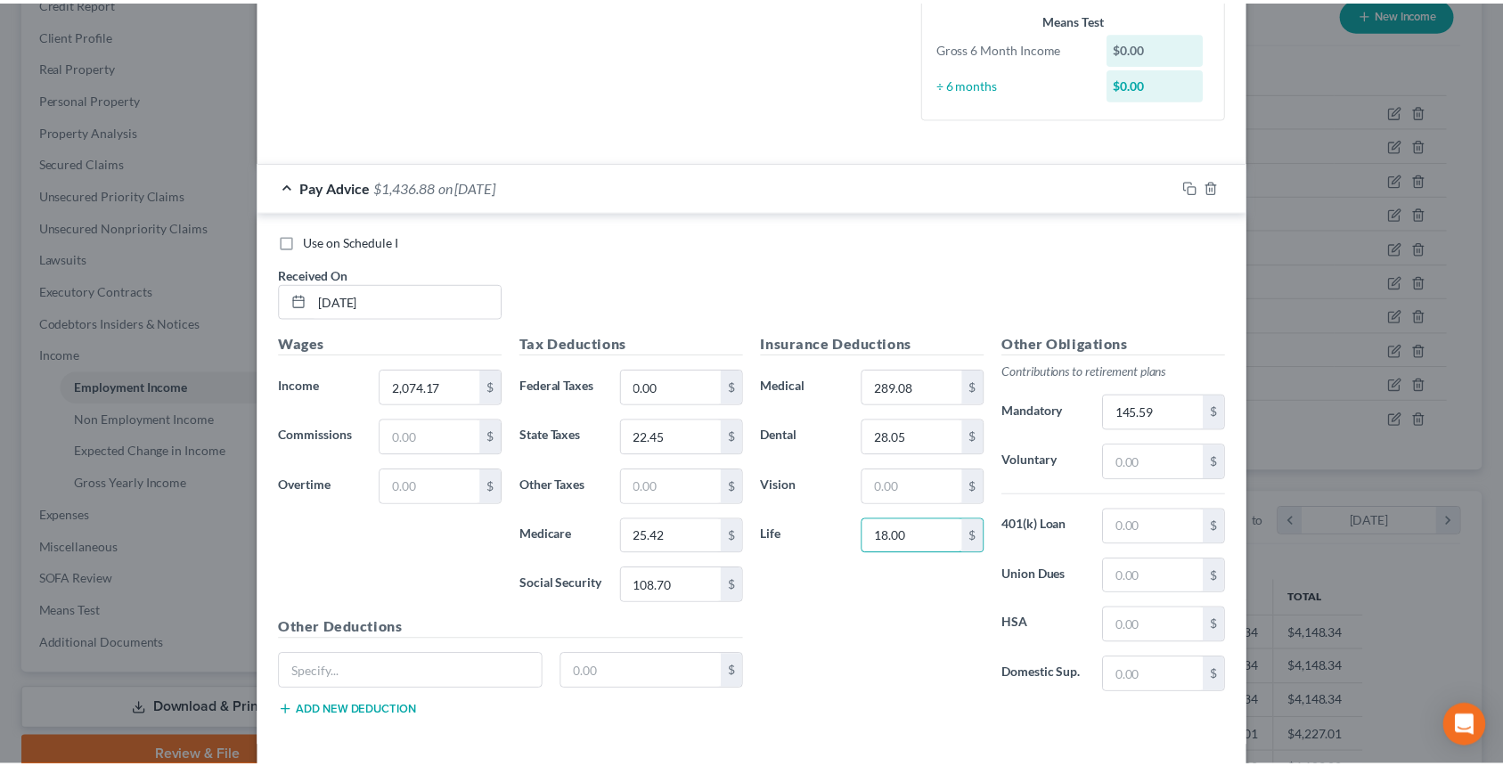
scroll to position [522, 0]
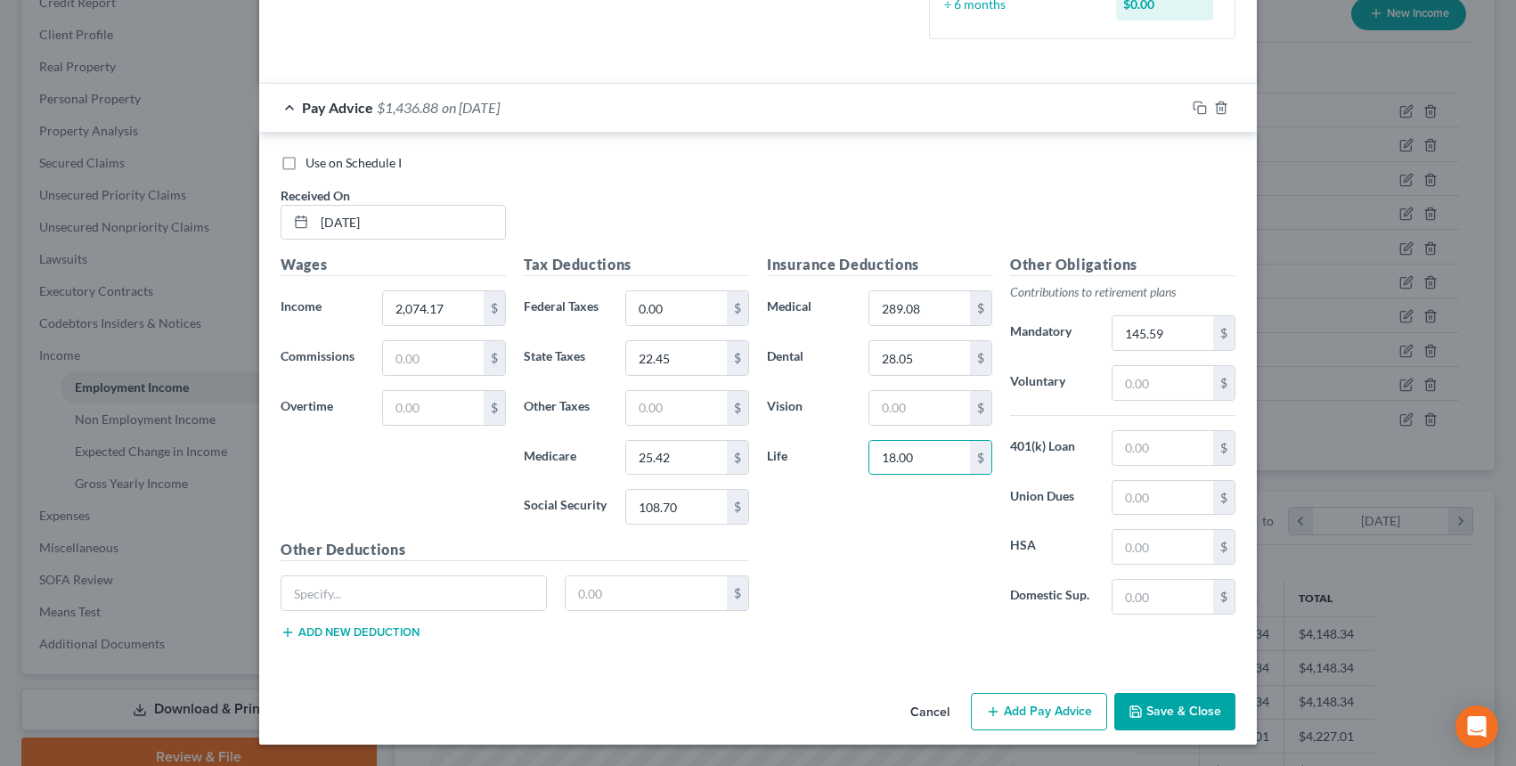
click at [1175, 712] on button "Save & Close" at bounding box center [1174, 711] width 121 height 37
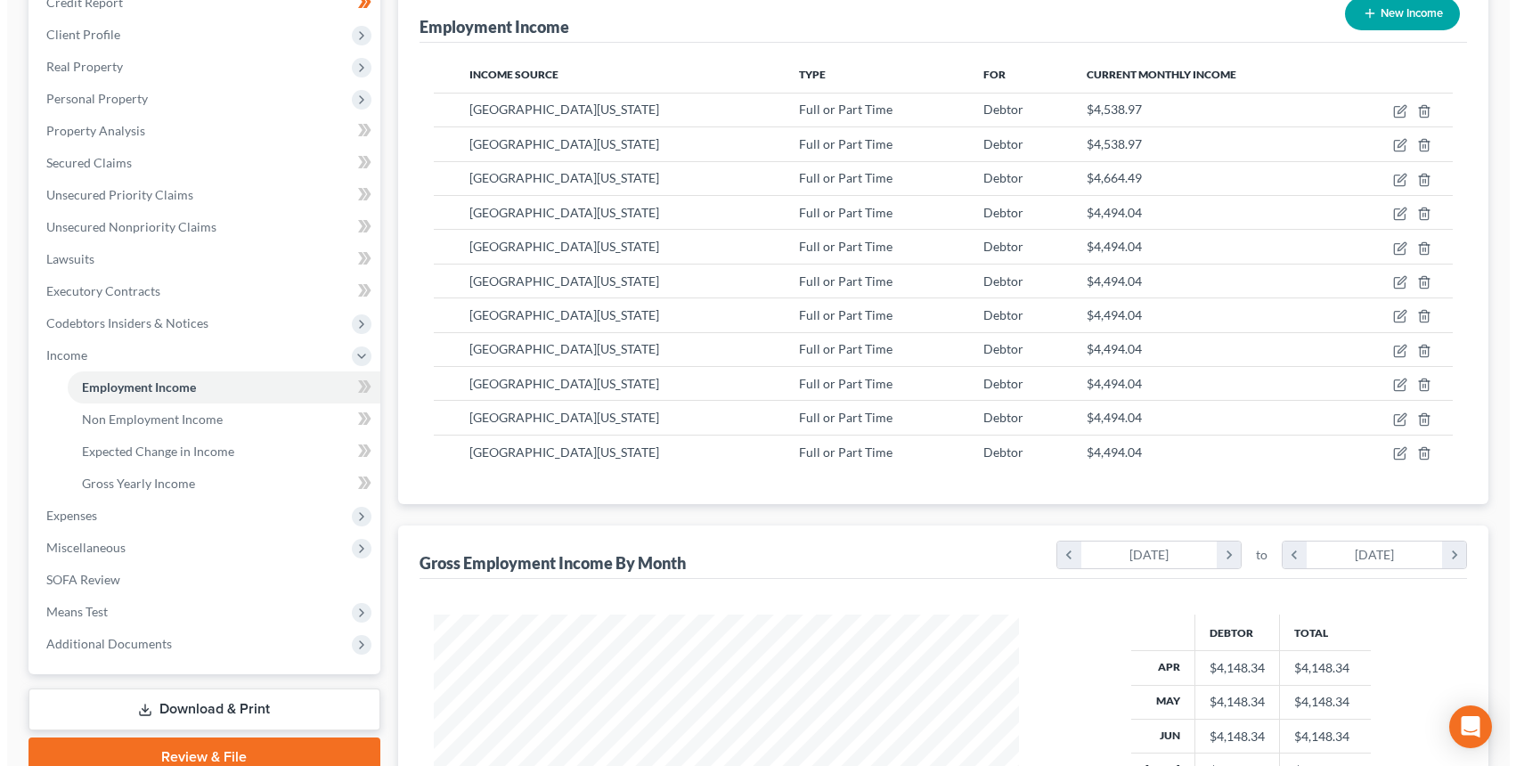
scroll to position [890563, 890266]
click at [1369, 27] on button "New Income" at bounding box center [1395, 13] width 115 height 33
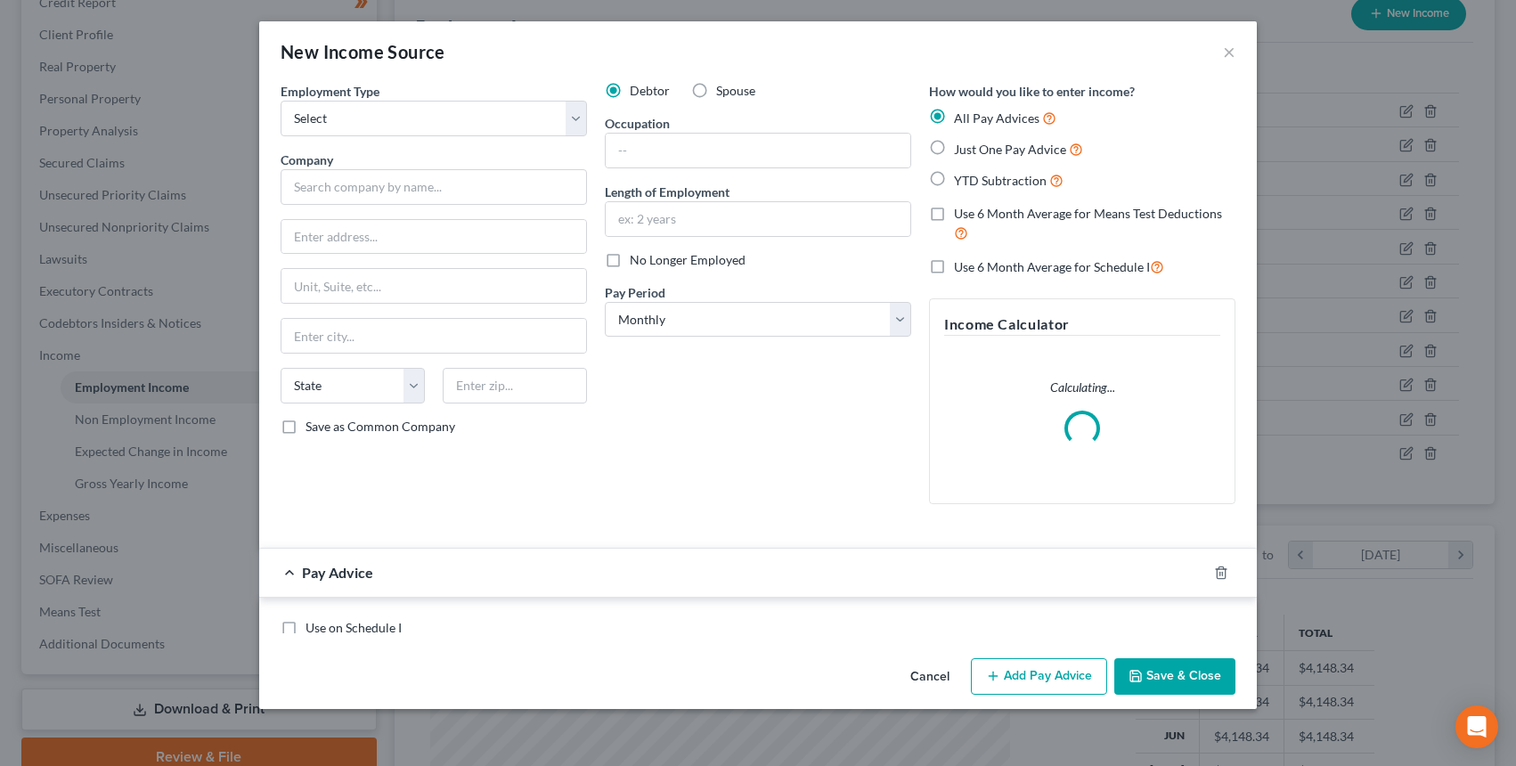
scroll to position [320, 622]
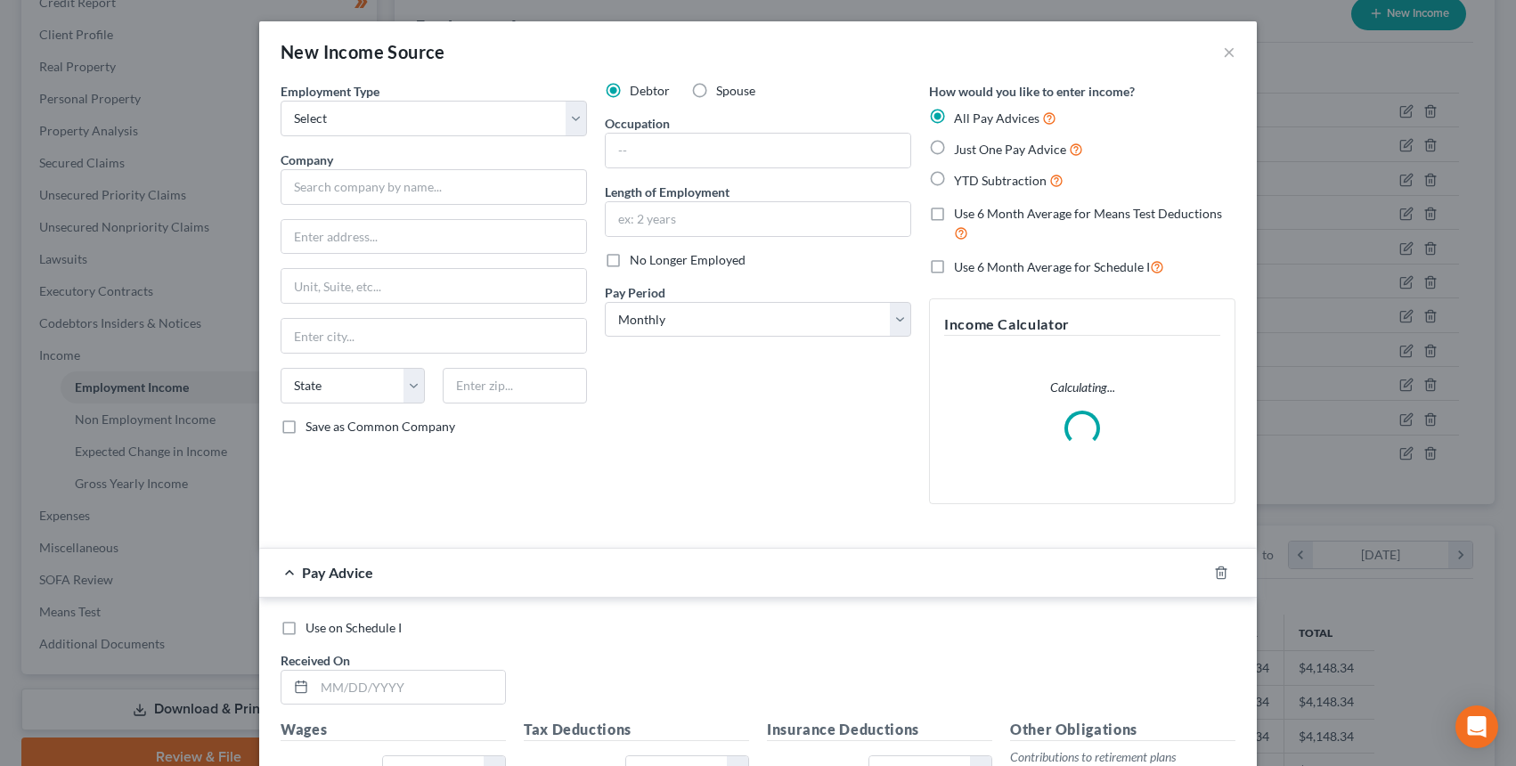
click at [486, 149] on div "Employment Type * Select Full or Part Time Employment Self Employment Company *…" at bounding box center [434, 300] width 324 height 437
click at [446, 111] on select "Select Full or Part Time Employment Self Employment" at bounding box center [434, 119] width 306 height 36
click at [281, 101] on select "Select Full or Part Time Employment Self Employment" at bounding box center [434, 119] width 306 height 36
click at [403, 193] on input "text" at bounding box center [434, 187] width 306 height 36
click at [606, 233] on input "text" at bounding box center [758, 219] width 305 height 34
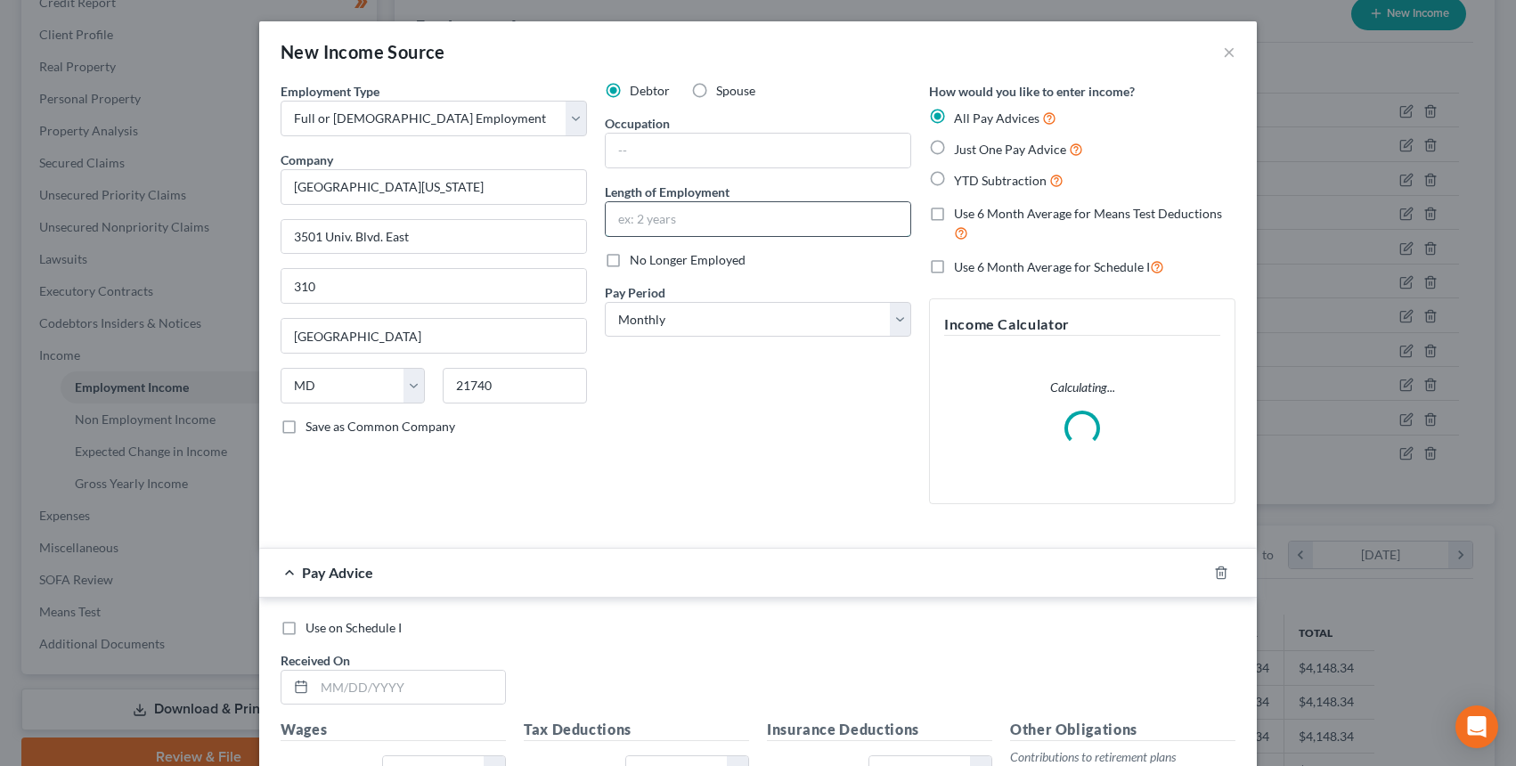
click at [628, 235] on input "text" at bounding box center [758, 219] width 305 height 34
click at [647, 320] on select "Select Monthly Twice Monthly Every Other Week Weekly" at bounding box center [758, 320] width 306 height 36
click at [698, 232] on input "text" at bounding box center [758, 219] width 305 height 34
click at [703, 322] on select "Select Monthly Twice Monthly Every Other Week Weekly" at bounding box center [758, 320] width 306 height 36
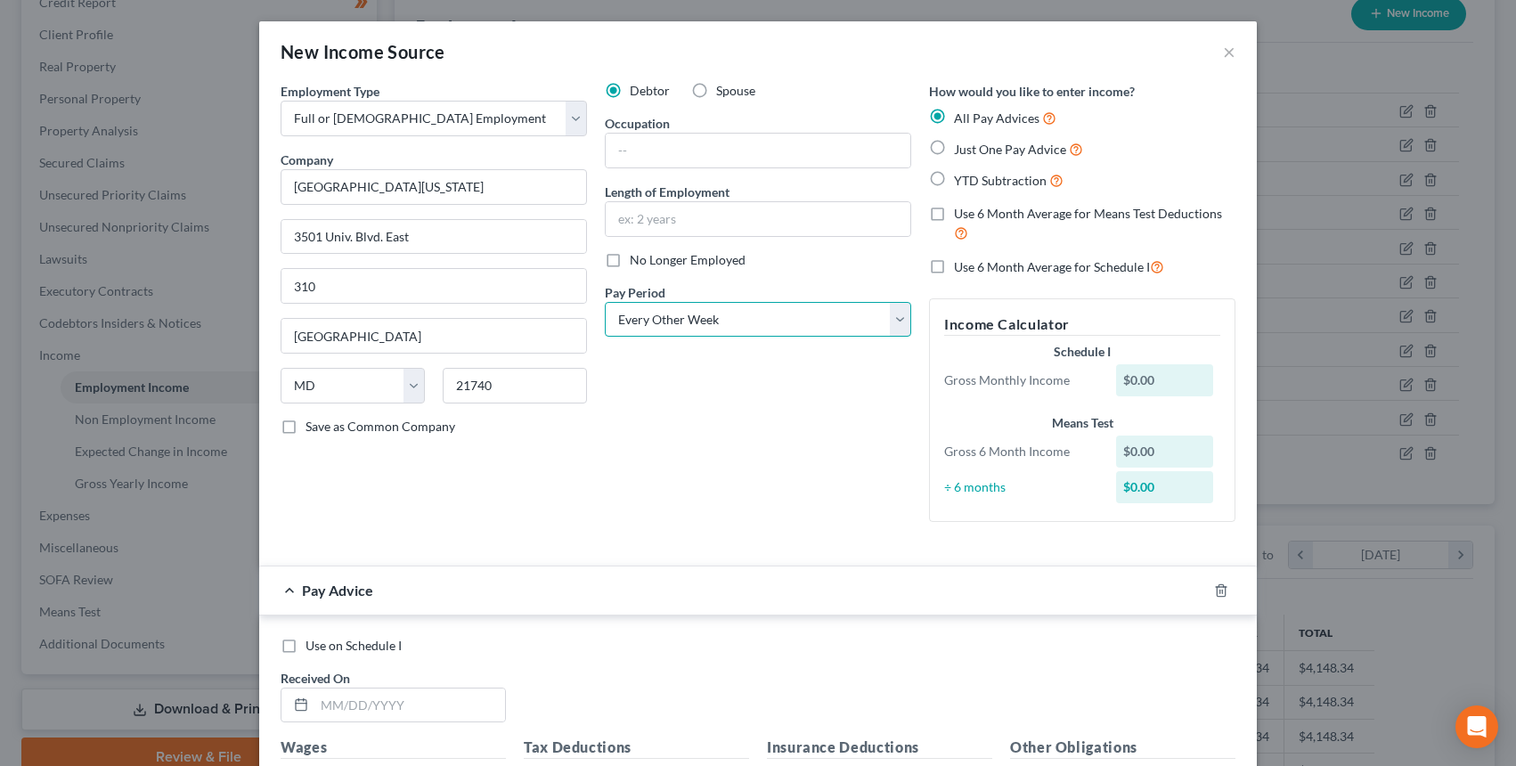
click at [605, 302] on select "Select Monthly Twice Monthly Every Other Week Weekly" at bounding box center [758, 320] width 306 height 36
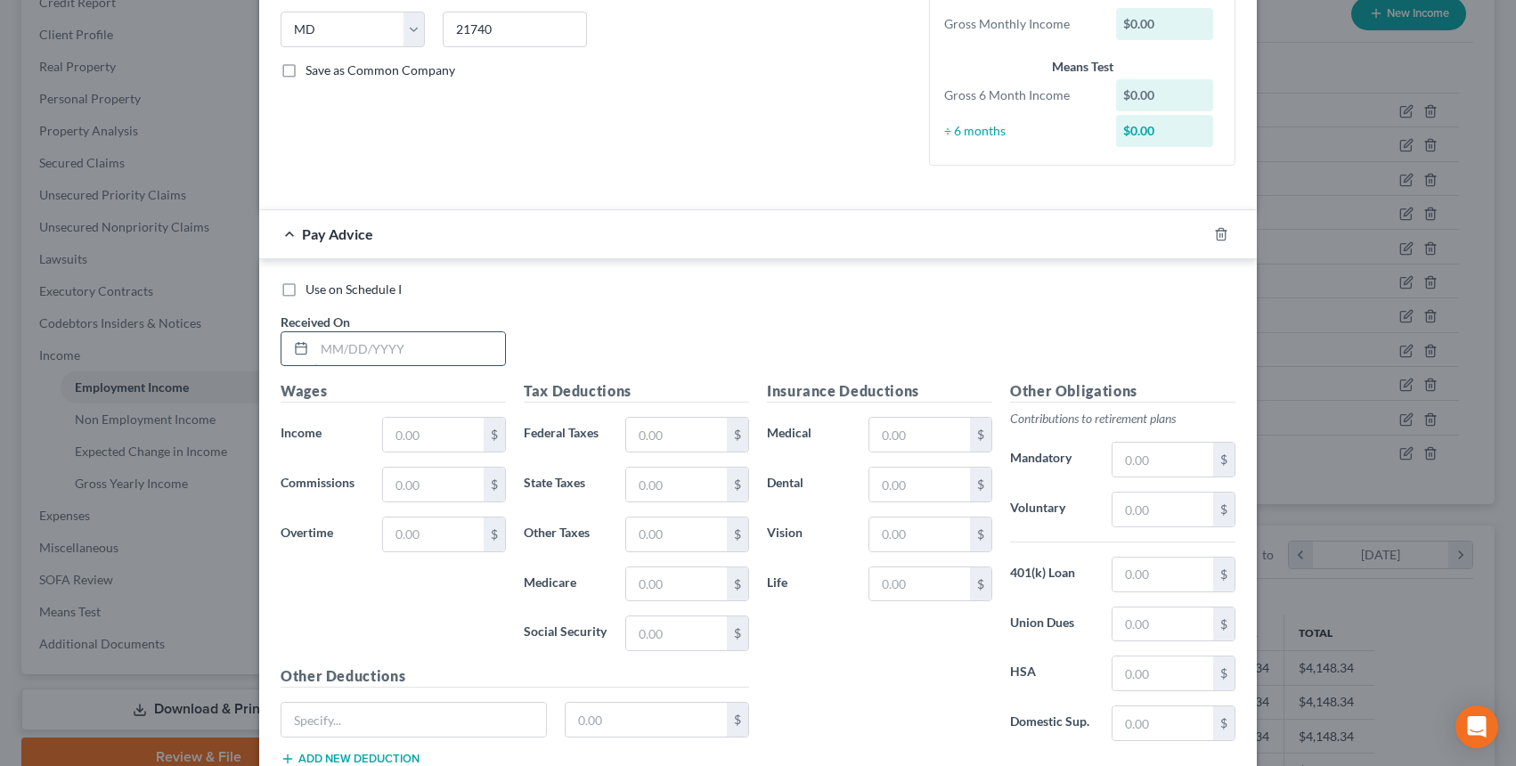
click at [380, 340] on input "text" at bounding box center [409, 349] width 191 height 34
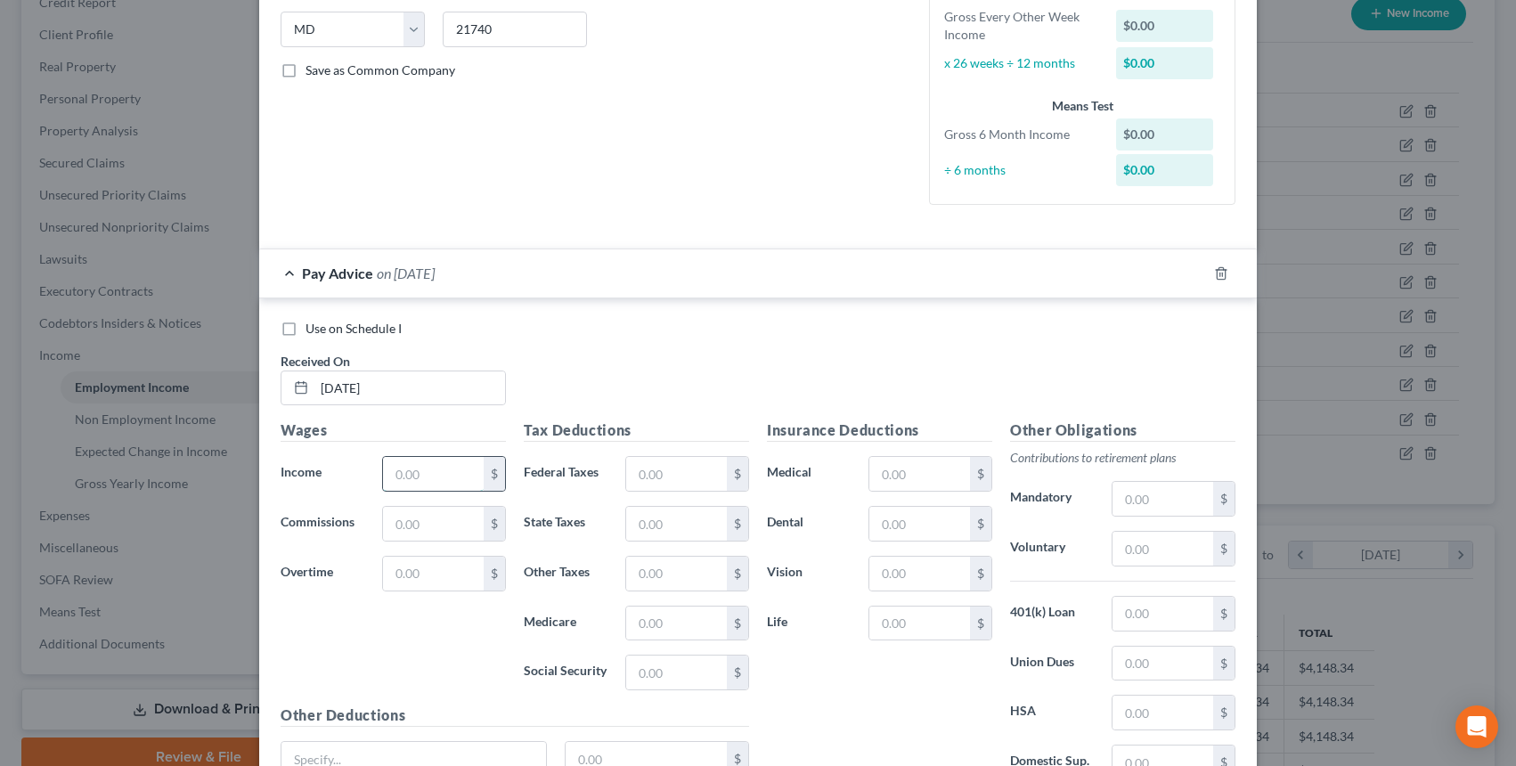
click at [450, 472] on input "text" at bounding box center [433, 474] width 101 height 34
click at [740, 461] on div "$" at bounding box center [737, 474] width 21 height 34
click at [703, 461] on input "text" at bounding box center [676, 474] width 101 height 34
click at [679, 612] on input "text" at bounding box center [676, 624] width 101 height 34
click at [674, 670] on input "text" at bounding box center [676, 673] width 101 height 34
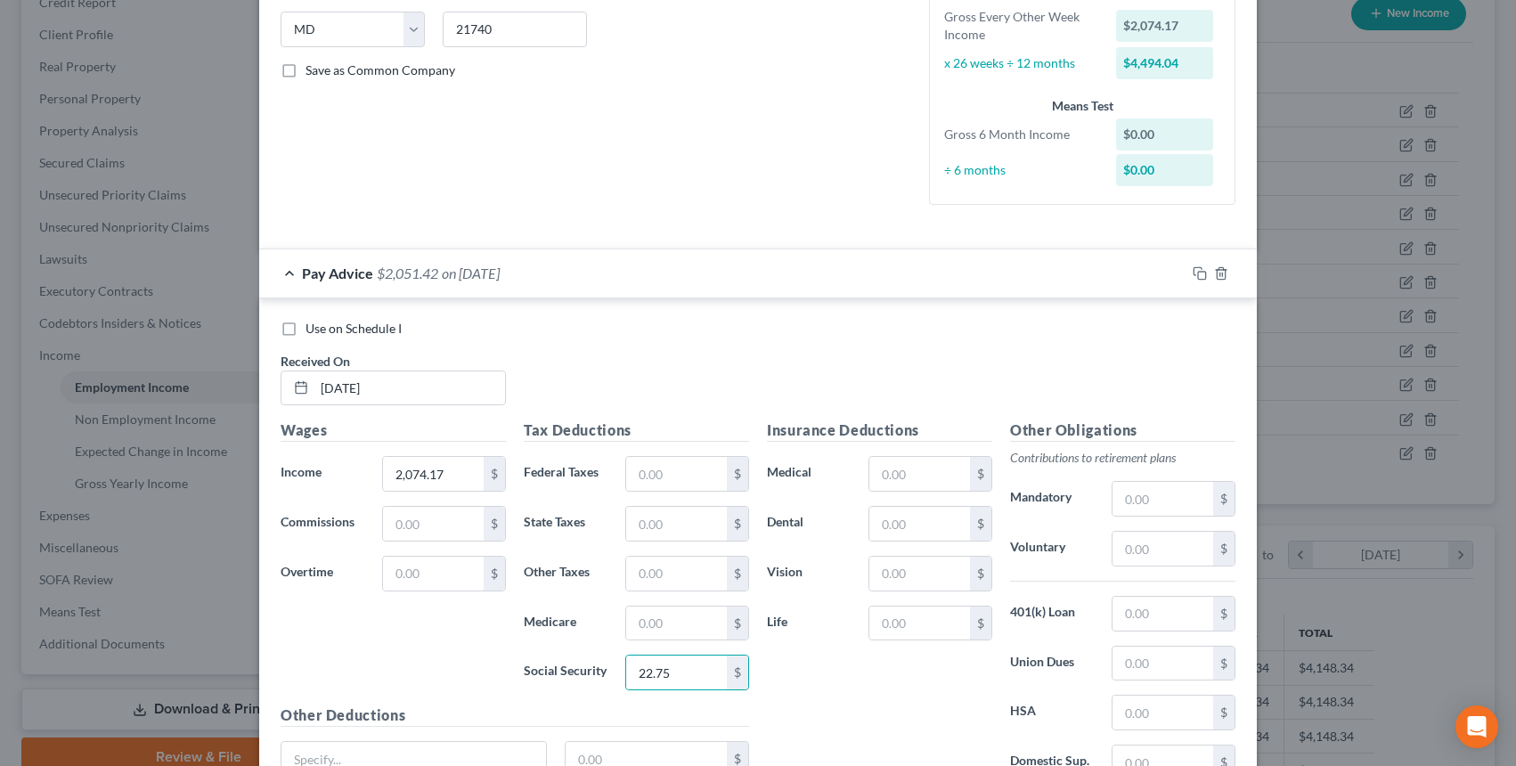
click at [673, 598] on div "Tax Deductions Federal Taxes $ State Taxes $ Other Taxes $ Medicare $ Social Se…" at bounding box center [636, 562] width 243 height 285
click at [665, 587] on input "text" at bounding box center [676, 574] width 101 height 34
drag, startPoint x: 632, startPoint y: 501, endPoint x: 635, endPoint y: 510, distance: 10.4
click at [631, 501] on div "Tax Deductions Federal Taxes $ State Taxes $ Other Taxes $ Medicare $ Social Se…" at bounding box center [636, 562] width 243 height 285
click at [640, 517] on input "text" at bounding box center [676, 524] width 101 height 34
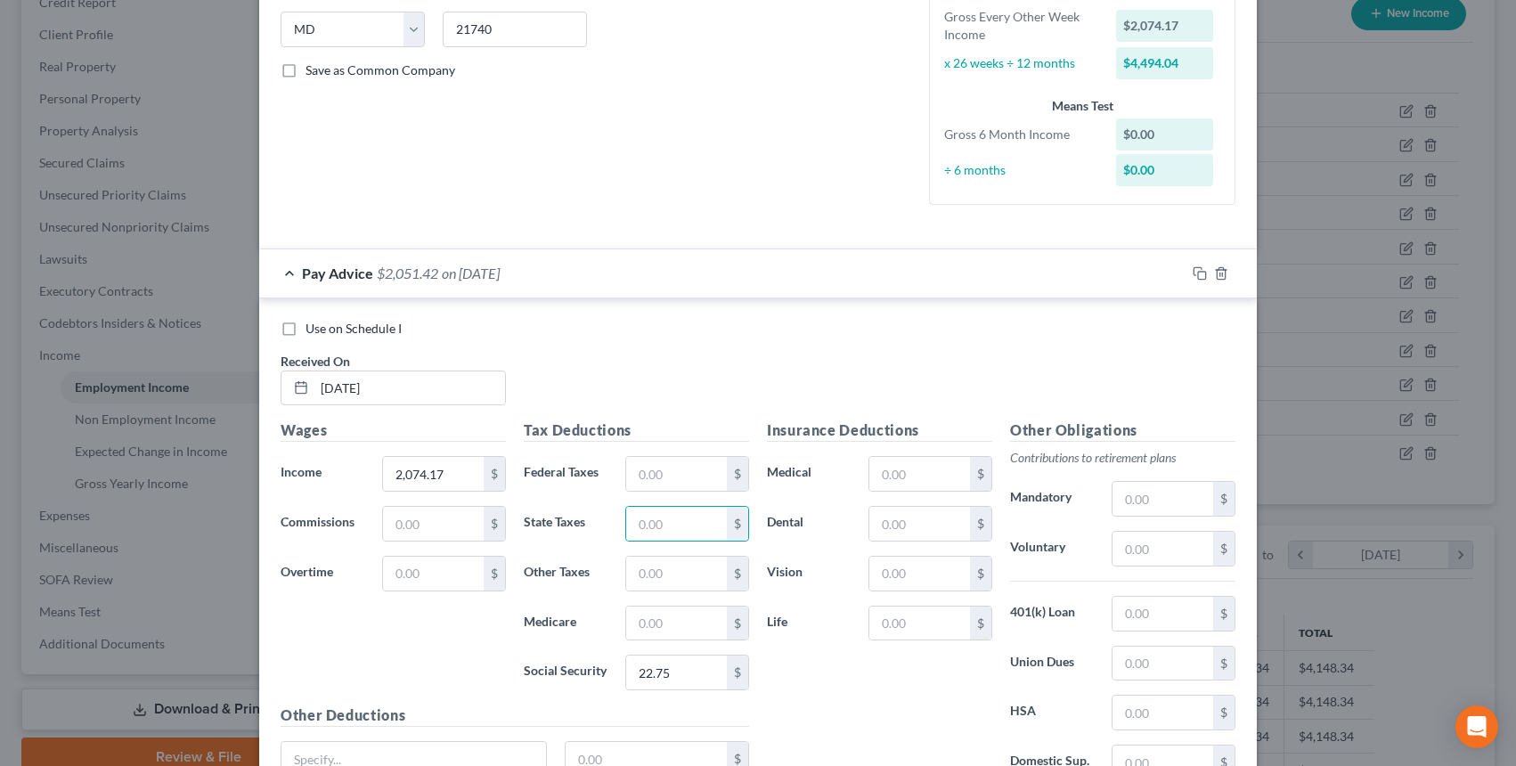
click at [618, 642] on div "Tax Deductions Federal Taxes $ State Taxes $ Other Taxes $ Medicare $ Social Se…" at bounding box center [636, 562] width 243 height 285
click at [630, 634] on input "text" at bounding box center [676, 624] width 101 height 34
click at [1147, 510] on input "text" at bounding box center [1163, 499] width 101 height 34
click at [895, 541] on div "Insurance Deductions Medical $ Dental $ Vision $ Life $" at bounding box center [879, 607] width 243 height 375
click at [895, 541] on div "$" at bounding box center [931, 524] width 124 height 36
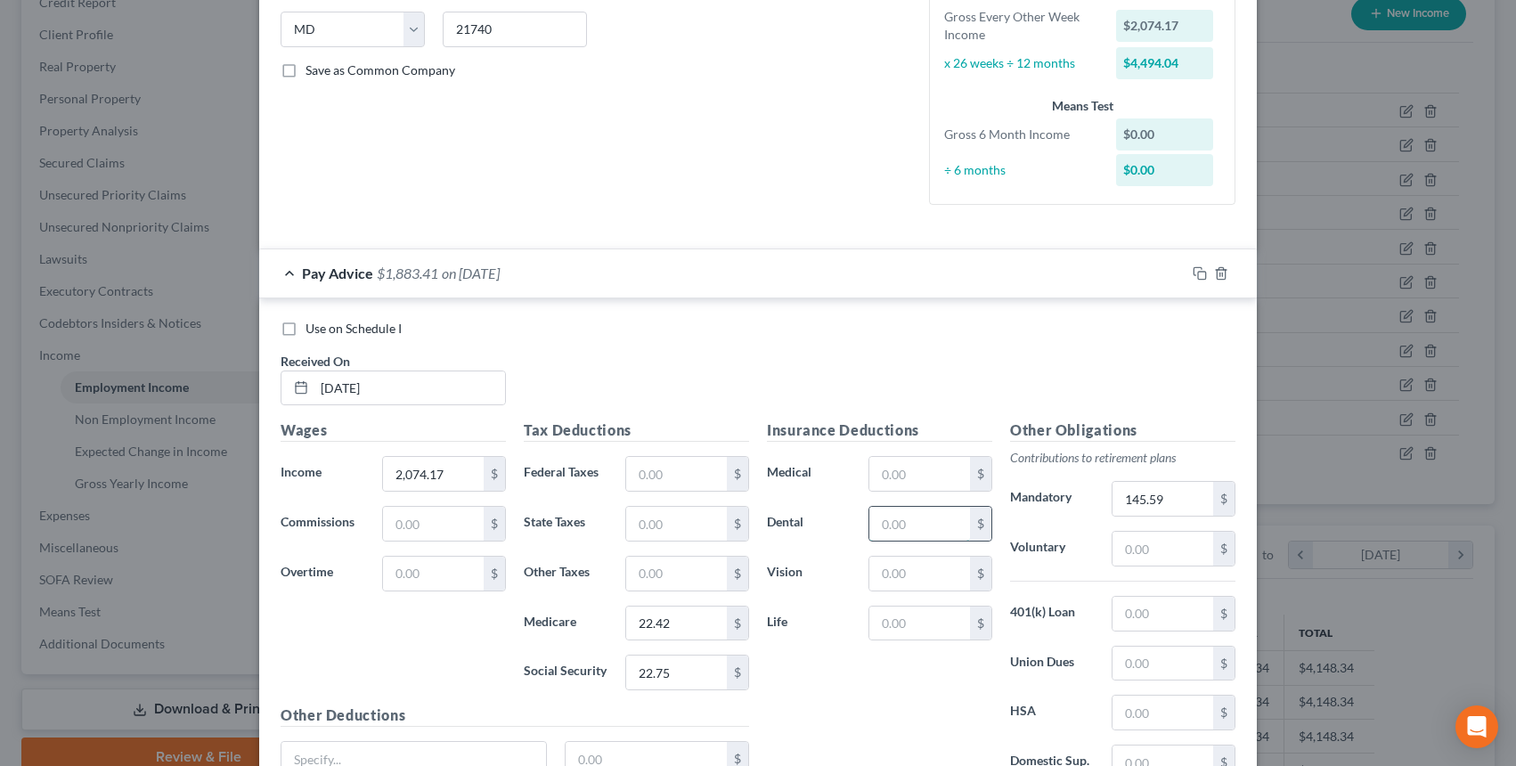
click at [886, 529] on input "text" at bounding box center [920, 524] width 101 height 34
drag, startPoint x: 898, startPoint y: 469, endPoint x: 905, endPoint y: 491, distance: 22.5
click at [898, 469] on input "text" at bounding box center [920, 474] width 101 height 34
click at [917, 611] on input "text" at bounding box center [920, 624] width 101 height 34
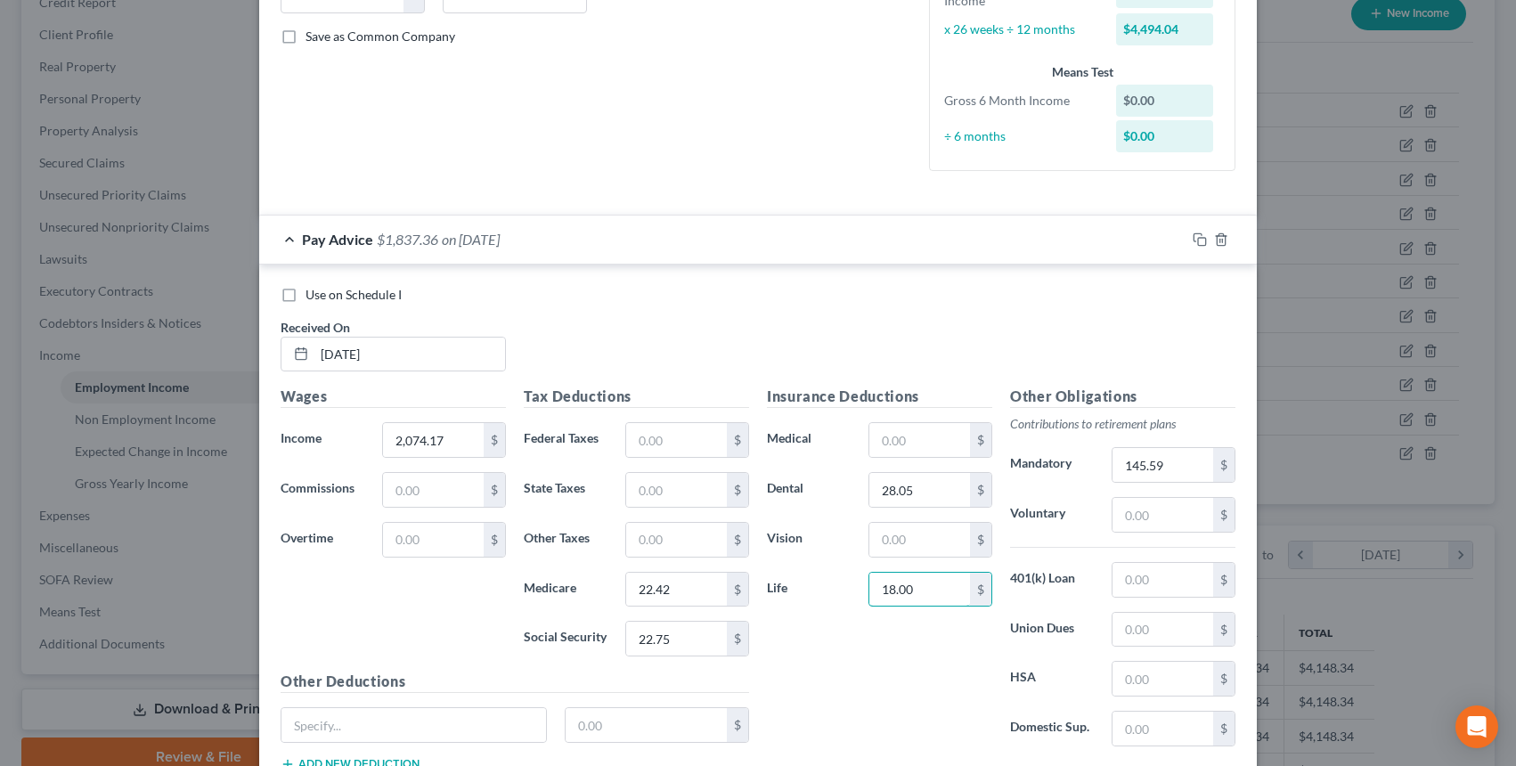
scroll to position [433, 0]
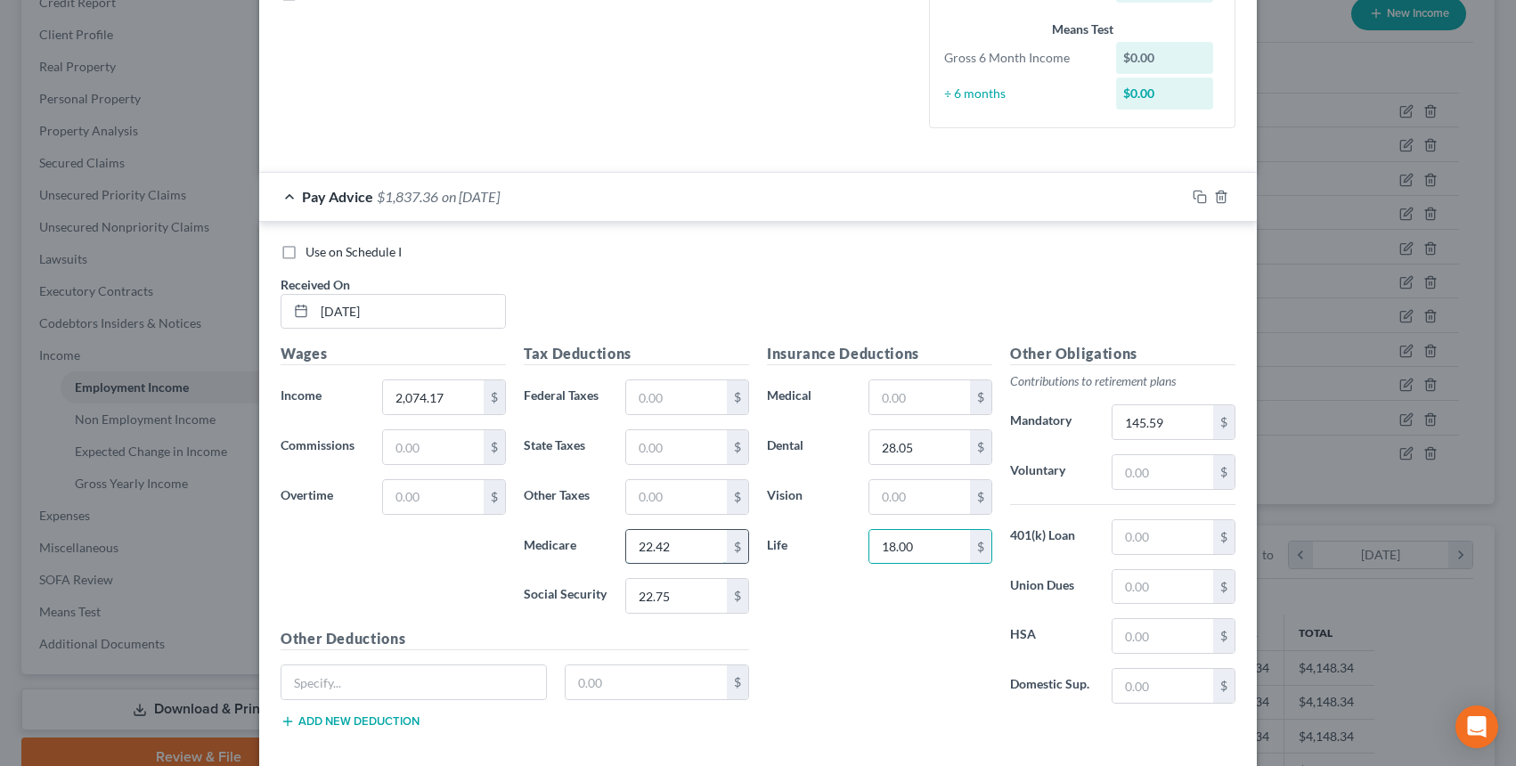
click at [643, 547] on input "22.42" at bounding box center [676, 547] width 101 height 34
click at [647, 547] on input "22.42" at bounding box center [676, 547] width 101 height 34
click at [643, 550] on input "22.42" at bounding box center [676, 547] width 101 height 34
click at [838, 616] on div "Insurance Deductions Medical $ Dental 28.05 $ Vision $ Life 18.00 $" at bounding box center [879, 530] width 243 height 375
click at [924, 402] on input "text" at bounding box center [920, 397] width 101 height 34
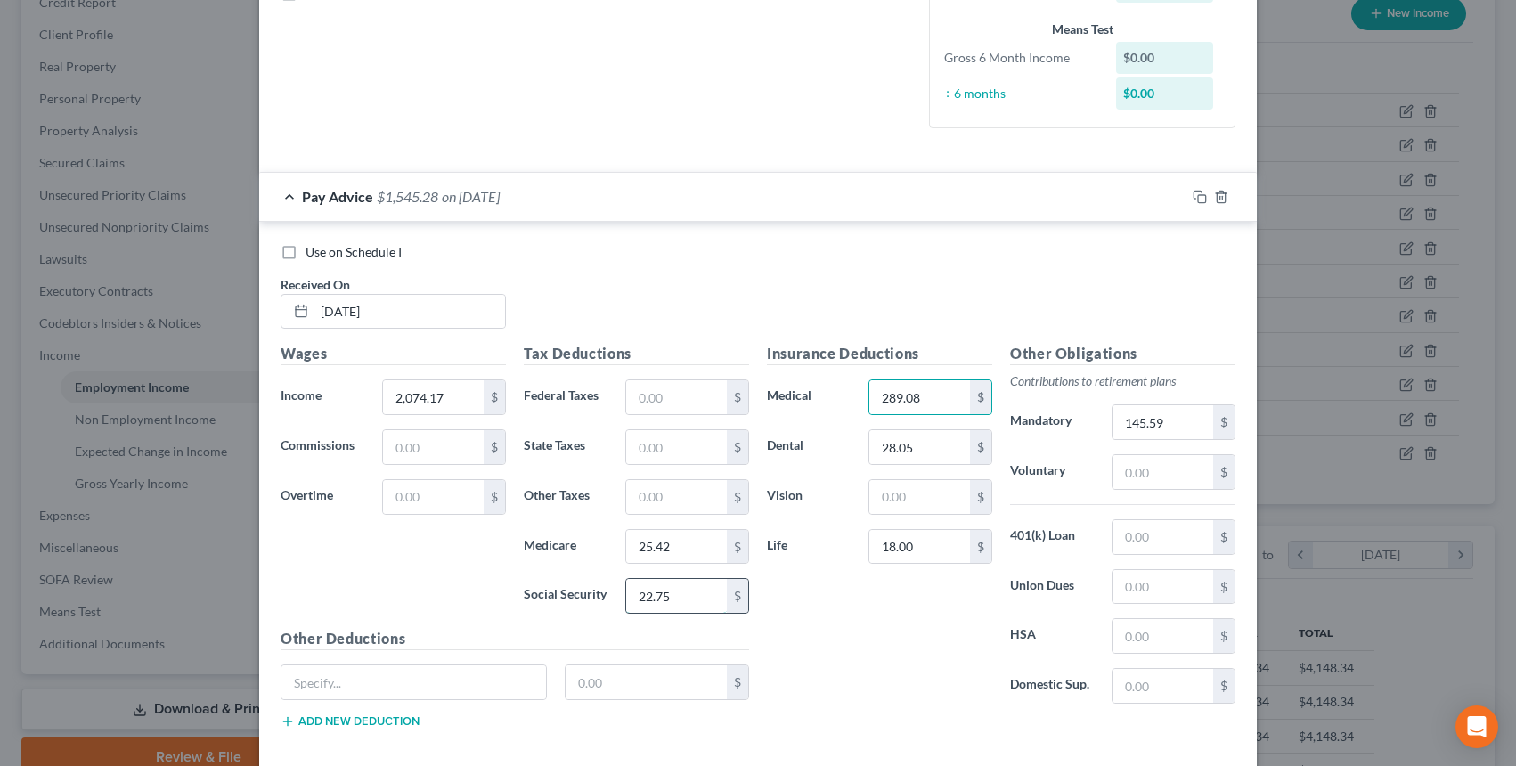
click at [674, 602] on input "22.75" at bounding box center [676, 596] width 101 height 34
click at [665, 592] on input "text" at bounding box center [676, 596] width 101 height 34
click at [651, 440] on input "text" at bounding box center [676, 447] width 101 height 34
click at [876, 665] on div "Insurance Deductions Medical 289.08 $ Dental 28.05 $ Vision $ Life 18.00 $" at bounding box center [879, 530] width 243 height 375
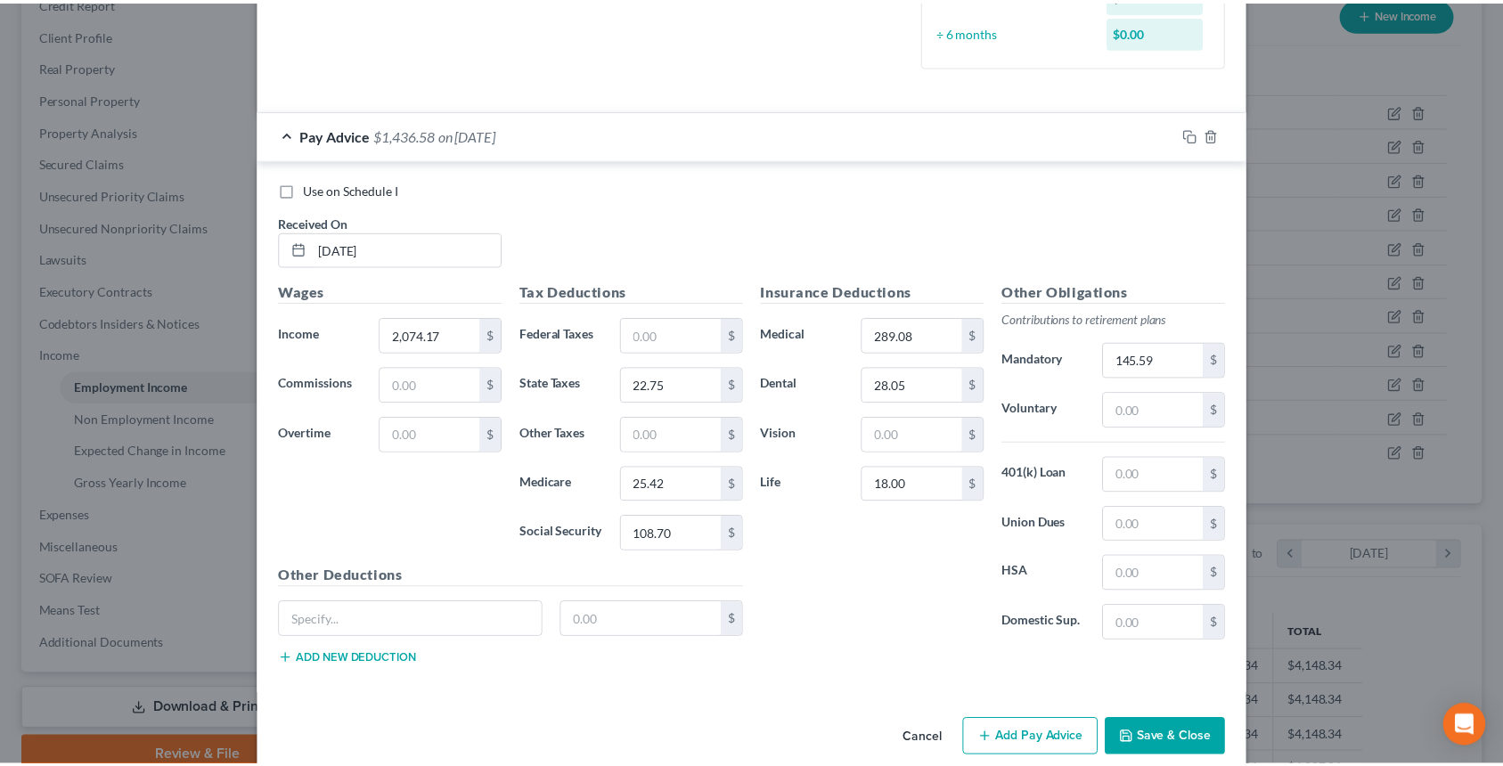
scroll to position [522, 0]
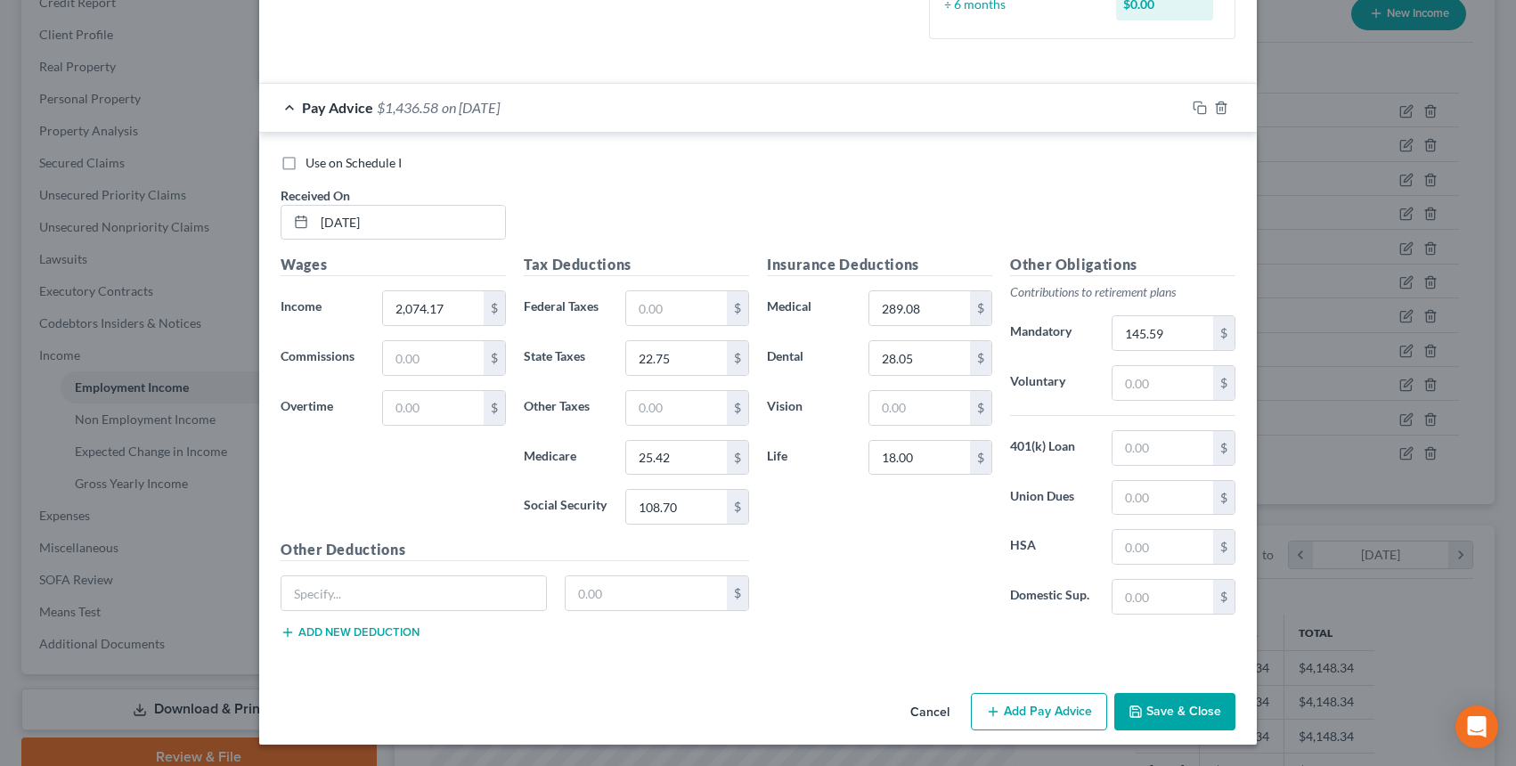
click at [1163, 718] on button "Save & Close" at bounding box center [1174, 711] width 121 height 37
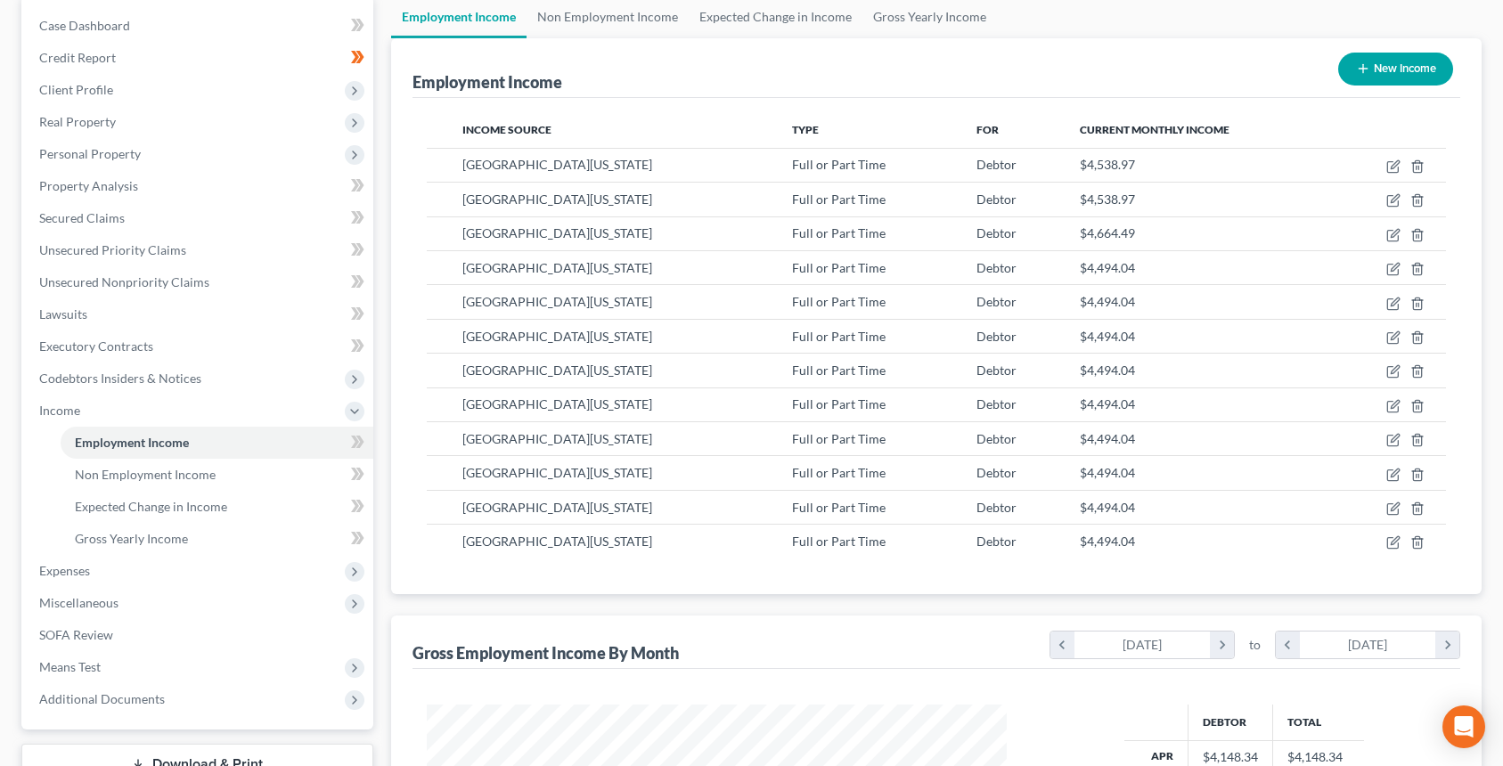
scroll to position [142, 0]
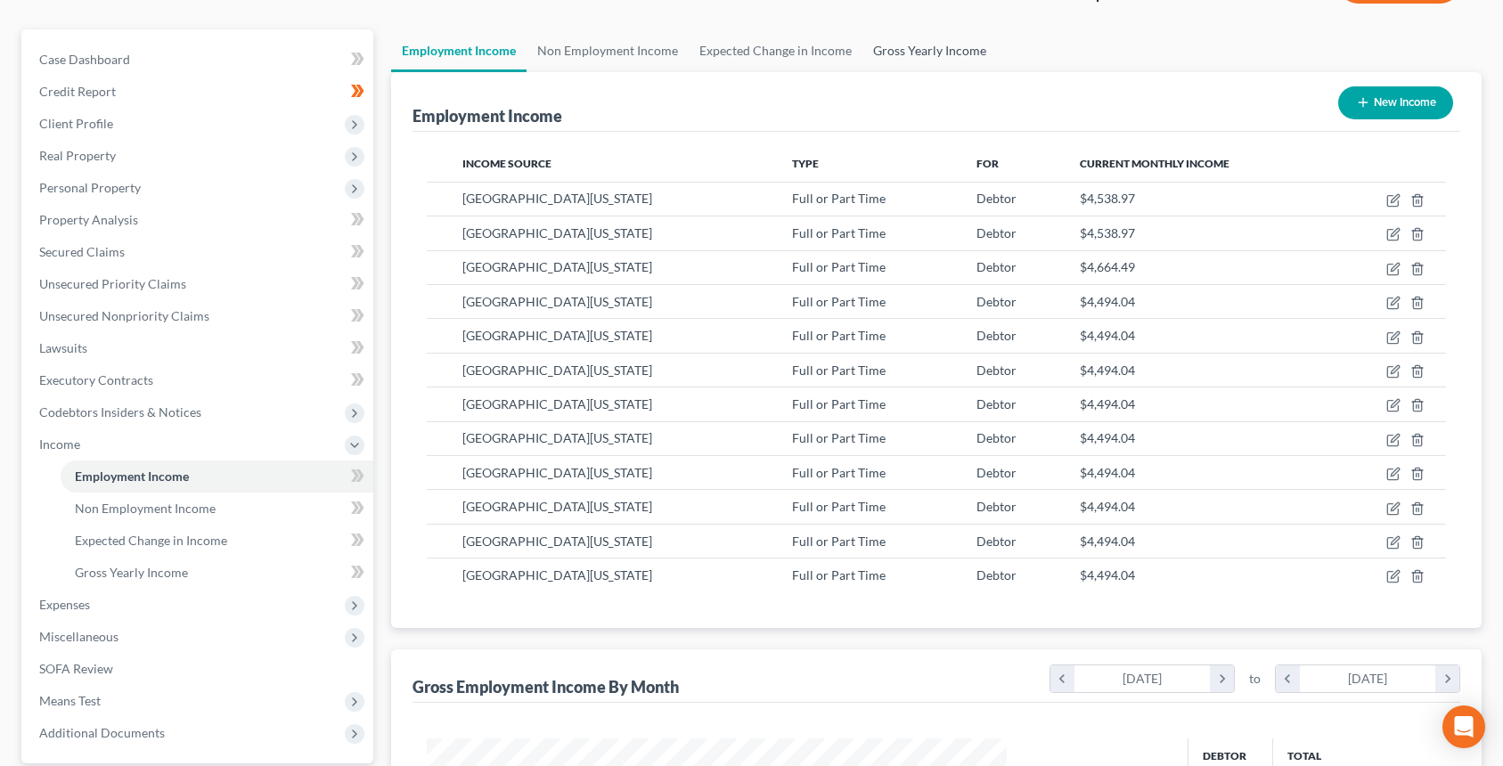
click at [908, 65] on link "Gross Yearly Income" at bounding box center [929, 50] width 135 height 43
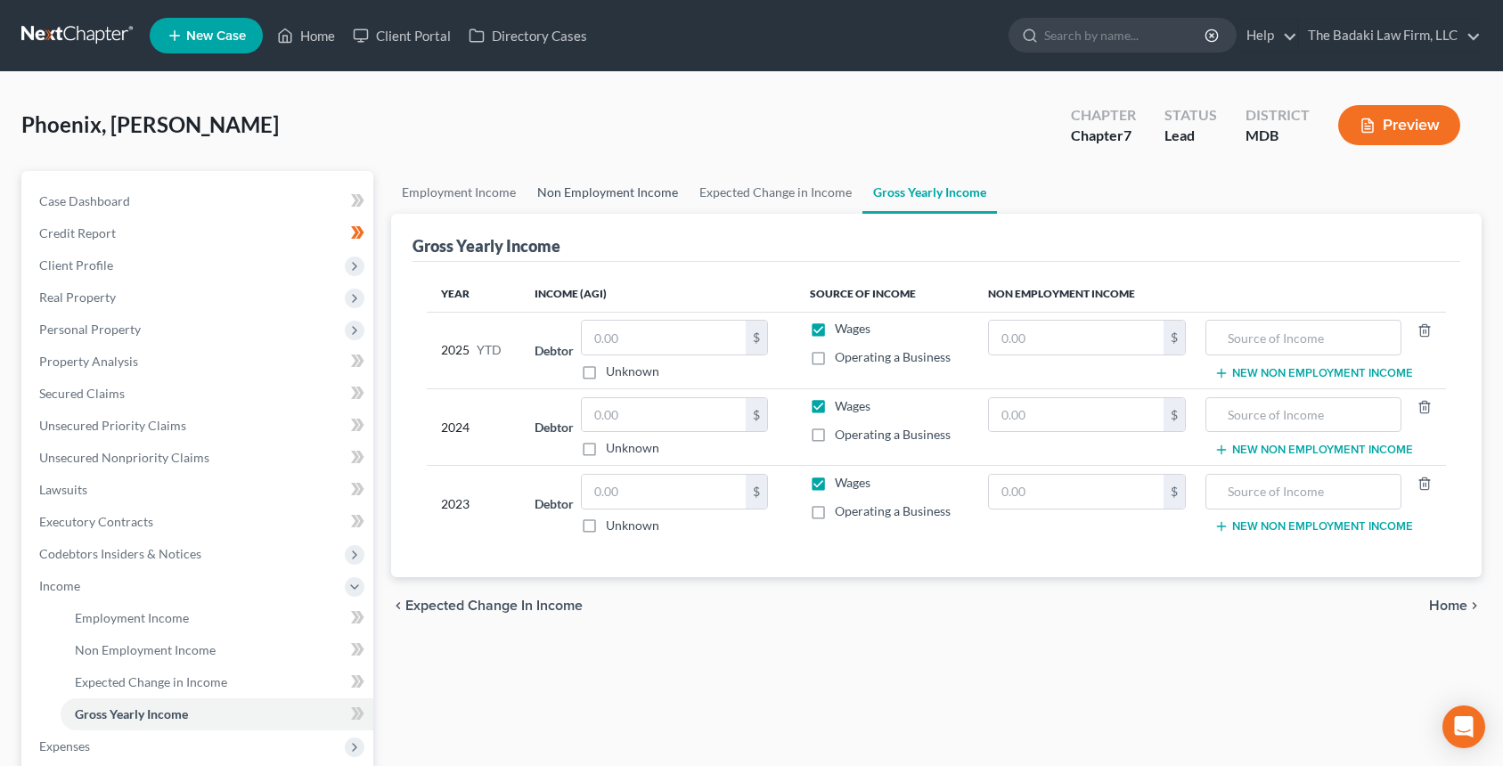
click at [600, 199] on link "Non Employment Income" at bounding box center [608, 192] width 162 height 43
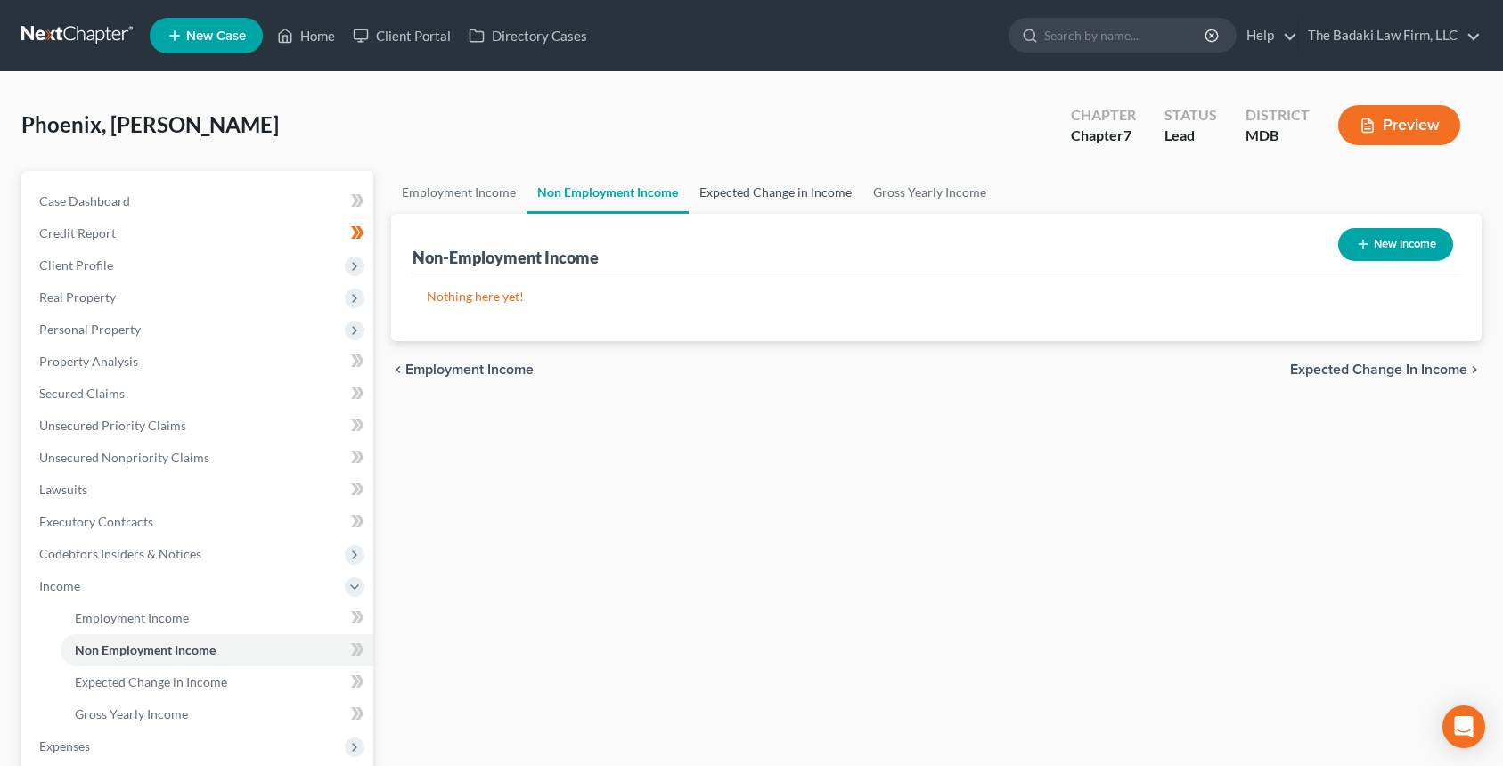
click at [728, 207] on link "Expected Change in Income" at bounding box center [776, 192] width 174 height 43
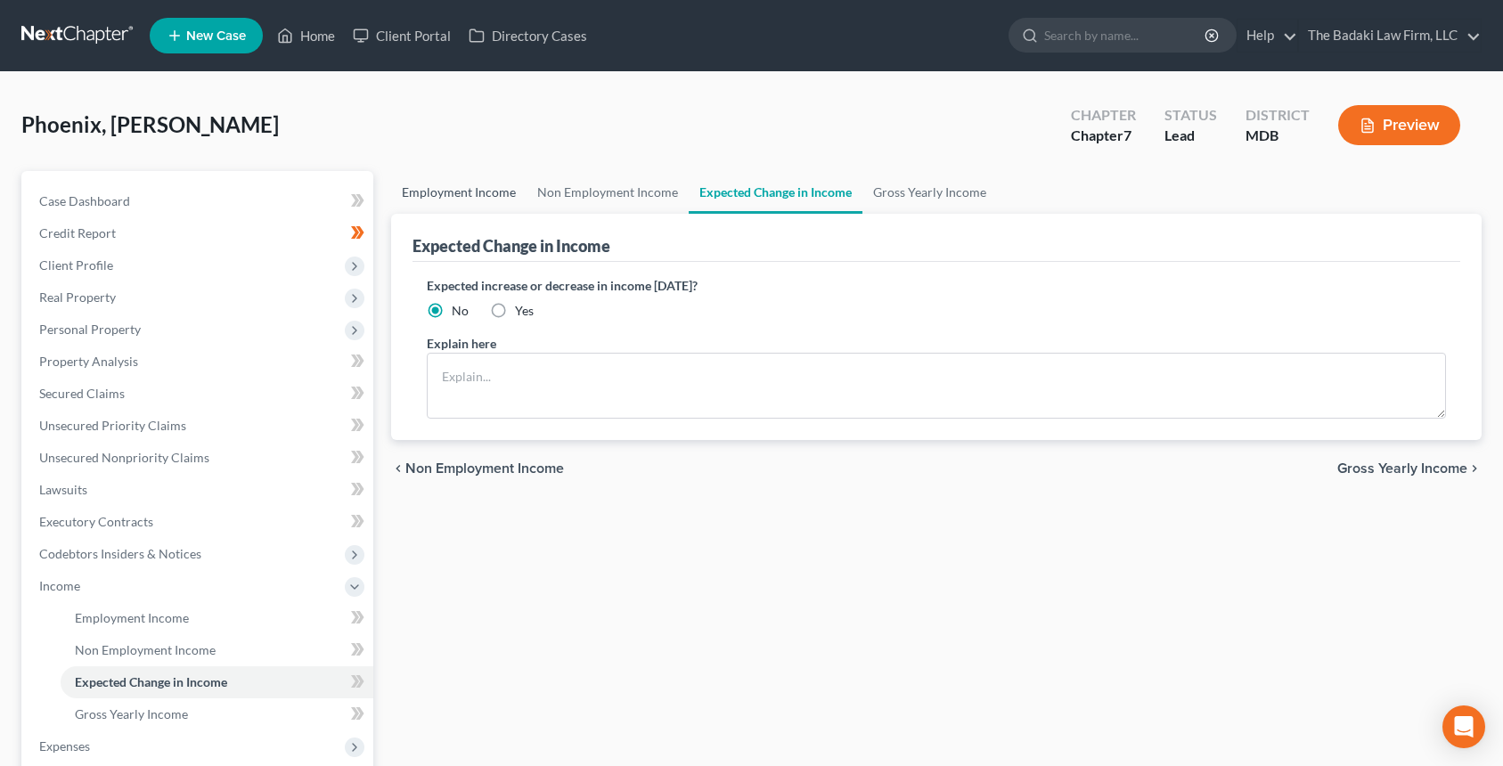
click at [444, 191] on link "Employment Income" at bounding box center [458, 192] width 135 height 43
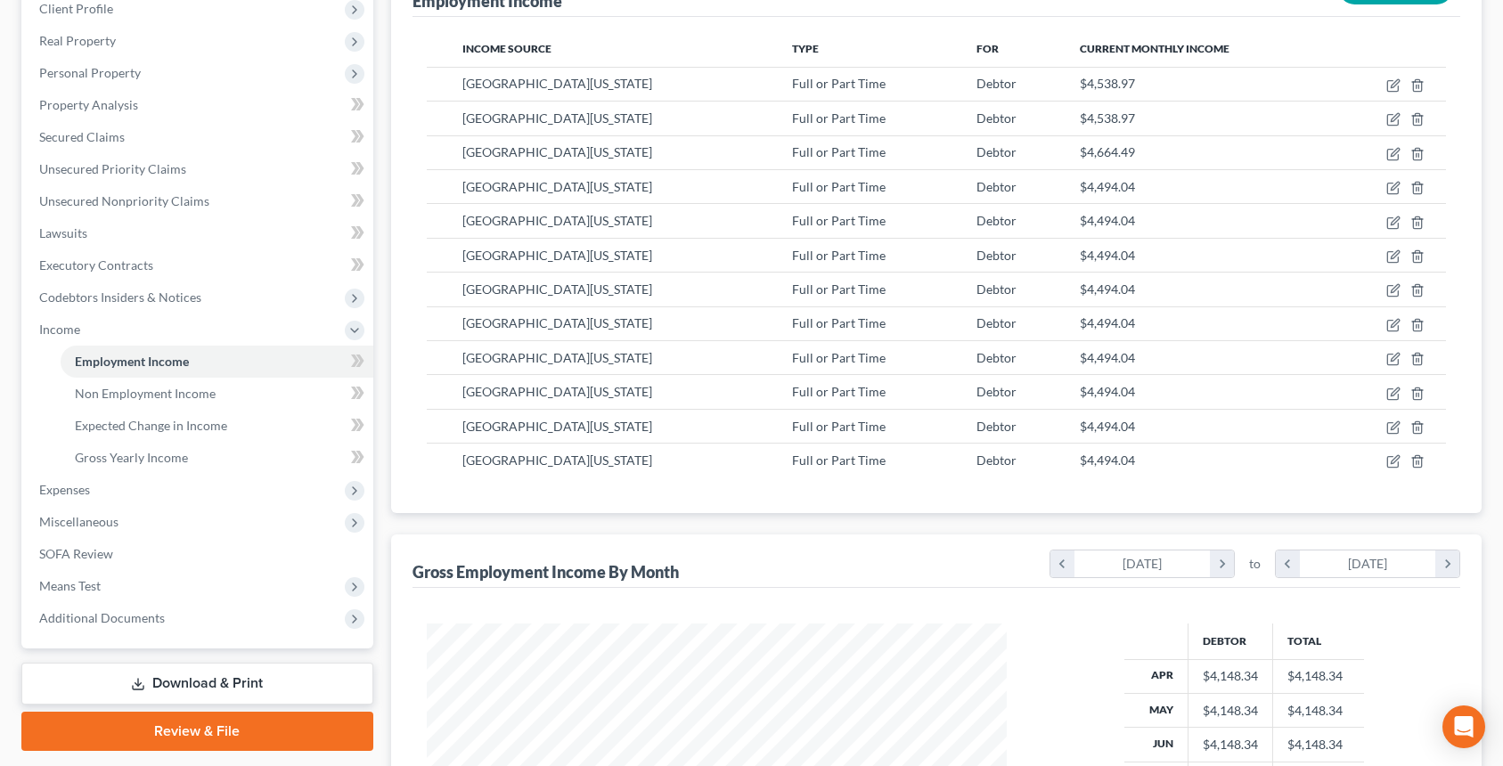
scroll to position [535, 0]
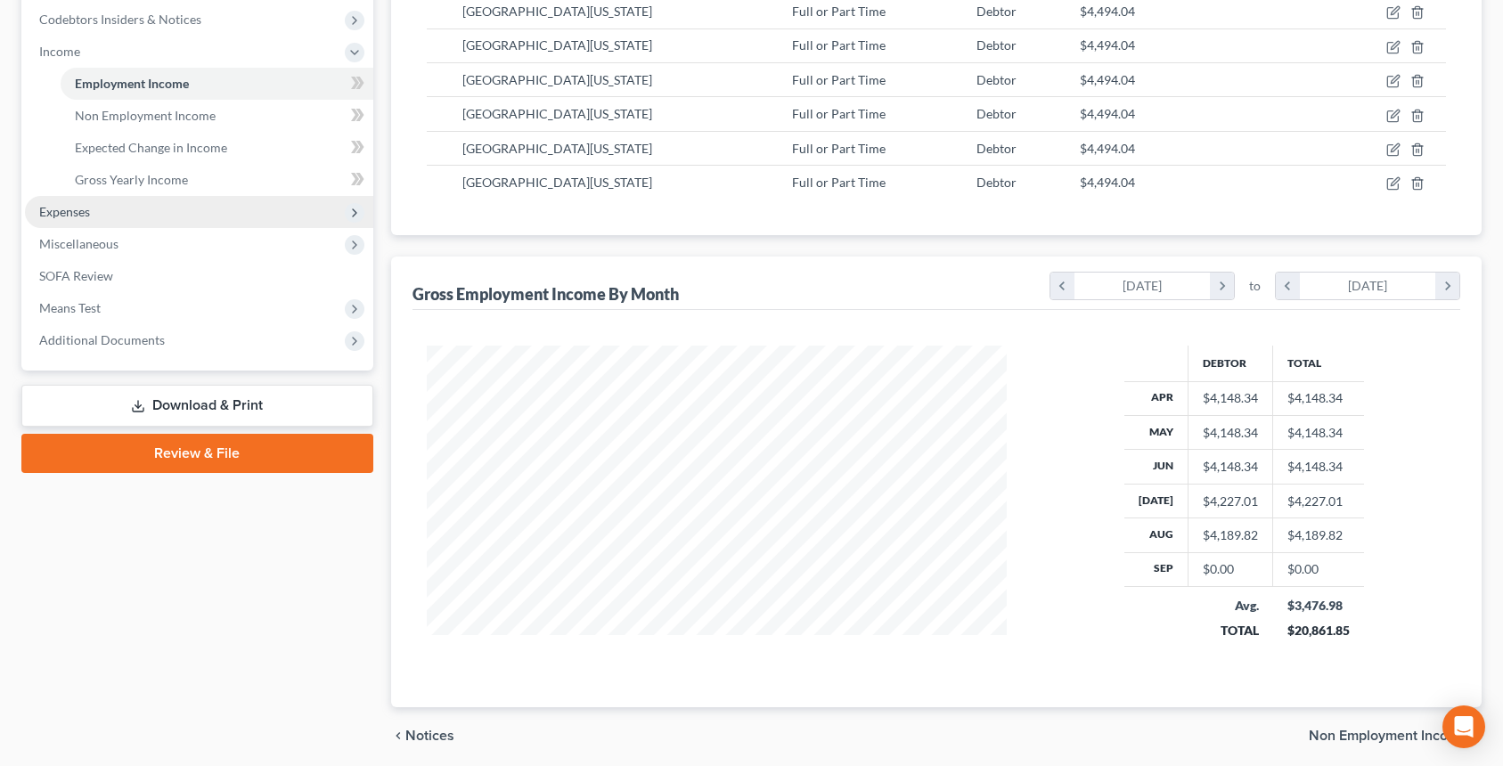
click at [255, 213] on span "Expenses" at bounding box center [199, 212] width 348 height 32
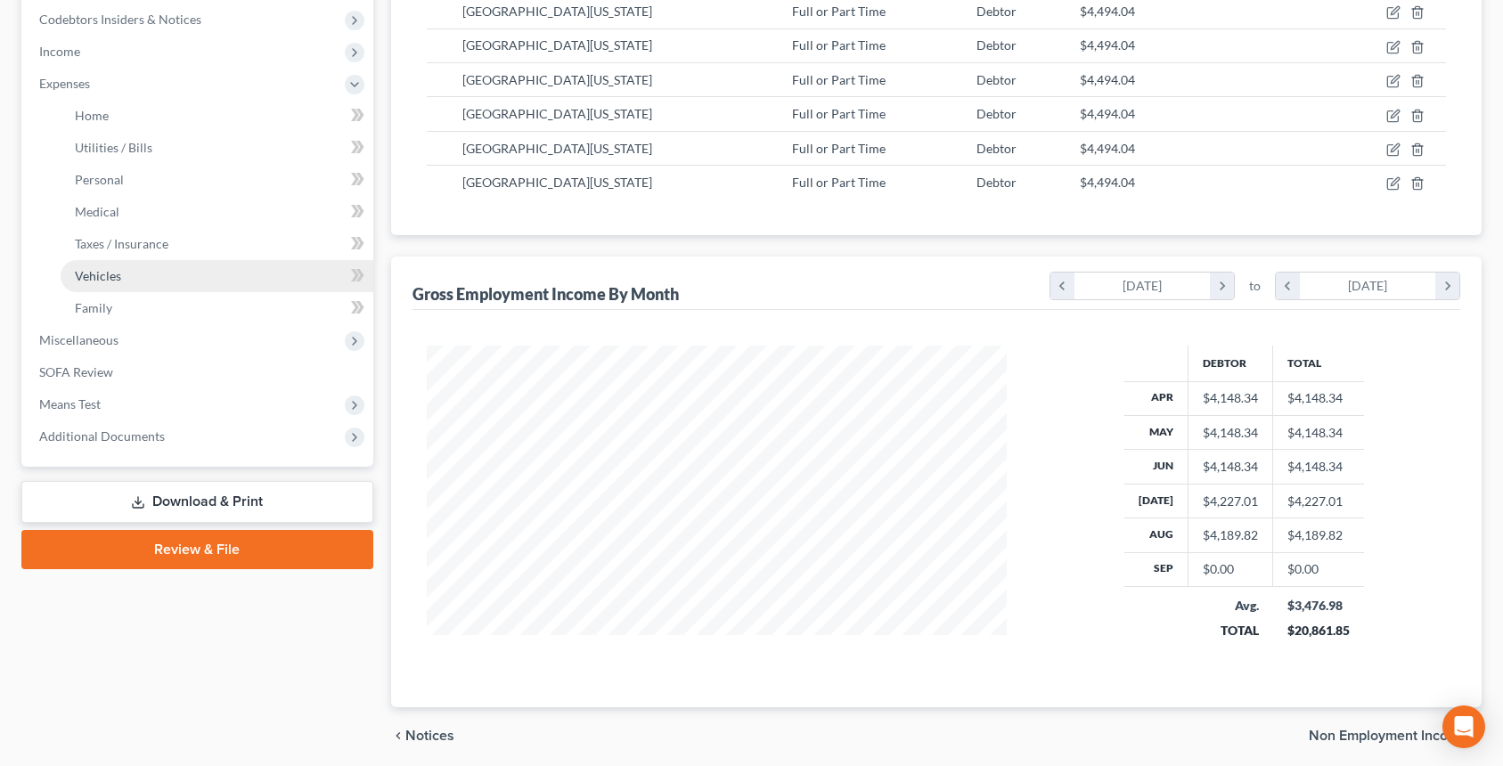
click at [205, 290] on link "Vehicles" at bounding box center [217, 276] width 313 height 32
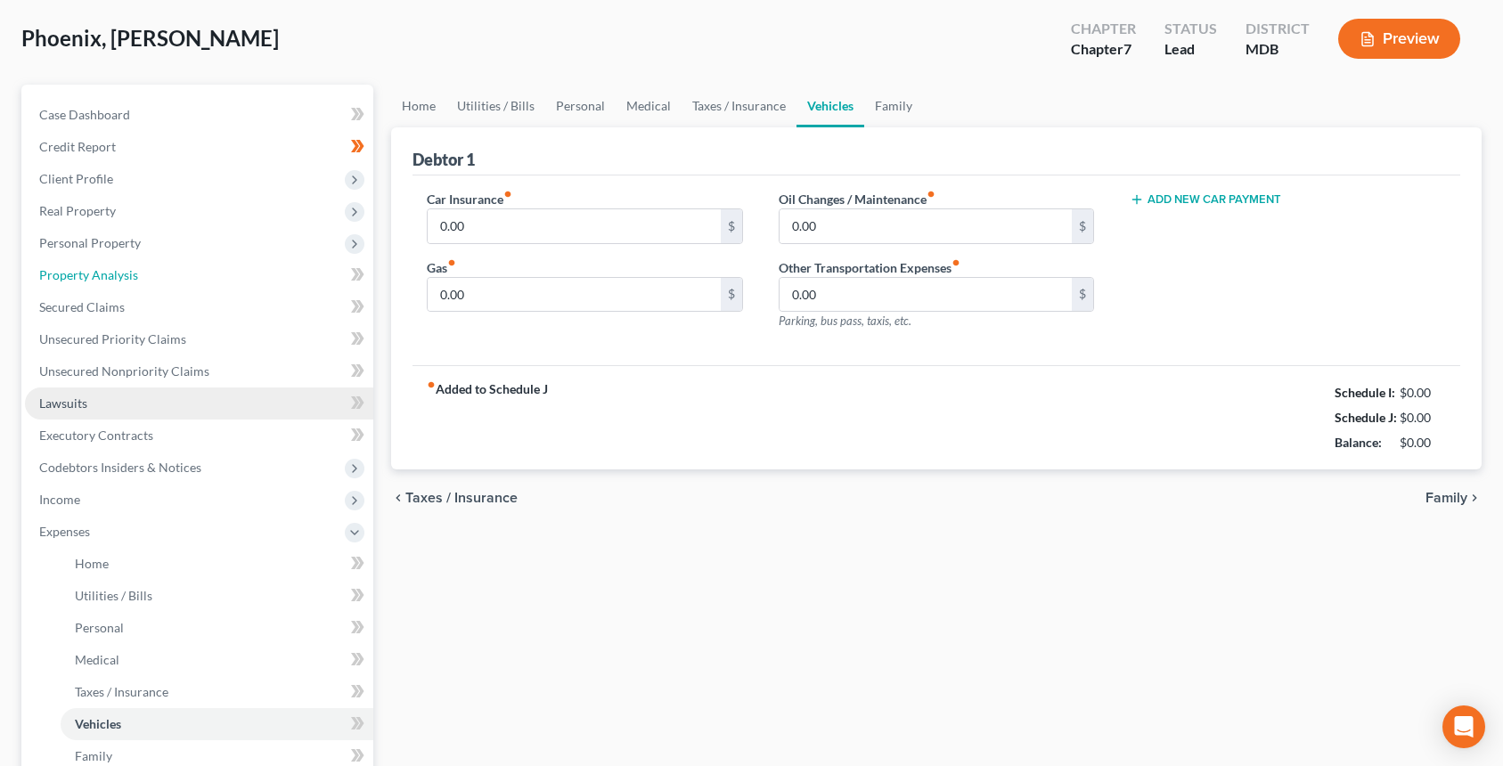
click at [222, 308] on ul "Case Dashboard Payments Invoices Payments Payments Credit Report Client Profile" at bounding box center [199, 500] width 348 height 802
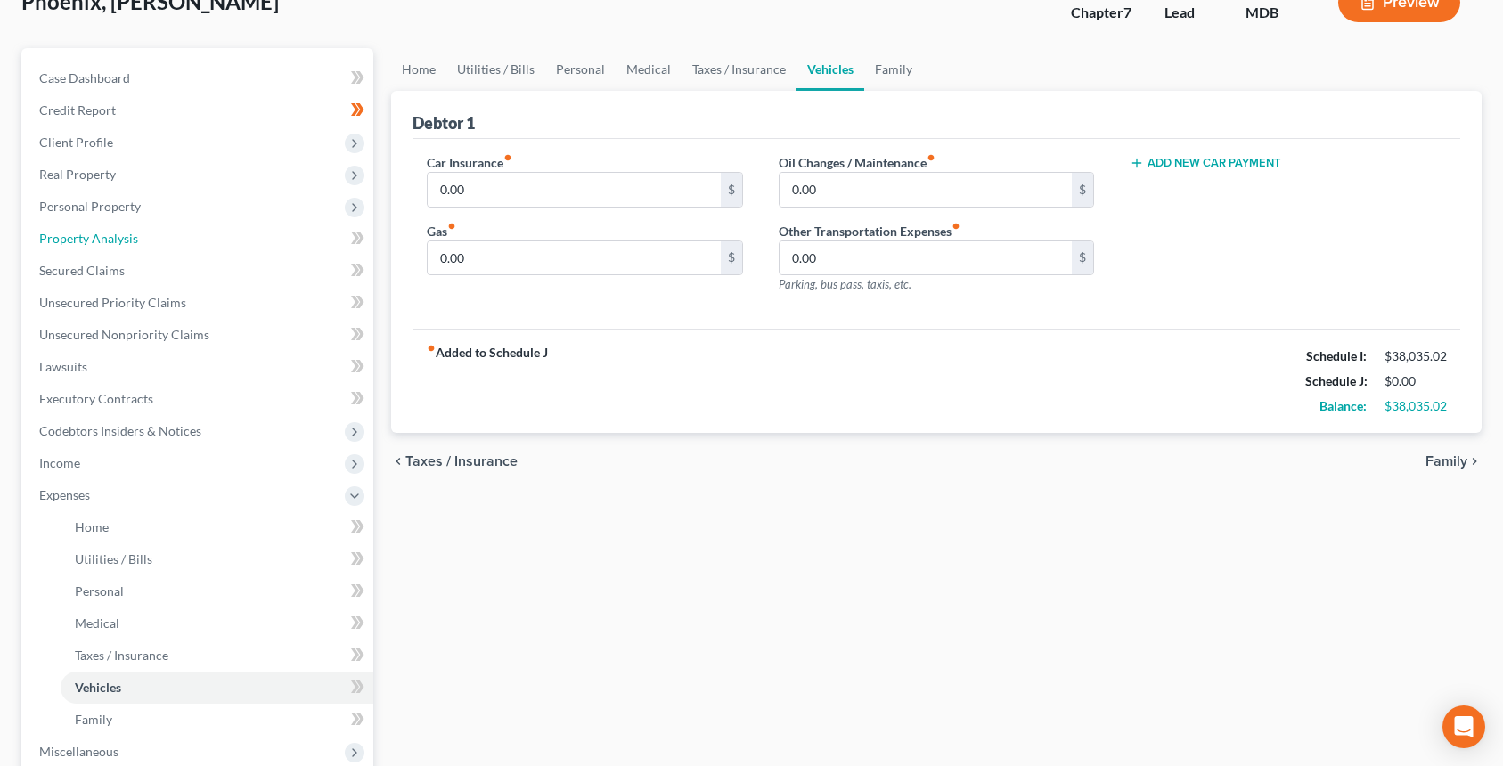
scroll to position [89, 0]
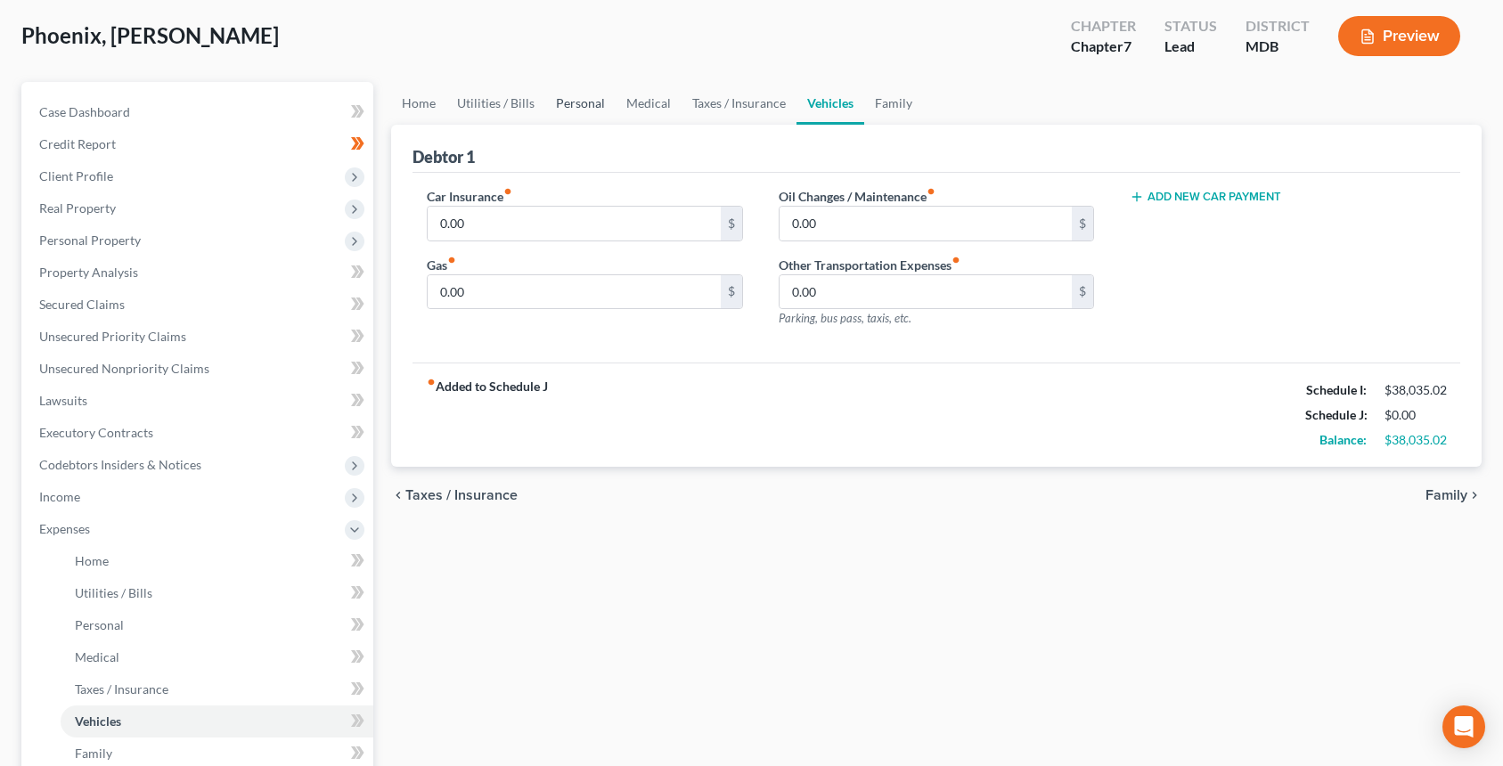
click at [564, 104] on link "Personal" at bounding box center [580, 103] width 70 height 43
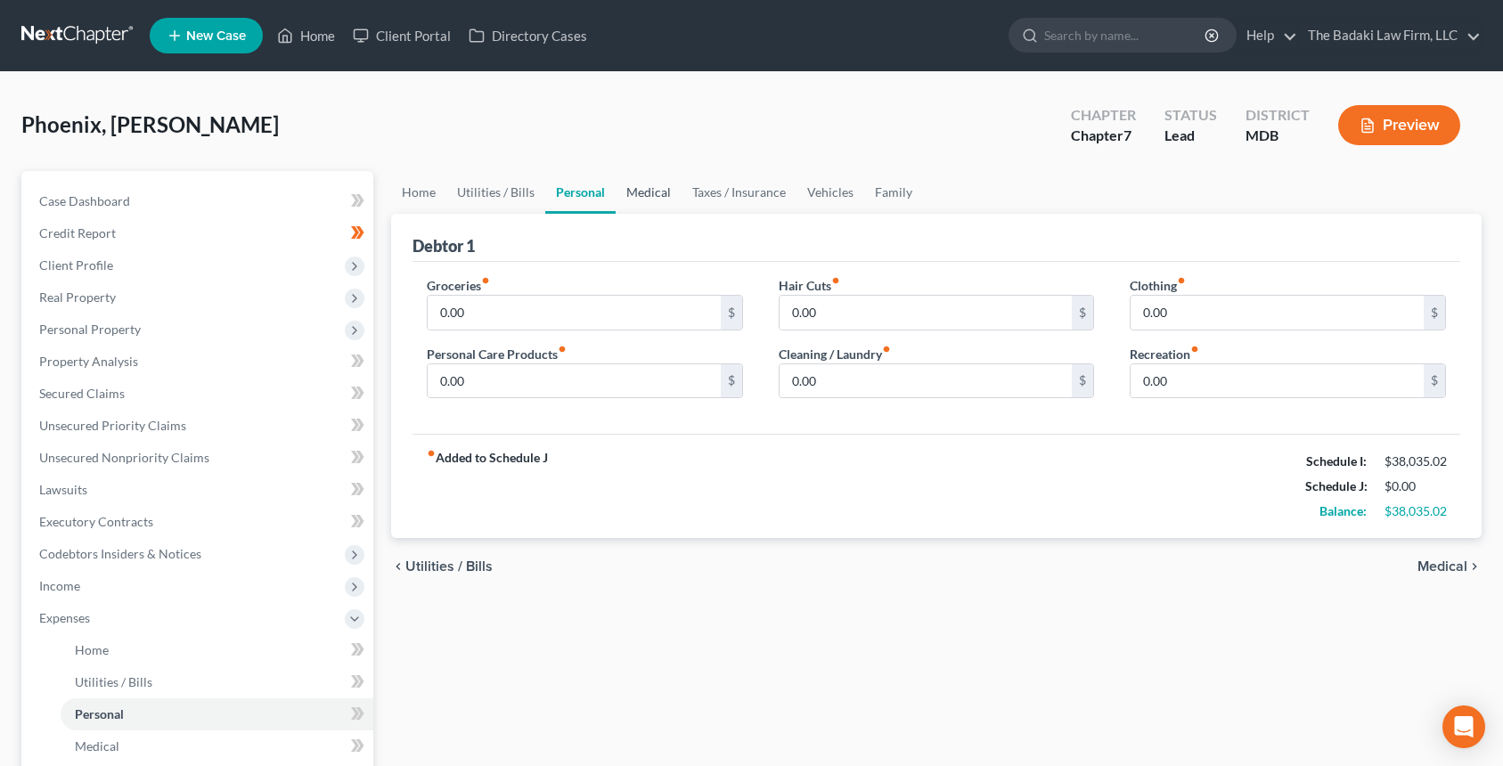
click at [652, 184] on link "Medical" at bounding box center [649, 192] width 66 height 43
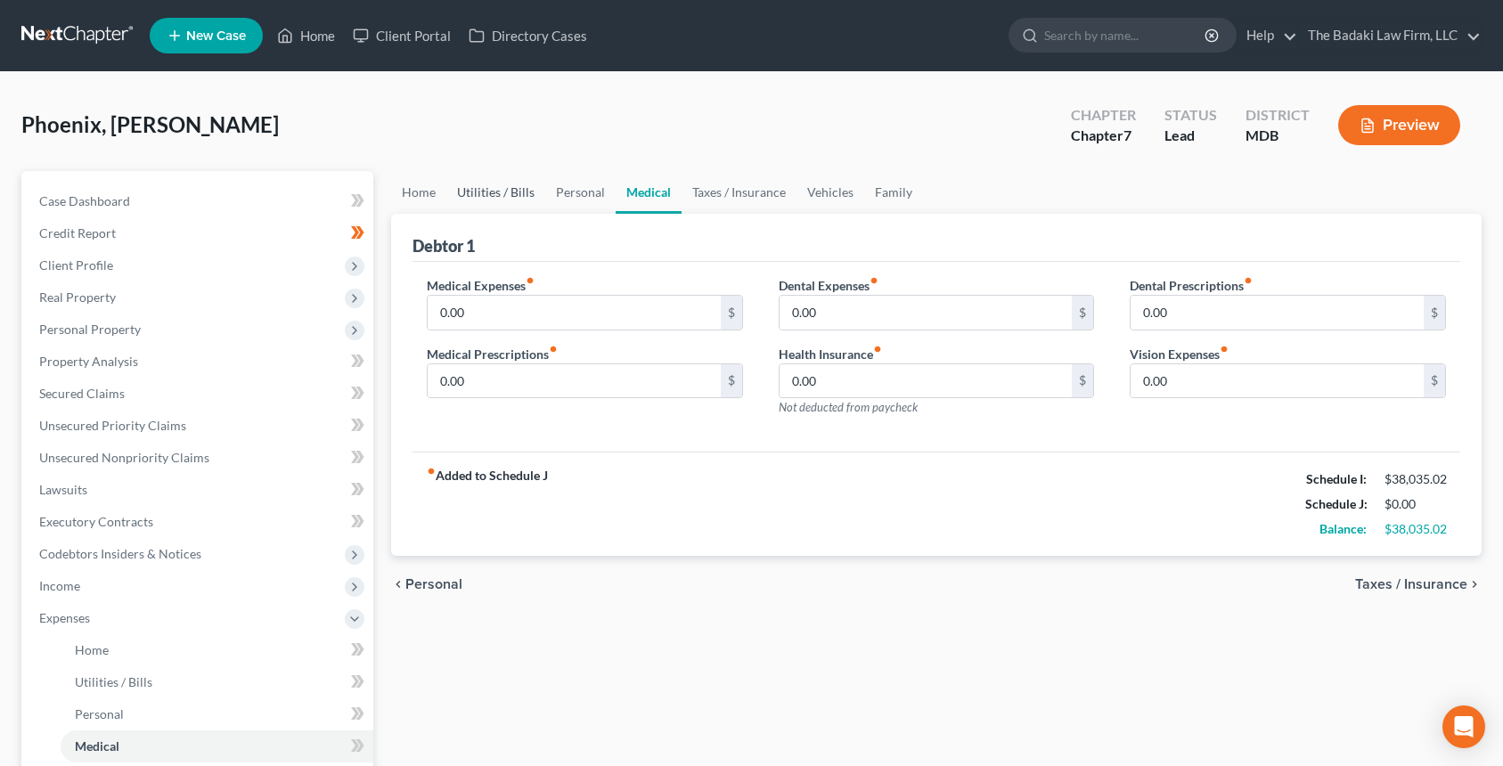
click at [532, 203] on link "Utilities / Bills" at bounding box center [495, 192] width 99 height 43
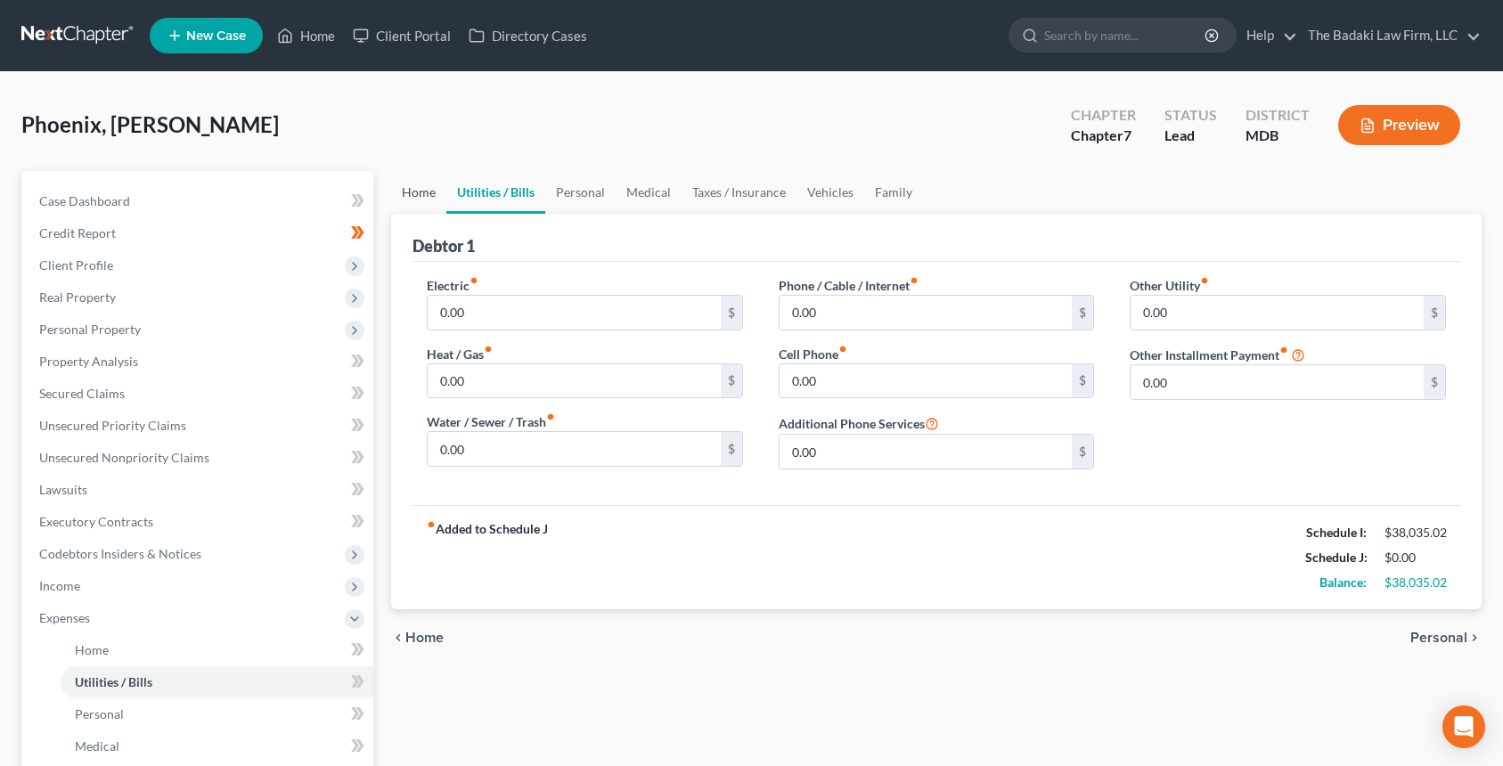
click at [411, 208] on link "Home" at bounding box center [418, 192] width 55 height 43
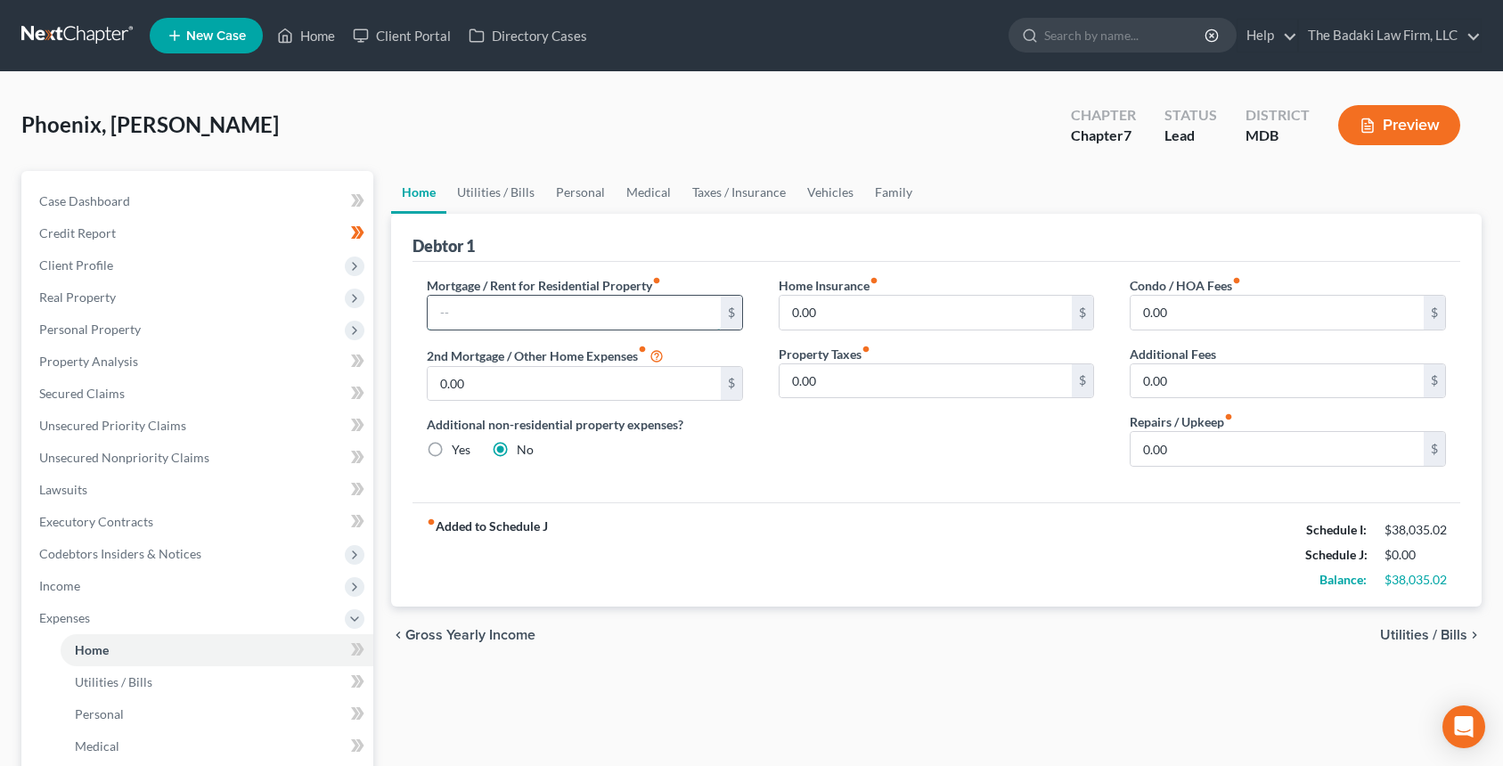
click at [551, 298] on input "text" at bounding box center [574, 313] width 293 height 34
click at [849, 453] on div "Home Insurance fiber_manual_record 0.00 $ Property Taxes fiber_manual_record 0.…" at bounding box center [937, 378] width 352 height 205
click at [539, 438] on div "Additional non-residential property expenses? Yes No" at bounding box center [585, 437] width 316 height 44
click at [826, 609] on div "chevron_left Gross Yearly Income Utilities / Bills chevron_right" at bounding box center [936, 635] width 1090 height 57
click at [514, 191] on link "Utilities / Bills" at bounding box center [495, 192] width 99 height 43
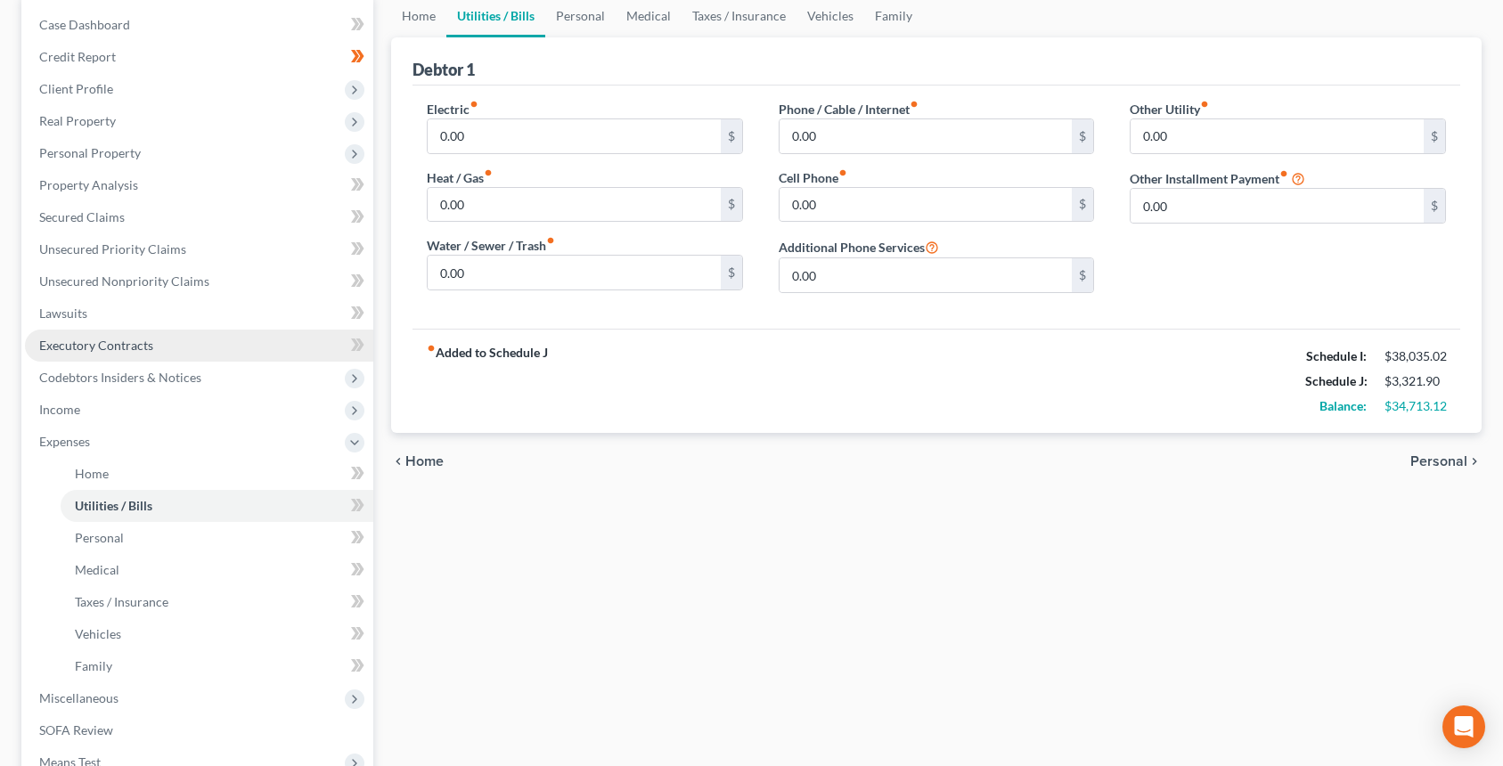
scroll to position [178, 0]
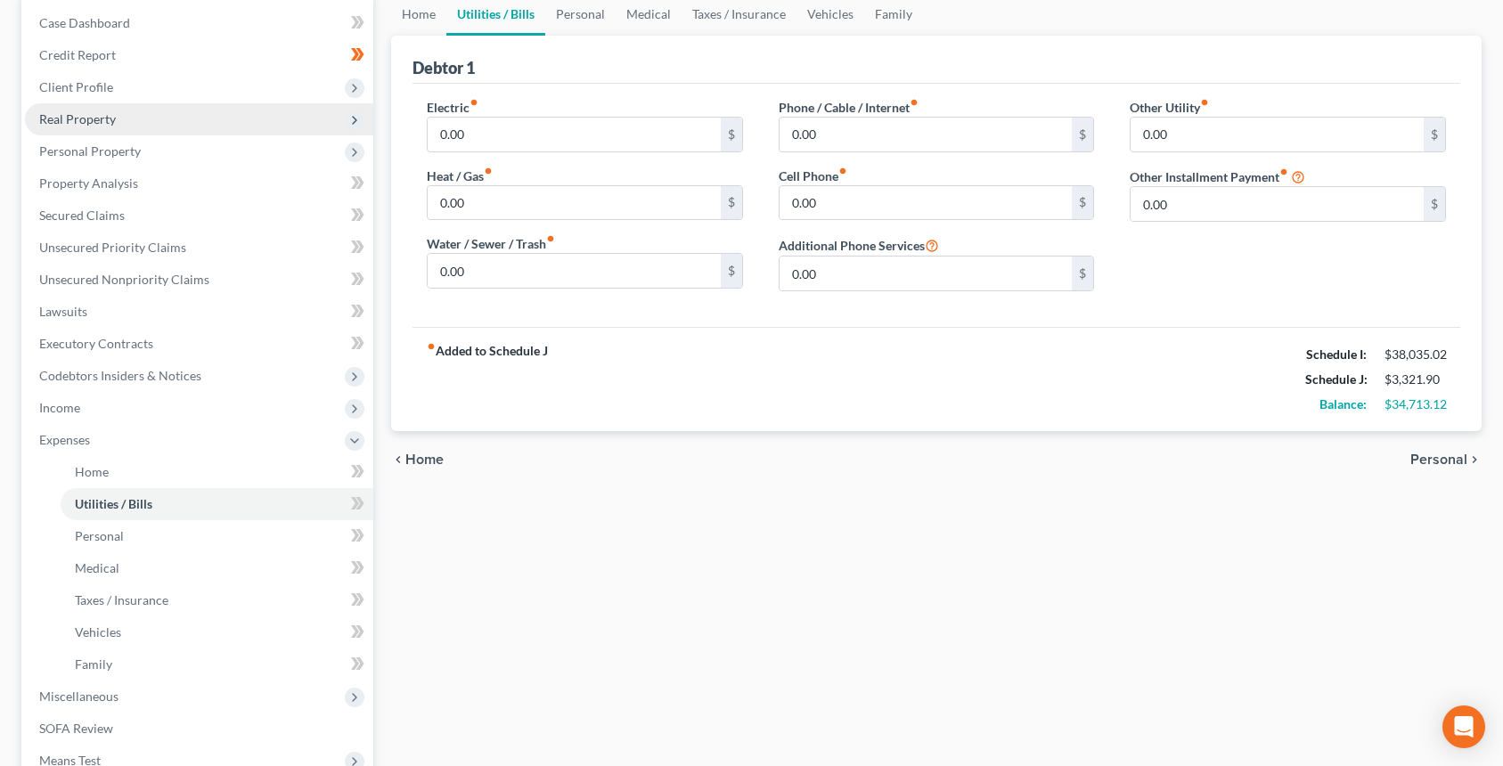
click at [104, 123] on span "Real Property" at bounding box center [77, 118] width 77 height 15
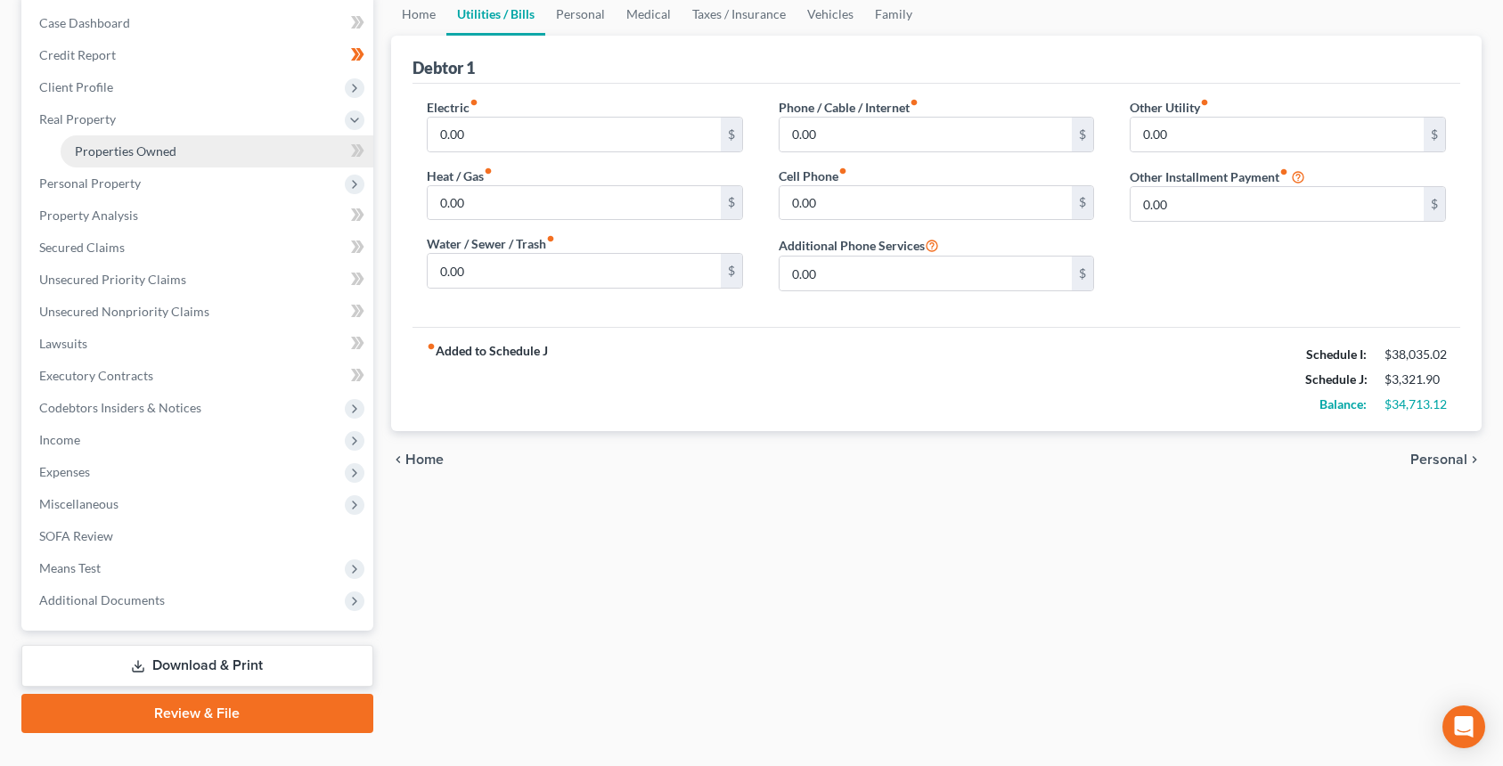
click at [132, 160] on link "Properties Owned" at bounding box center [217, 151] width 313 height 32
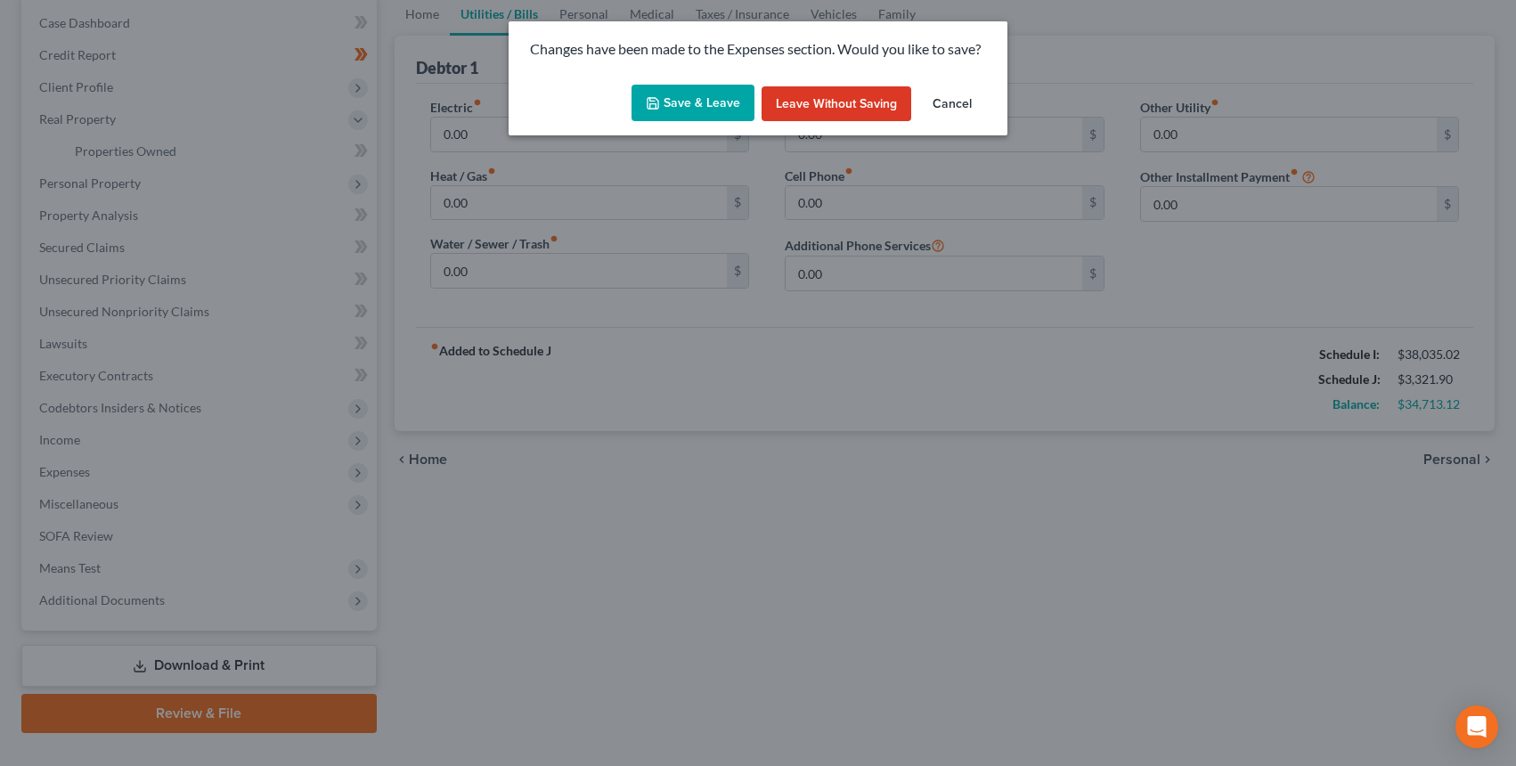
click at [696, 110] on button "Save & Leave" at bounding box center [693, 103] width 123 height 37
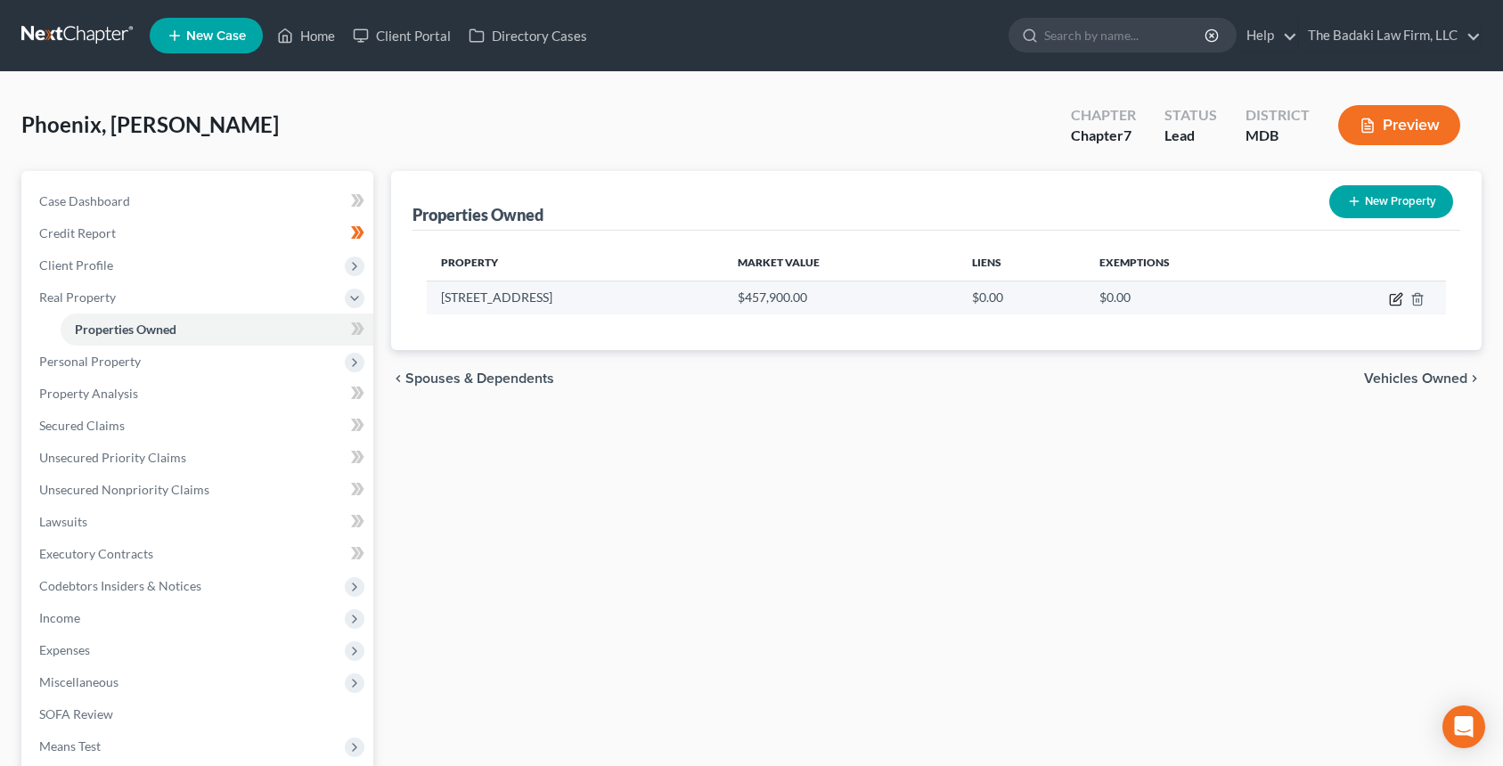
click at [1393, 297] on icon "button" at bounding box center [1396, 299] width 14 height 14
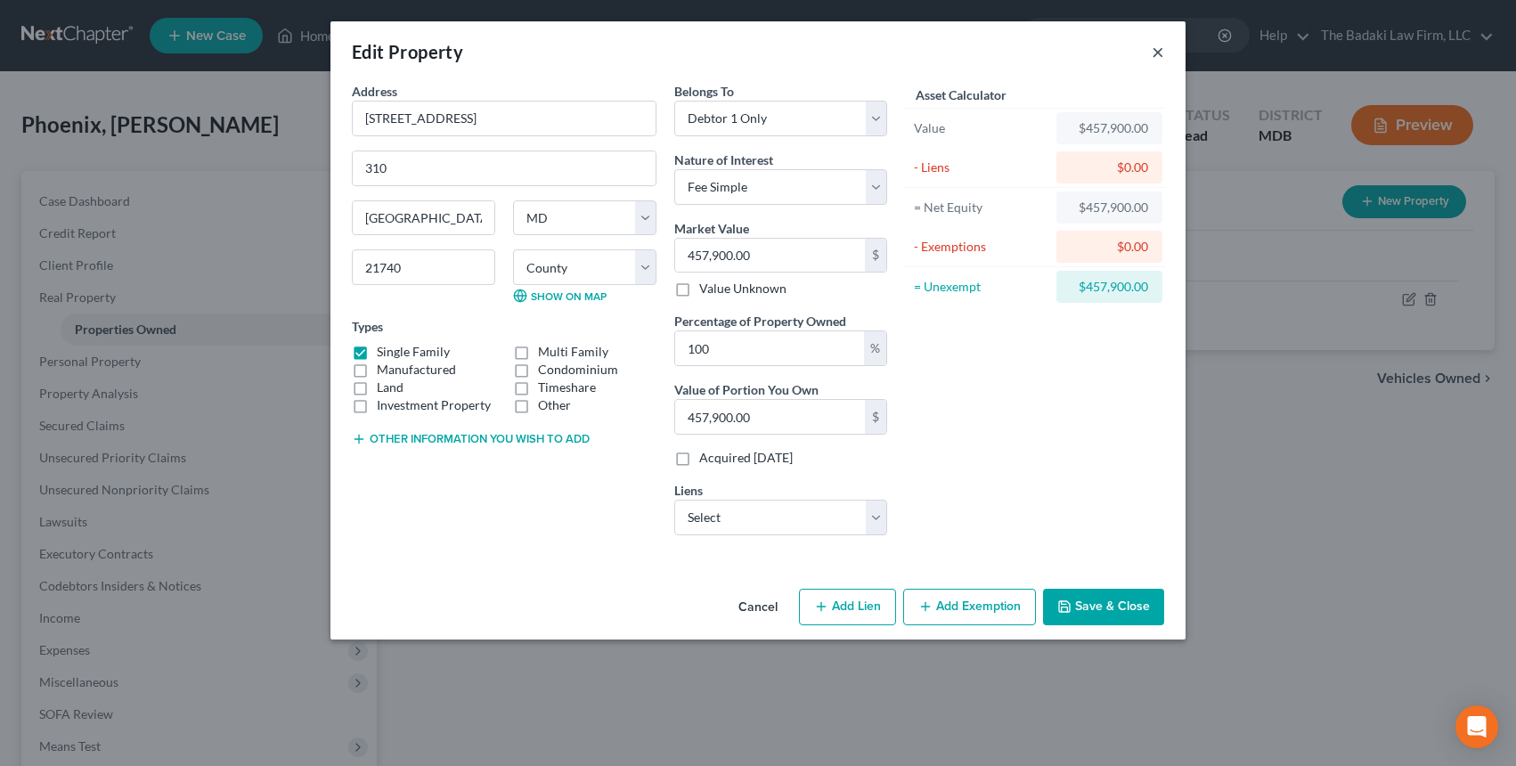
click at [1157, 43] on button "×" at bounding box center [1158, 51] width 12 height 21
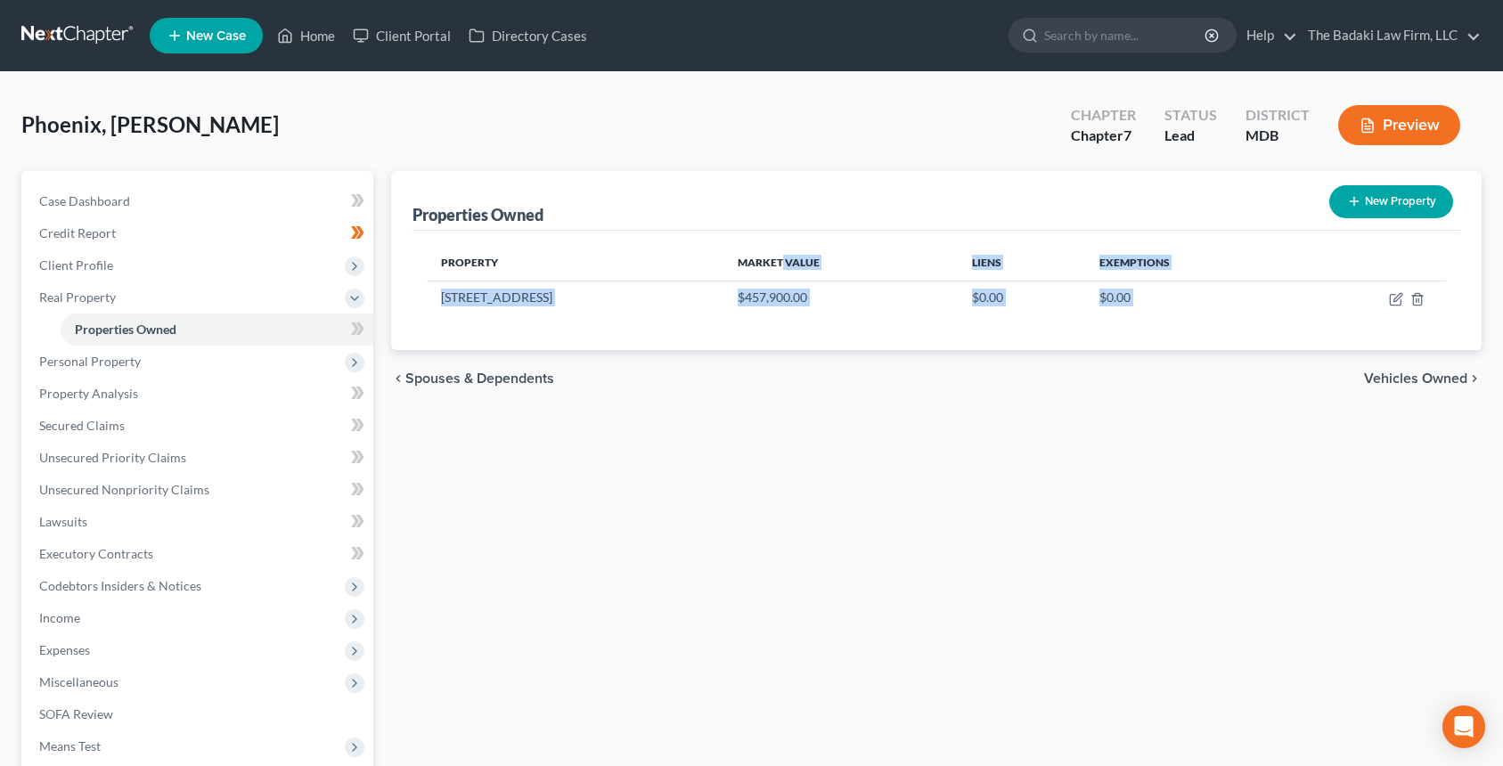
drag, startPoint x: 739, startPoint y: 260, endPoint x: 935, endPoint y: 400, distance: 240.1
click at [935, 400] on ui-view "Properties Owned New Property Property Market Value Liens Exemptions 39 Charlot…" at bounding box center [936, 289] width 1090 height 236
drag, startPoint x: 940, startPoint y: 402, endPoint x: 945, endPoint y: 418, distance: 16.9
click at [940, 404] on div "chevron_left Spouses & Dependents Vehicles Owned chevron_right" at bounding box center [936, 378] width 1090 height 57
click at [641, 375] on div "chevron_left Spouses & Dependents Vehicles Owned chevron_right" at bounding box center [936, 378] width 1090 height 57
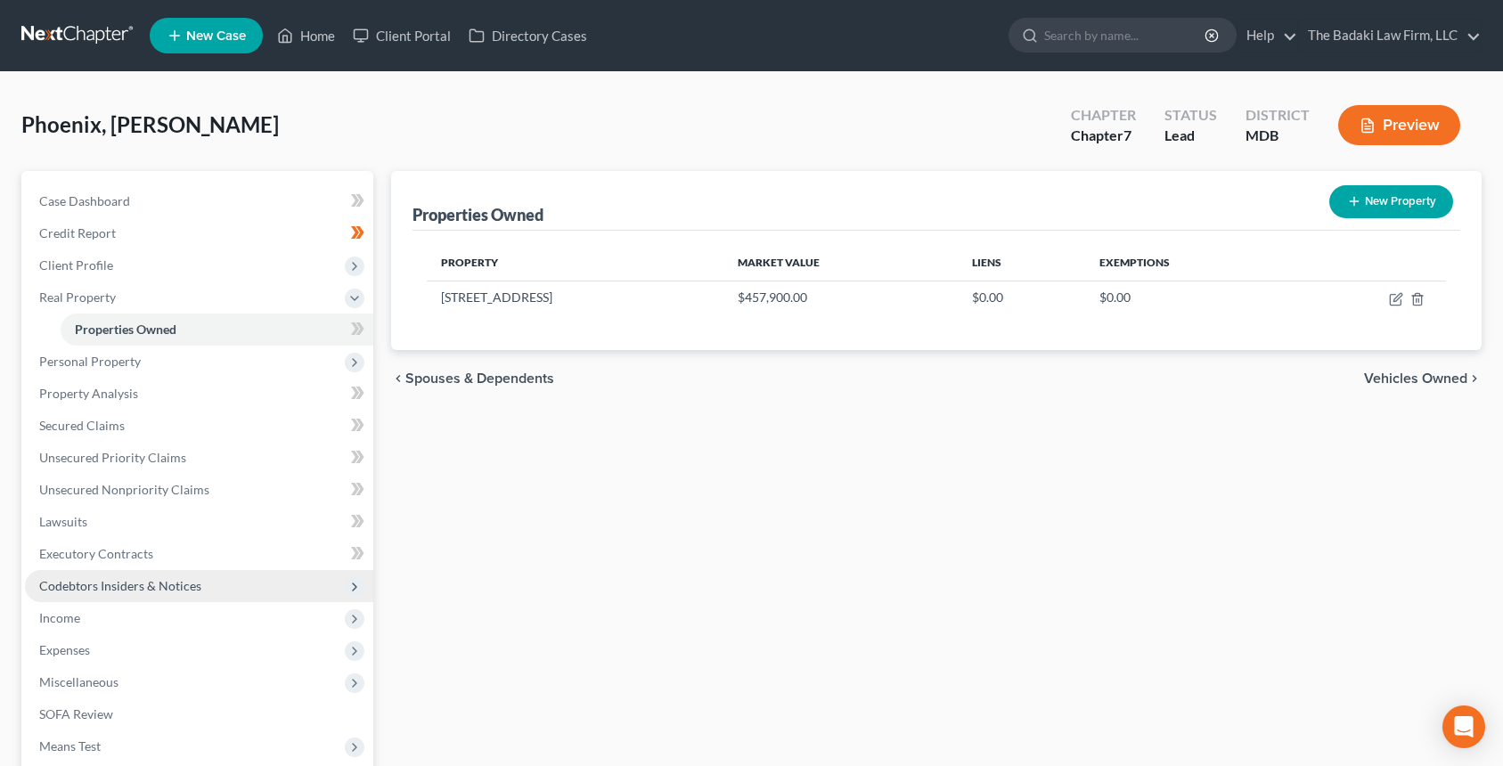
click at [146, 588] on span "Codebtors Insiders & Notices" at bounding box center [120, 585] width 162 height 15
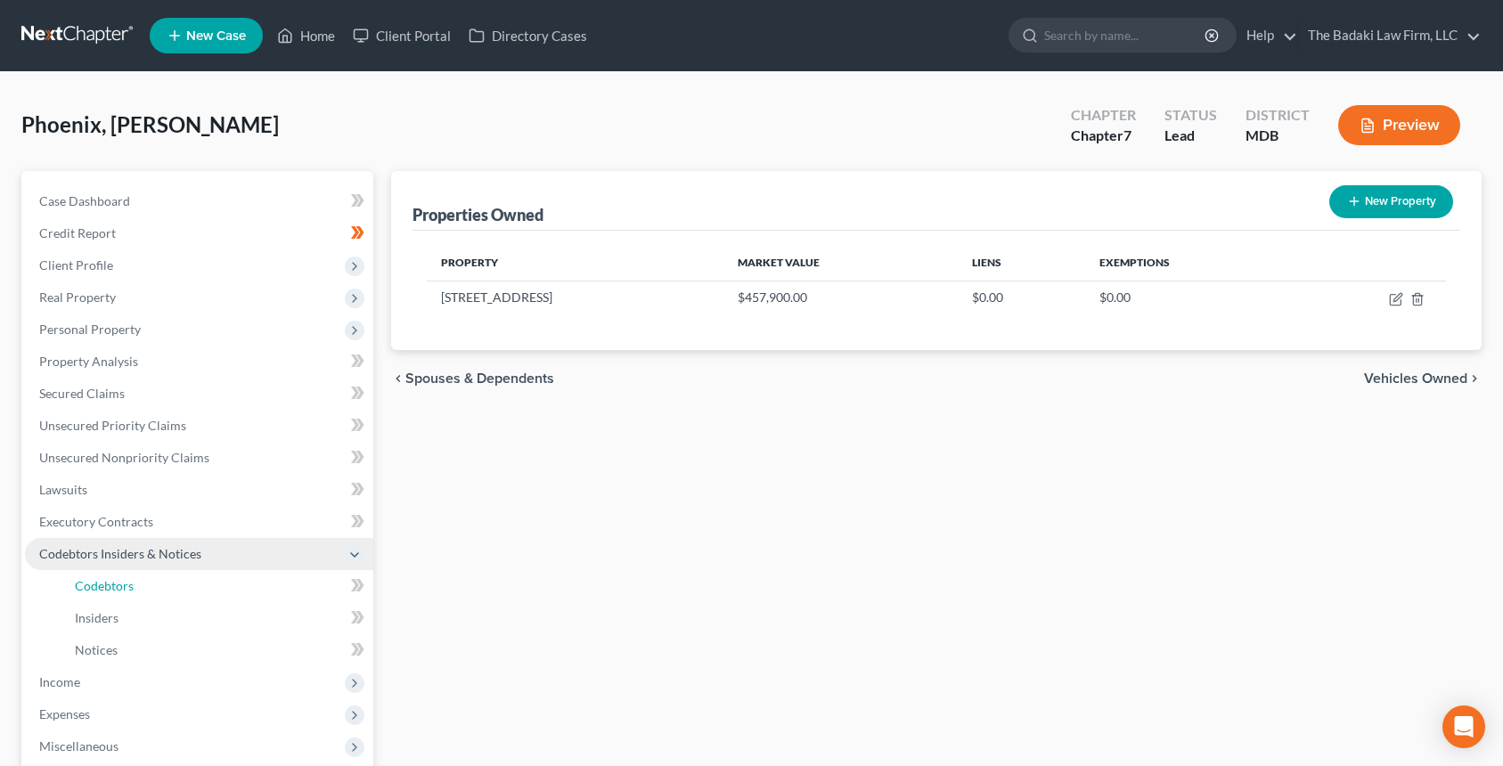
click at [146, 588] on link "Codebtors" at bounding box center [217, 586] width 313 height 32
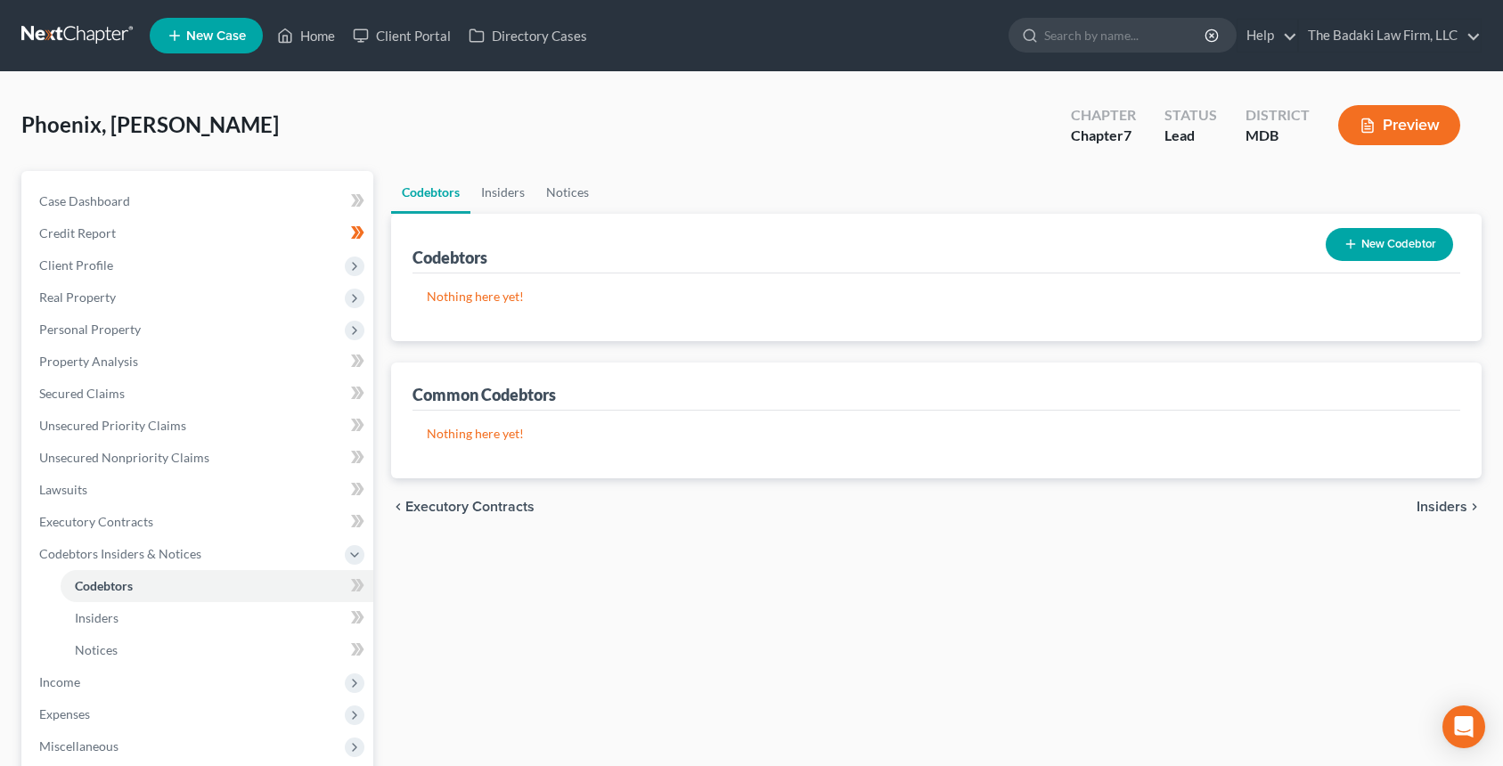
click at [1384, 455] on div "Nothing here yet! Name" at bounding box center [936, 445] width 1048 height 68
click at [92, 523] on span "Executory Contracts" at bounding box center [96, 521] width 114 height 15
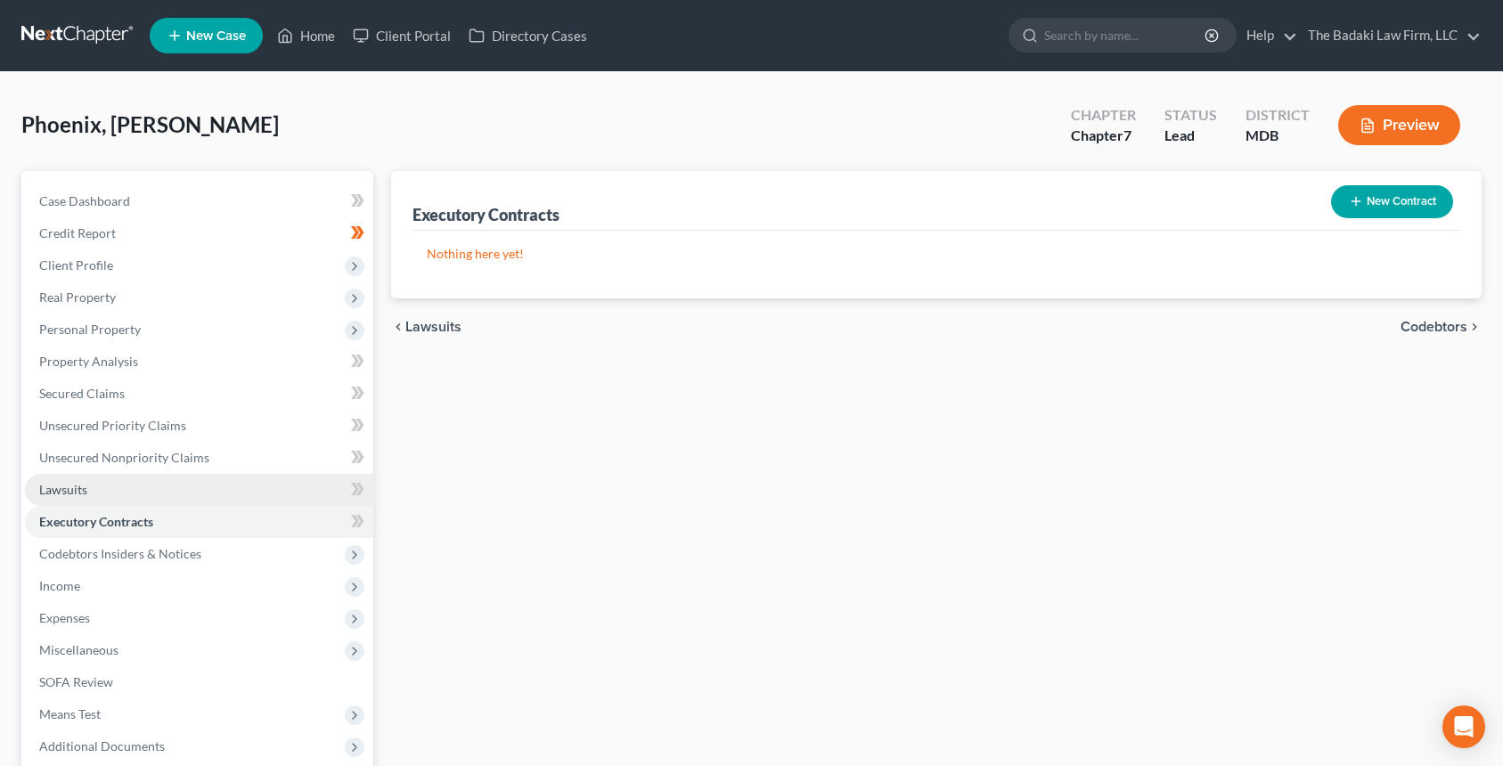
click at [259, 493] on link "Lawsuits" at bounding box center [199, 490] width 348 height 32
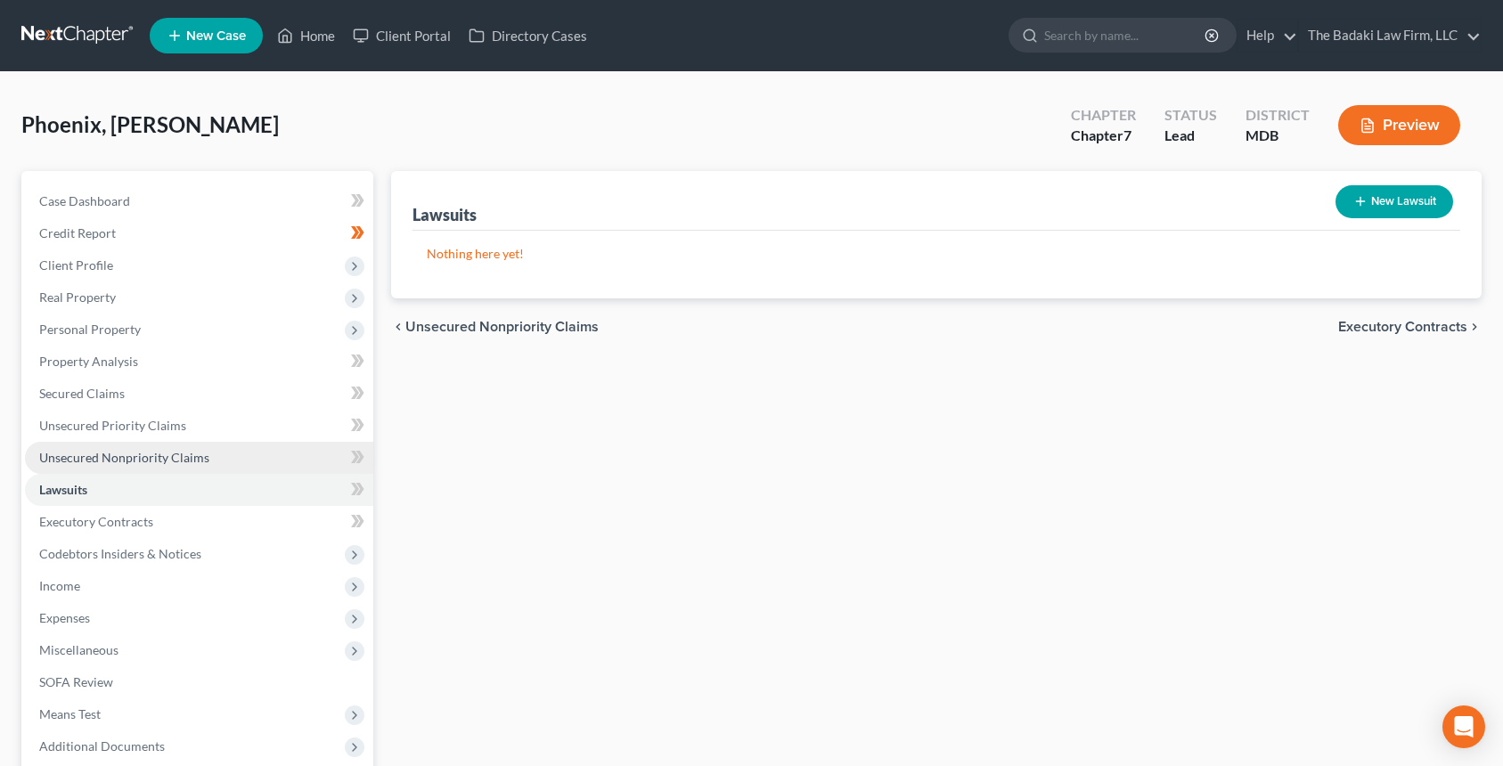
click at [180, 469] on link "Unsecured Nonpriority Claims" at bounding box center [199, 458] width 348 height 32
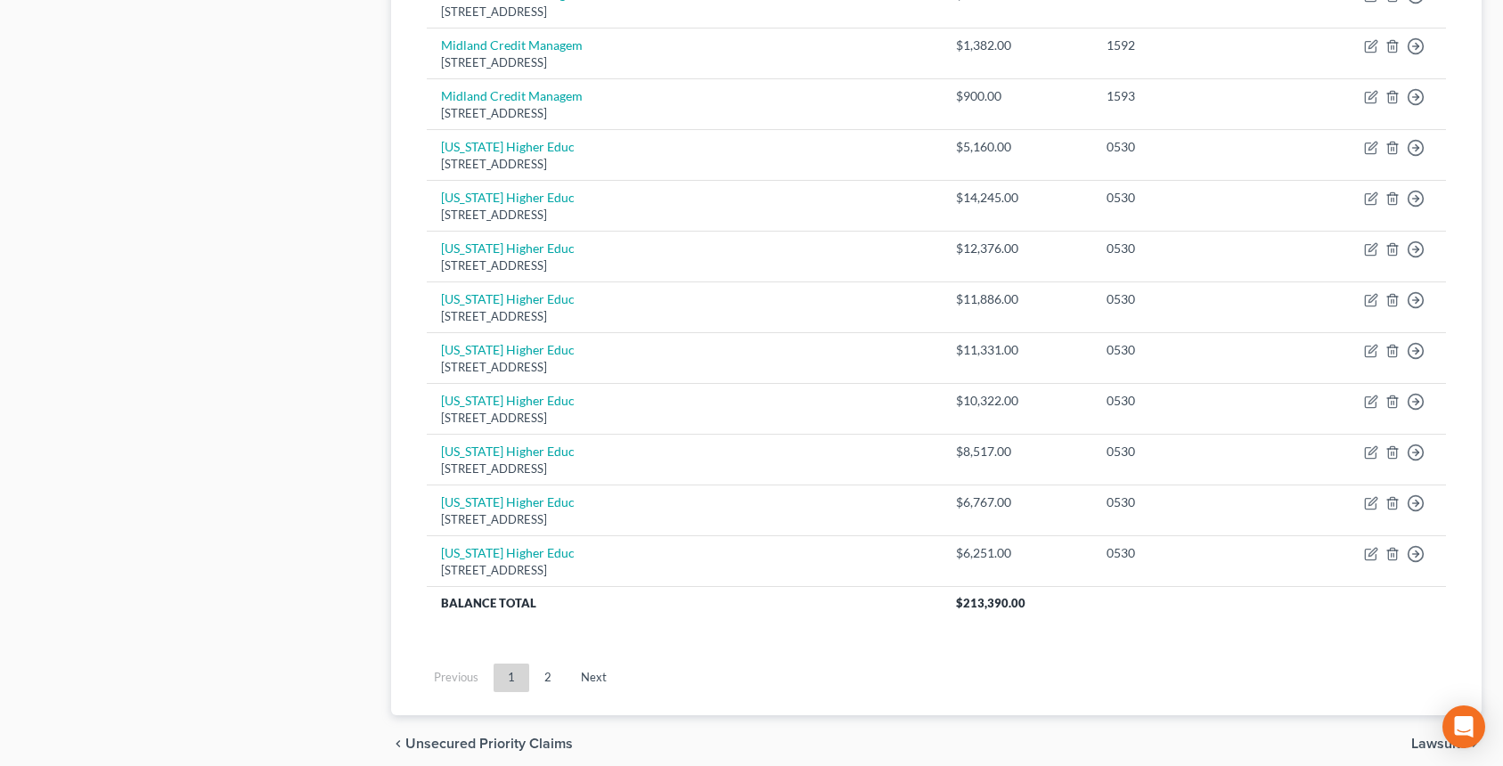
scroll to position [1291, 0]
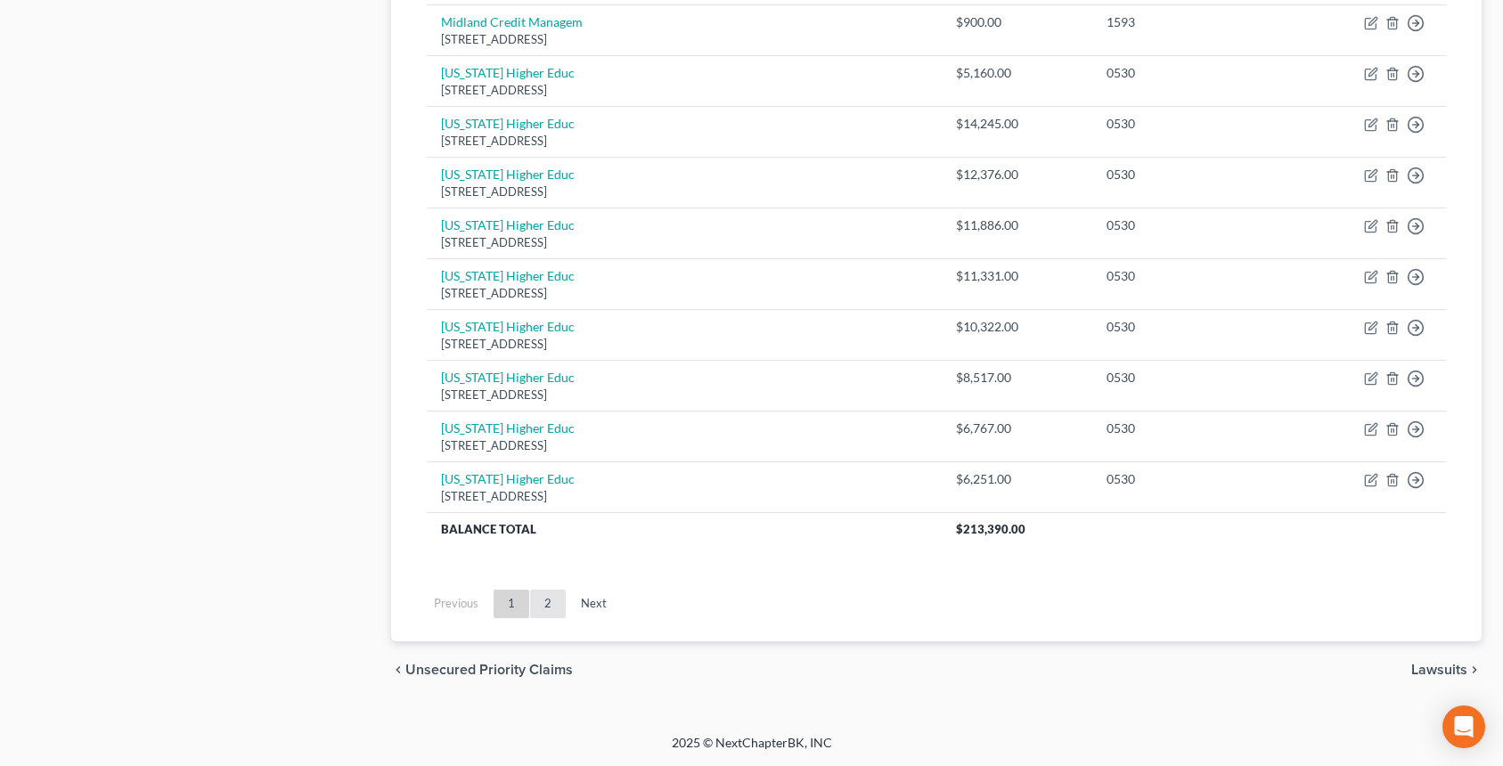
click at [531, 617] on link "2" at bounding box center [548, 604] width 36 height 29
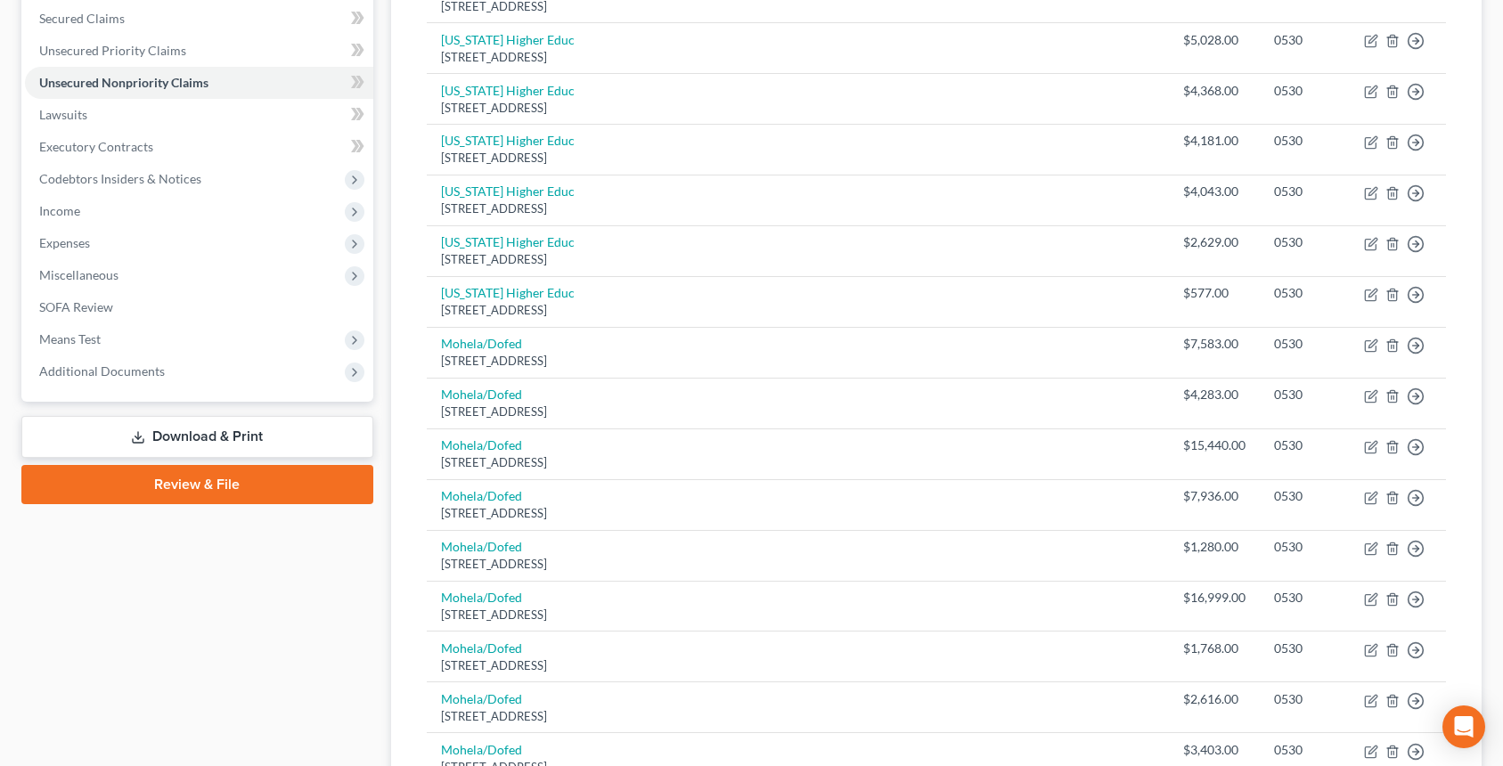
scroll to position [120, 0]
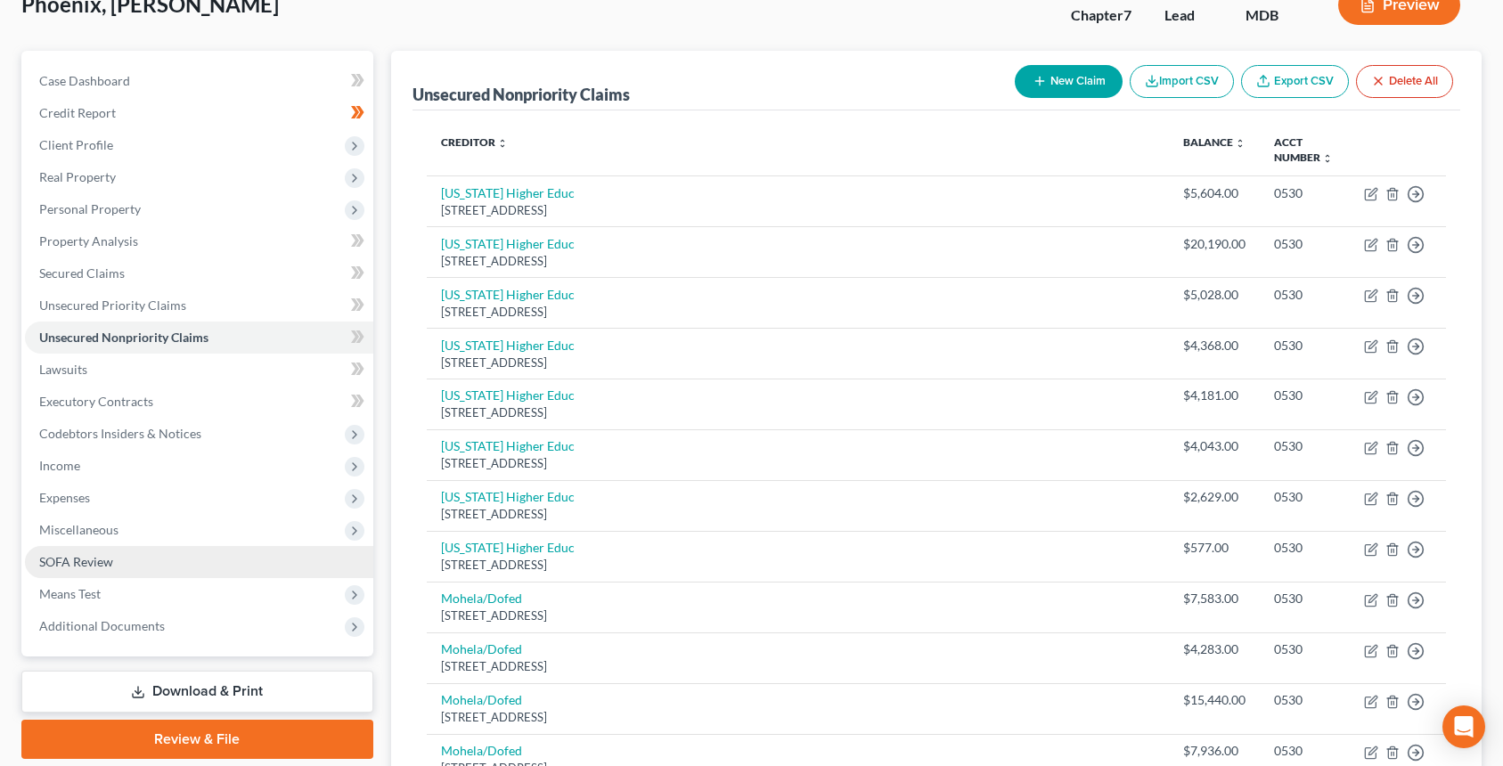
click at [158, 556] on link "SOFA Review" at bounding box center [199, 562] width 348 height 32
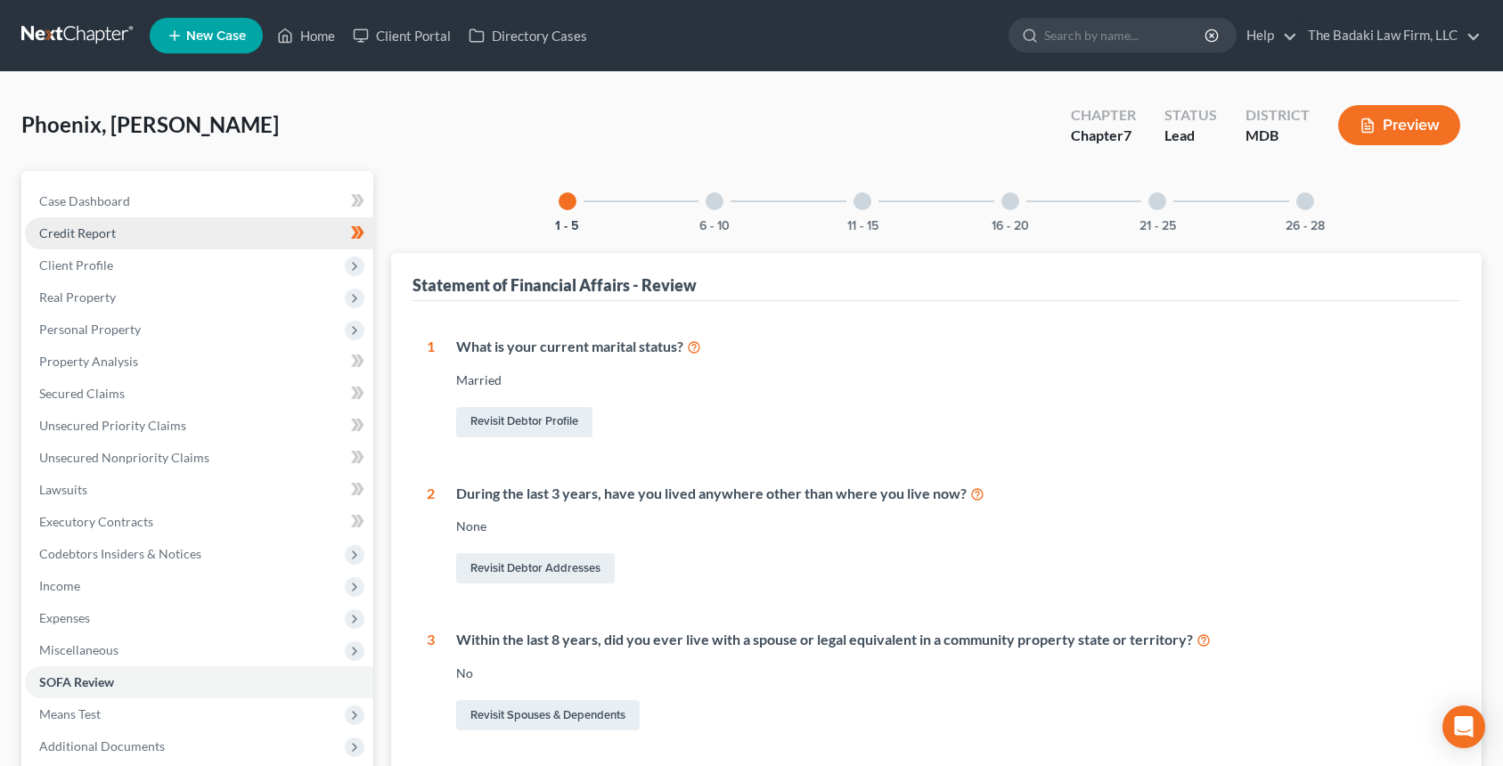
click at [229, 234] on link "Credit Report" at bounding box center [199, 233] width 348 height 32
click at [200, 225] on link "Credit Report" at bounding box center [199, 233] width 348 height 32
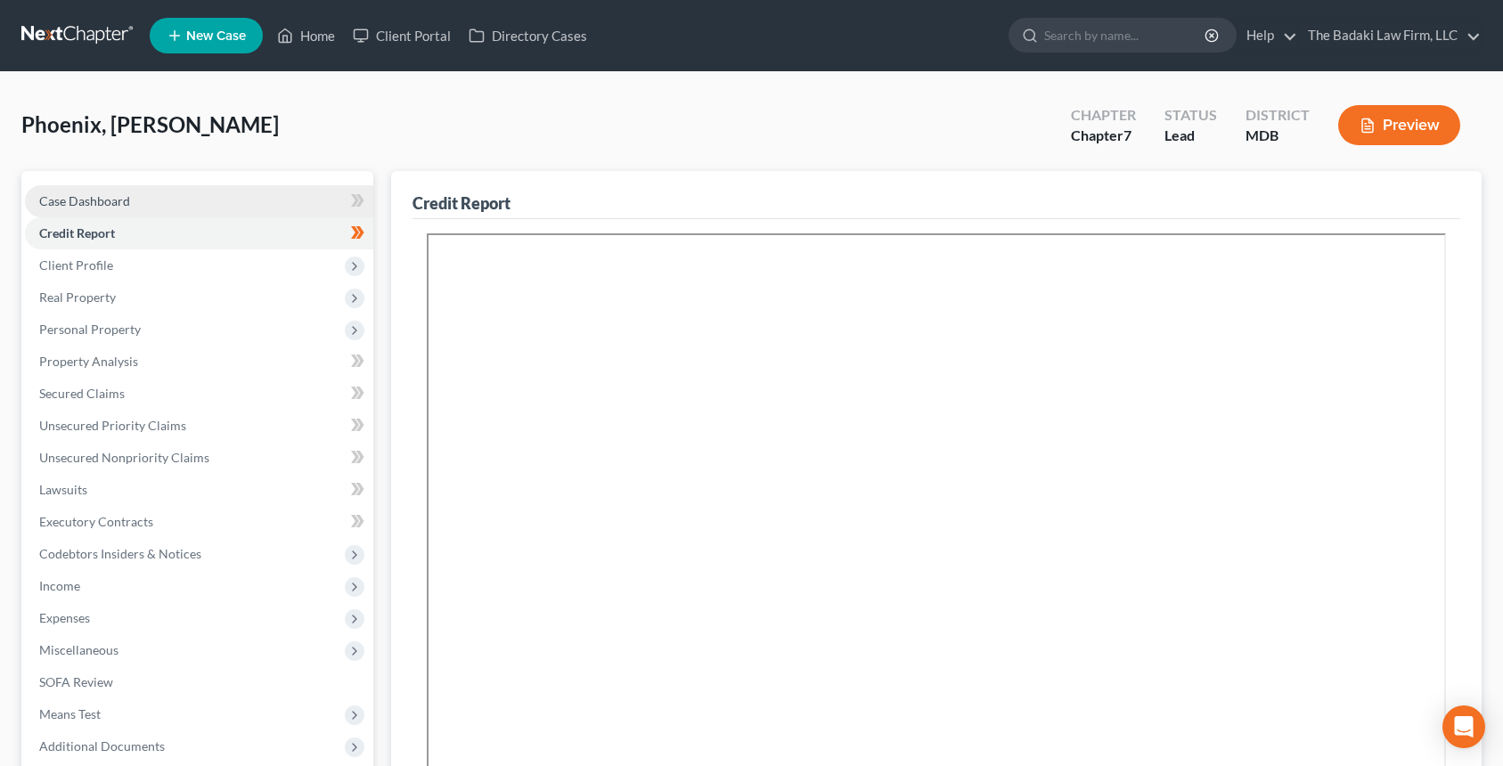
click at [192, 202] on link "Case Dashboard" at bounding box center [199, 201] width 348 height 32
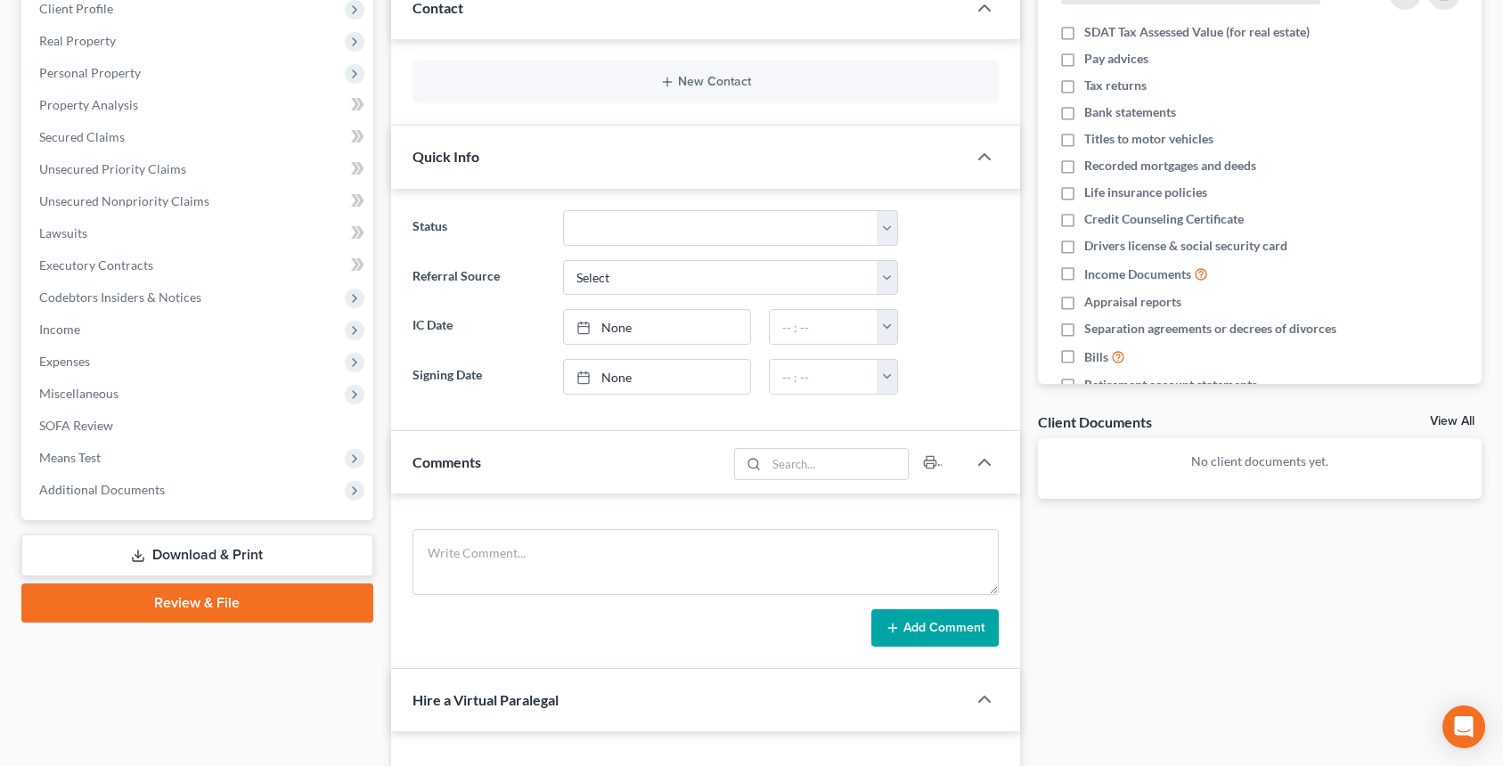
scroll to position [267, 0]
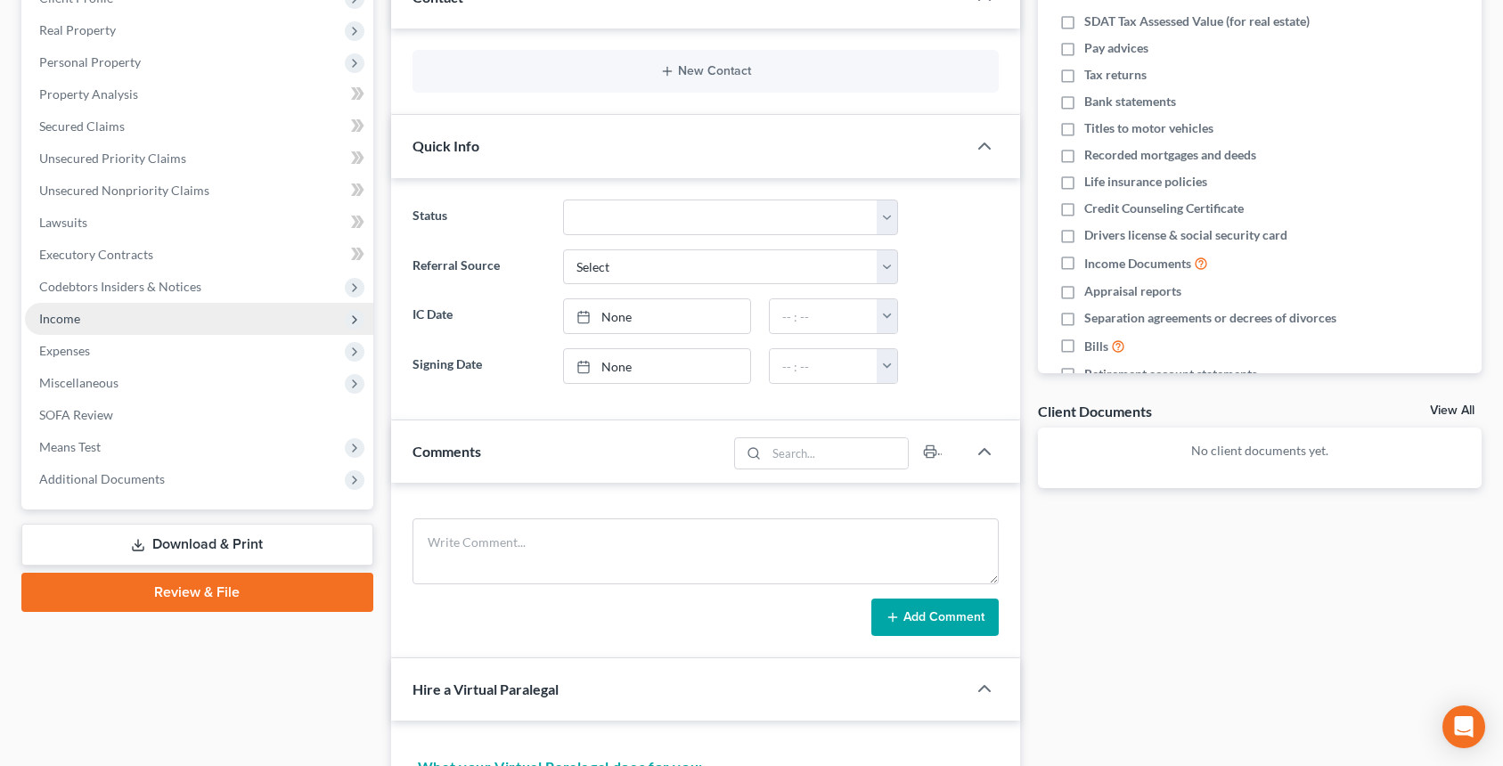
click at [91, 315] on span "Income" at bounding box center [199, 319] width 348 height 32
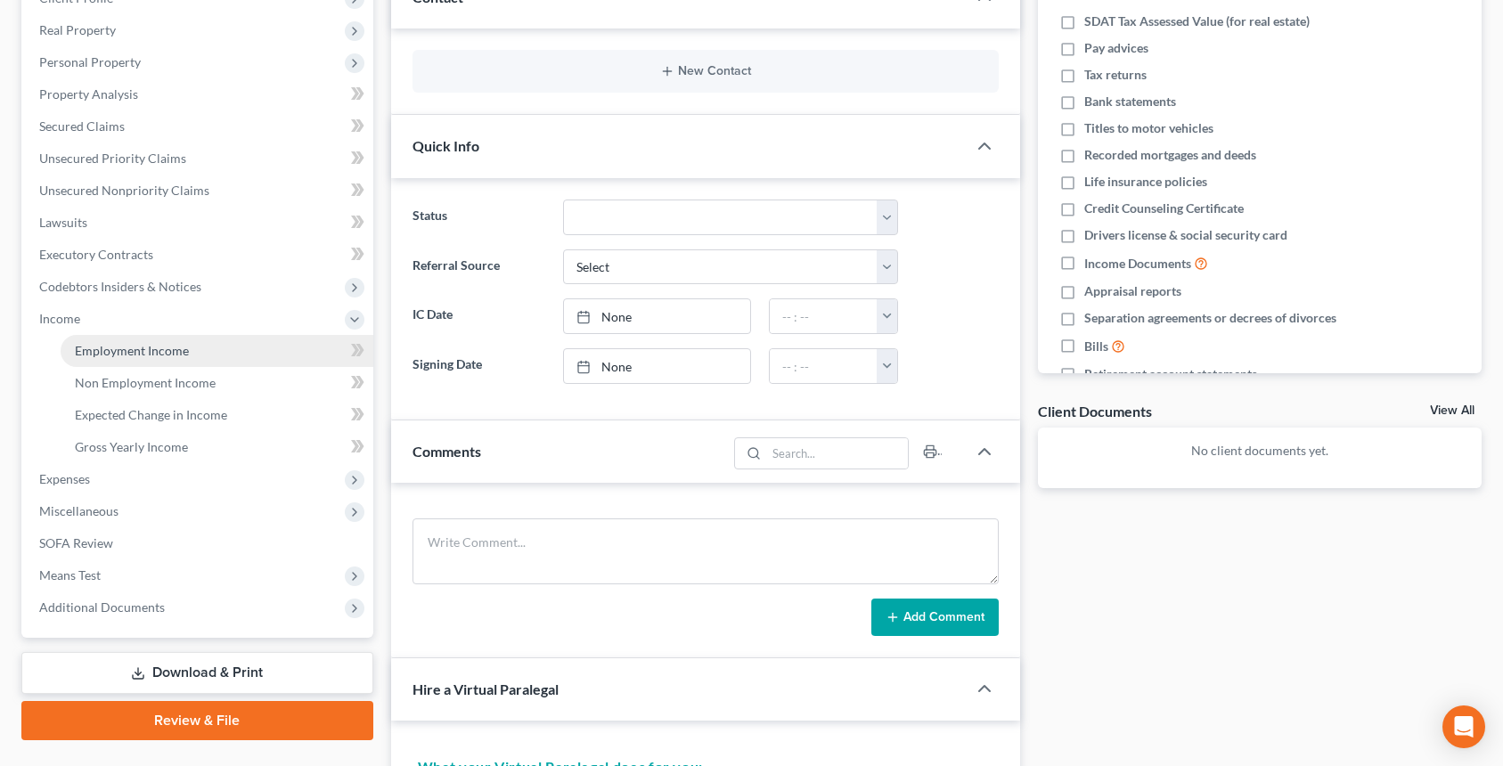
click at [160, 355] on span "Employment Income" at bounding box center [132, 350] width 114 height 15
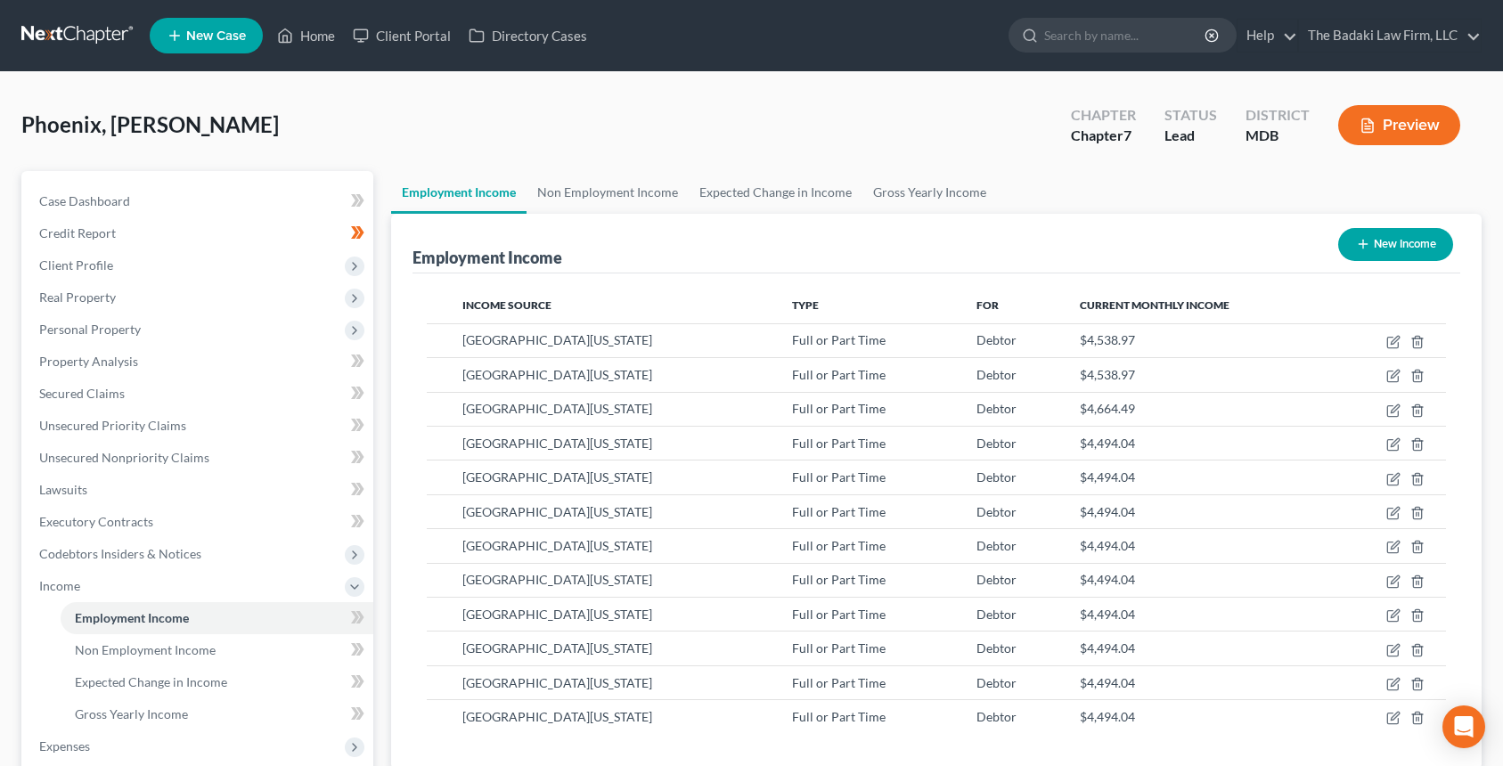
click at [93, 37] on link at bounding box center [78, 36] width 114 height 32
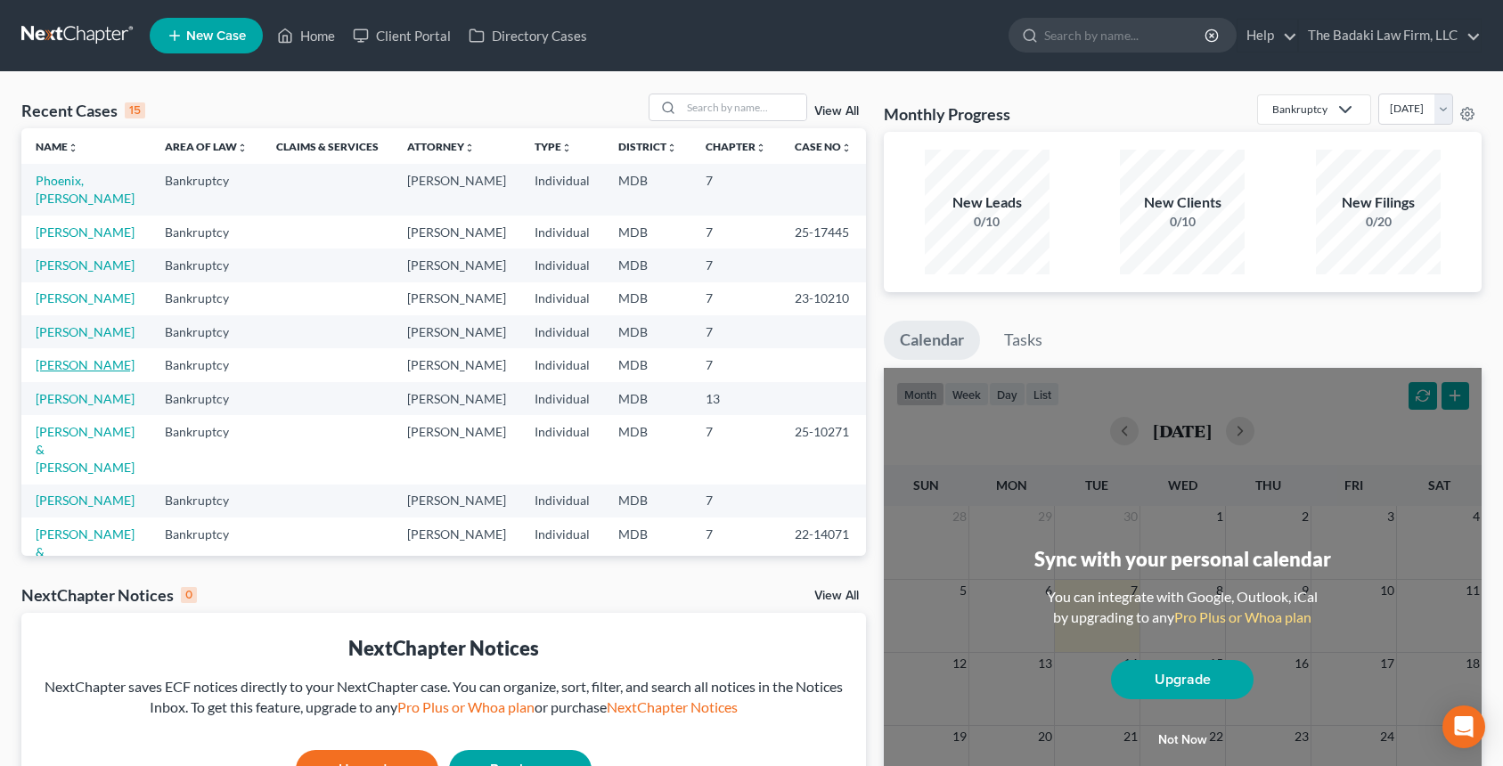
click at [79, 372] on link "[PERSON_NAME]" at bounding box center [85, 364] width 99 height 15
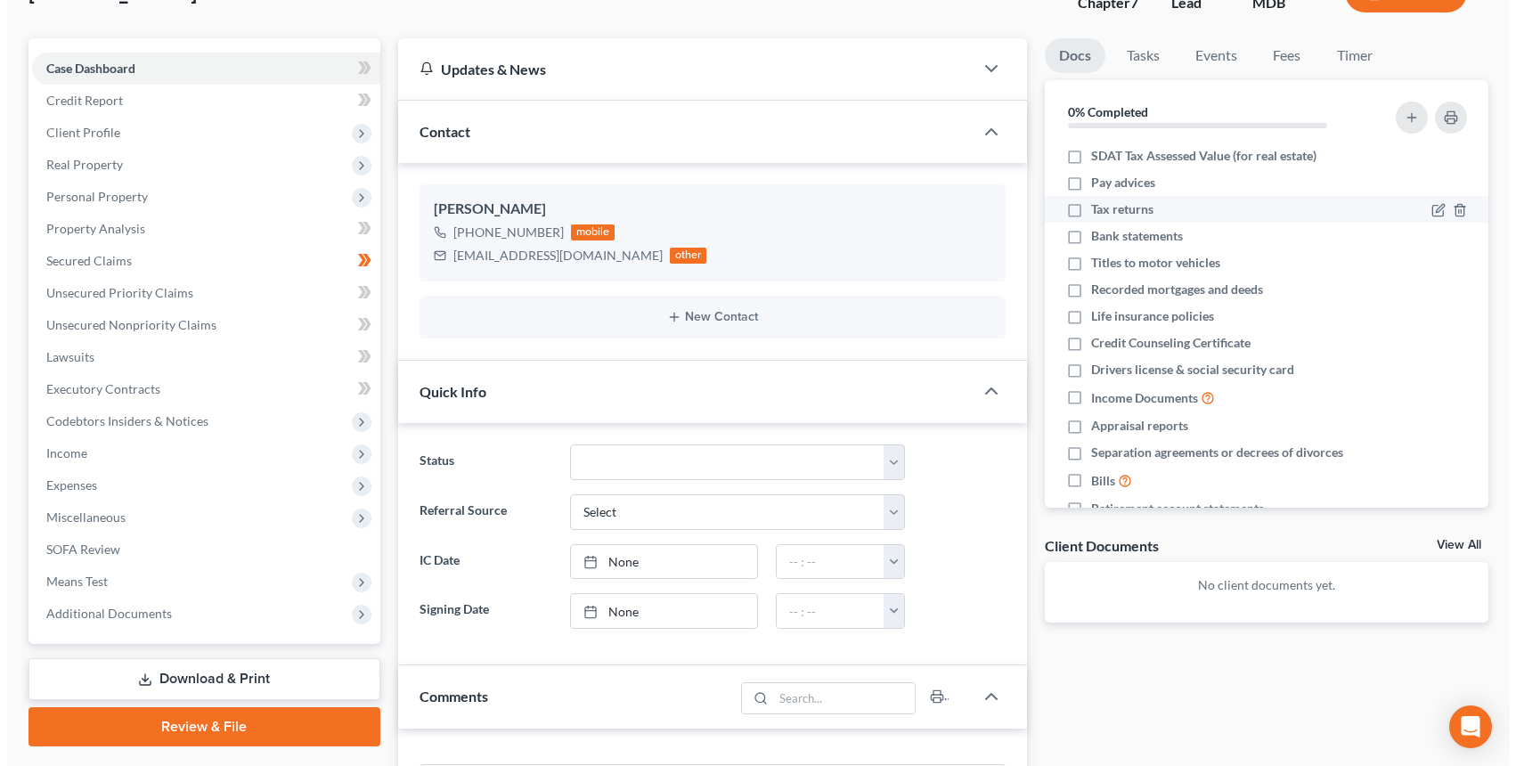
scroll to position [89, 0]
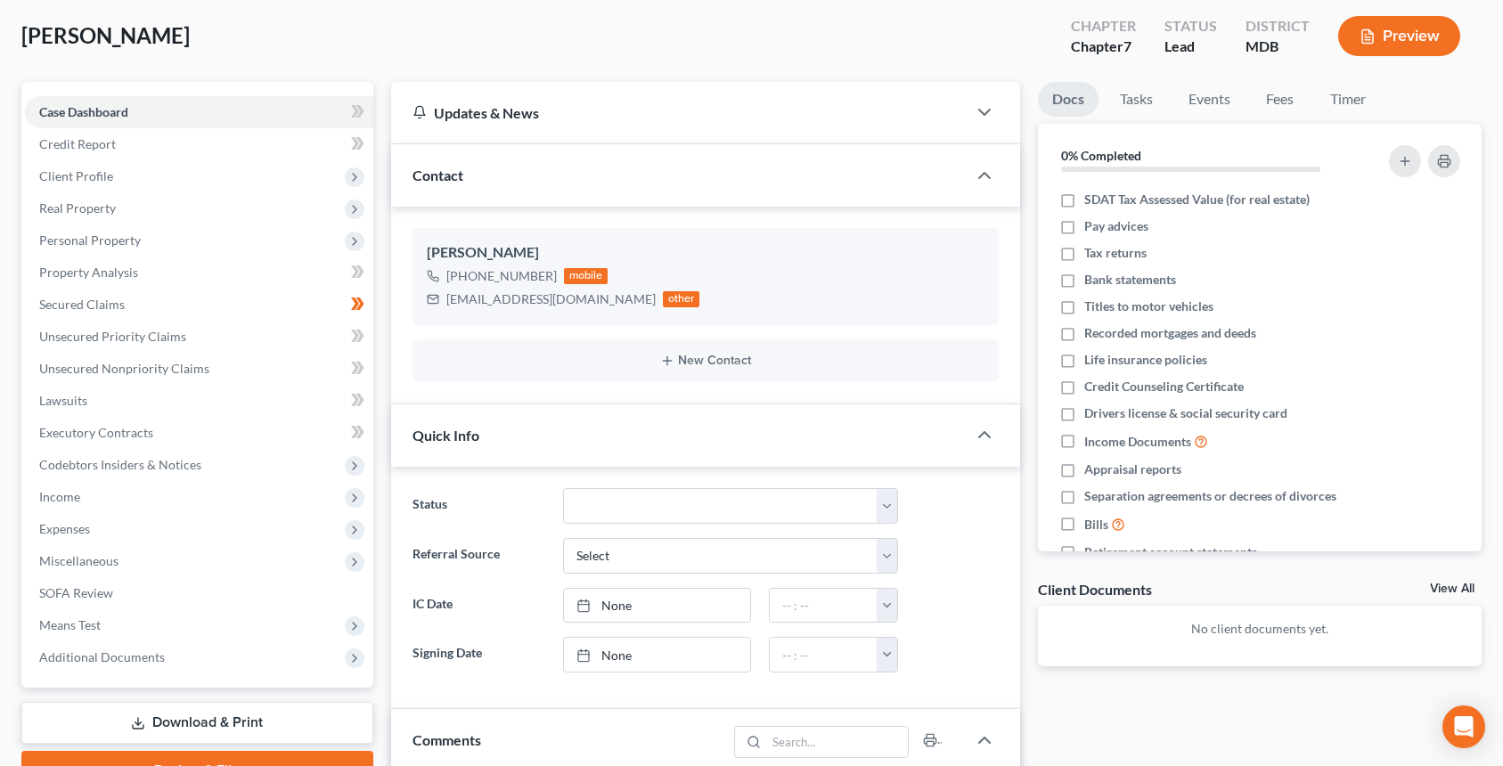
click at [1387, 19] on button "Preview" at bounding box center [1399, 36] width 122 height 40
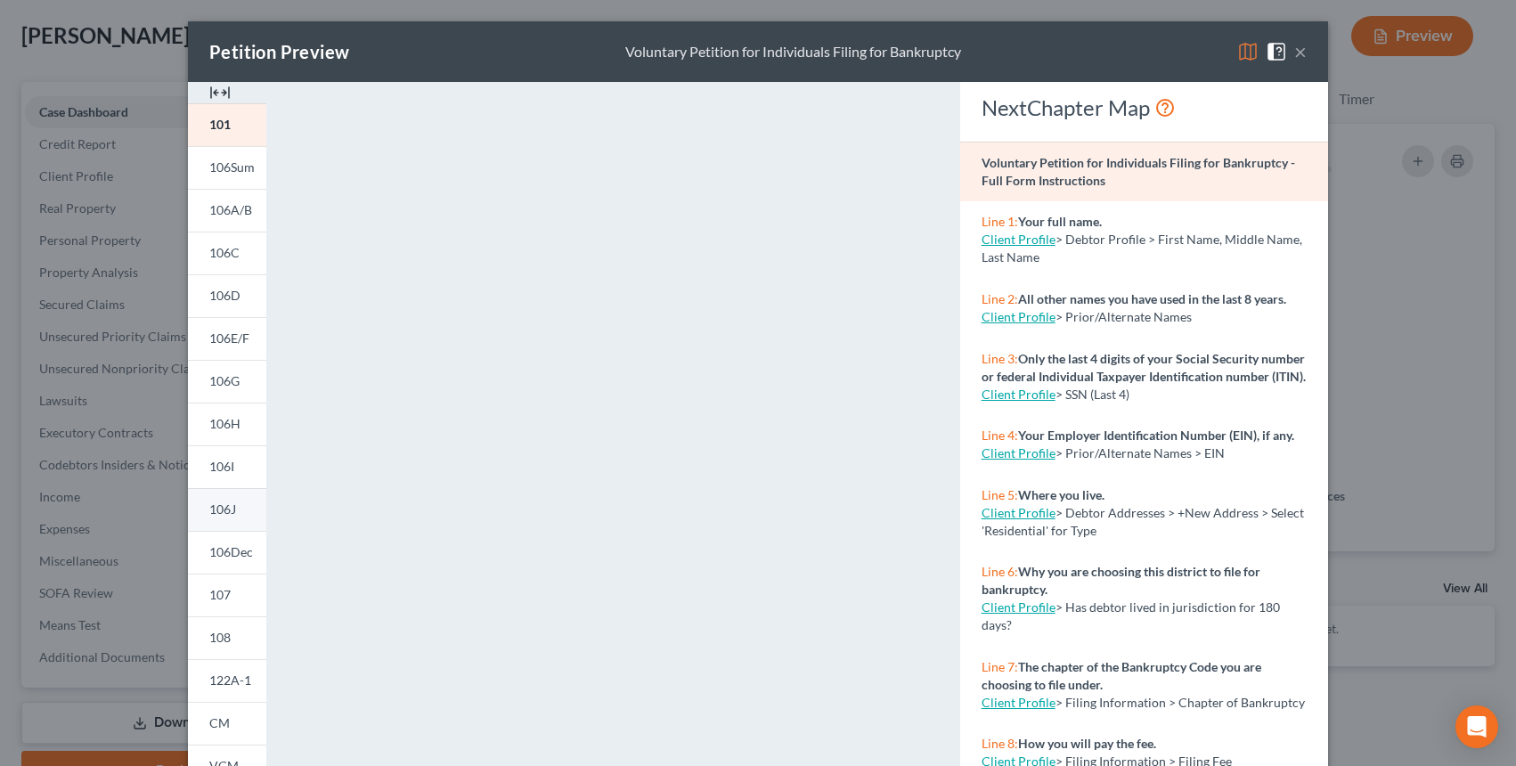
click at [234, 513] on link "106J" at bounding box center [227, 509] width 78 height 43
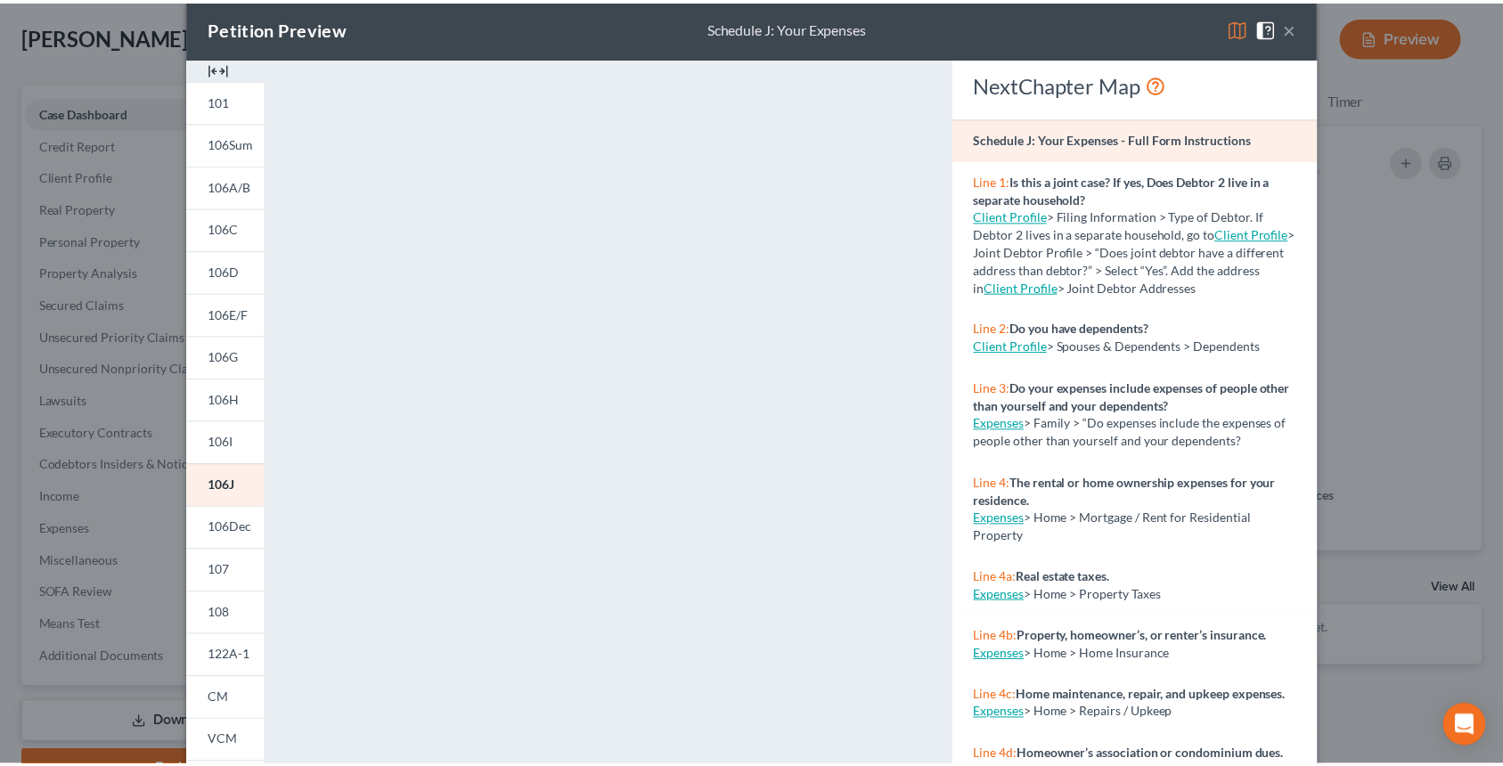
scroll to position [0, 0]
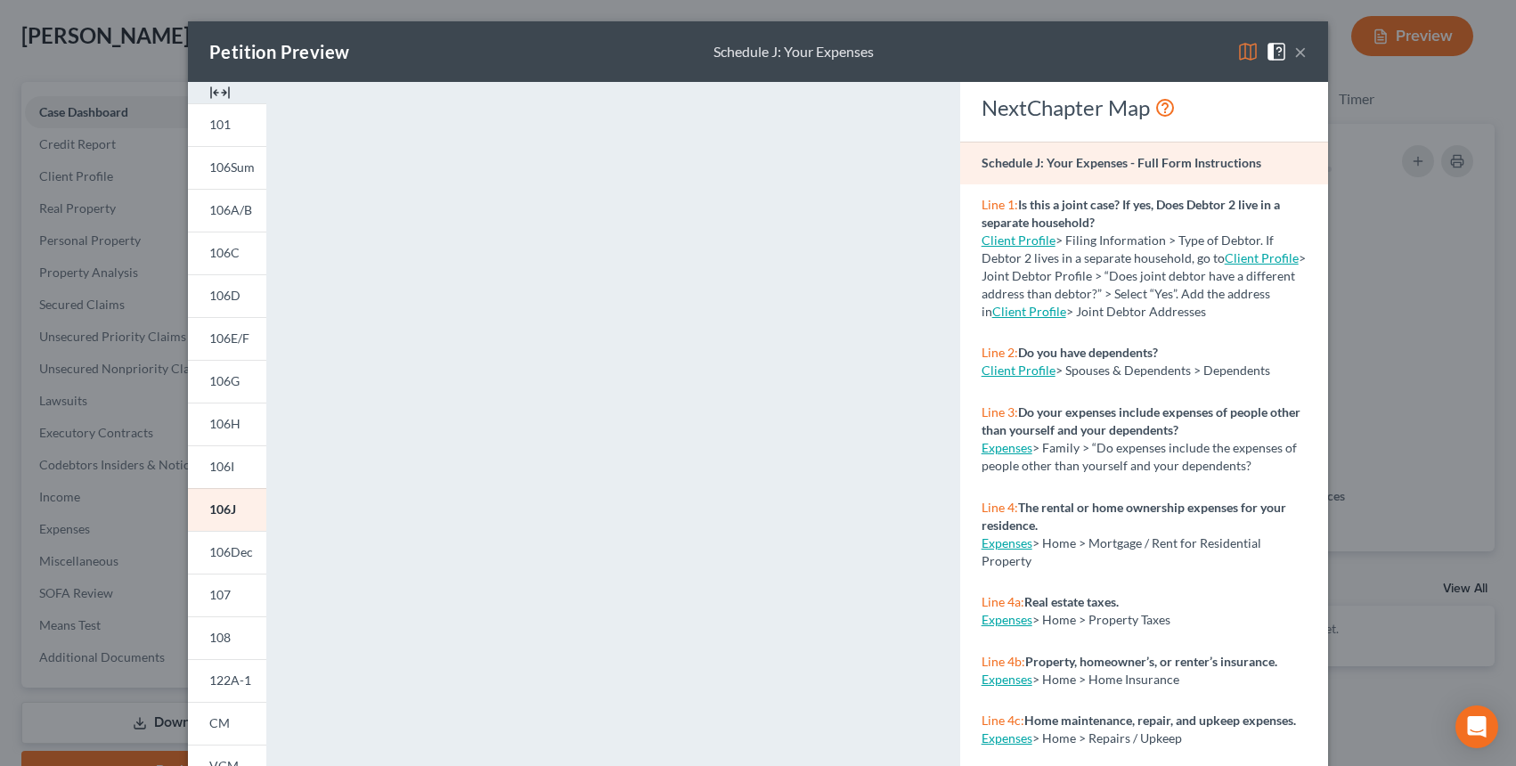
click at [1296, 53] on button "×" at bounding box center [1300, 51] width 12 height 21
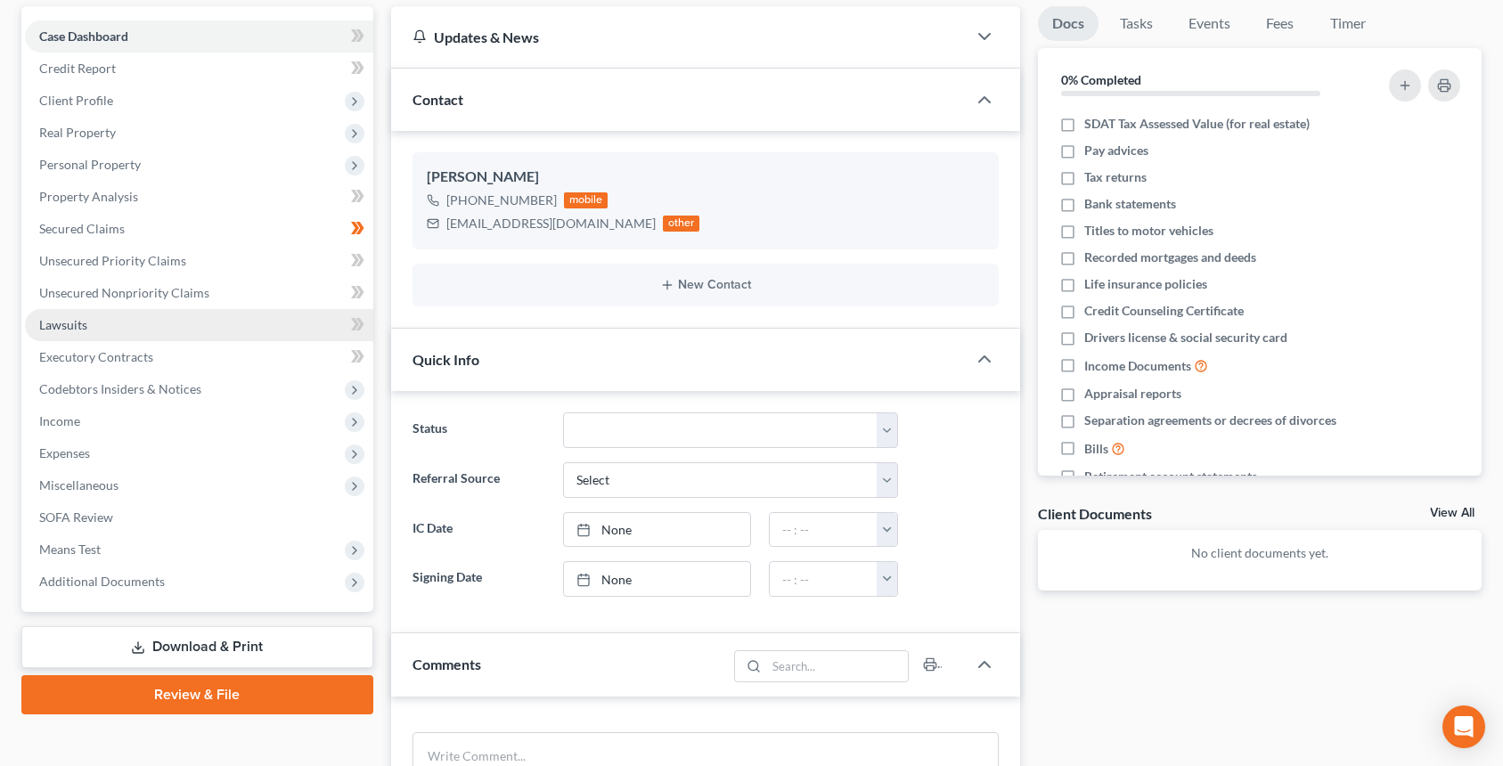
scroll to position [89, 0]
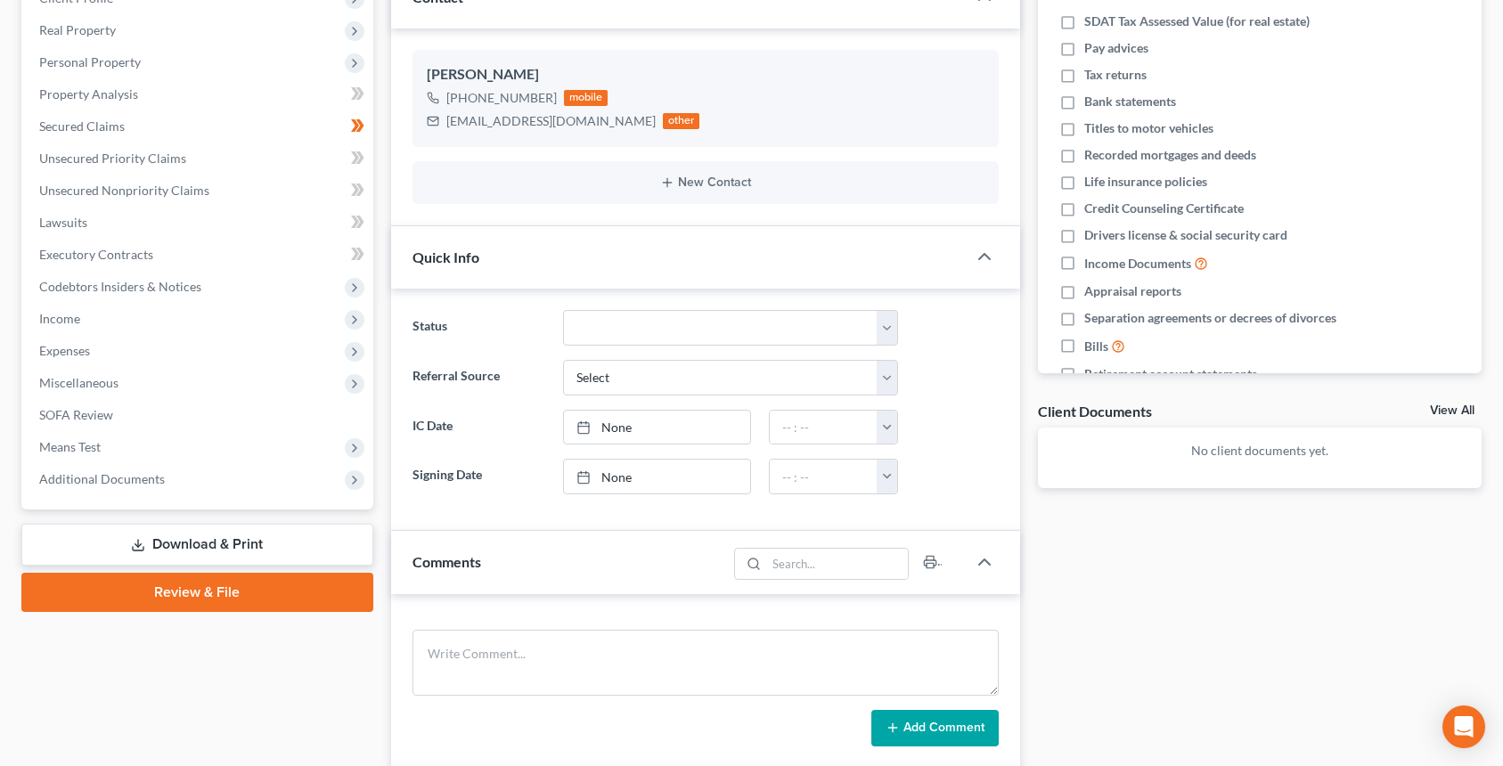
click at [224, 608] on link "Review & File" at bounding box center [197, 592] width 352 height 39
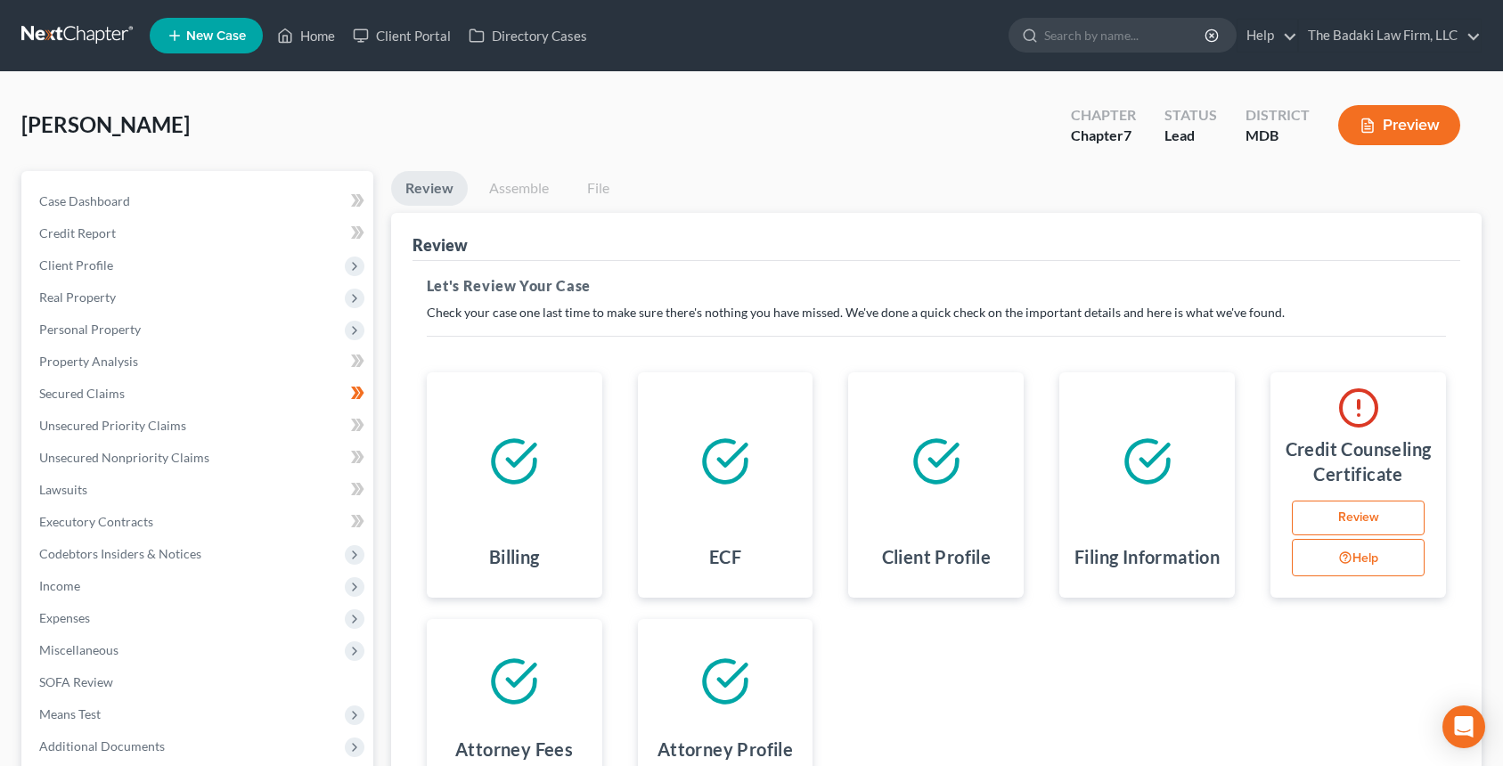
click at [1413, 131] on button "Preview" at bounding box center [1399, 125] width 122 height 40
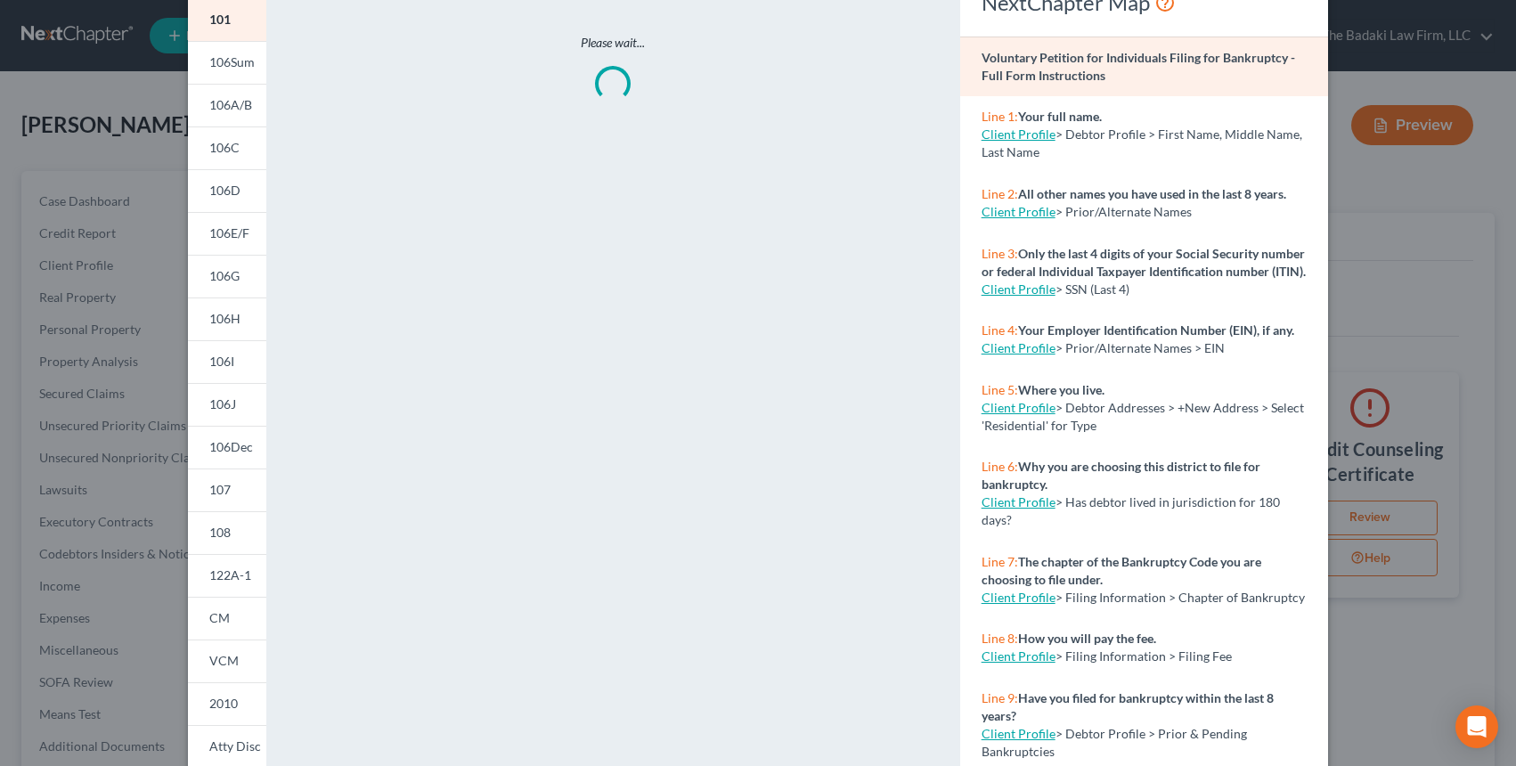
scroll to position [178, 0]
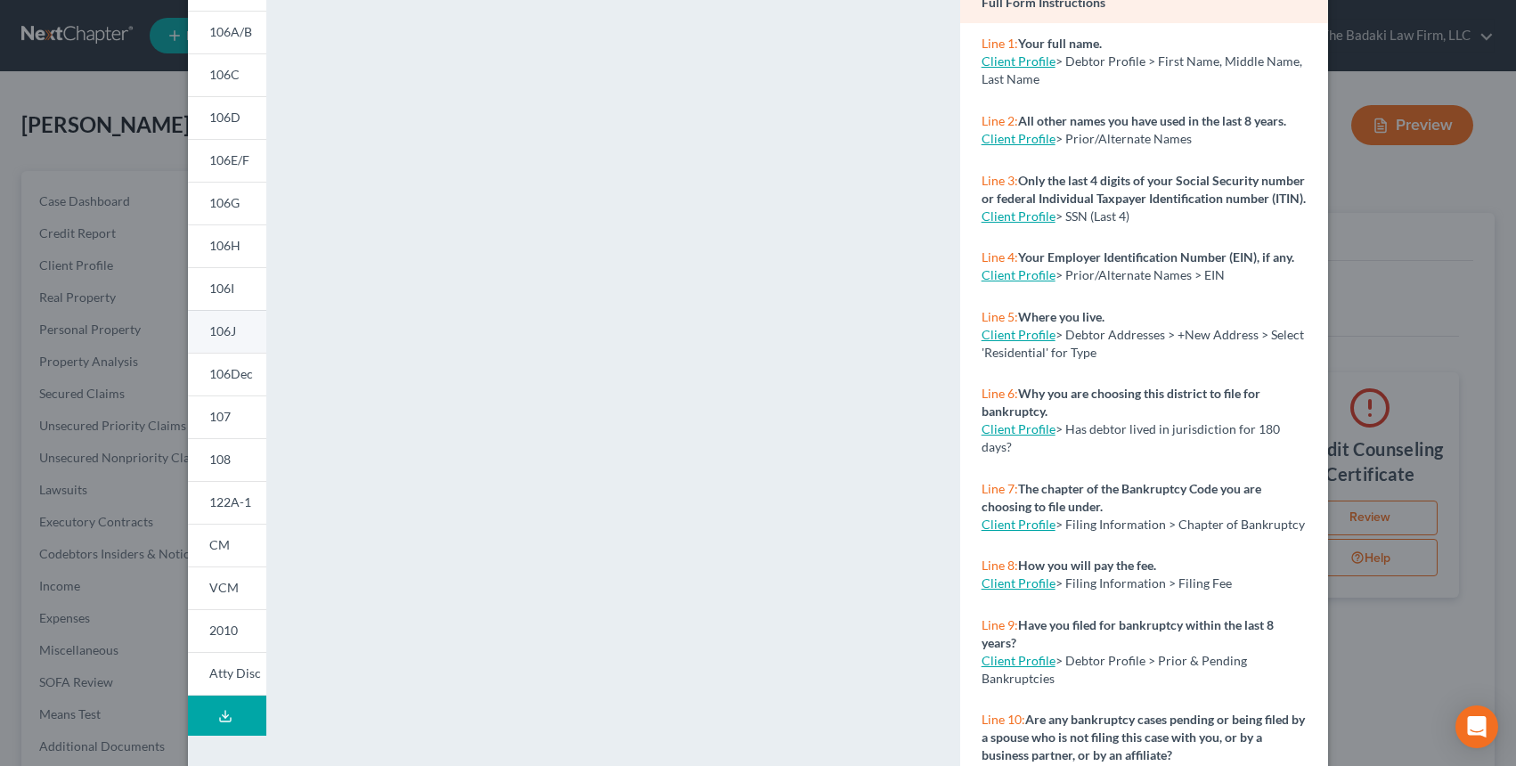
click at [222, 330] on span "106J" at bounding box center [222, 330] width 27 height 15
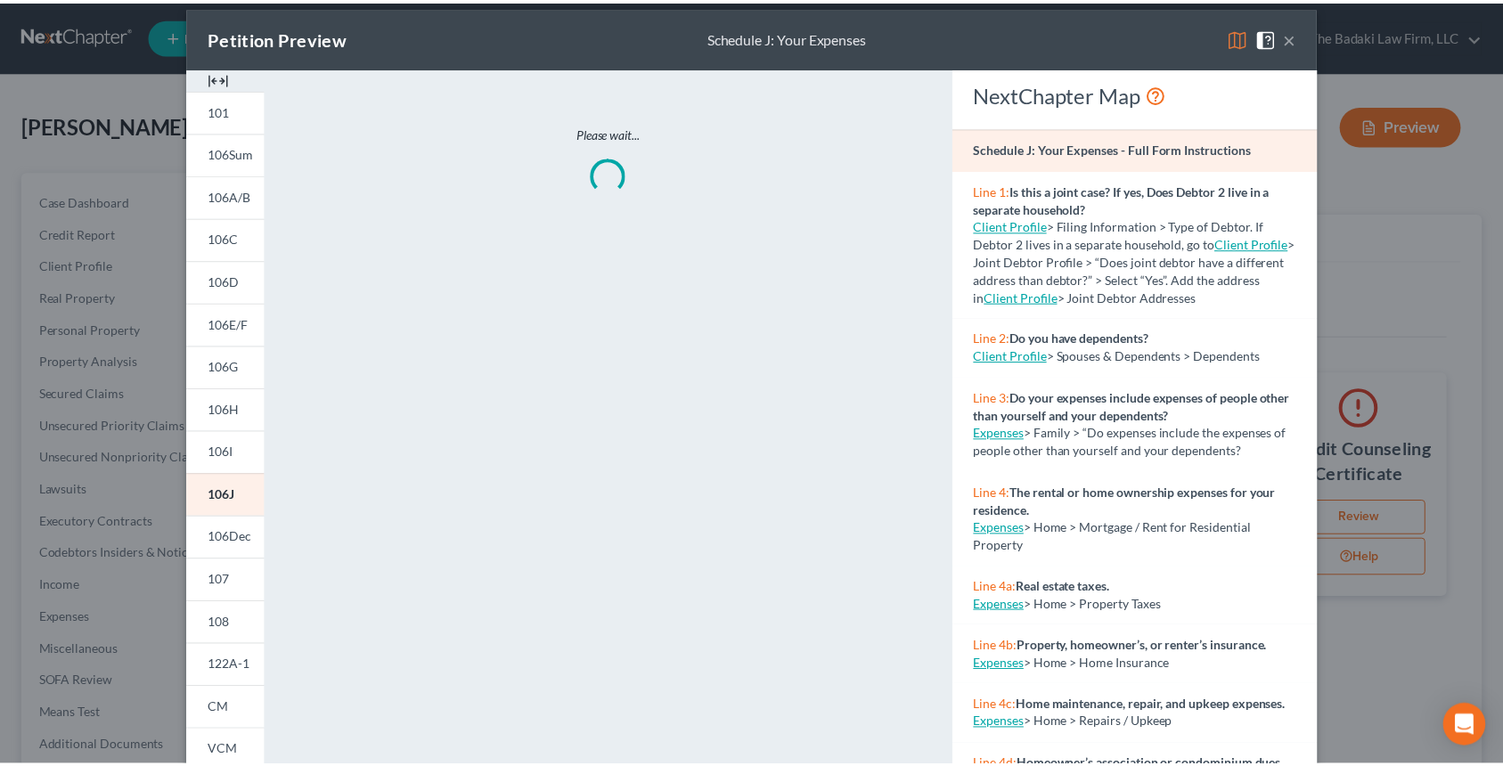
scroll to position [0, 0]
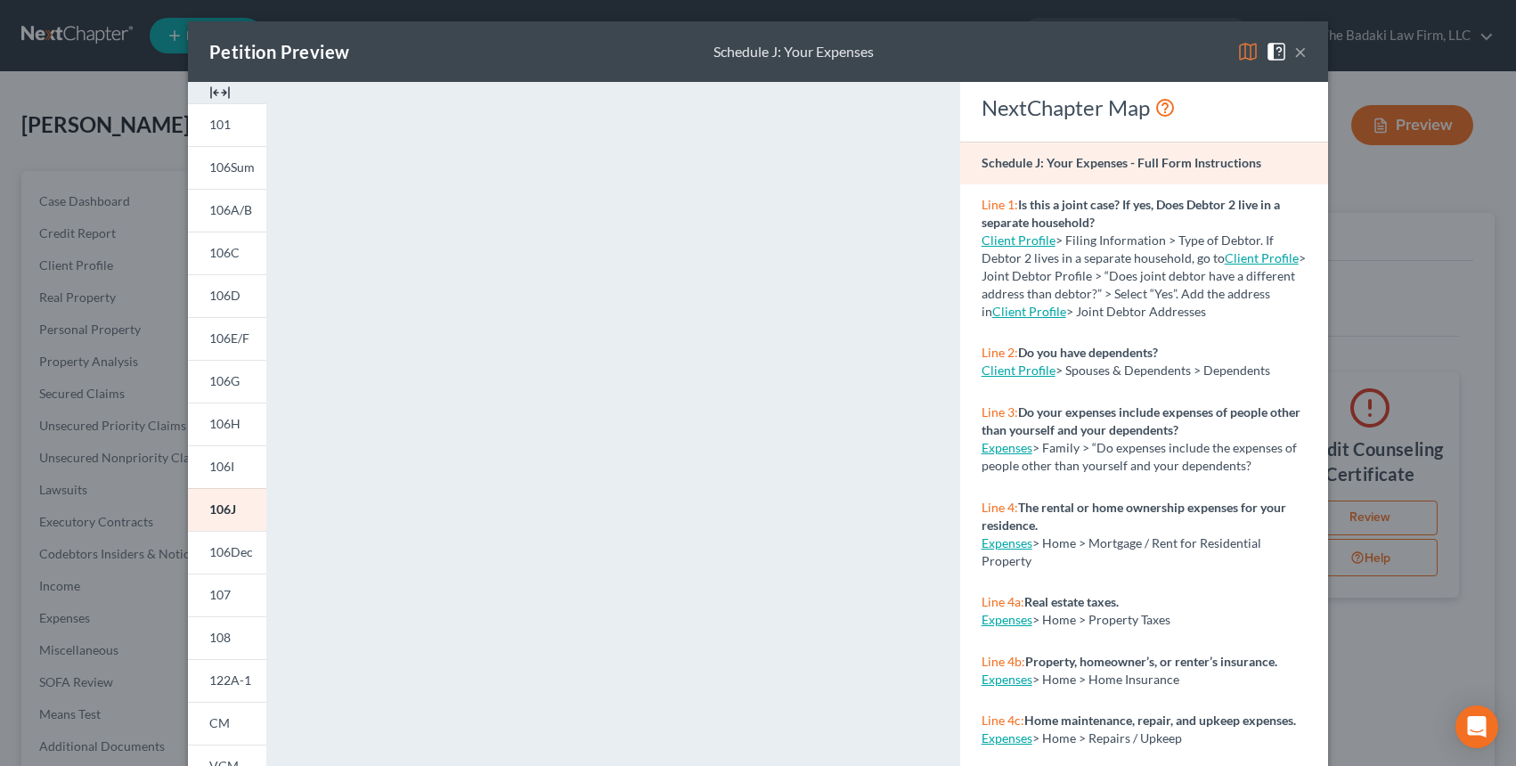
click at [1297, 47] on button "×" at bounding box center [1300, 51] width 12 height 21
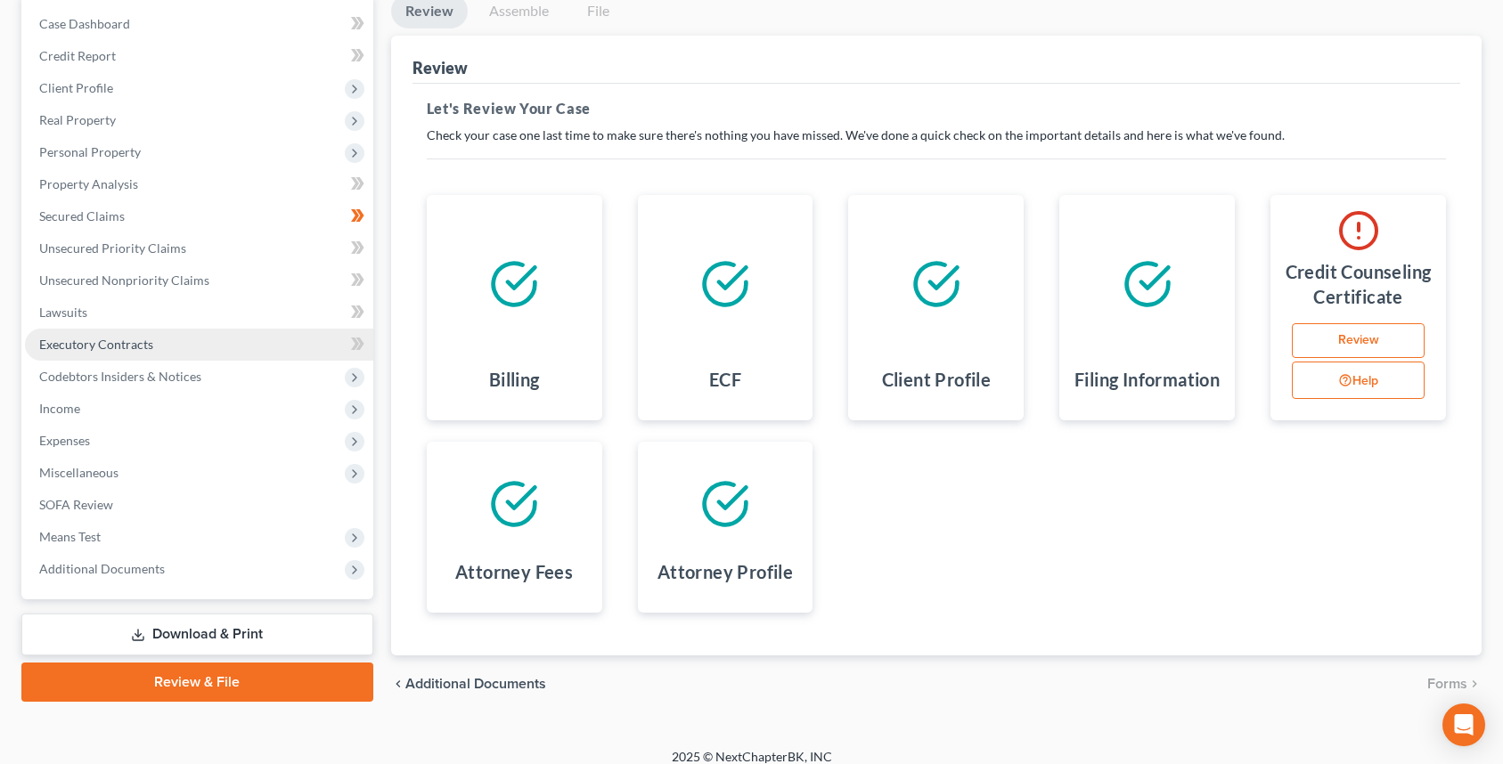
scroll to position [178, 0]
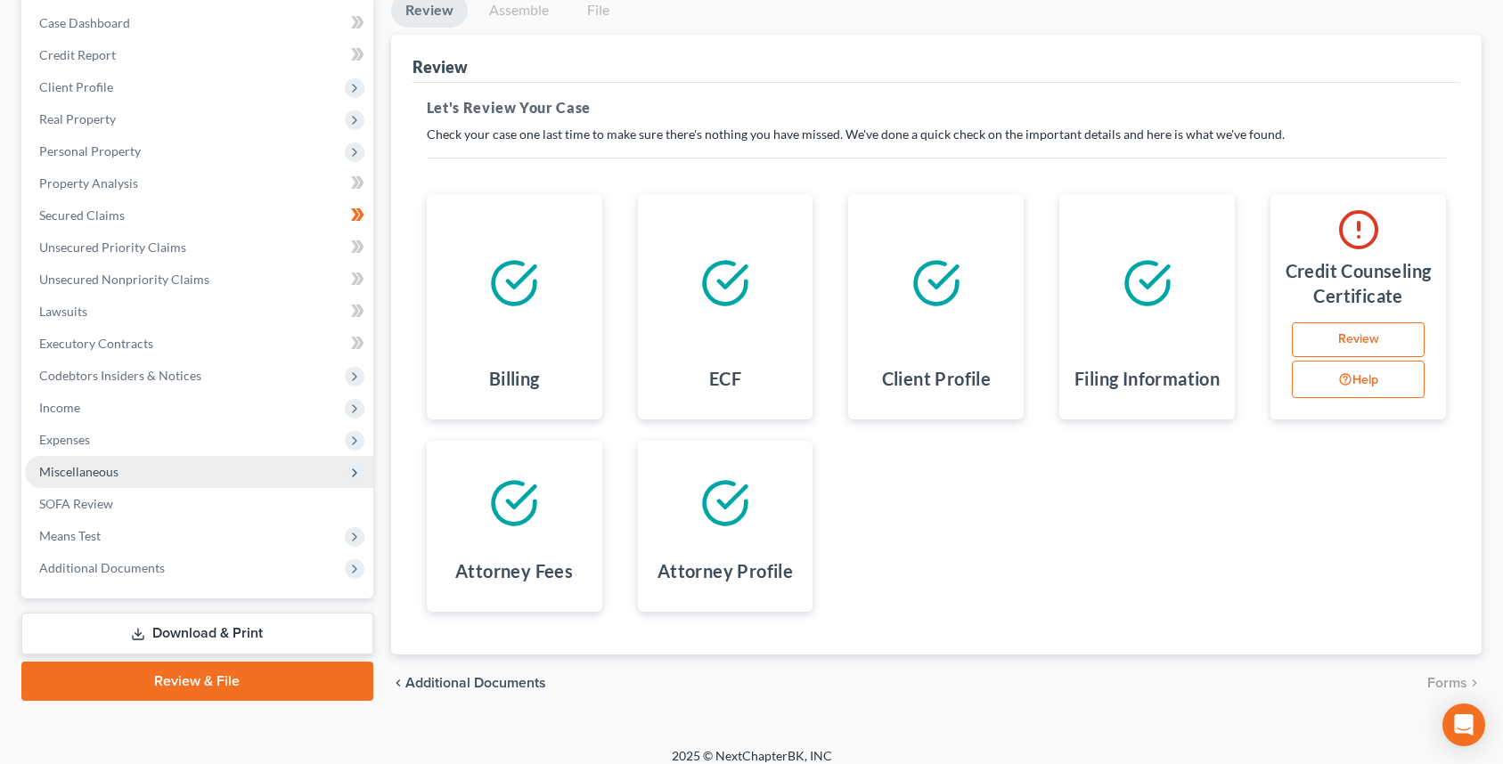
click at [127, 486] on span "Miscellaneous" at bounding box center [199, 472] width 348 height 32
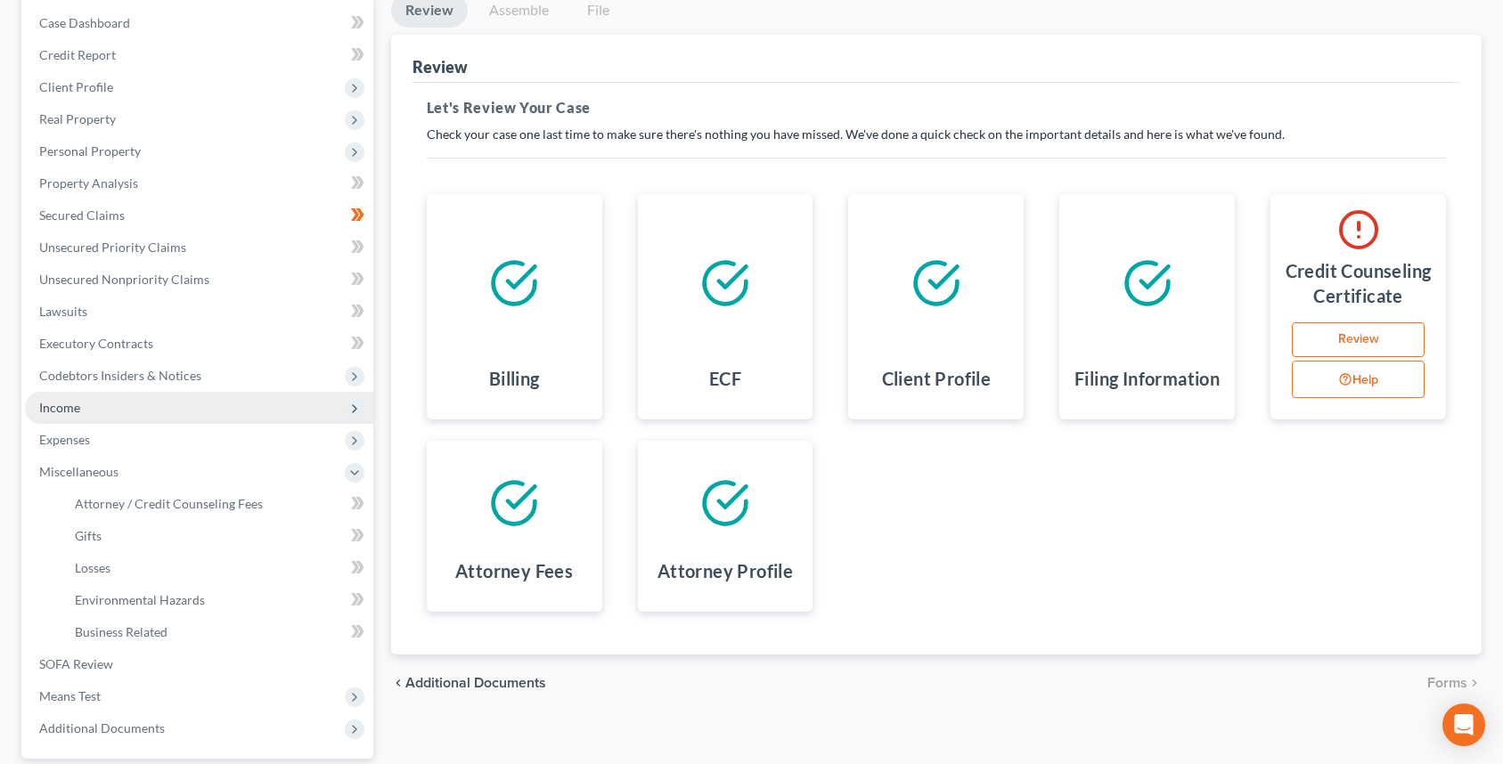
click at [152, 421] on span "Income" at bounding box center [199, 408] width 348 height 32
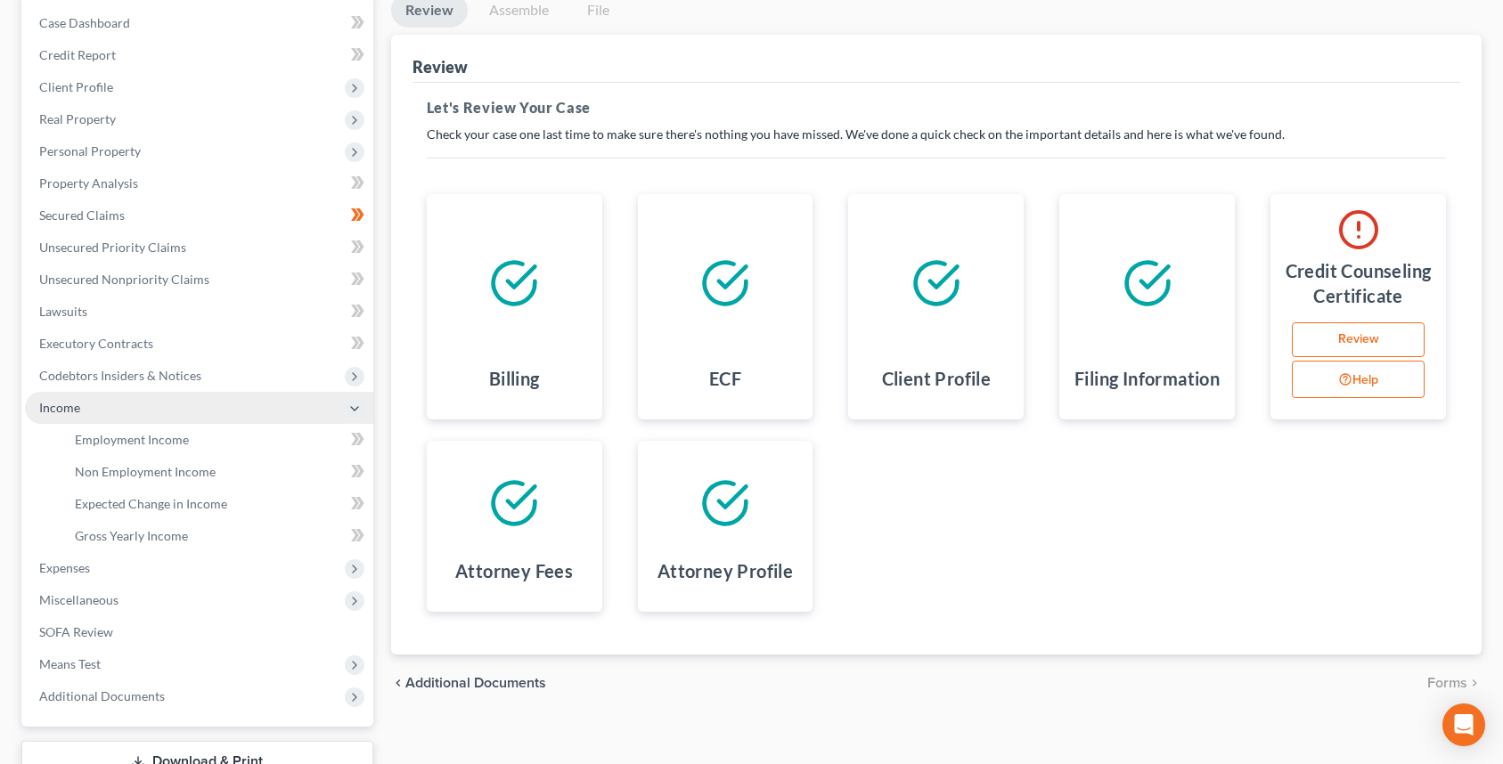
click at [174, 417] on span "Income" at bounding box center [199, 408] width 348 height 32
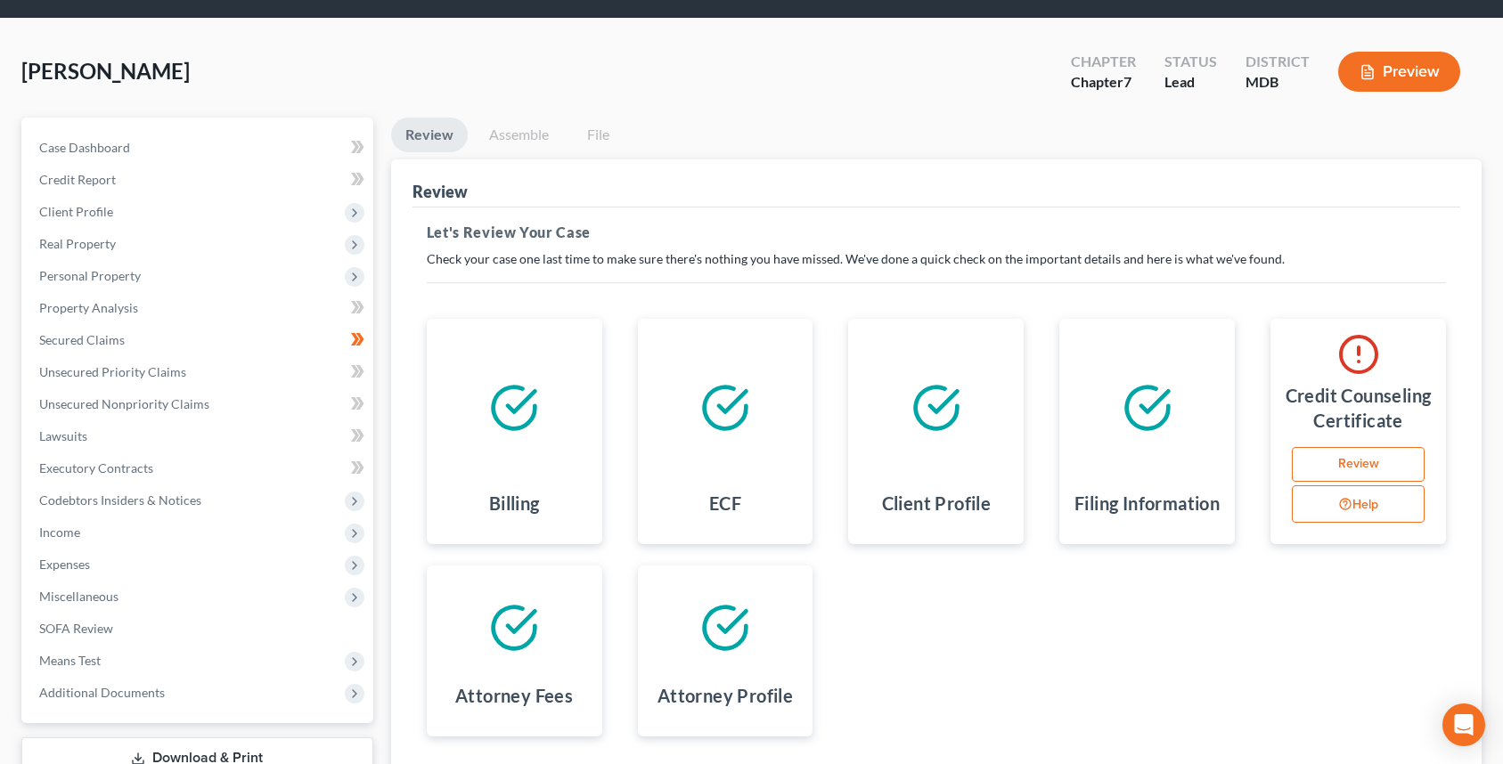
scroll to position [0, 0]
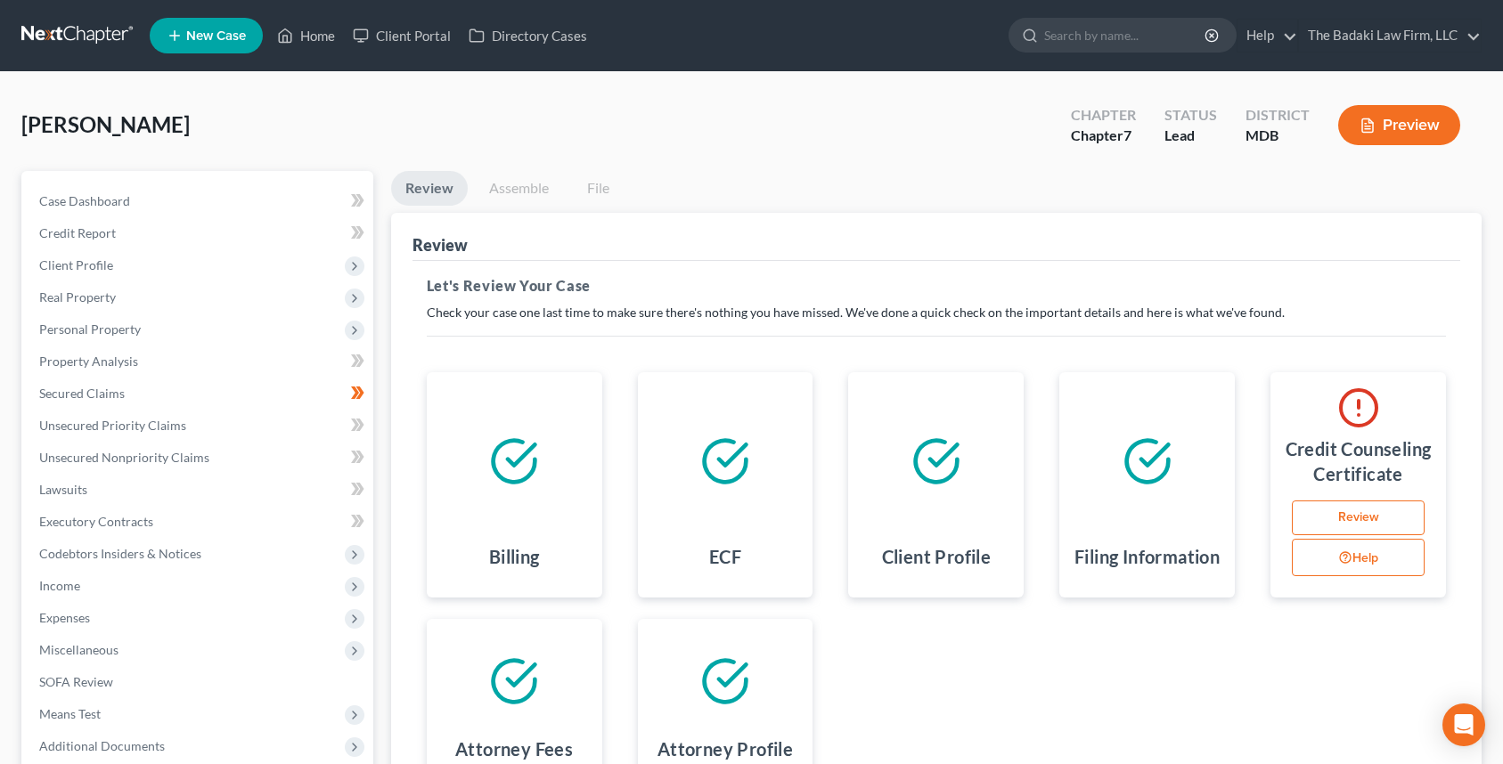
click at [35, 33] on link at bounding box center [78, 36] width 114 height 32
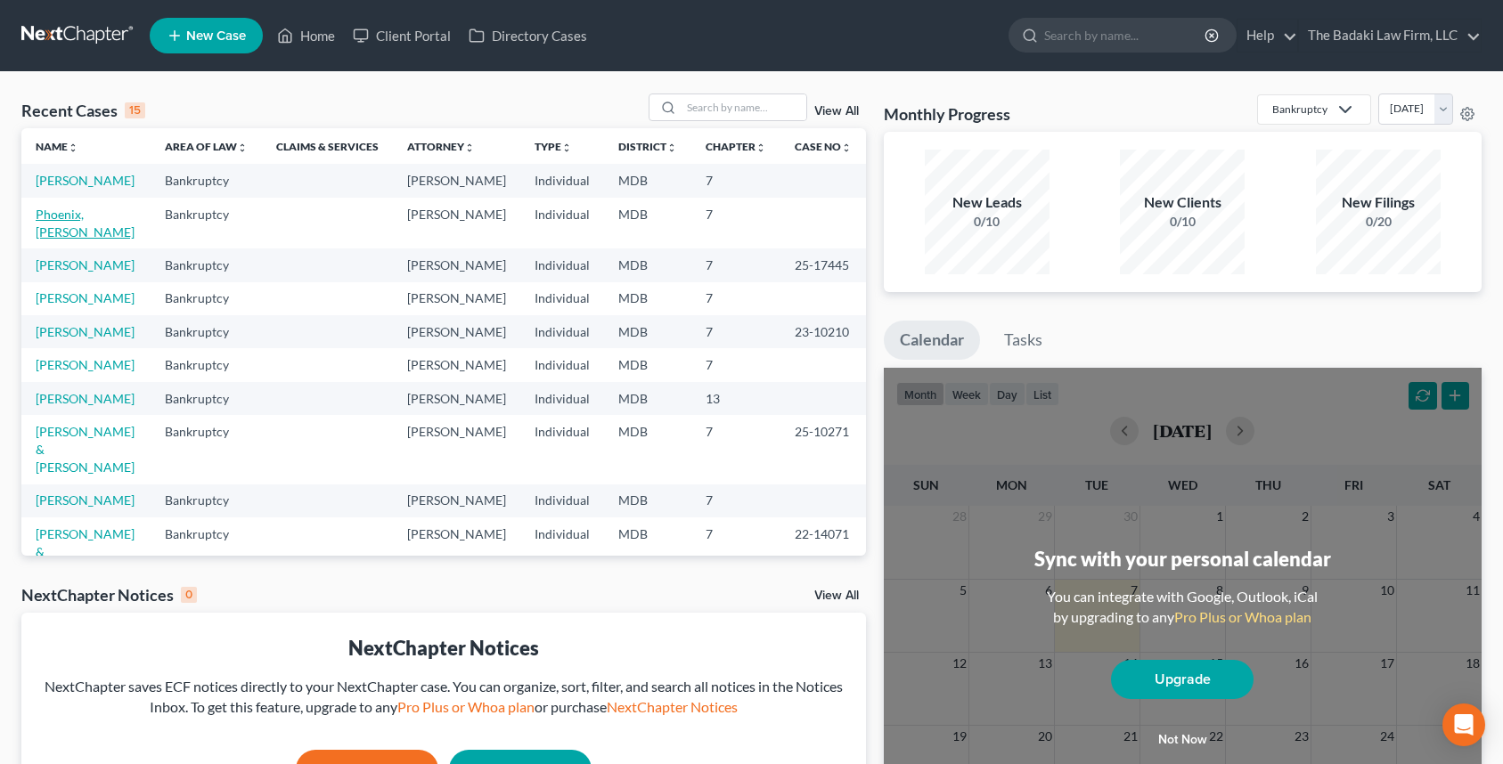
click at [86, 227] on link "Phoenix, [PERSON_NAME]" at bounding box center [85, 223] width 99 height 33
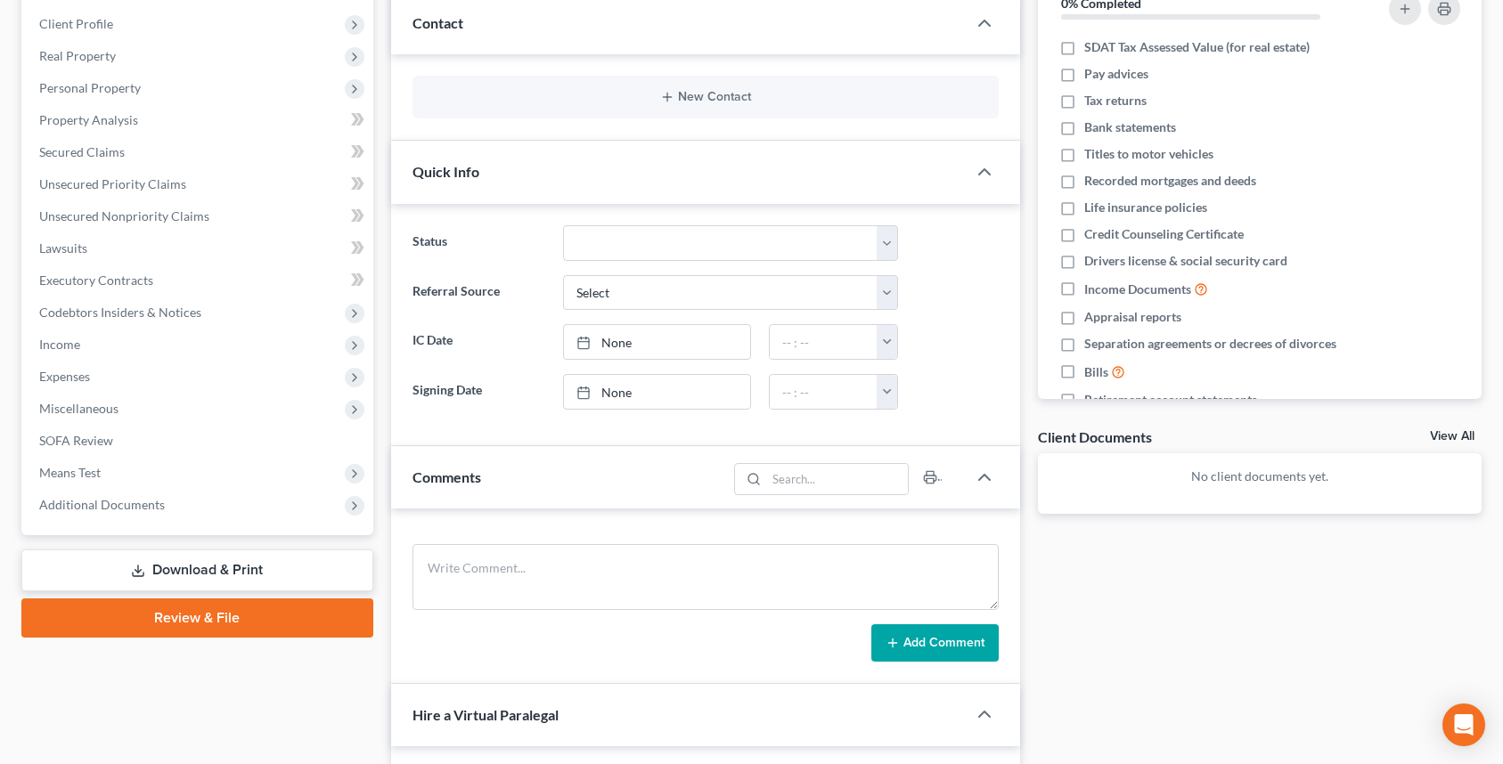
scroll to position [89, 0]
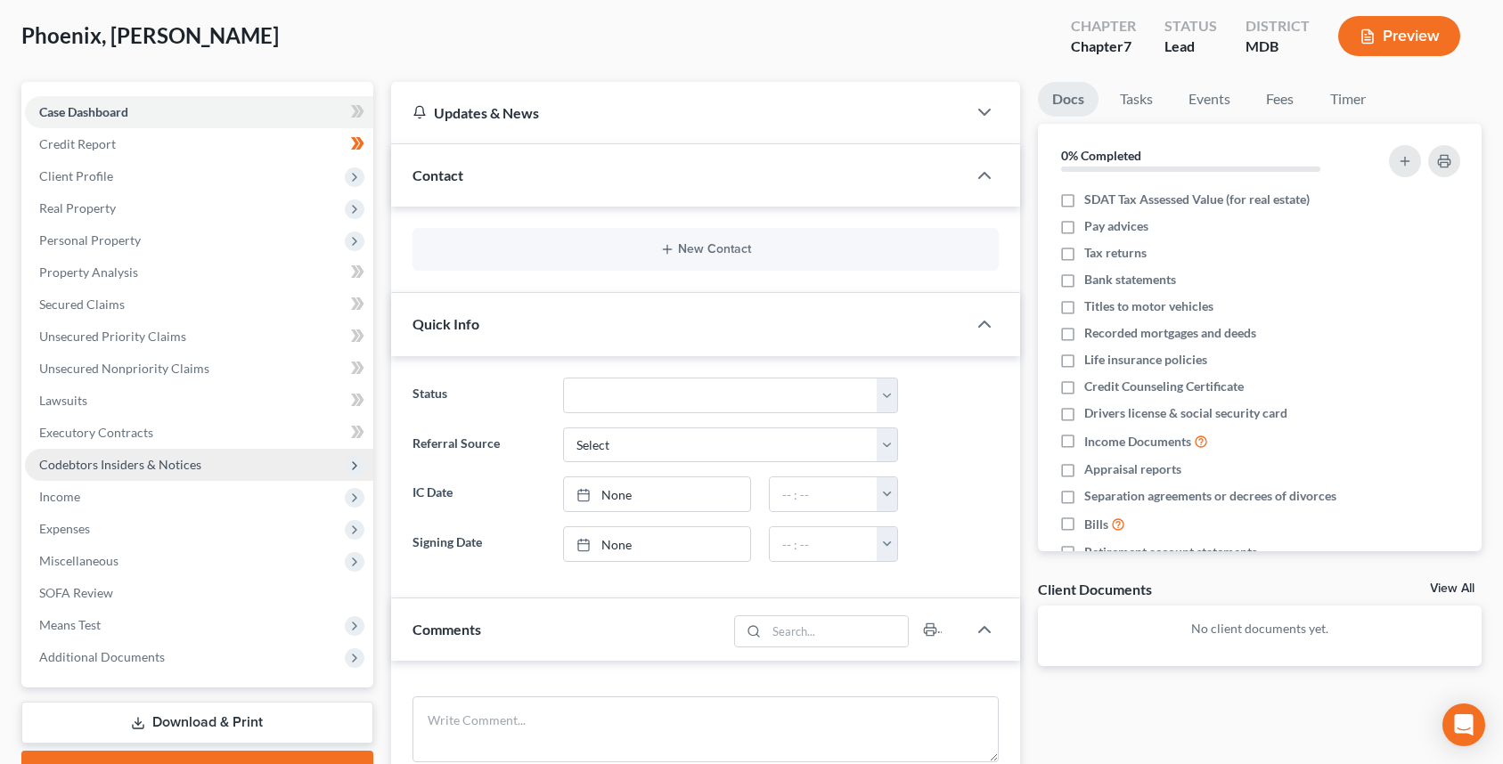
click at [255, 473] on span "Codebtors Insiders & Notices" at bounding box center [199, 465] width 348 height 32
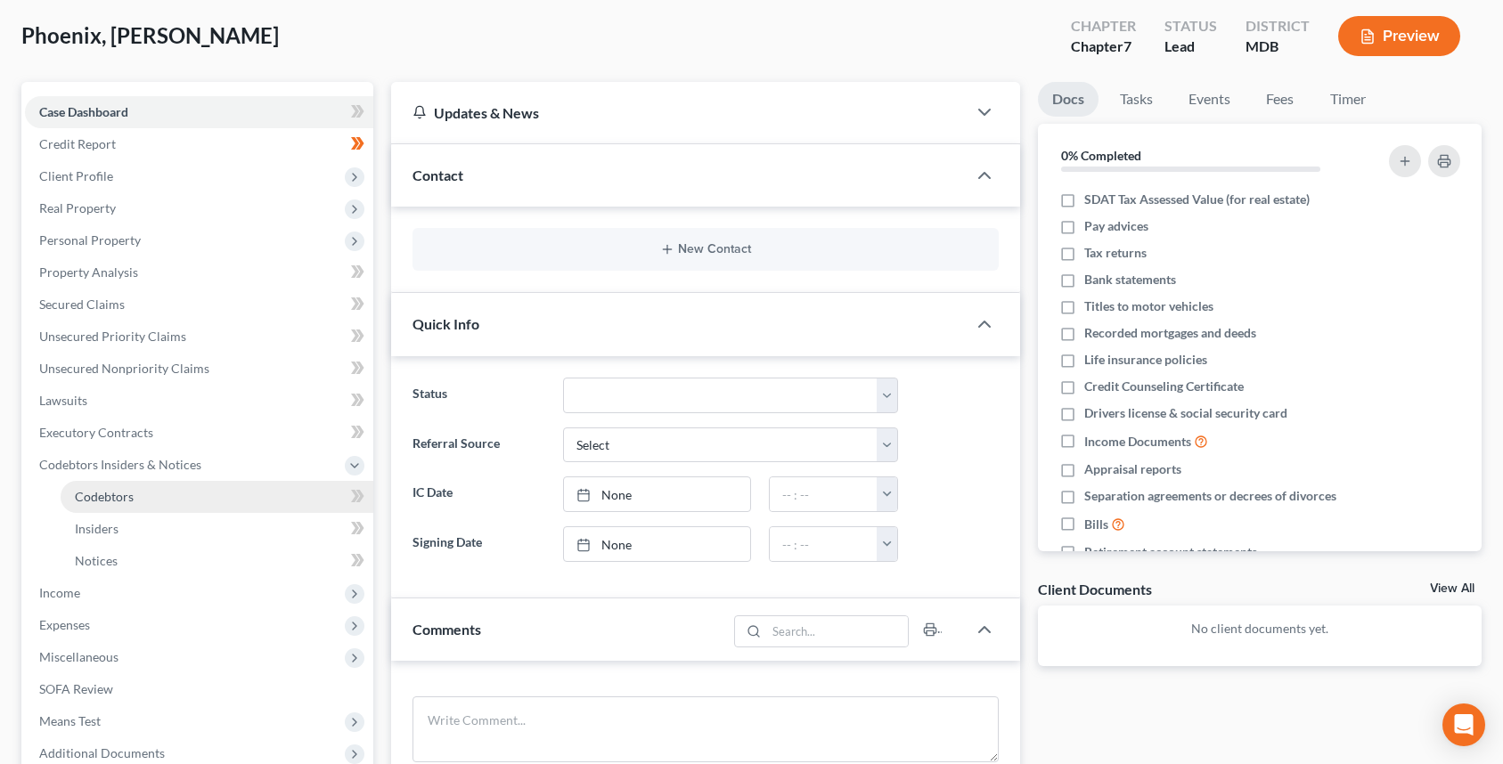
click at [308, 496] on link "Codebtors" at bounding box center [217, 497] width 313 height 32
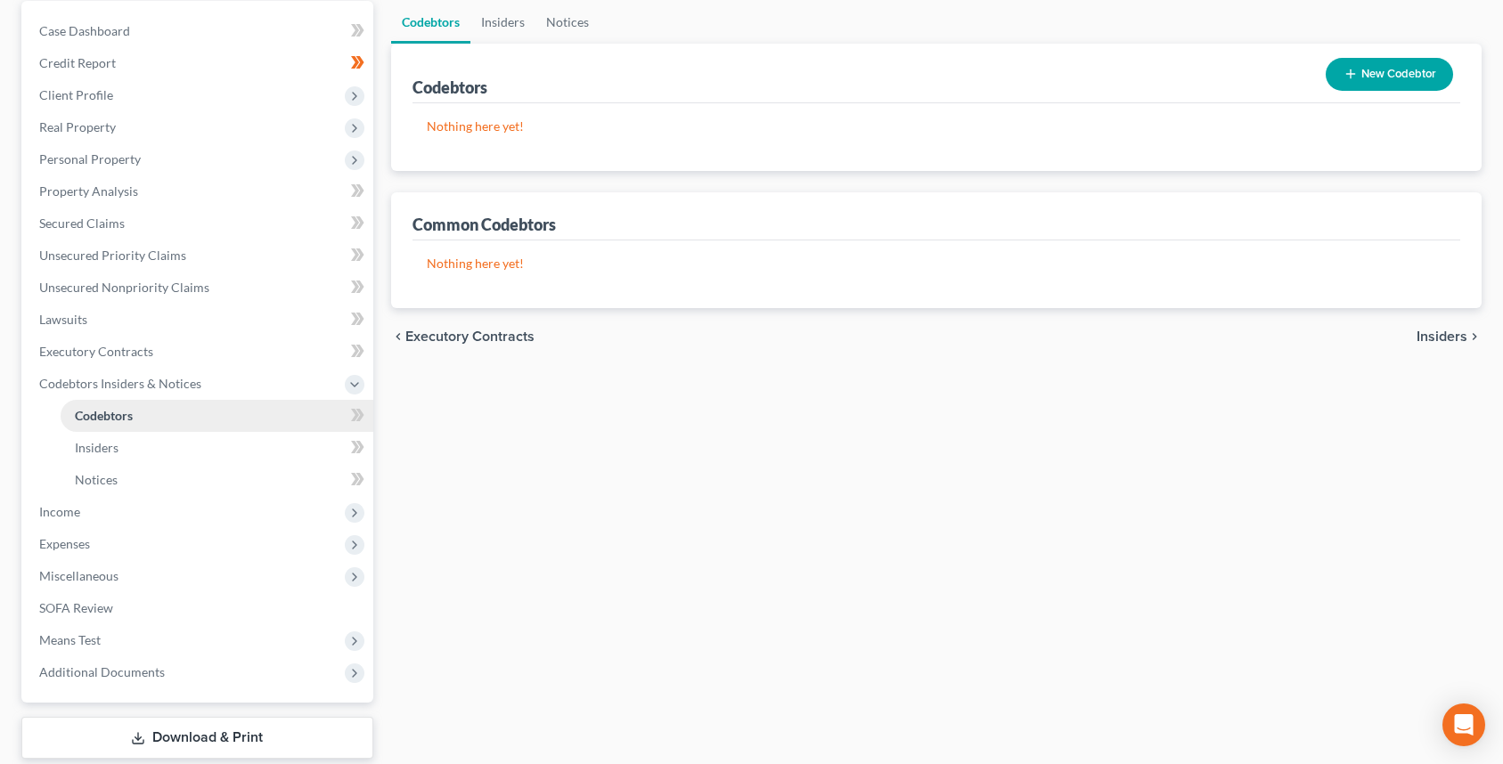
scroll to position [279, 0]
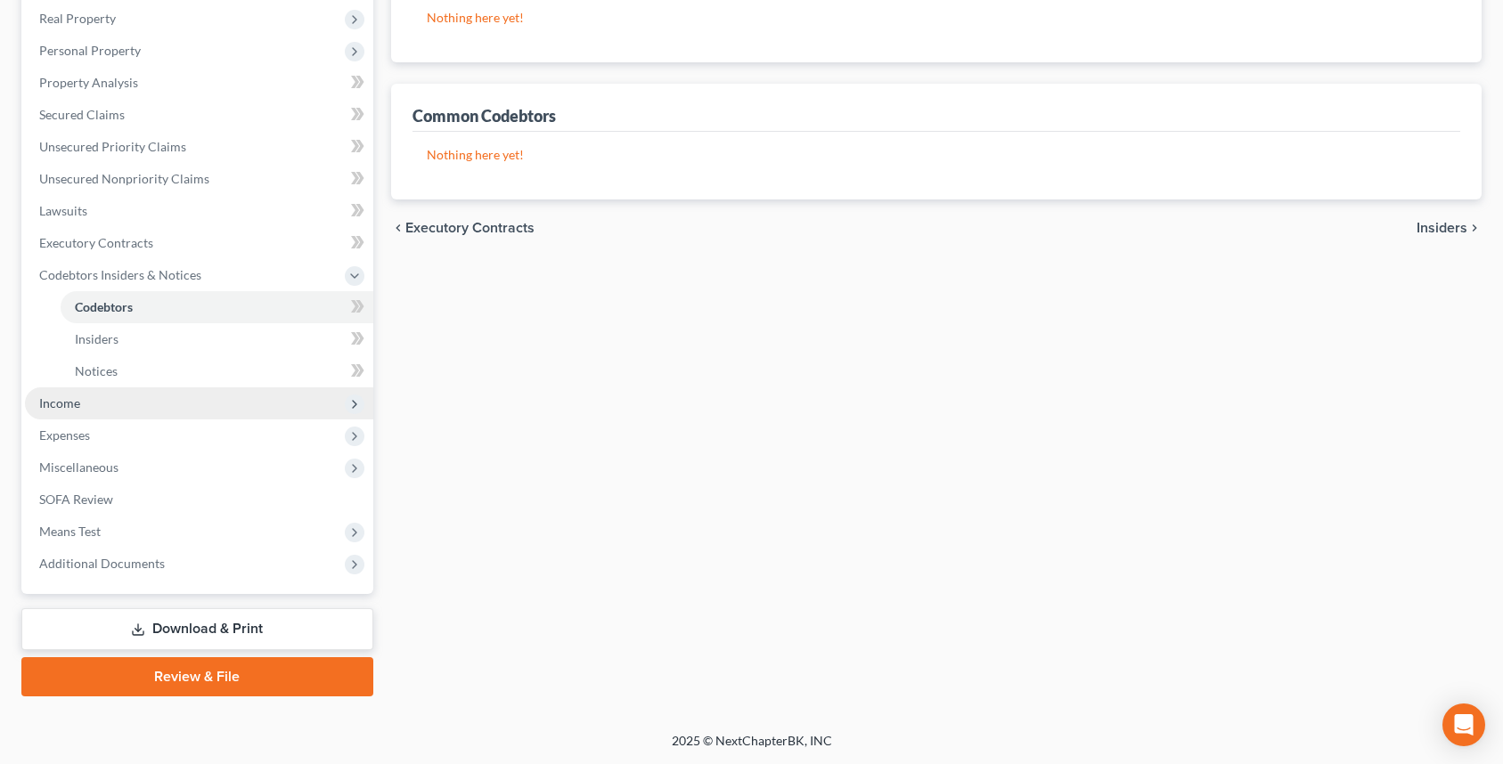
click at [227, 418] on span "Income" at bounding box center [199, 404] width 348 height 32
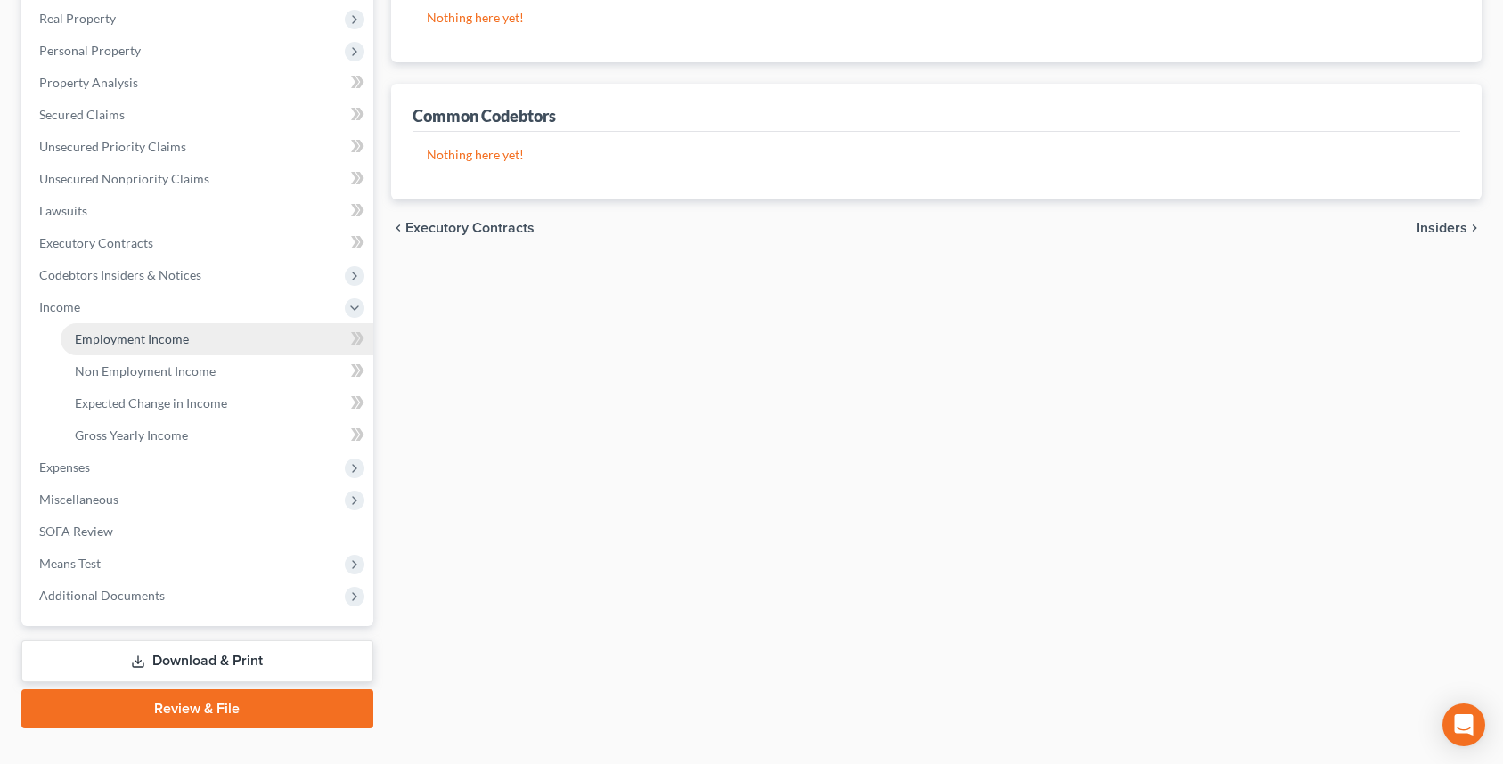
click at [184, 349] on link "Employment Income" at bounding box center [217, 339] width 313 height 32
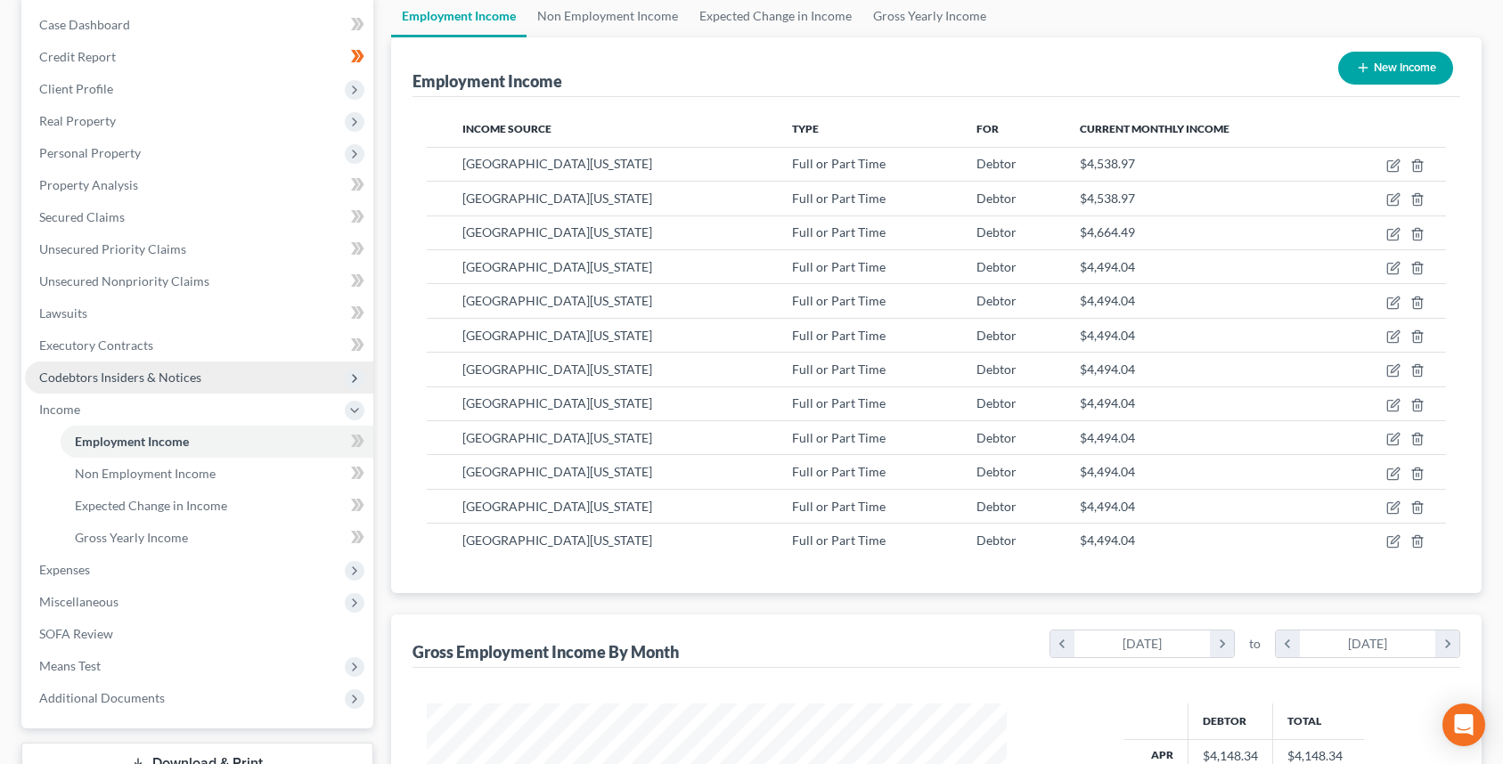
scroll to position [178, 0]
